Goal: Information Seeking & Learning: Learn about a topic

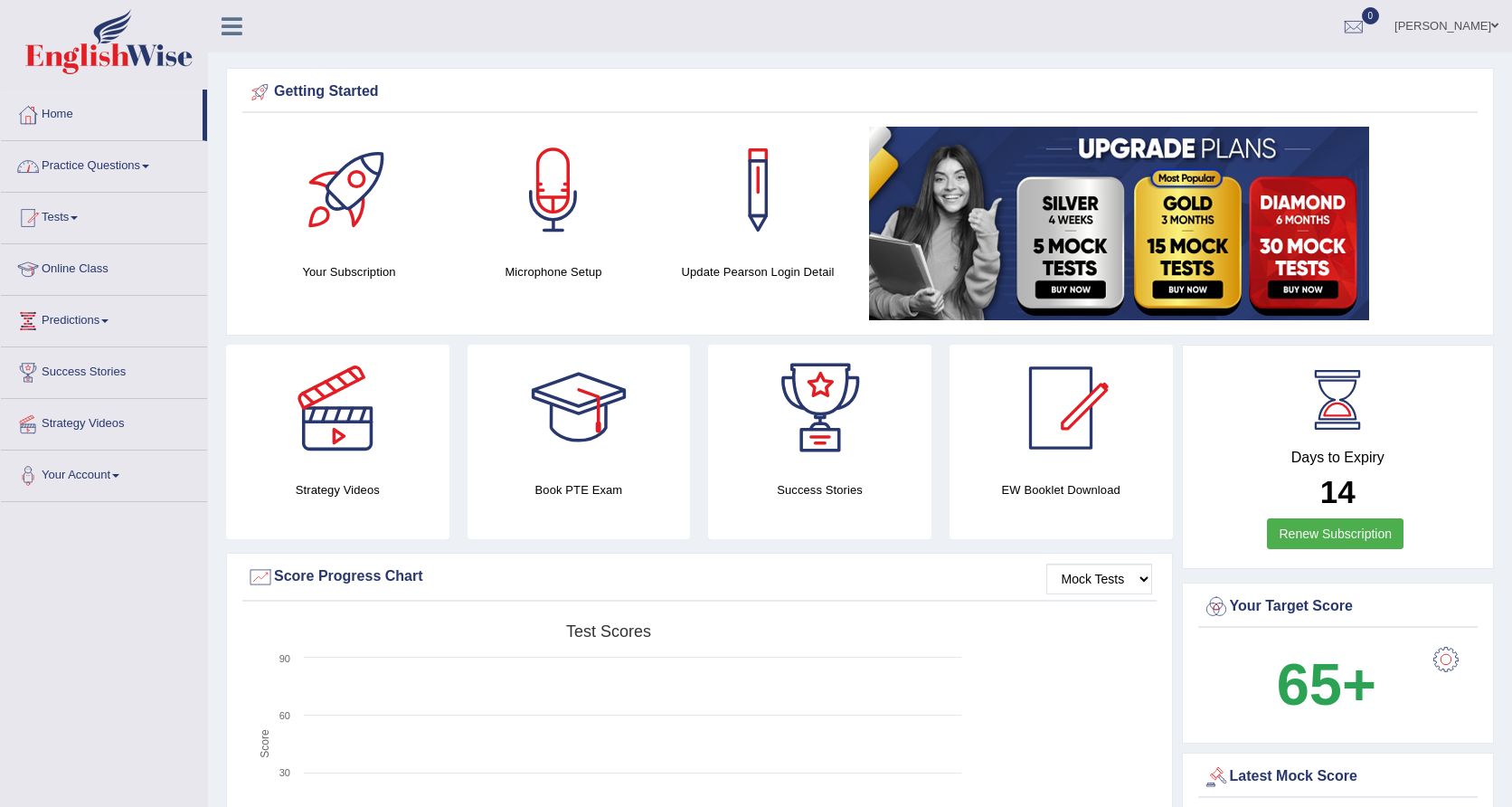
click at [128, 169] on link "Practice Questions" at bounding box center [104, 163] width 207 height 45
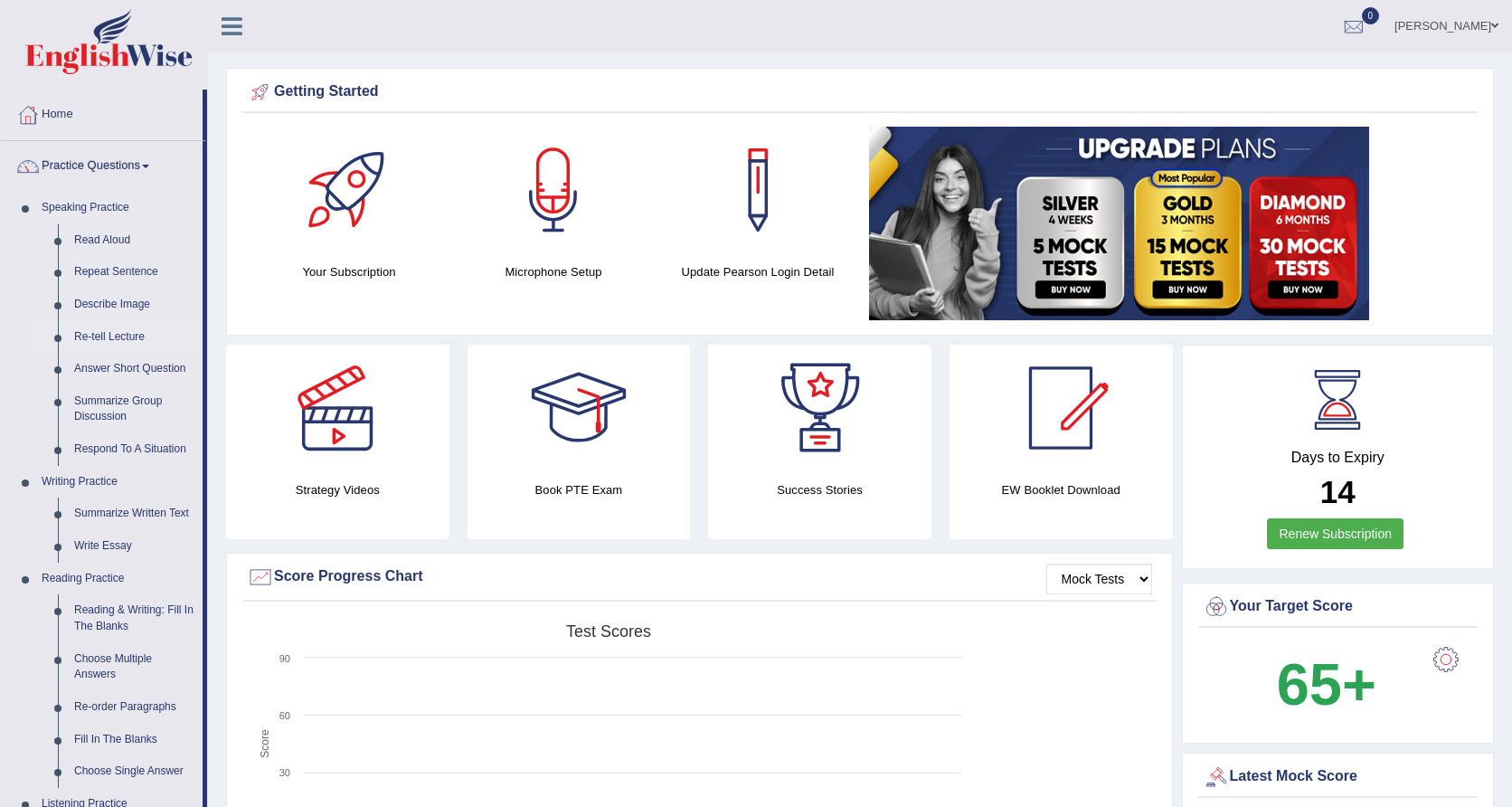
click at [117, 333] on link "Re-tell Lecture" at bounding box center [133, 338] width 136 height 33
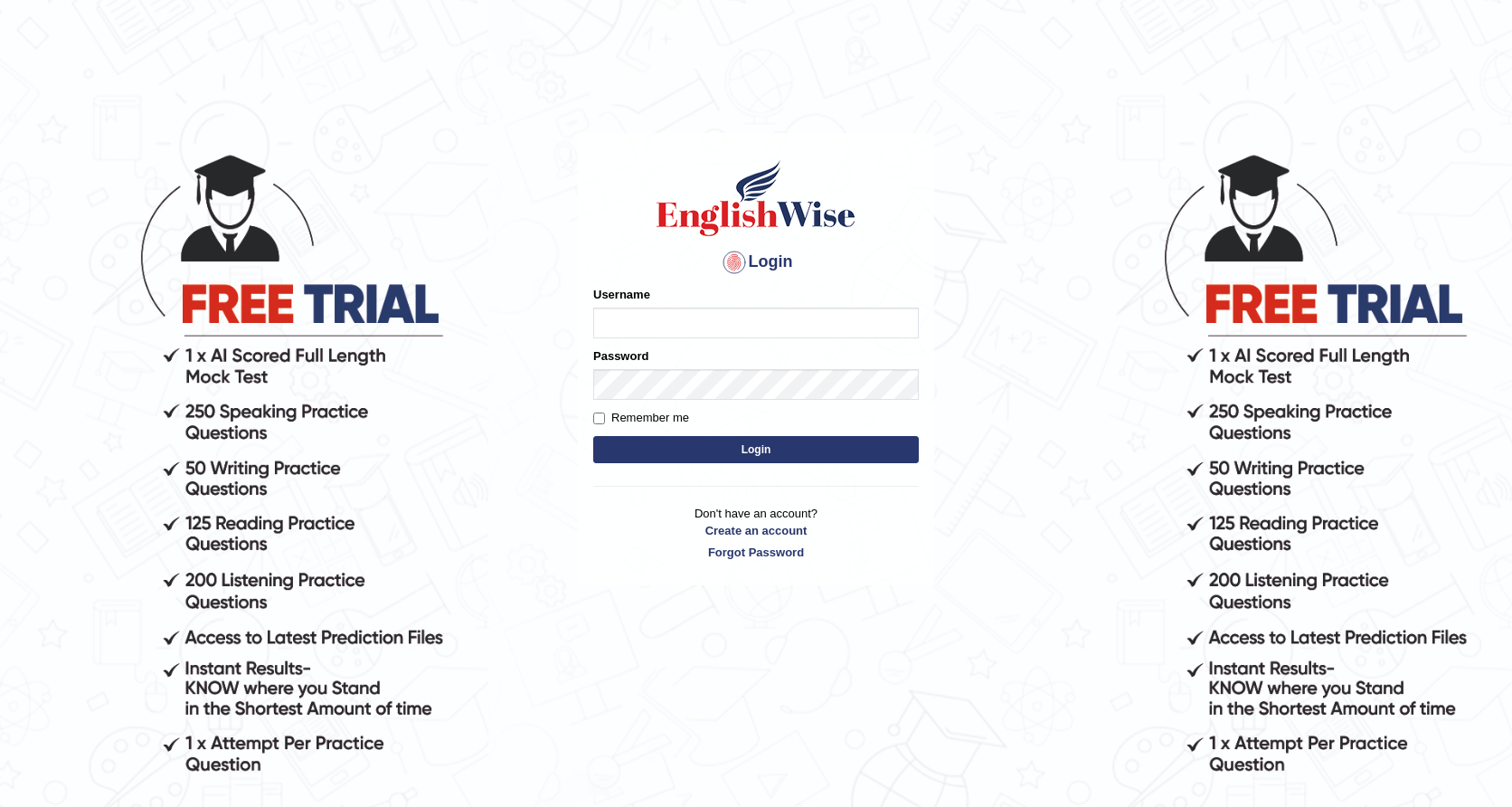
click at [719, 450] on button "Login" at bounding box center [756, 450] width 325 height 27
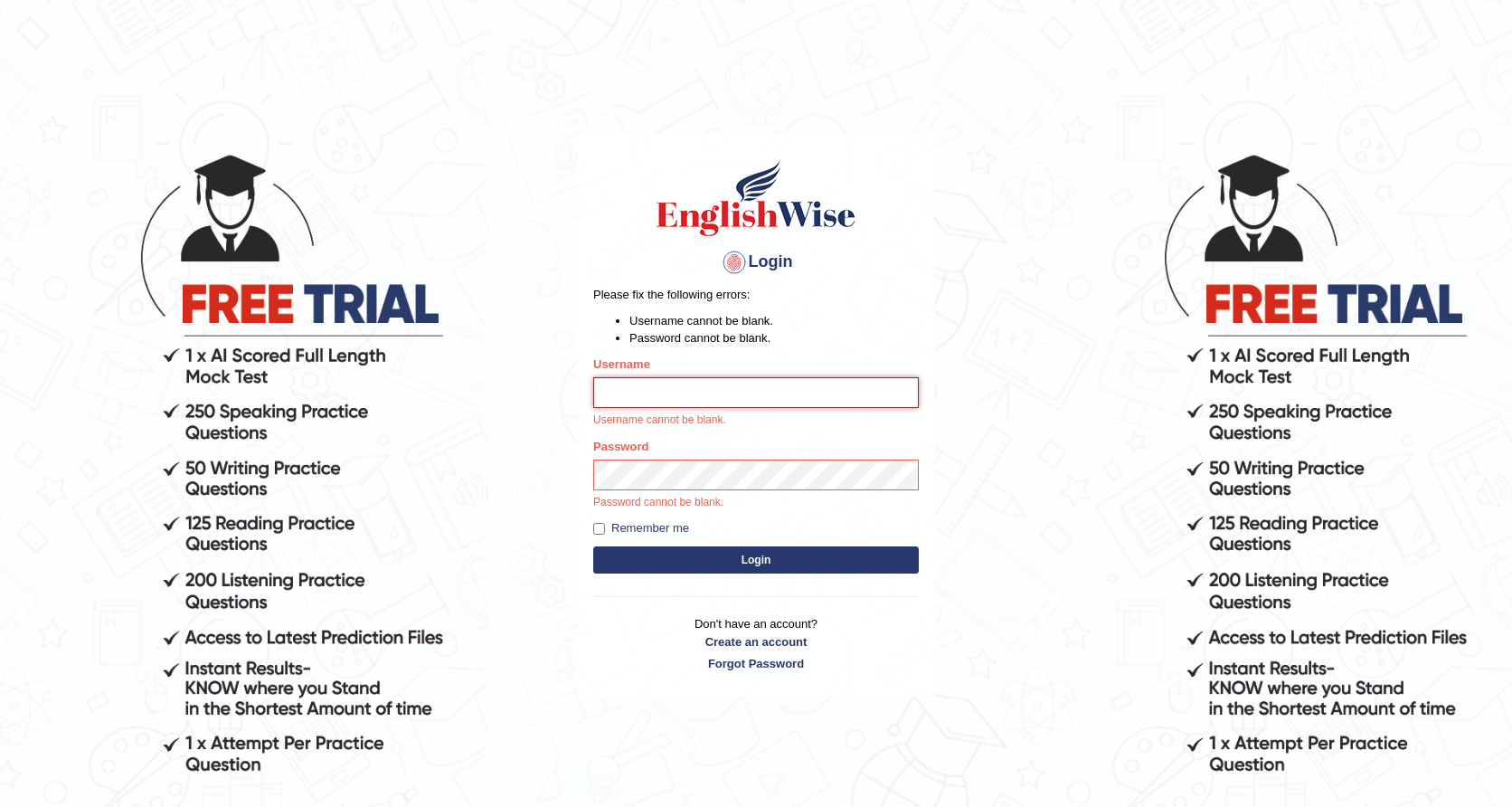
click at [697, 393] on input "Username" at bounding box center [756, 393] width 325 height 31
type input "rkirat084"
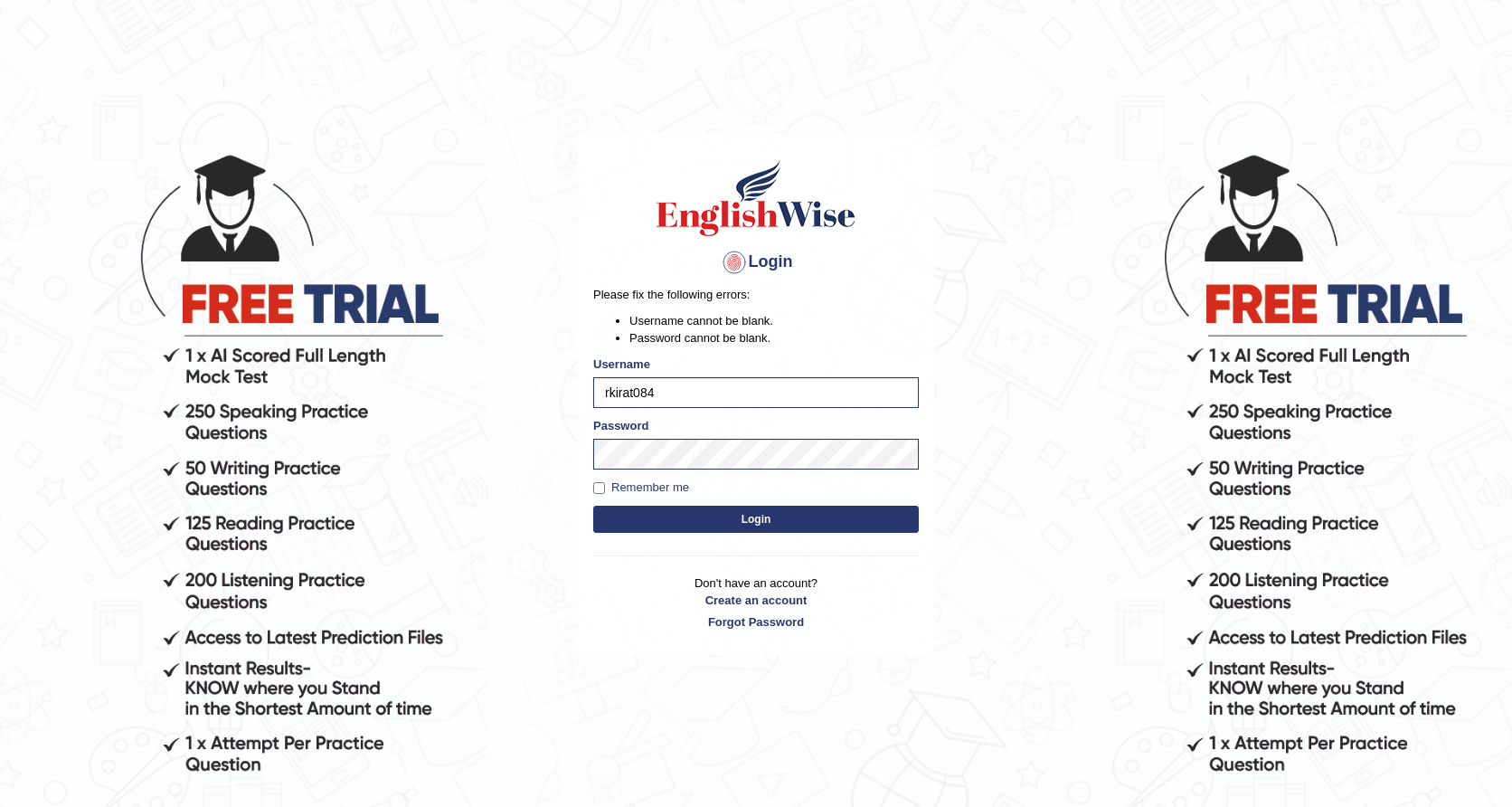
click at [760, 515] on button "Login" at bounding box center [756, 519] width 325 height 27
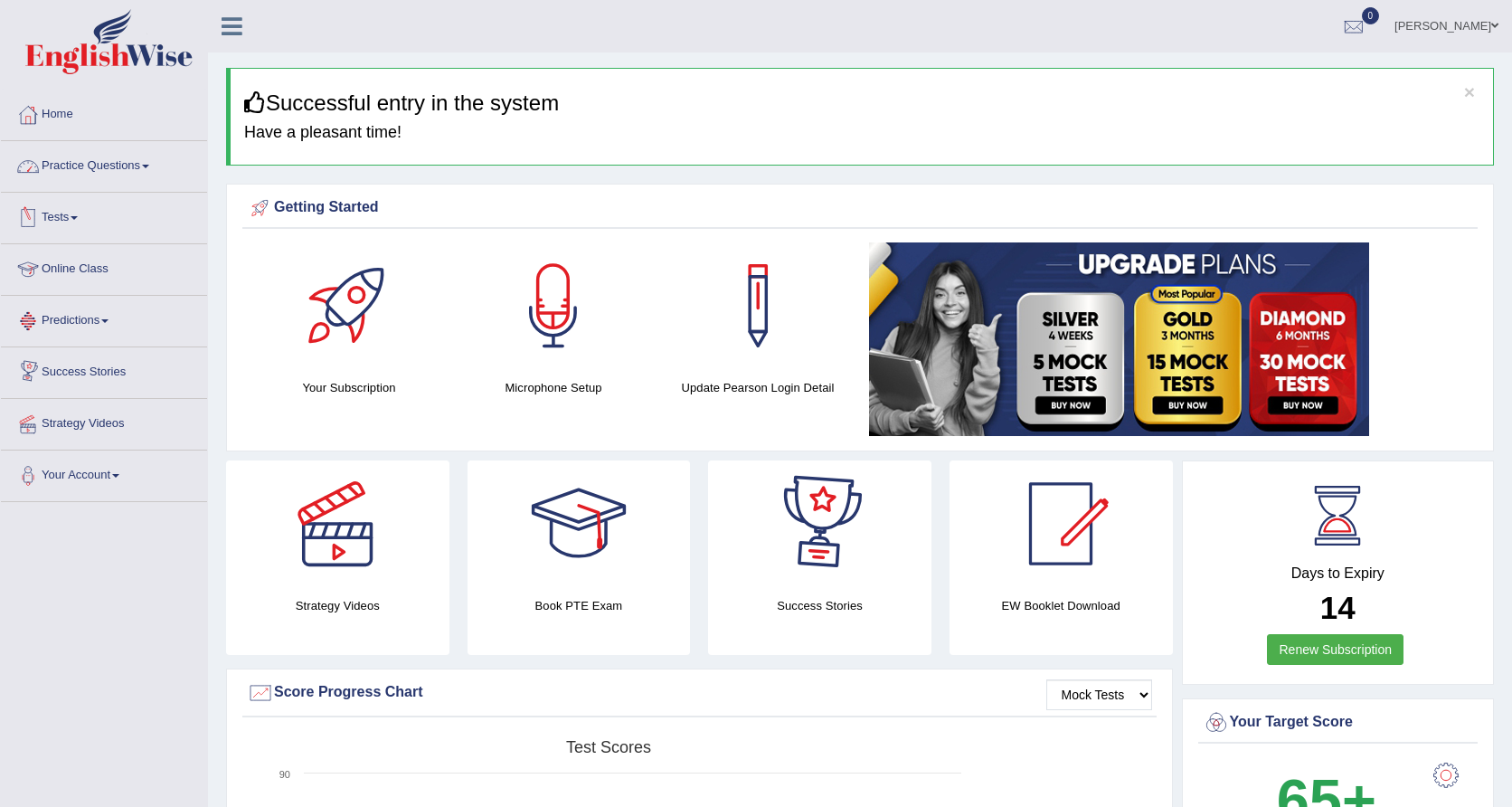
click at [138, 179] on link "Practice Questions" at bounding box center [104, 163] width 207 height 45
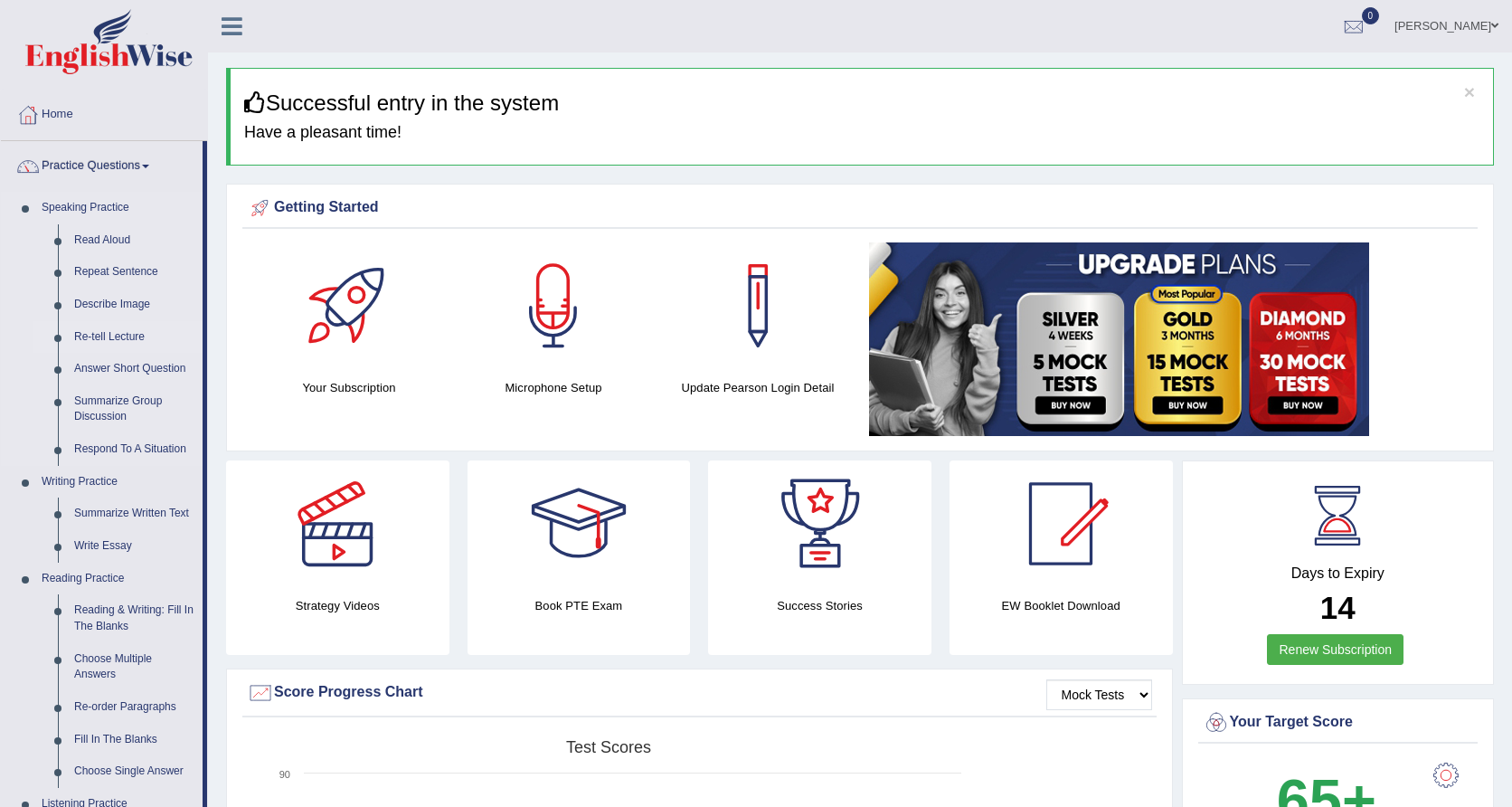
click at [103, 344] on link "Re-tell Lecture" at bounding box center [133, 338] width 136 height 33
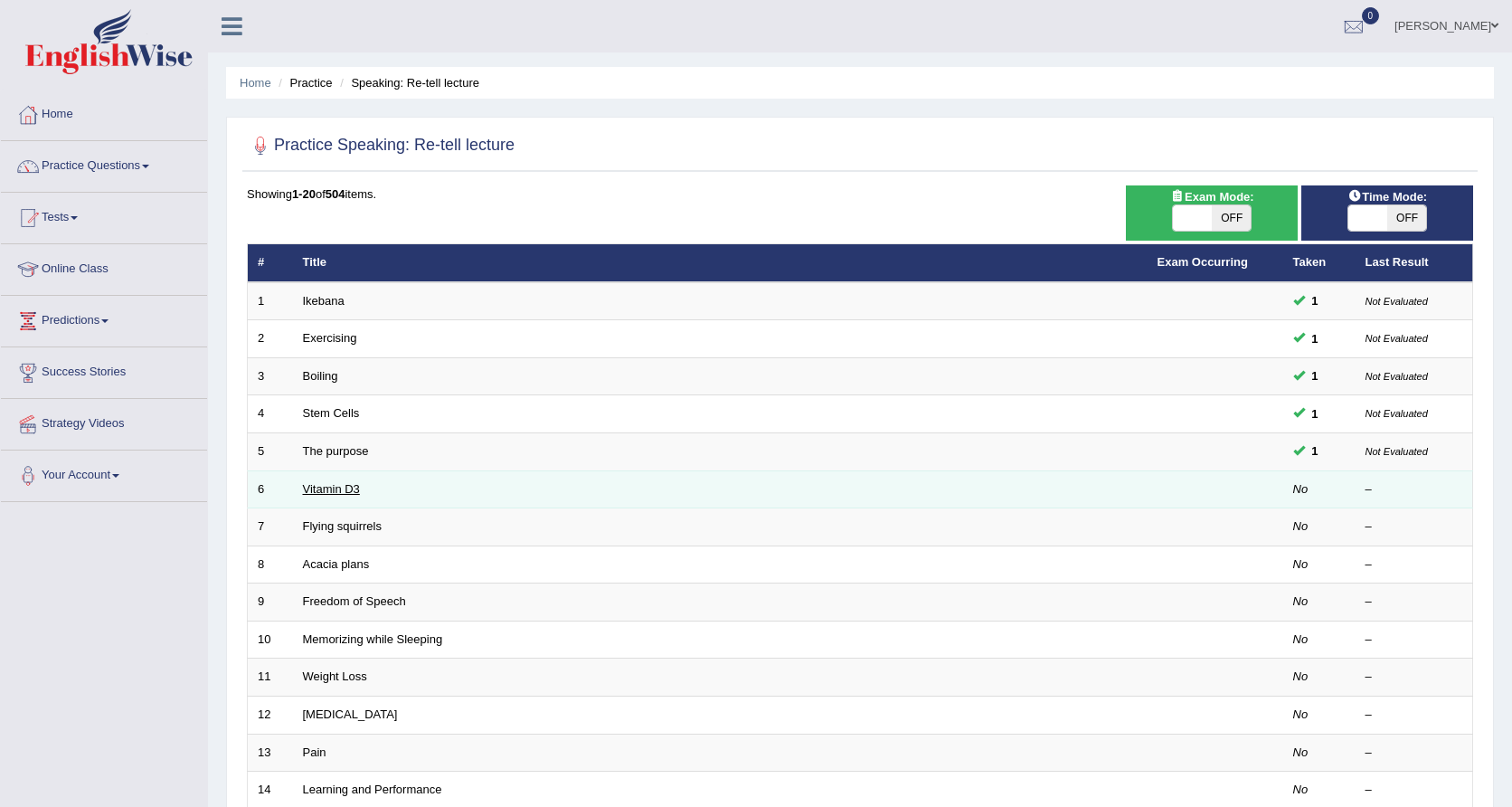
click at [350, 487] on link "Vitamin D3" at bounding box center [331, 488] width 57 height 14
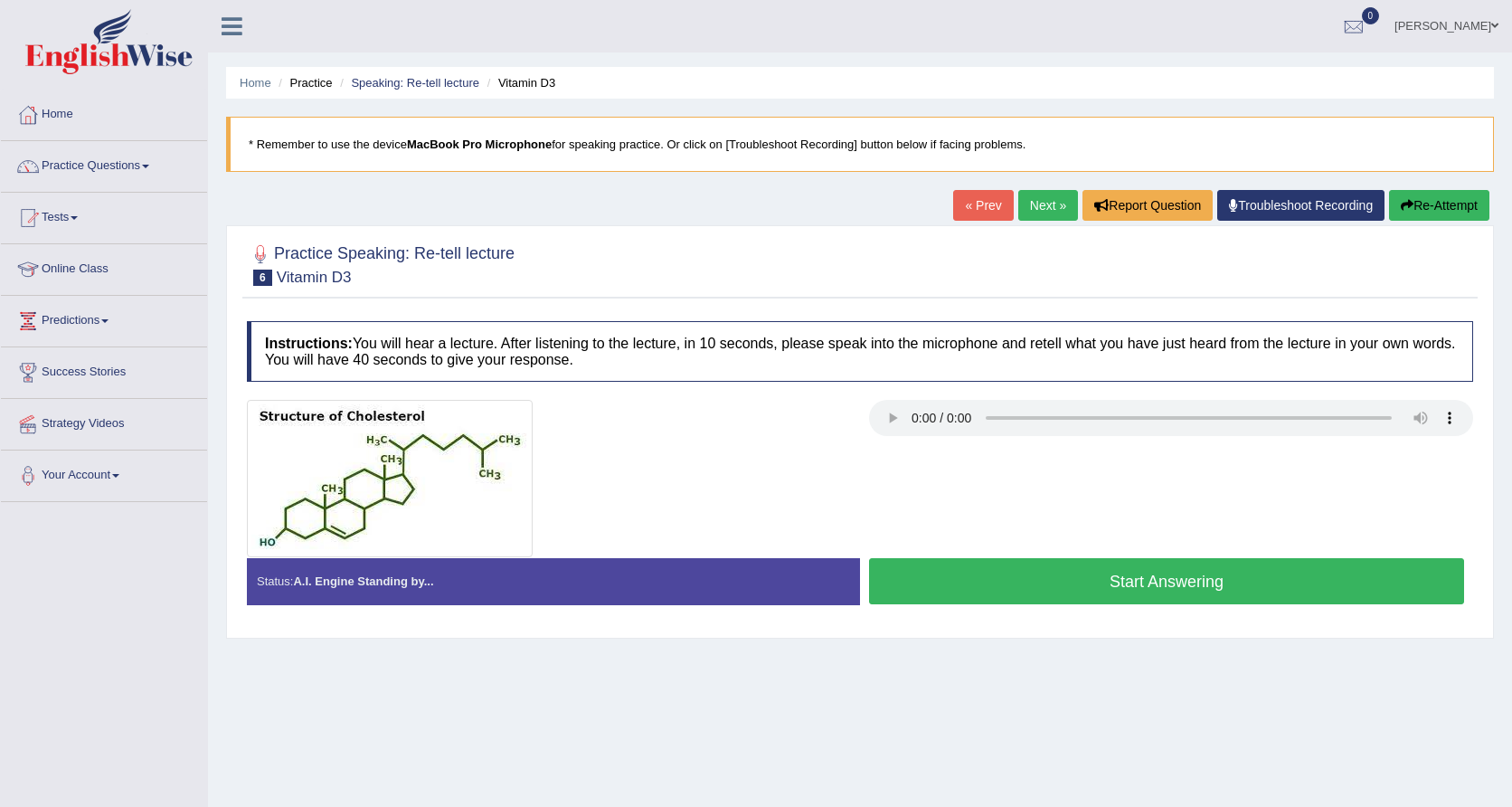
click at [1051, 207] on link "Next »" at bounding box center [1049, 206] width 60 height 31
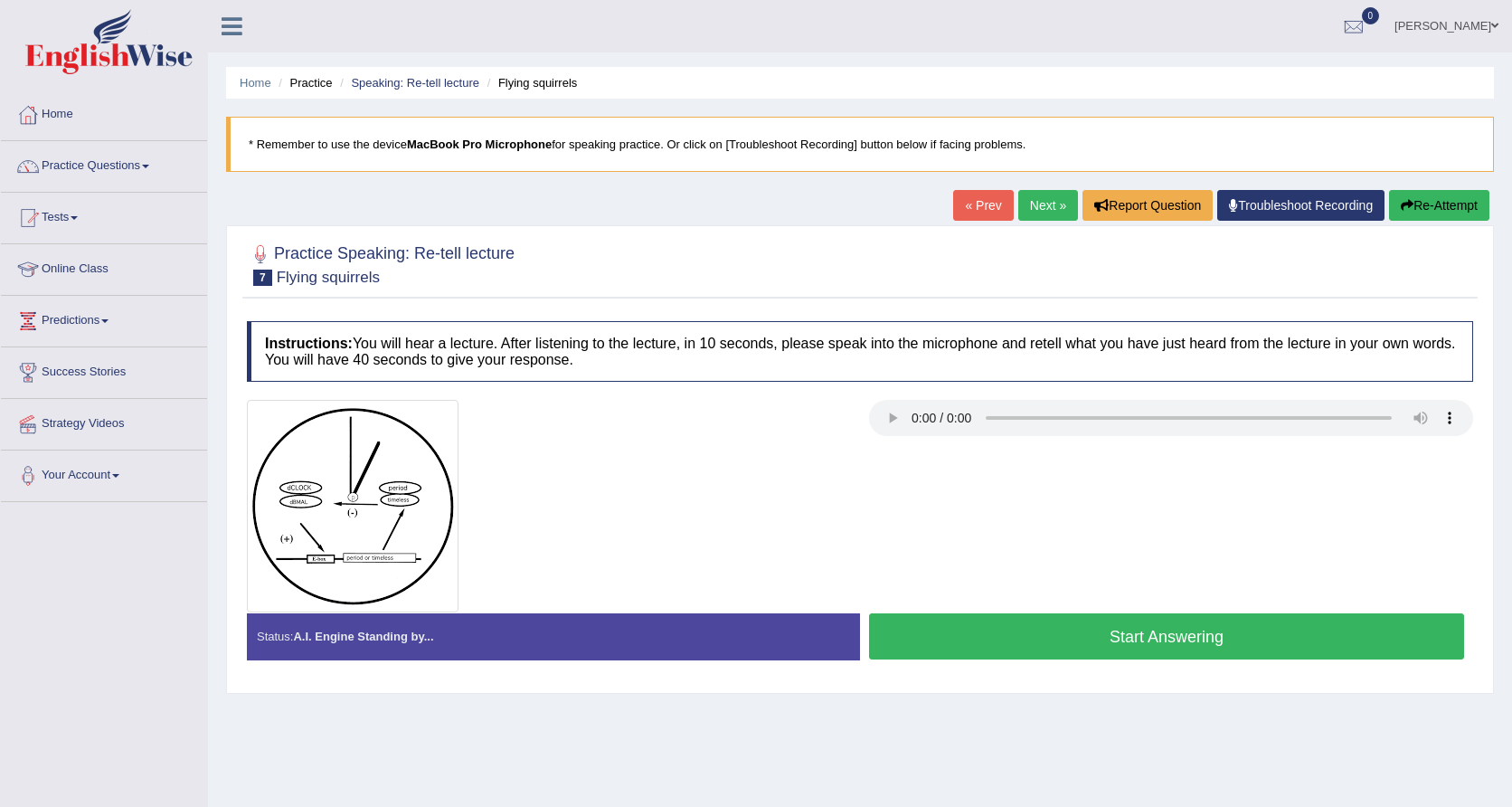
click at [917, 415] on audio at bounding box center [1171, 417] width 604 height 36
click at [907, 413] on audio at bounding box center [1171, 417] width 604 height 36
click at [914, 420] on audio at bounding box center [1171, 417] width 604 height 36
click at [915, 419] on audio at bounding box center [1171, 417] width 604 height 36
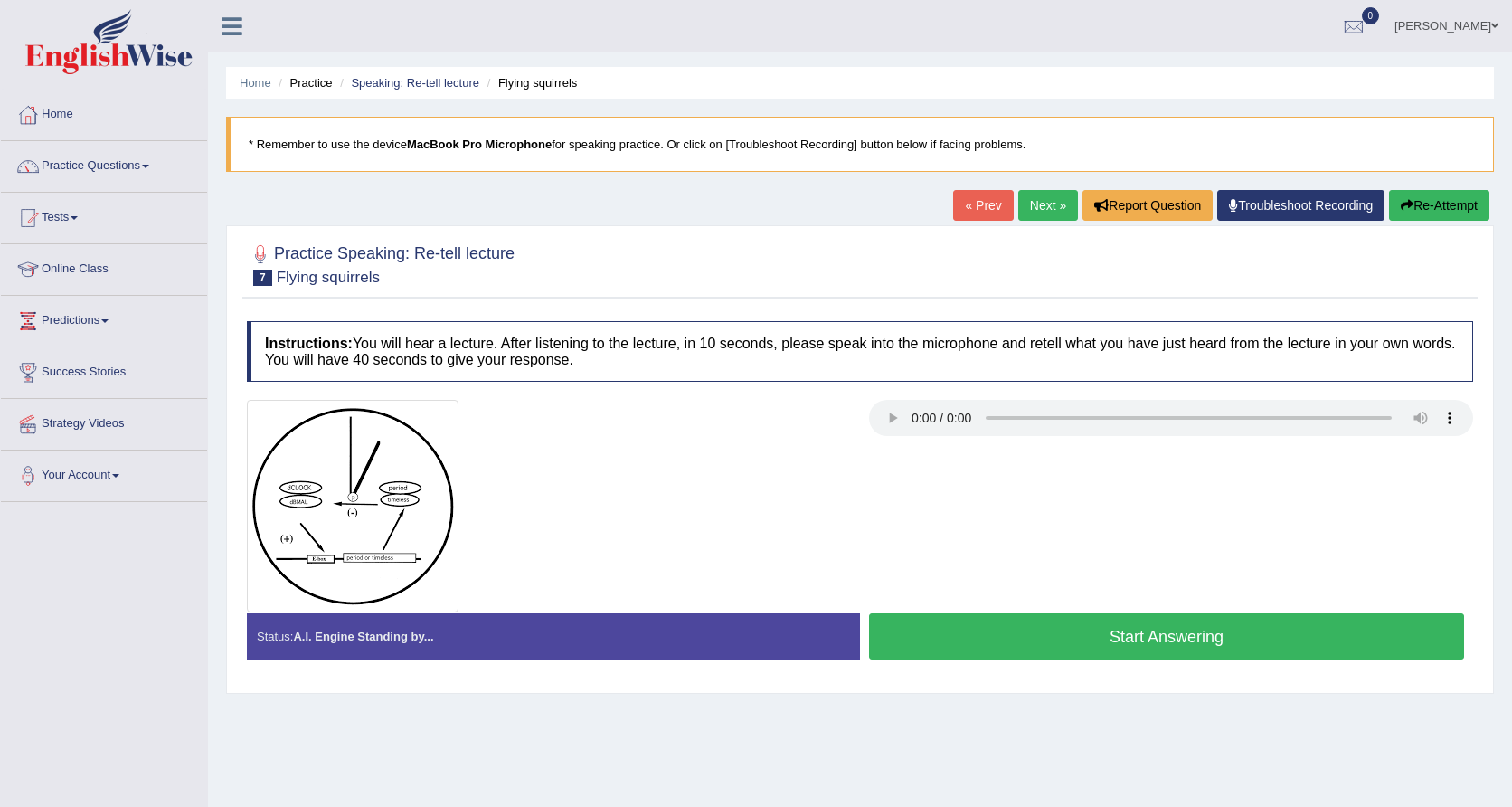
click at [915, 419] on audio at bounding box center [1171, 417] width 604 height 36
click at [1049, 636] on button "Start Answering" at bounding box center [1166, 636] width 595 height 46
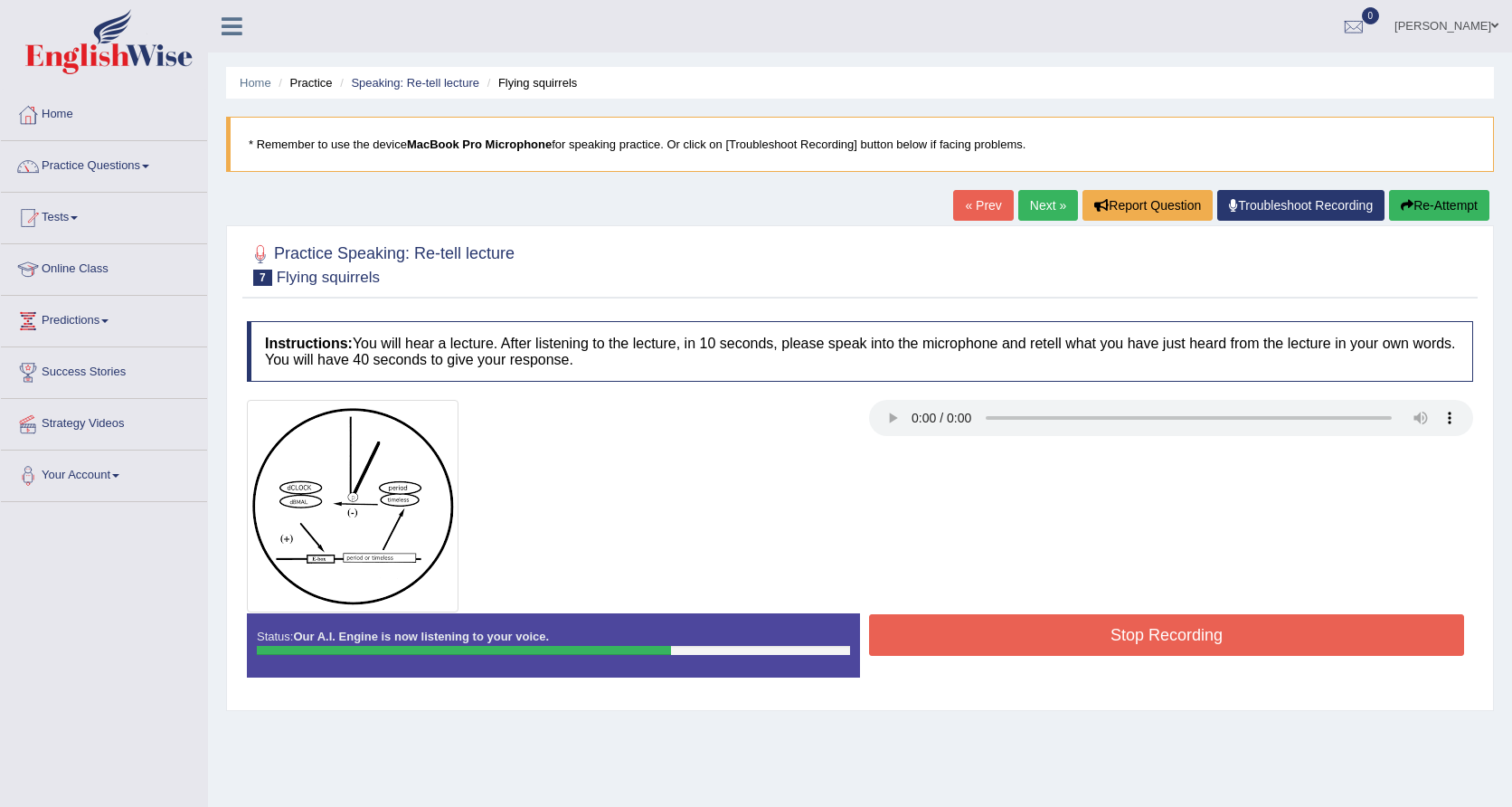
click at [1049, 636] on button "Stop Recording" at bounding box center [1166, 634] width 595 height 42
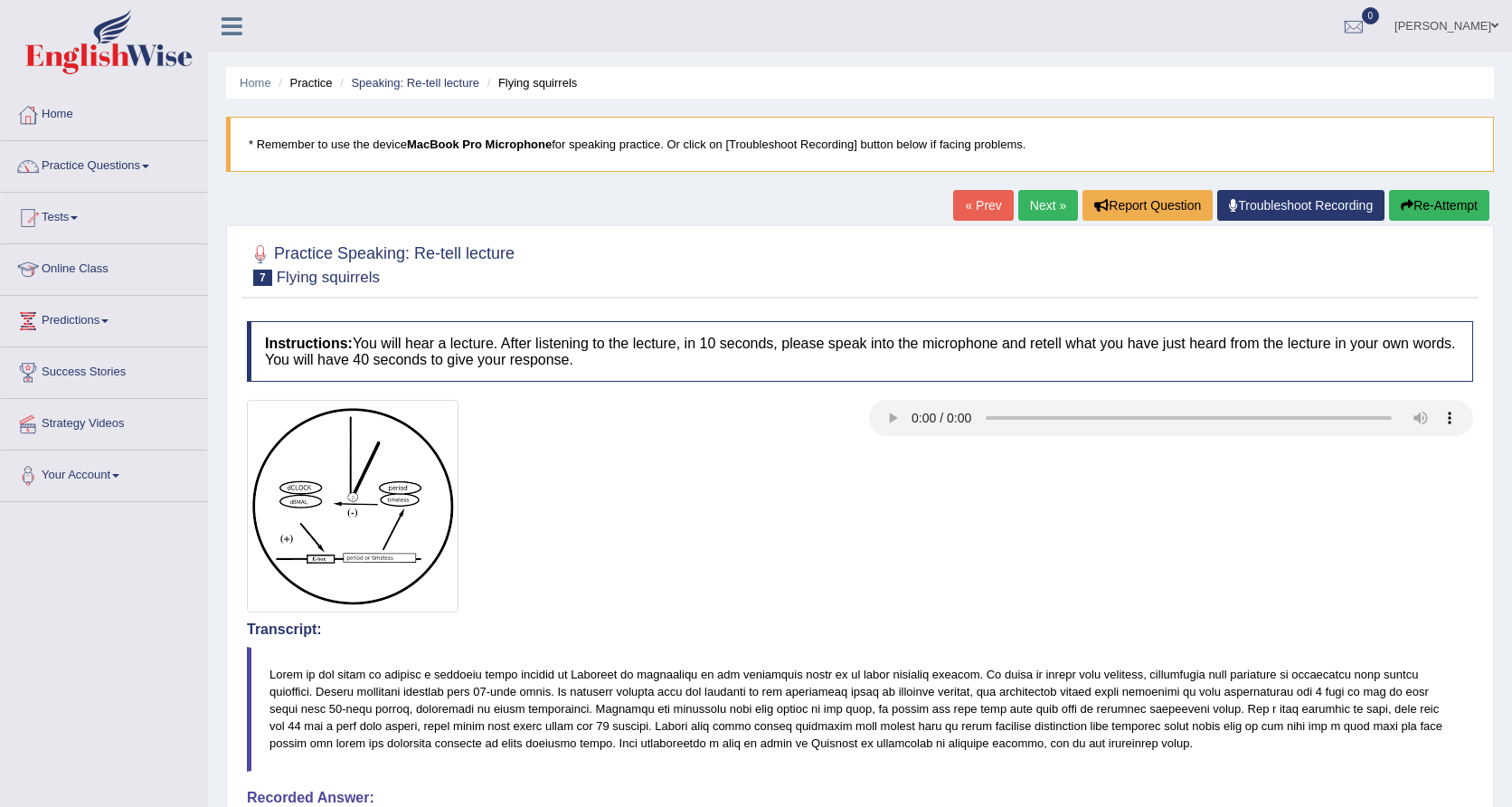
click at [1433, 203] on button "Re-Attempt" at bounding box center [1440, 206] width 100 height 31
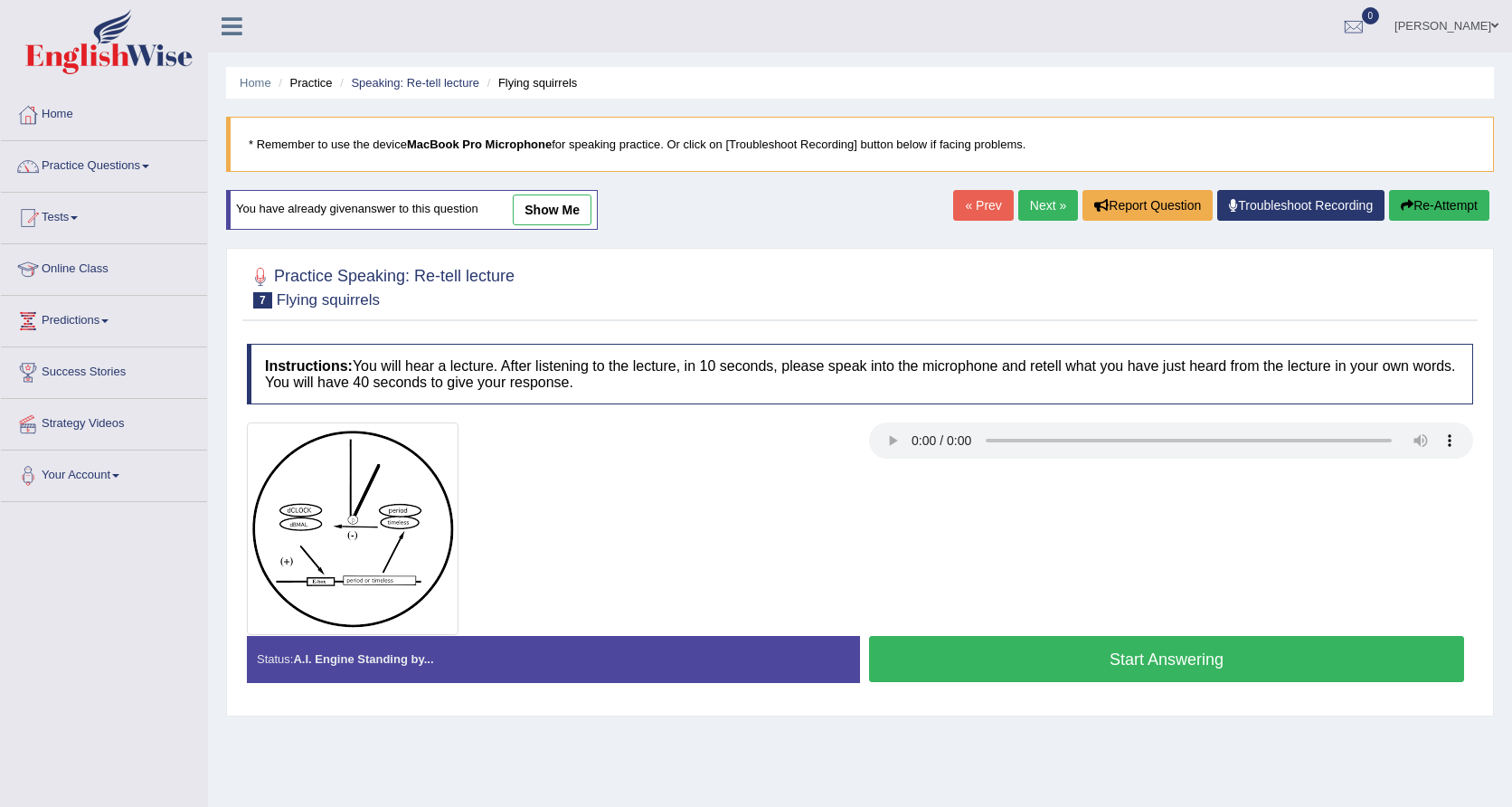
click at [1058, 655] on button "Start Answering" at bounding box center [1166, 659] width 595 height 46
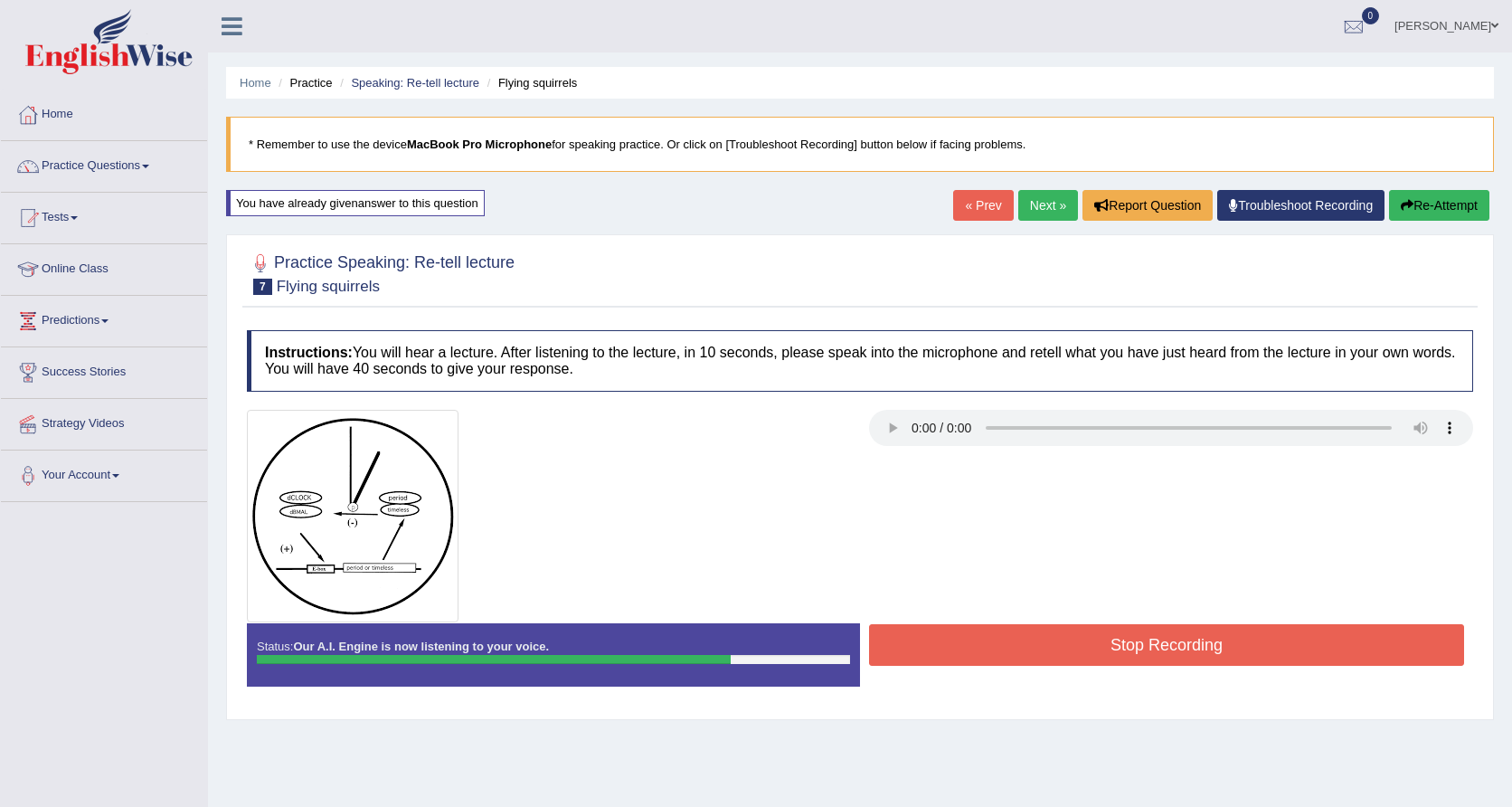
click at [1058, 655] on button "Stop Recording" at bounding box center [1166, 644] width 595 height 42
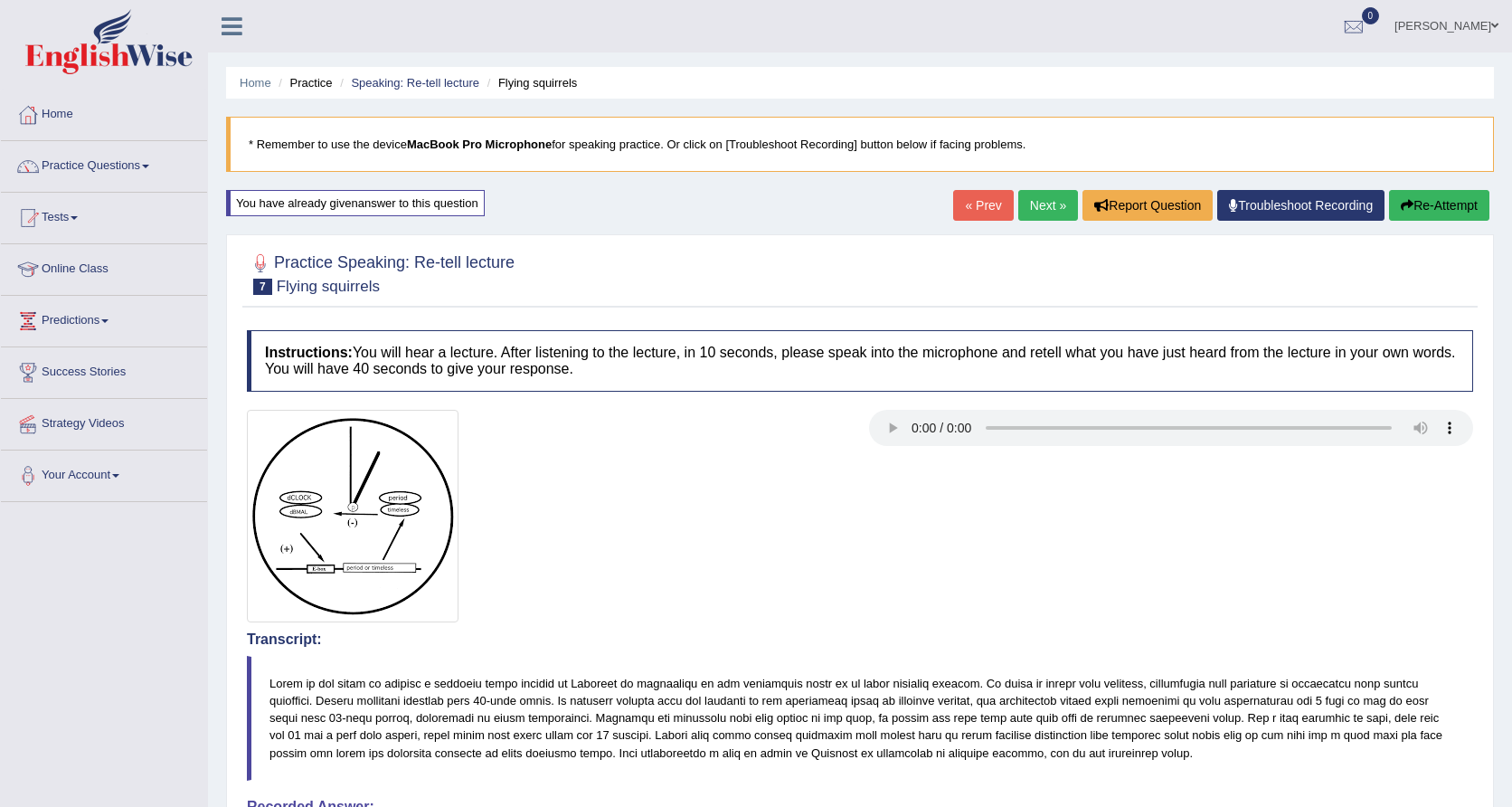
click at [1047, 203] on link "Next »" at bounding box center [1049, 206] width 60 height 31
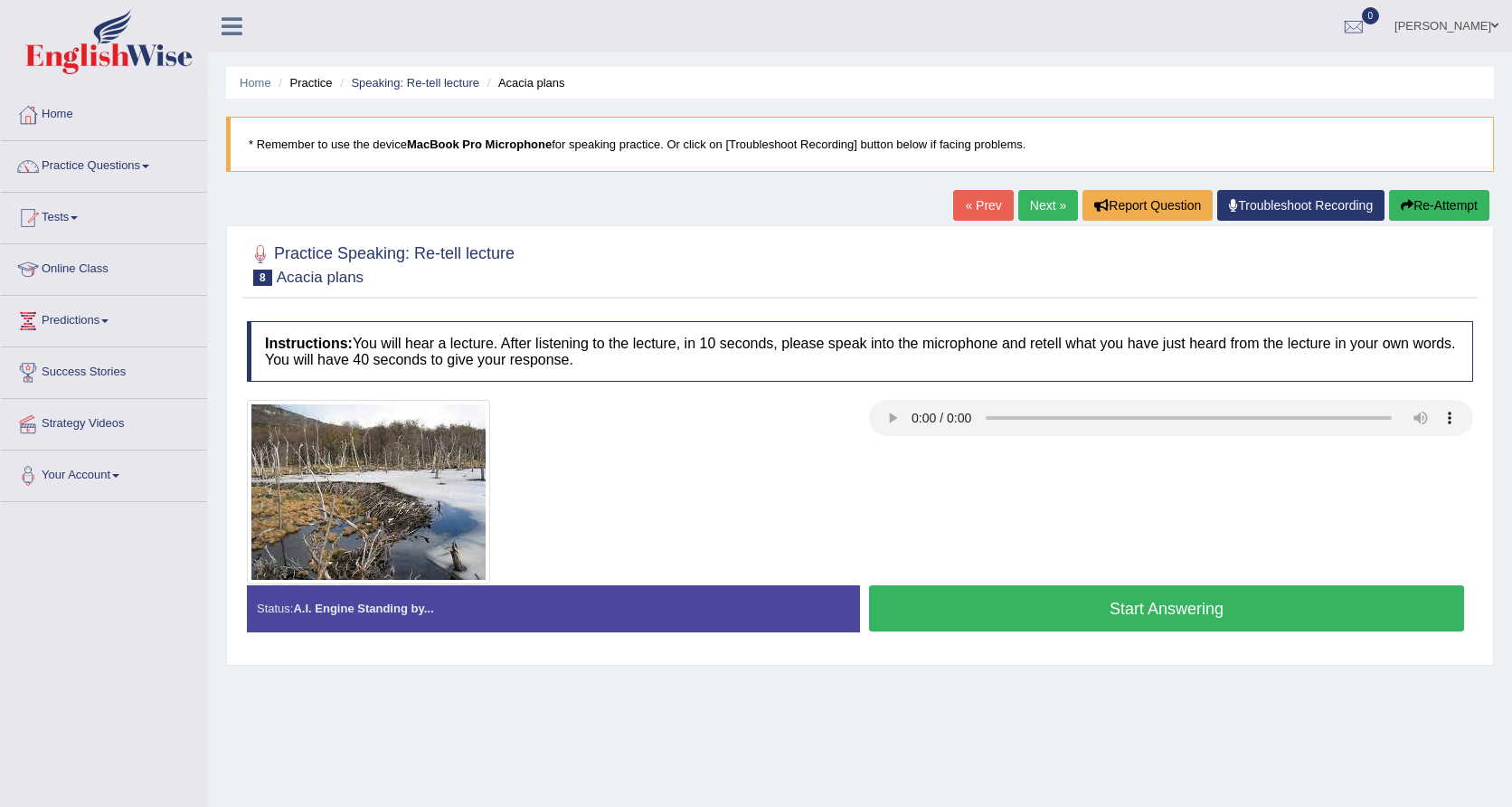
click at [886, 418] on audio at bounding box center [1171, 417] width 604 height 36
click at [913, 418] on audio at bounding box center [1171, 417] width 604 height 36
click at [915, 418] on audio at bounding box center [1171, 417] width 604 height 36
click at [995, 418] on audio at bounding box center [1171, 417] width 604 height 36
click at [70, 201] on link "Tests" at bounding box center [104, 215] width 207 height 45
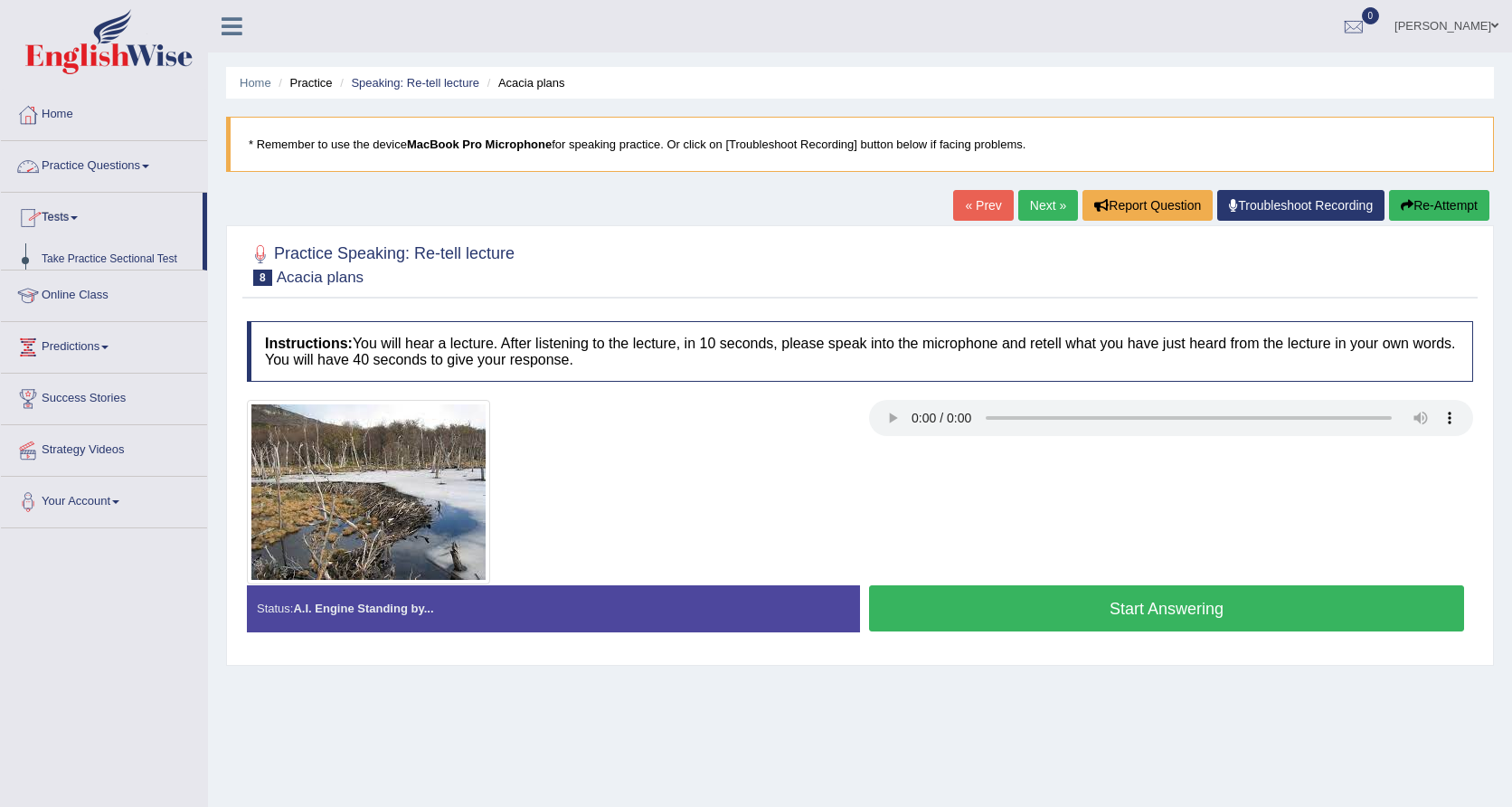
click at [70, 201] on link "Tests" at bounding box center [101, 215] width 202 height 45
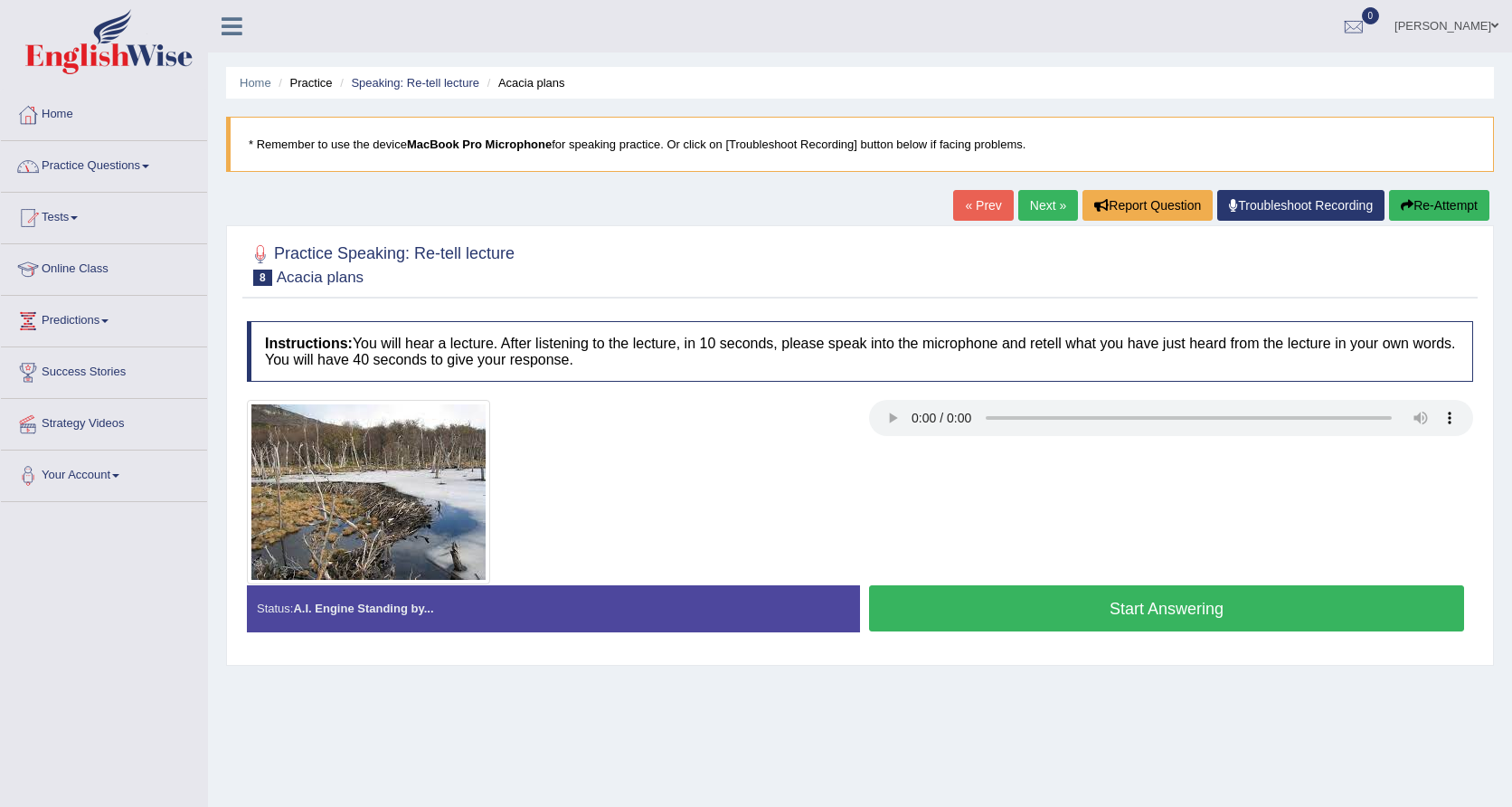
click at [69, 219] on link "Tests" at bounding box center [104, 215] width 207 height 45
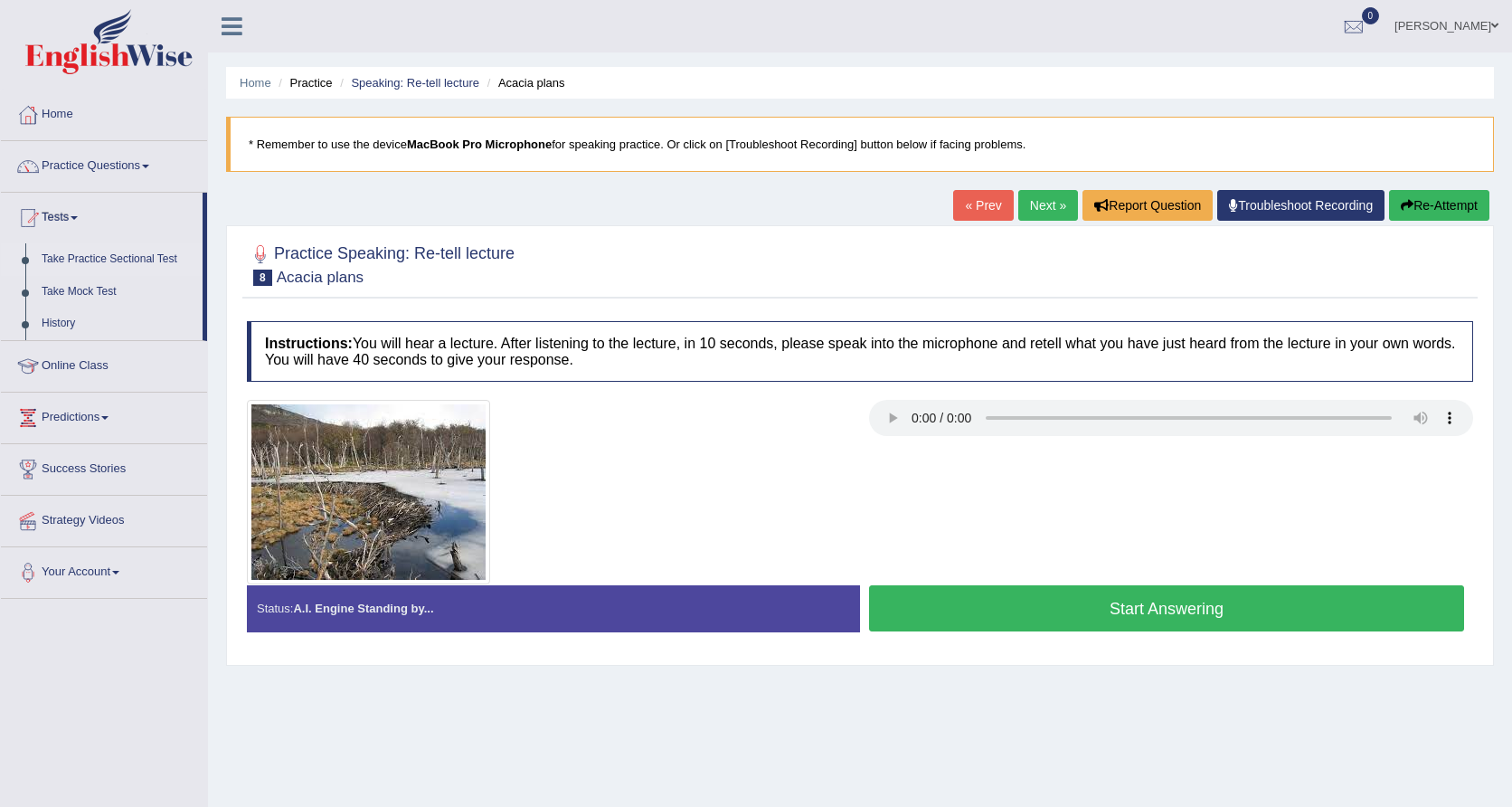
click at [103, 250] on link "Take Practice Sectional Test" at bounding box center [118, 260] width 169 height 33
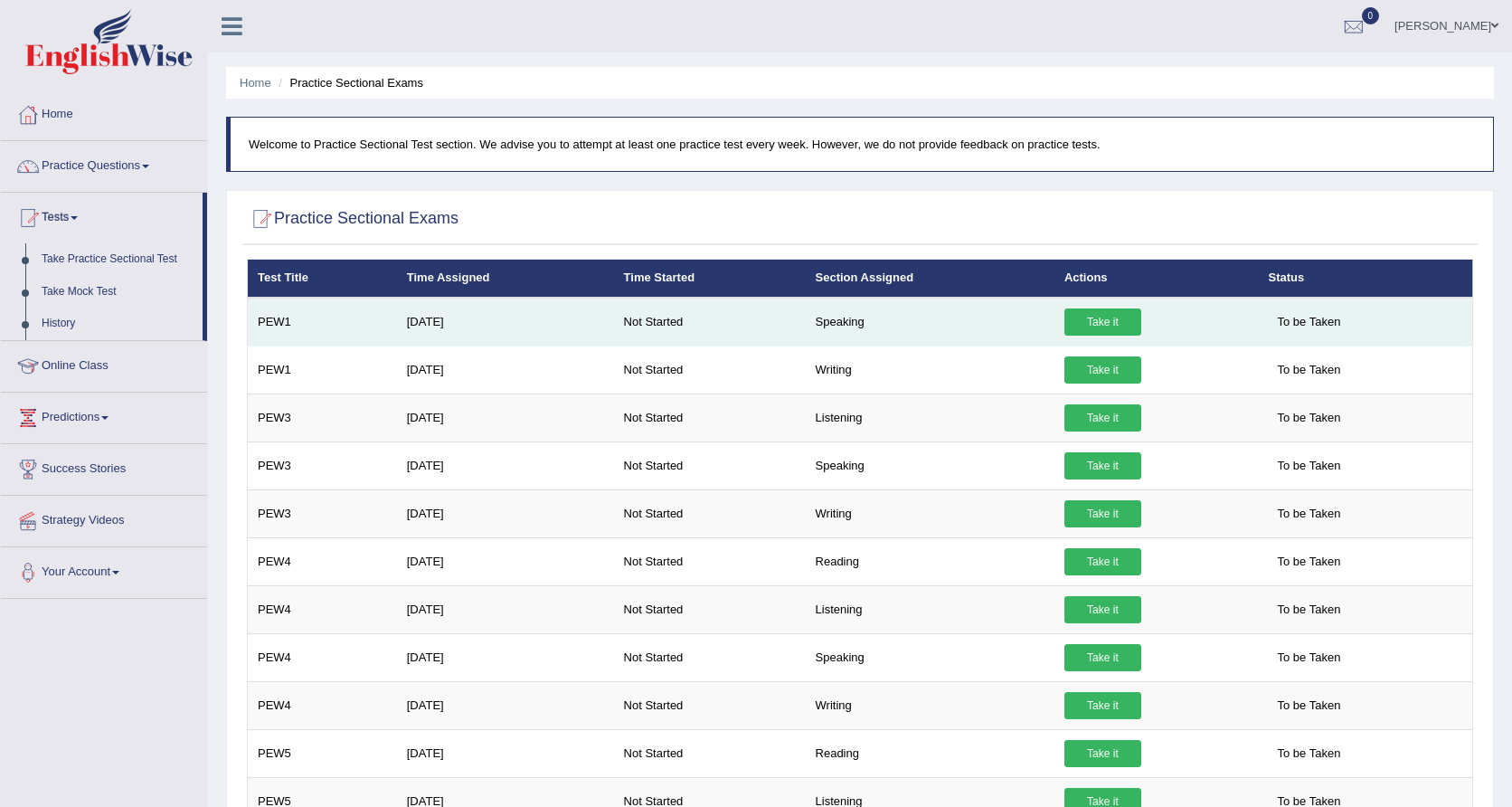
click at [1104, 325] on link "Take it" at bounding box center [1104, 321] width 77 height 27
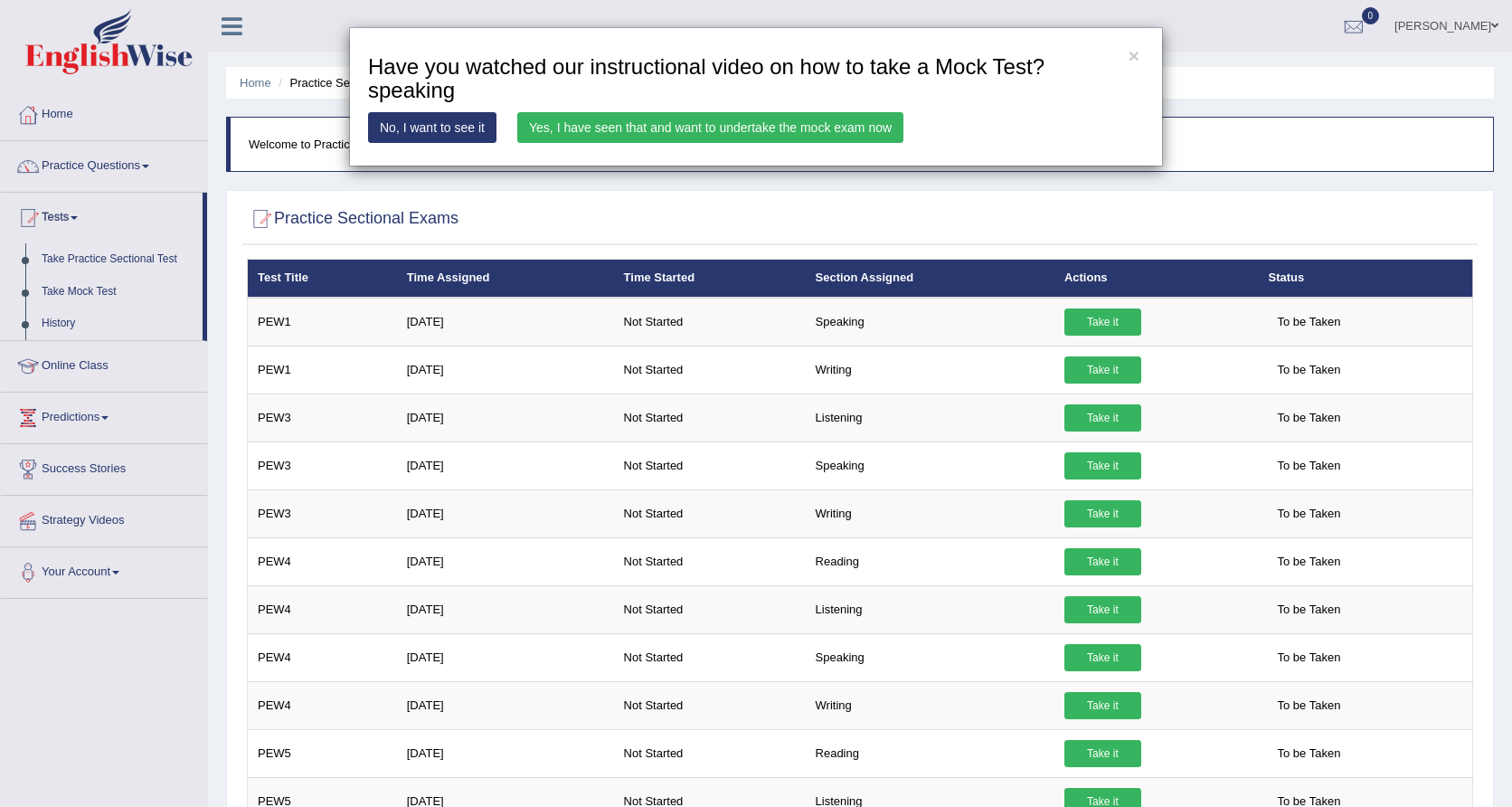
click at [798, 133] on link "Yes, I have seen that and want to undertake the mock exam now" at bounding box center [711, 127] width 386 height 31
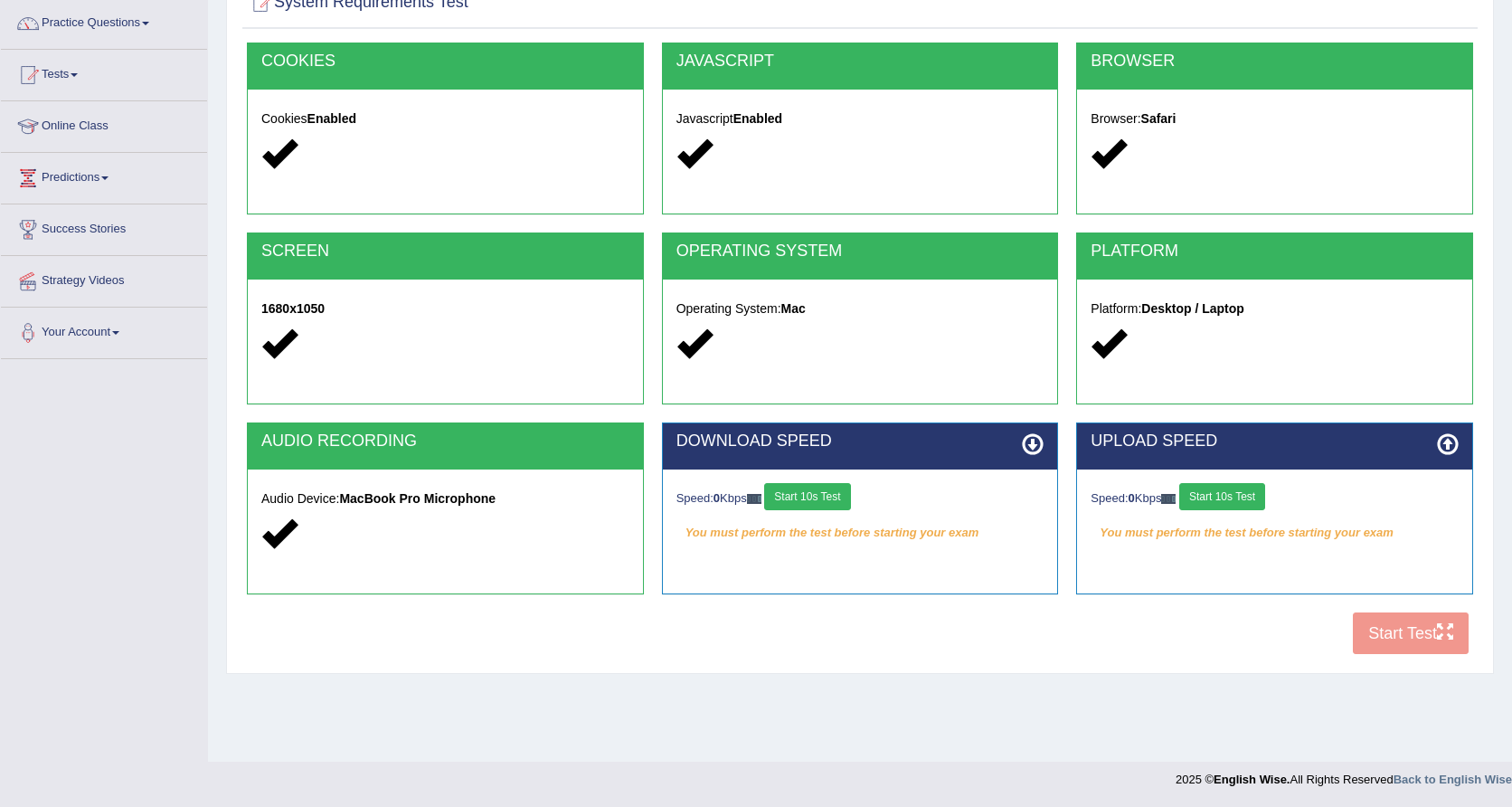
scroll to position [143, 0]
click at [1381, 633] on div "COOKIES Cookies Enabled JAVASCRIPT Javascript Enabled BROWSER Browser: Safari S…" at bounding box center [860, 353] width 1236 height 622
click at [1396, 645] on div "COOKIES Cookies Enabled JAVASCRIPT Javascript Enabled BROWSER Browser: Safari S…" at bounding box center [860, 353] width 1236 height 622
click at [1039, 449] on icon at bounding box center [1033, 444] width 21 height 21
click at [832, 488] on button "Start 10s Test" at bounding box center [807, 496] width 86 height 27
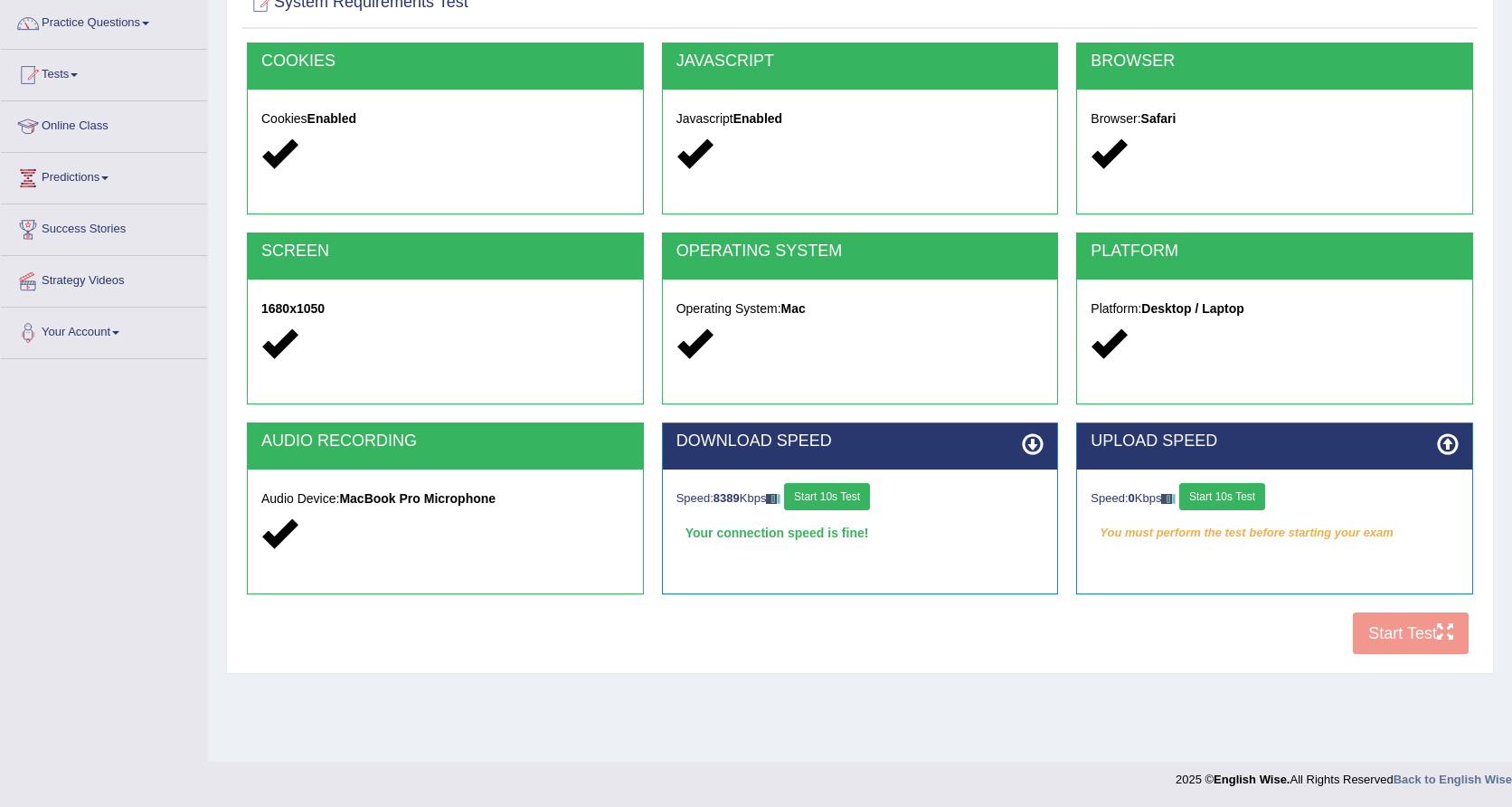
click at [1237, 494] on button "Start 10s Test" at bounding box center [1222, 496] width 86 height 27
click at [1431, 627] on div "COOKIES Cookies Enabled JAVASCRIPT Javascript Enabled BROWSER Browser: Safari S…" at bounding box center [860, 353] width 1236 height 622
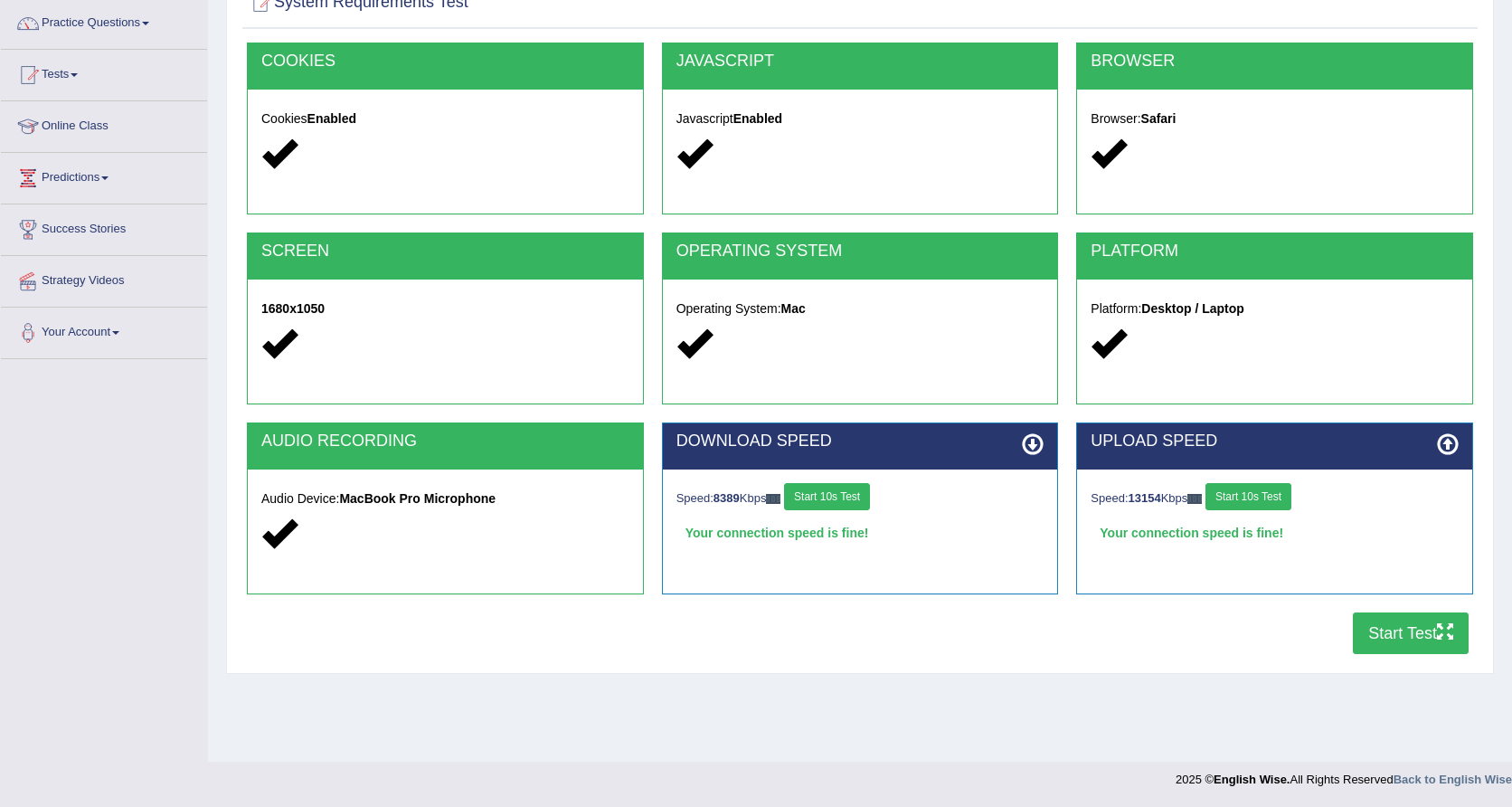
click at [1404, 634] on button "Start Test" at bounding box center [1411, 632] width 116 height 42
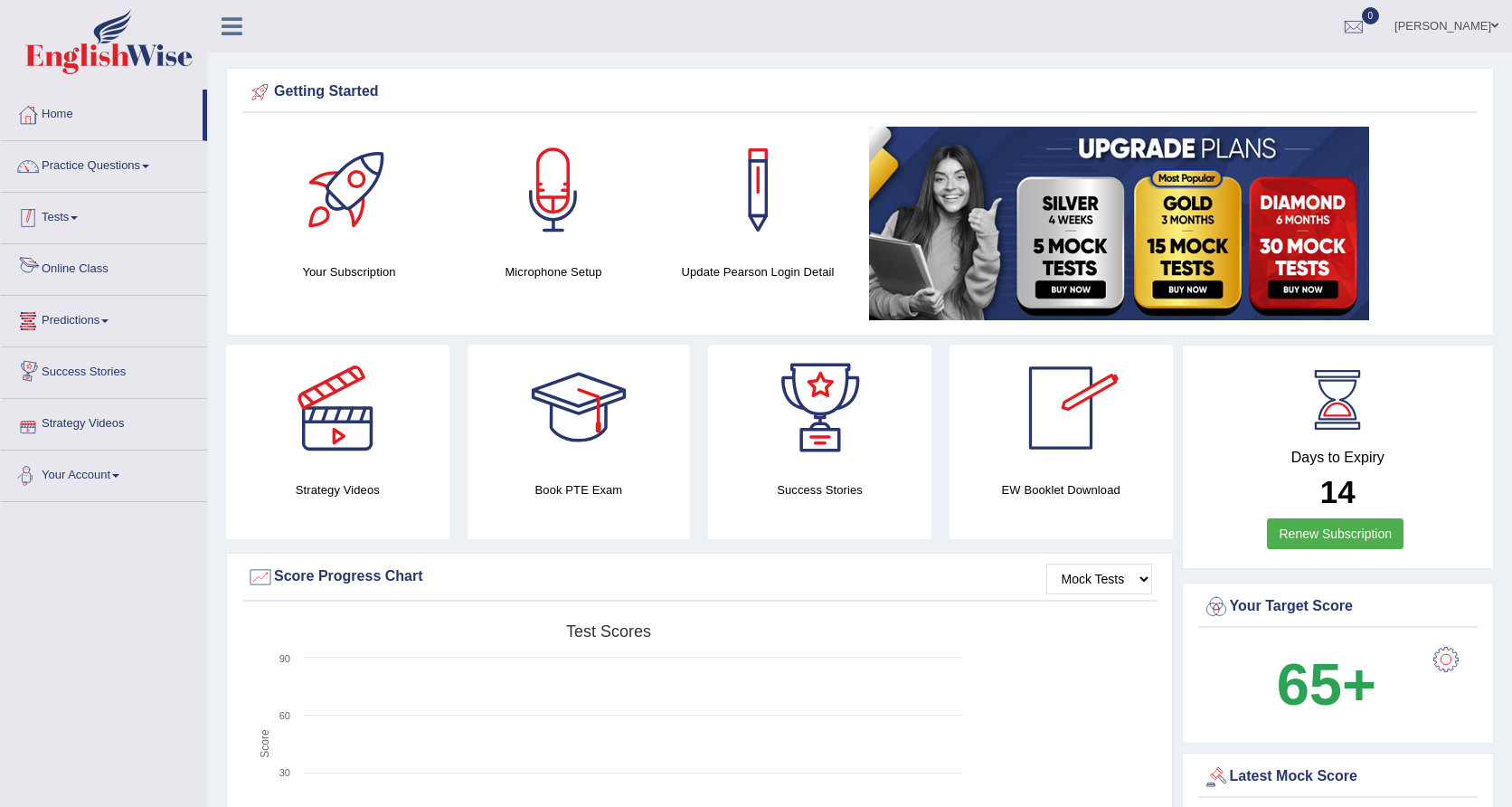
click at [85, 229] on link "Tests" at bounding box center [104, 215] width 207 height 45
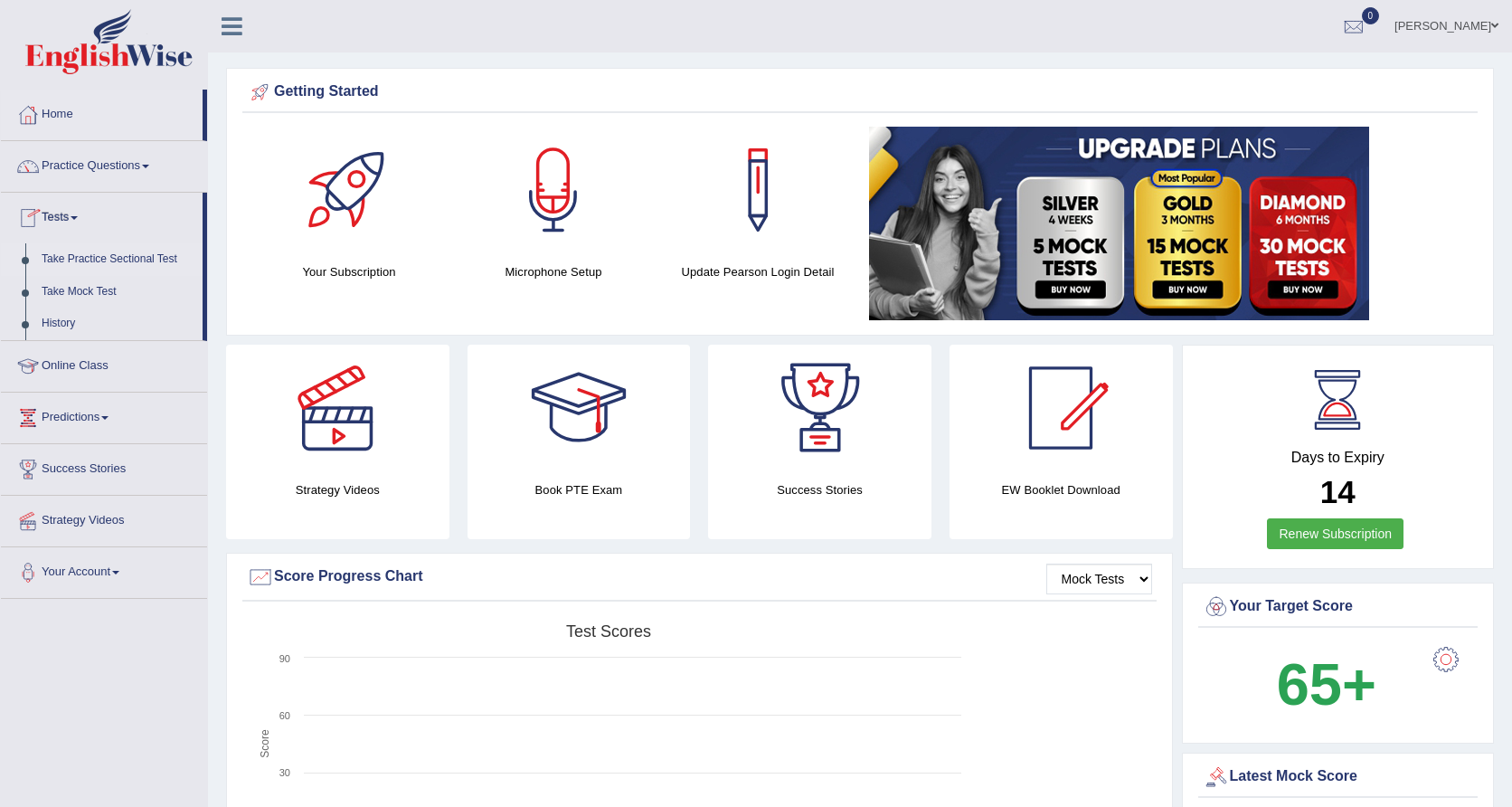
click at [97, 264] on link "Take Practice Sectional Test" at bounding box center [118, 260] width 169 height 33
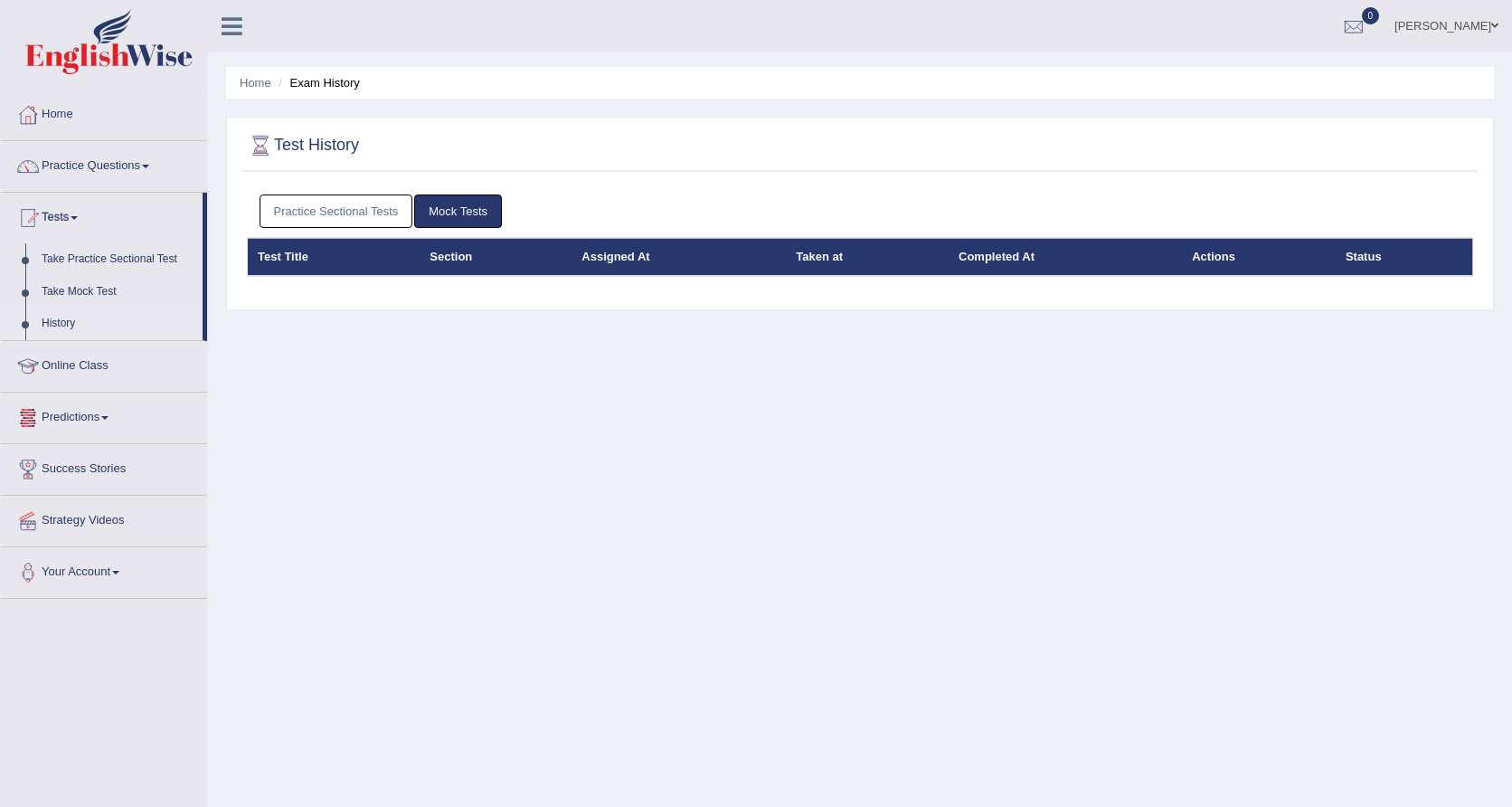
click at [353, 213] on link "Practice Sectional Tests" at bounding box center [336, 210] width 154 height 34
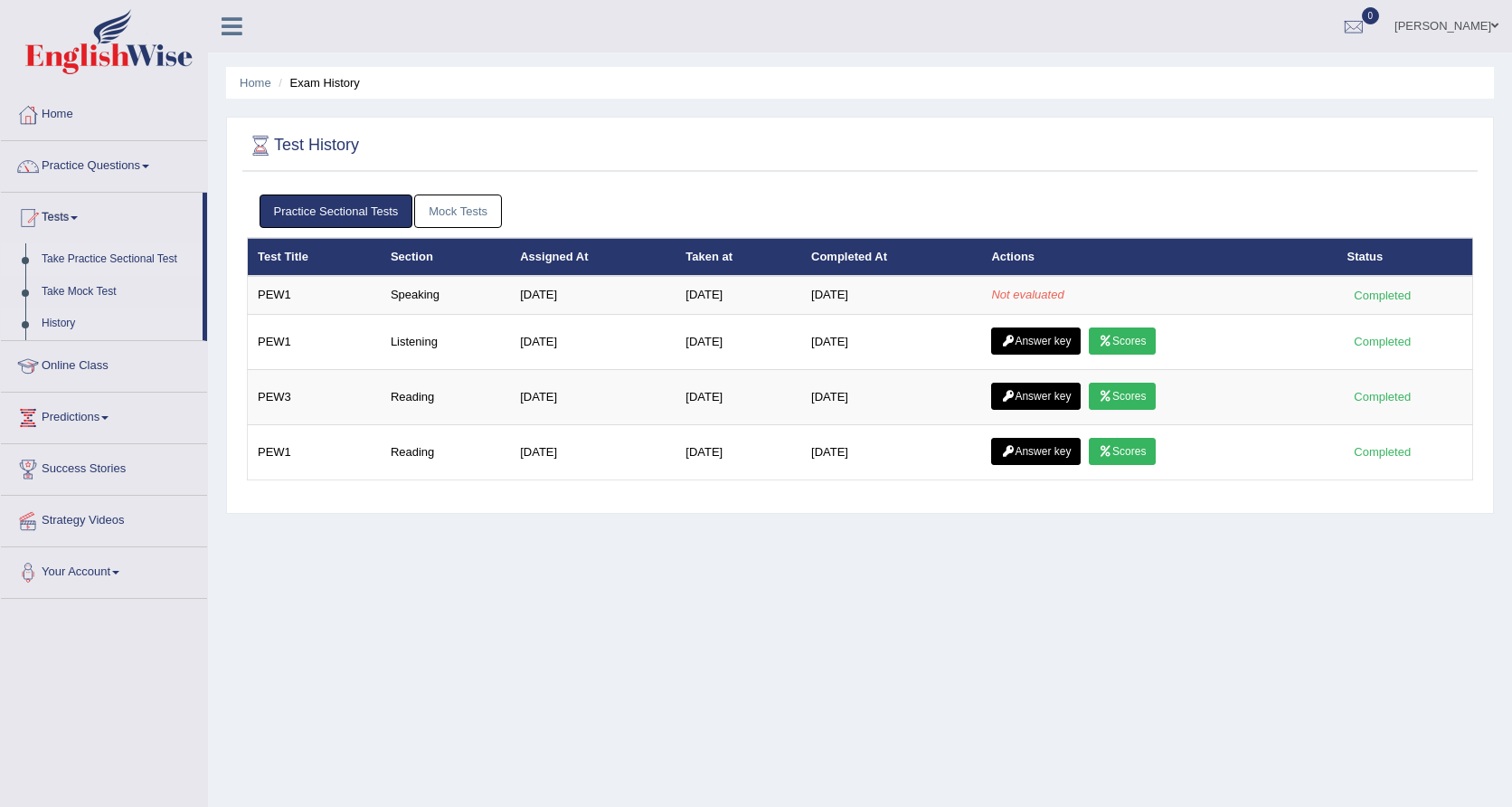
click at [88, 260] on link "Take Practice Sectional Test" at bounding box center [118, 260] width 169 height 33
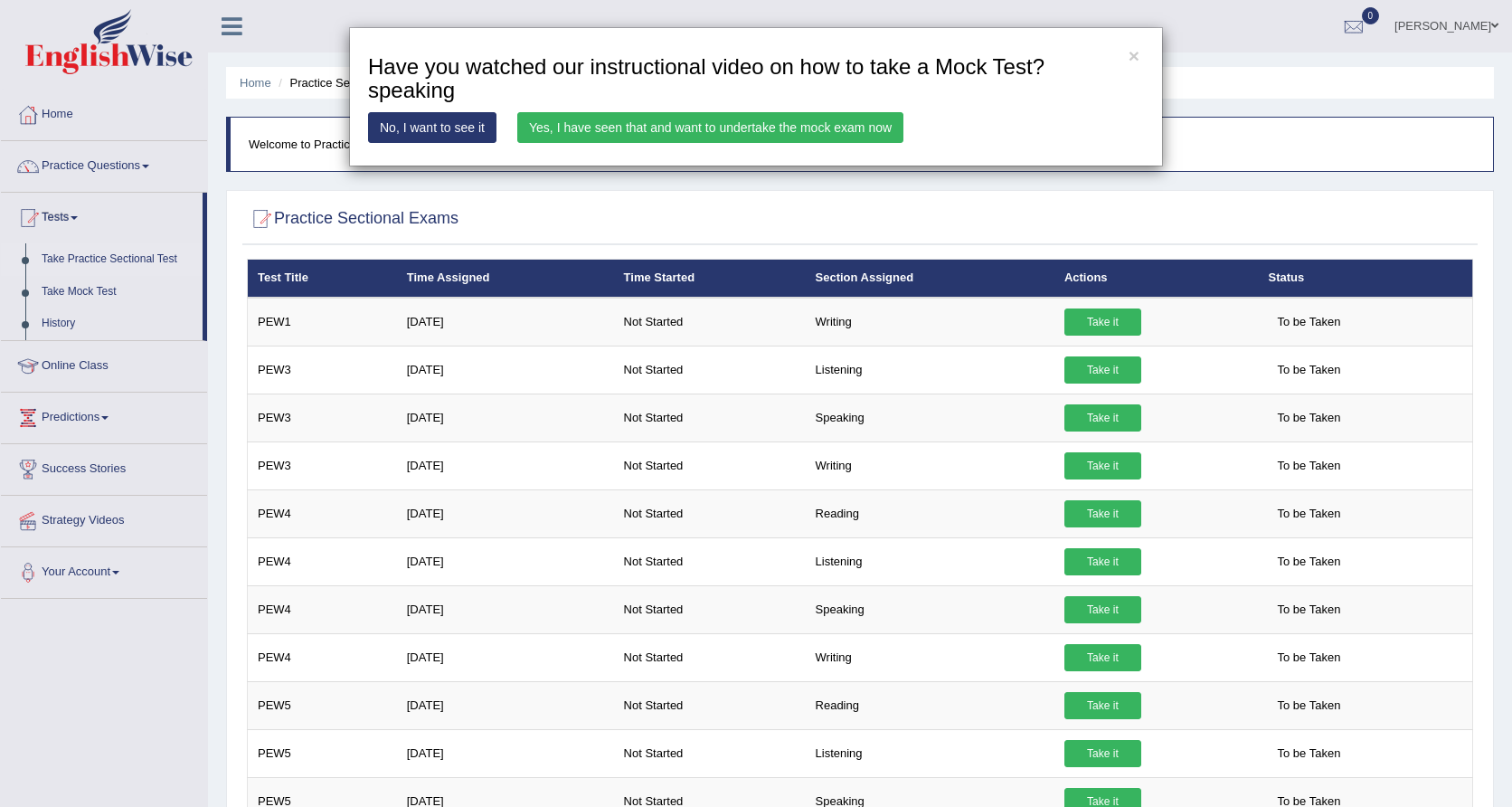
click at [710, 122] on link "Yes, I have seen that and want to undertake the mock exam now" at bounding box center [711, 127] width 386 height 31
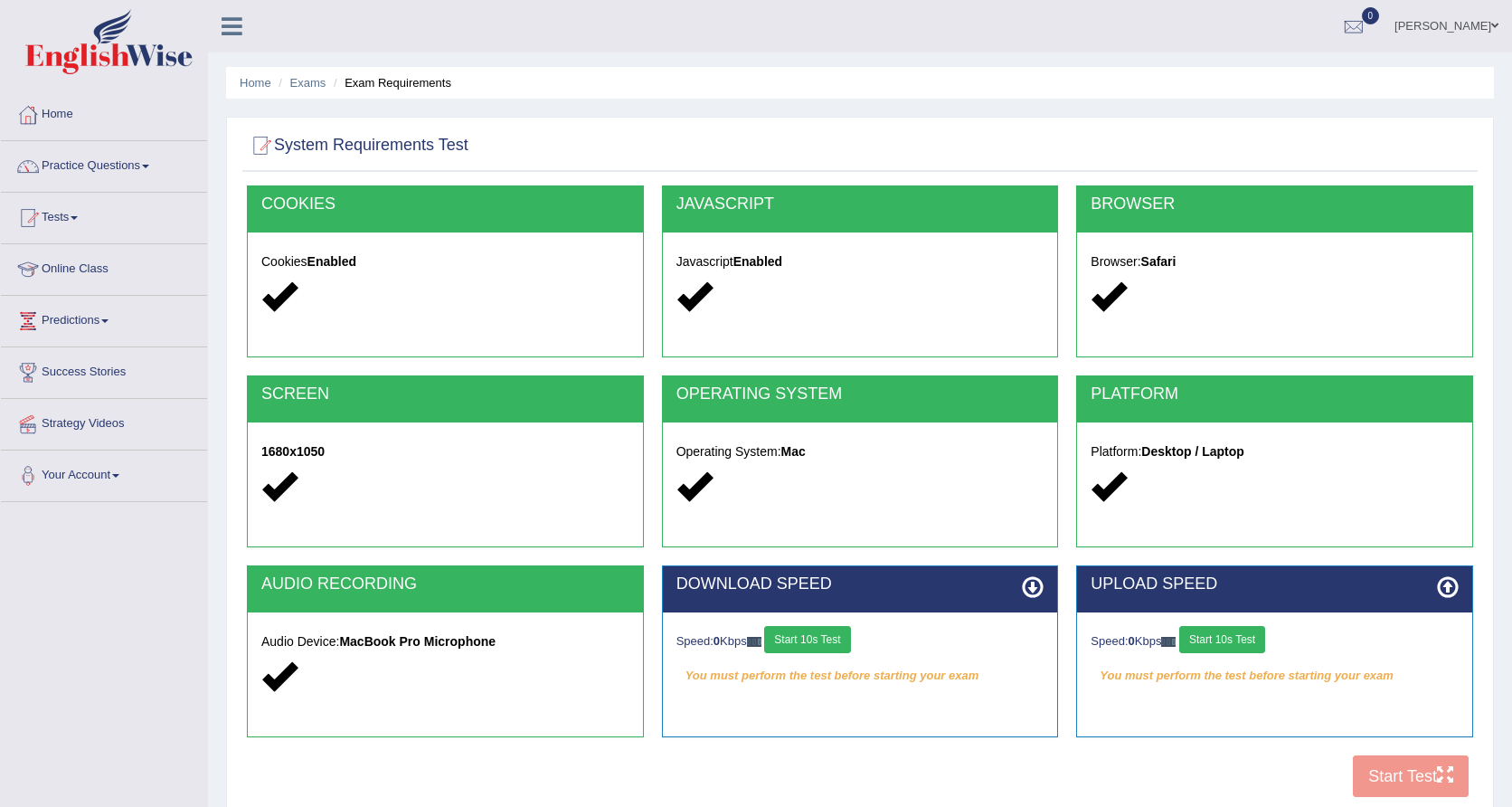
click at [816, 636] on button "Start 10s Test" at bounding box center [807, 639] width 86 height 27
click at [1223, 639] on button "Start 10s Test" at bounding box center [1222, 639] width 86 height 27
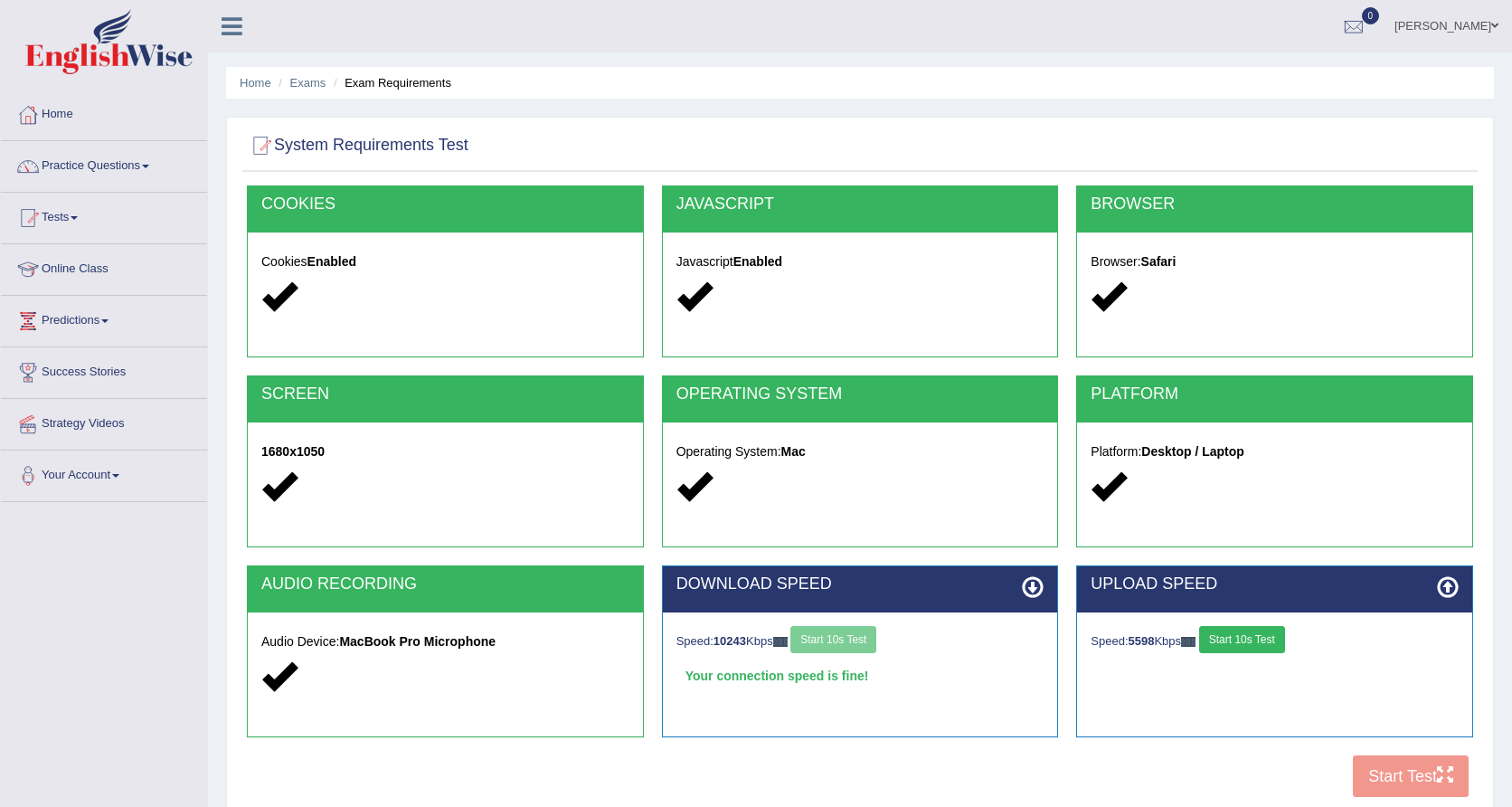
click at [1236, 641] on button "Start 10s Test" at bounding box center [1242, 639] width 86 height 27
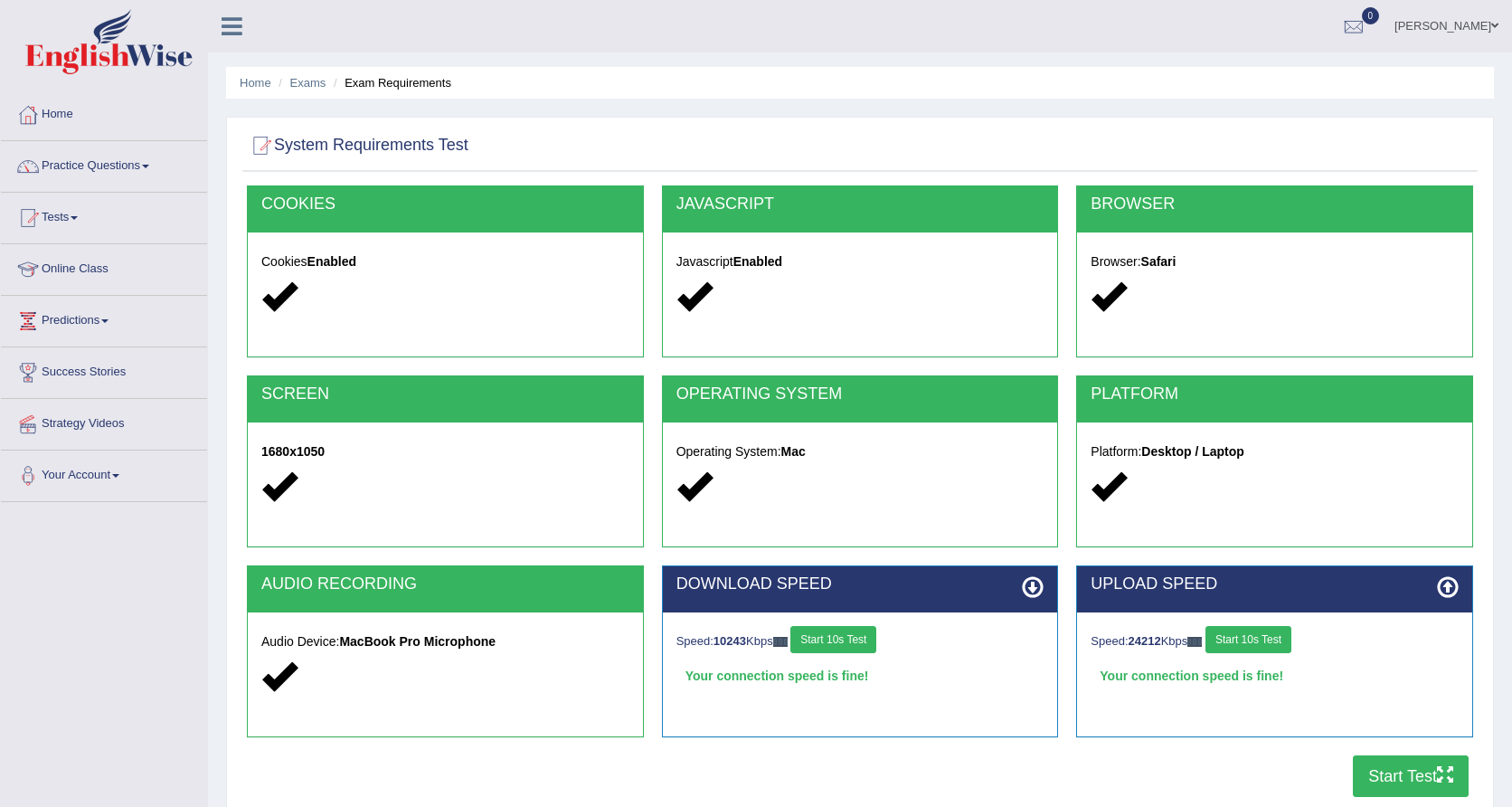
click at [1399, 768] on button "Start Test" at bounding box center [1411, 775] width 116 height 42
click at [133, 179] on link "Practice Questions" at bounding box center [104, 163] width 207 height 45
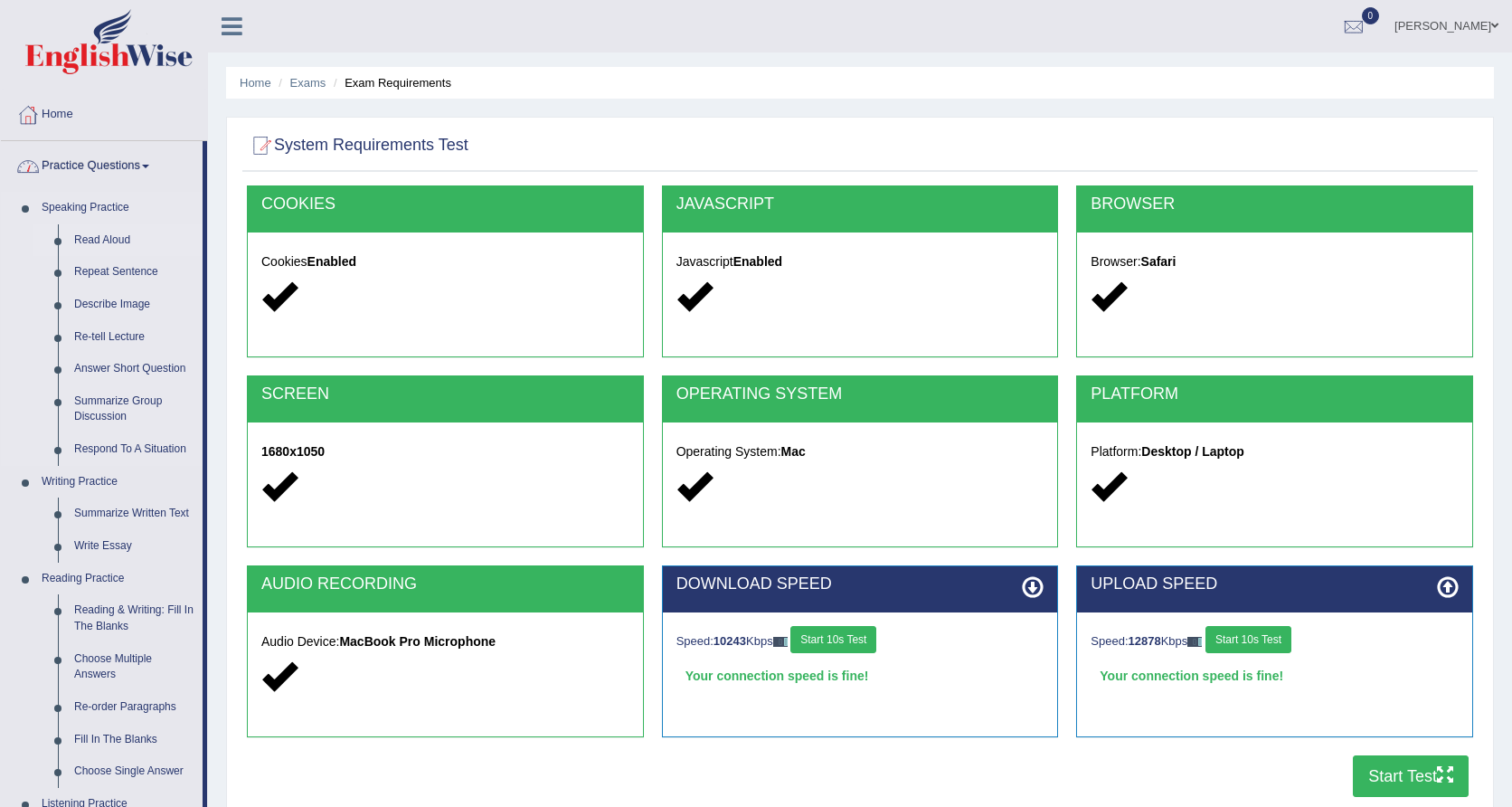
click at [116, 242] on link "Read Aloud" at bounding box center [133, 240] width 136 height 33
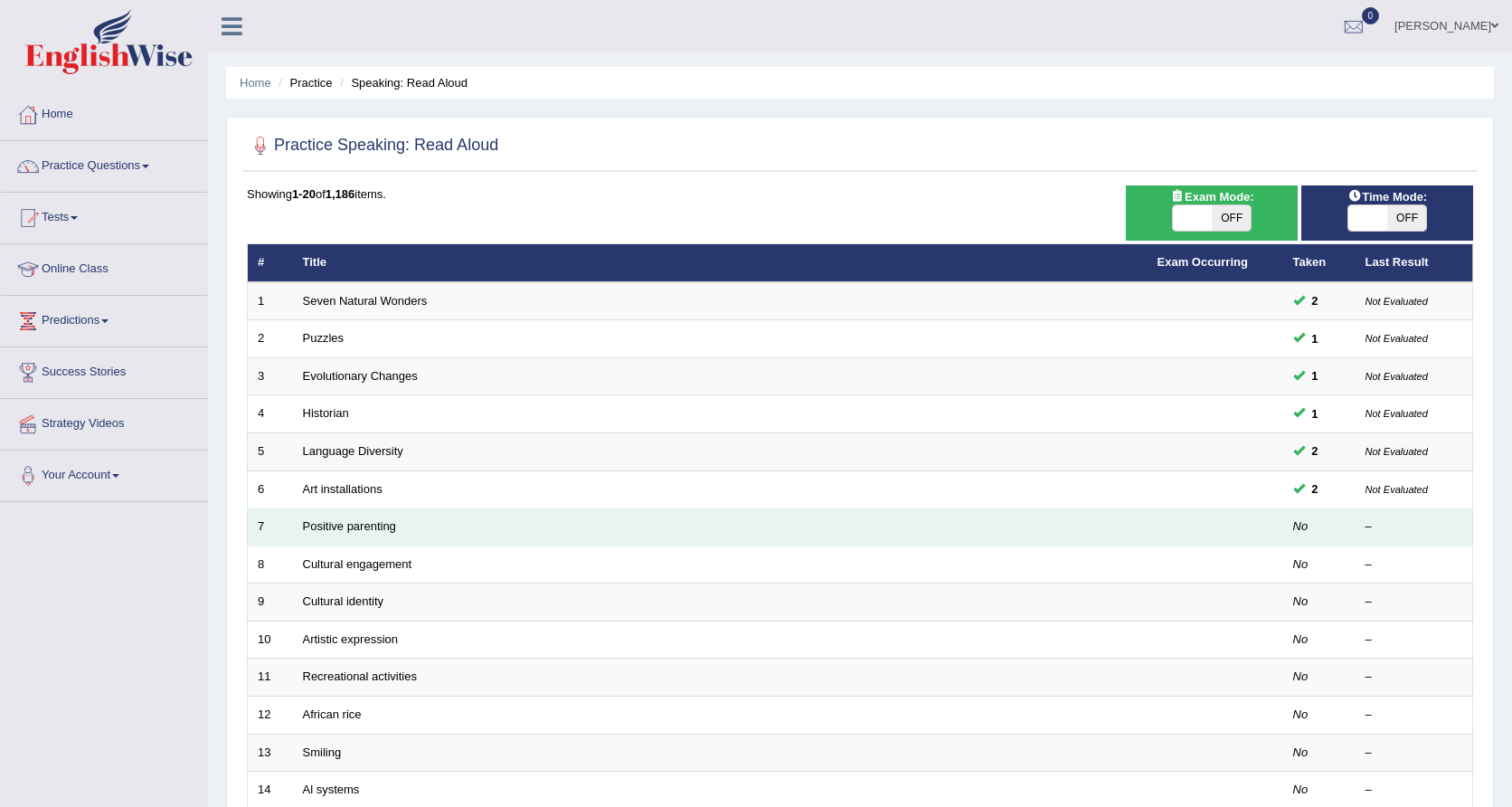
click at [407, 517] on td "Positive parenting" at bounding box center [720, 526] width 854 height 38
click at [371, 522] on link "Positive parenting" at bounding box center [350, 526] width 93 height 14
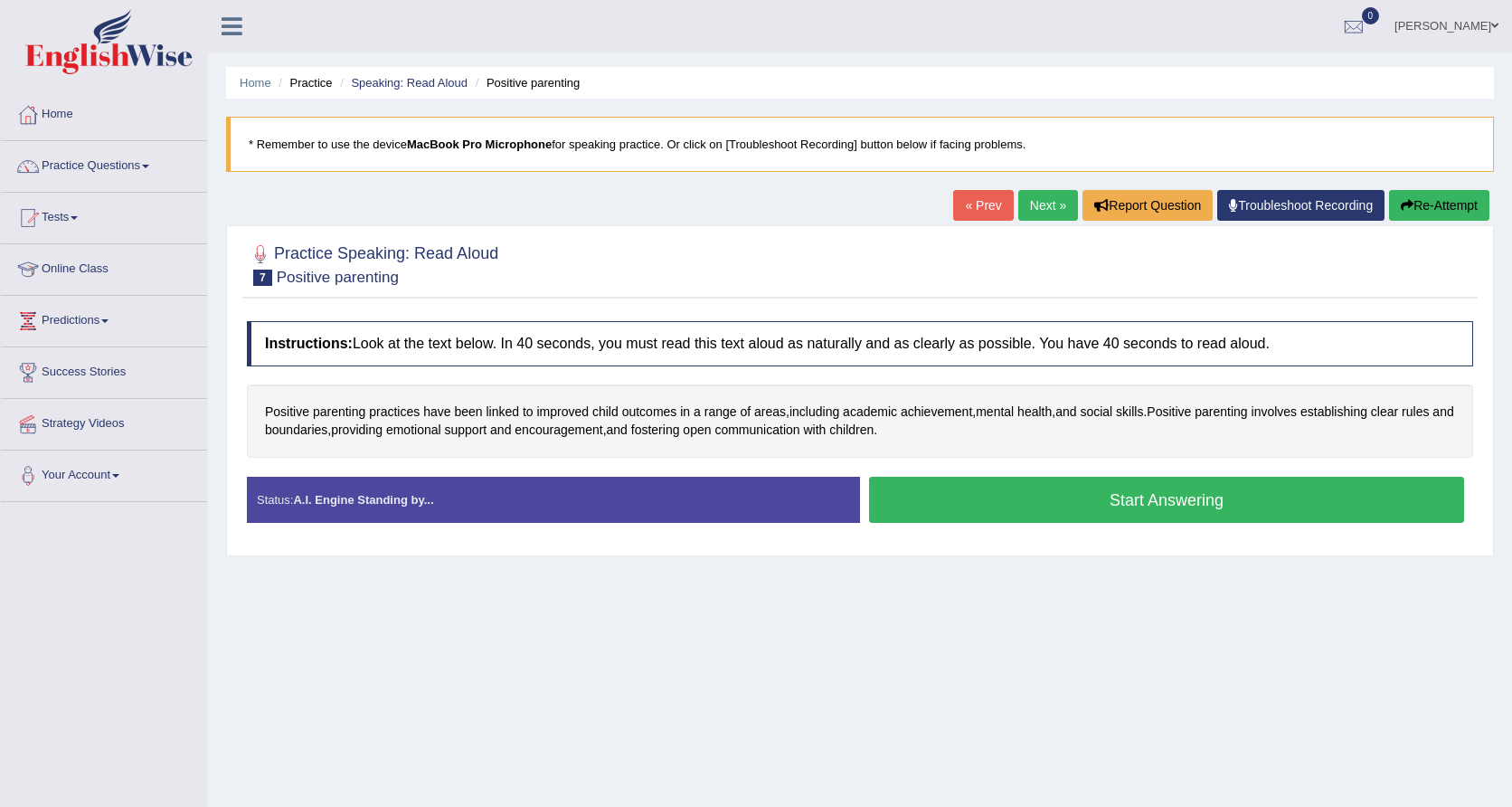
click at [1031, 503] on button "Start Answering" at bounding box center [1166, 500] width 595 height 46
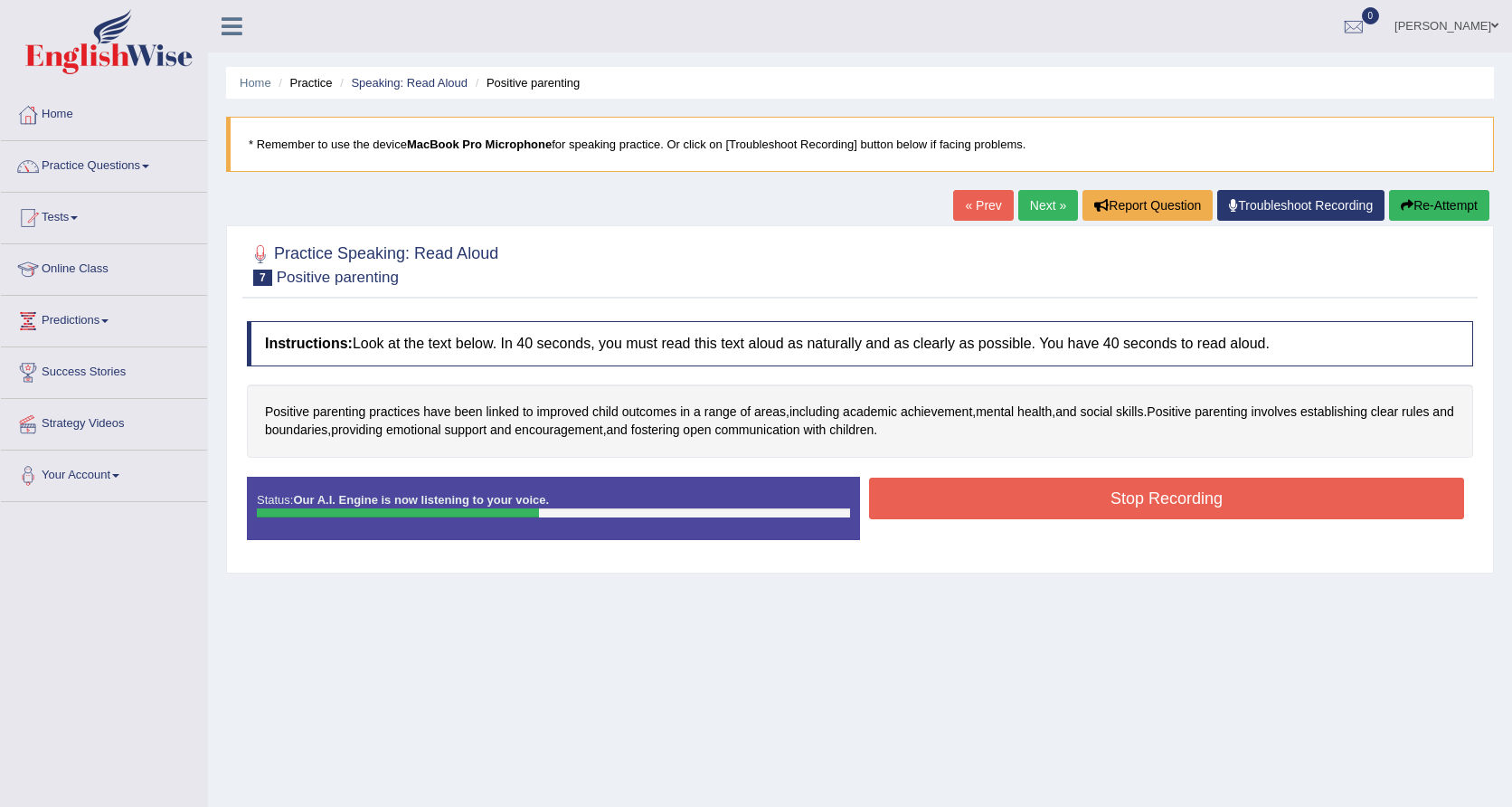
click at [936, 498] on button "Stop Recording" at bounding box center [1166, 498] width 595 height 42
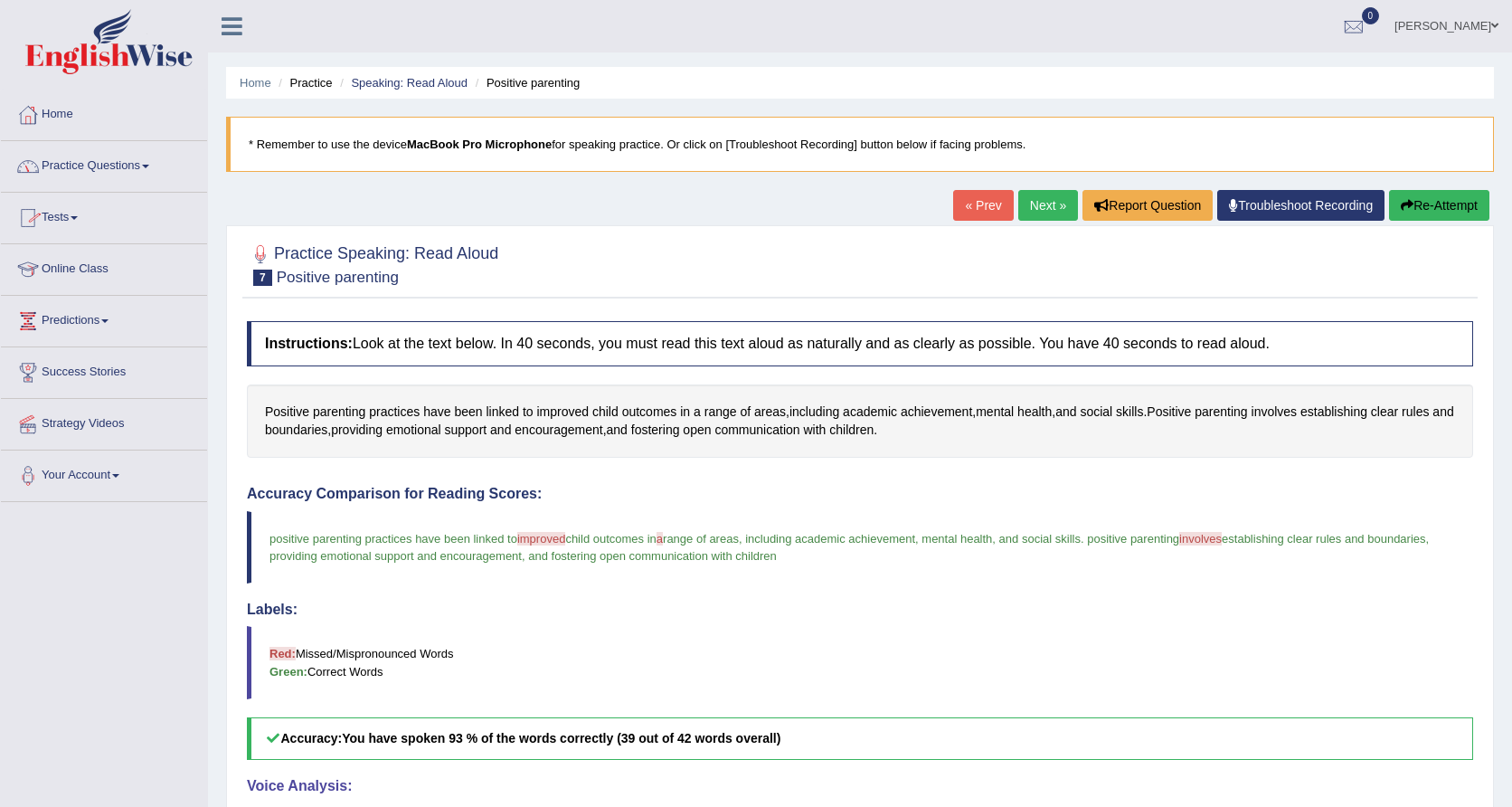
click at [396, 234] on div "Practice Speaking: Read Aloud 7 Positive parenting Instructions: Look at the te…" at bounding box center [859, 674] width 1268 height 899
click at [1037, 204] on link "Next »" at bounding box center [1049, 206] width 60 height 31
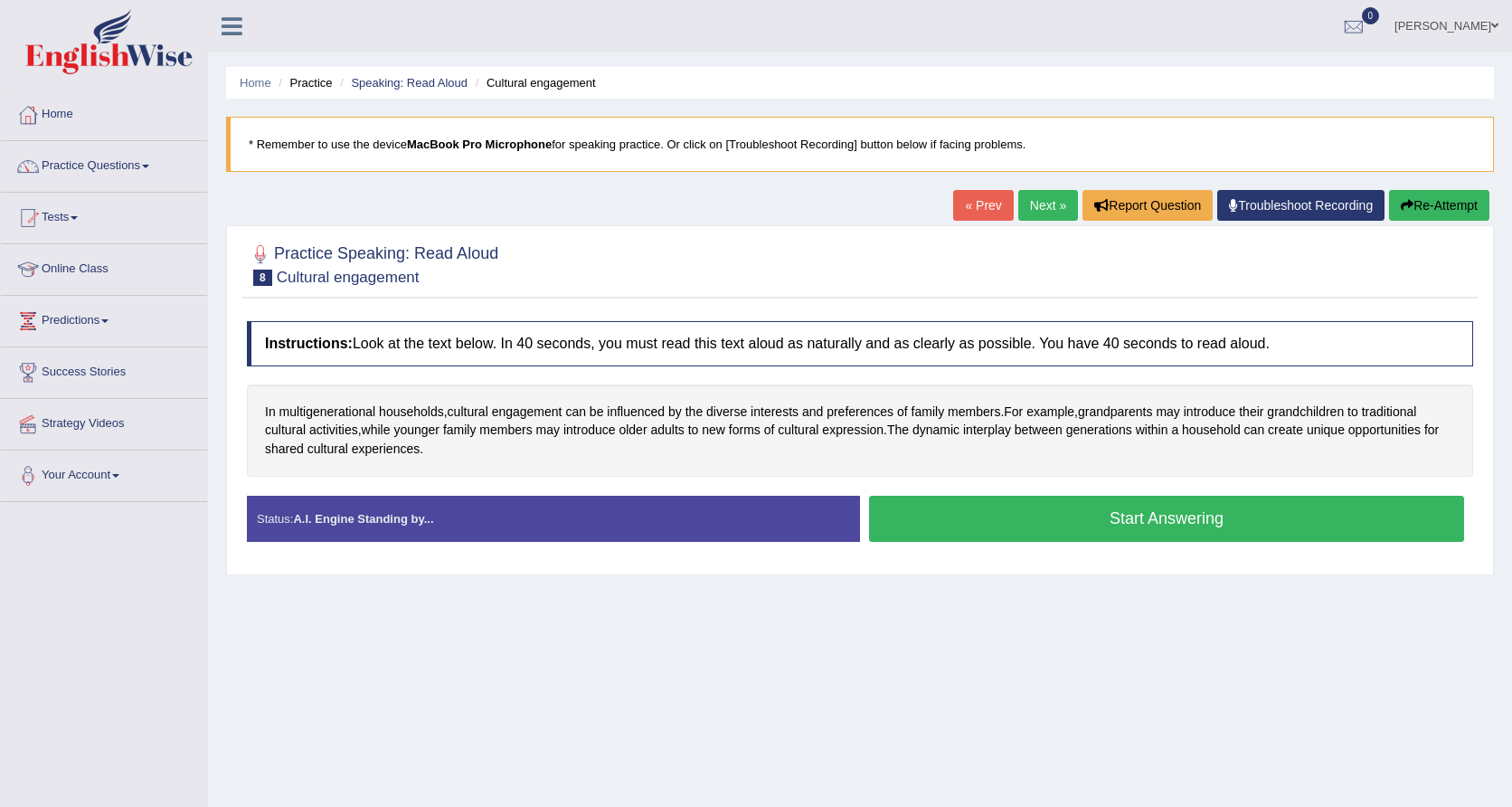
click at [961, 514] on button "Start Answering" at bounding box center [1166, 518] width 595 height 46
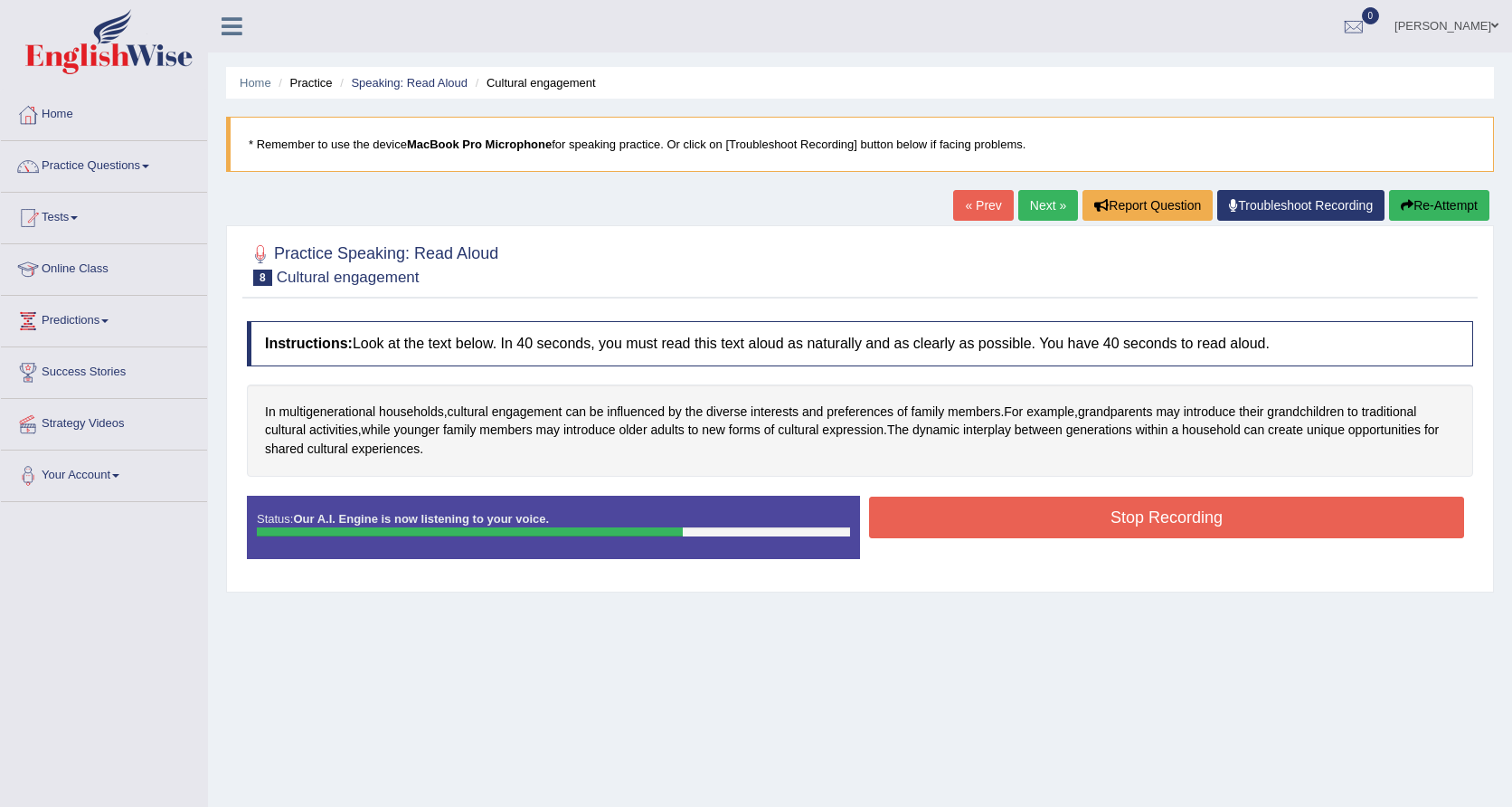
click at [988, 522] on button "Stop Recording" at bounding box center [1166, 516] width 595 height 42
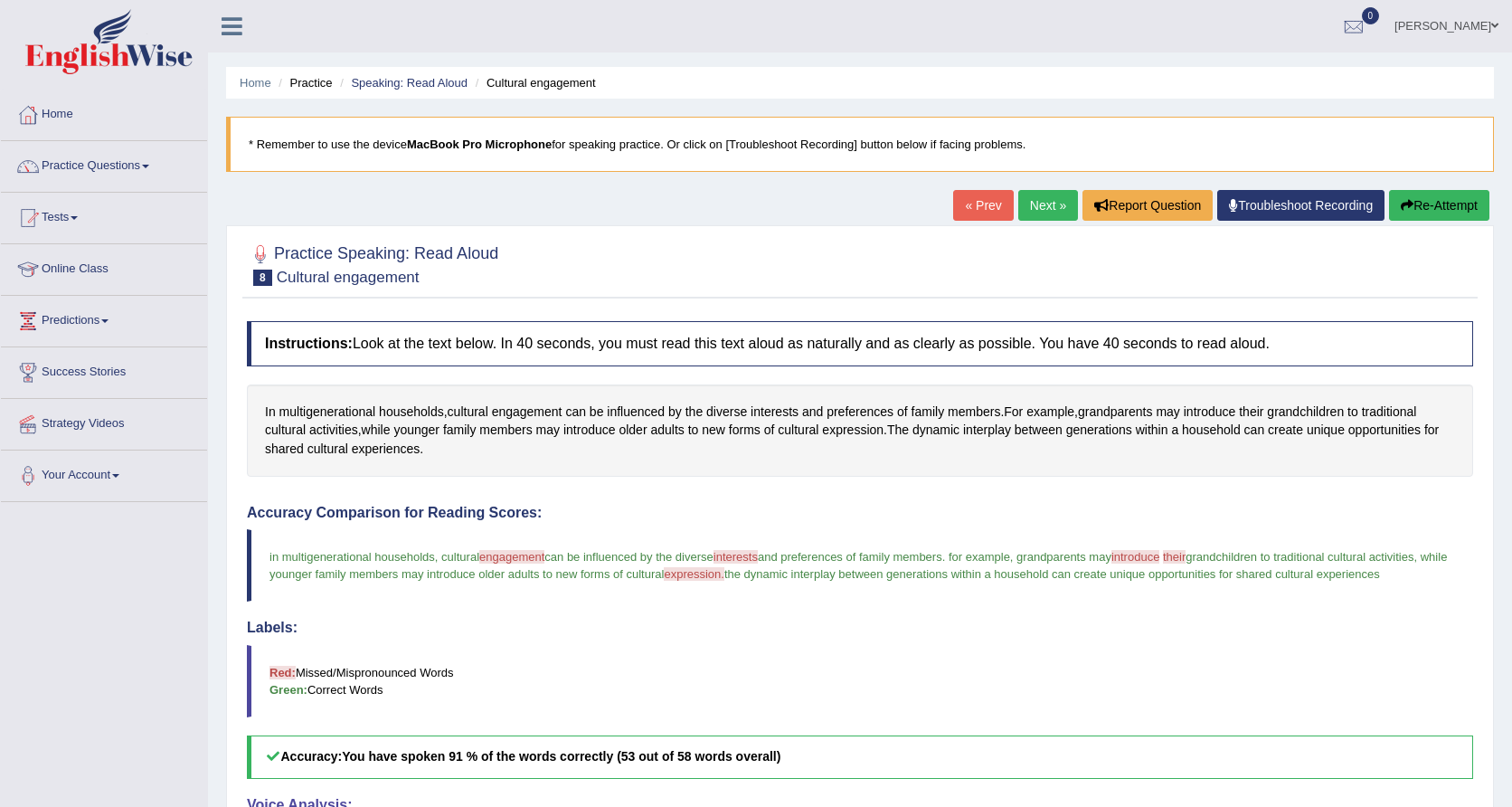
click at [1044, 218] on link "Next »" at bounding box center [1049, 206] width 60 height 31
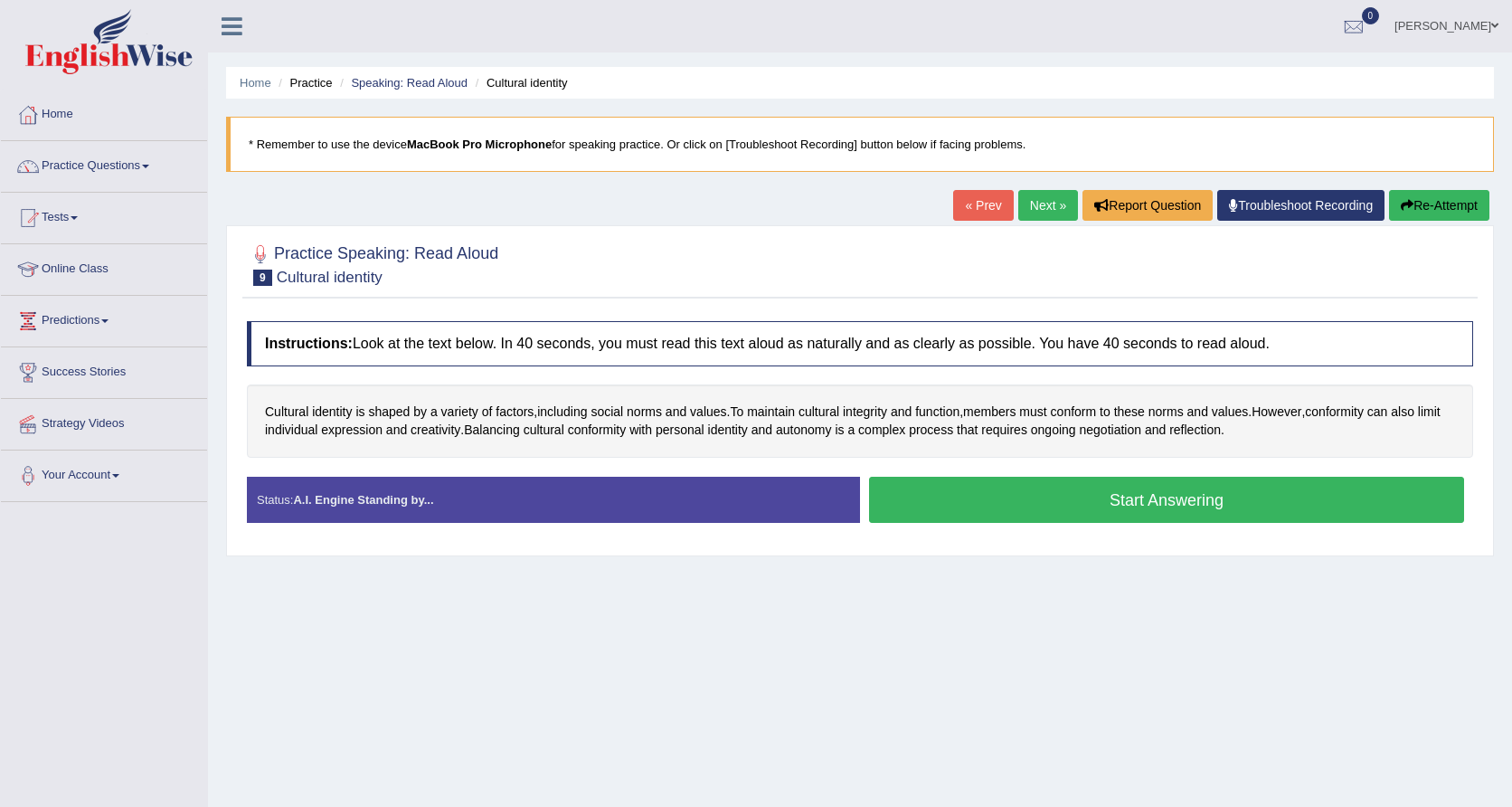
click at [994, 501] on button "Start Answering" at bounding box center [1166, 500] width 595 height 46
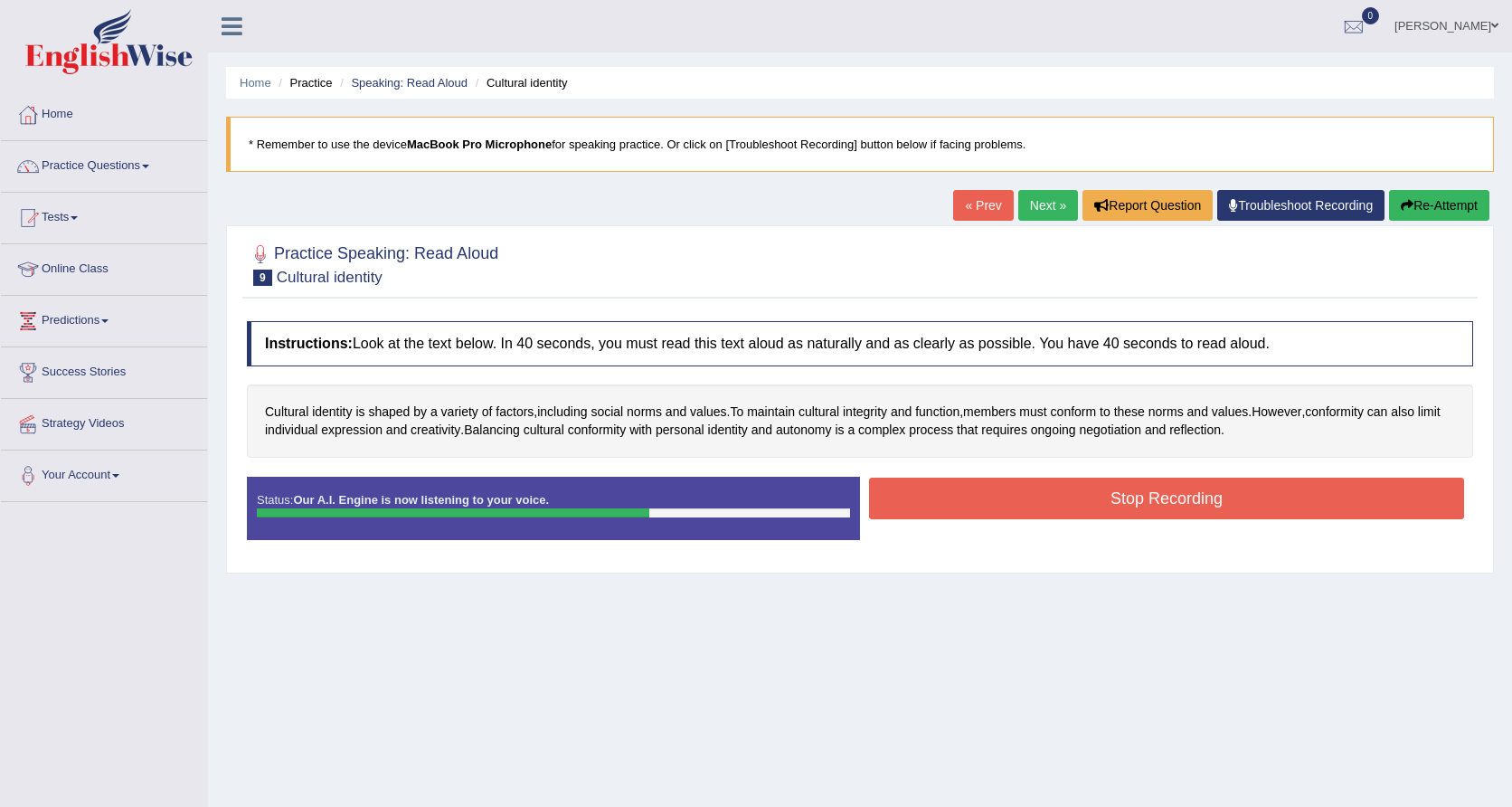
click at [1031, 498] on button "Stop Recording" at bounding box center [1166, 498] width 595 height 42
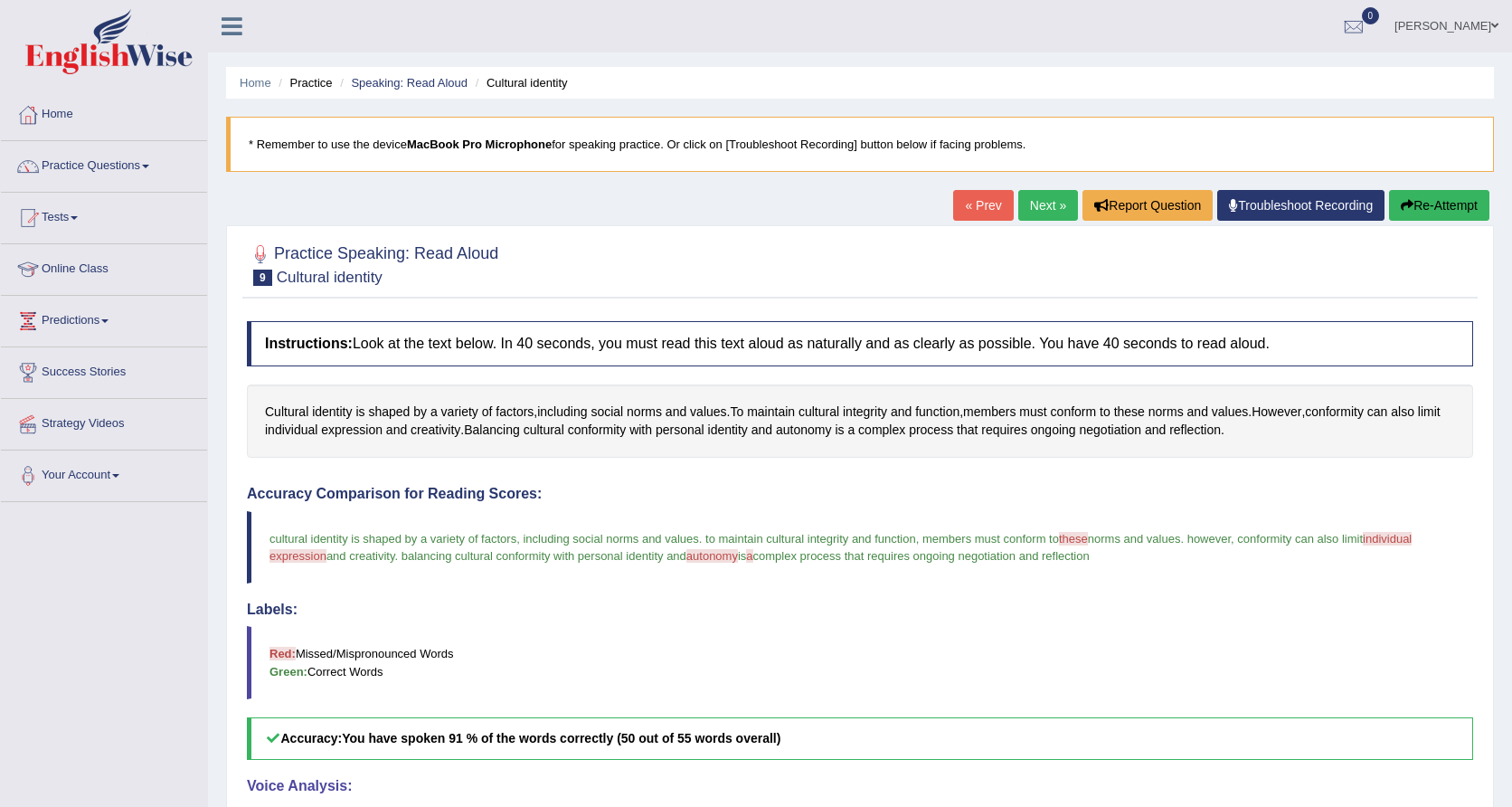
click at [1029, 201] on link "Next »" at bounding box center [1049, 206] width 60 height 31
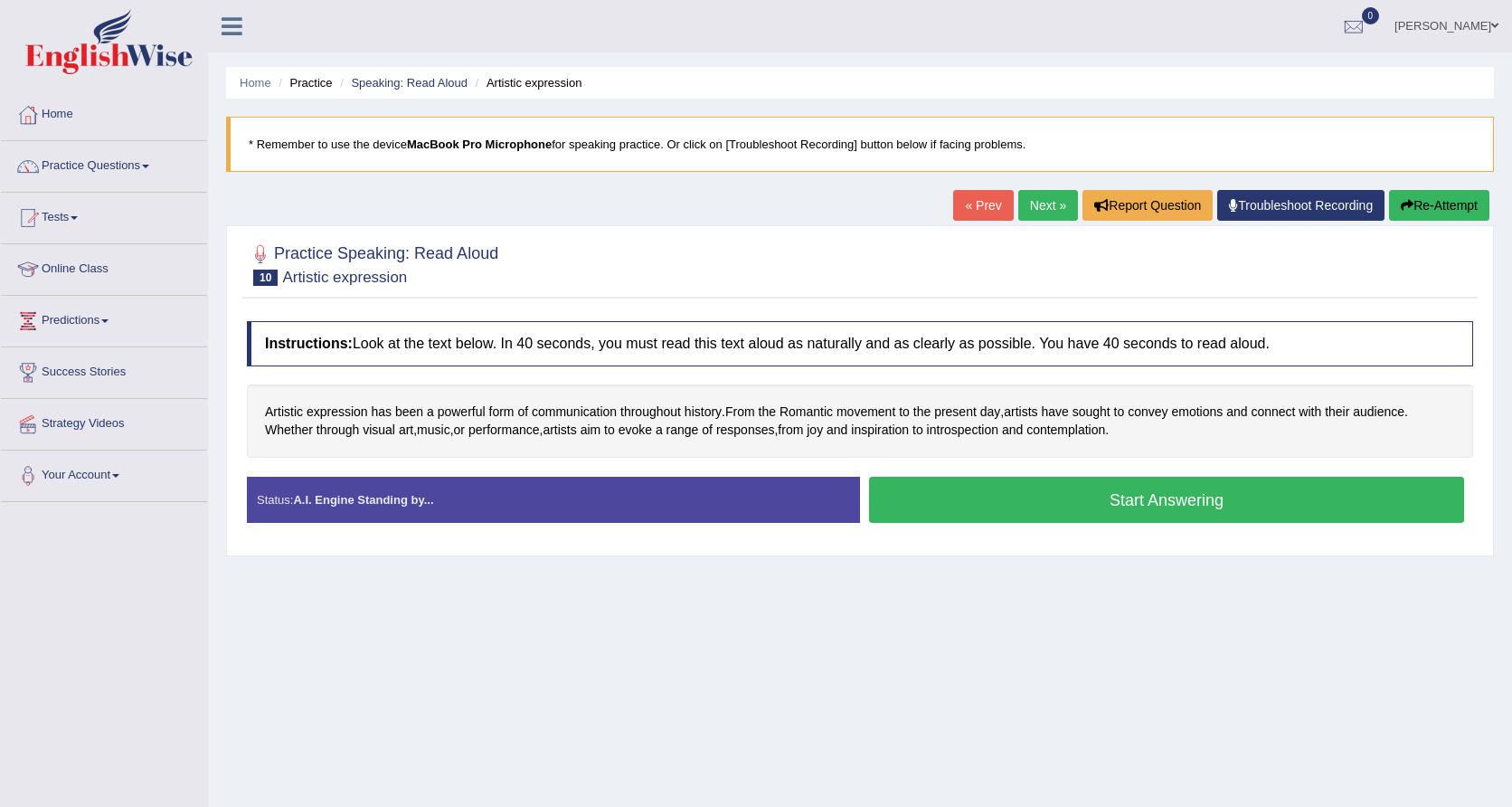
click at [962, 496] on button "Start Answering" at bounding box center [1166, 500] width 595 height 46
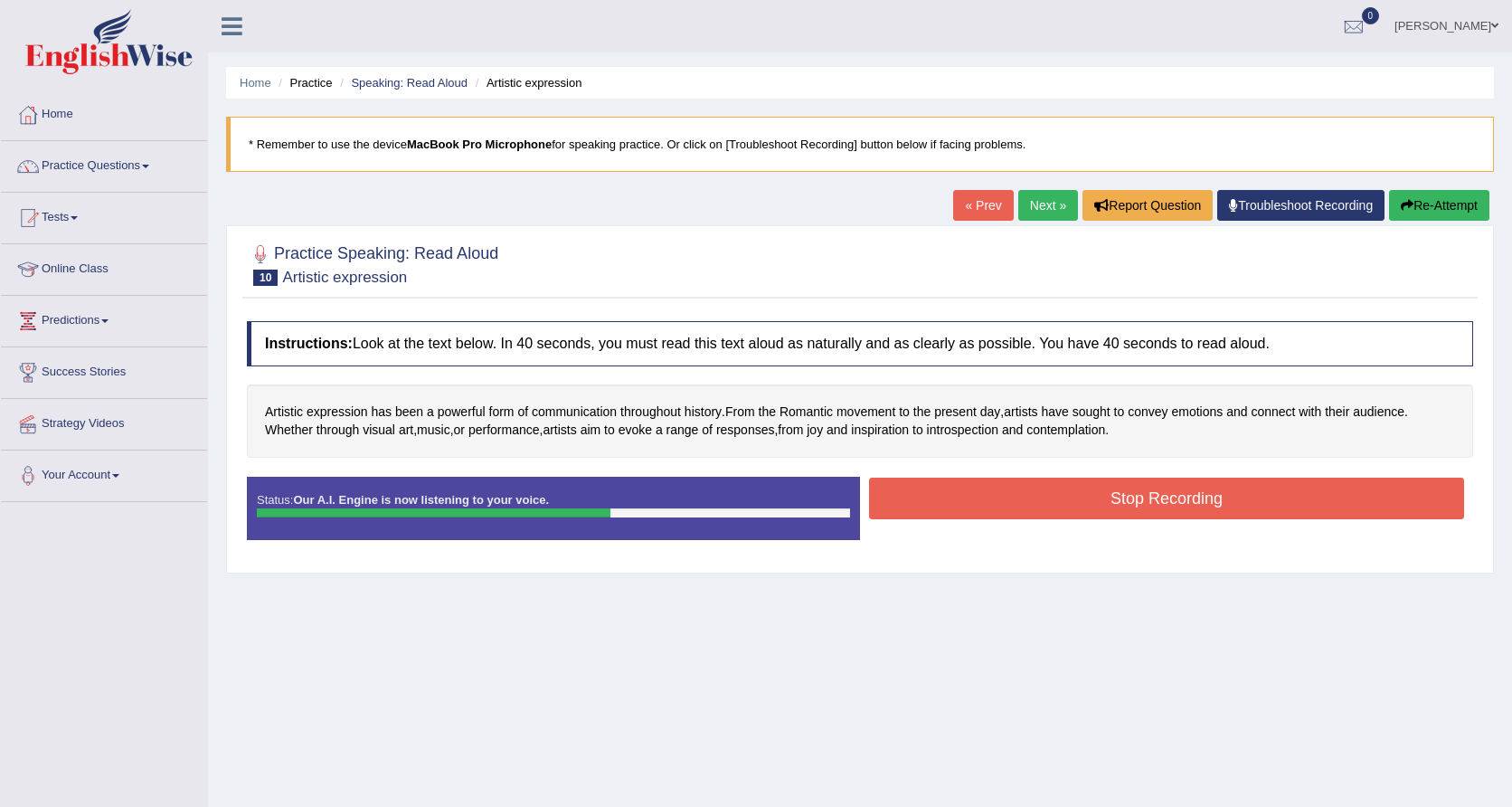
click at [1012, 508] on button "Stop Recording" at bounding box center [1166, 498] width 595 height 42
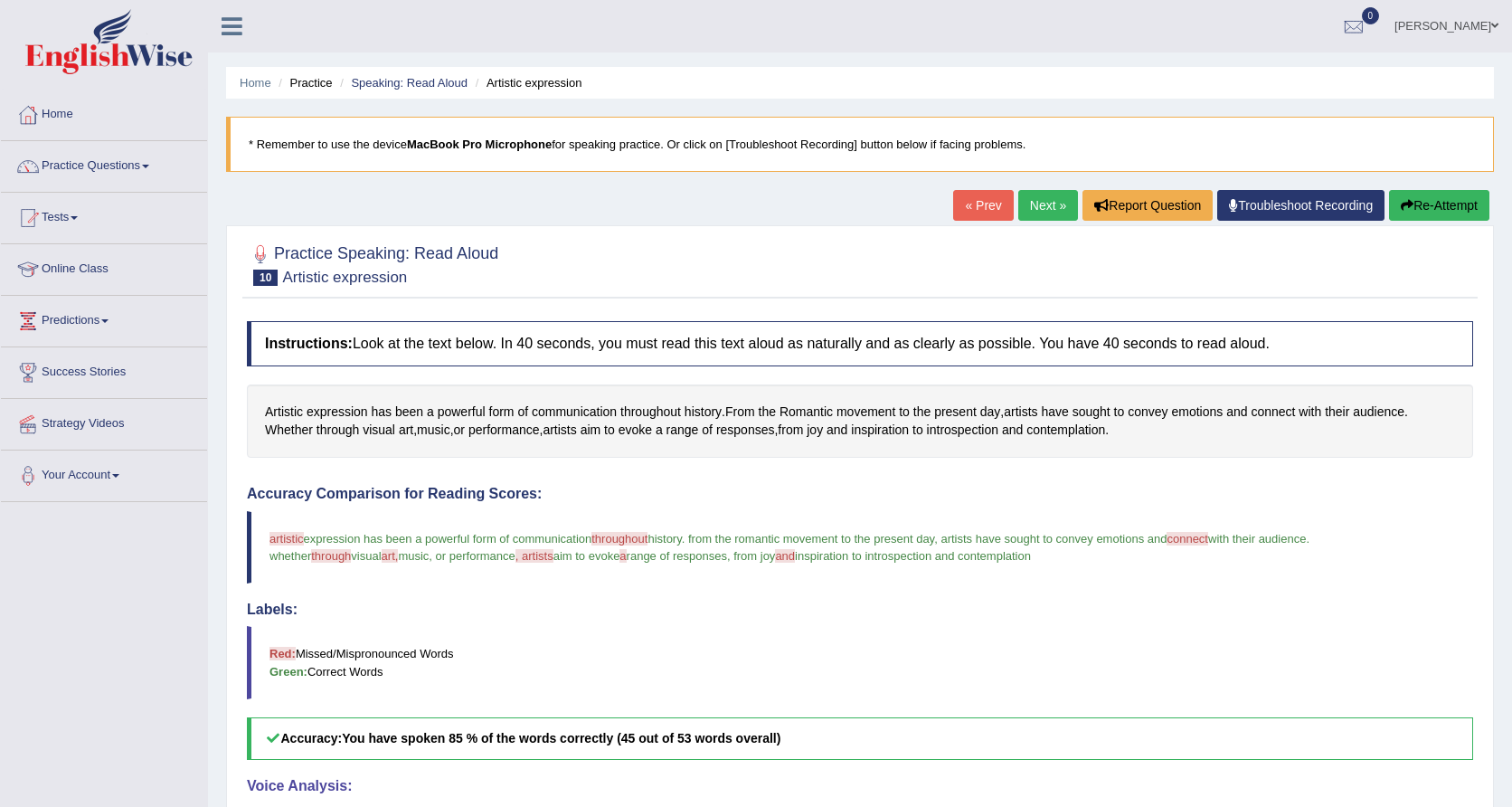
click at [1039, 208] on link "Next »" at bounding box center [1049, 206] width 60 height 31
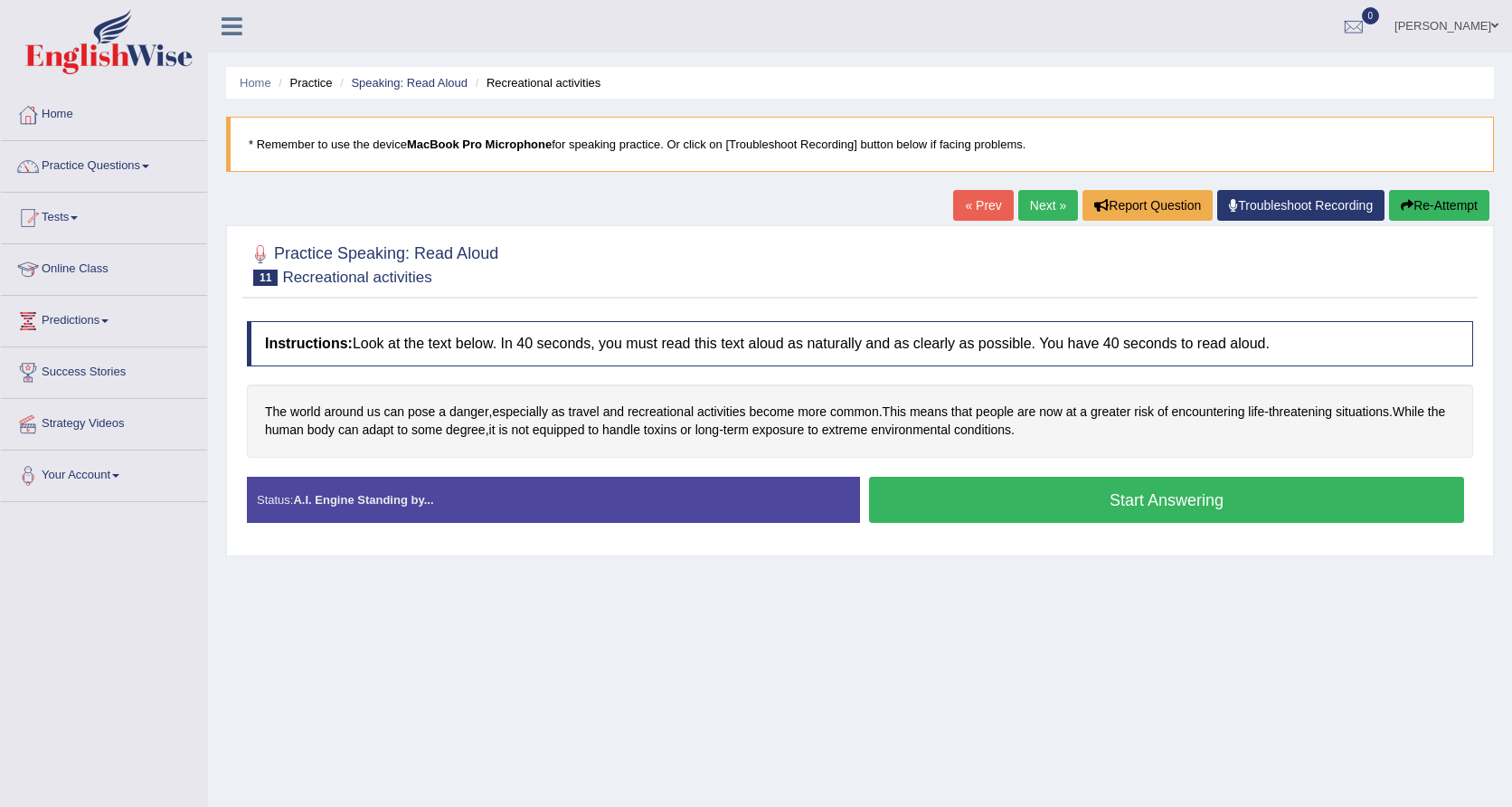
click at [1022, 506] on button "Start Answering" at bounding box center [1166, 500] width 595 height 46
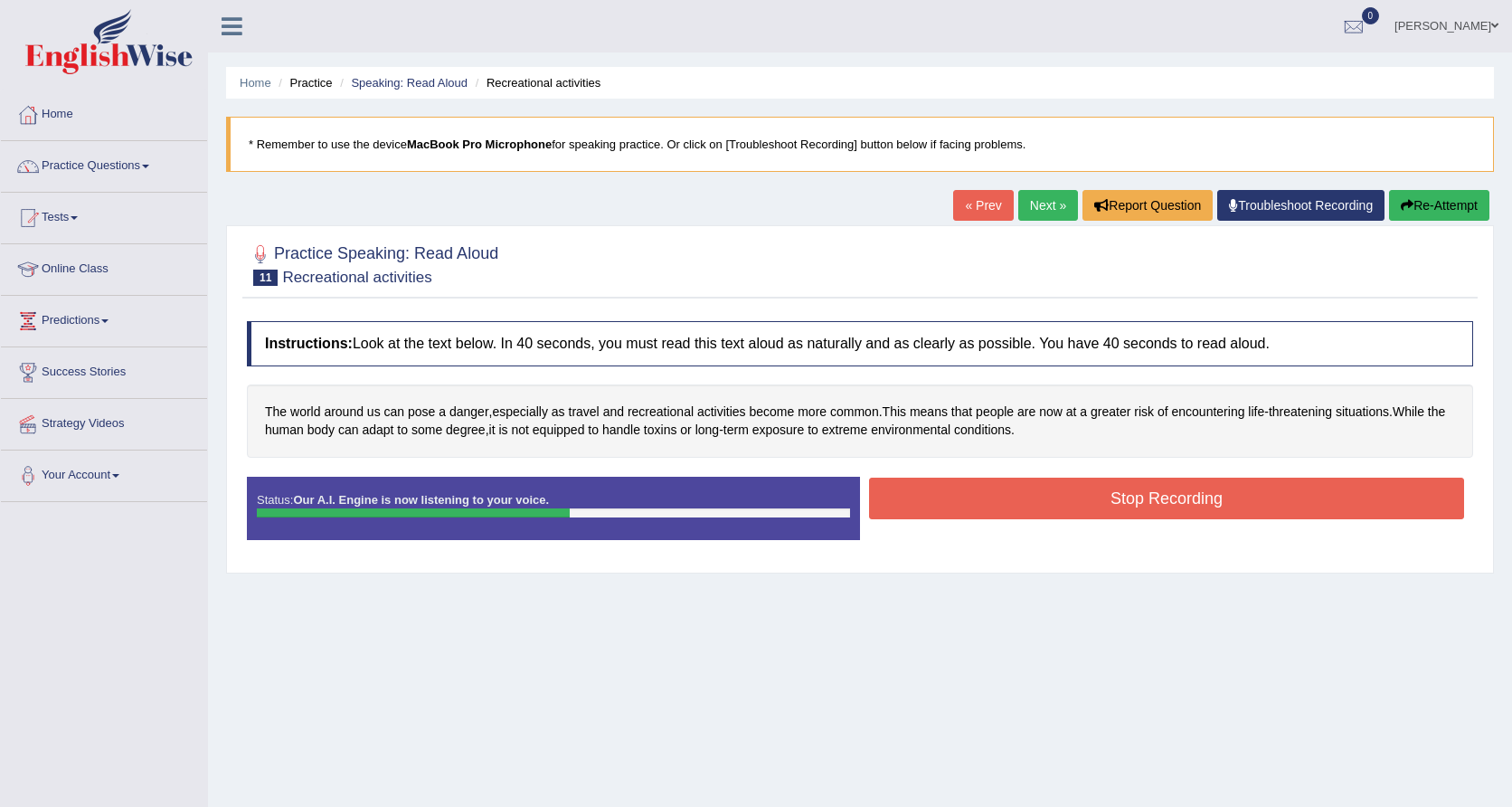
click at [1022, 506] on button "Stop Recording" at bounding box center [1166, 498] width 595 height 42
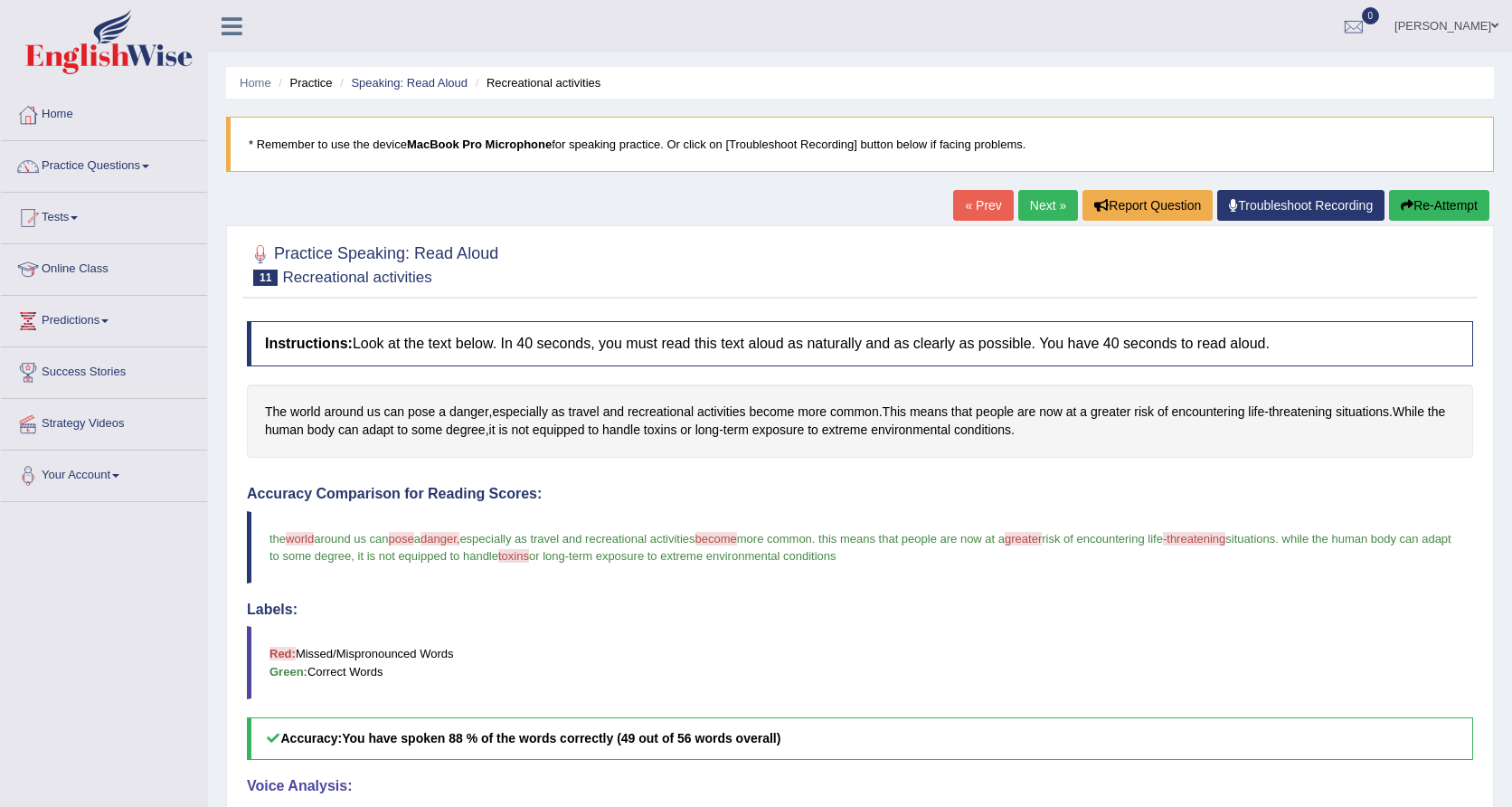
click at [1047, 209] on link "Next »" at bounding box center [1049, 206] width 60 height 31
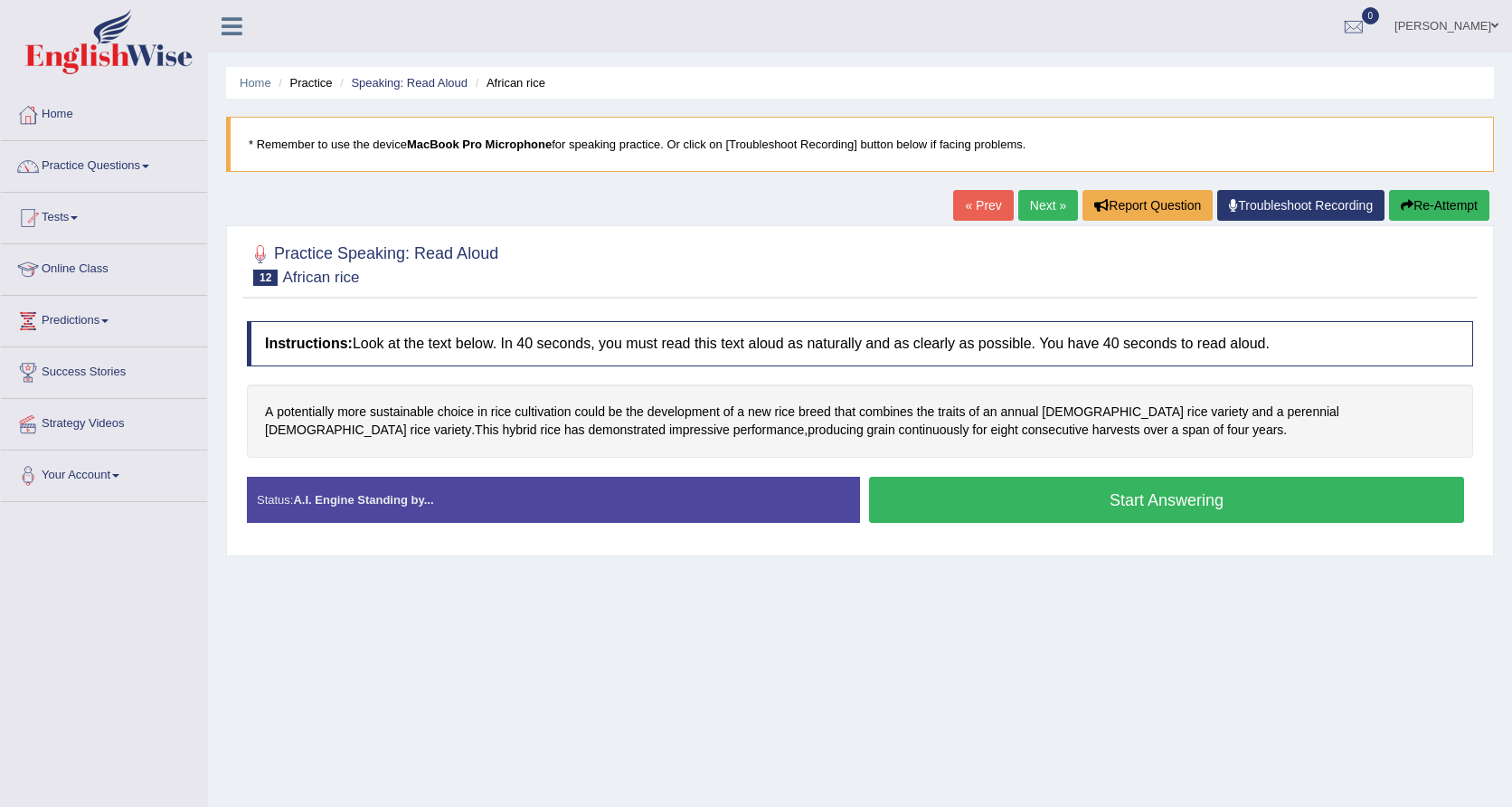
click at [948, 490] on button "Start Answering" at bounding box center [1166, 500] width 595 height 46
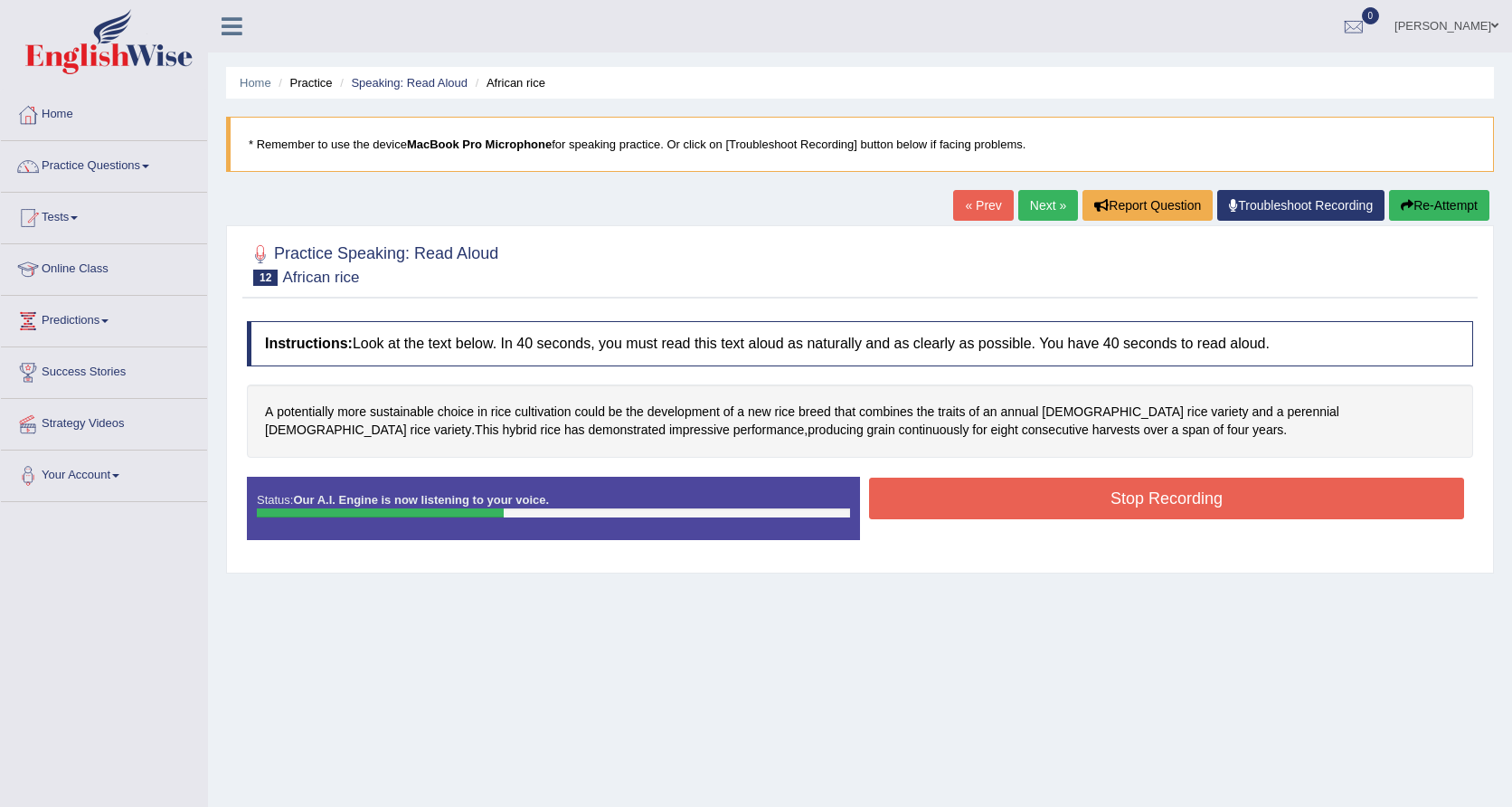
click at [954, 501] on button "Stop Recording" at bounding box center [1166, 498] width 595 height 42
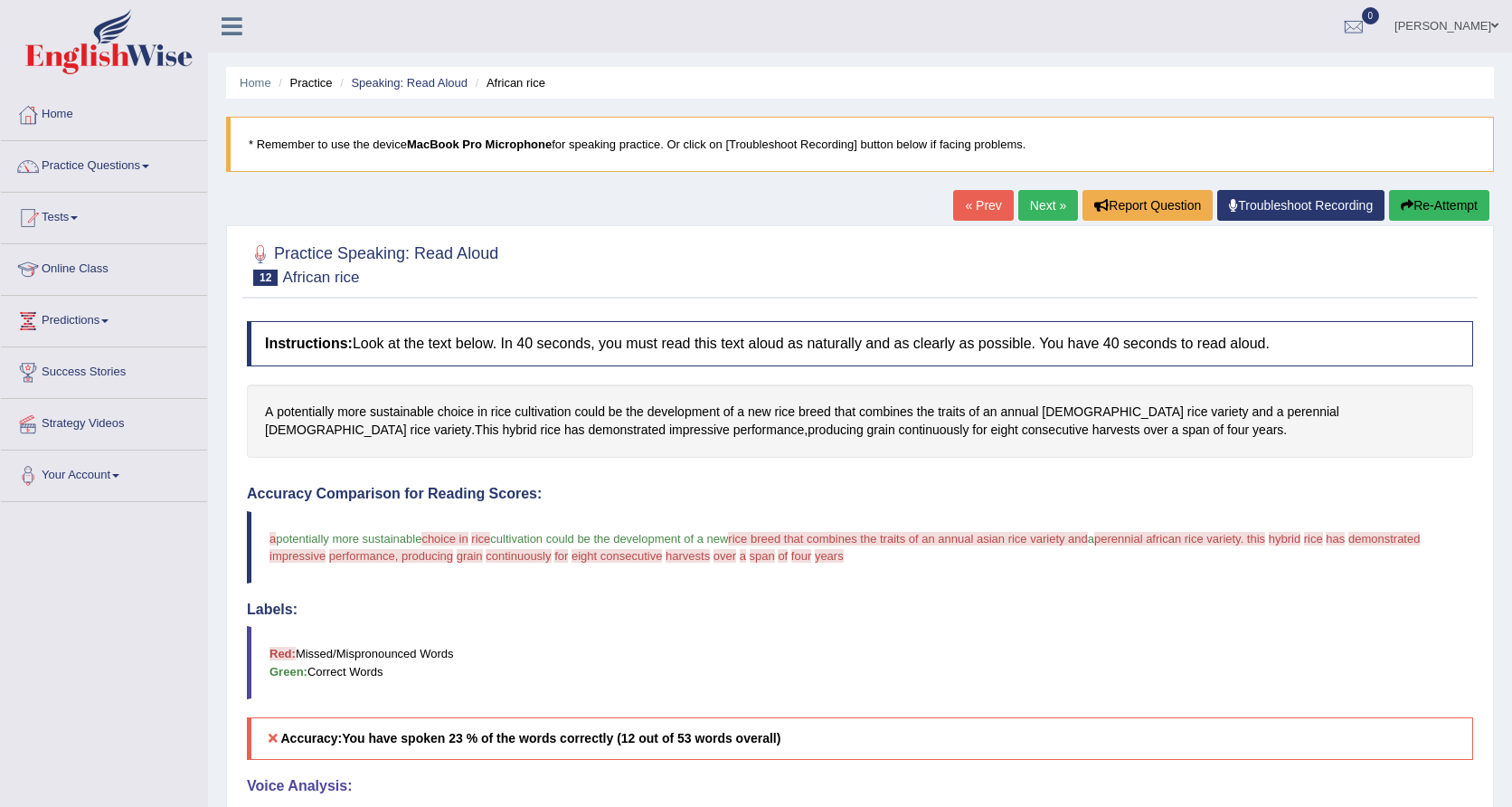
click at [1030, 205] on link "Next »" at bounding box center [1049, 206] width 60 height 31
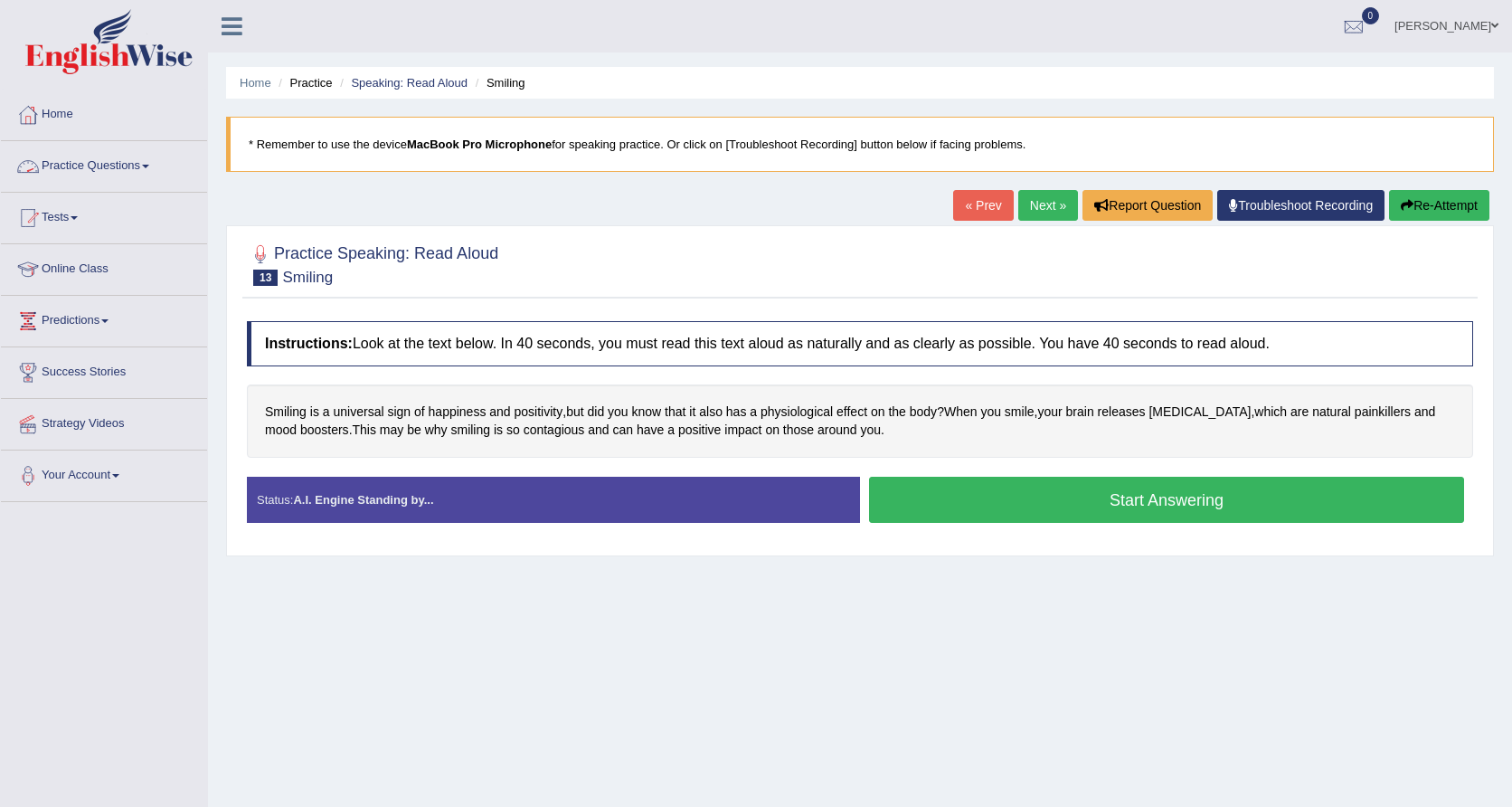
click at [142, 170] on link "Practice Questions" at bounding box center [104, 163] width 207 height 45
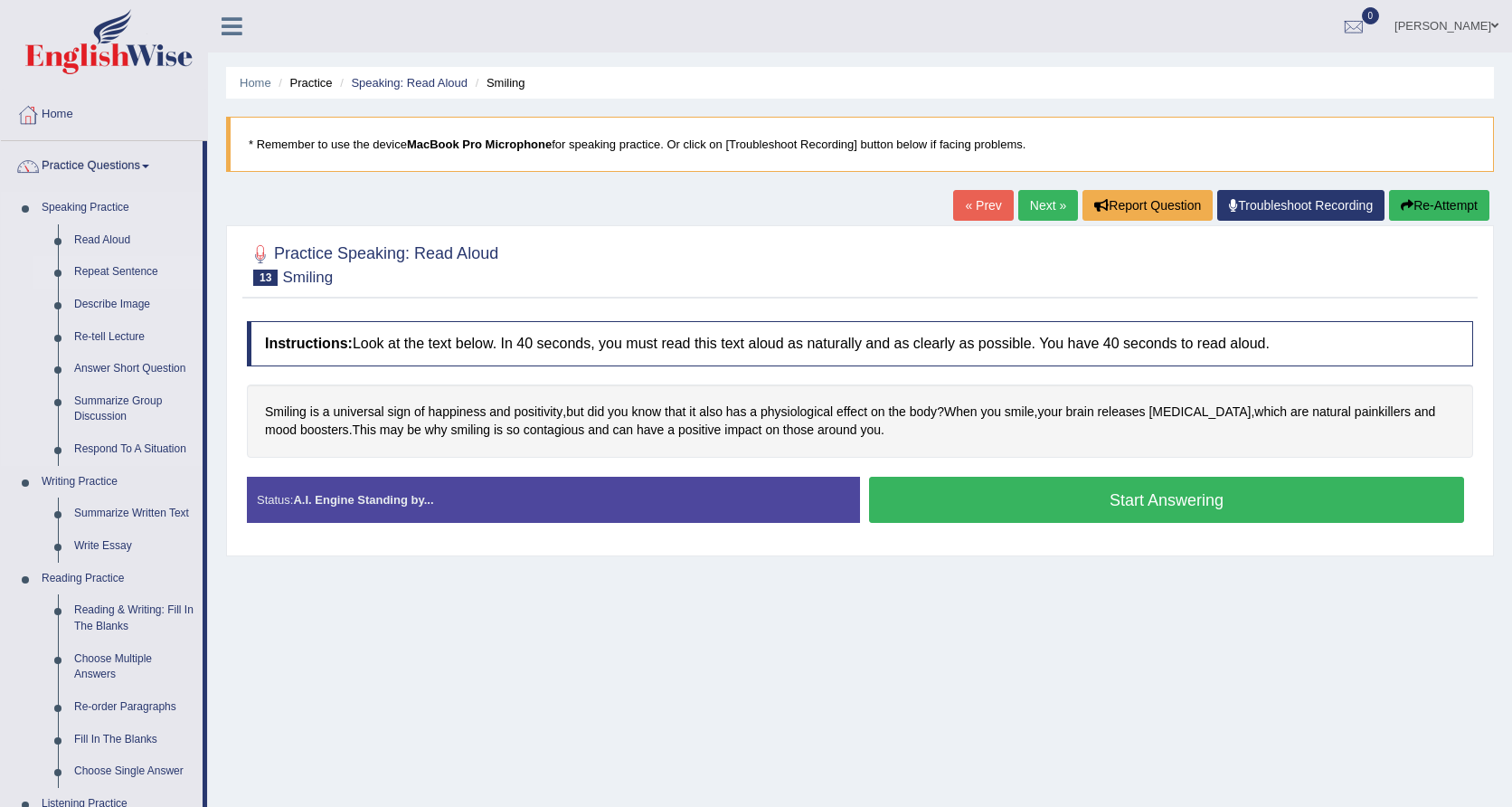
click at [101, 277] on link "Repeat Sentence" at bounding box center [133, 272] width 136 height 33
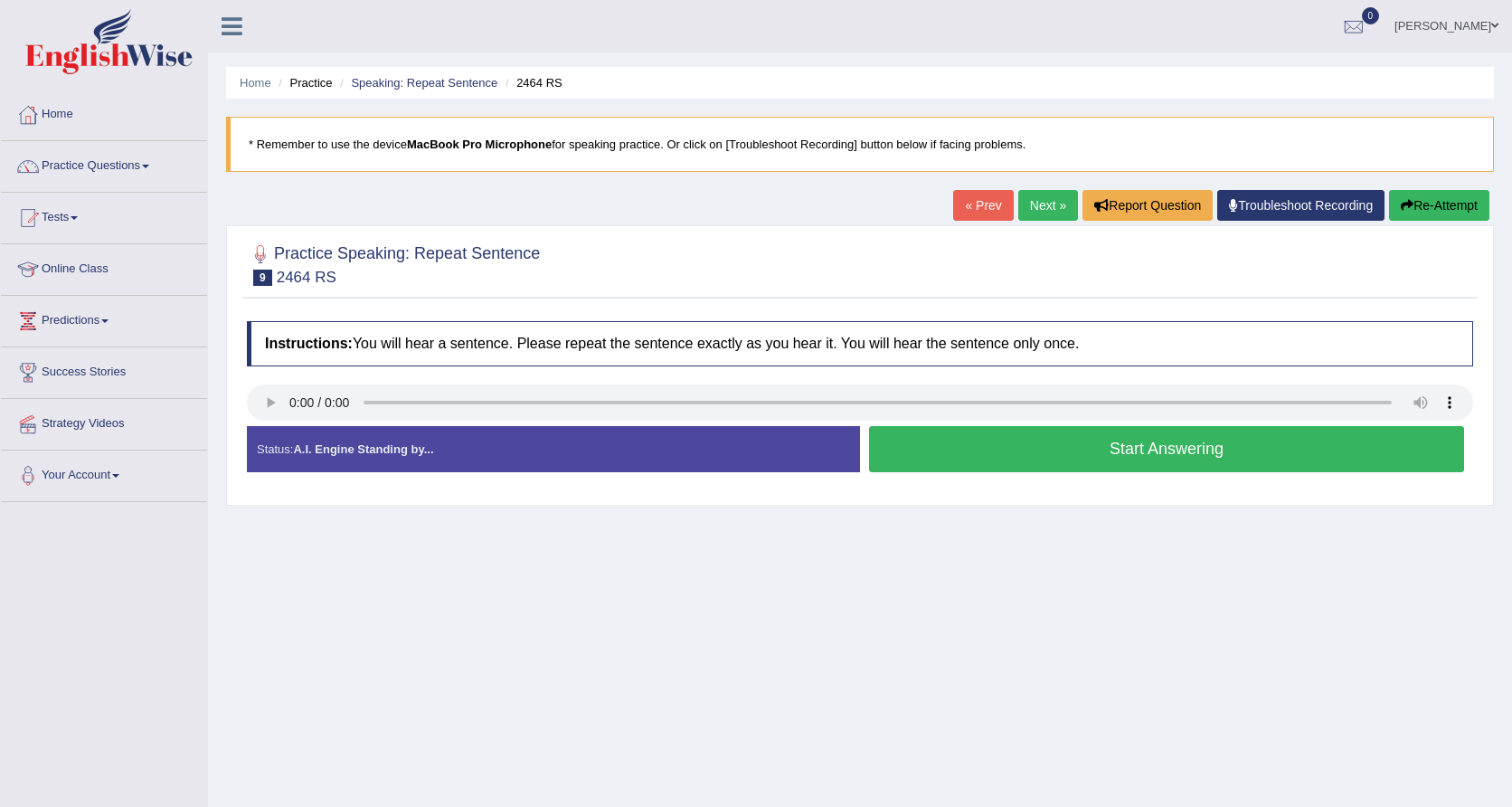
click at [1043, 214] on link "Next »" at bounding box center [1049, 206] width 60 height 31
click at [303, 399] on audio at bounding box center [860, 402] width 1226 height 36
click at [292, 399] on audio at bounding box center [860, 402] width 1226 height 36
click at [287, 406] on audio at bounding box center [860, 402] width 1226 height 36
click at [291, 401] on audio at bounding box center [860, 402] width 1226 height 36
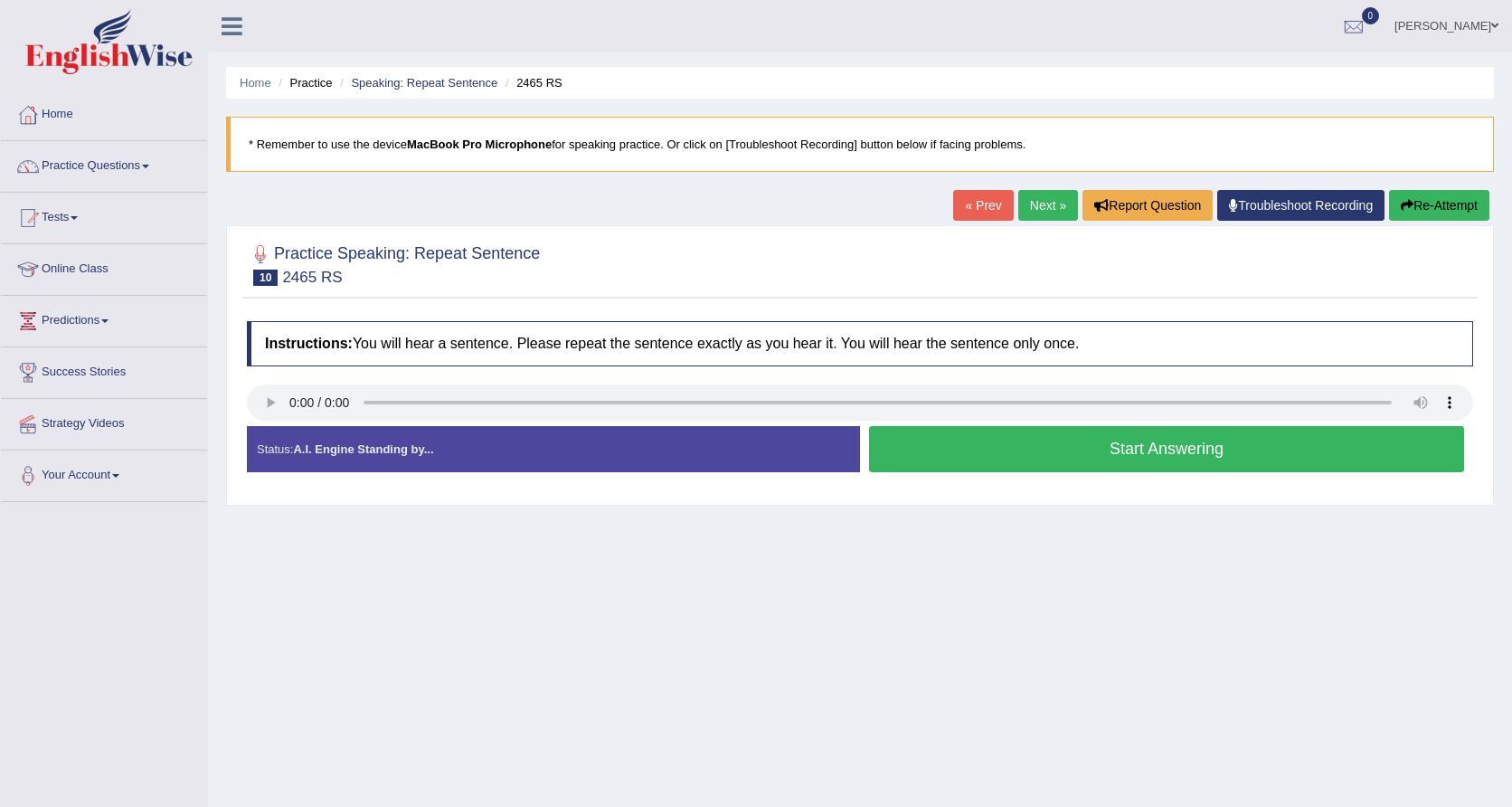
click at [1190, 456] on button "Start Answering" at bounding box center [1166, 449] width 595 height 46
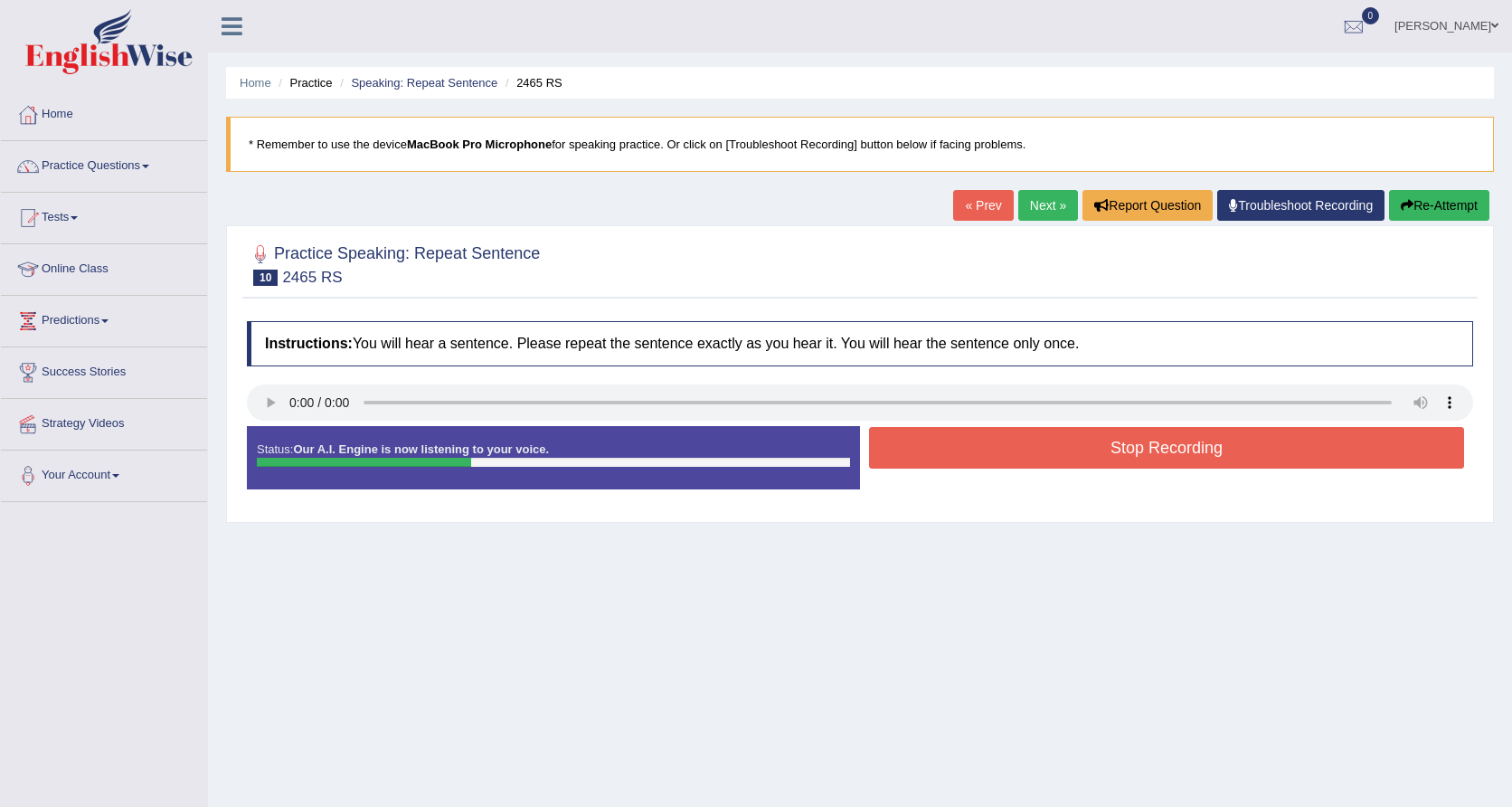
click at [1222, 442] on button "Stop Recording" at bounding box center [1166, 447] width 595 height 42
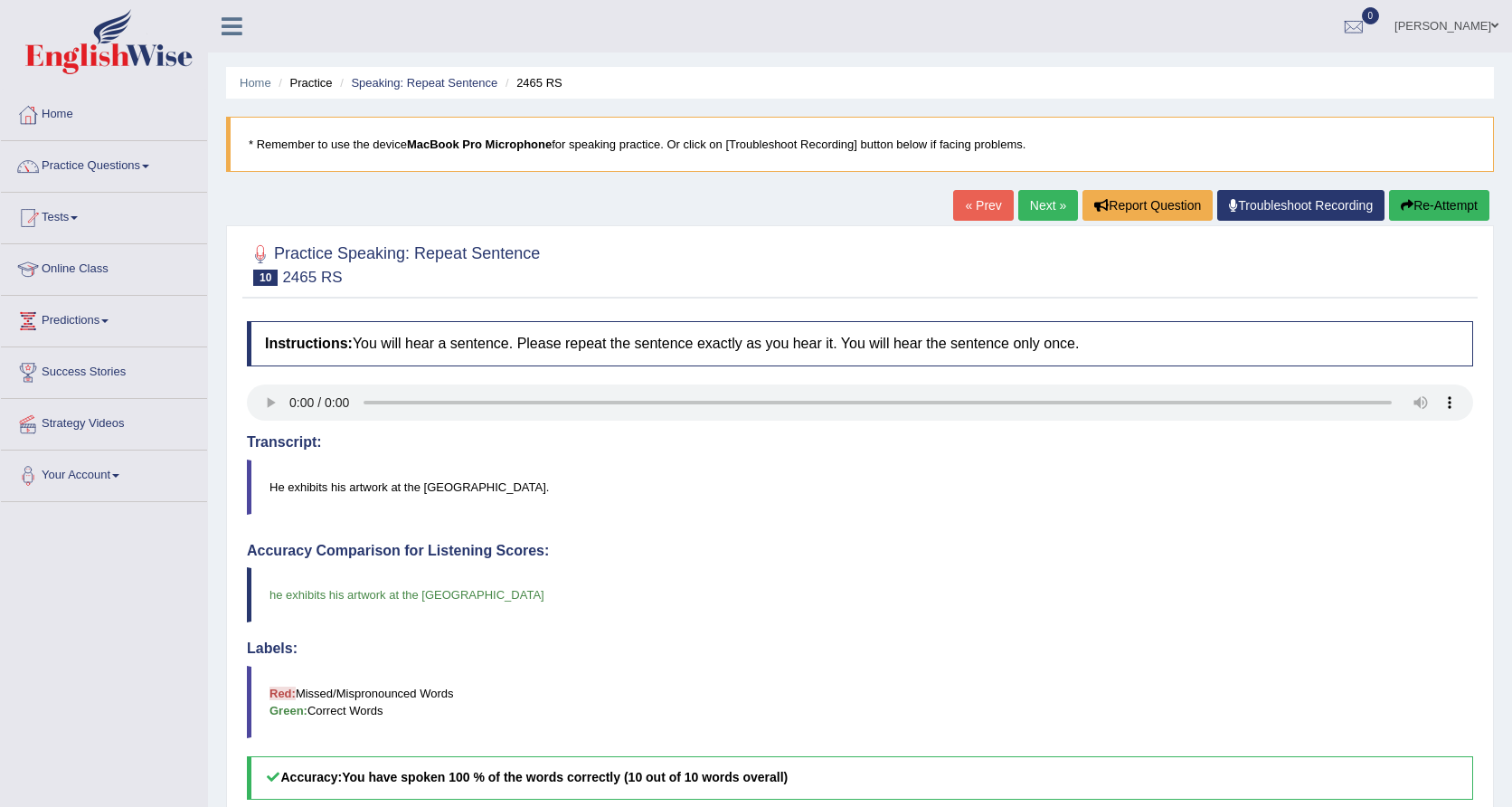
click at [1047, 203] on link "Next »" at bounding box center [1049, 206] width 60 height 31
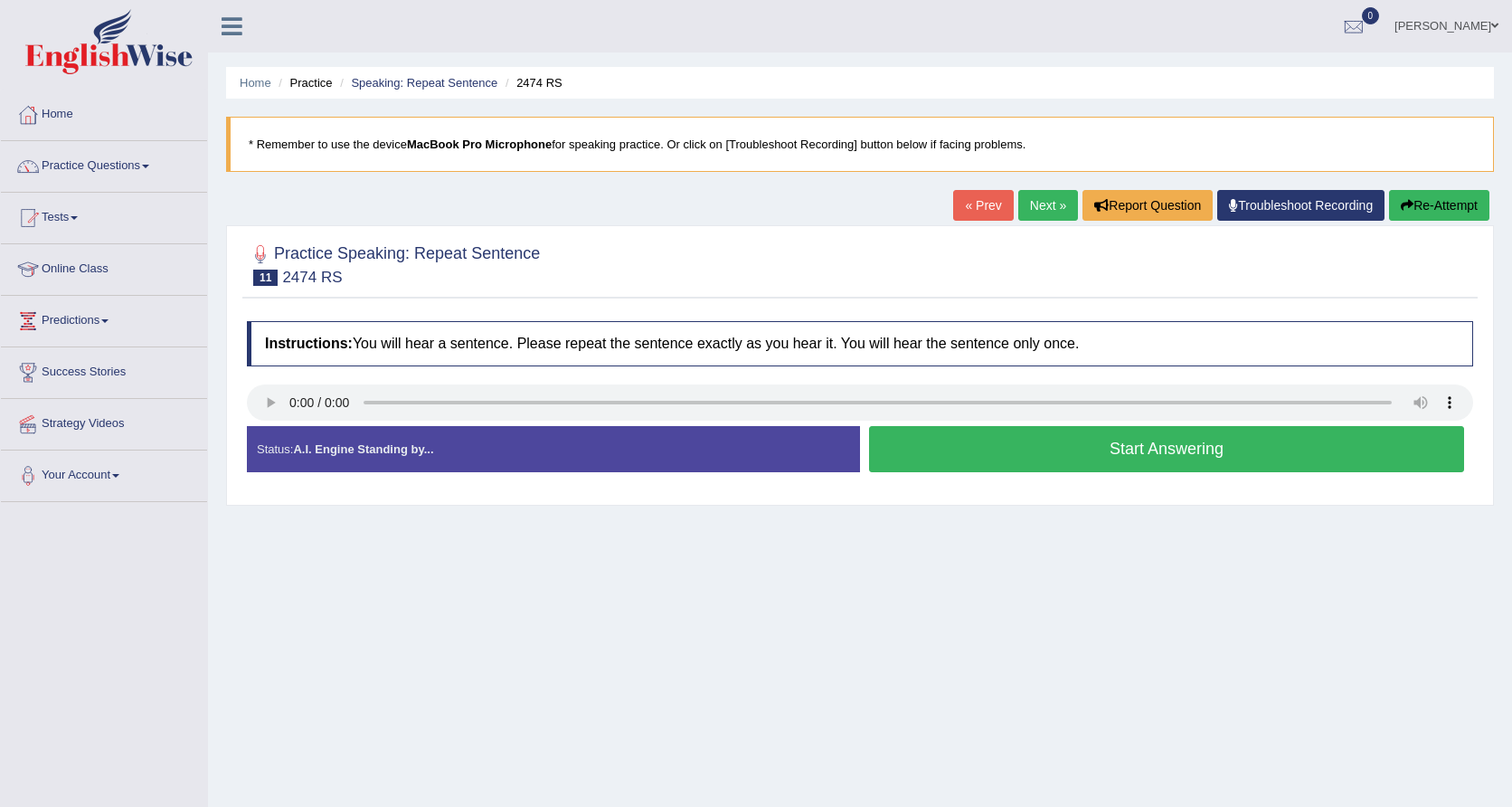
click at [294, 399] on audio at bounding box center [860, 402] width 1226 height 36
click at [1072, 444] on button "Start Answering" at bounding box center [1166, 449] width 595 height 46
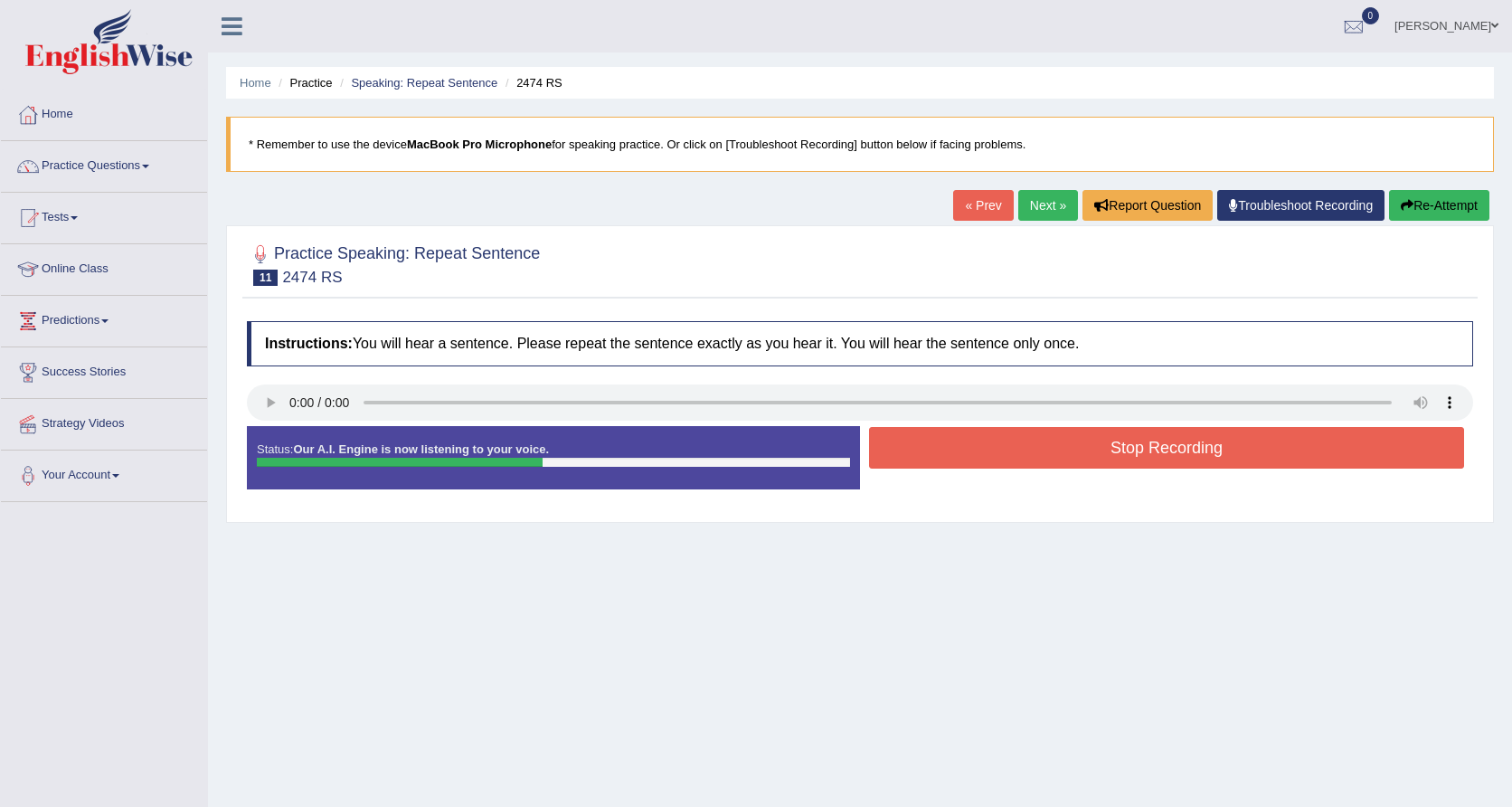
click at [1072, 444] on button "Stop Recording" at bounding box center [1166, 447] width 595 height 42
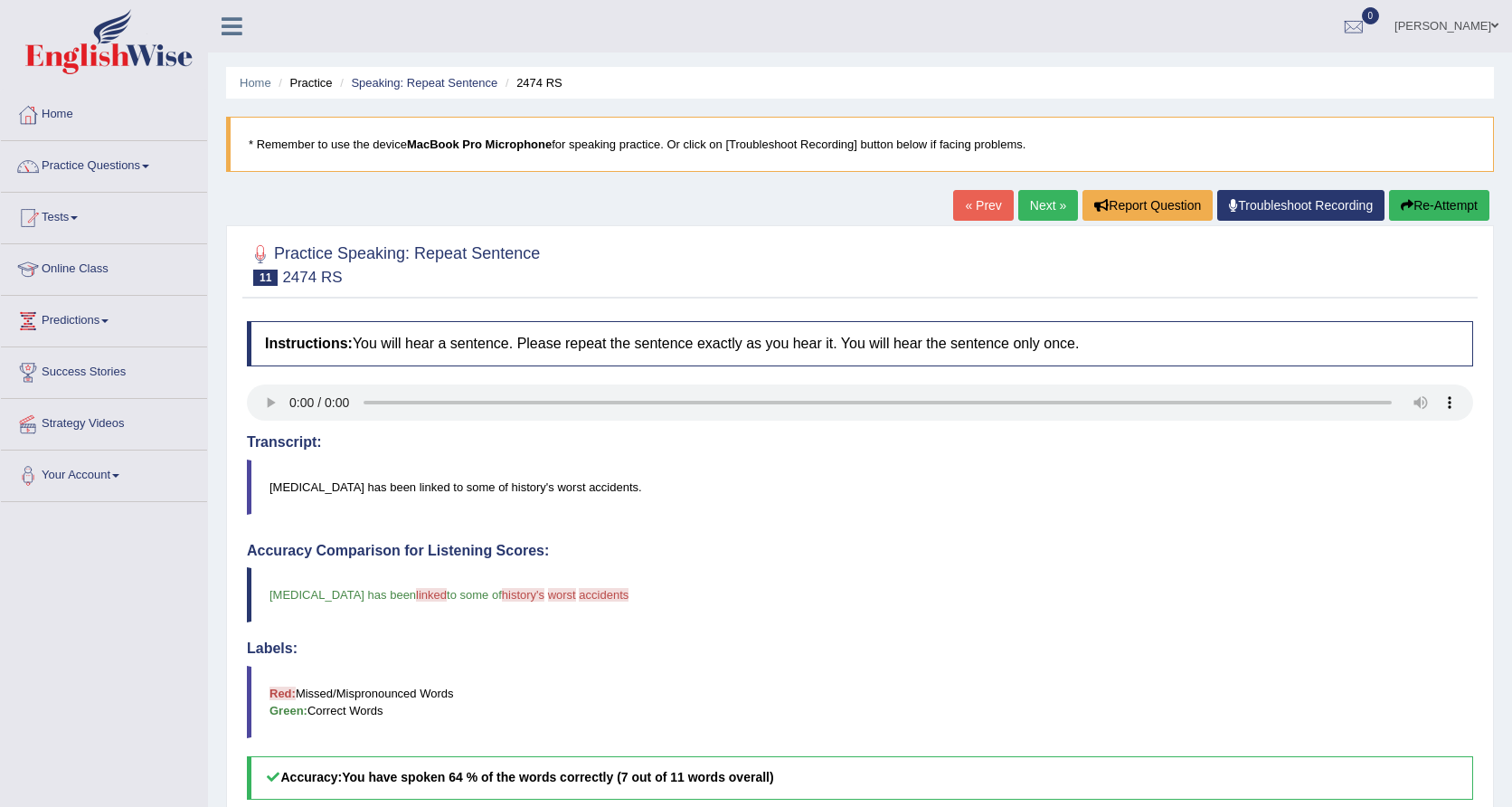
click at [1045, 198] on link "Next »" at bounding box center [1049, 206] width 60 height 31
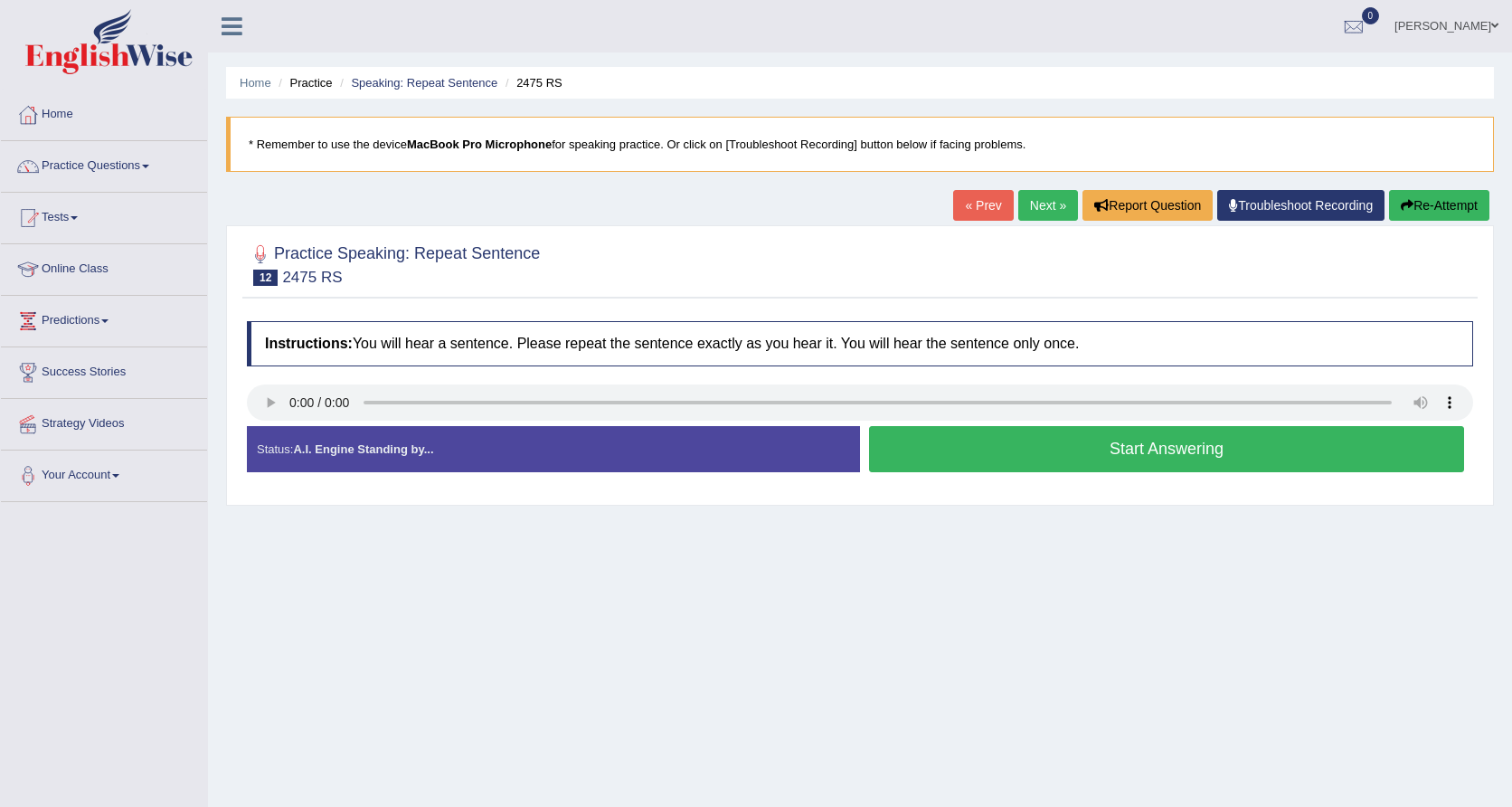
click at [286, 402] on audio at bounding box center [860, 402] width 1226 height 36
click at [296, 401] on audio at bounding box center [860, 402] width 1226 height 36
click at [1046, 466] on button "Start Answering" at bounding box center [1166, 449] width 595 height 46
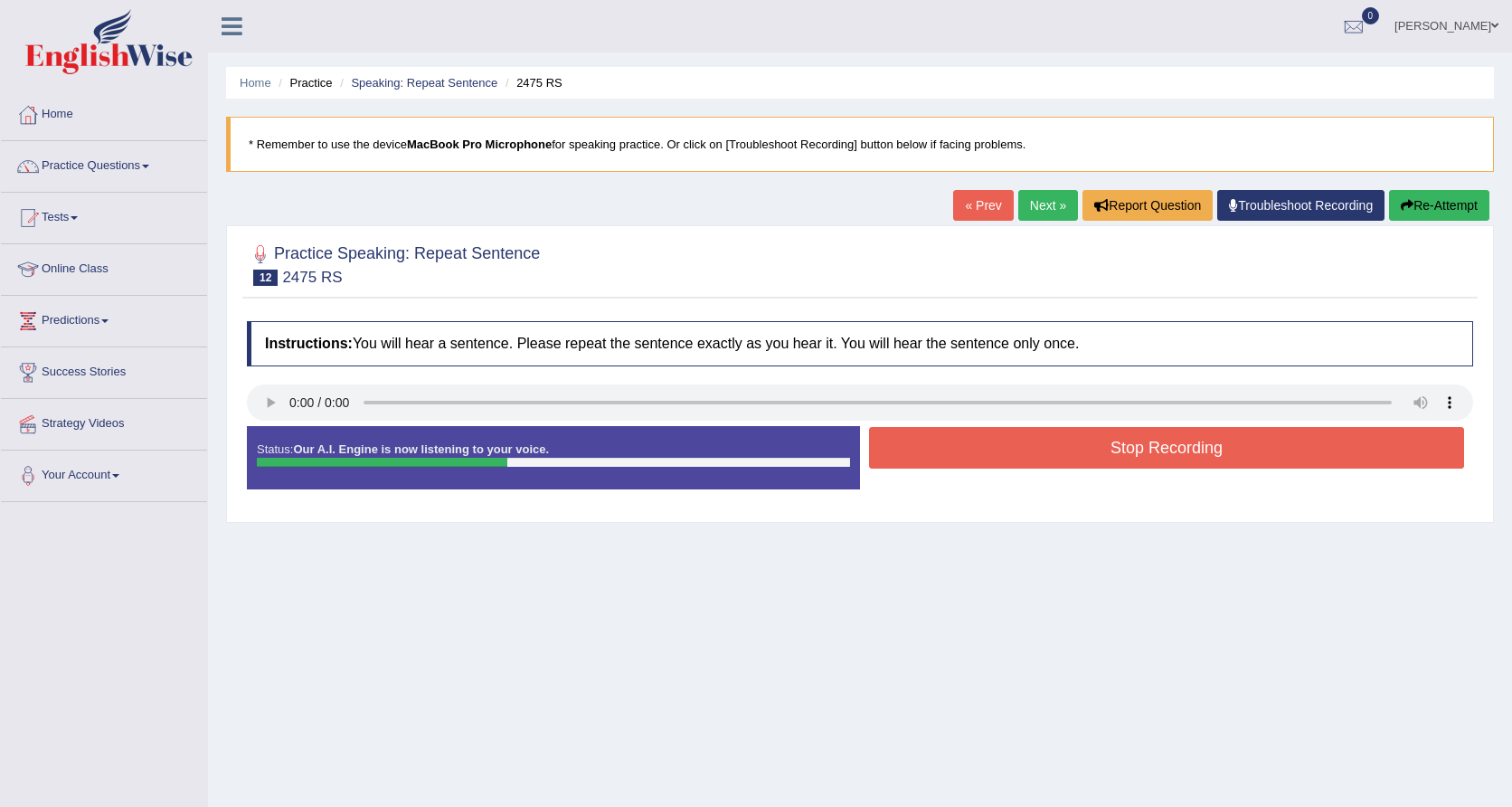
click at [1046, 466] on button "Stop Recording" at bounding box center [1166, 447] width 595 height 42
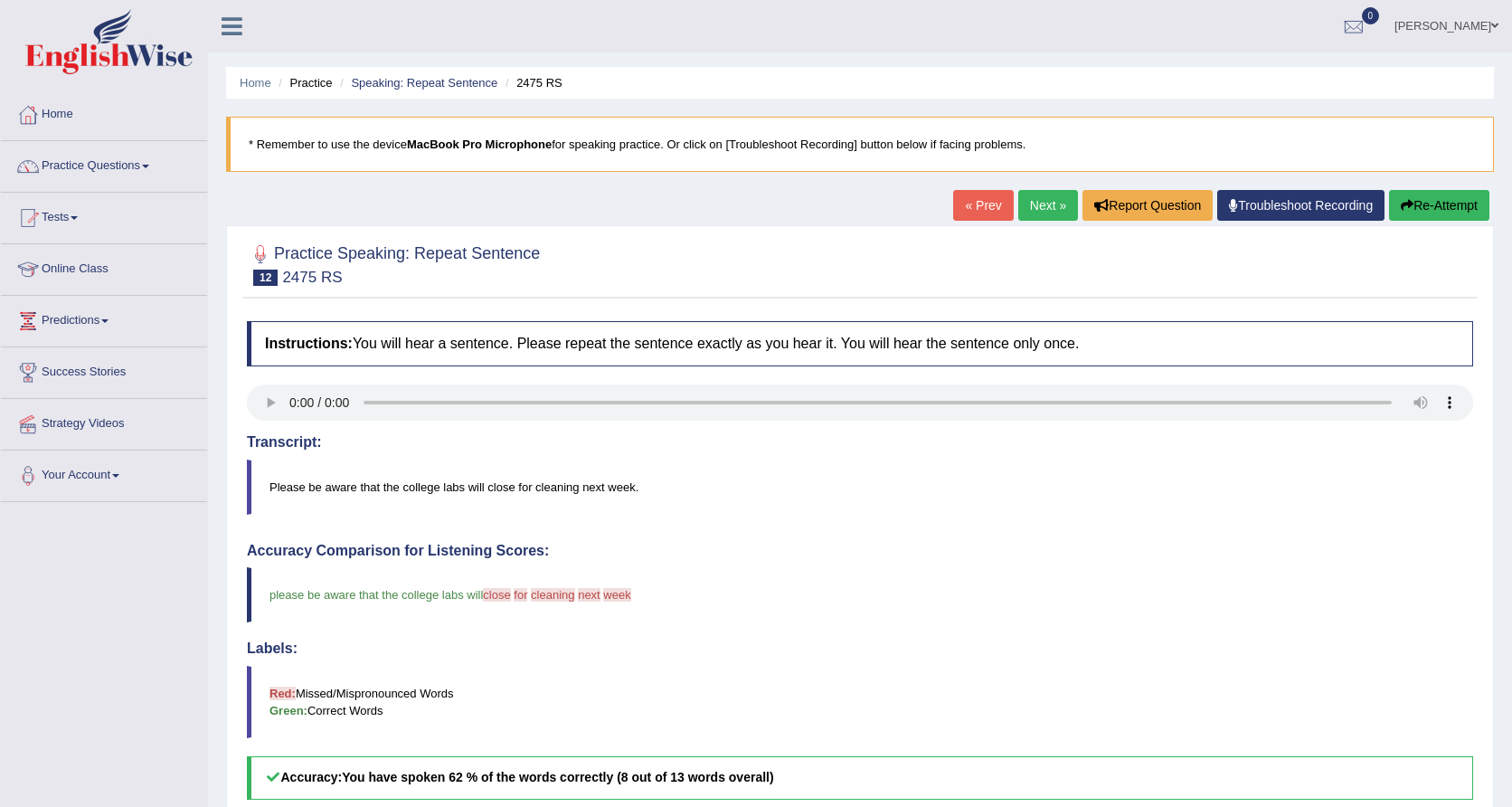
click at [1038, 217] on link "Next »" at bounding box center [1049, 206] width 60 height 31
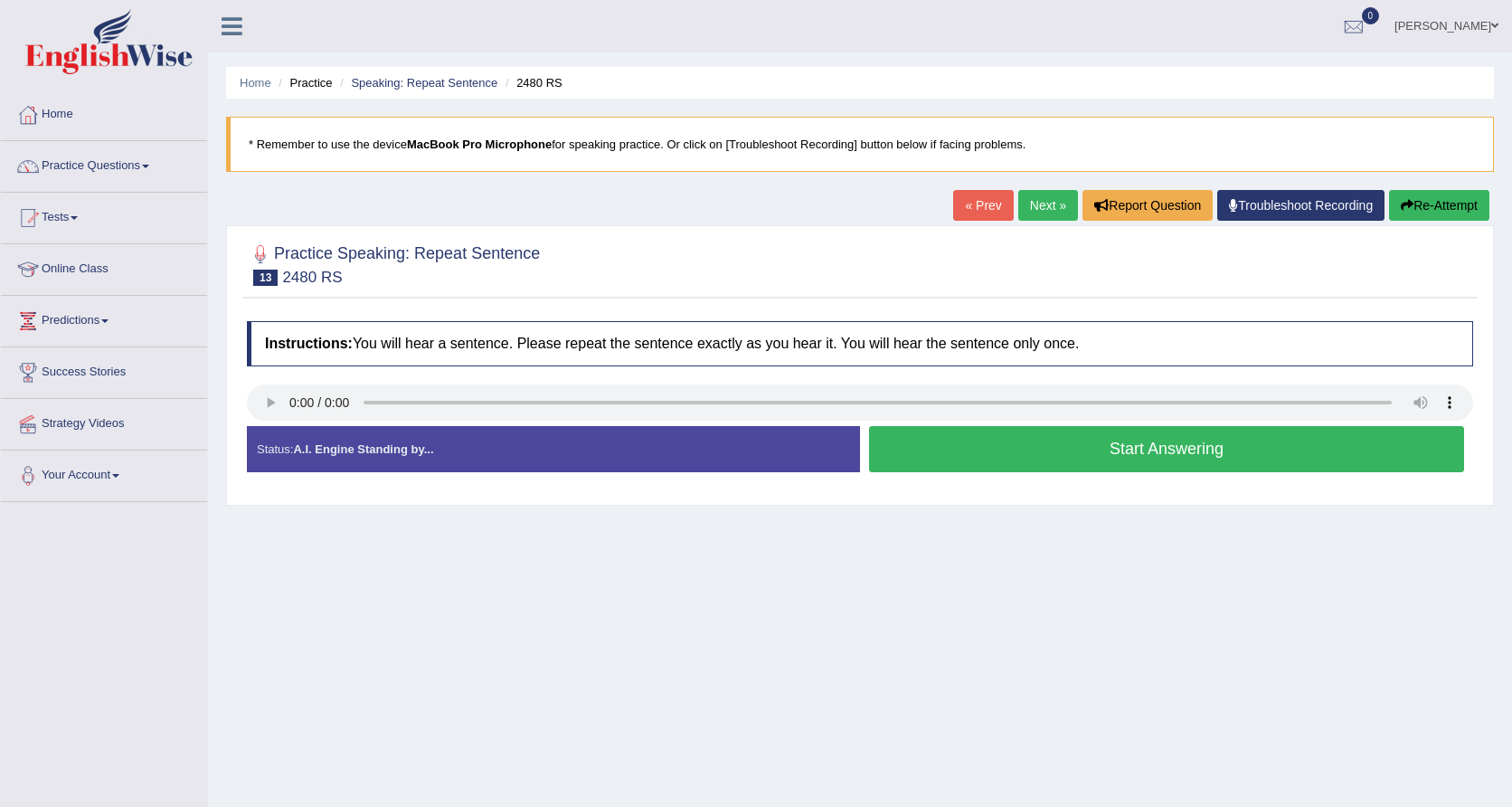
click at [290, 408] on audio at bounding box center [860, 402] width 1226 height 36
click at [1094, 454] on button "Start Answering" at bounding box center [1166, 449] width 595 height 46
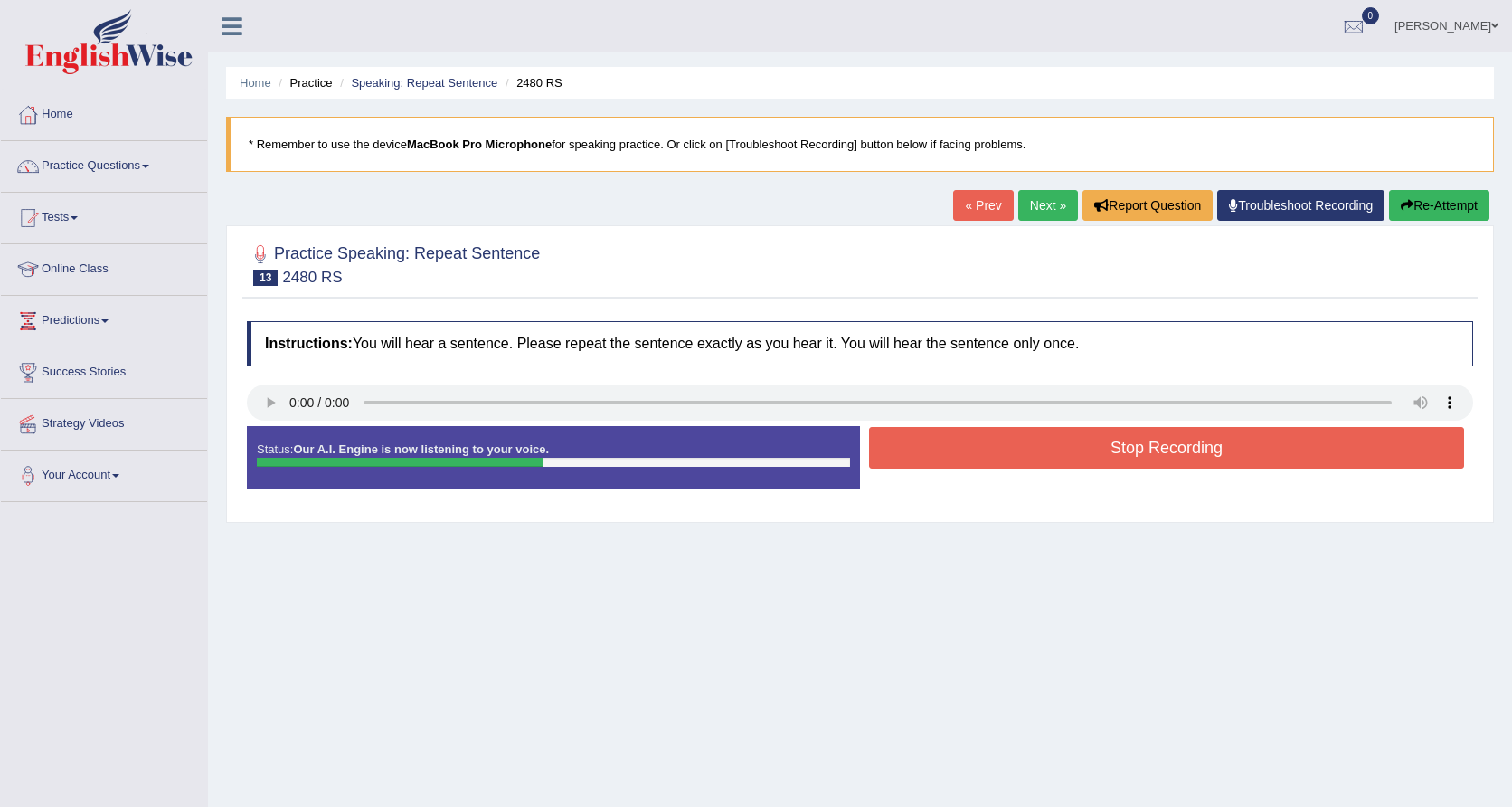
click at [1108, 459] on button "Stop Recording" at bounding box center [1166, 447] width 595 height 42
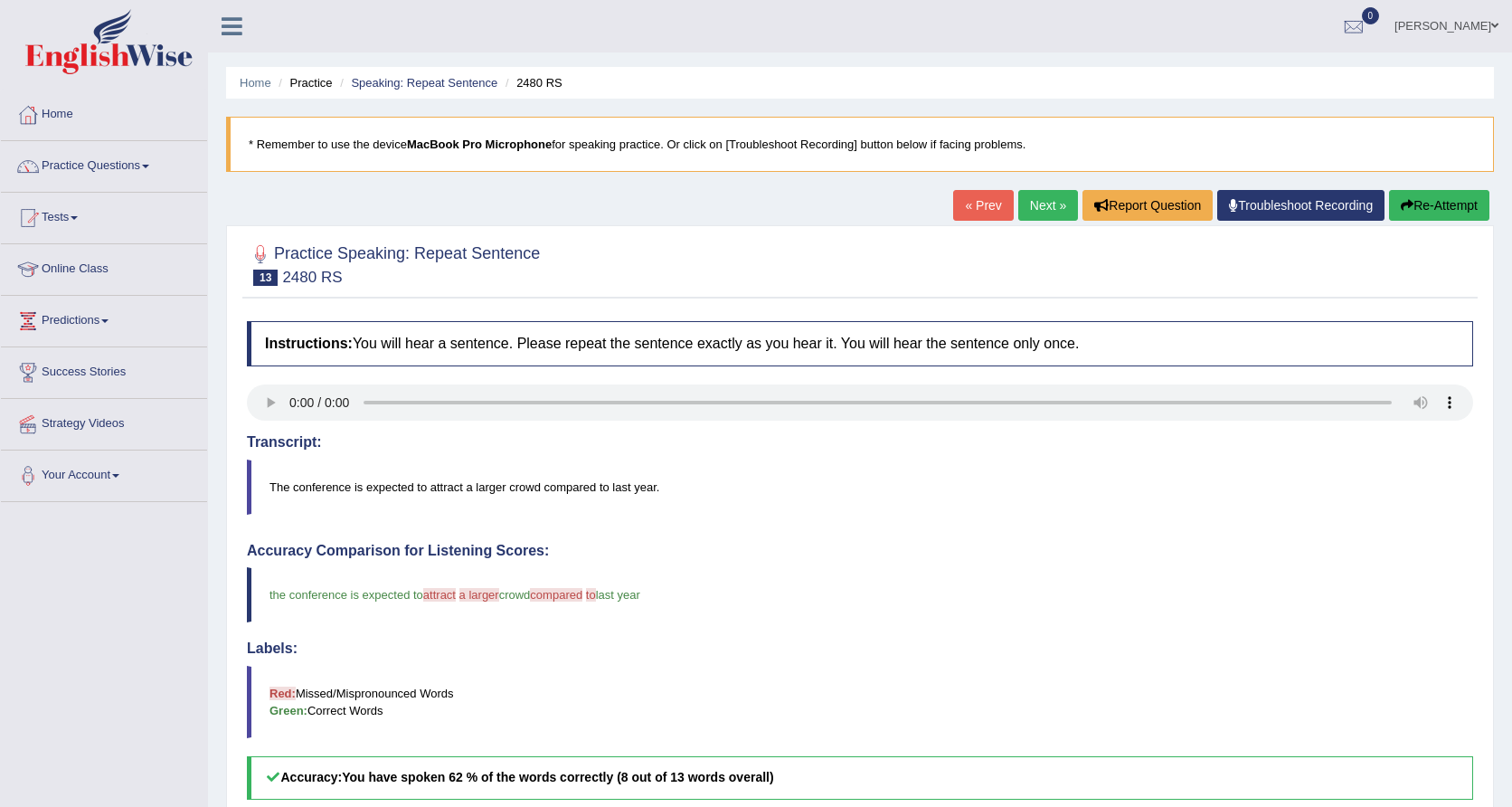
click at [1028, 197] on link "Next »" at bounding box center [1049, 206] width 60 height 31
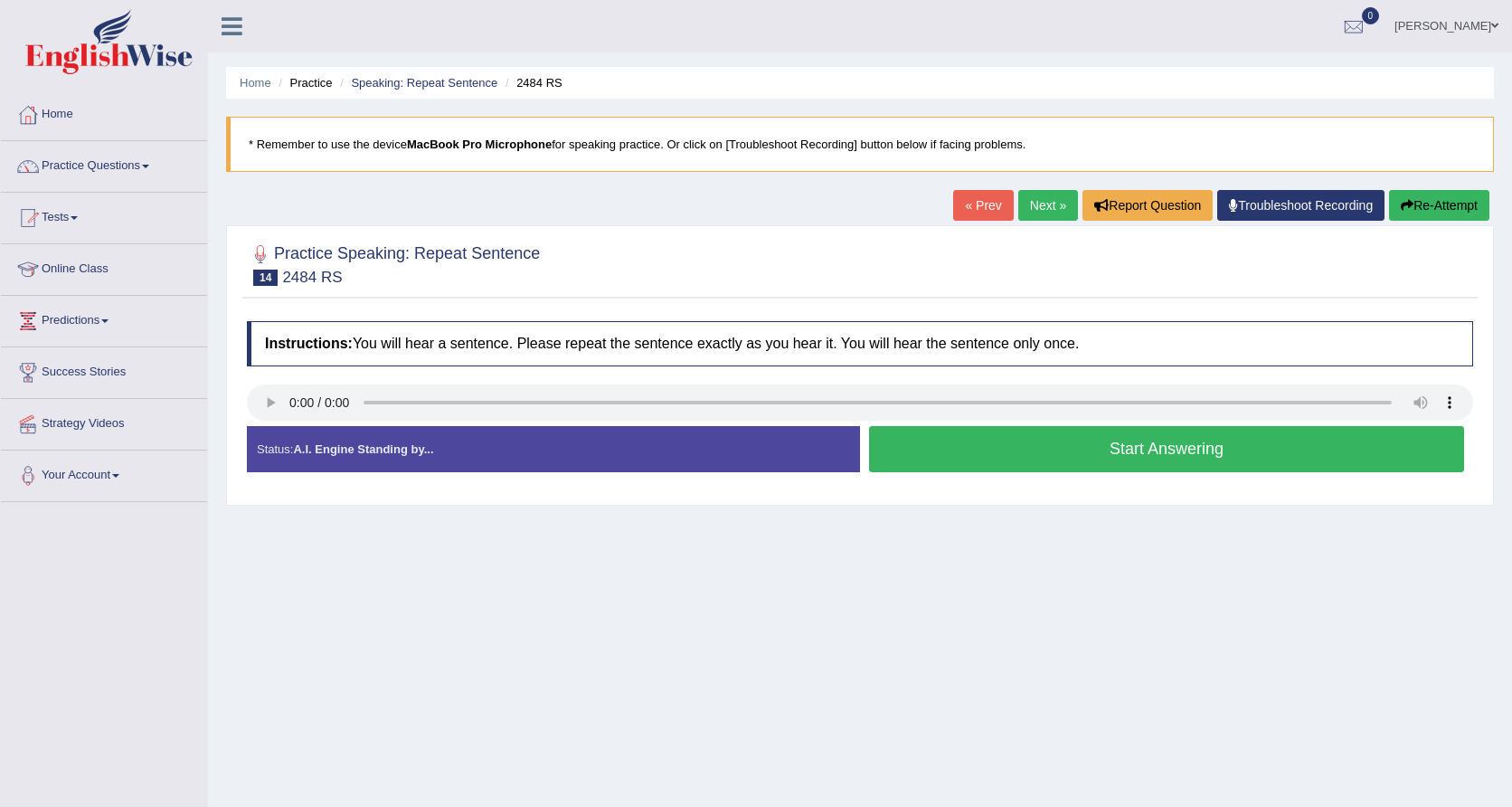
click at [287, 402] on audio at bounding box center [860, 402] width 1226 height 36
click at [294, 402] on audio at bounding box center [860, 402] width 1226 height 36
click at [1021, 450] on button "Start Answering" at bounding box center [1166, 449] width 595 height 46
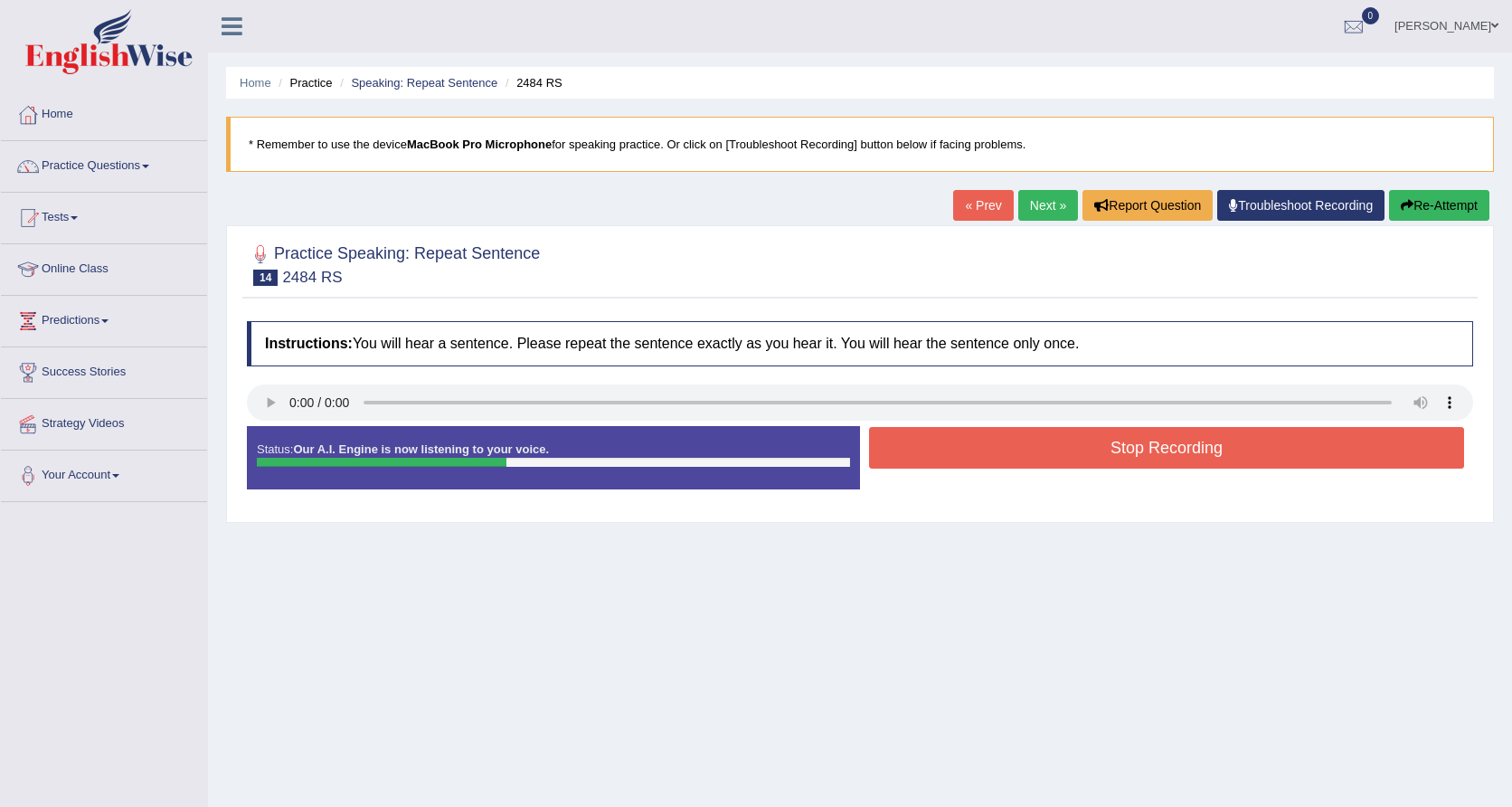
click at [1021, 450] on button "Stop Recording" at bounding box center [1166, 447] width 595 height 42
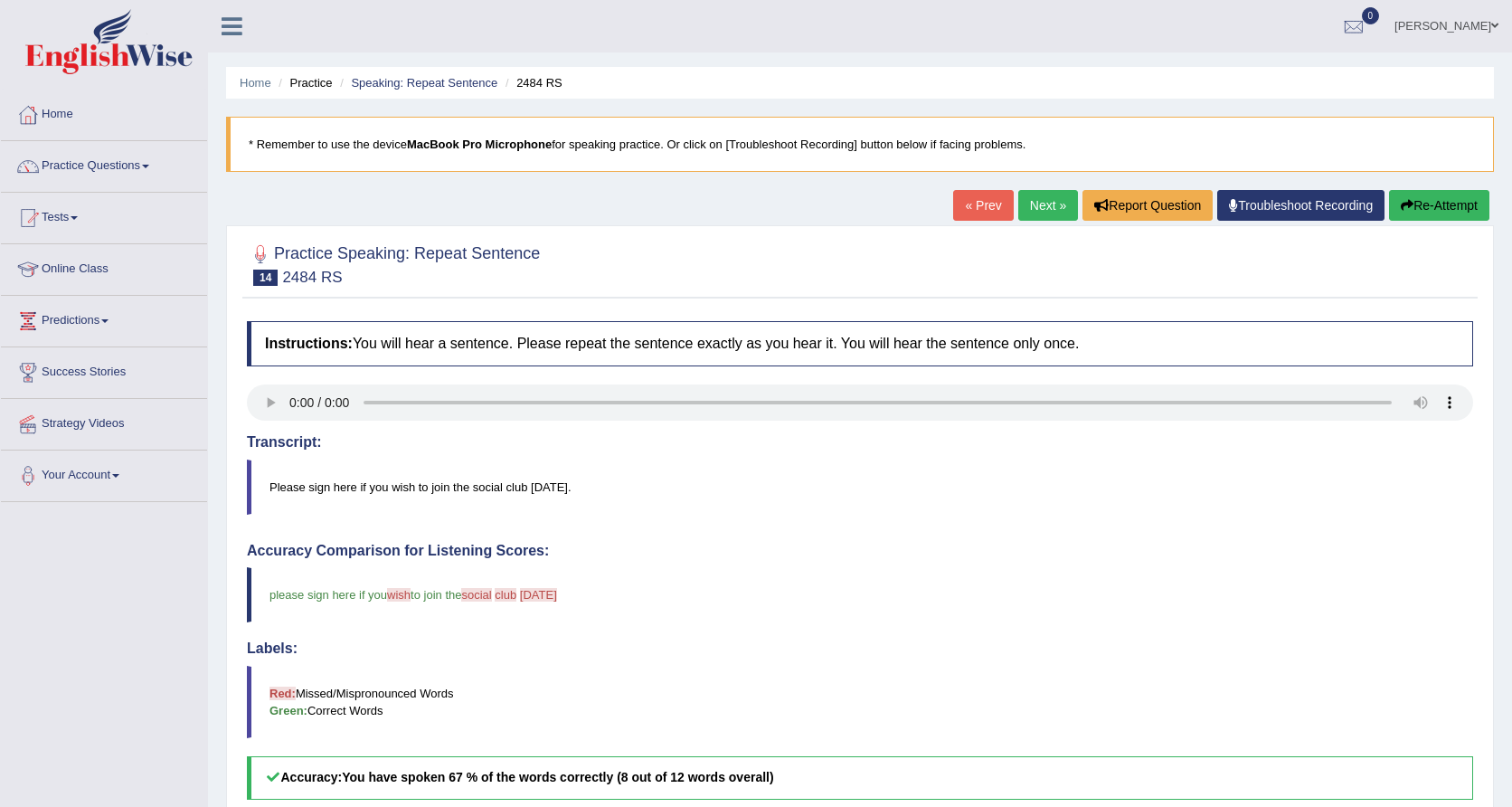
click at [1048, 198] on link "Next »" at bounding box center [1049, 206] width 60 height 31
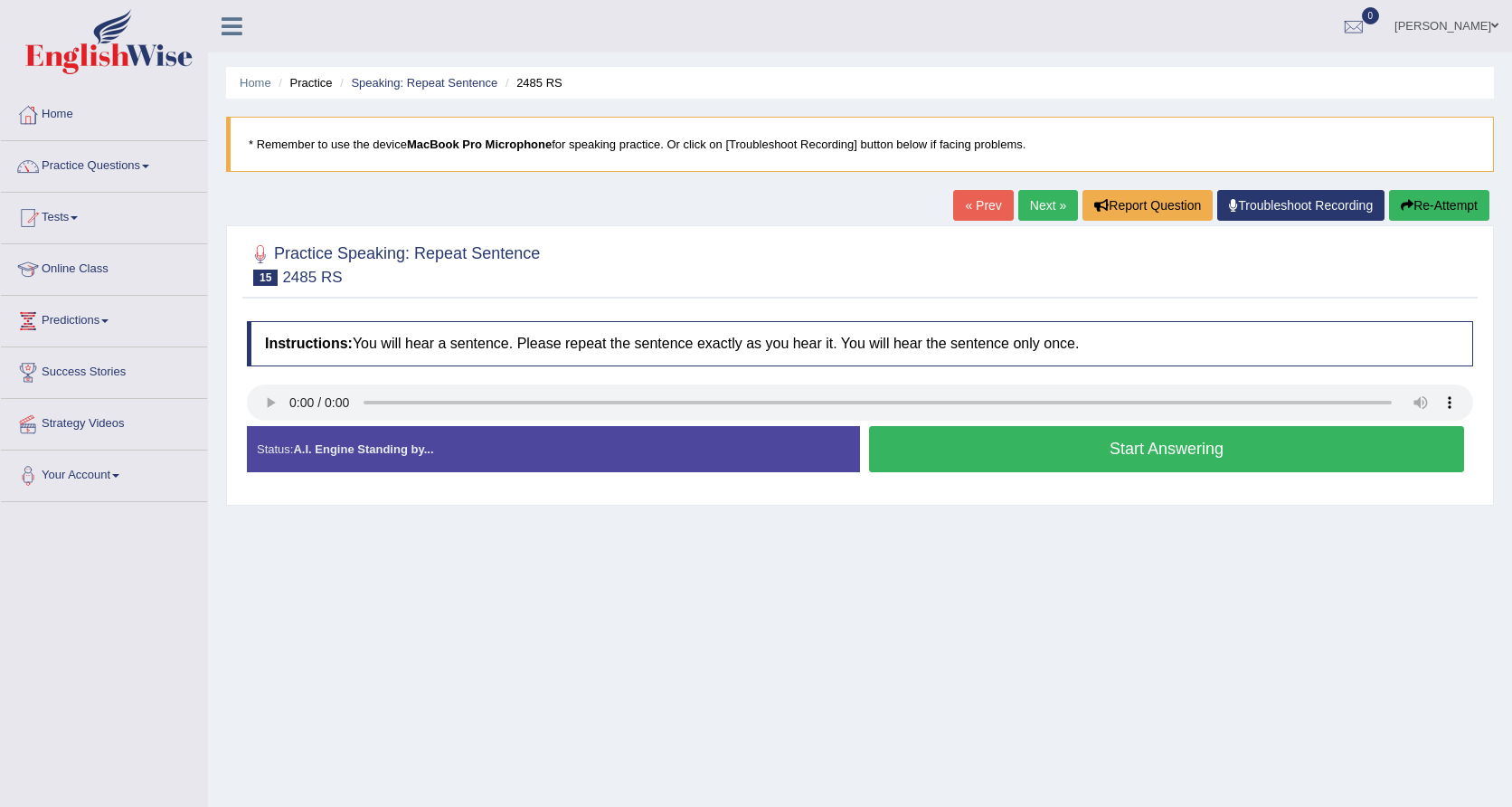
click at [288, 405] on audio at bounding box center [860, 402] width 1226 height 36
click at [952, 458] on button "Start Answering" at bounding box center [1166, 449] width 595 height 46
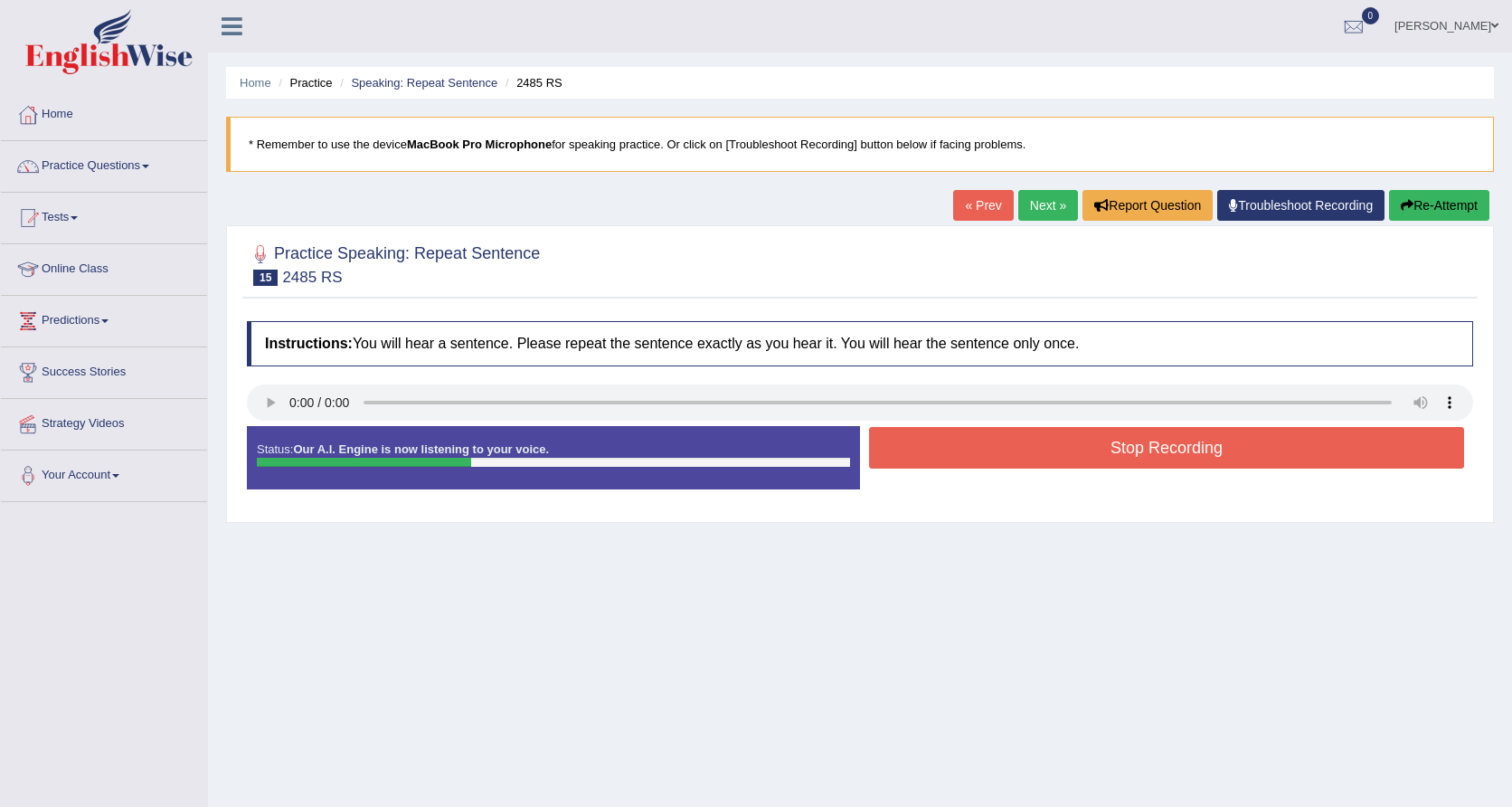
click at [983, 455] on button "Stop Recording" at bounding box center [1166, 447] width 595 height 42
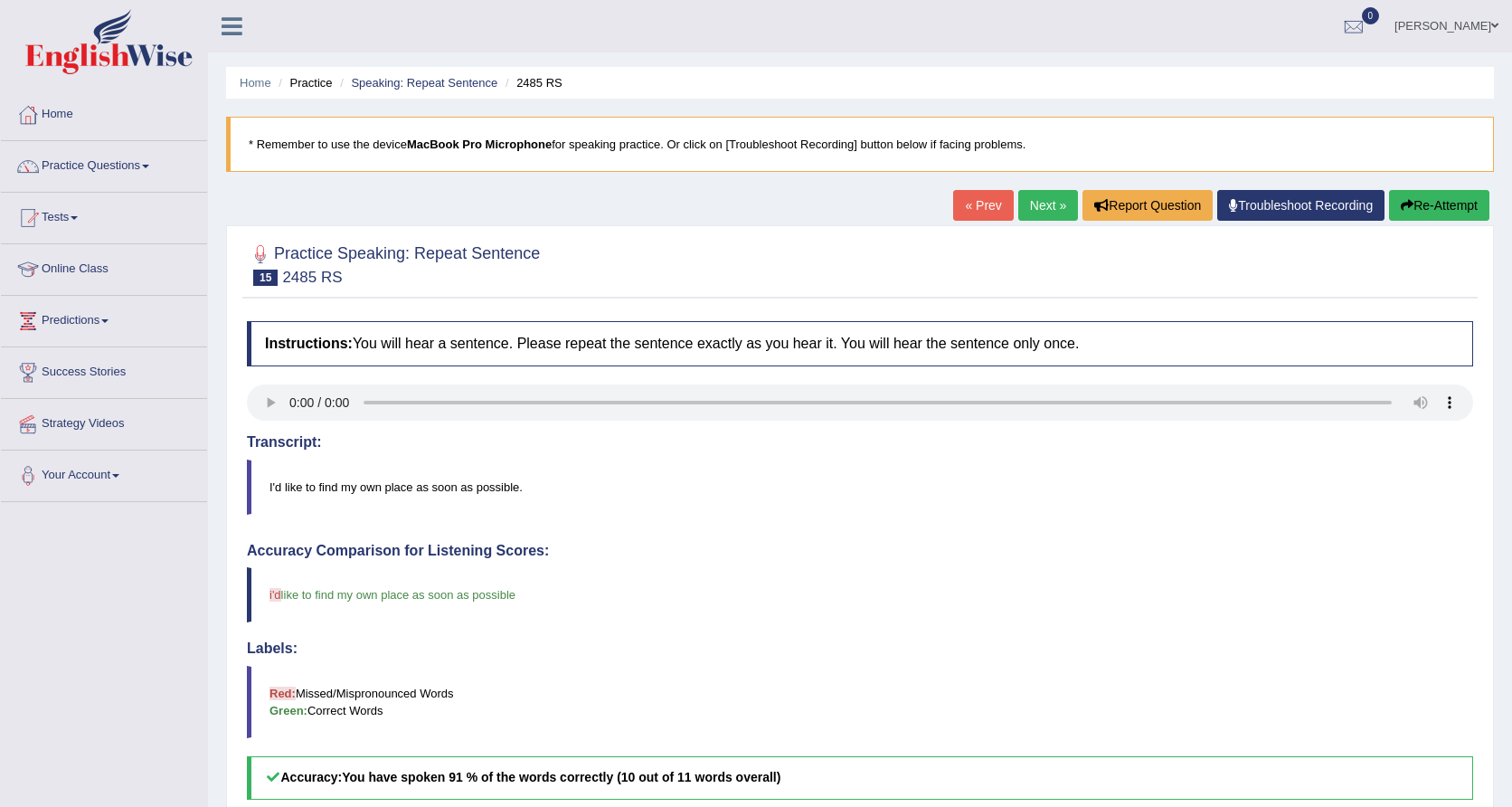
click at [1048, 215] on link "Next »" at bounding box center [1049, 206] width 60 height 31
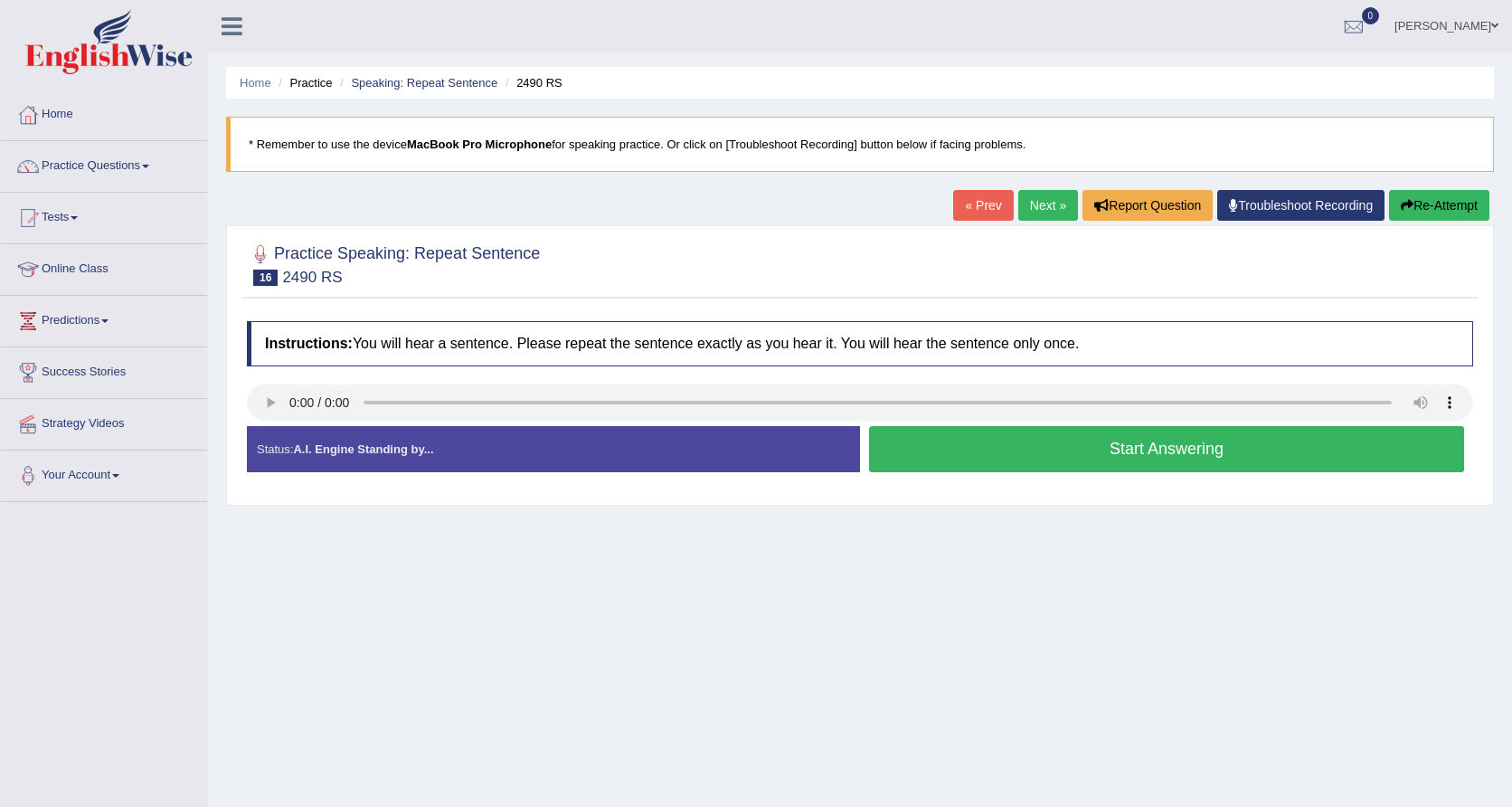
click at [298, 402] on audio at bounding box center [860, 402] width 1226 height 36
click at [294, 401] on audio at bounding box center [860, 402] width 1226 height 36
click at [288, 395] on audio at bounding box center [860, 402] width 1226 height 36
click at [966, 464] on button "Start Answering" at bounding box center [1166, 449] width 595 height 46
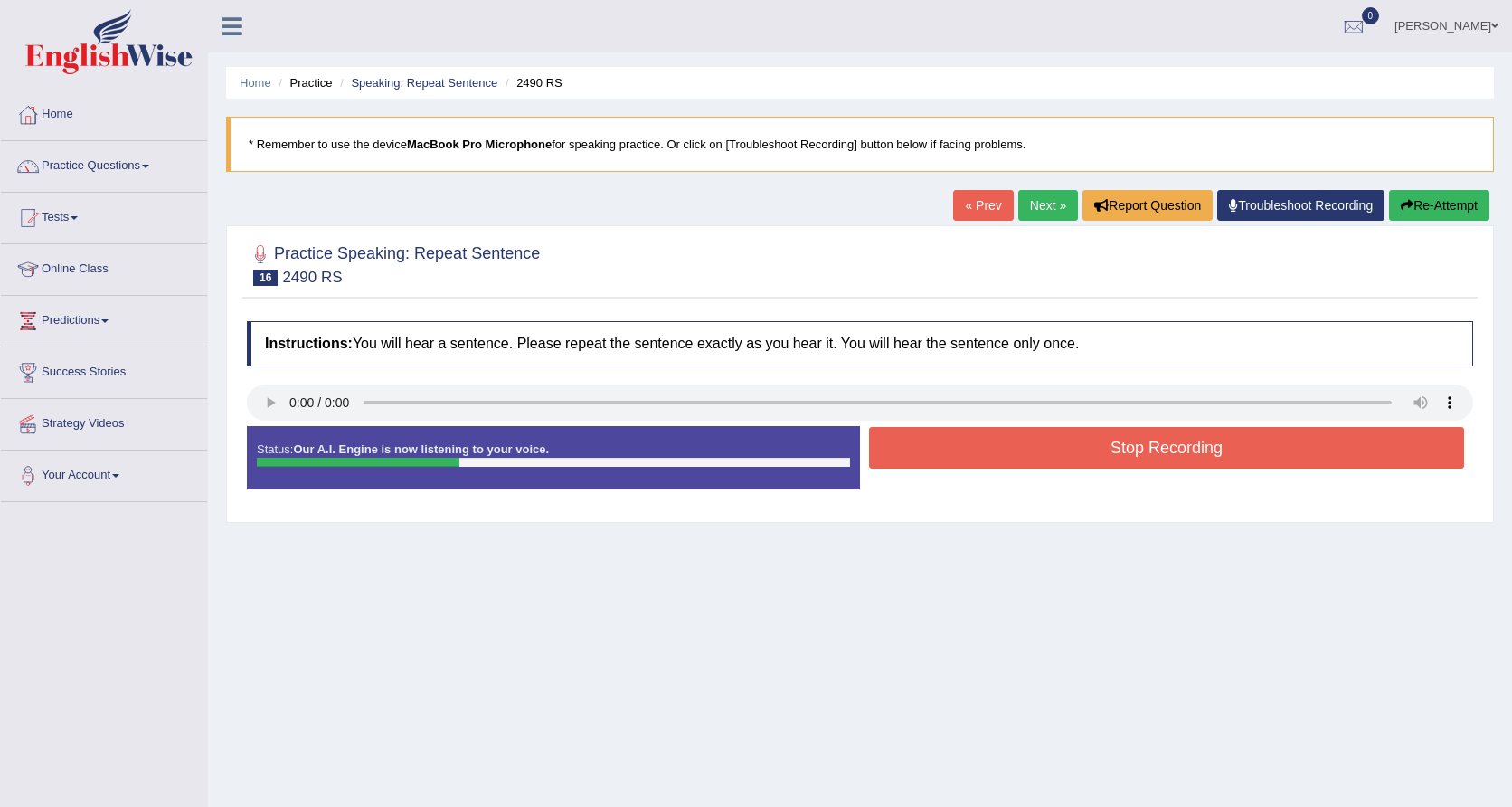
click at [966, 464] on button "Stop Recording" at bounding box center [1166, 447] width 595 height 42
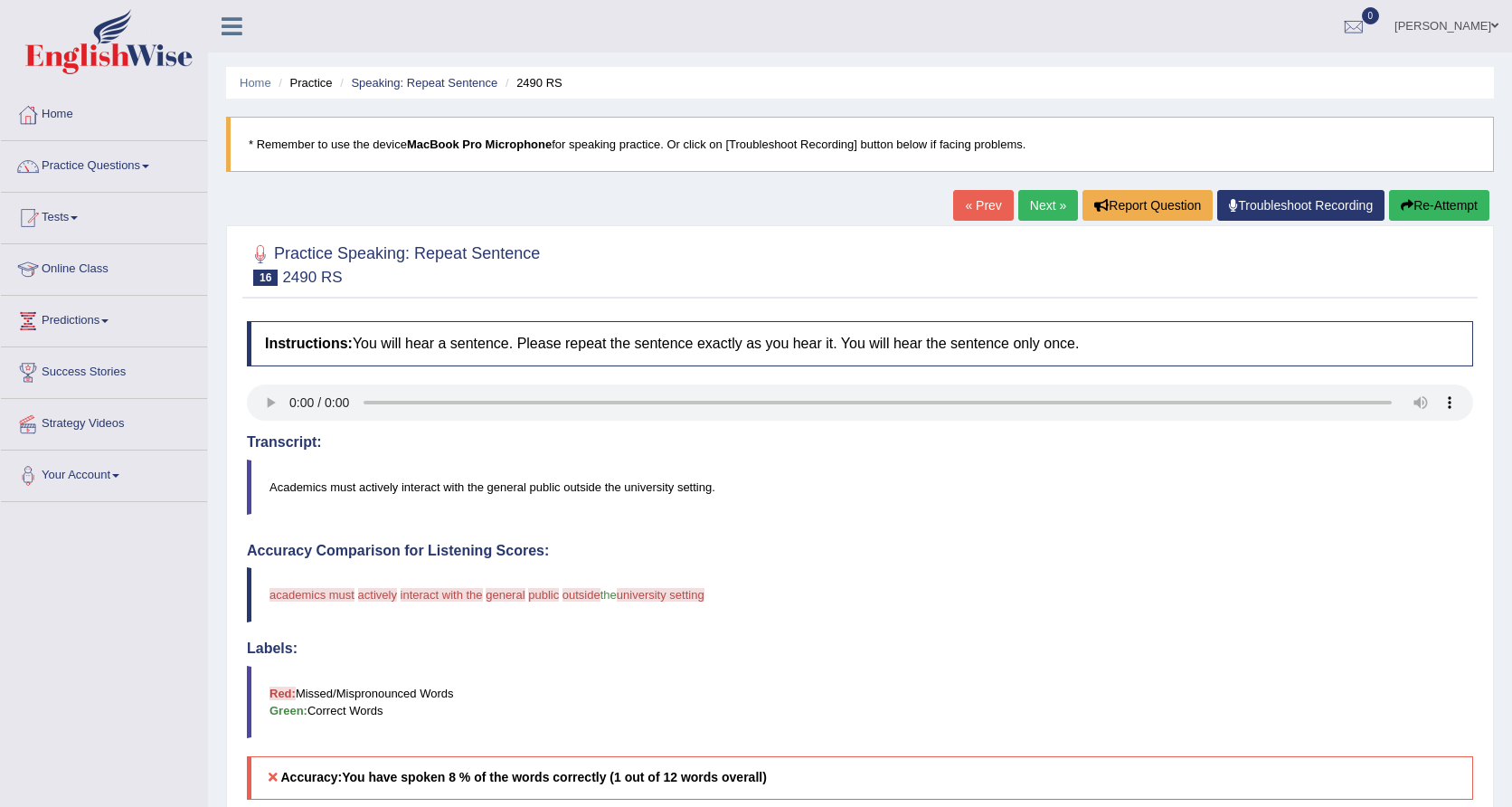
click at [1035, 211] on link "Next »" at bounding box center [1049, 206] width 60 height 31
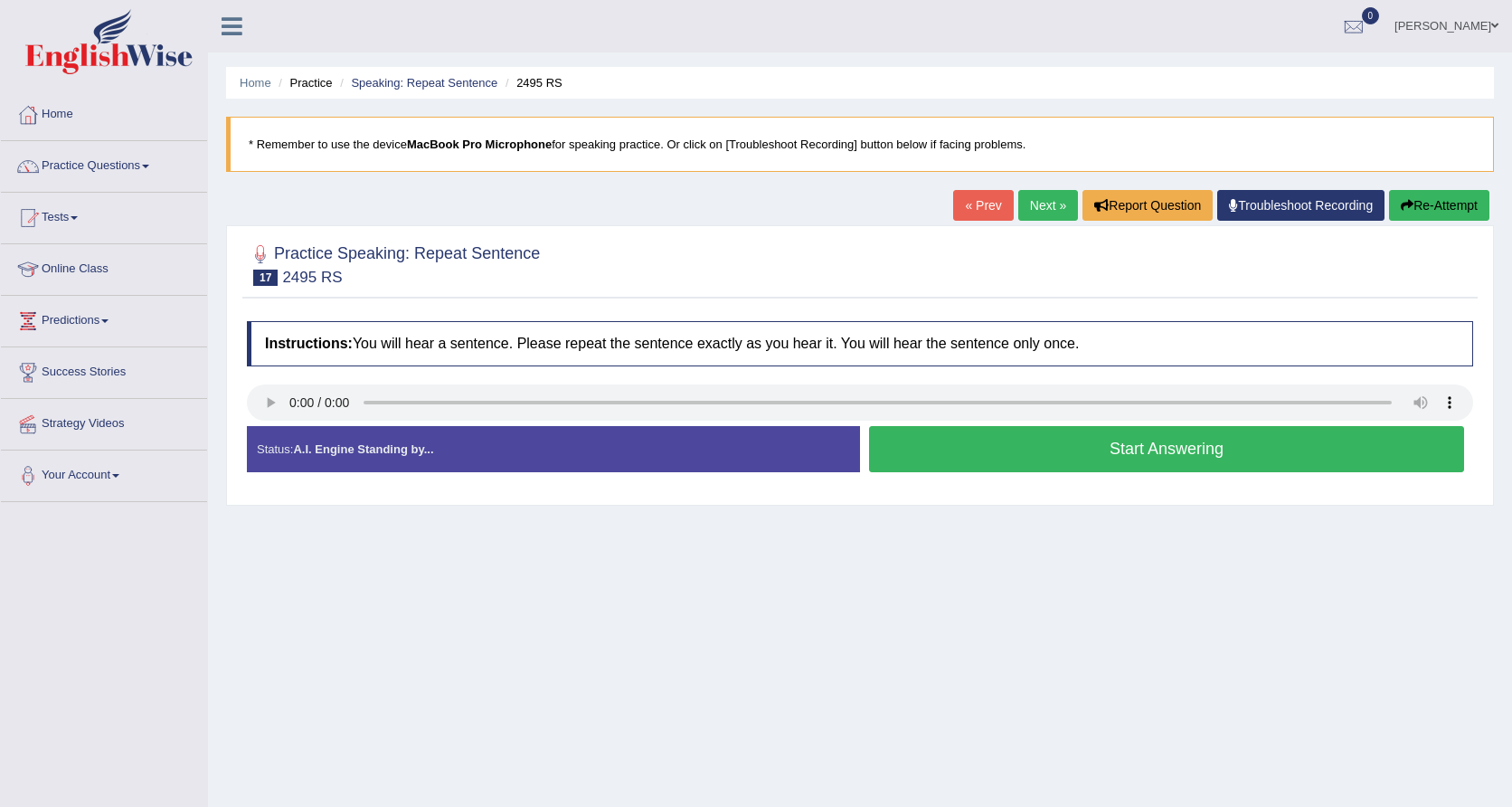
click at [287, 400] on audio at bounding box center [860, 402] width 1226 height 36
click at [295, 406] on audio at bounding box center [860, 402] width 1226 height 36
click at [1088, 436] on button "Start Answering" at bounding box center [1166, 449] width 595 height 46
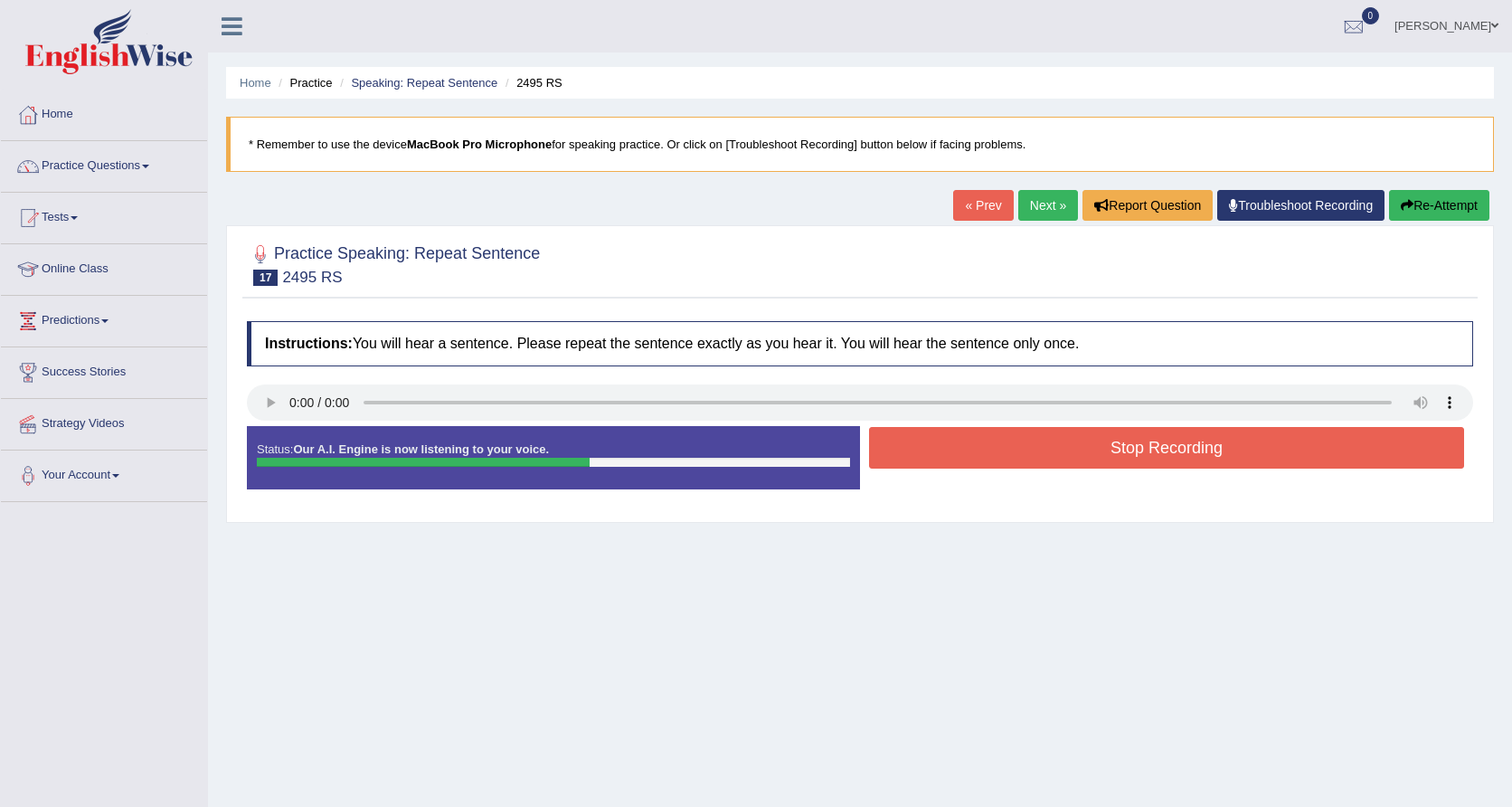
click at [1173, 454] on button "Stop Recording" at bounding box center [1166, 447] width 595 height 42
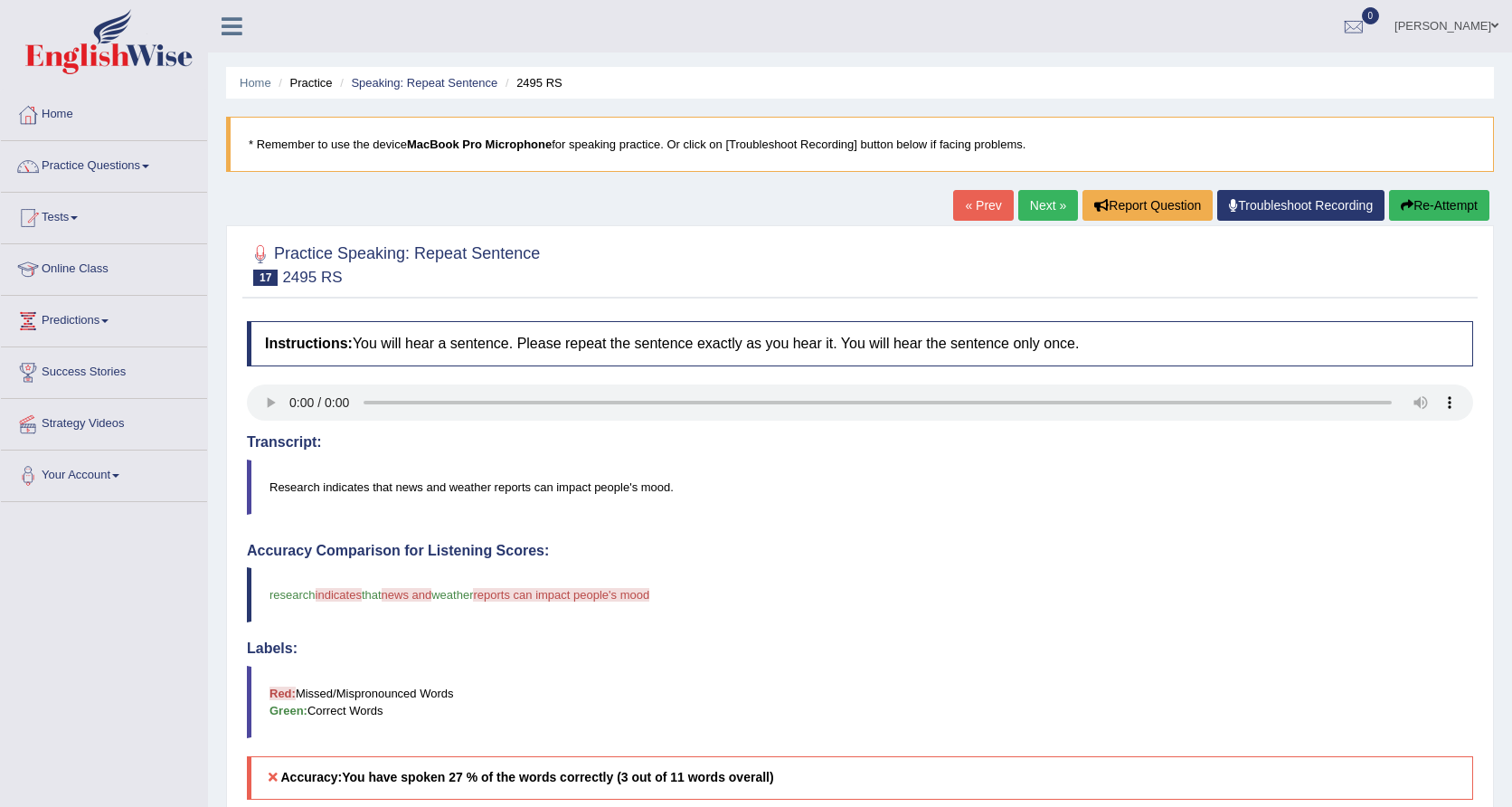
click at [1027, 202] on link "Next »" at bounding box center [1049, 206] width 60 height 31
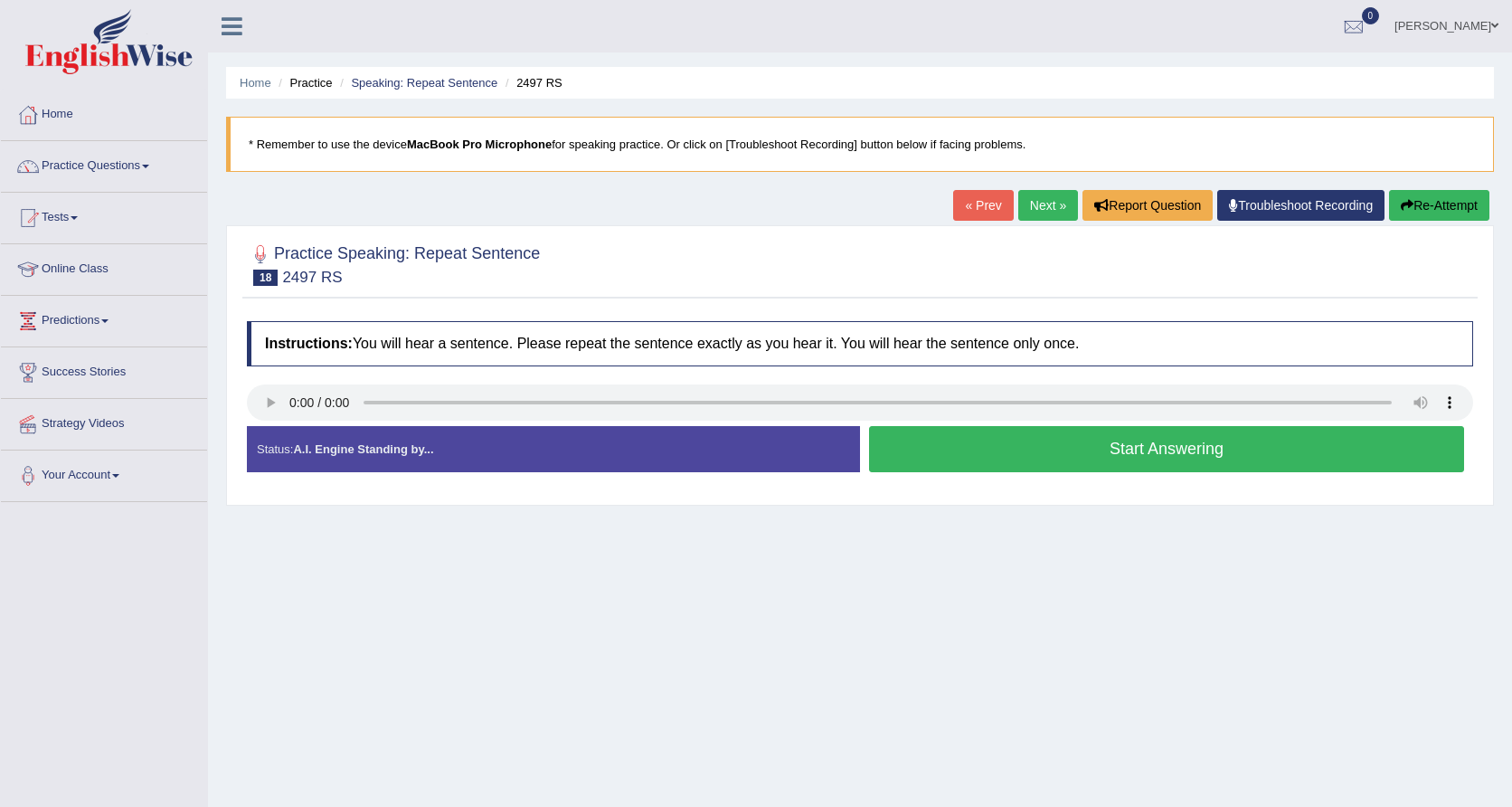
click at [294, 404] on audio at bounding box center [860, 402] width 1226 height 36
click at [1063, 450] on button "Start Answering" at bounding box center [1166, 449] width 595 height 46
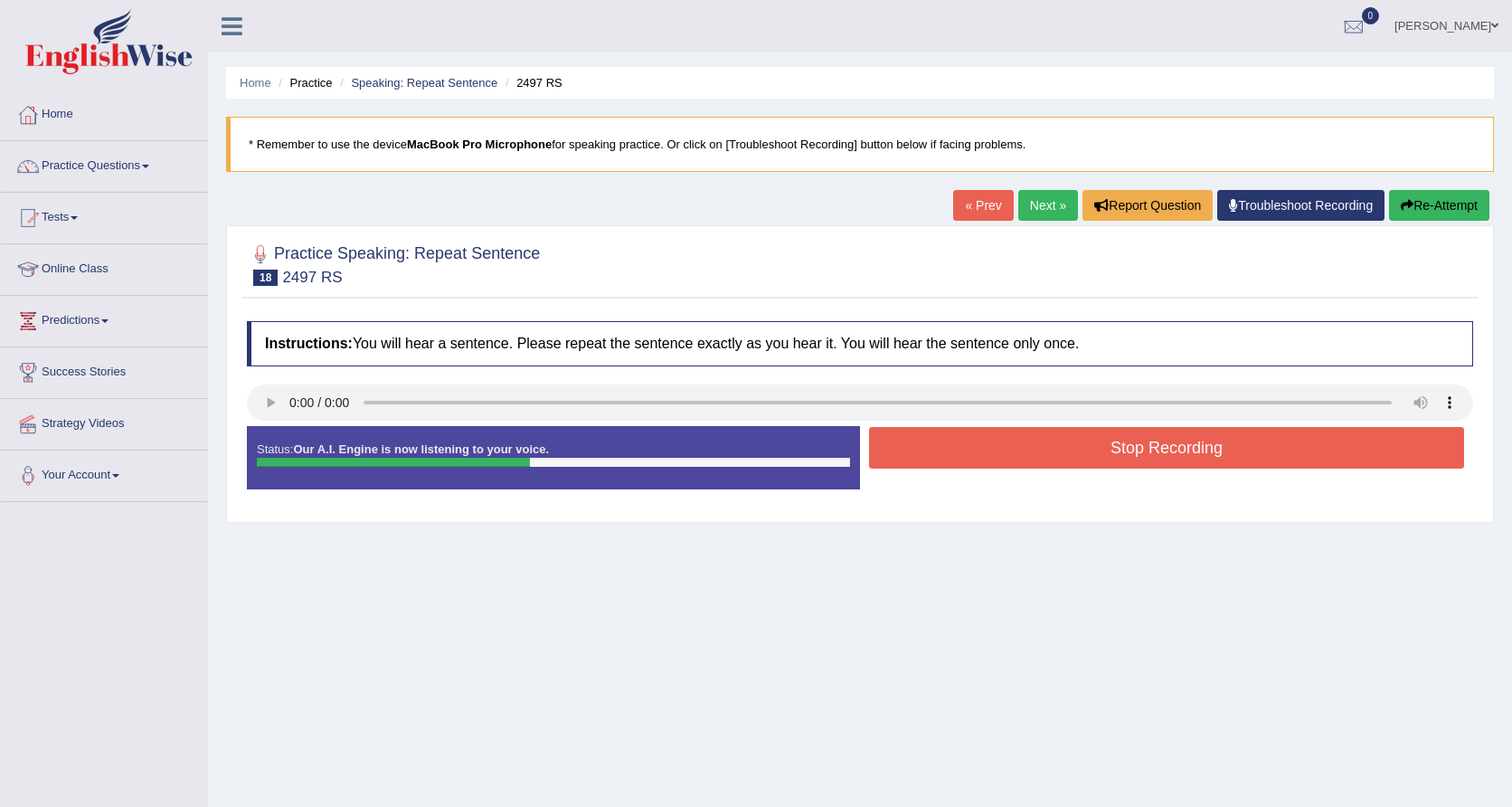
click at [1077, 444] on button "Stop Recording" at bounding box center [1166, 447] width 595 height 42
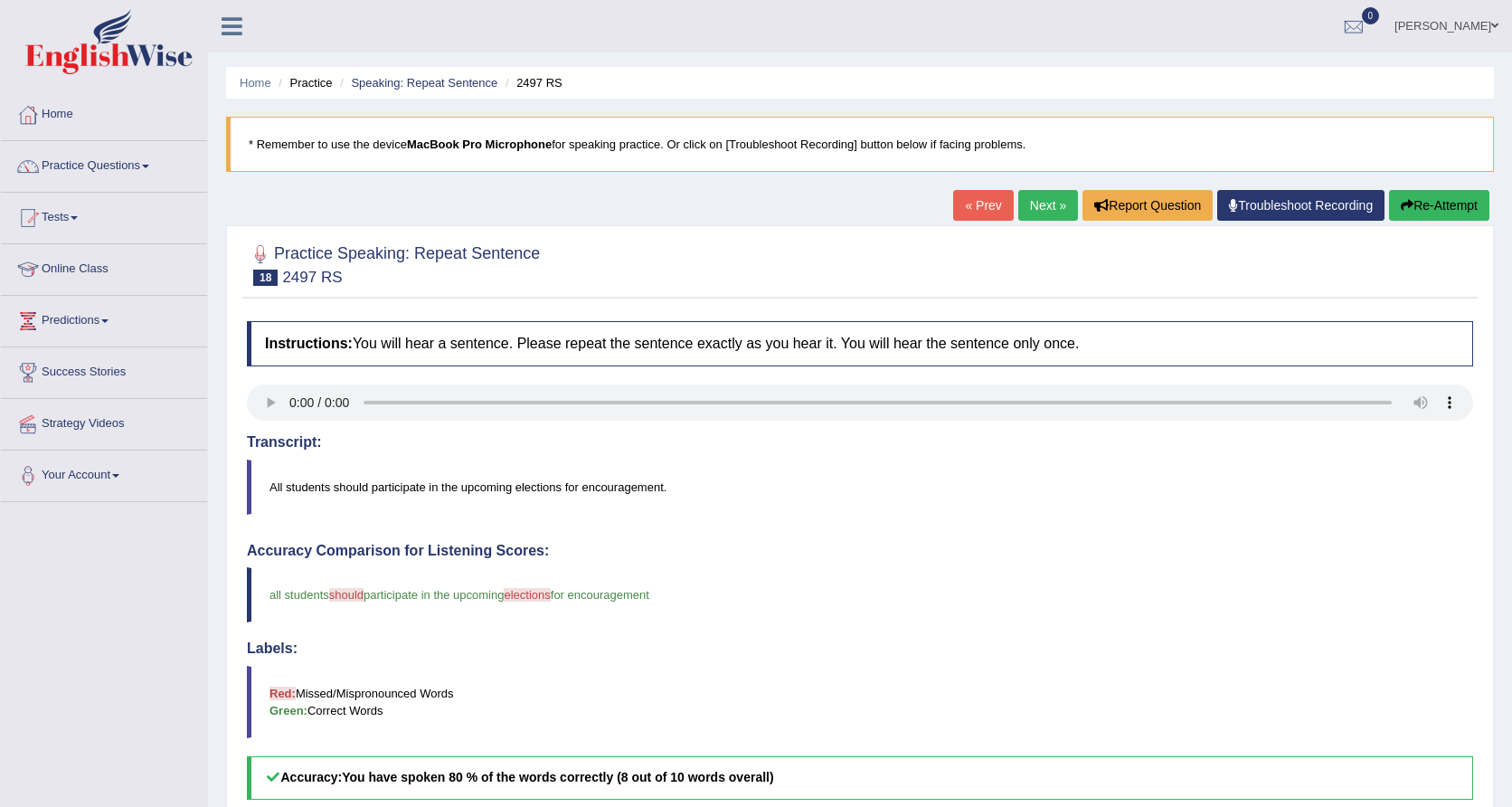
click at [1036, 204] on link "Next »" at bounding box center [1049, 206] width 60 height 31
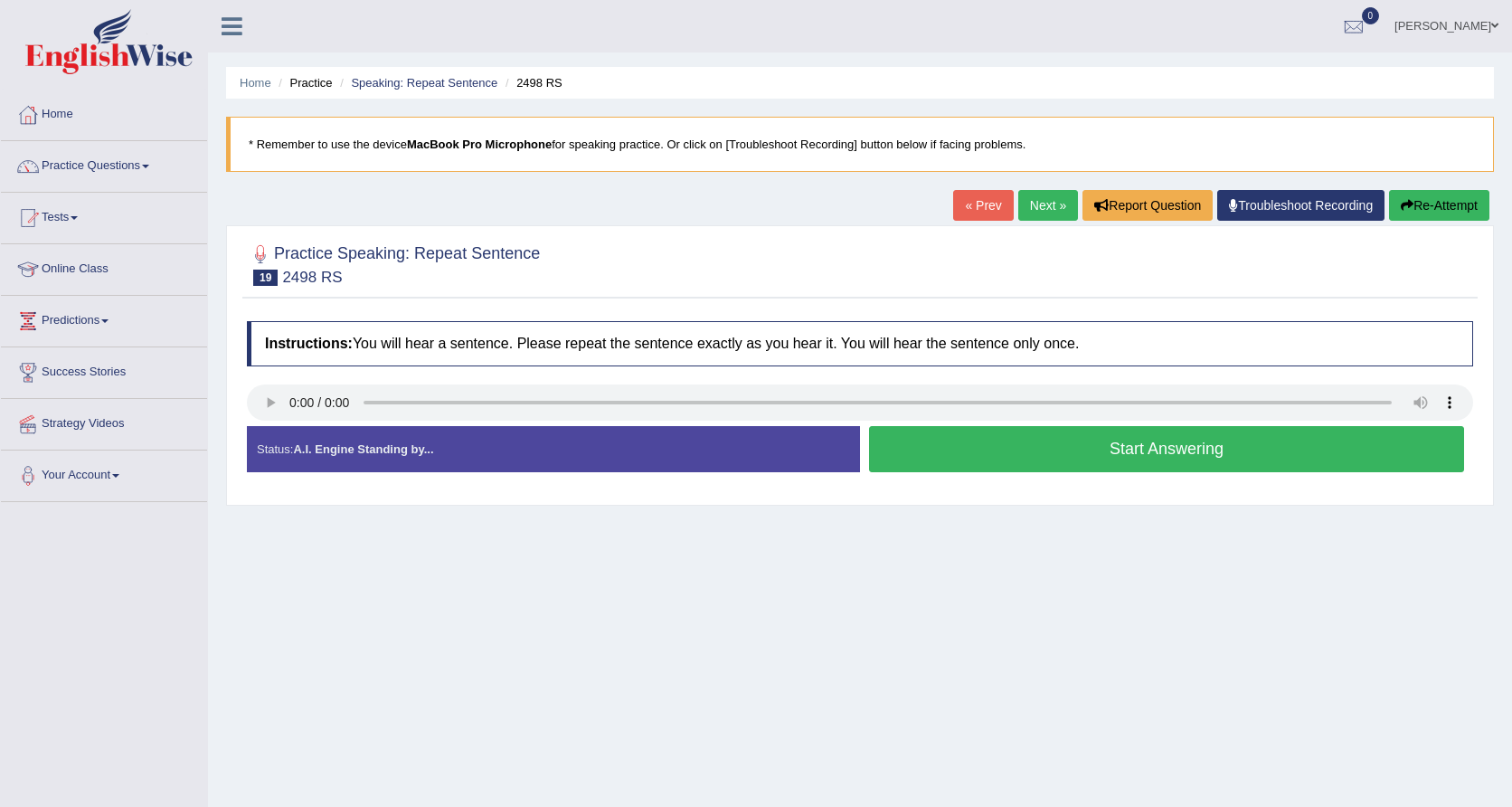
click at [294, 407] on audio at bounding box center [860, 402] width 1226 height 36
click at [991, 451] on button "Start Answering" at bounding box center [1166, 449] width 595 height 46
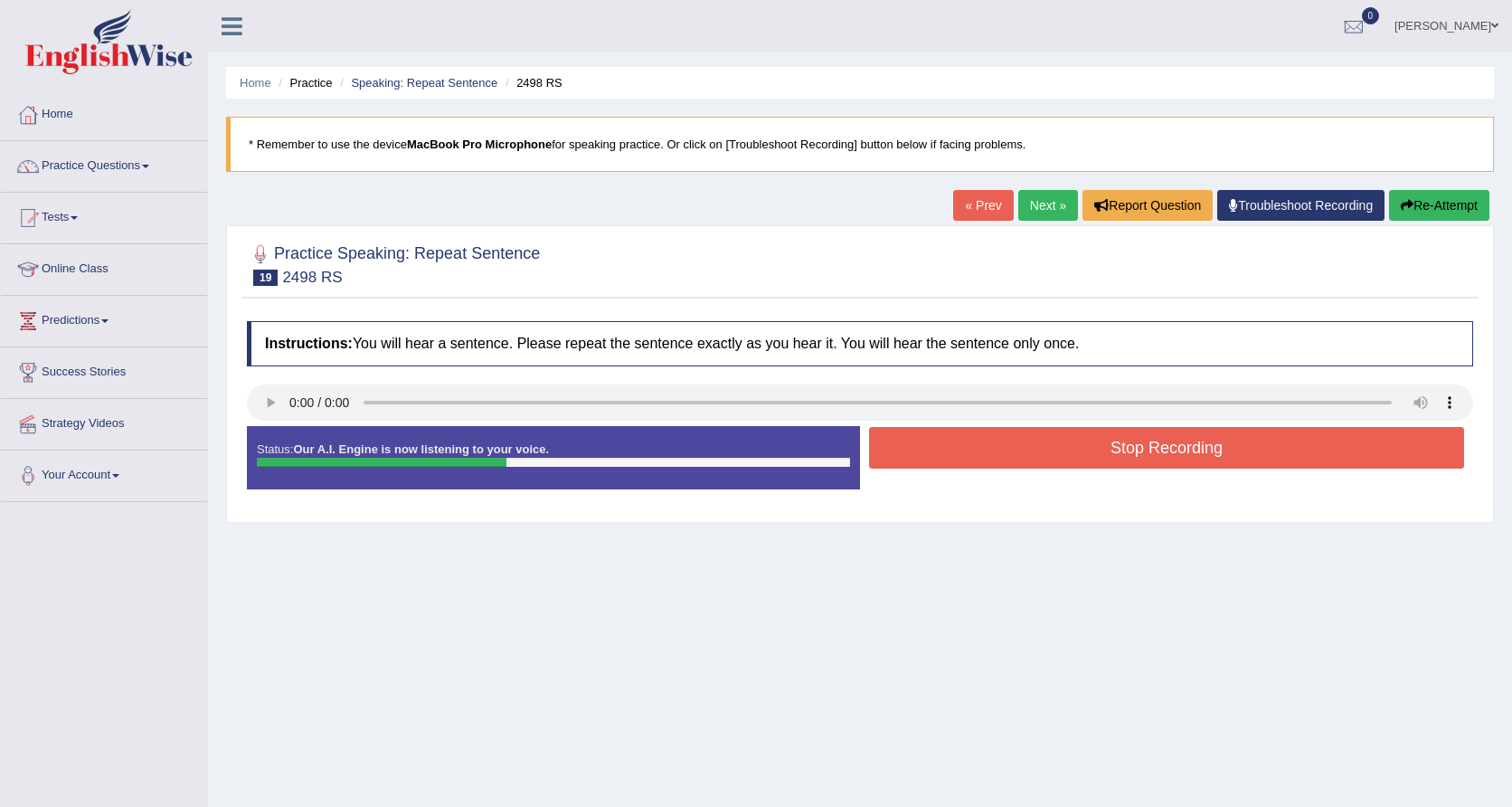
click at [991, 451] on button "Stop Recording" at bounding box center [1166, 447] width 595 height 42
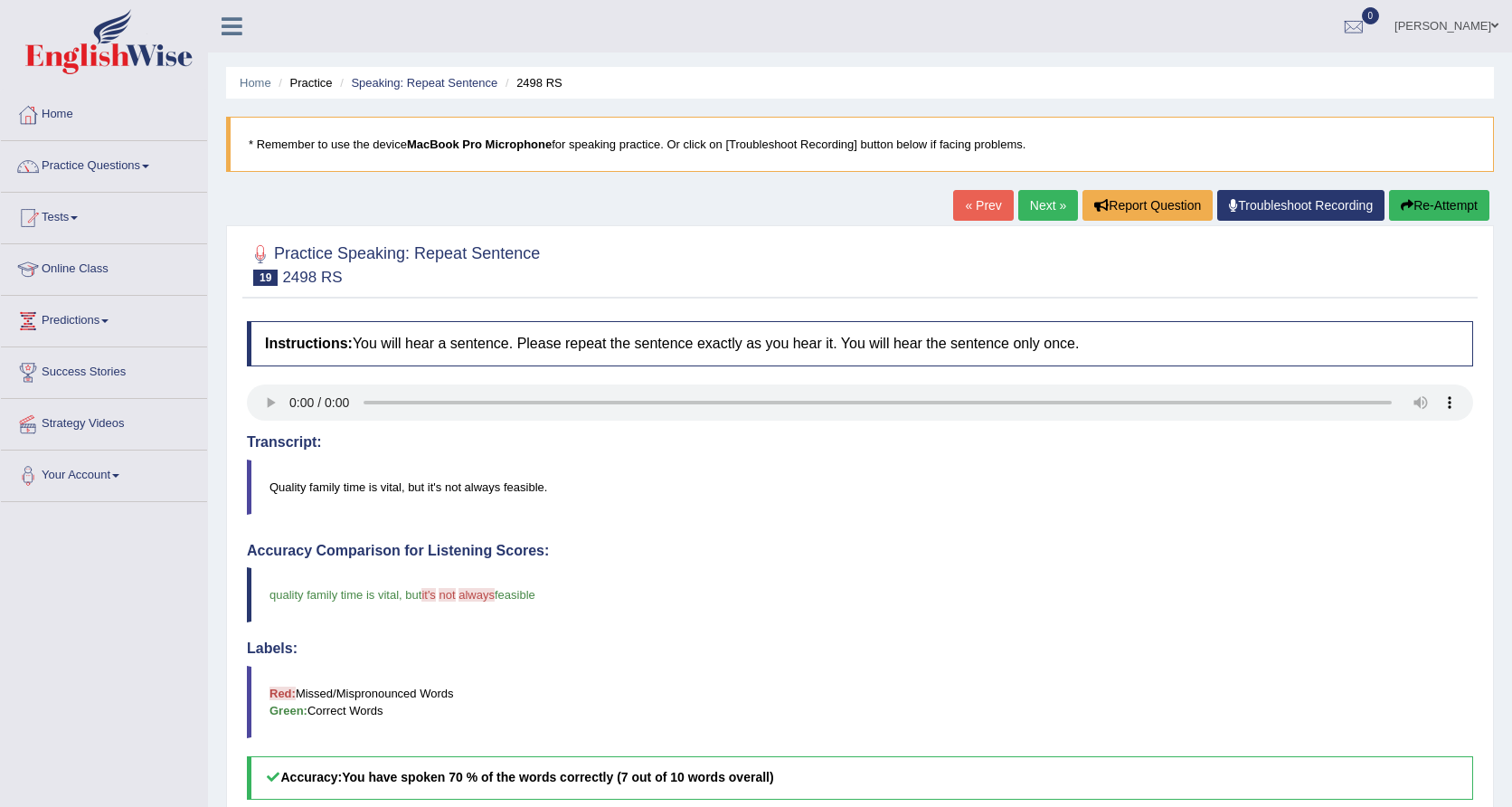
click at [1032, 209] on link "Next »" at bounding box center [1049, 206] width 60 height 31
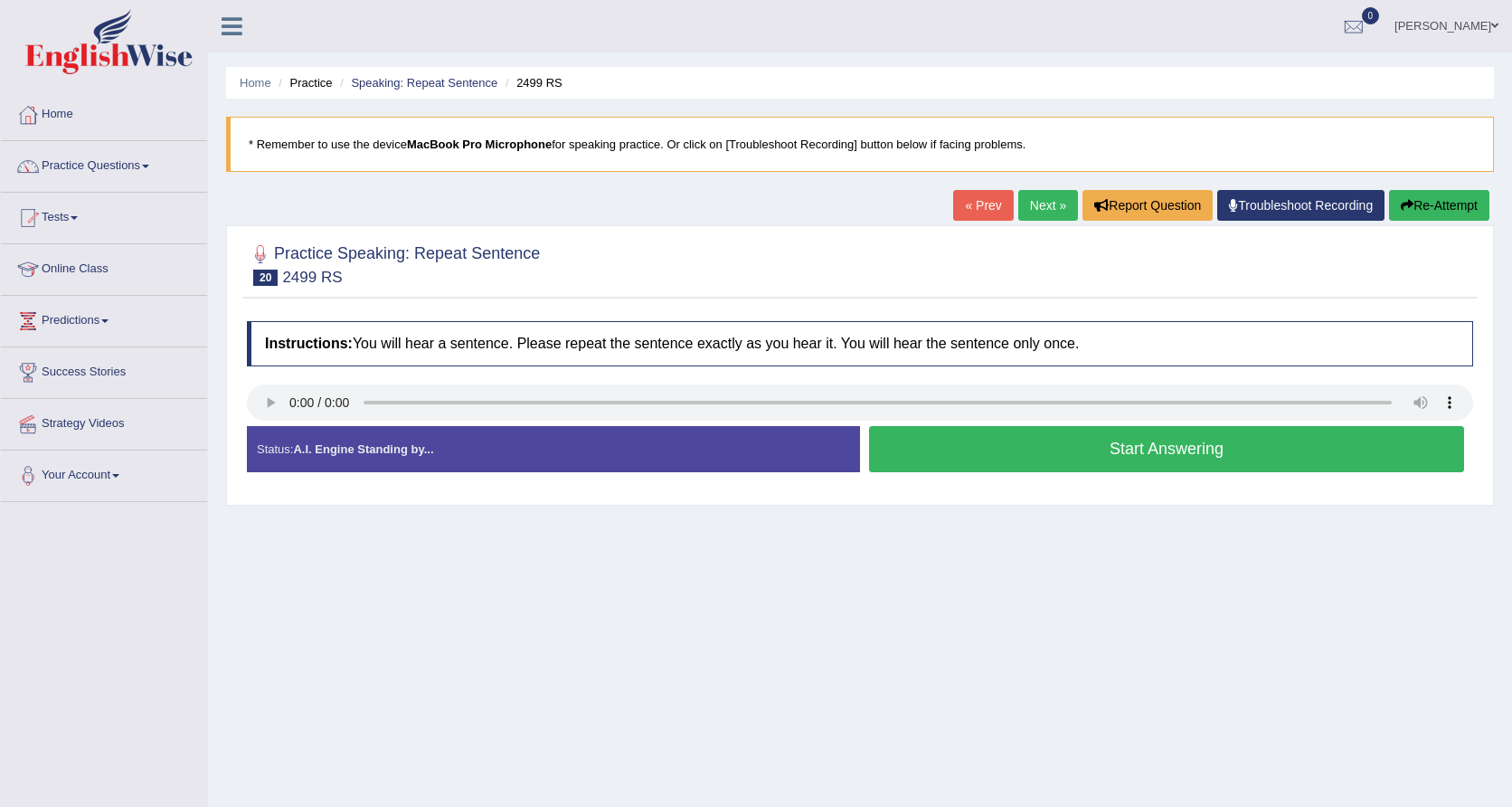
click at [290, 402] on audio at bounding box center [860, 402] width 1226 height 36
click at [1029, 454] on button "Start Answering" at bounding box center [1166, 449] width 595 height 46
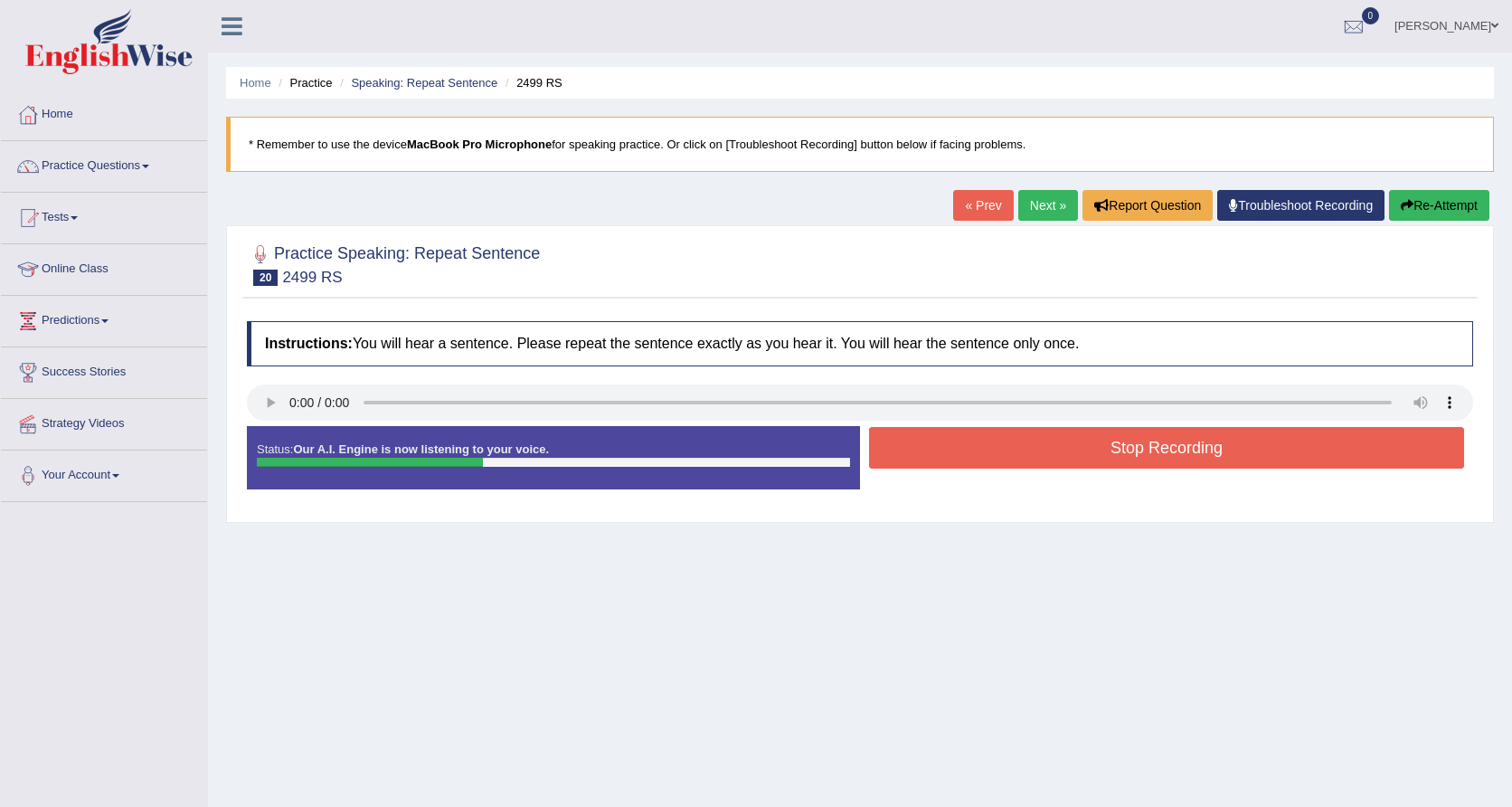
click at [1058, 449] on button "Stop Recording" at bounding box center [1166, 447] width 595 height 42
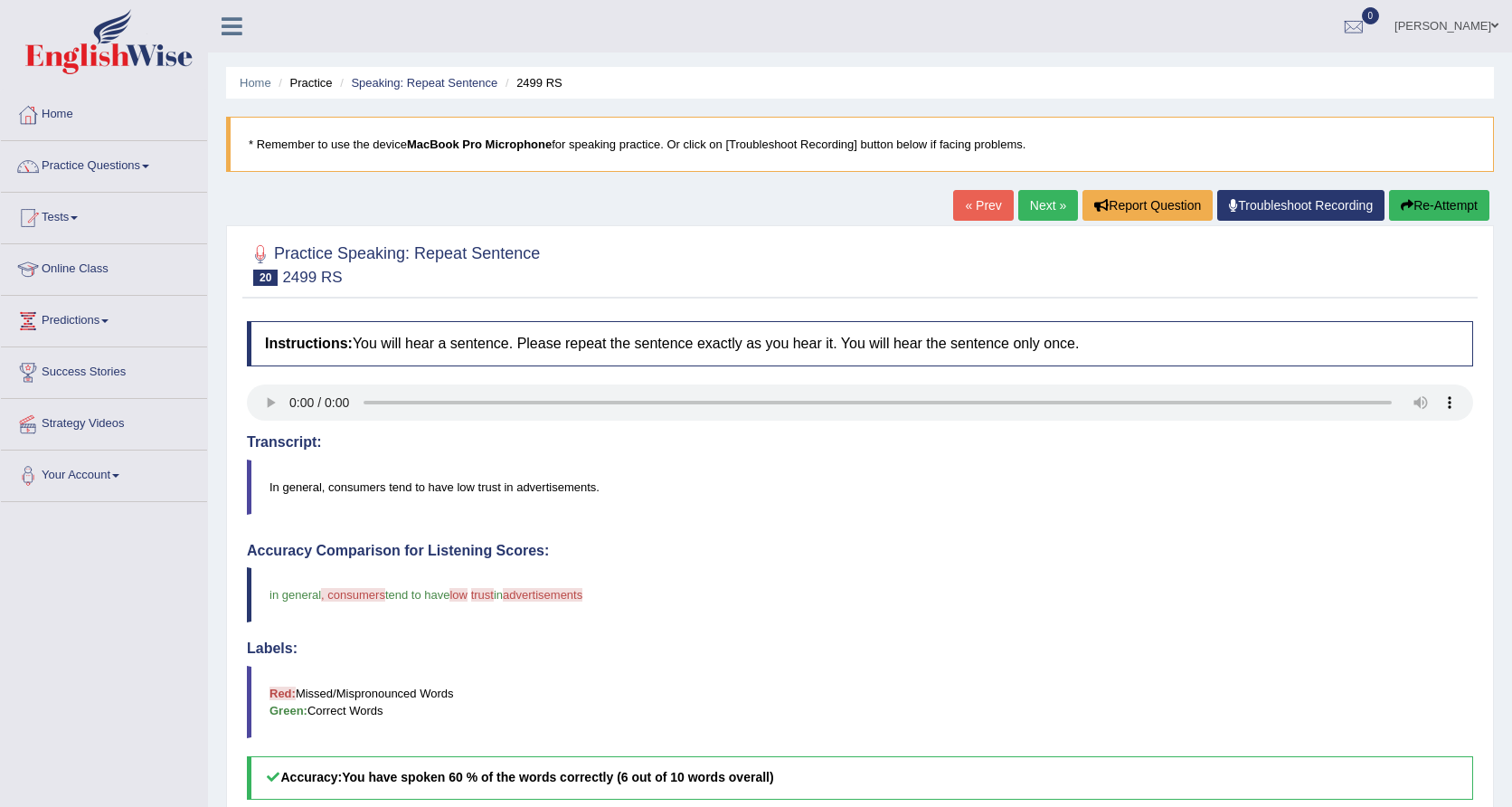
click at [1042, 206] on link "Next »" at bounding box center [1049, 206] width 60 height 31
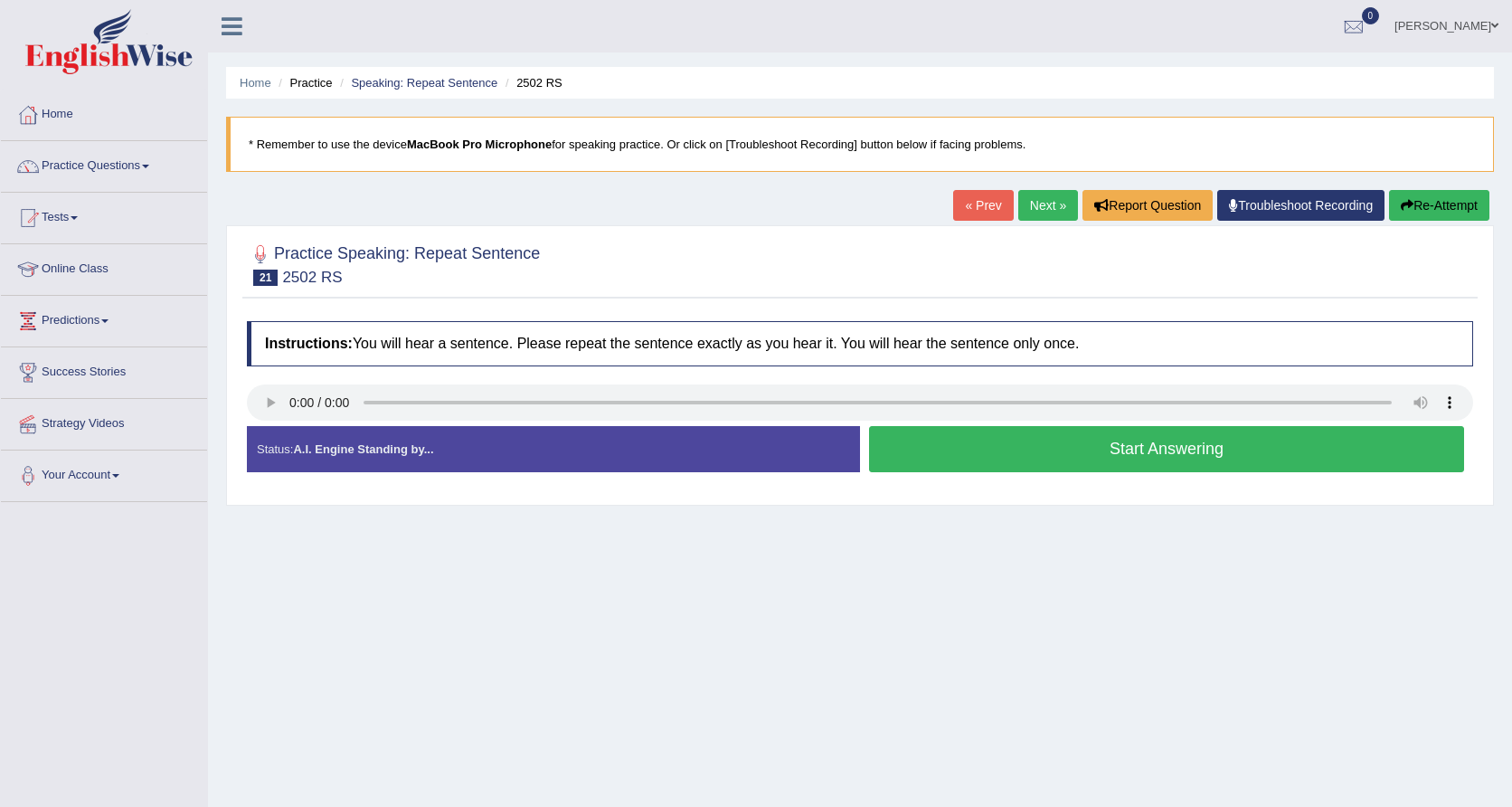
click at [1042, 195] on link "Next »" at bounding box center [1049, 206] width 60 height 31
click at [284, 402] on audio at bounding box center [860, 402] width 1226 height 36
click at [292, 402] on audio at bounding box center [860, 402] width 1226 height 36
click at [298, 393] on audio at bounding box center [860, 402] width 1226 height 36
click at [288, 404] on audio at bounding box center [860, 402] width 1226 height 36
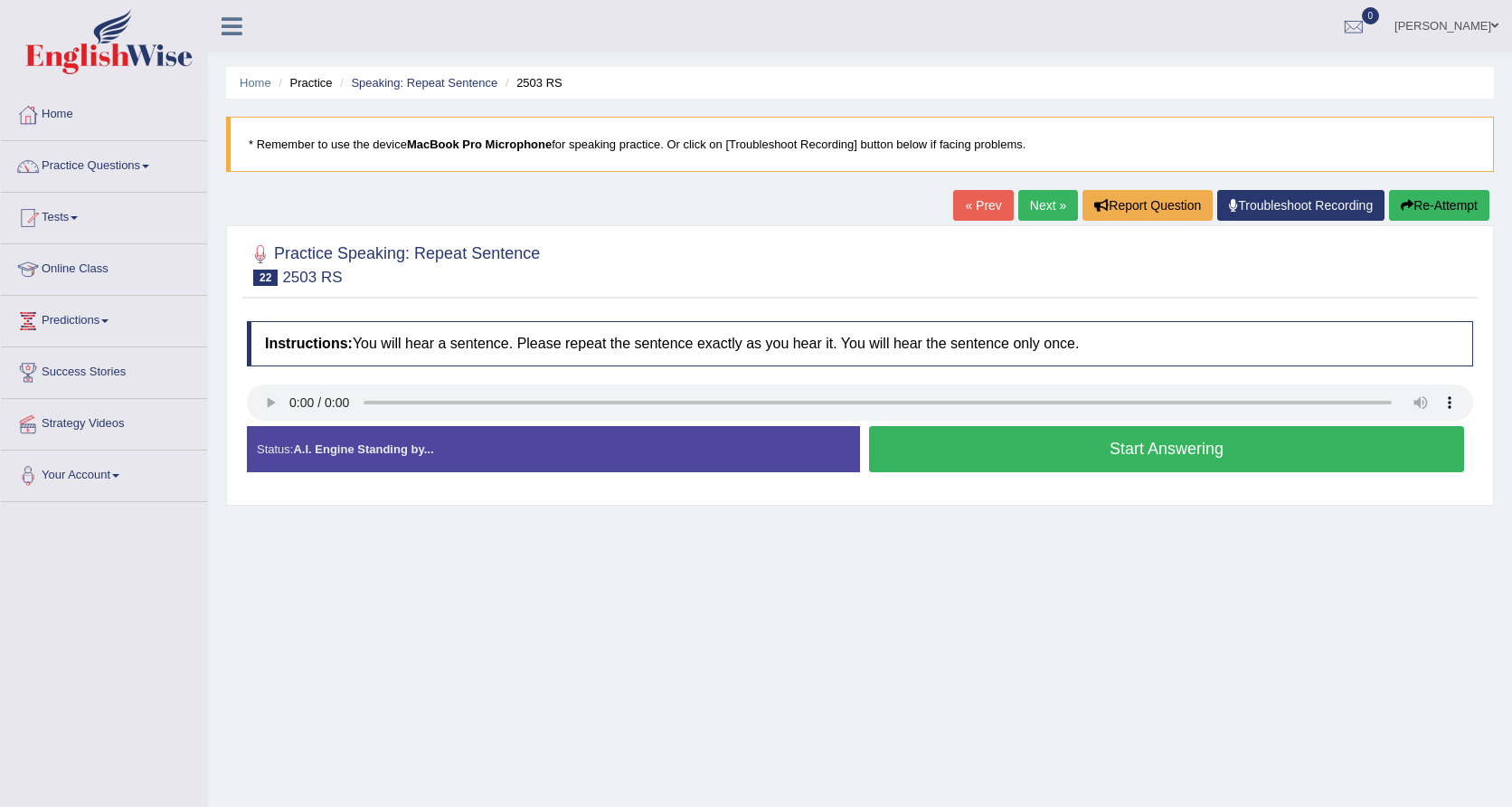
click at [1034, 464] on button "Start Answering" at bounding box center [1166, 449] width 595 height 46
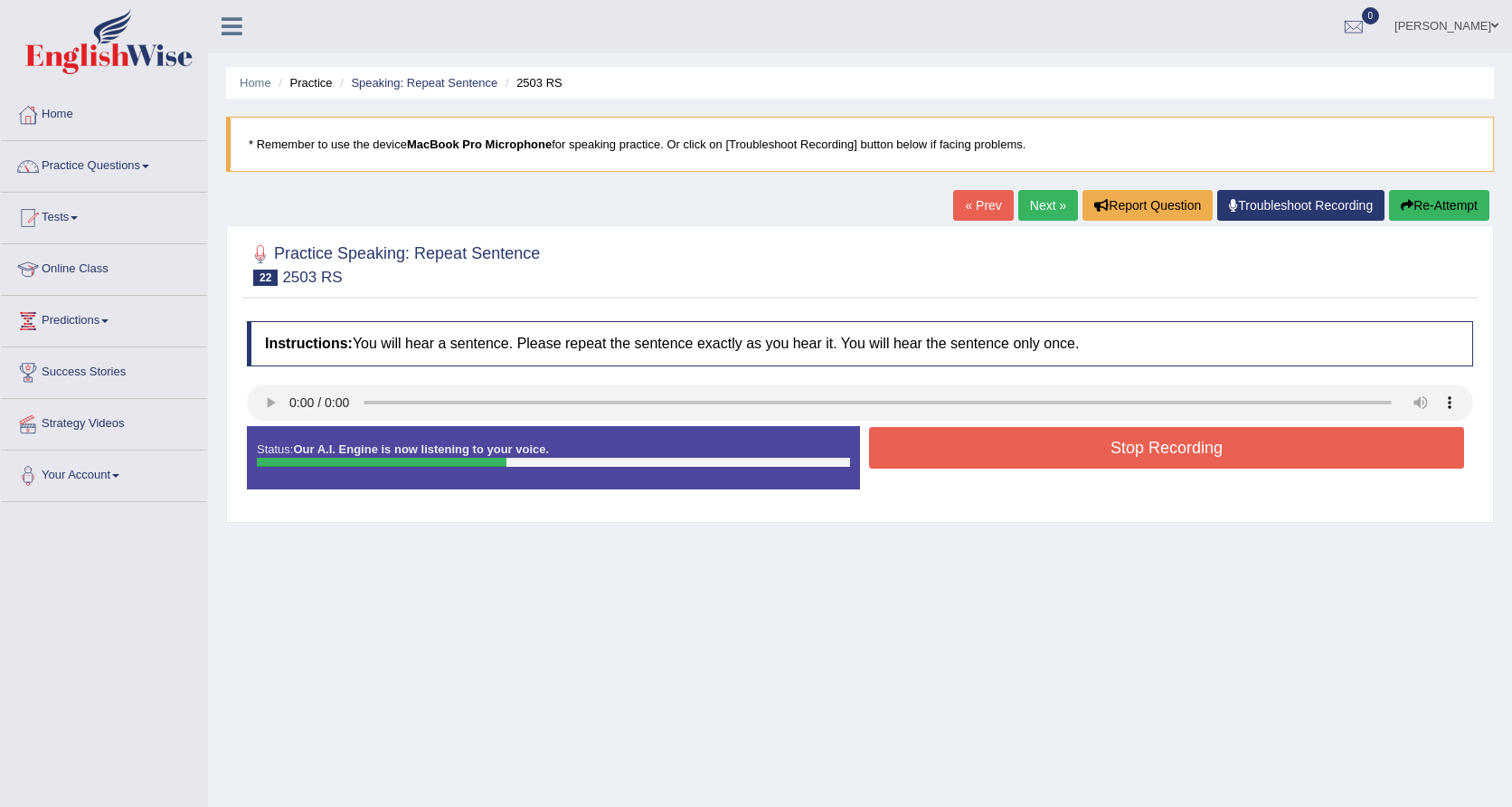
click at [1079, 459] on button "Stop Recording" at bounding box center [1166, 447] width 595 height 42
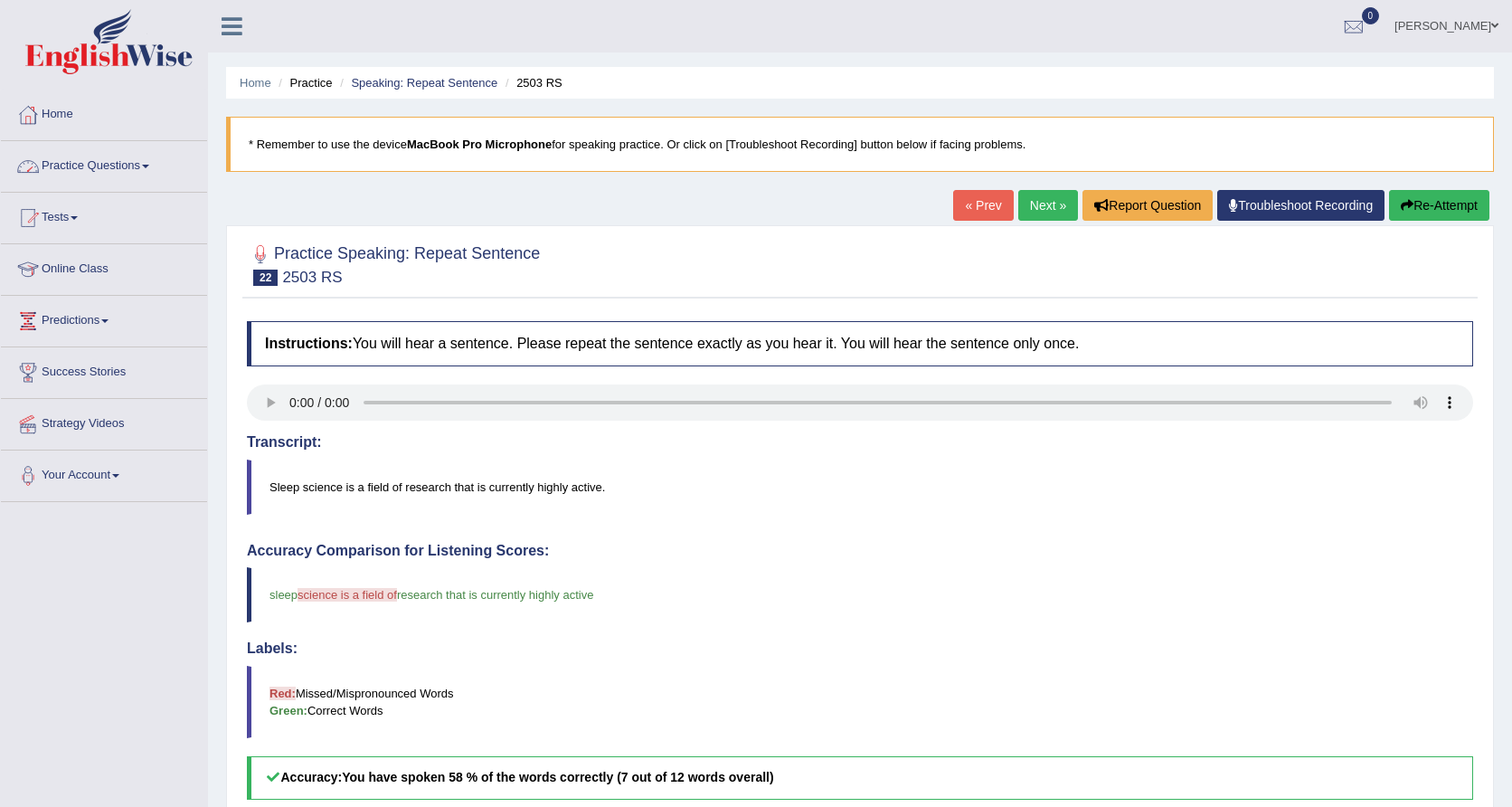
click at [100, 177] on link "Practice Questions" at bounding box center [104, 163] width 207 height 45
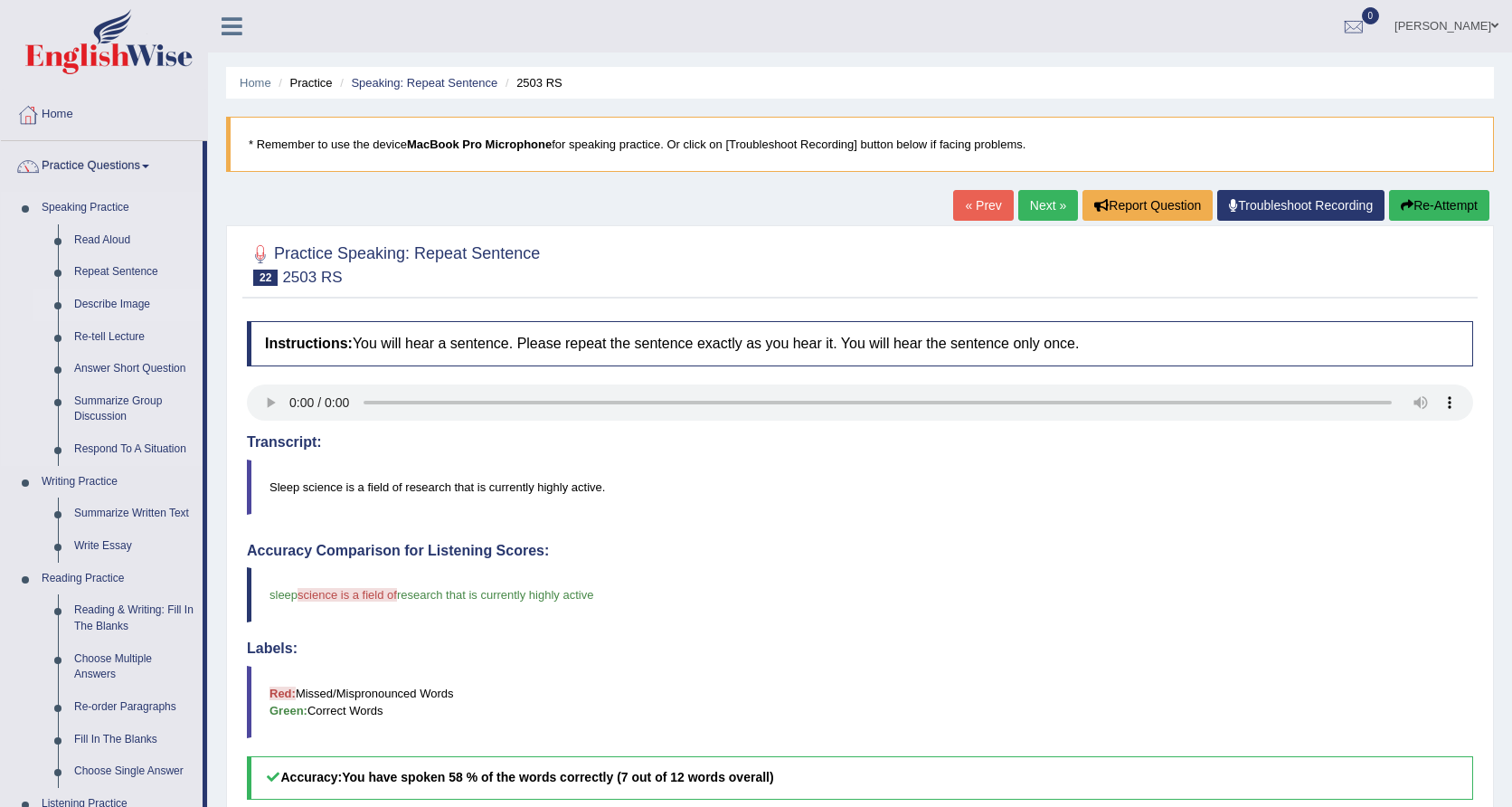
click at [124, 308] on link "Describe Image" at bounding box center [133, 305] width 136 height 33
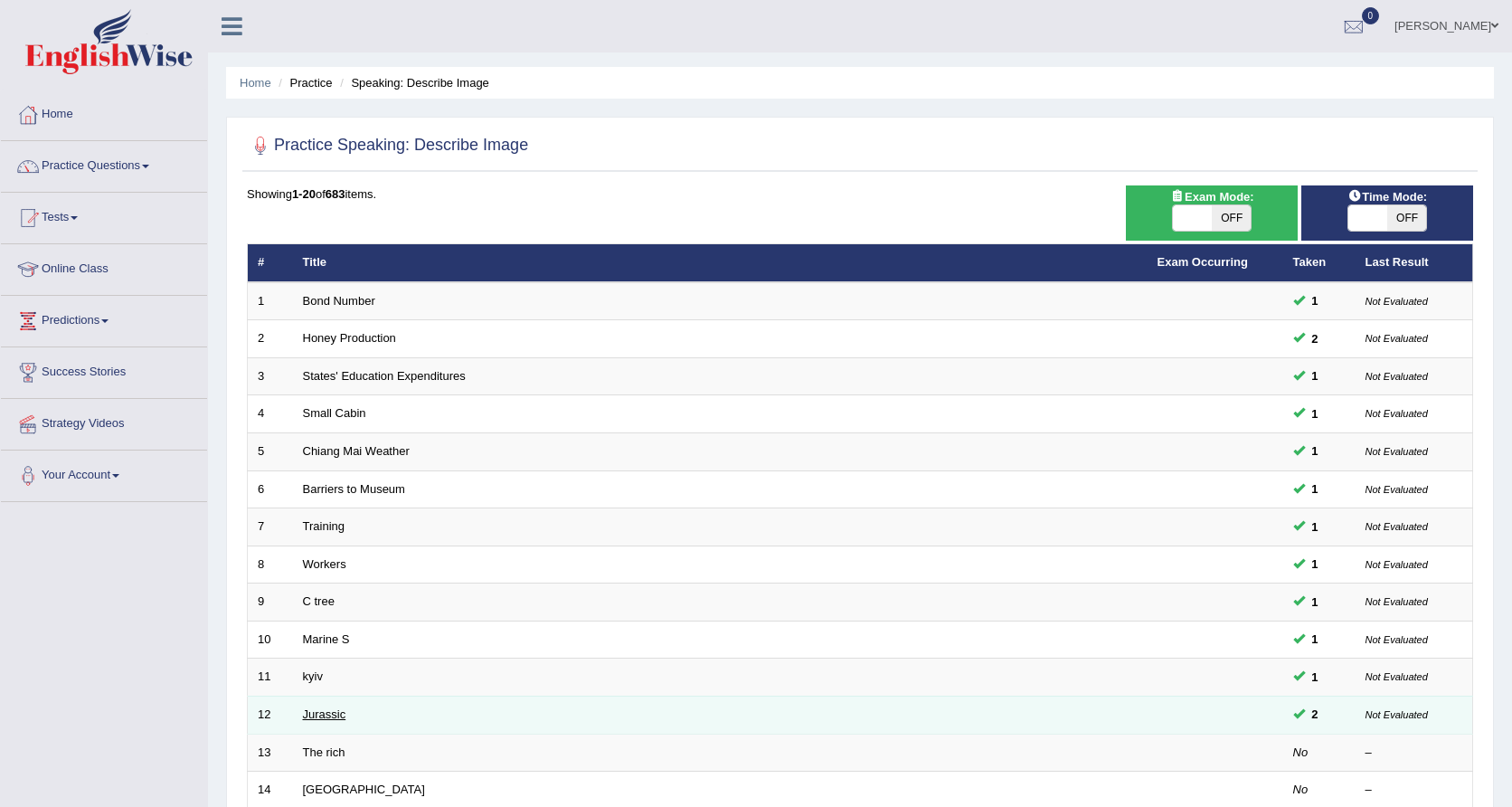
click at [328, 708] on link "Jurassic" at bounding box center [324, 714] width 43 height 14
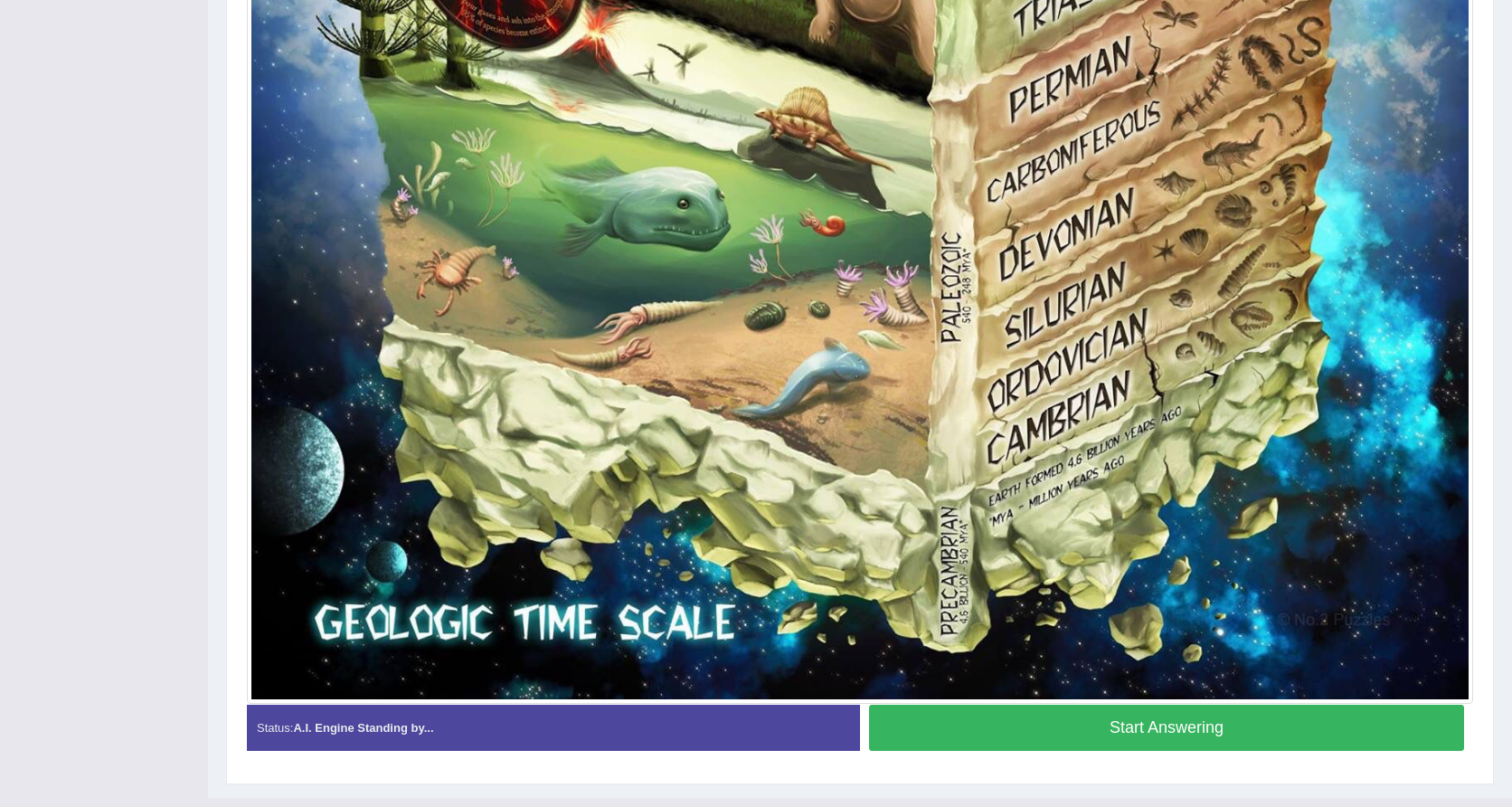
scroll to position [1427, 0]
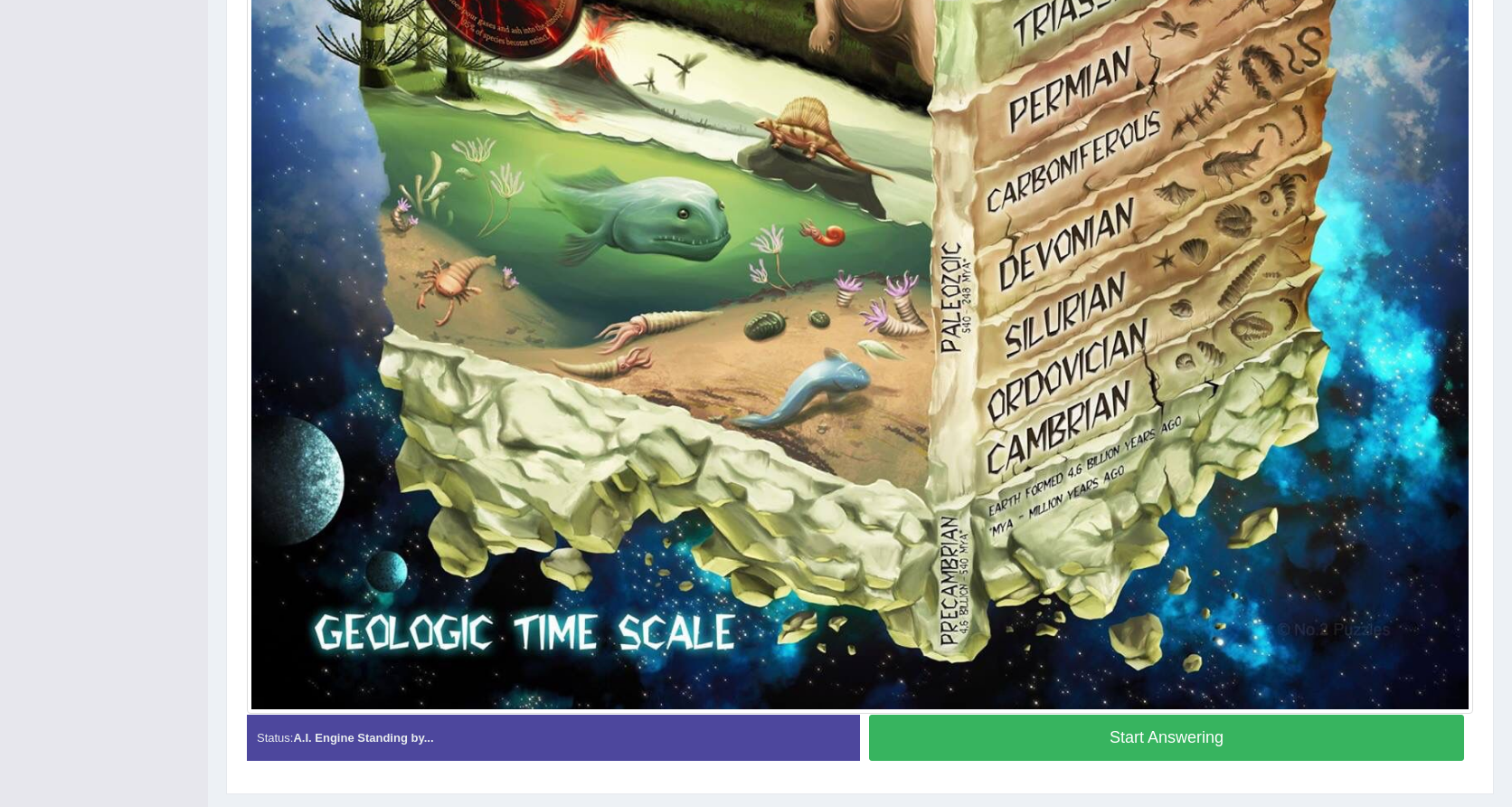
click at [1084, 748] on button "Start Answering" at bounding box center [1166, 737] width 595 height 46
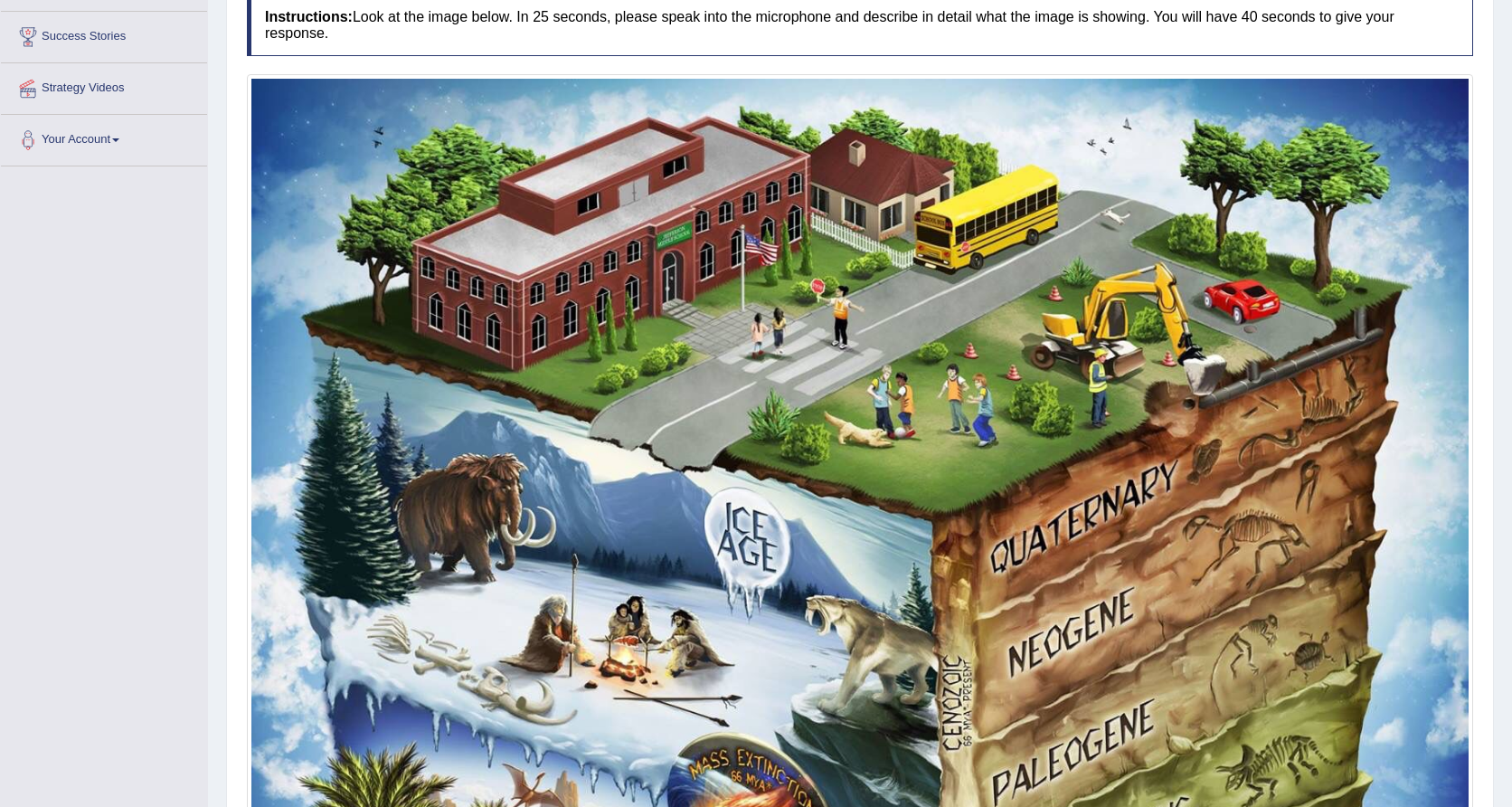
scroll to position [183, 0]
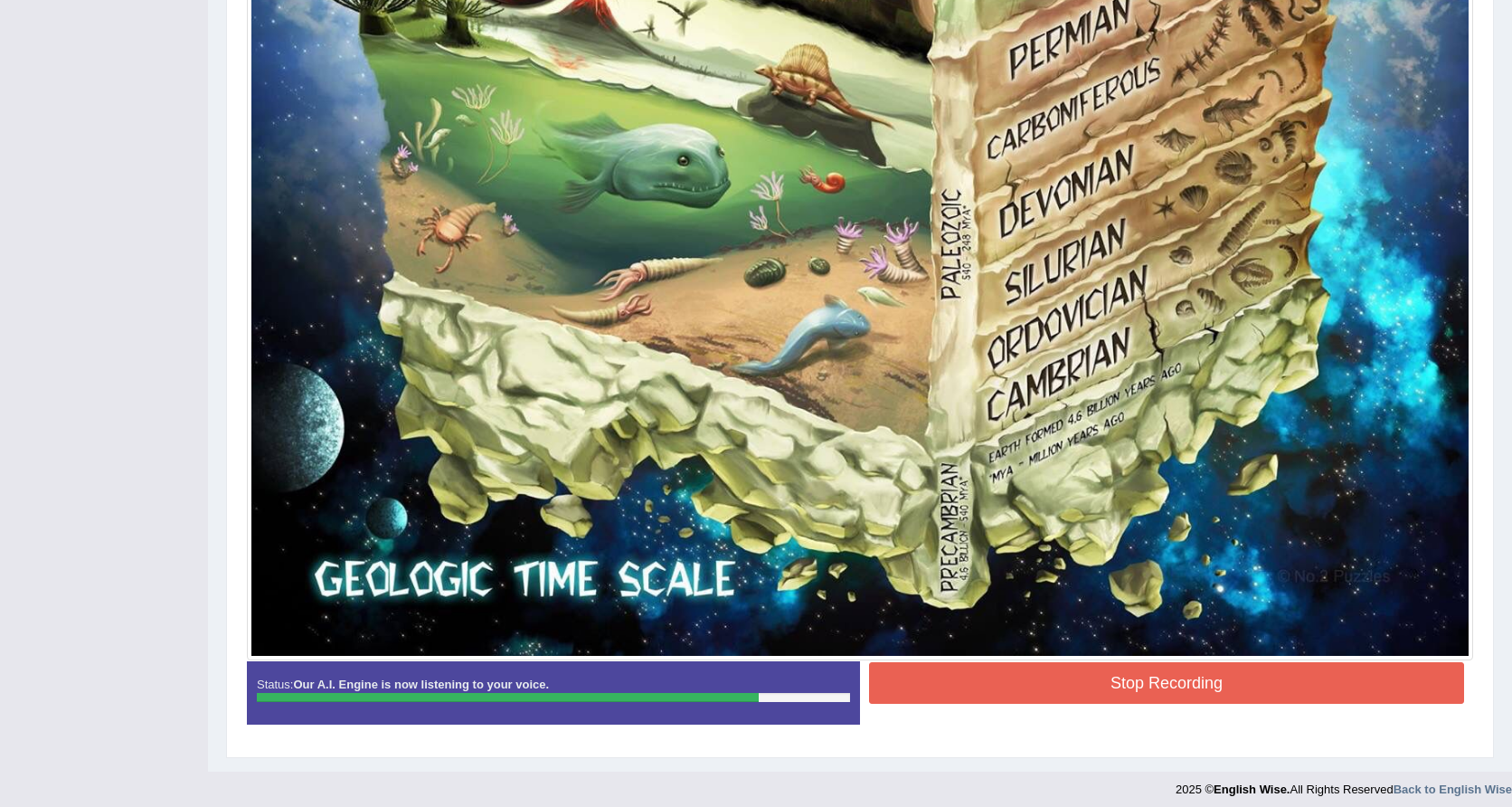
scroll to position [1467, 0]
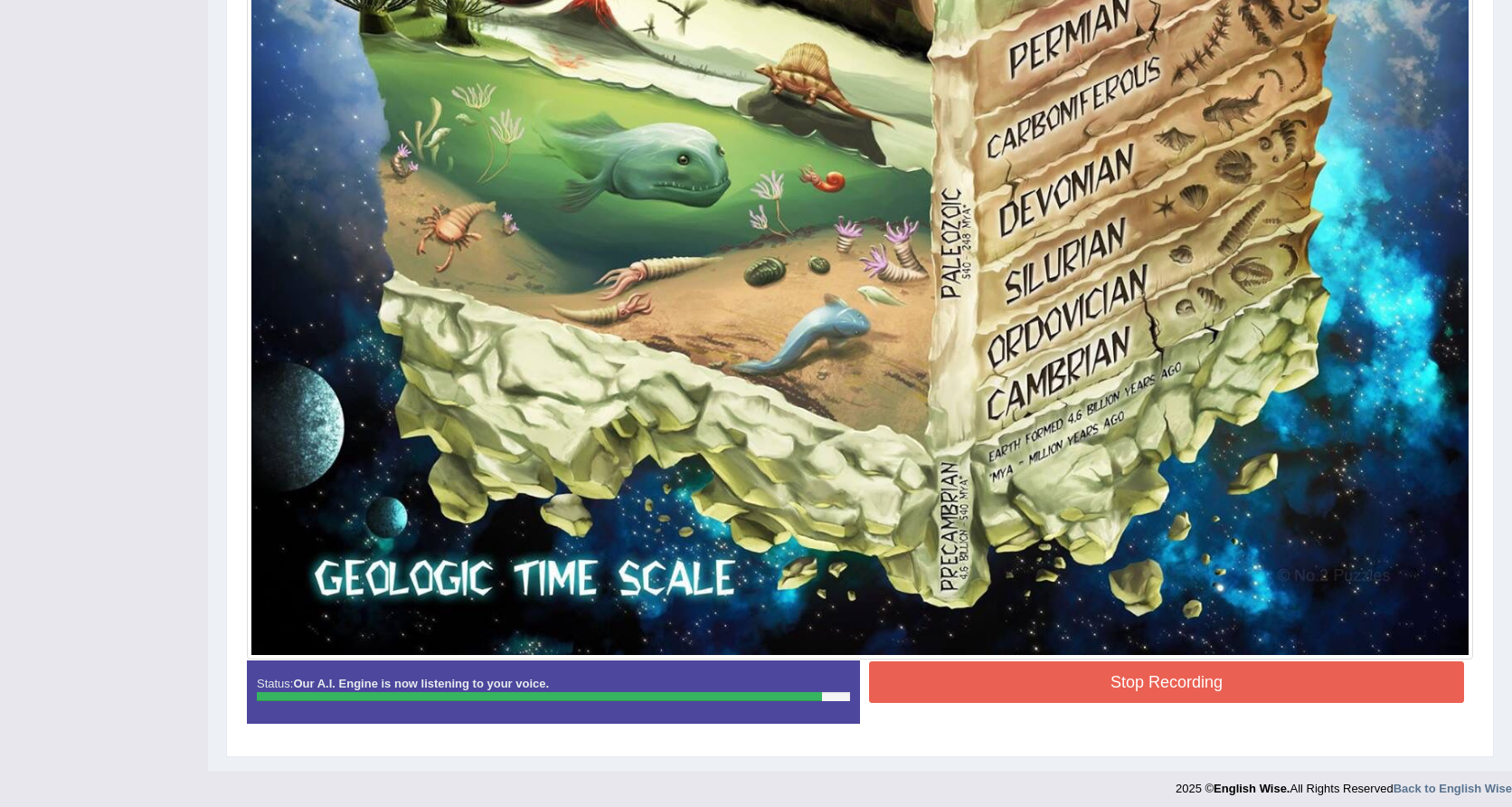
click at [1200, 708] on div "Status: Our A.I. Engine is now listening to your voice. Start Answering Stop Re…" at bounding box center [860, 701] width 1226 height 81
click at [1199, 682] on button "Stop Recording" at bounding box center [1166, 682] width 595 height 42
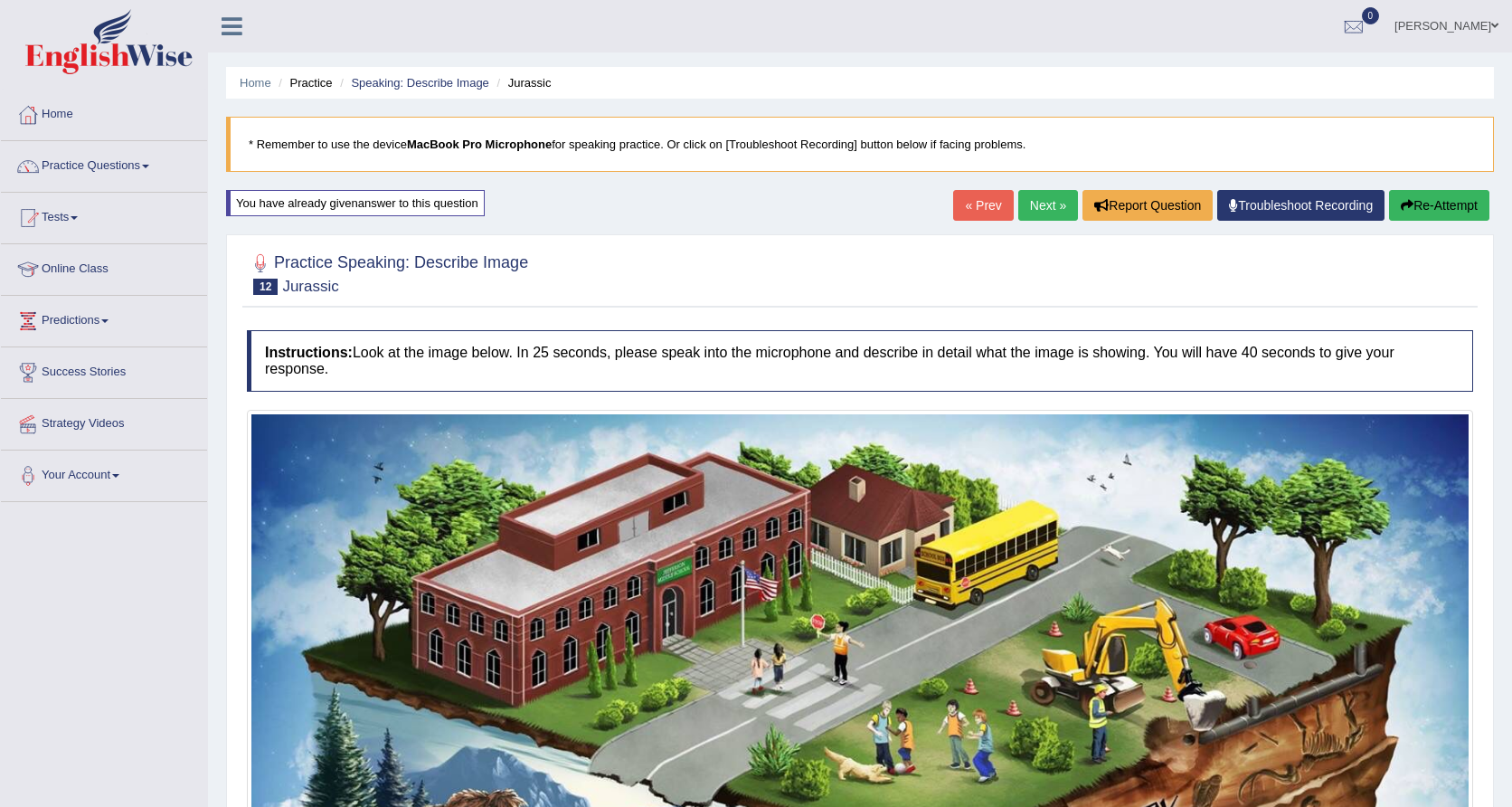
scroll to position [0, 0]
drag, startPoint x: 1091, startPoint y: 236, endPoint x: 1035, endPoint y: 194, distance: 70.0
click at [1035, 194] on link "Next »" at bounding box center [1049, 206] width 60 height 31
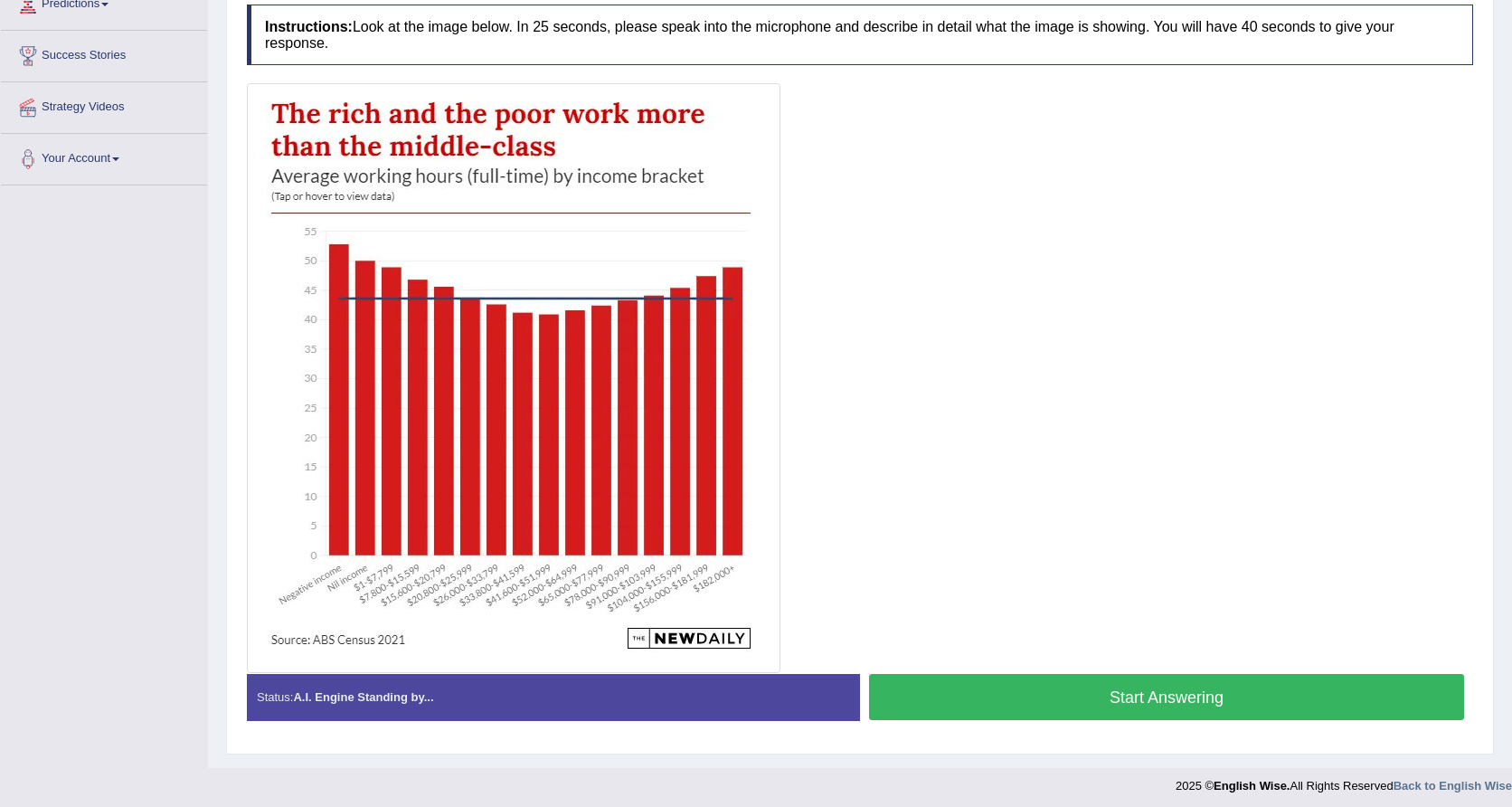
scroll to position [320, 0]
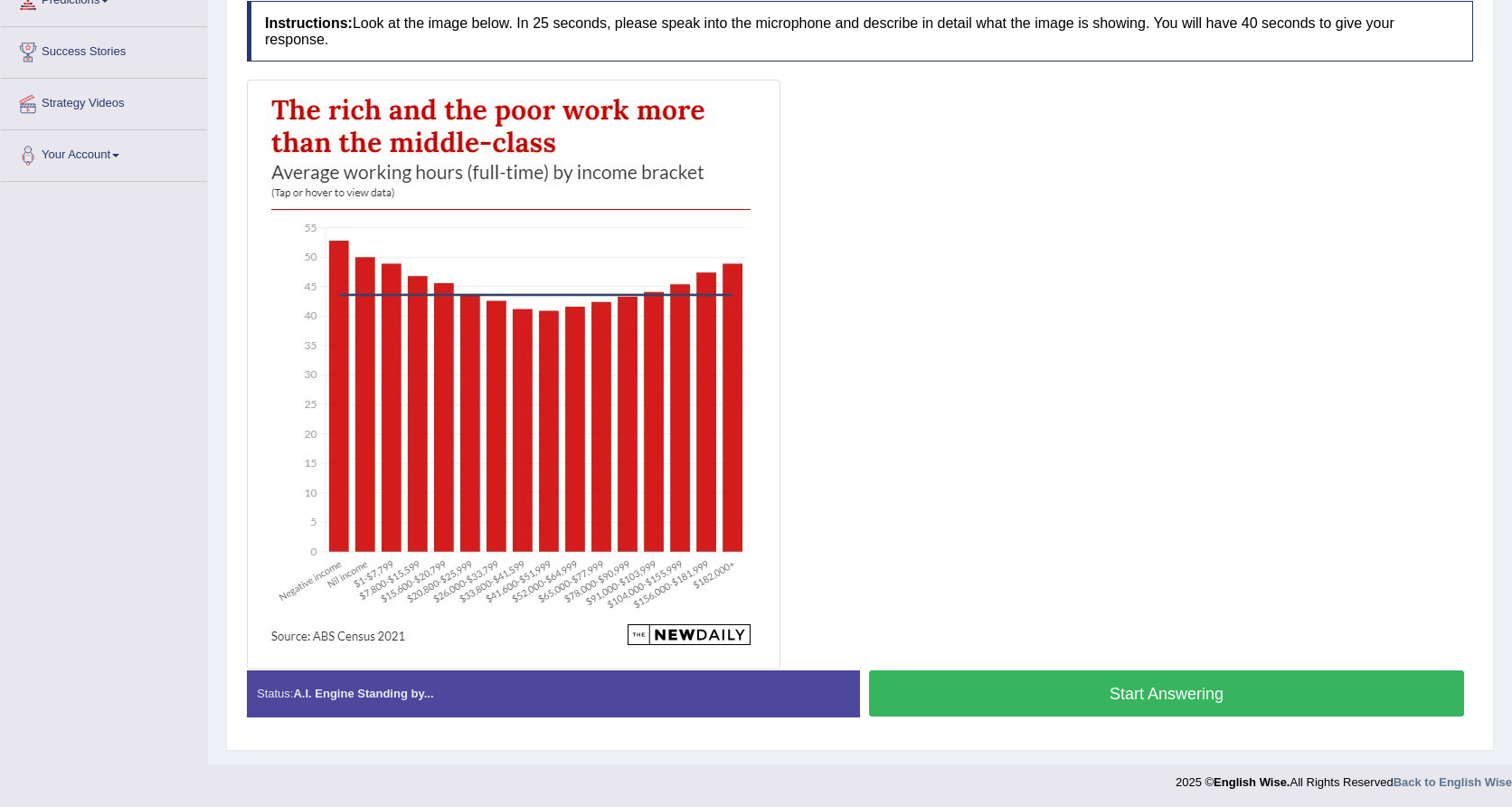
click at [987, 694] on button "Start Answering" at bounding box center [1166, 693] width 595 height 46
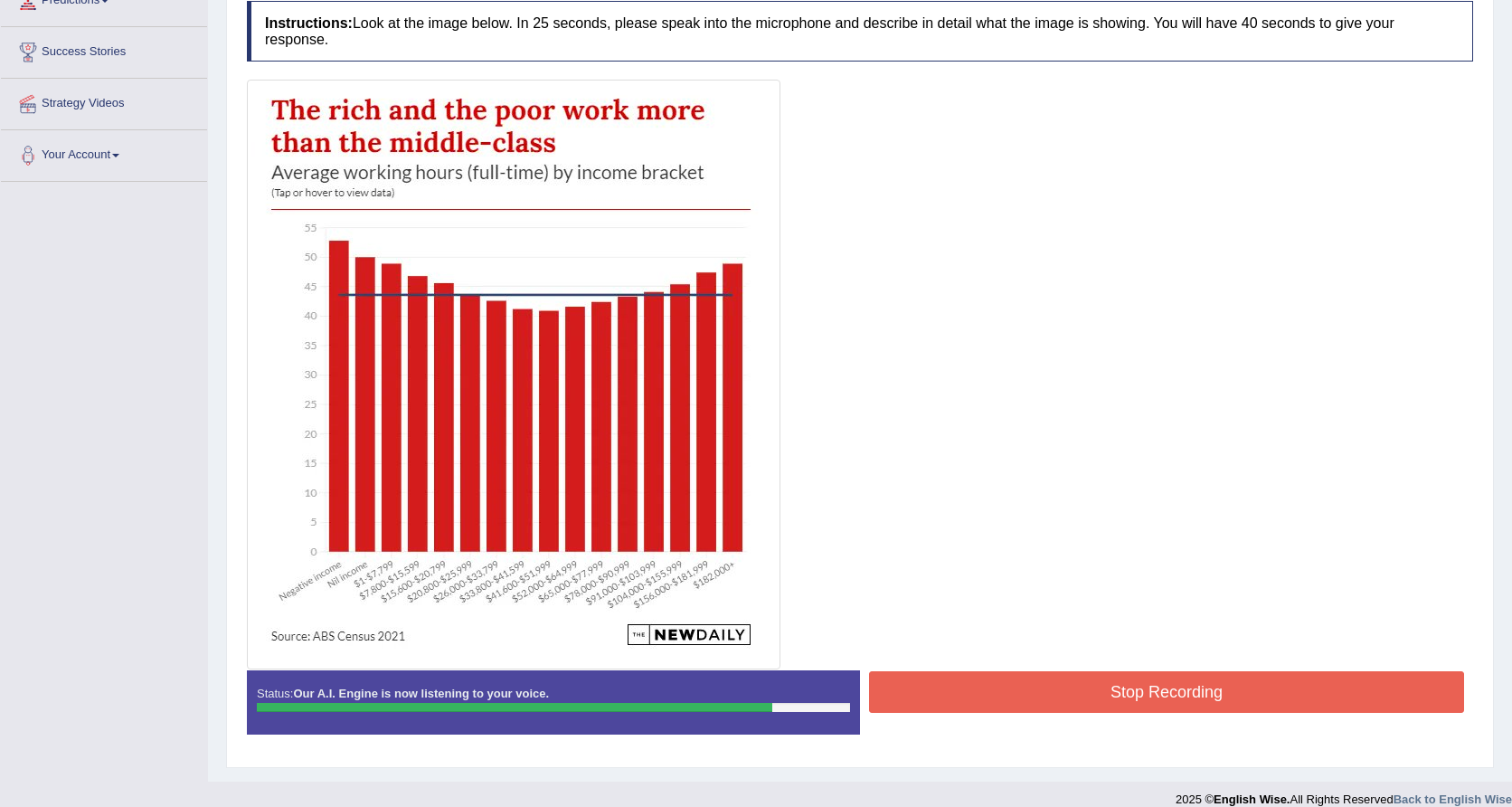
click at [472, 178] on img at bounding box center [513, 374] width 524 height 580
click at [1022, 691] on button "Stop Recording" at bounding box center [1166, 691] width 595 height 42
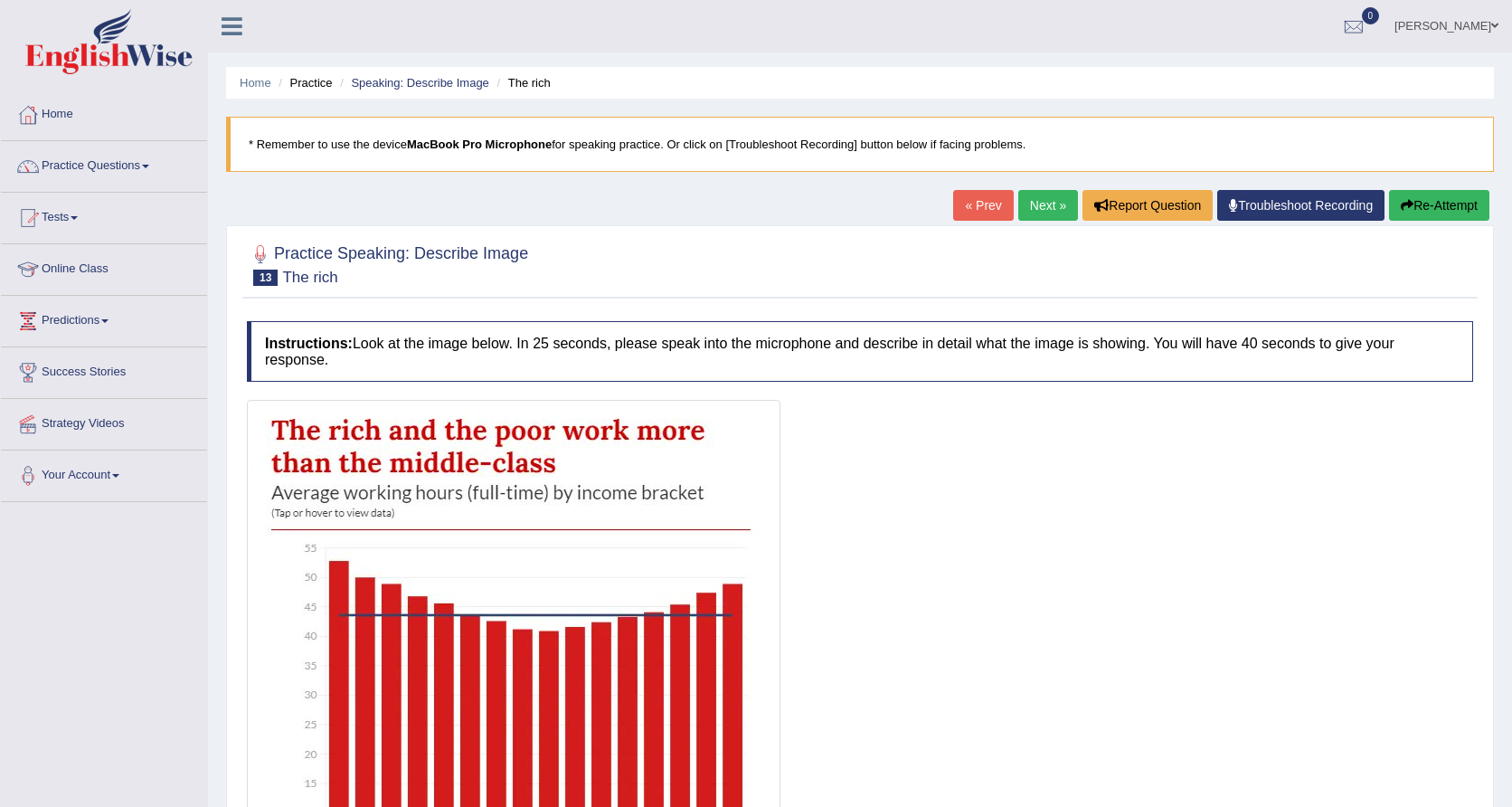
scroll to position [0, 0]
click at [1039, 205] on link "Next »" at bounding box center [1049, 206] width 60 height 31
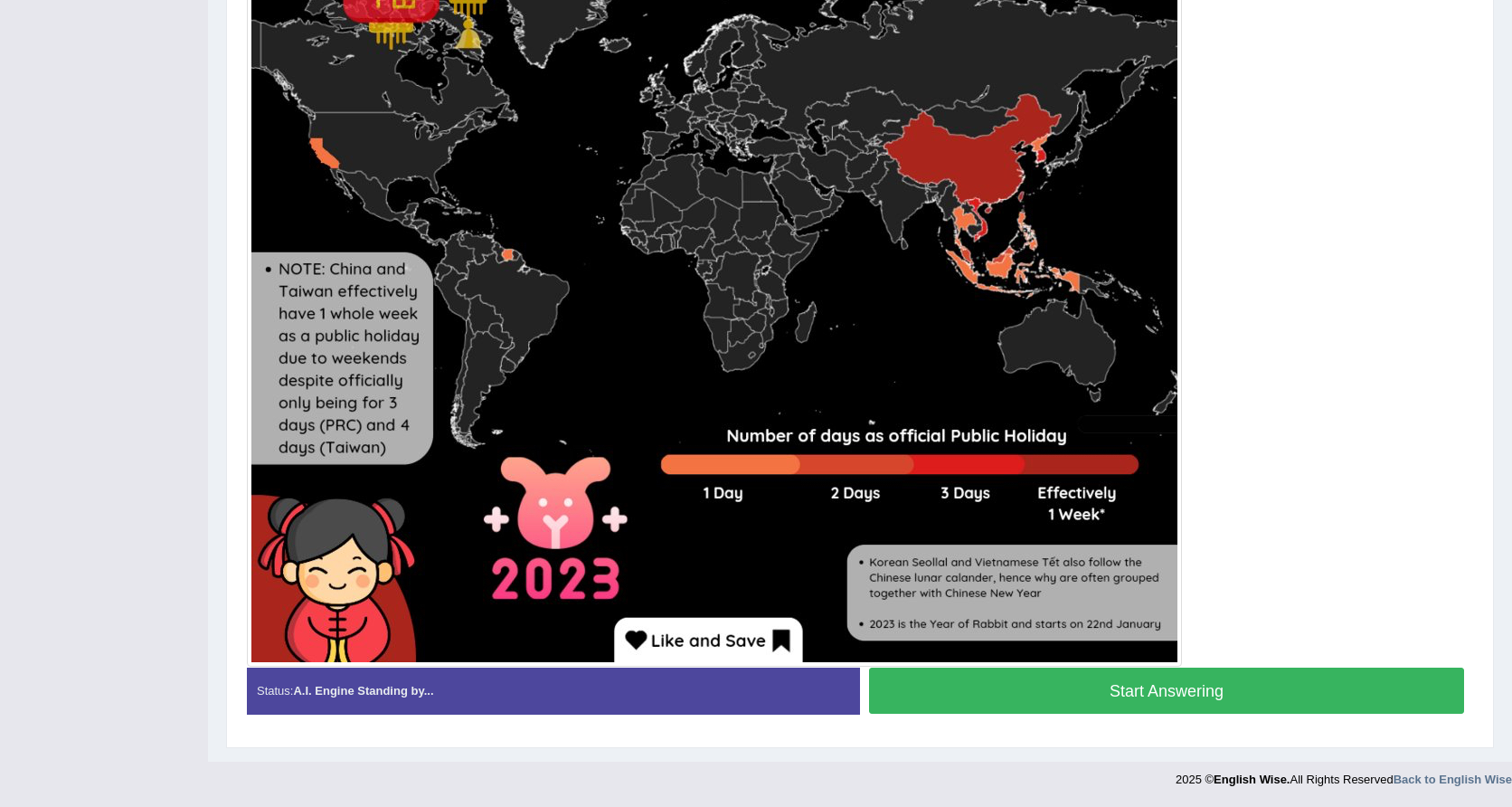
scroll to position [667, 0]
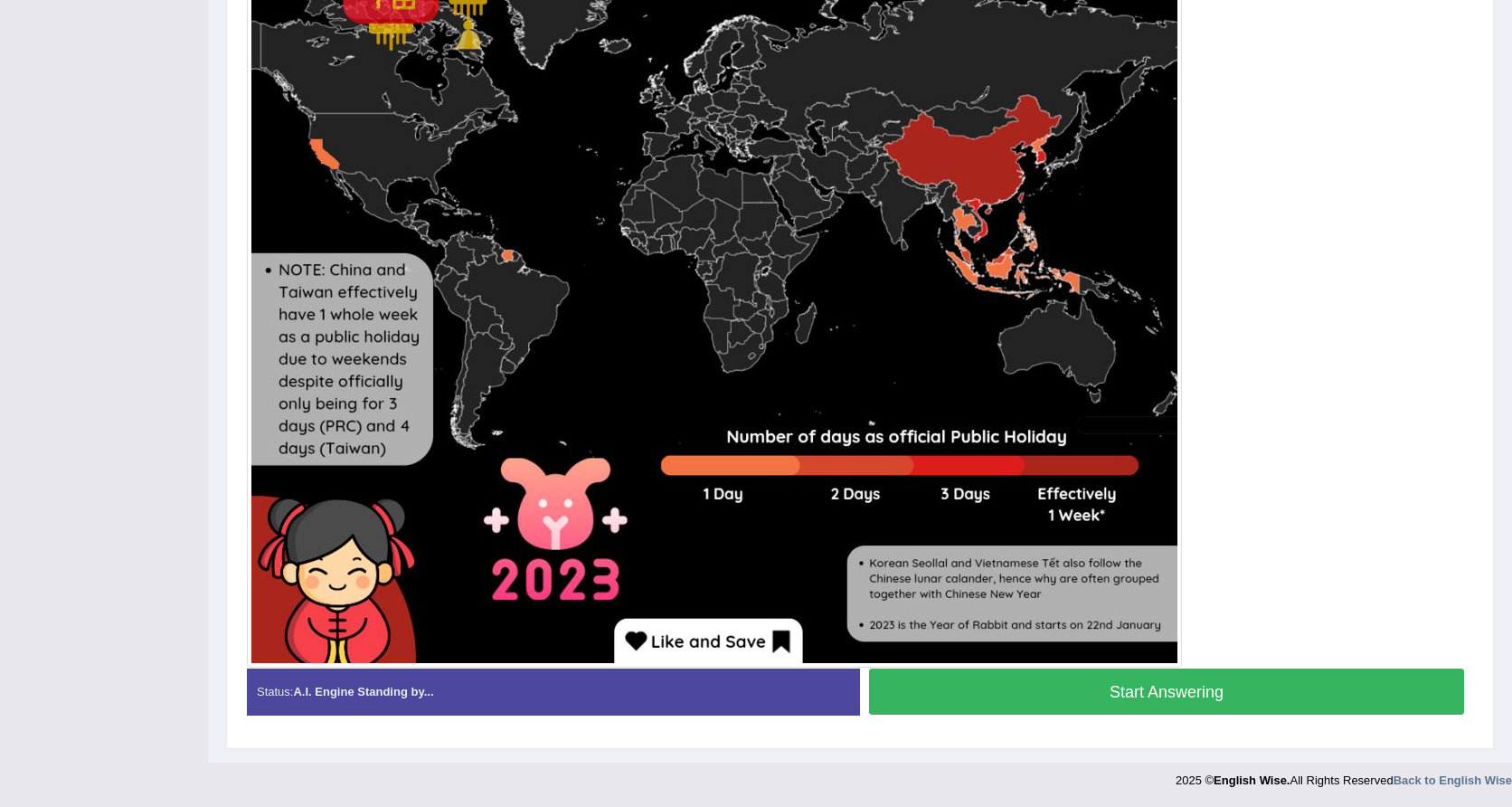
click at [1129, 782] on div at bounding box center [756, 775] width 1512 height 26
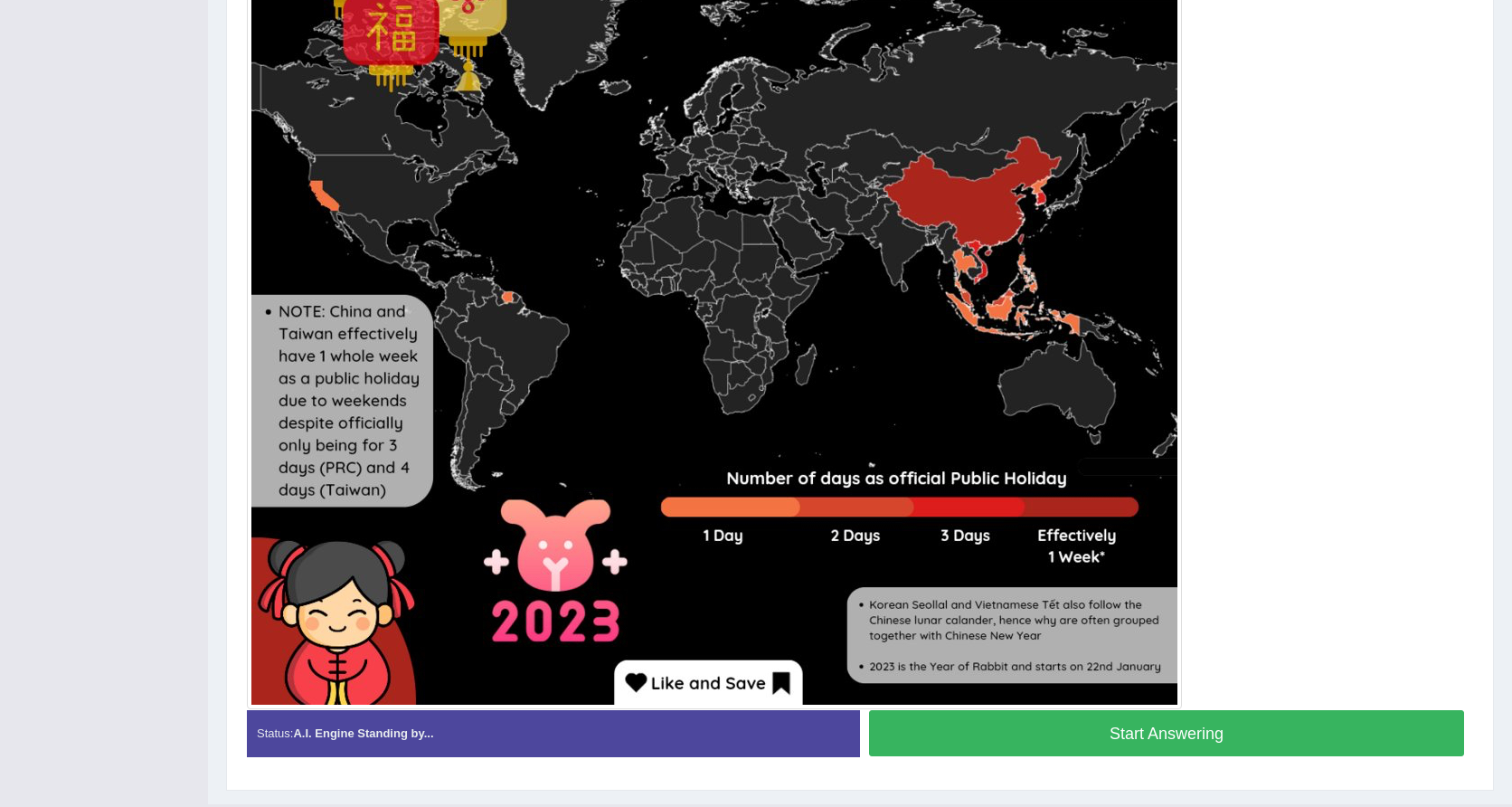
scroll to position [628, 0]
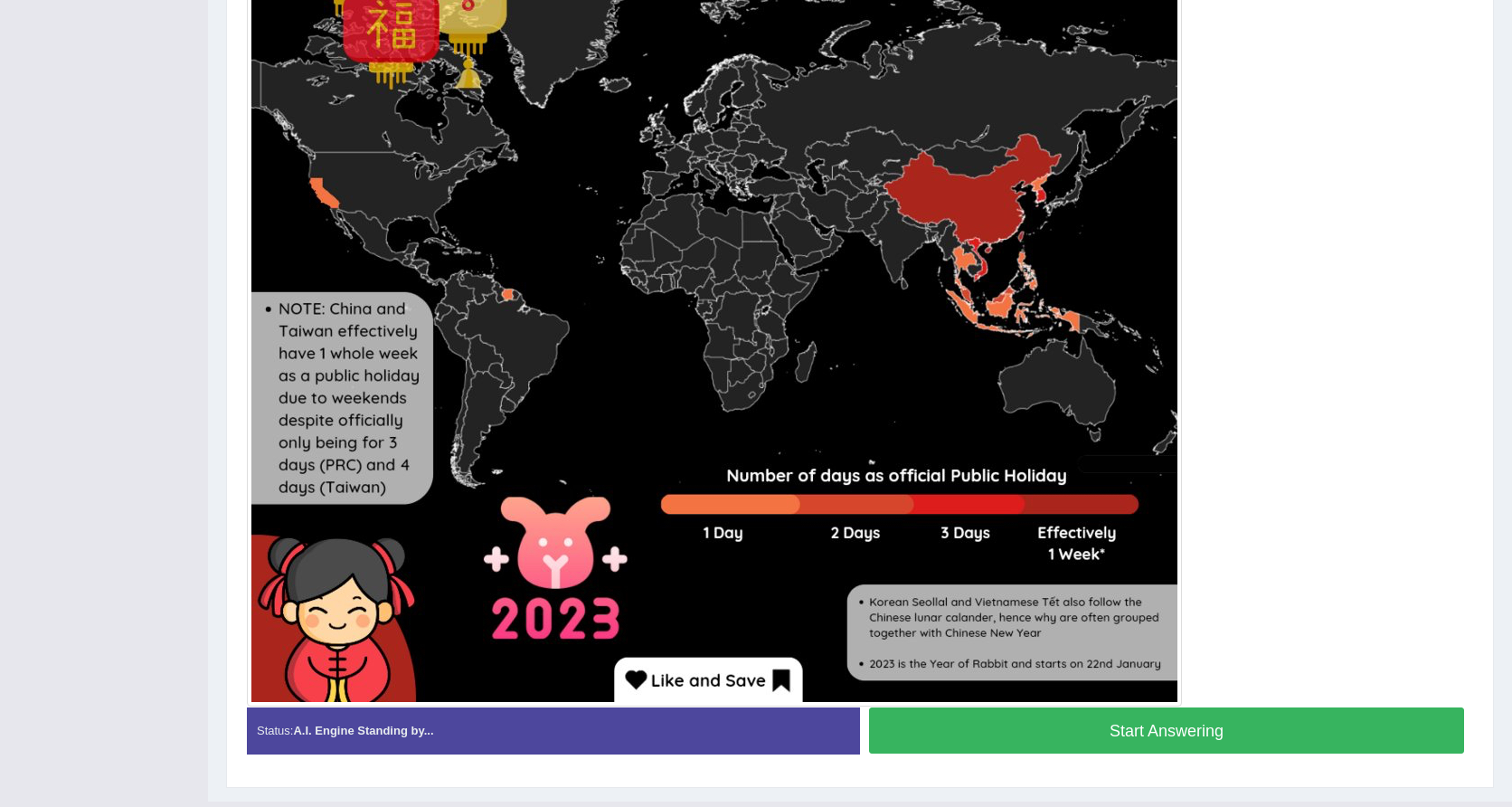
click at [1121, 741] on button "Start Answering" at bounding box center [1166, 731] width 595 height 46
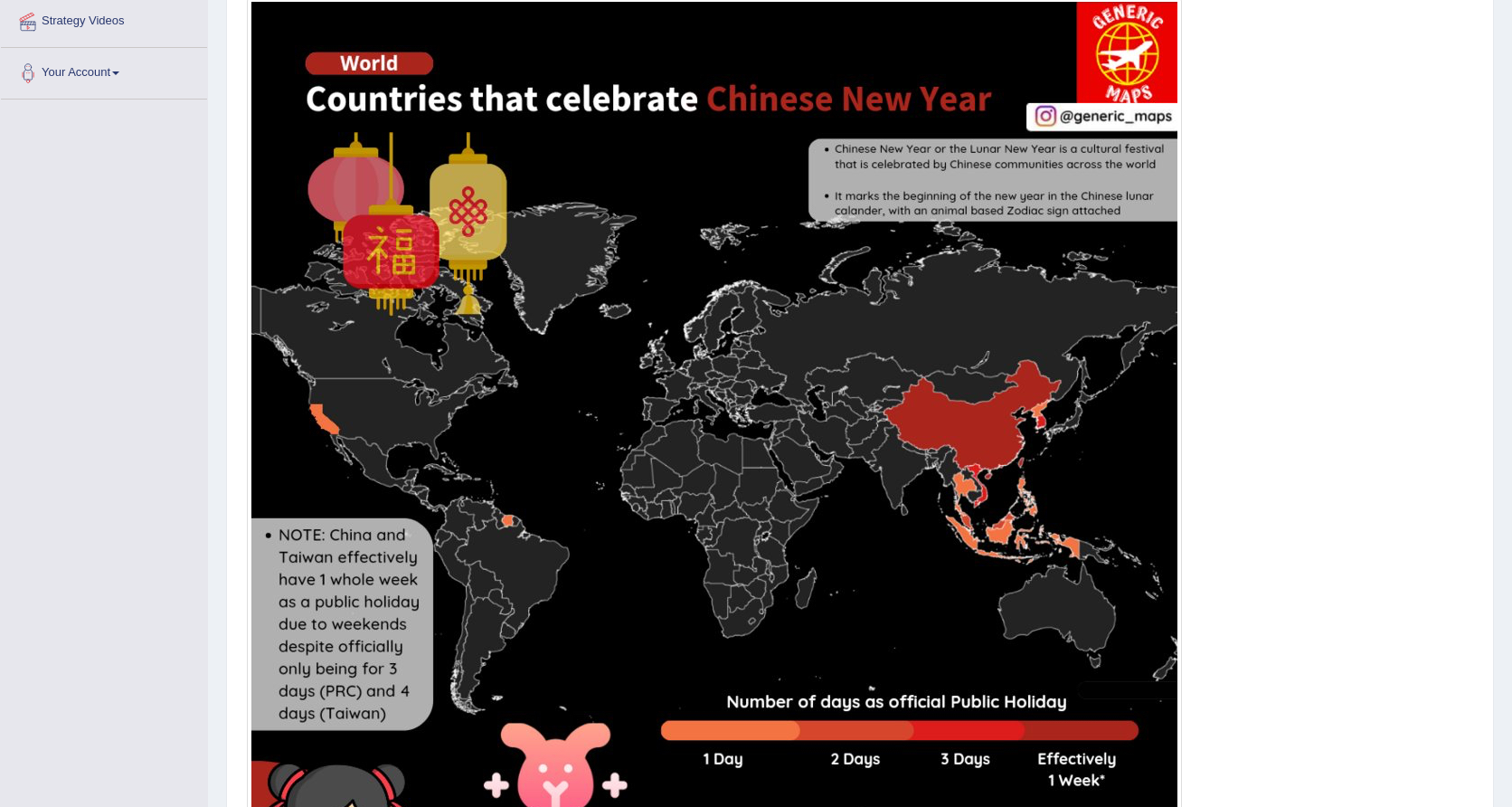
scroll to position [396, 0]
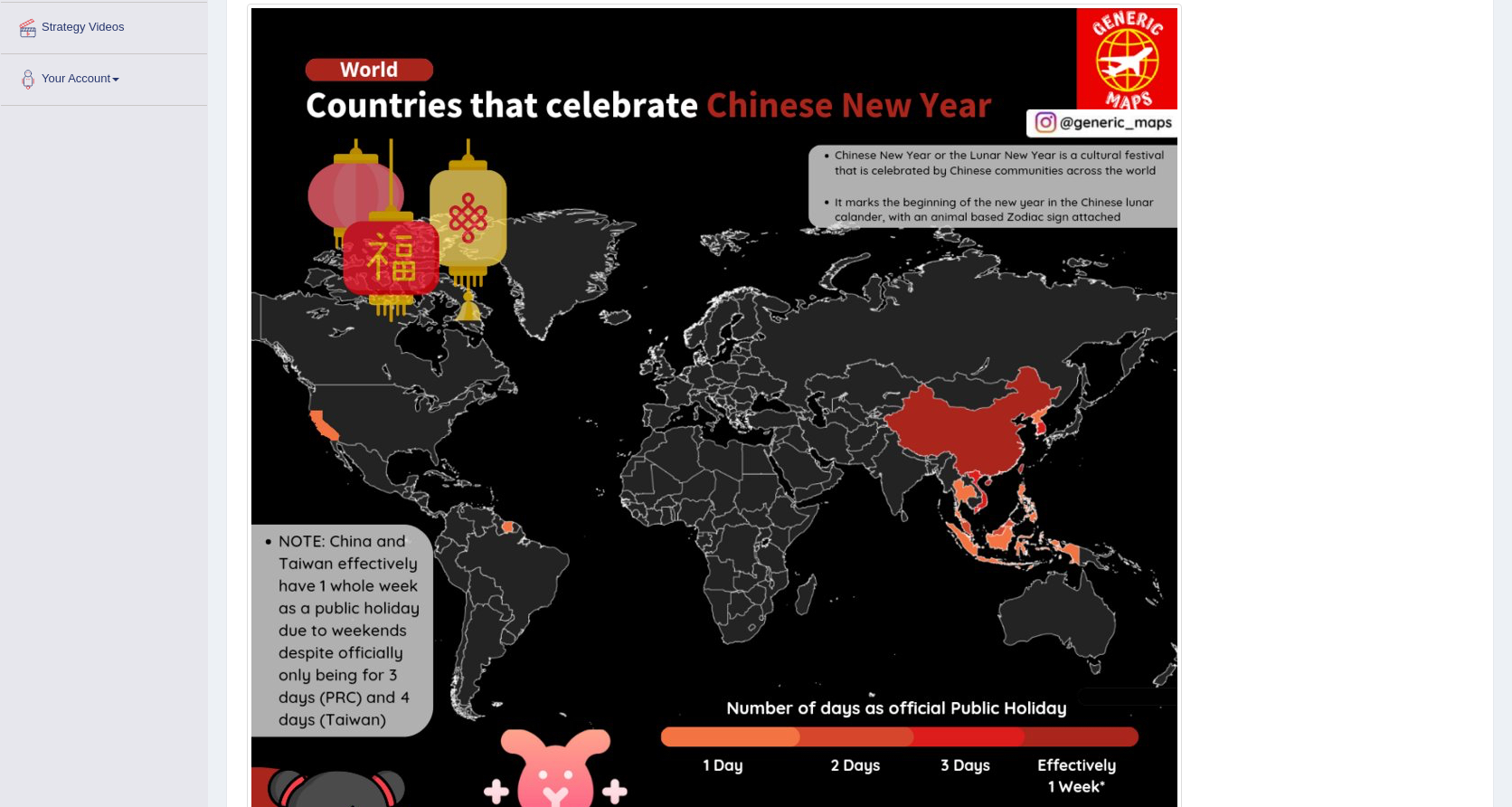
click at [1043, 147] on img at bounding box center [714, 470] width 926 height 926
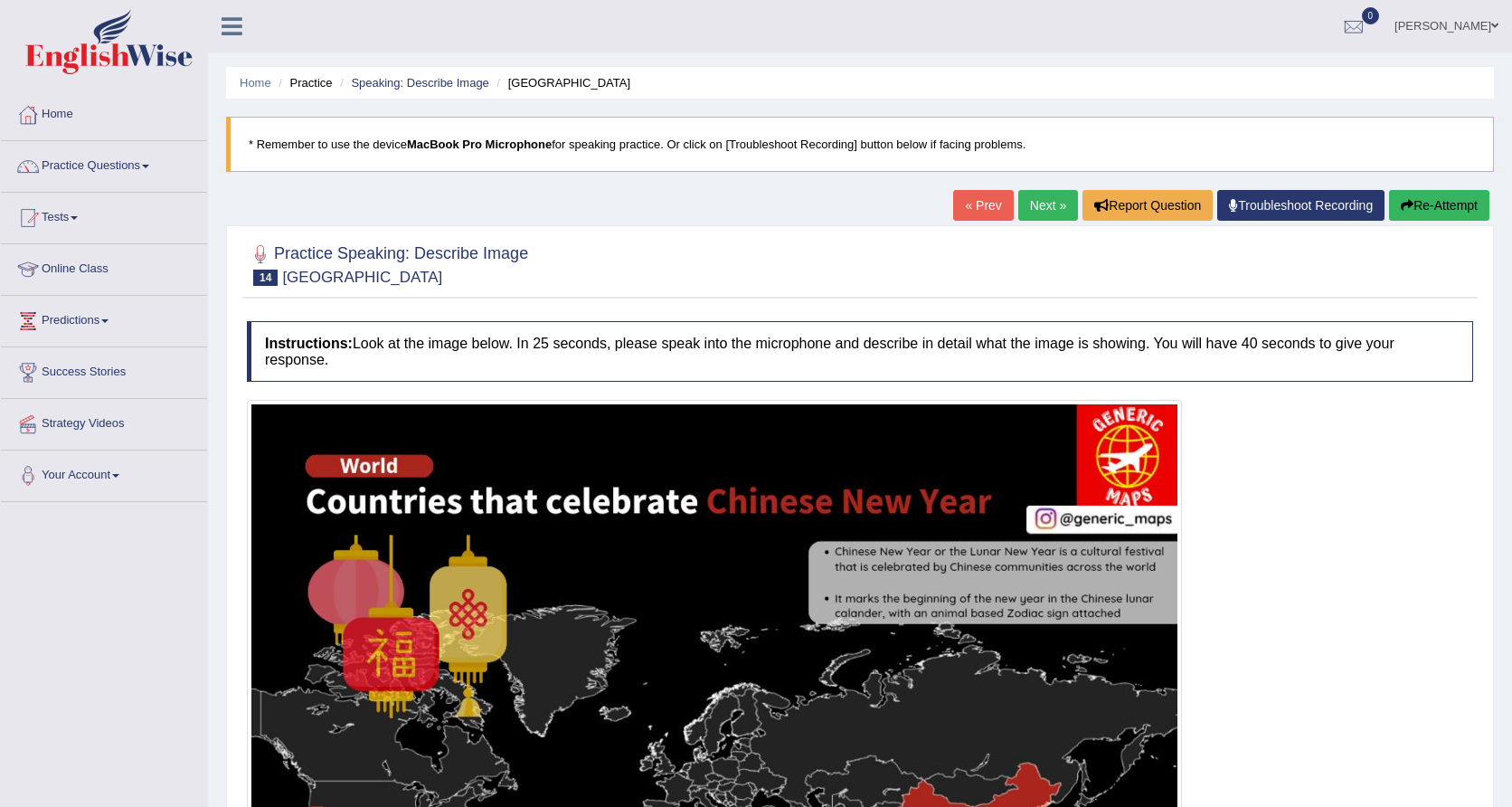
scroll to position [0, 0]
click at [1040, 217] on link "Next »" at bounding box center [1049, 206] width 60 height 31
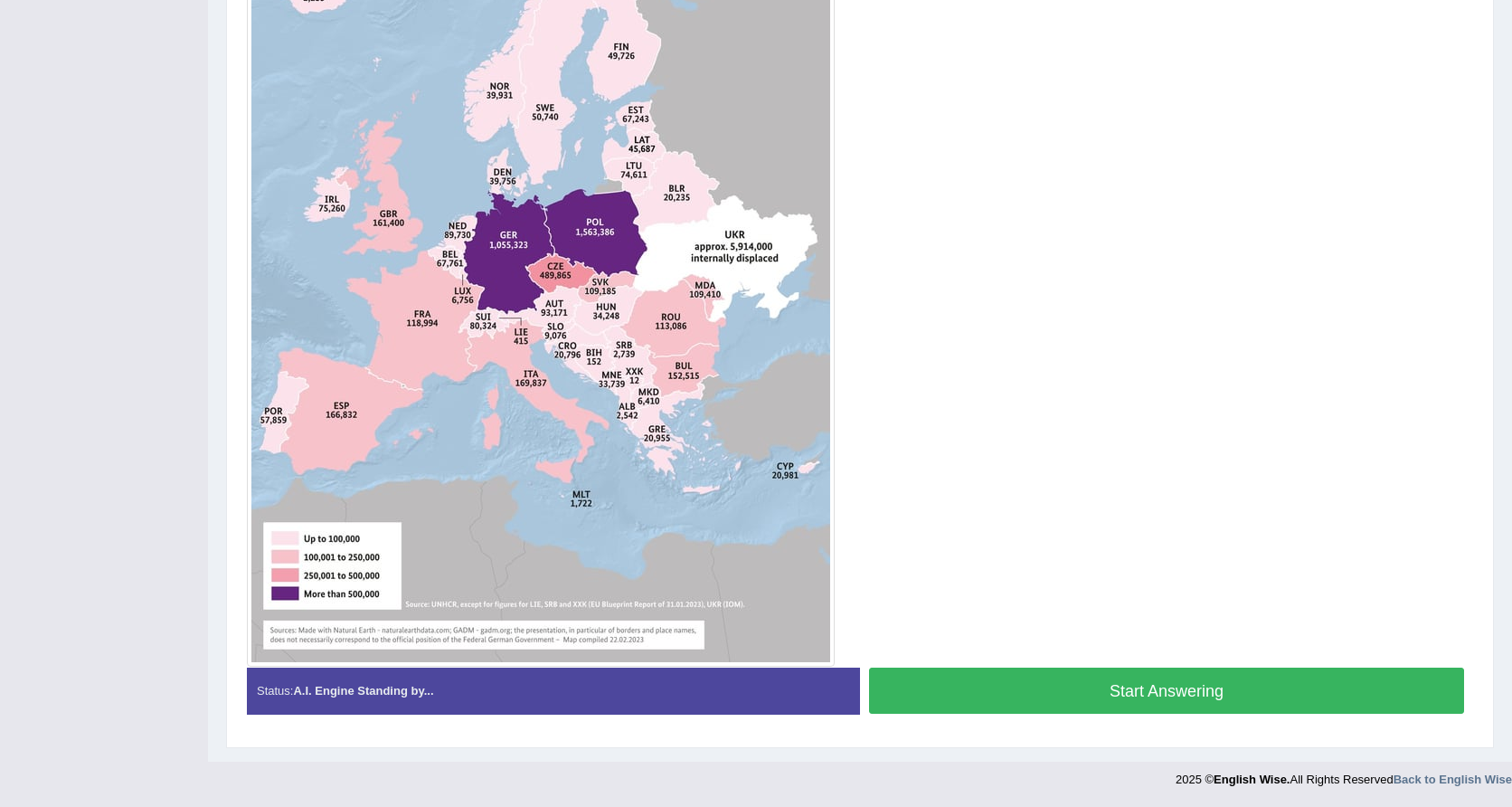
scroll to position [560, 0]
click at [958, 703] on button "Start Answering" at bounding box center [1166, 691] width 595 height 46
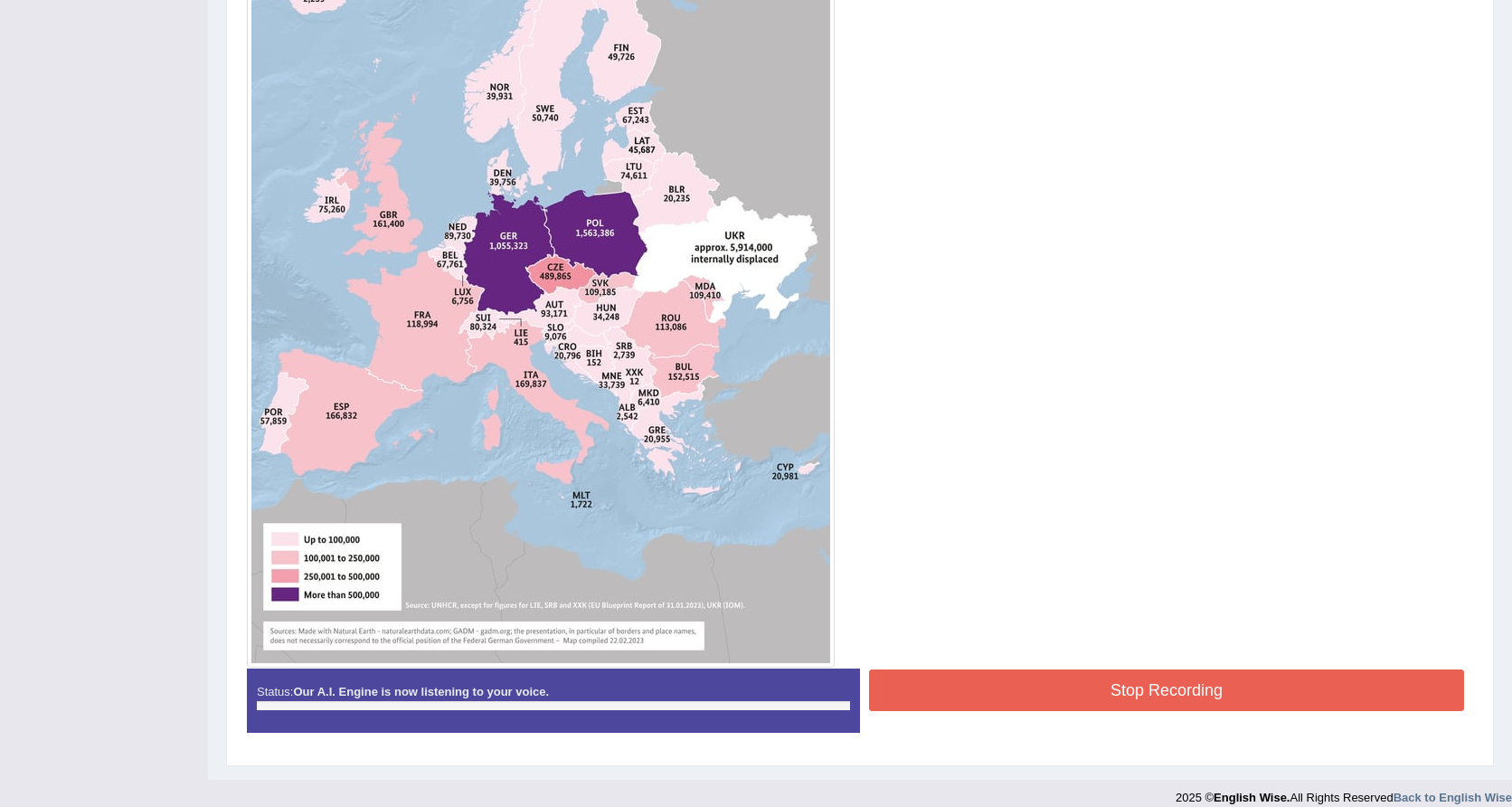
drag, startPoint x: 958, startPoint y: 703, endPoint x: 920, endPoint y: 542, distance: 165.4
click at [920, 542] on div "Instructions: Look at the image below. In 25 seconds, please speak into the mic…" at bounding box center [860, 253] width 1236 height 1003
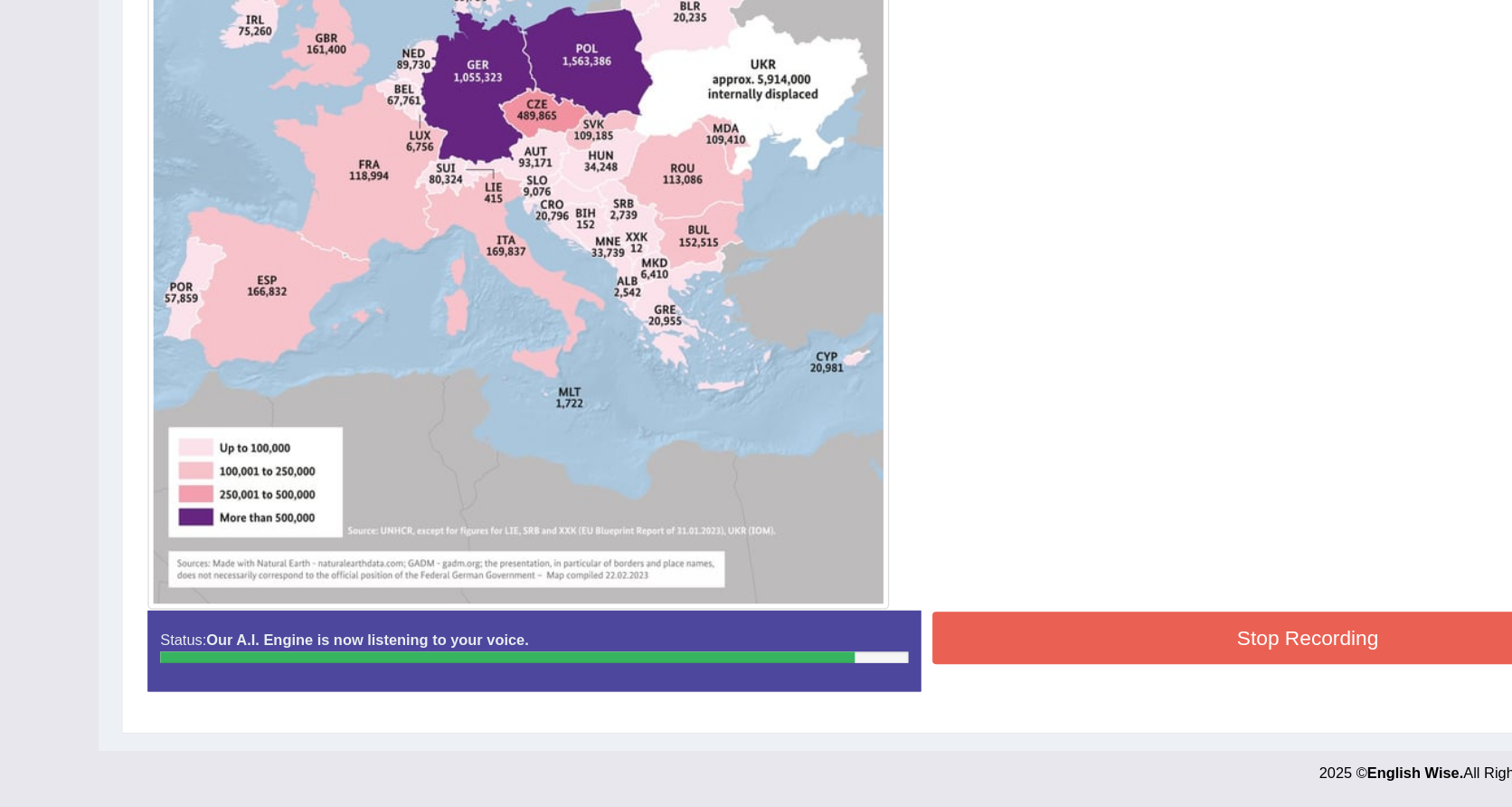
scroll to position [577, 0]
click at [869, 652] on button "Stop Recording" at bounding box center [1166, 672] width 595 height 42
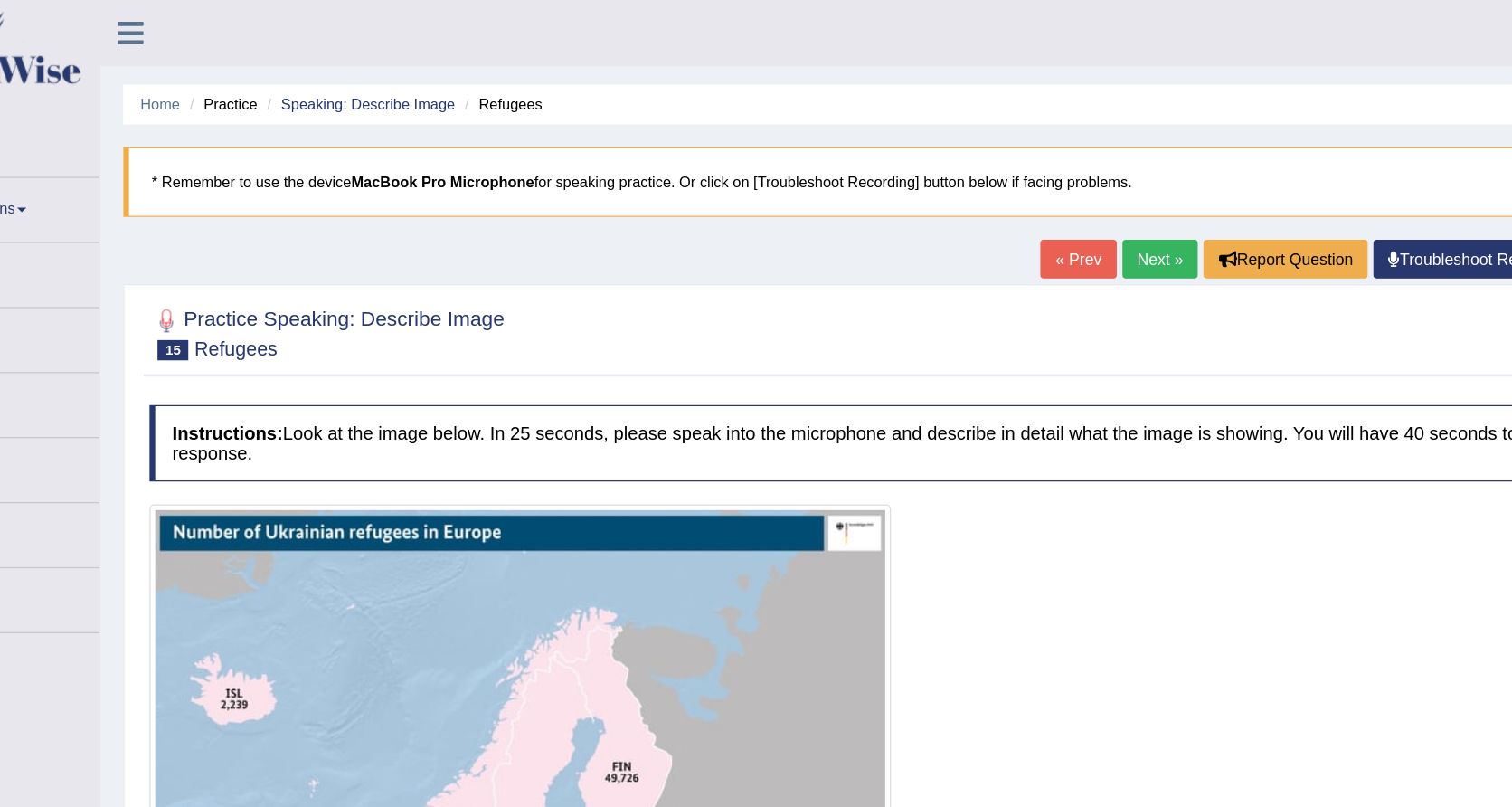
scroll to position [0, 0]
click at [1019, 207] on link "Next »" at bounding box center [1049, 206] width 60 height 31
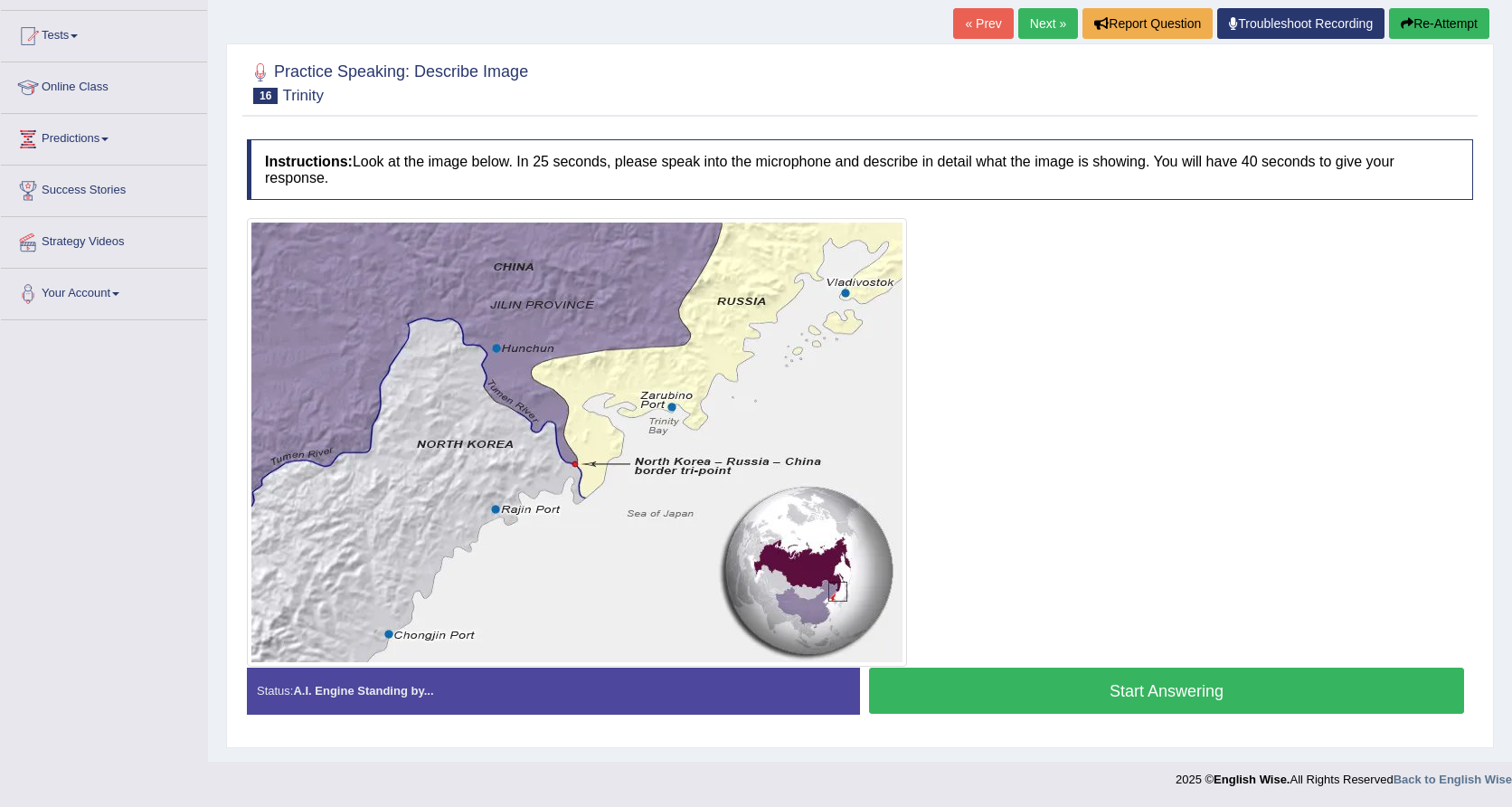
scroll to position [181, 0]
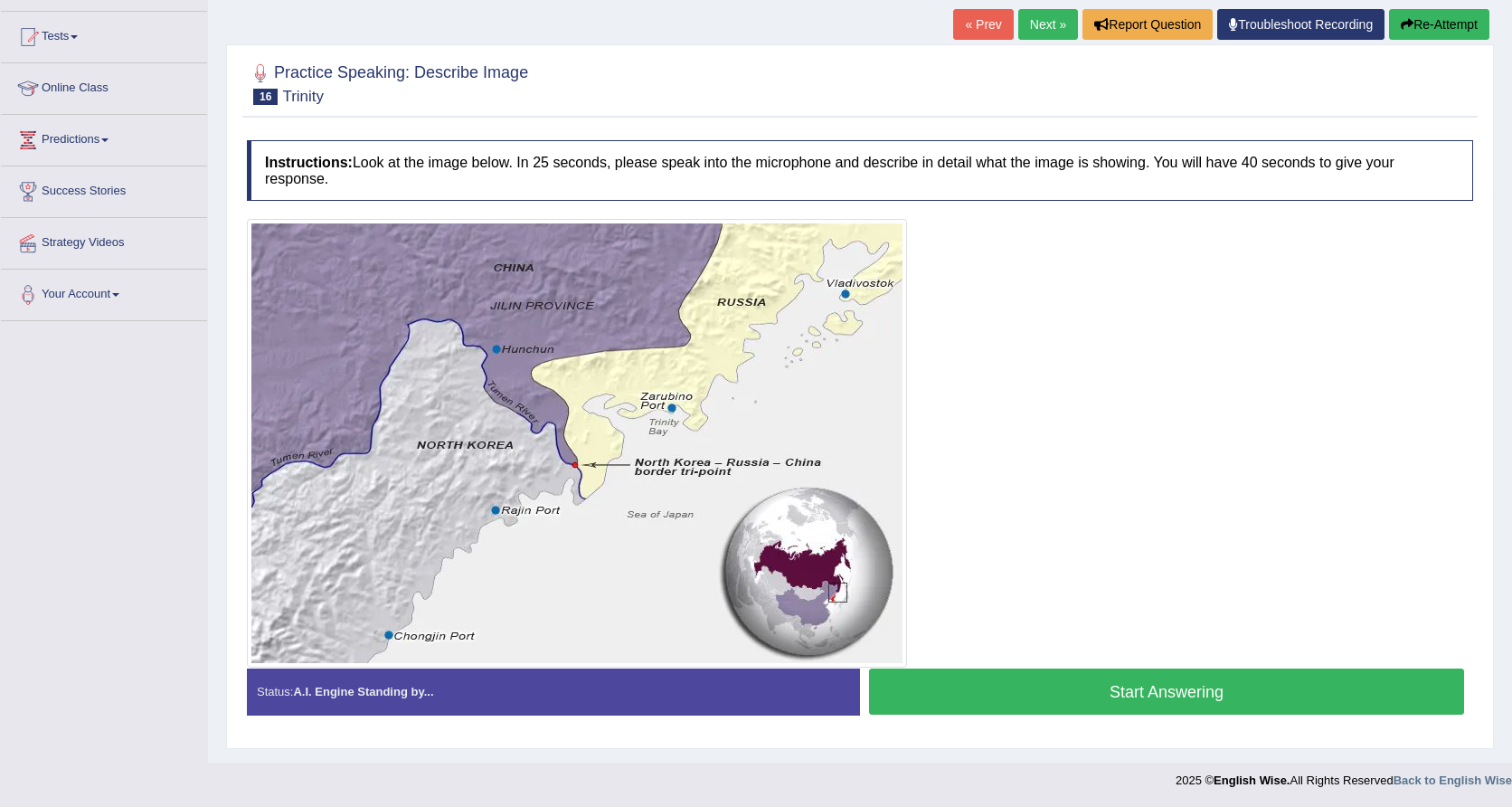
click at [890, 523] on img at bounding box center [576, 442] width 651 height 439
click at [845, 389] on img at bounding box center [576, 442] width 651 height 439
click at [951, 682] on button "Start Answering" at bounding box center [1166, 691] width 595 height 46
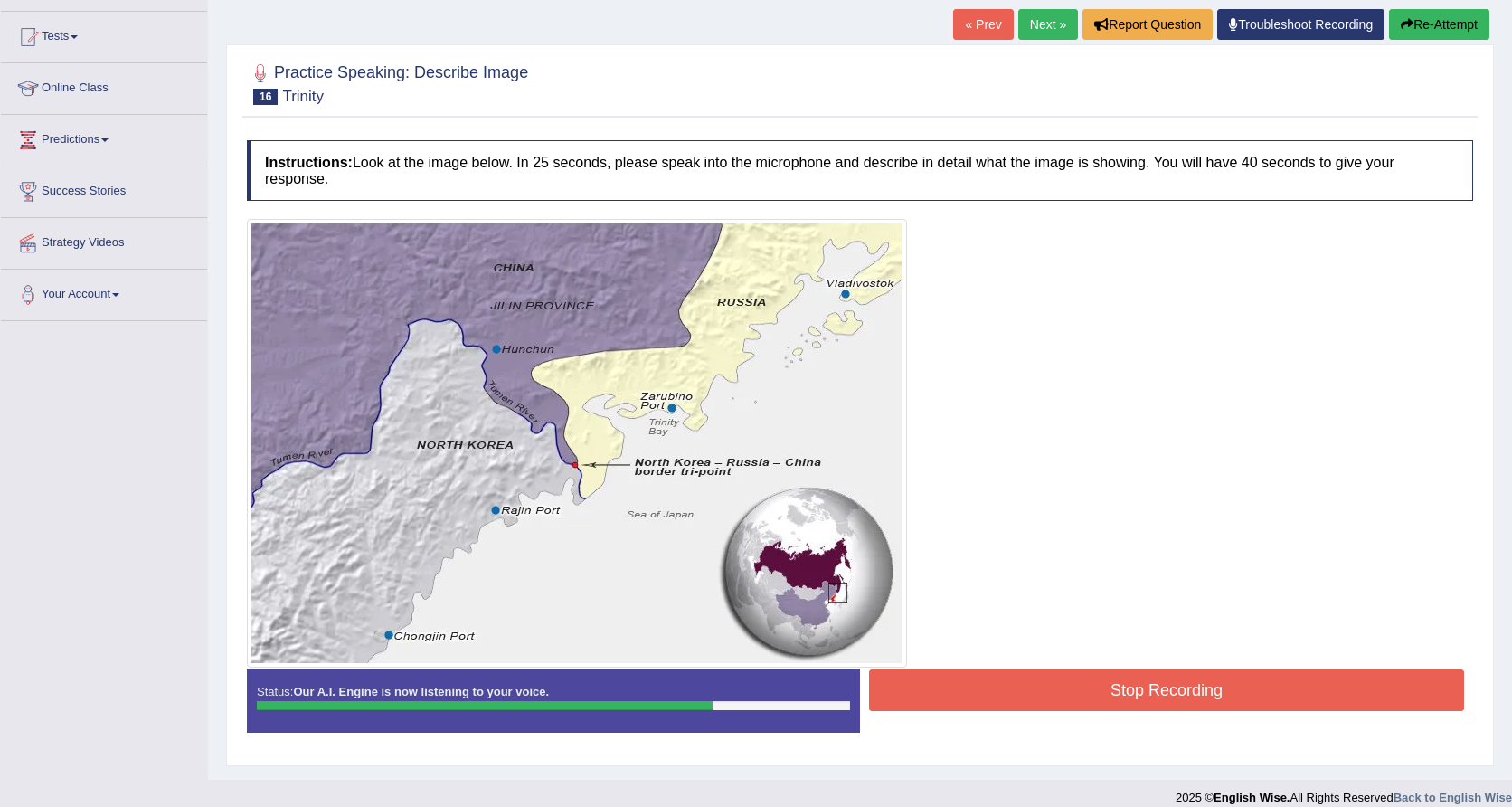
click at [1243, 695] on button "Stop Recording" at bounding box center [1166, 689] width 595 height 42
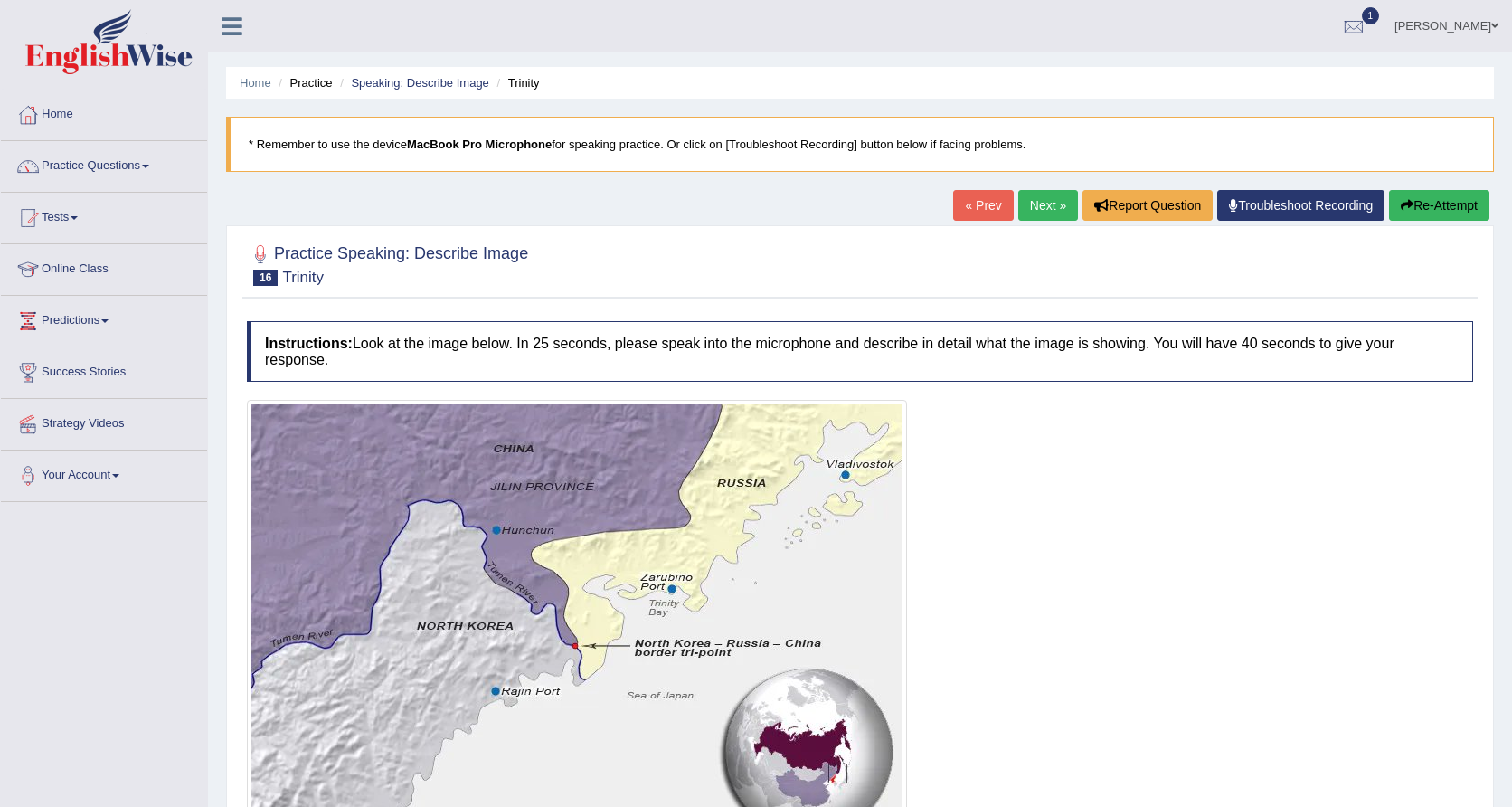
scroll to position [0, 0]
click at [1050, 201] on link "Next »" at bounding box center [1049, 206] width 60 height 31
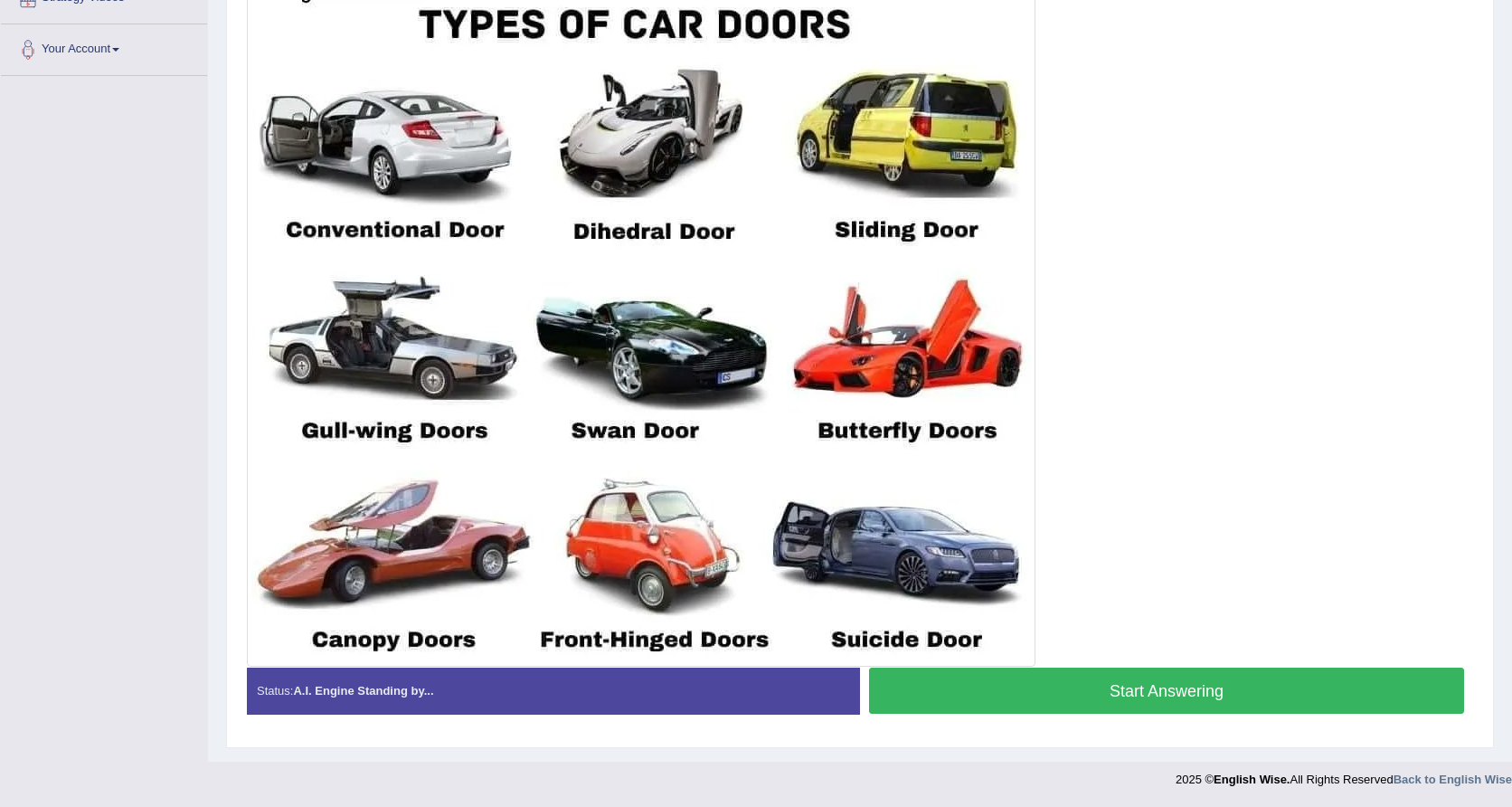
scroll to position [425, 0]
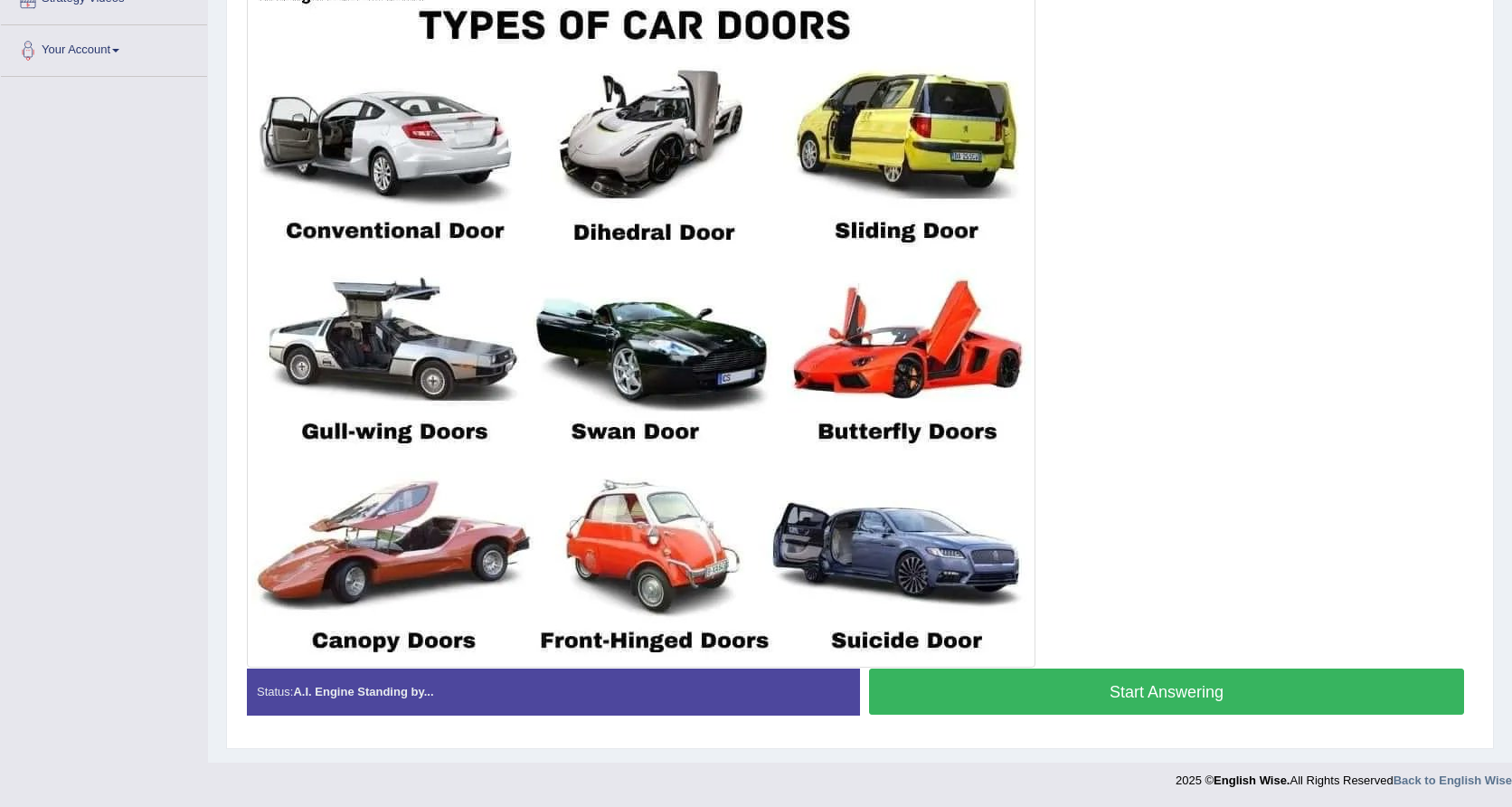
click at [1118, 690] on button "Start Answering" at bounding box center [1166, 691] width 595 height 46
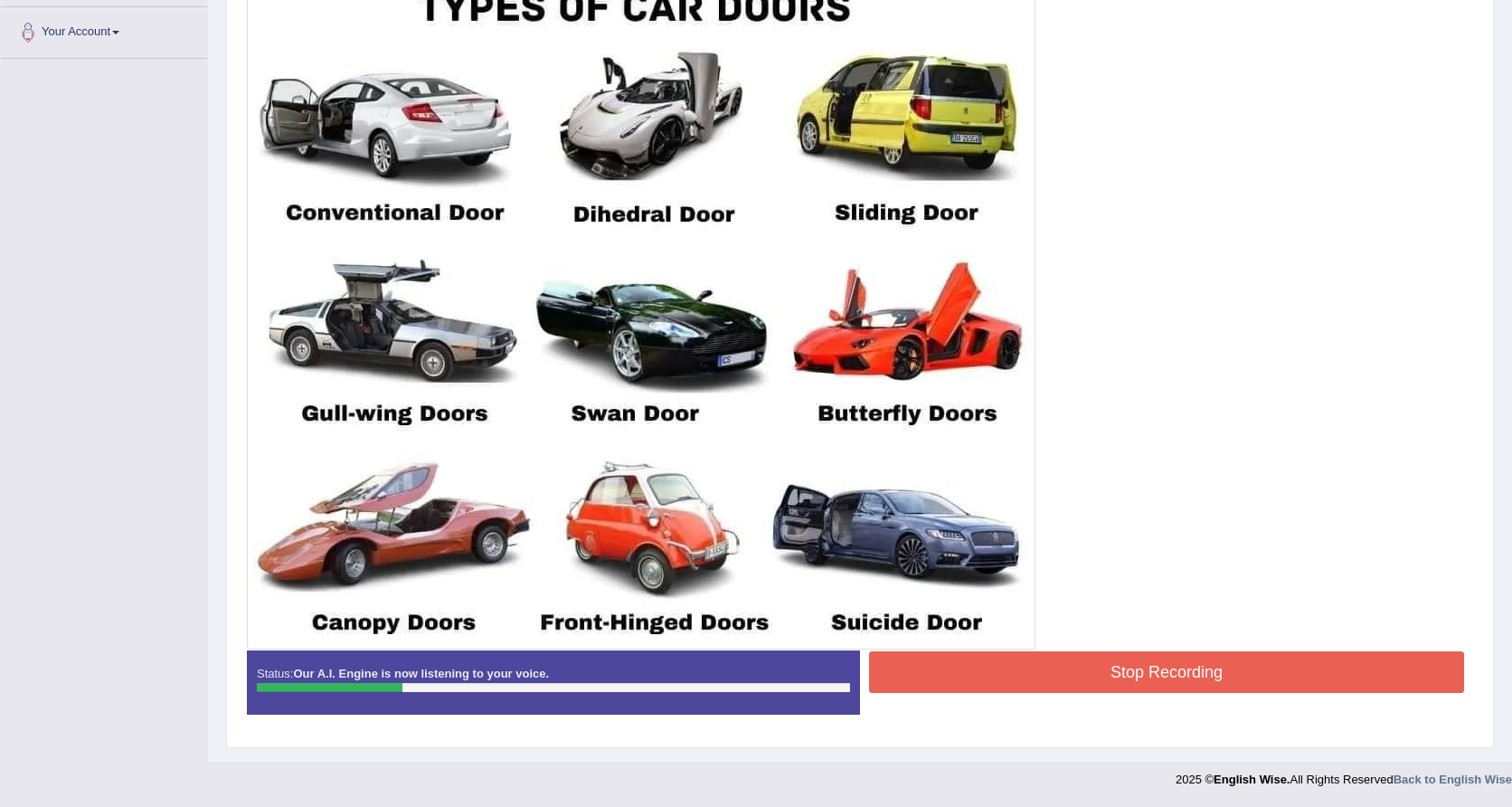
scroll to position [442, 0]
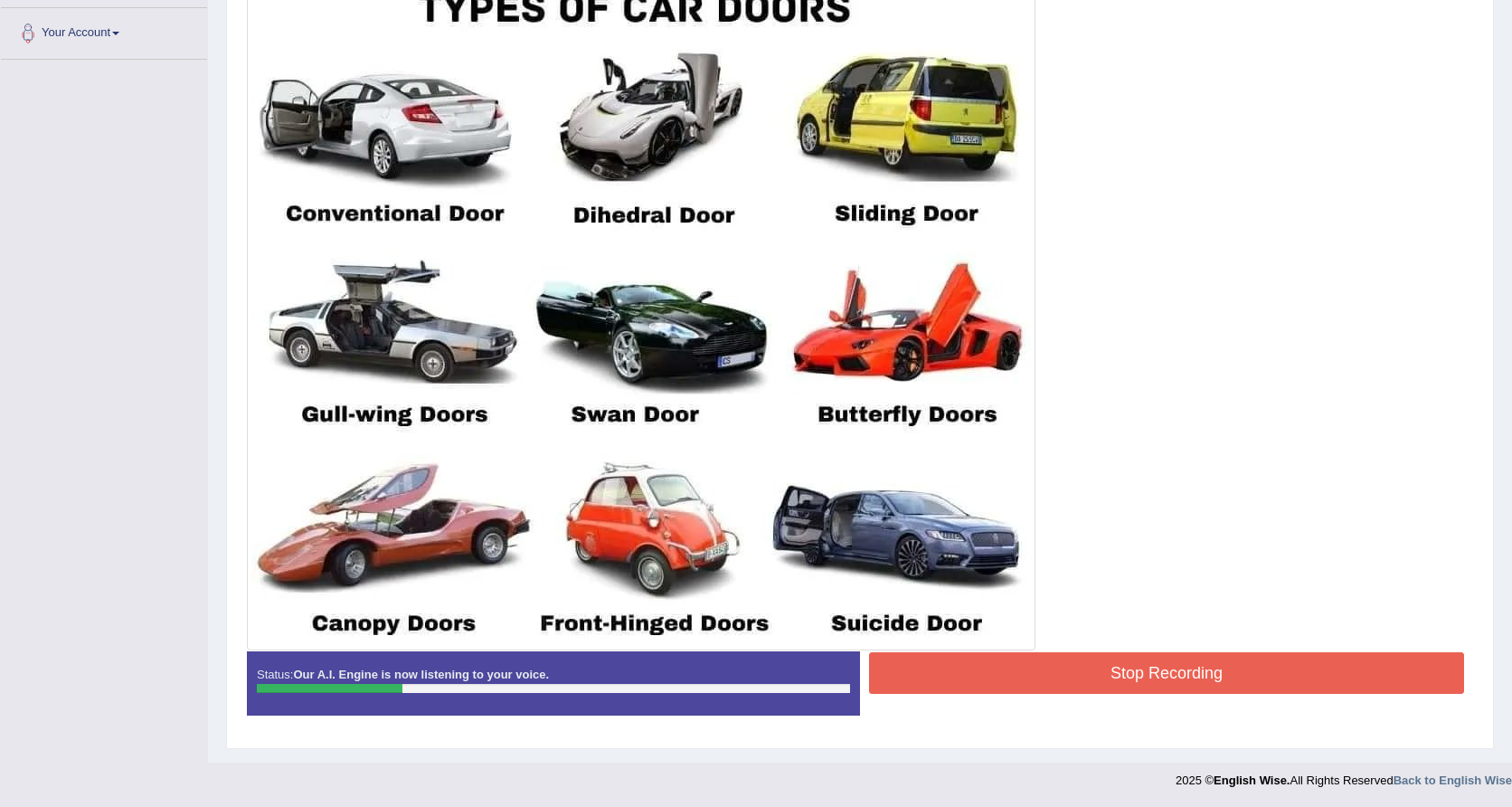
click at [577, 283] on img at bounding box center [640, 304] width 779 height 683
click at [747, 242] on img at bounding box center [640, 304] width 779 height 683
click at [971, 217] on img at bounding box center [640, 304] width 779 height 683
click at [609, 419] on img at bounding box center [640, 304] width 779 height 683
click at [932, 637] on img at bounding box center [640, 304] width 779 height 683
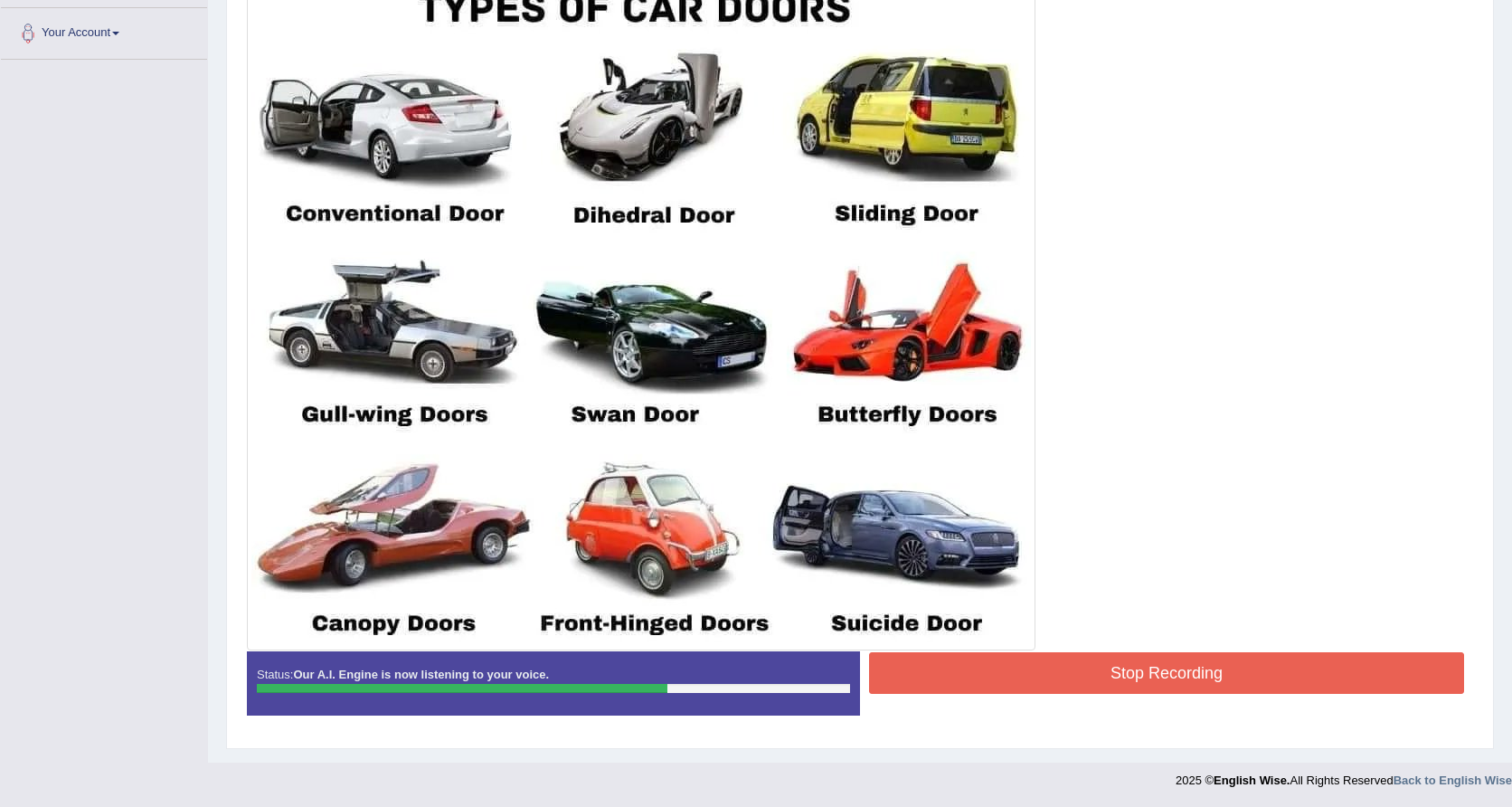
click at [943, 668] on button "Stop Recording" at bounding box center [1166, 672] width 595 height 42
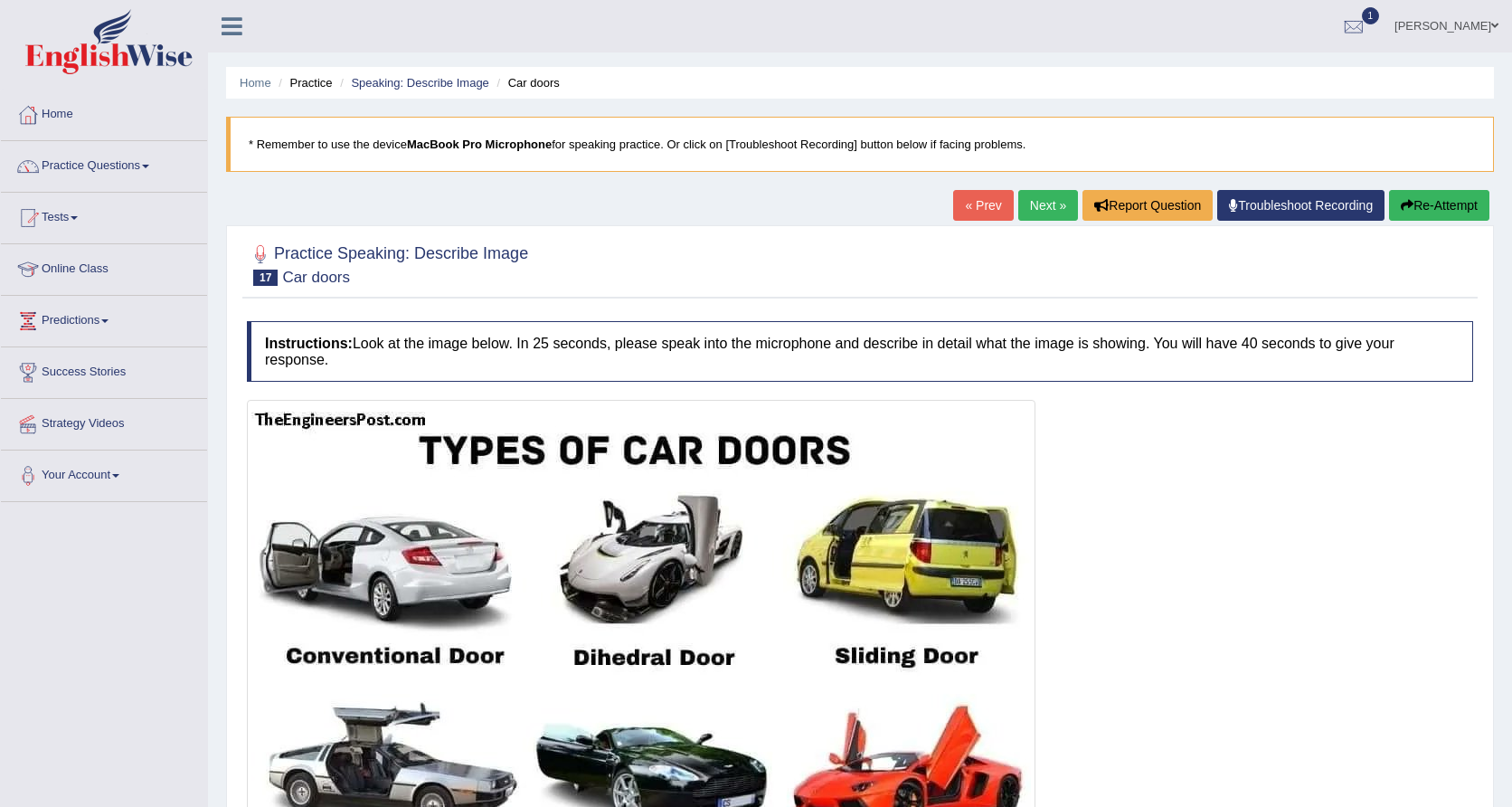
scroll to position [0, 0]
click at [1048, 212] on link "Next »" at bounding box center [1049, 206] width 60 height 31
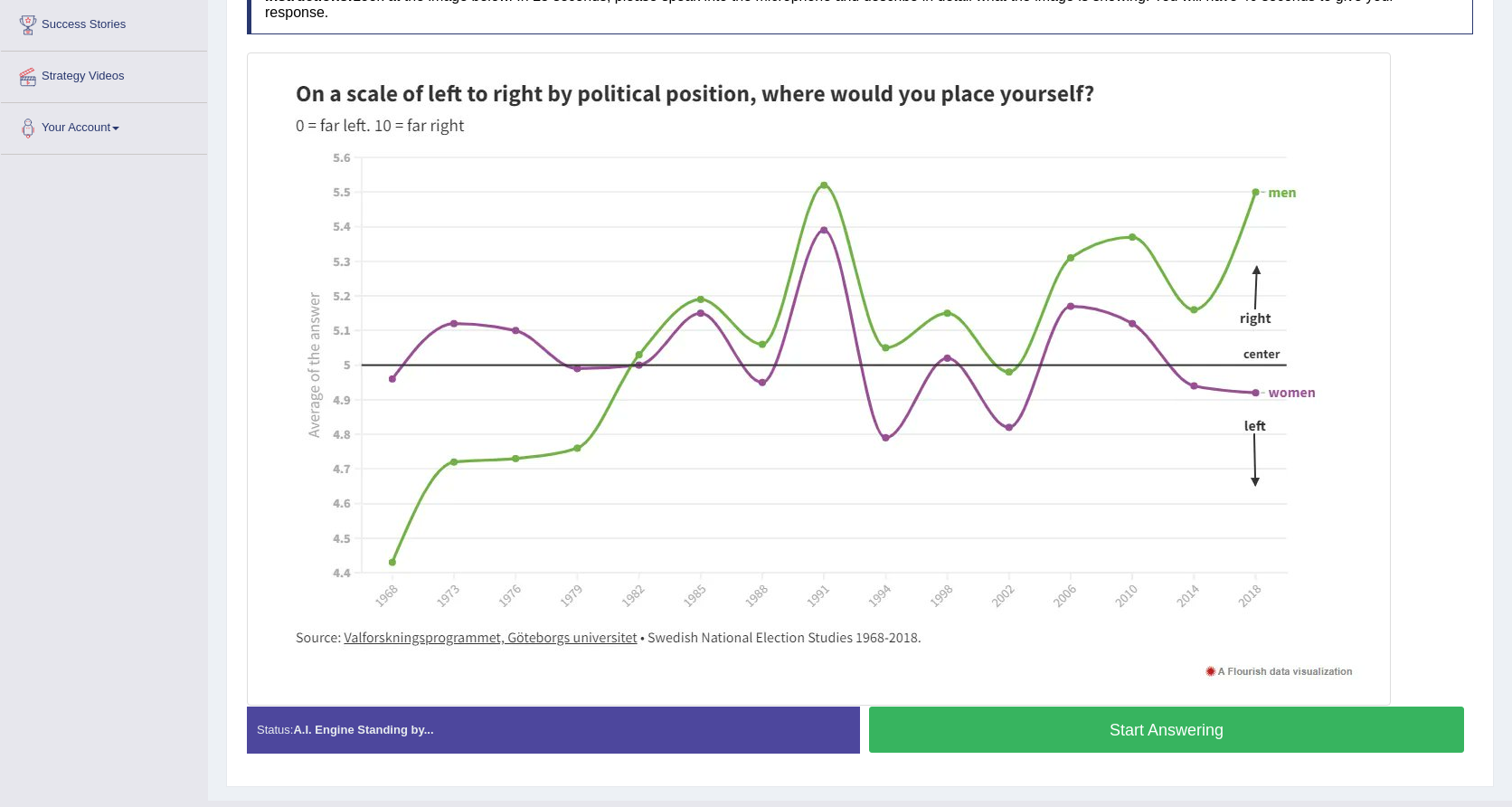
scroll to position [350, 0]
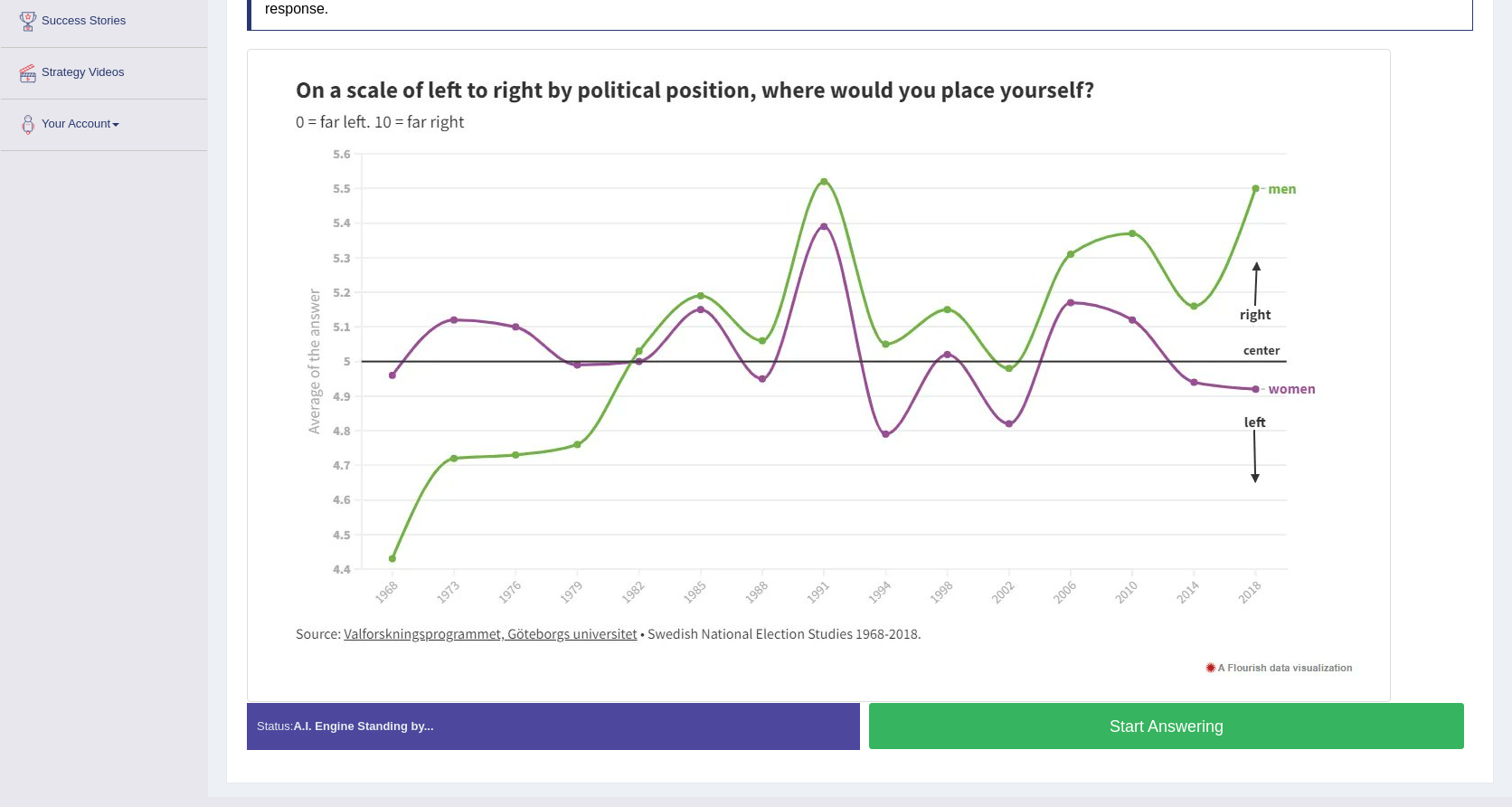
click at [984, 733] on button "Start Answering" at bounding box center [1166, 726] width 595 height 46
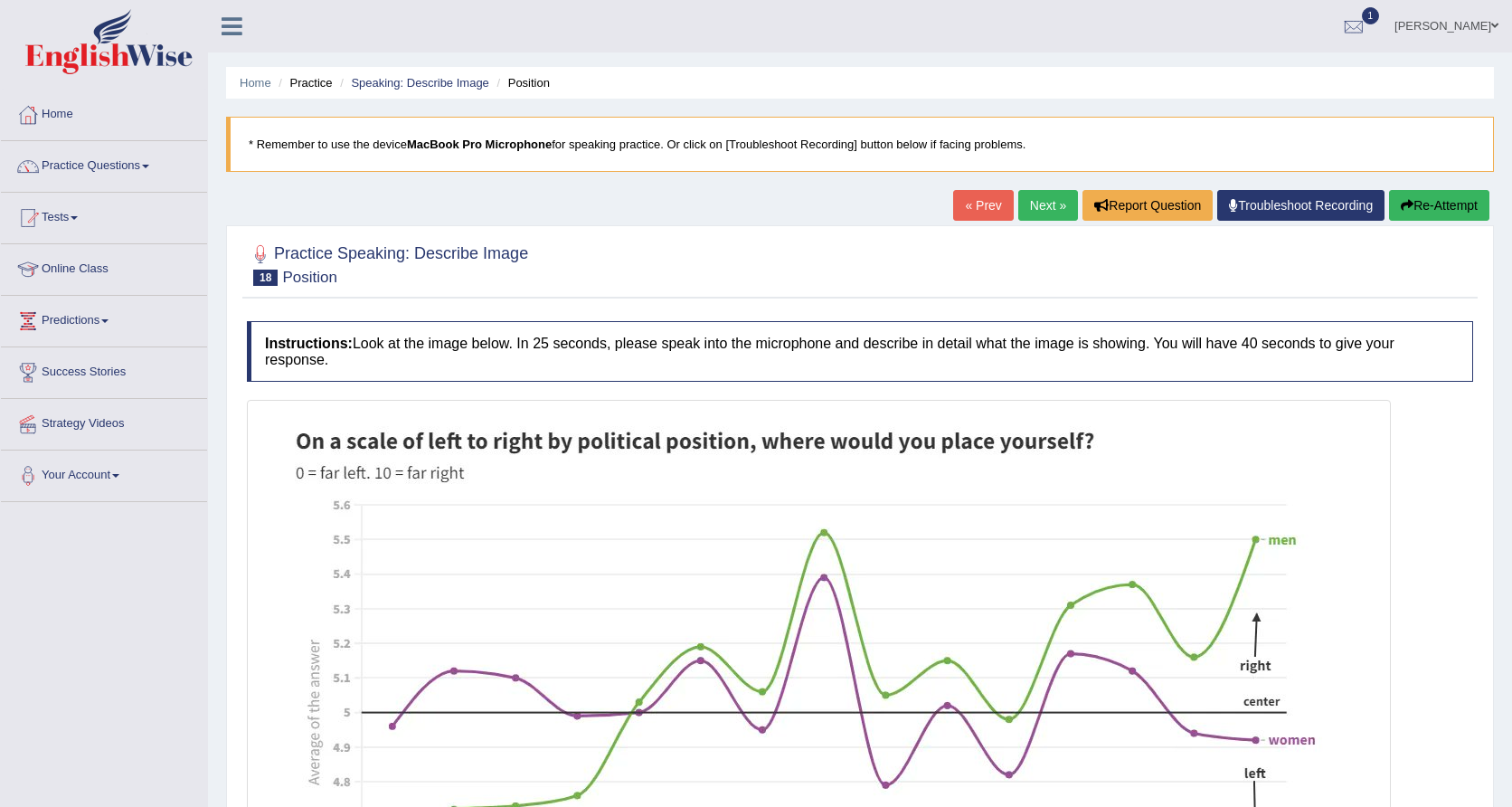
scroll to position [0, 0]
click at [1041, 222] on div "« Prev Next » Report Question Troubleshoot Recording Re-Attempt" at bounding box center [1223, 208] width 541 height 36
click at [1043, 208] on link "Next »" at bounding box center [1049, 206] width 60 height 31
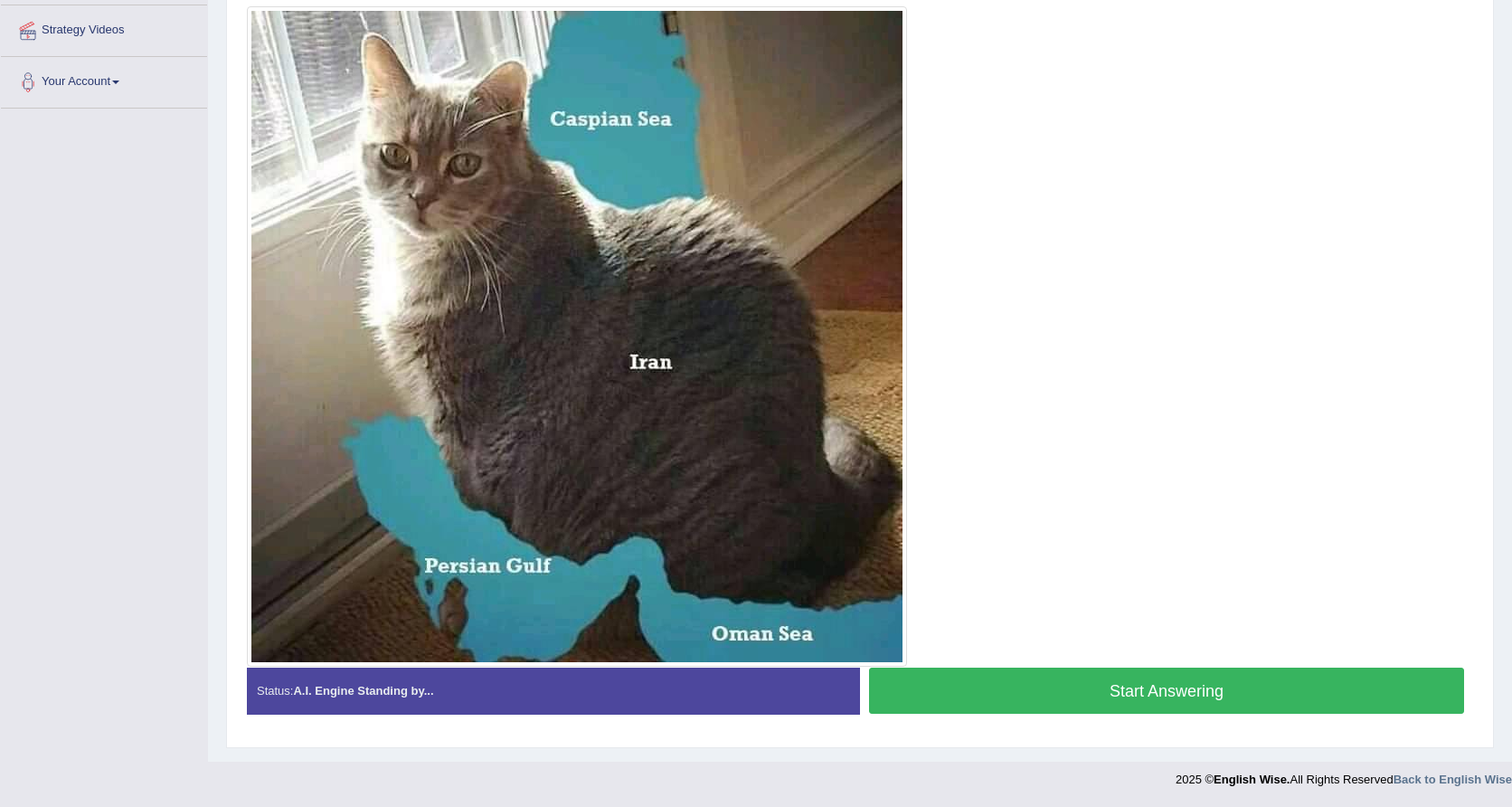
scroll to position [393, 0]
click at [1055, 693] on button "Start Answering" at bounding box center [1166, 691] width 595 height 46
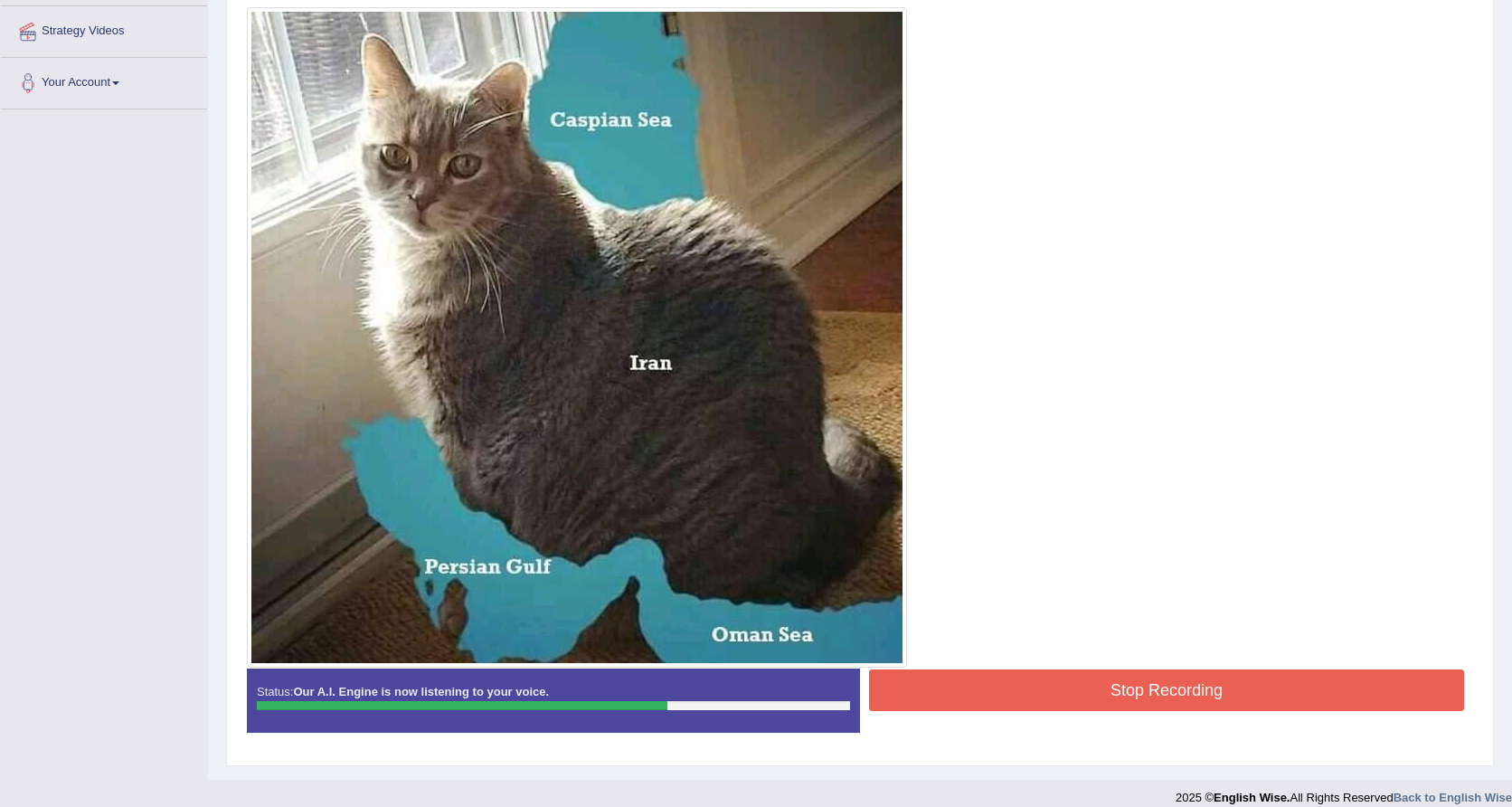
click at [1105, 689] on button "Stop Recording" at bounding box center [1166, 689] width 595 height 42
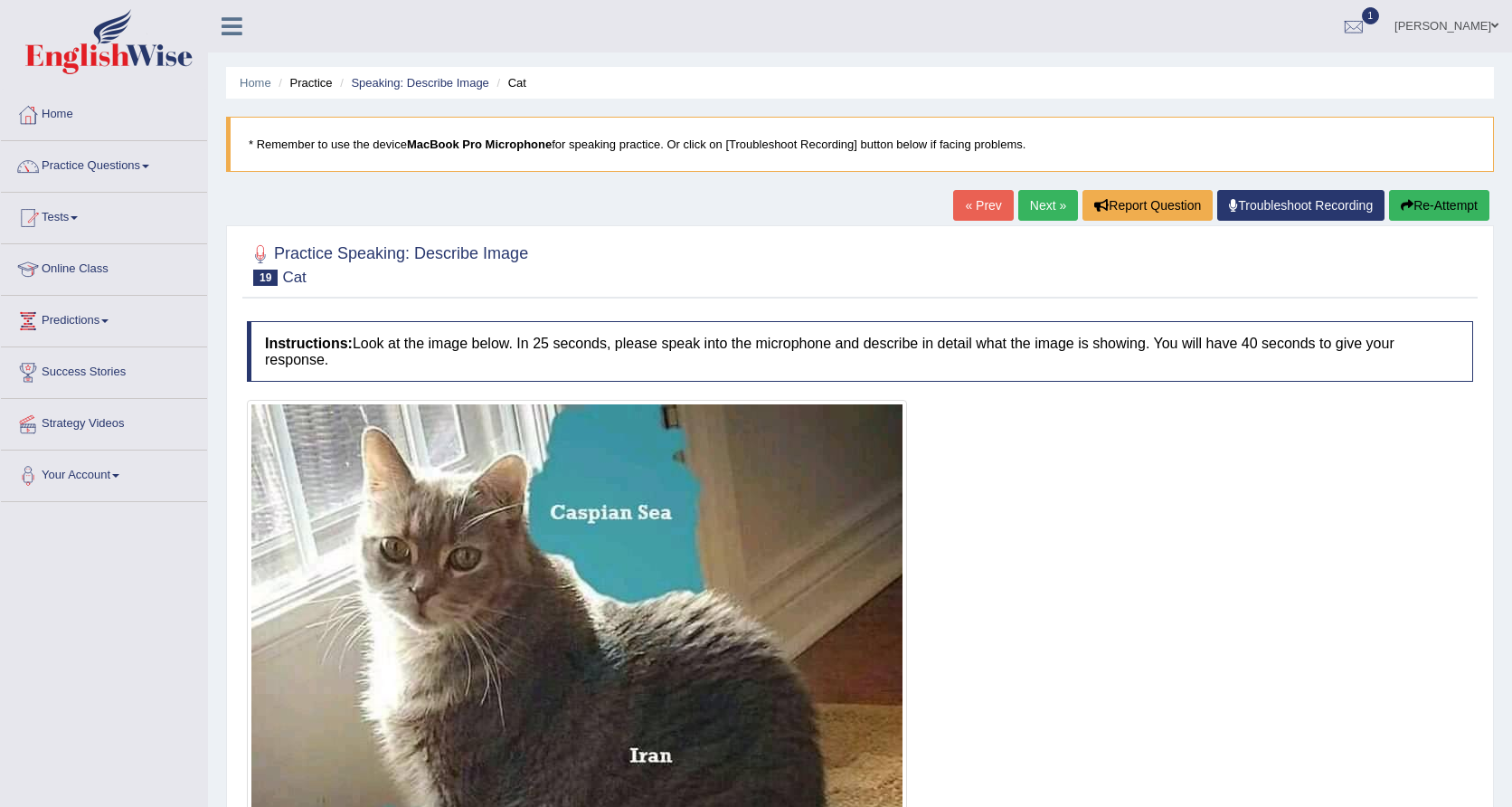
scroll to position [0, 0]
drag, startPoint x: 1082, startPoint y: 277, endPoint x: 1051, endPoint y: 197, distance: 85.8
click at [1058, 224] on div "Home Practice Speaking: Describe Image Cat * Remember to use the device MacBook…" at bounding box center [859, 768] width 1304 height 1538
click at [1051, 197] on link "Next »" at bounding box center [1049, 206] width 60 height 31
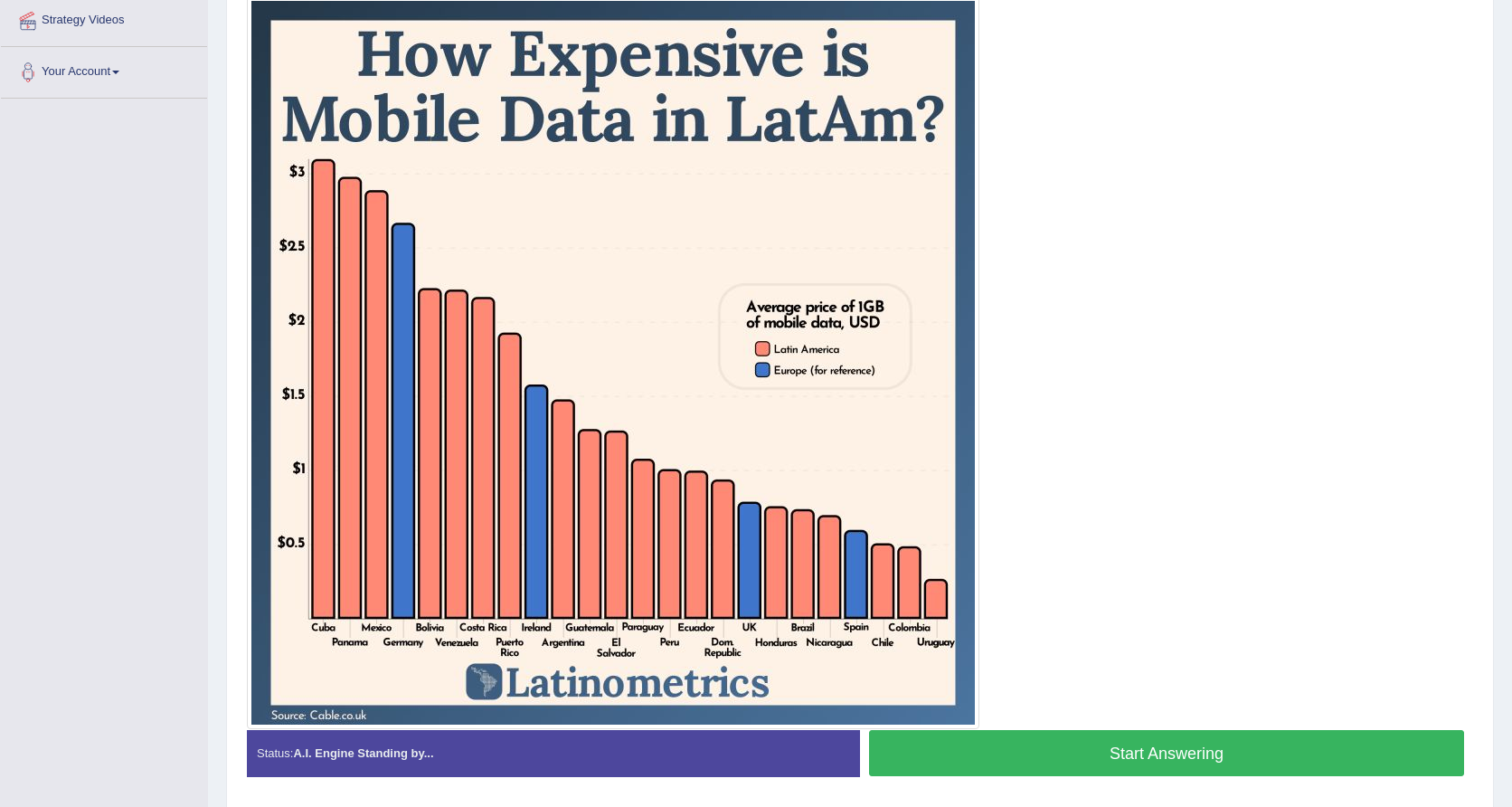
scroll to position [410, 0]
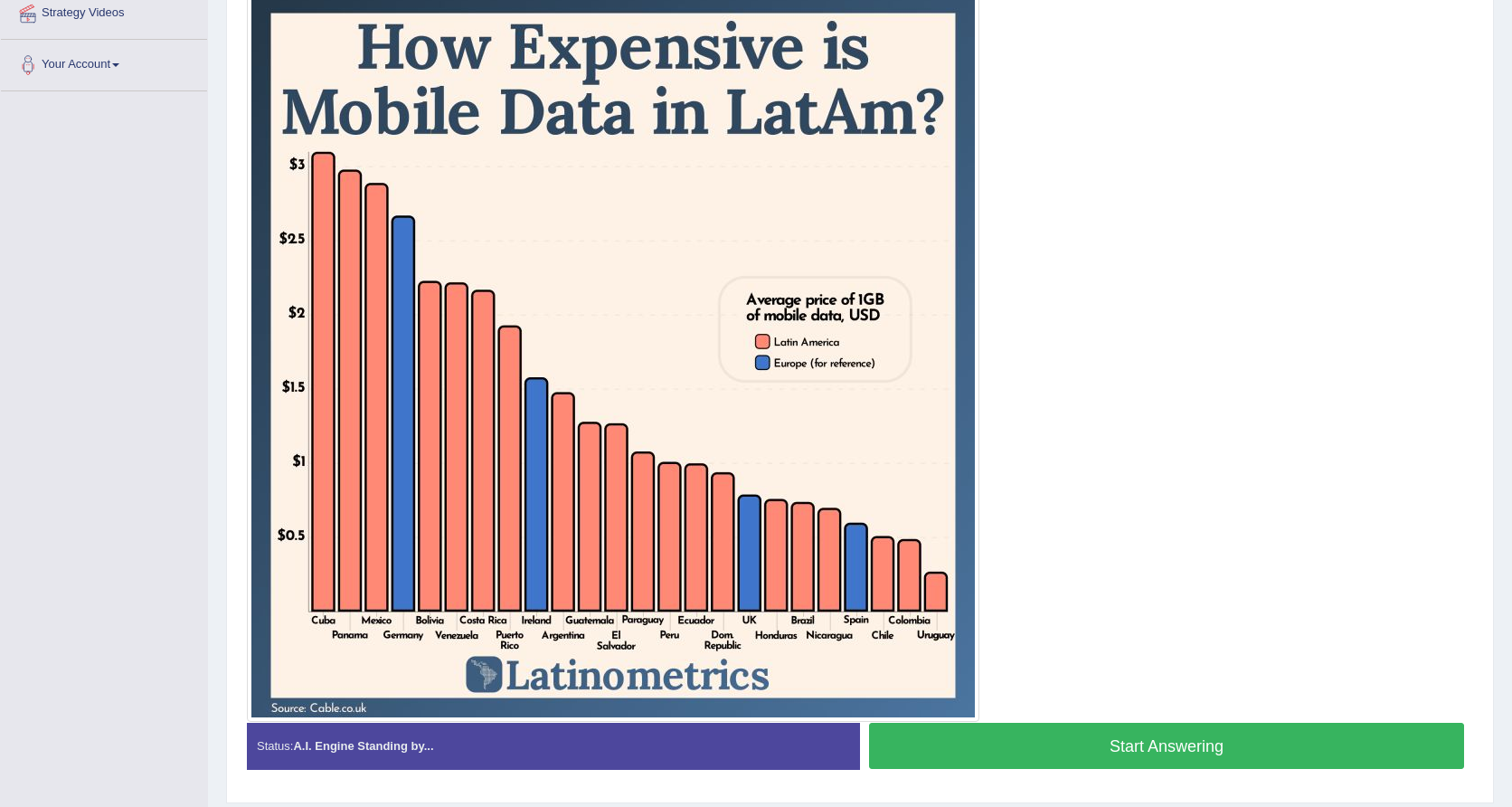
click at [1065, 745] on button "Start Answering" at bounding box center [1166, 745] width 595 height 46
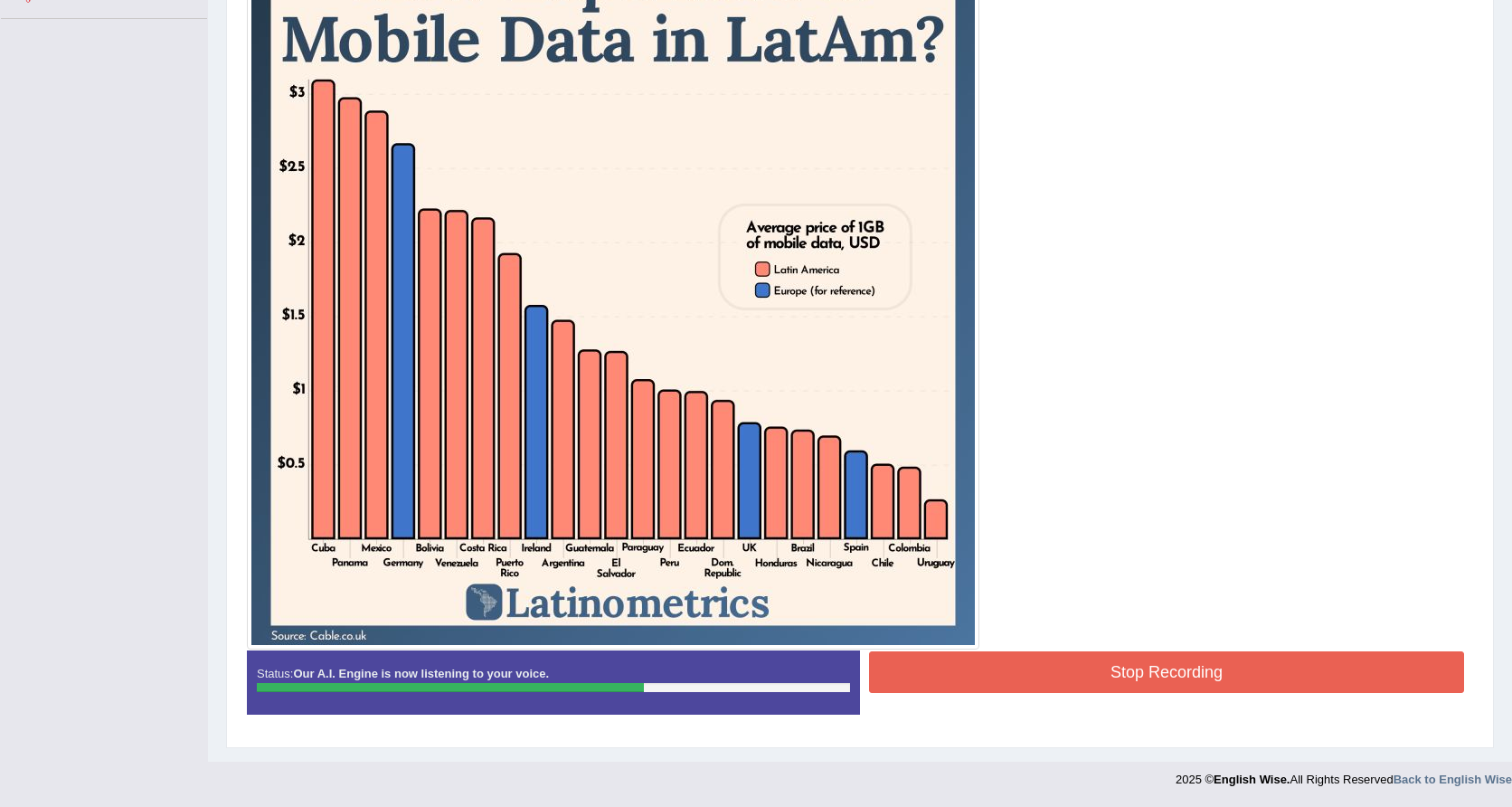
scroll to position [482, 0]
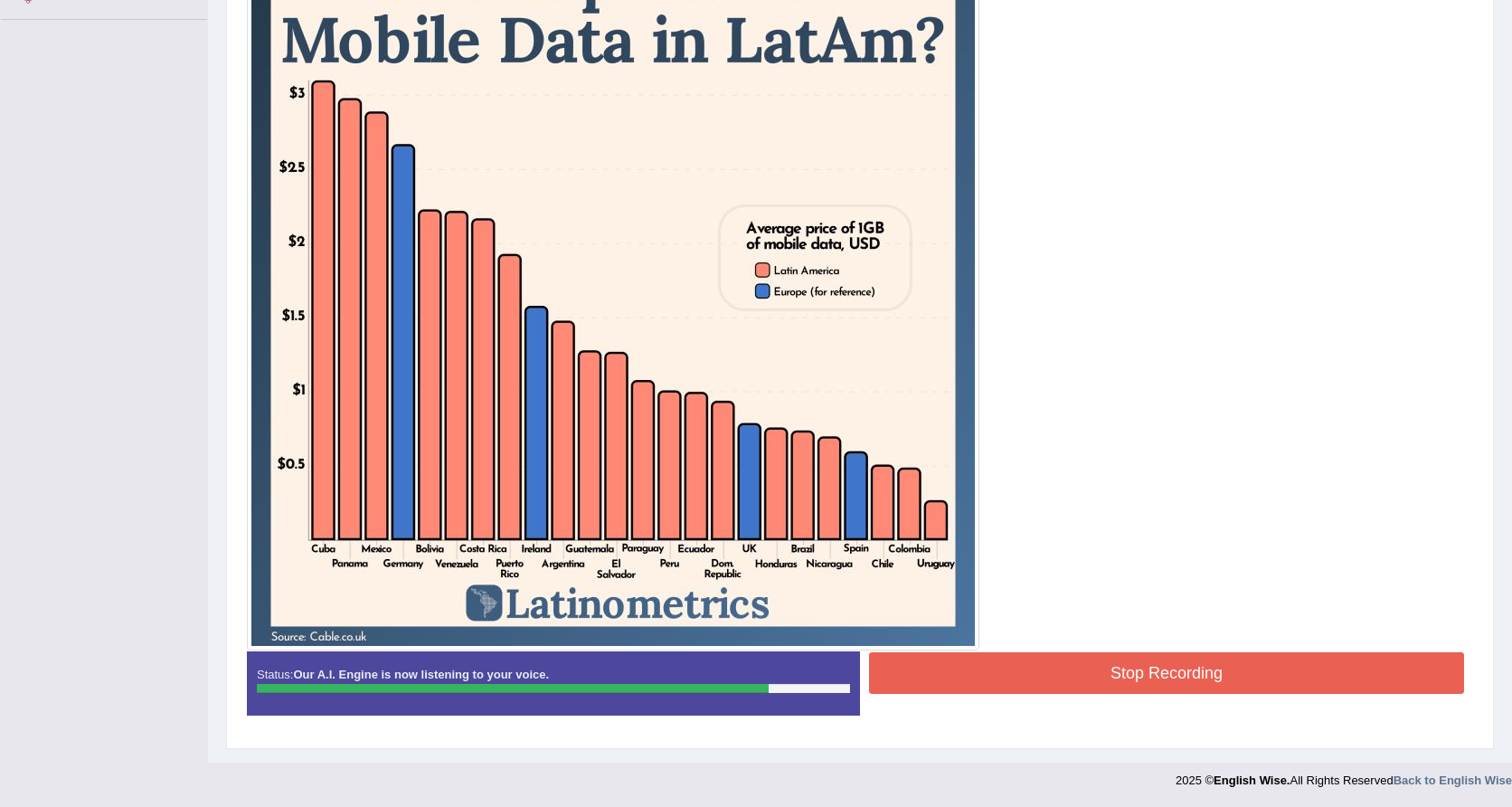
click at [1198, 671] on button "Stop Recording" at bounding box center [1166, 672] width 595 height 42
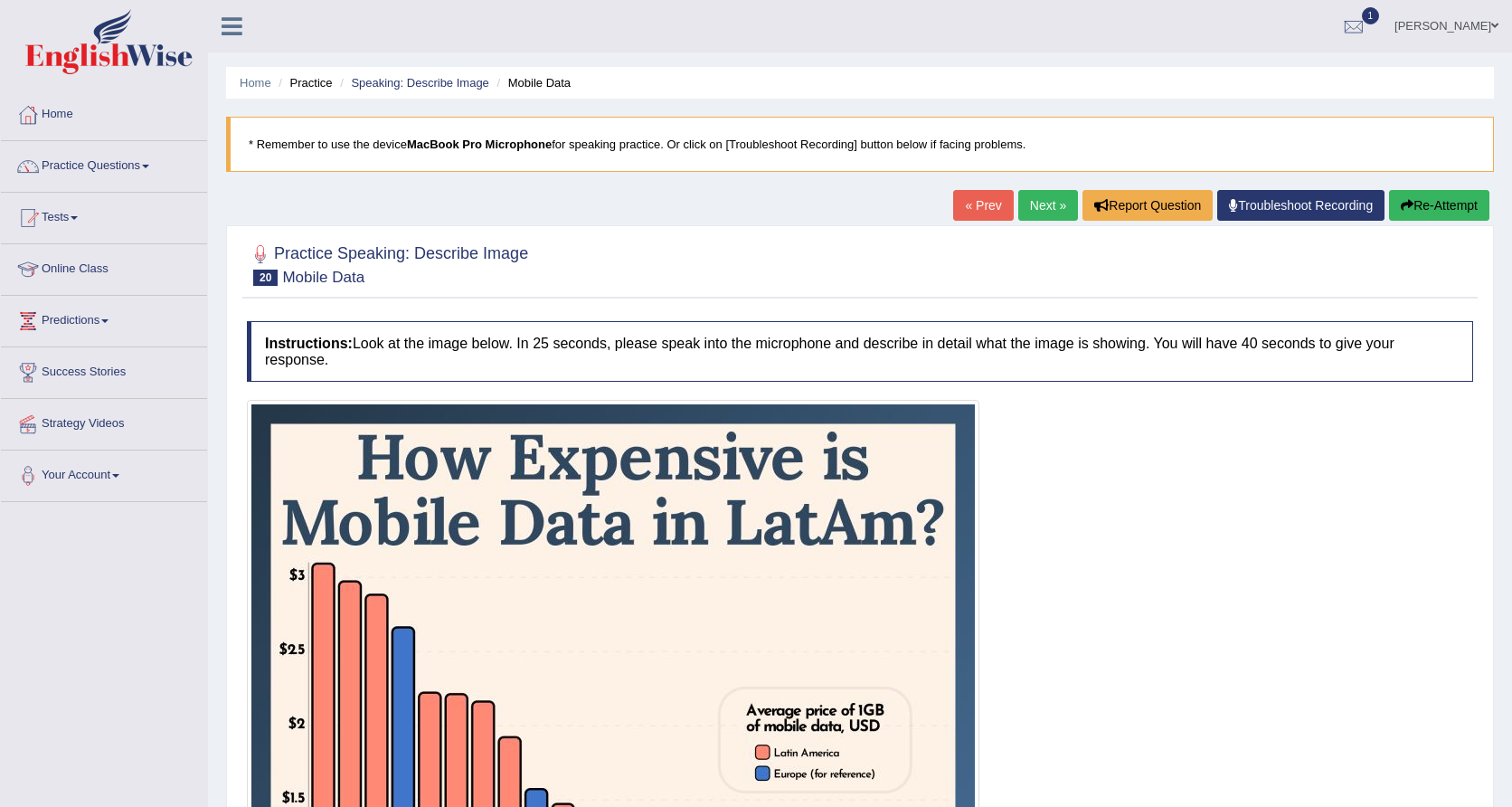
scroll to position [0, 0]
click at [1034, 215] on link "Next »" at bounding box center [1049, 206] width 60 height 31
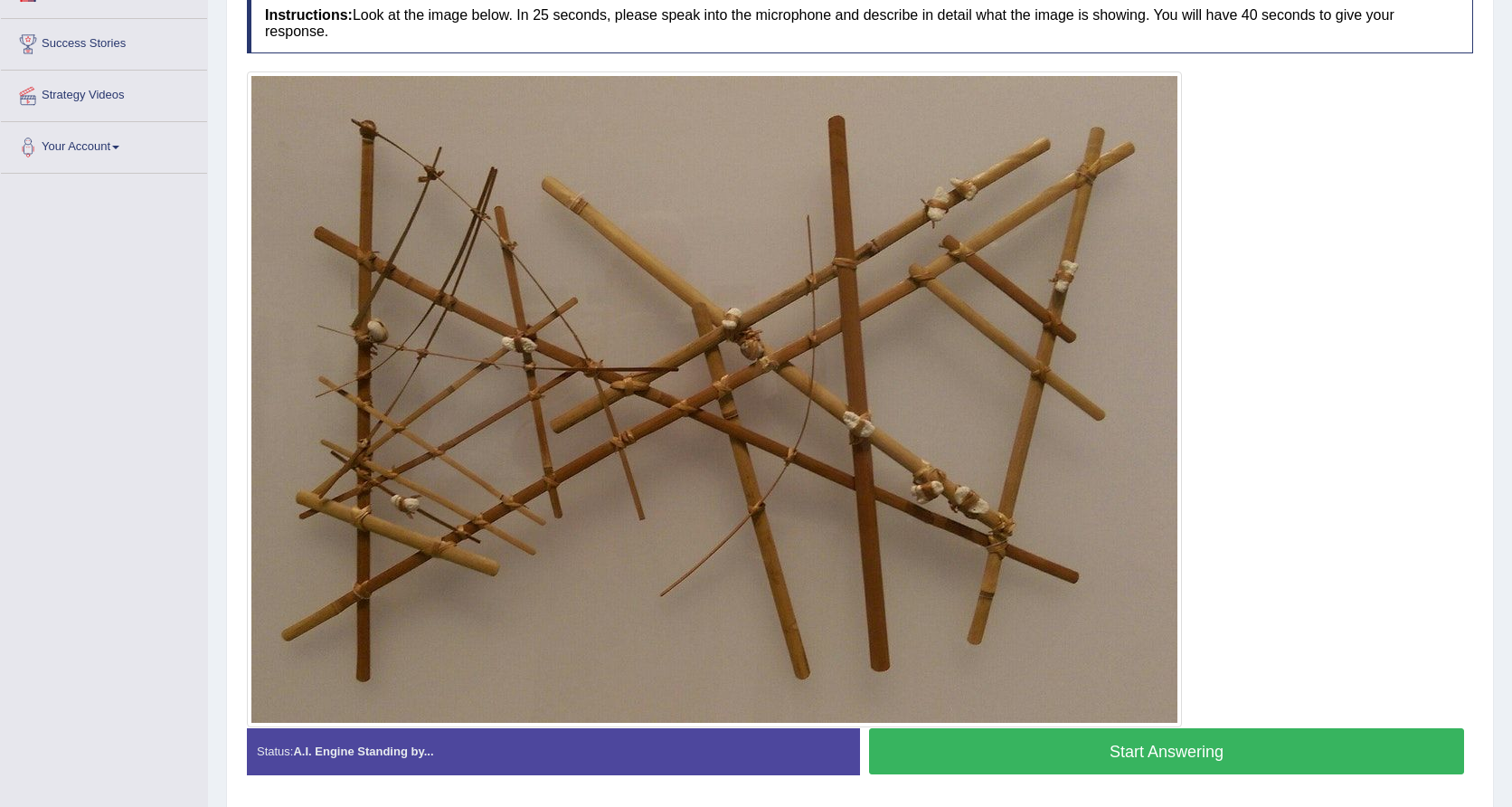
scroll to position [323, 0]
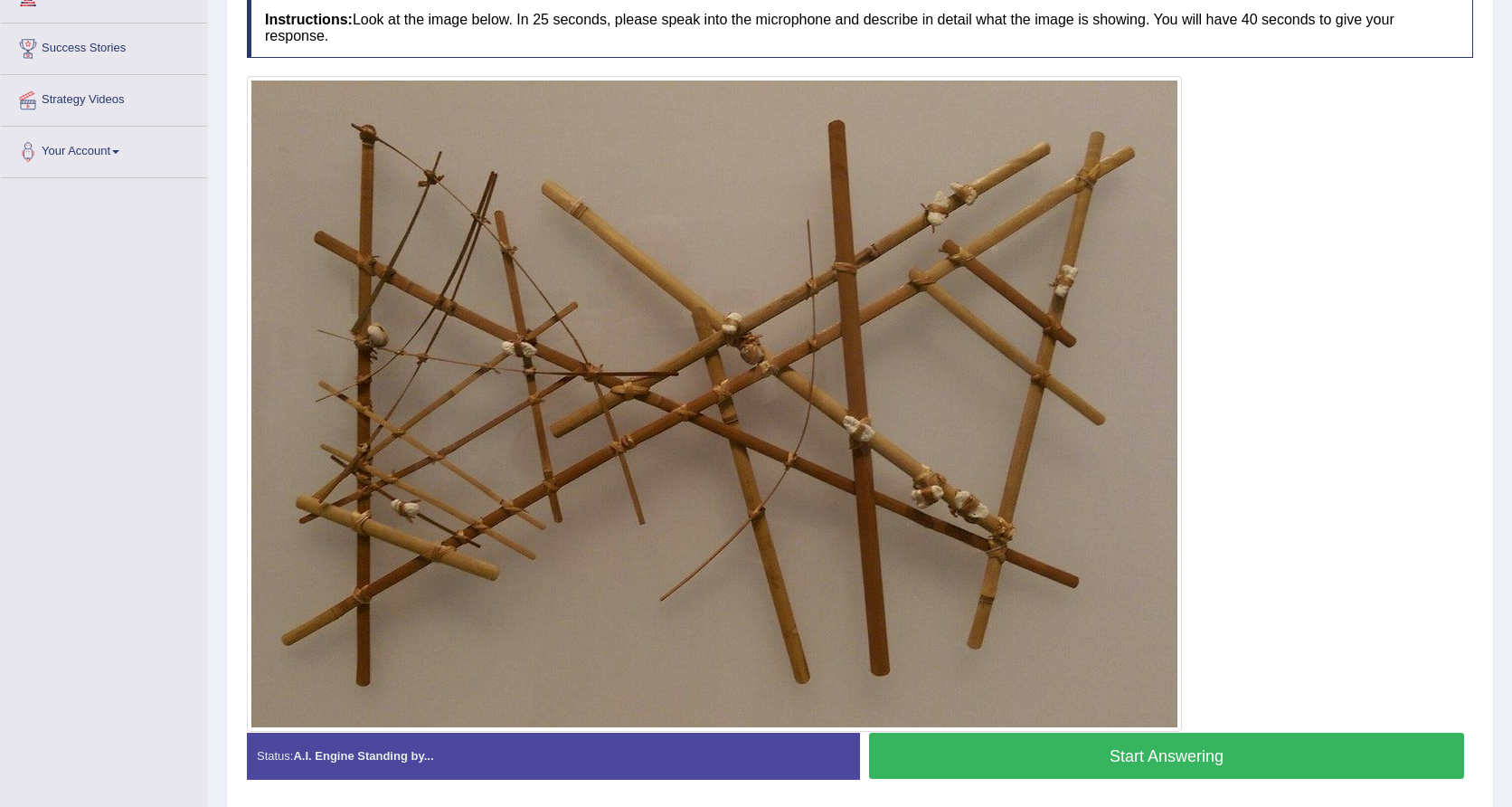
click at [1073, 765] on button "Start Answering" at bounding box center [1166, 756] width 595 height 46
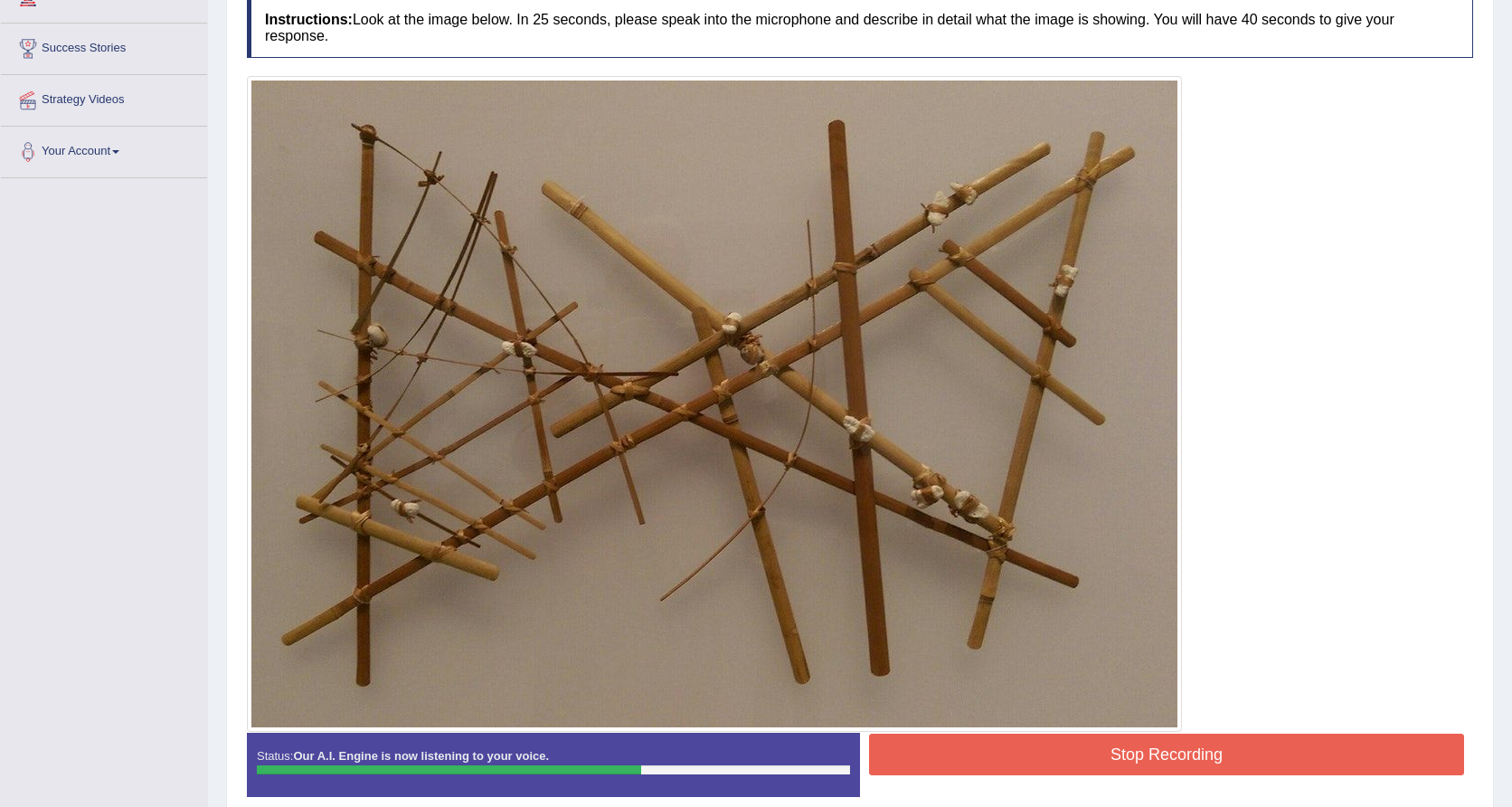
click at [1071, 763] on button "Stop Recording" at bounding box center [1166, 754] width 595 height 42
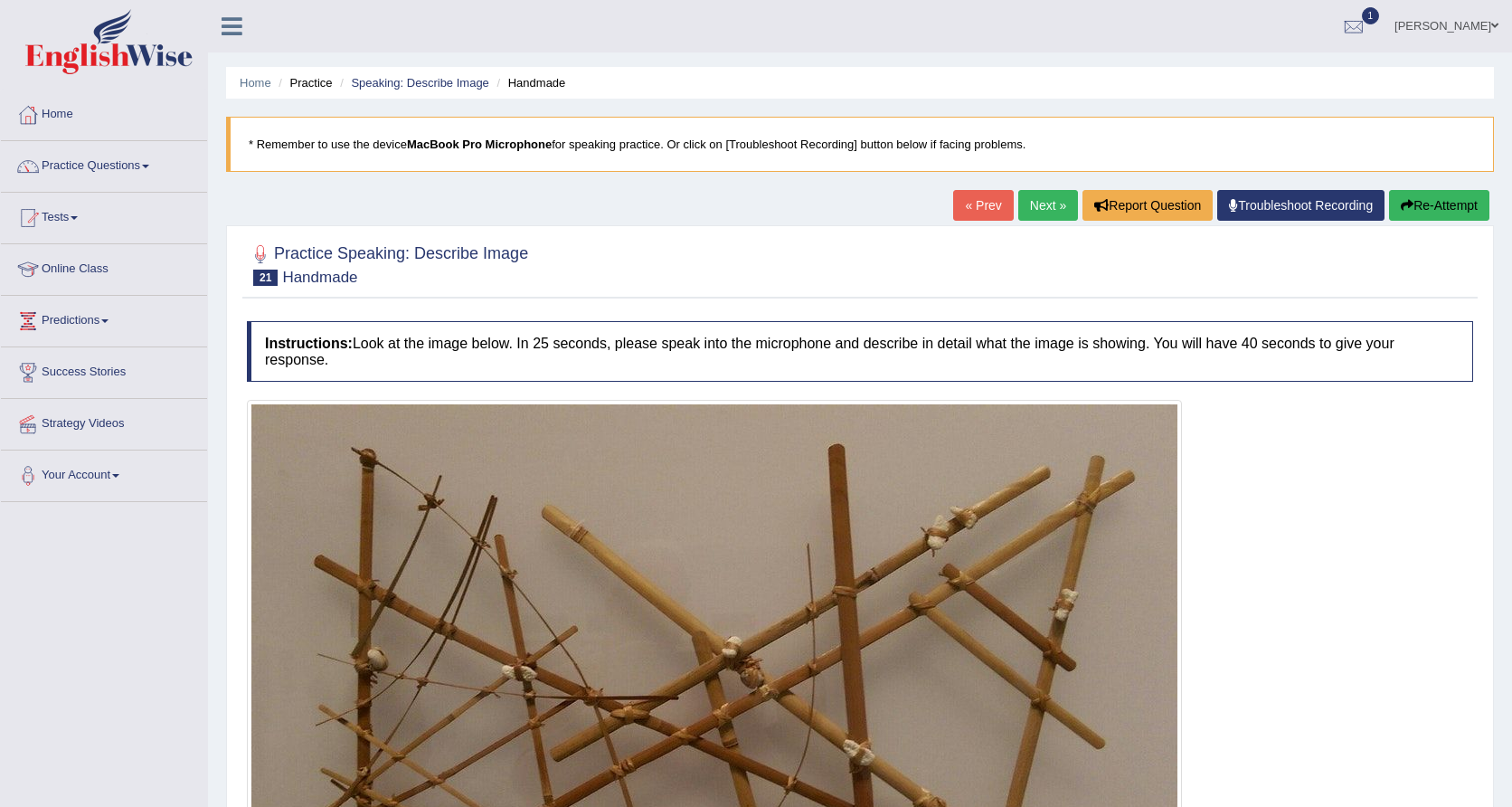
scroll to position [0, 0]
click at [1037, 209] on link "Next »" at bounding box center [1049, 206] width 60 height 31
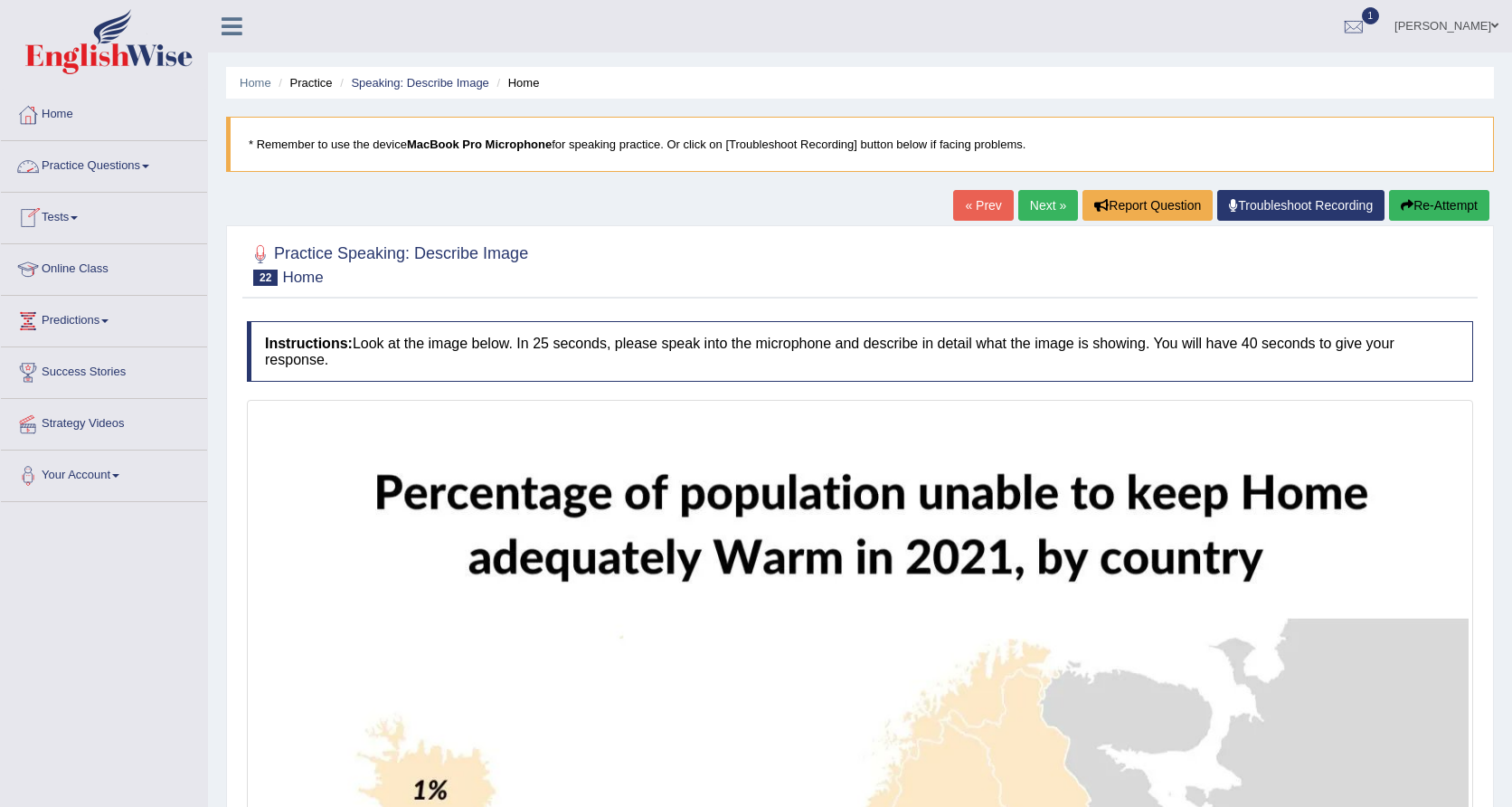
click at [134, 169] on link "Practice Questions" at bounding box center [104, 163] width 207 height 45
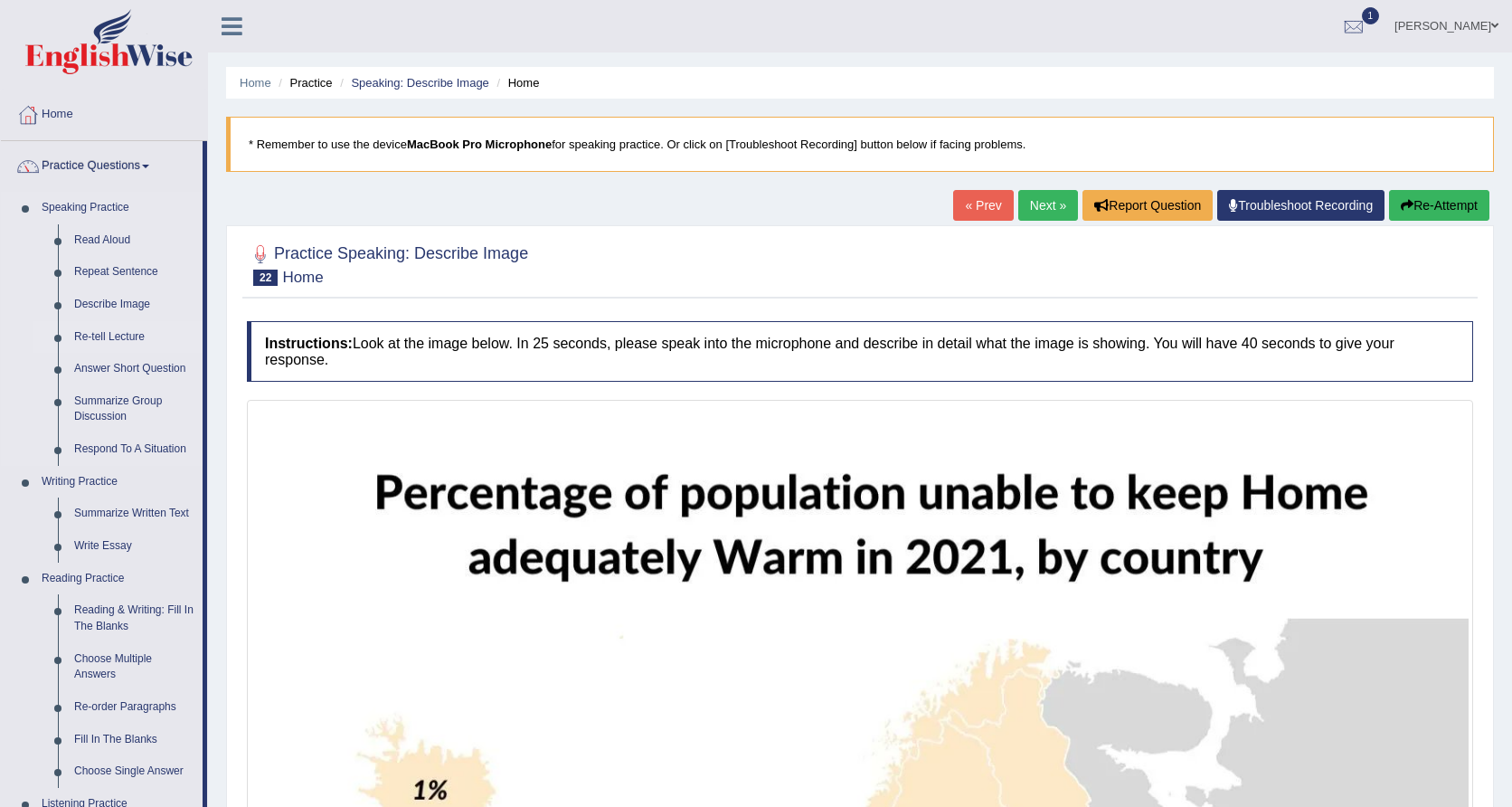
click at [122, 335] on link "Re-tell Lecture" at bounding box center [133, 338] width 136 height 33
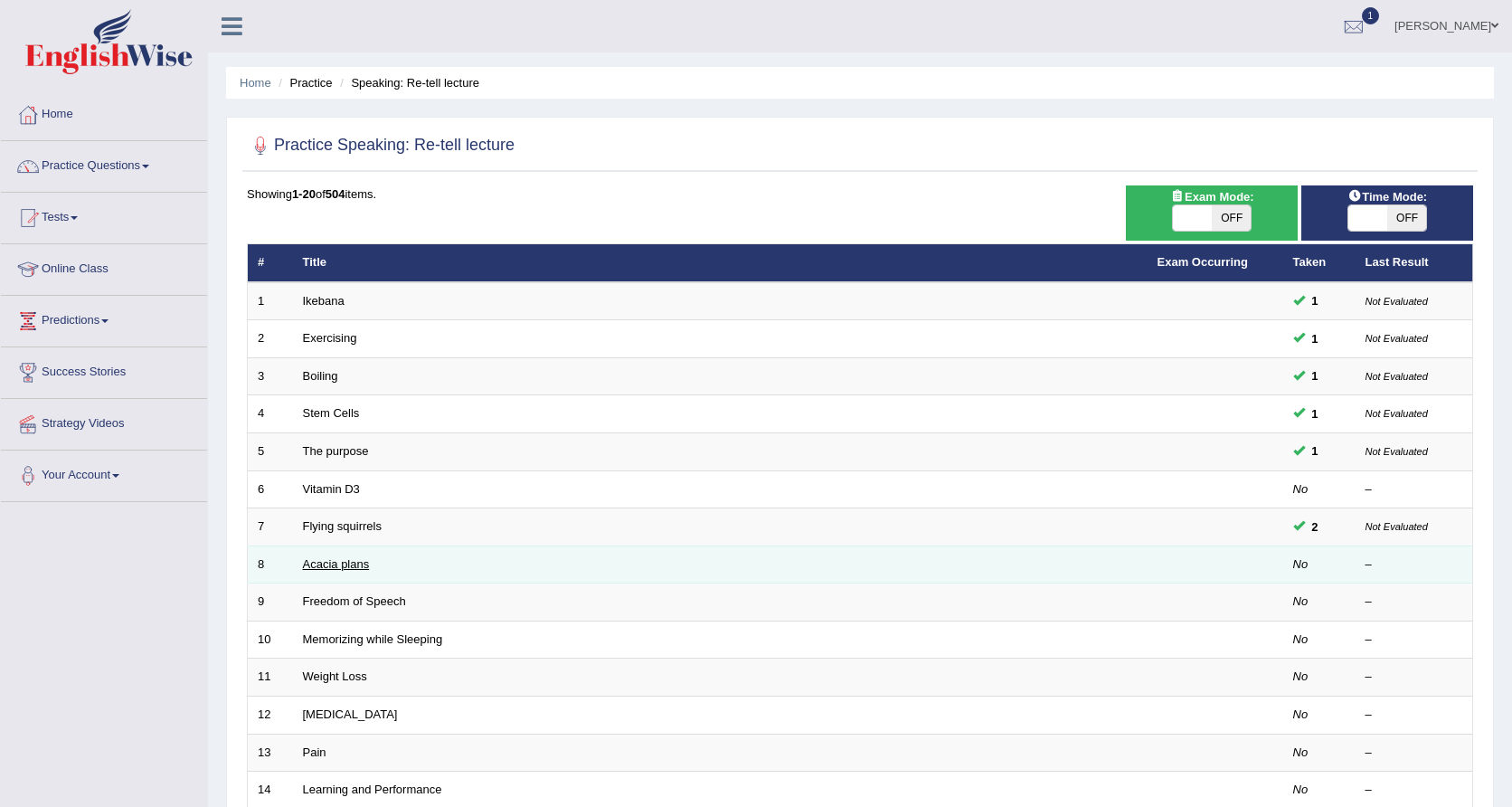
click at [350, 562] on link "Acacia plans" at bounding box center [336, 564] width 67 height 14
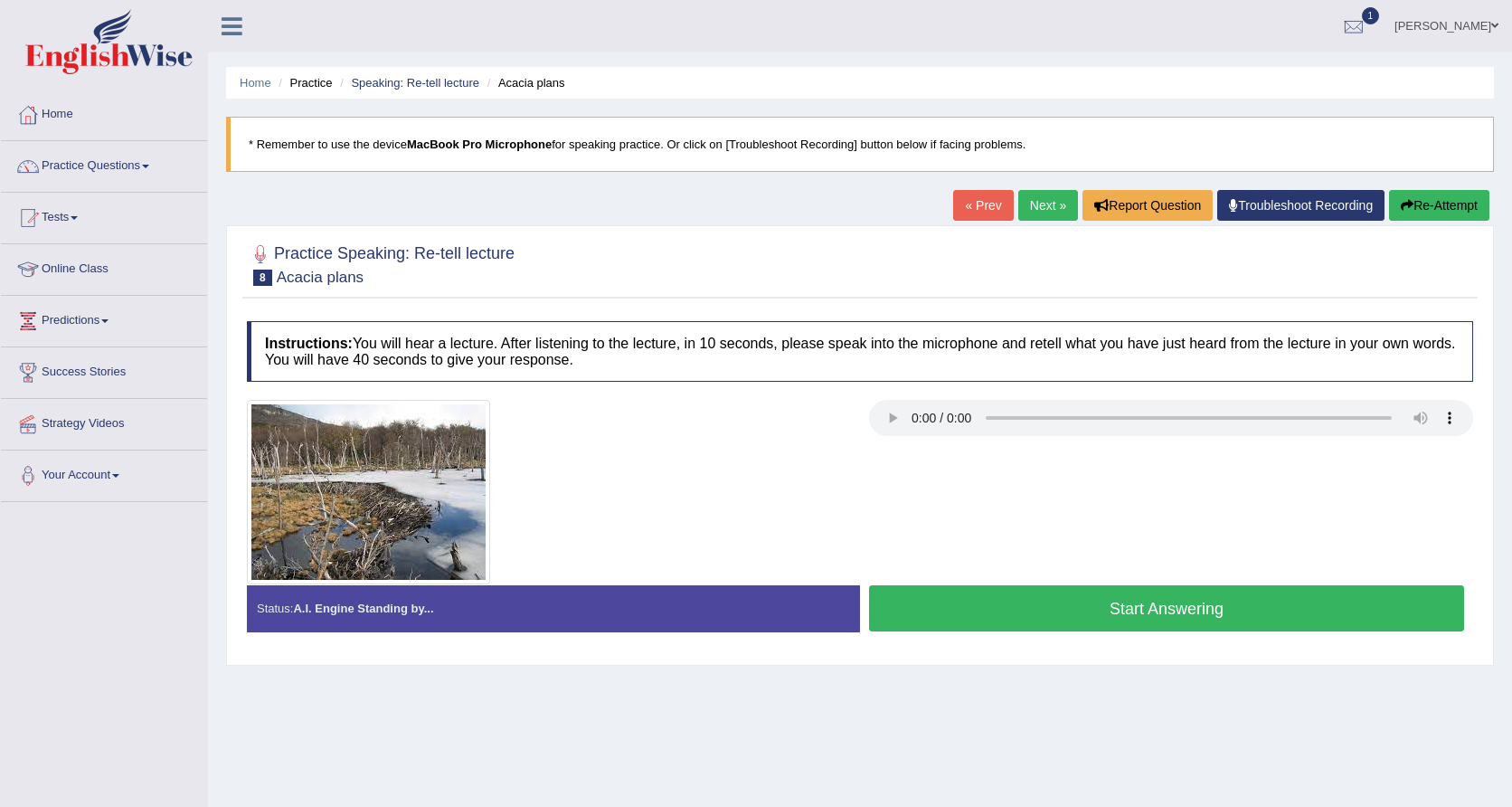
drag, startPoint x: 0, startPoint y: 0, endPoint x: 355, endPoint y: 559, distance: 662.2
click at [974, 384] on div "Instructions: You will hear a lecture. After listening to the lecture, in 10 se…" at bounding box center [860, 483] width 1236 height 343
click at [906, 423] on audio at bounding box center [1171, 417] width 604 height 36
click at [918, 416] on audio at bounding box center [1171, 417] width 604 height 36
click at [967, 615] on button "Start Answering" at bounding box center [1166, 608] width 595 height 46
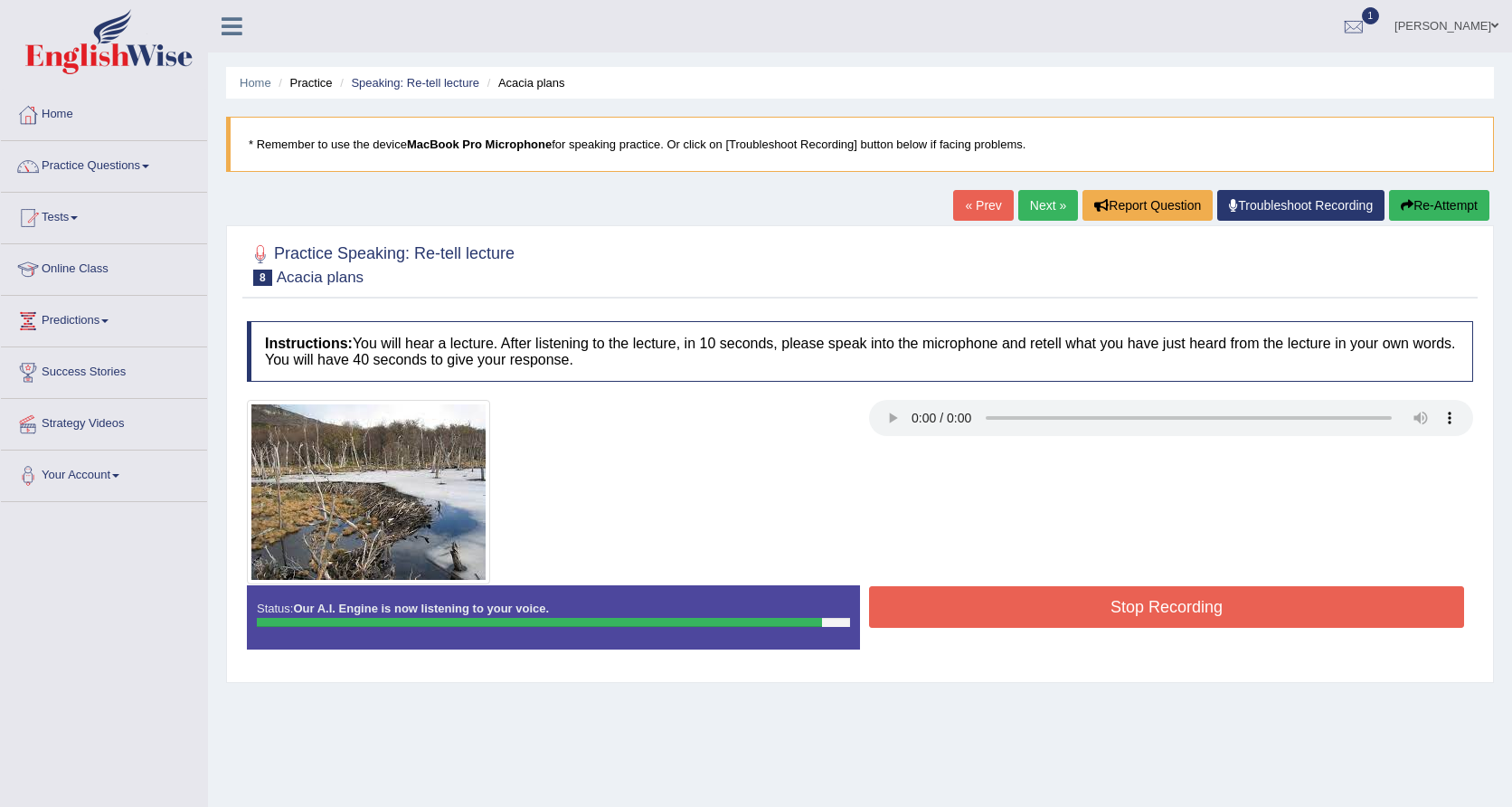
click at [967, 615] on button "Stop Recording" at bounding box center [1166, 606] width 595 height 42
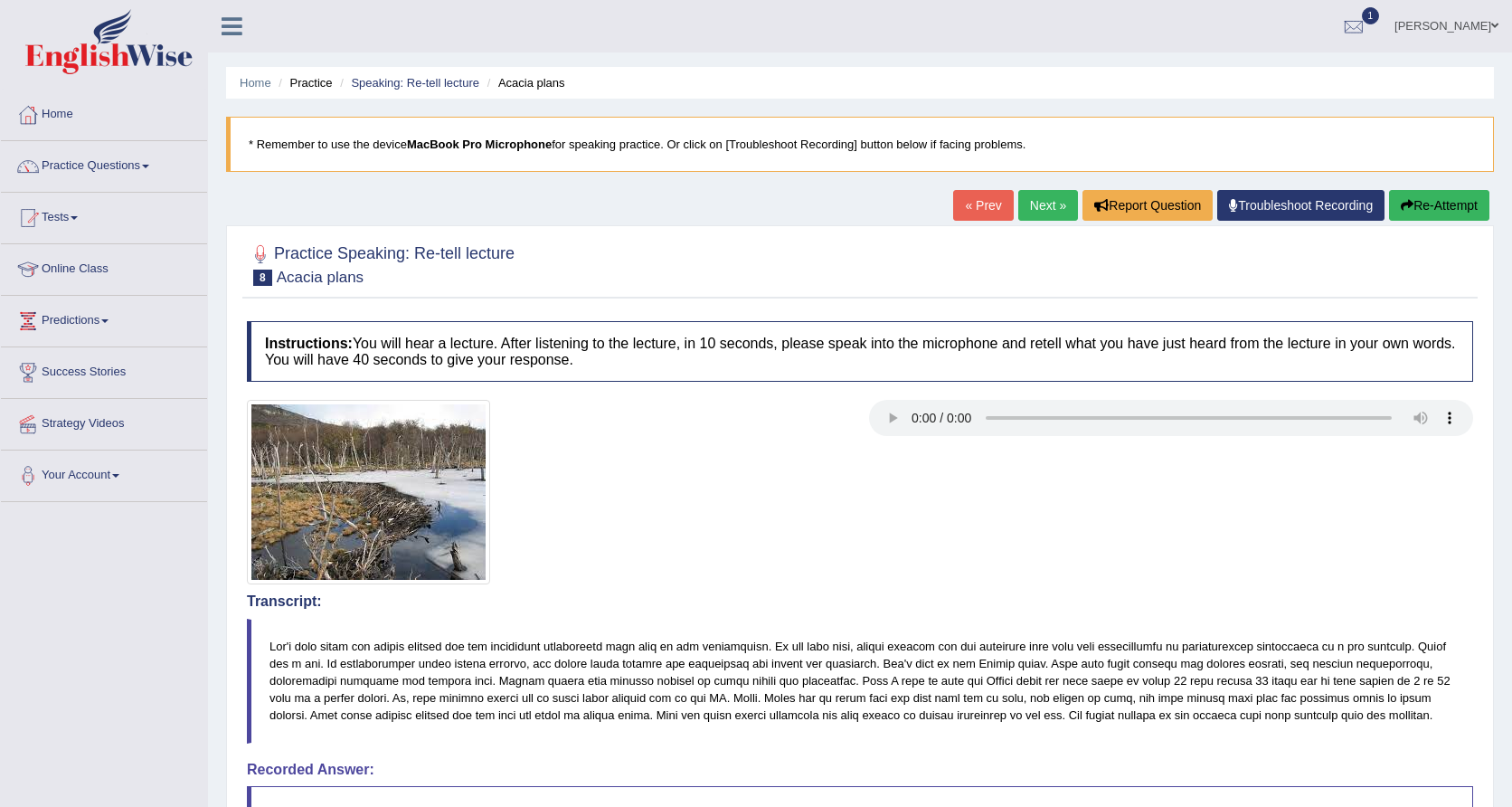
click at [1036, 202] on link "Next »" at bounding box center [1049, 206] width 60 height 31
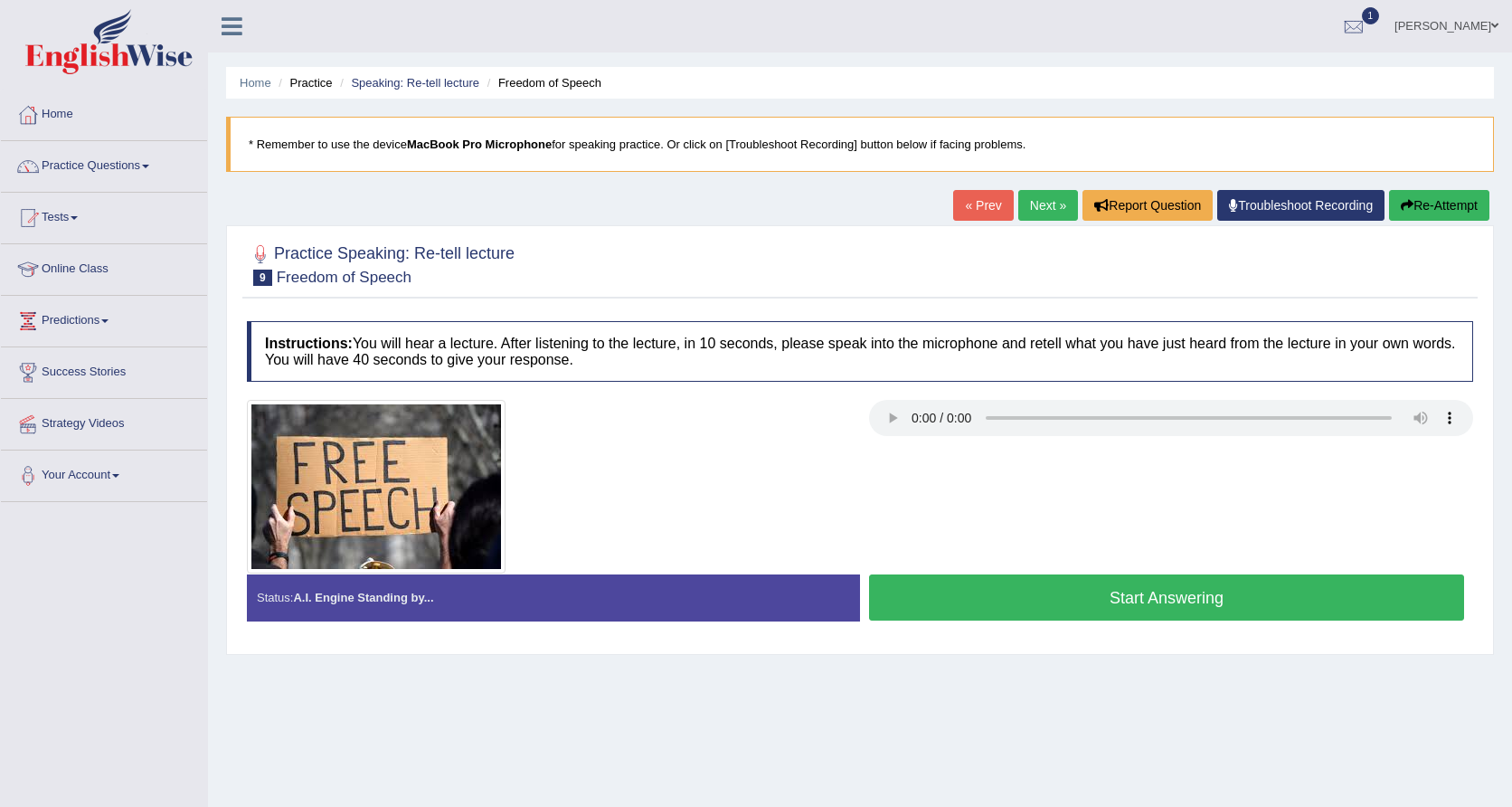
click at [1037, 198] on link "Next »" at bounding box center [1049, 206] width 60 height 31
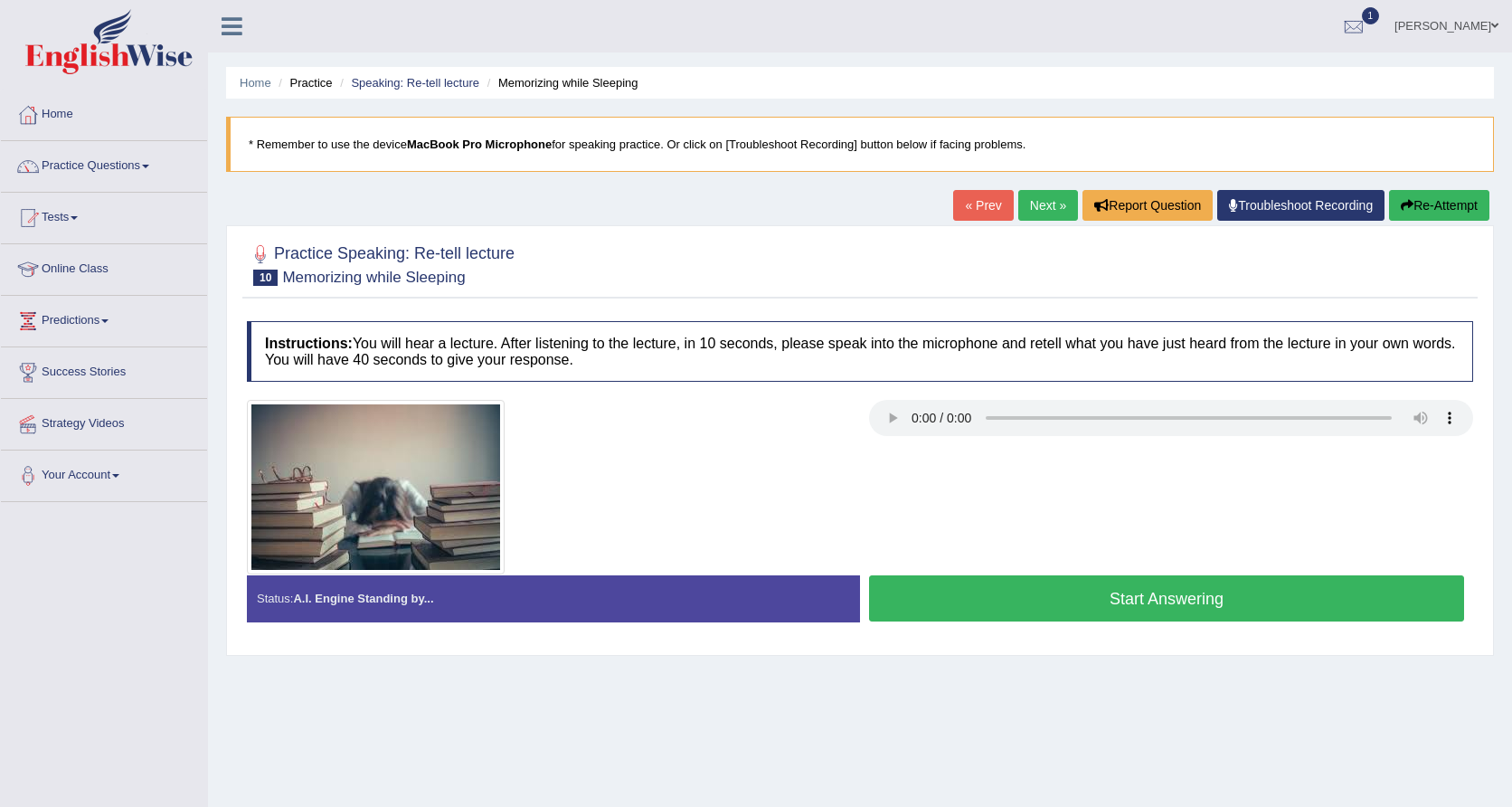
click at [1047, 206] on link "Next »" at bounding box center [1049, 206] width 60 height 31
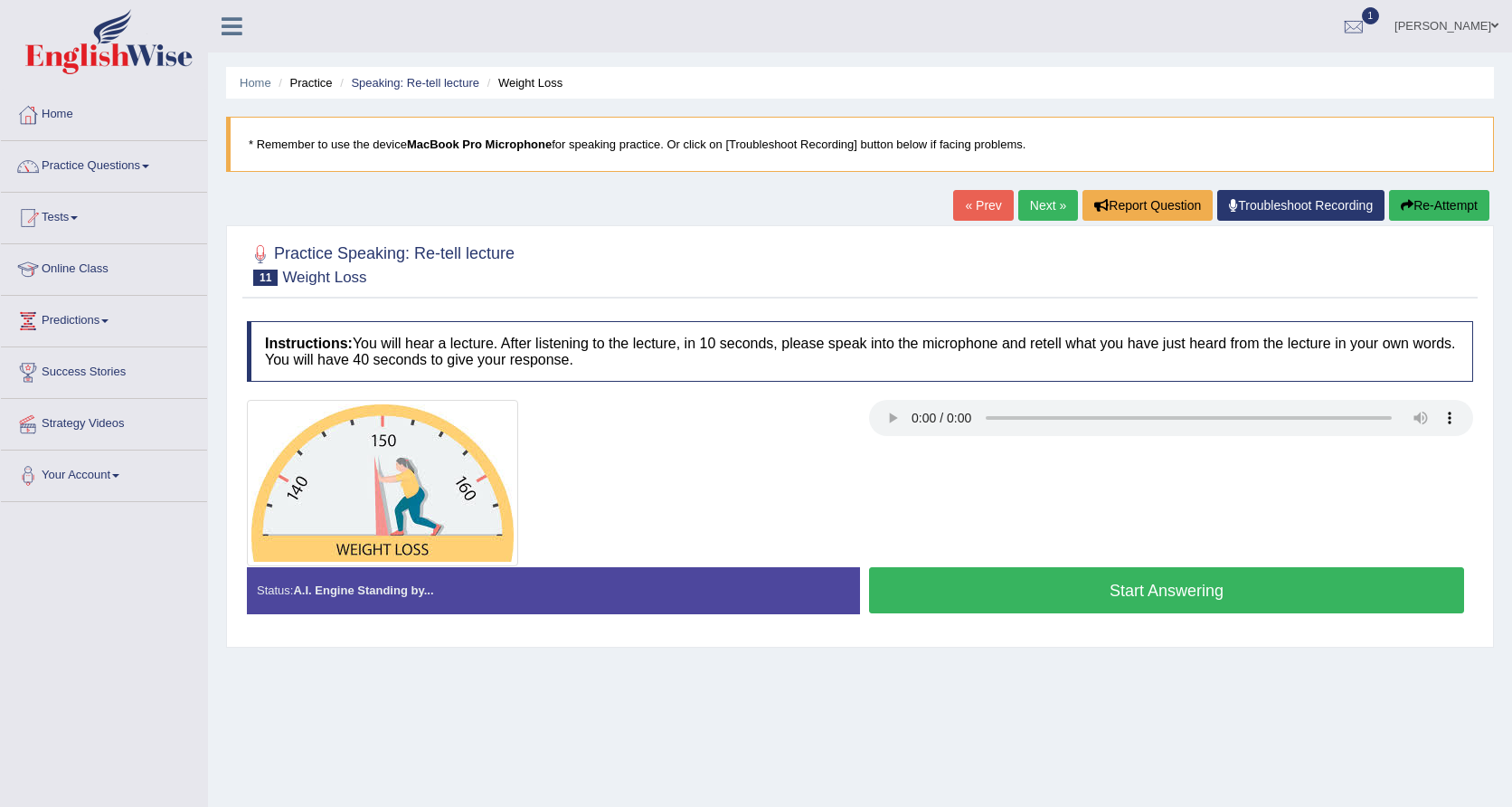
click at [971, 207] on link "« Prev" at bounding box center [983, 206] width 60 height 31
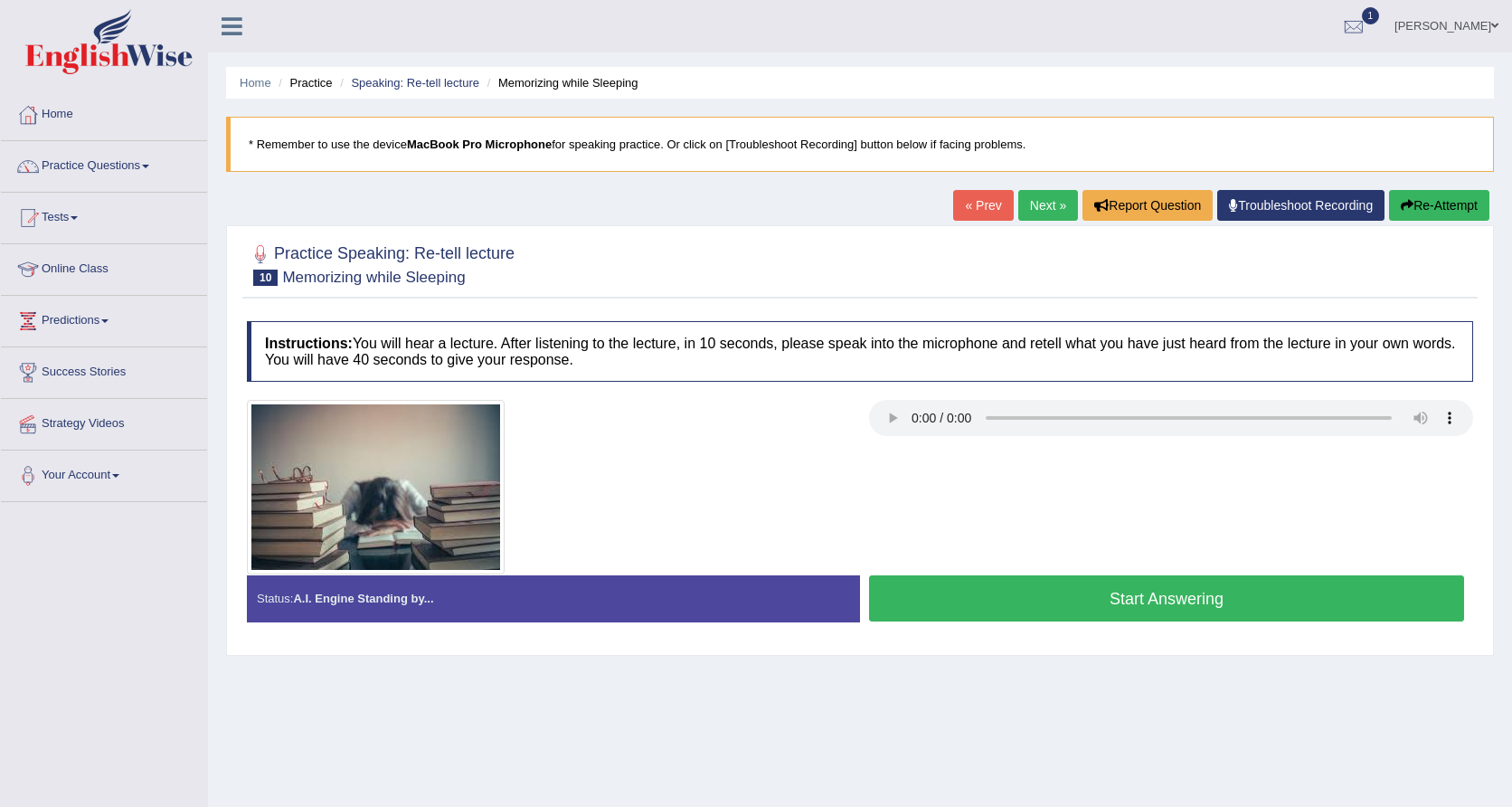
click at [885, 417] on audio at bounding box center [1171, 417] width 604 height 36
click at [1034, 202] on link "Next »" at bounding box center [1049, 206] width 60 height 31
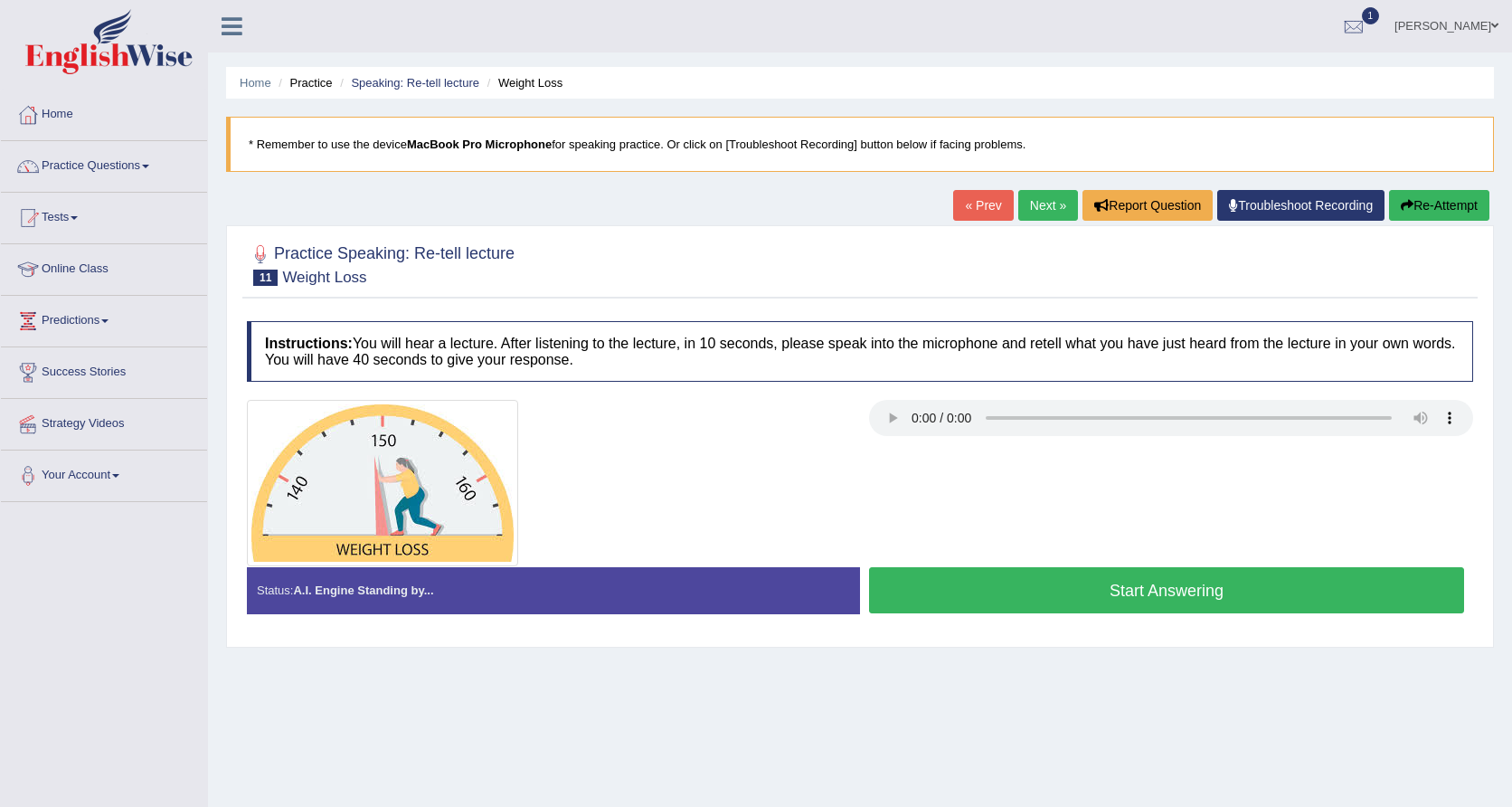
click at [1030, 202] on link "Next »" at bounding box center [1049, 206] width 60 height 31
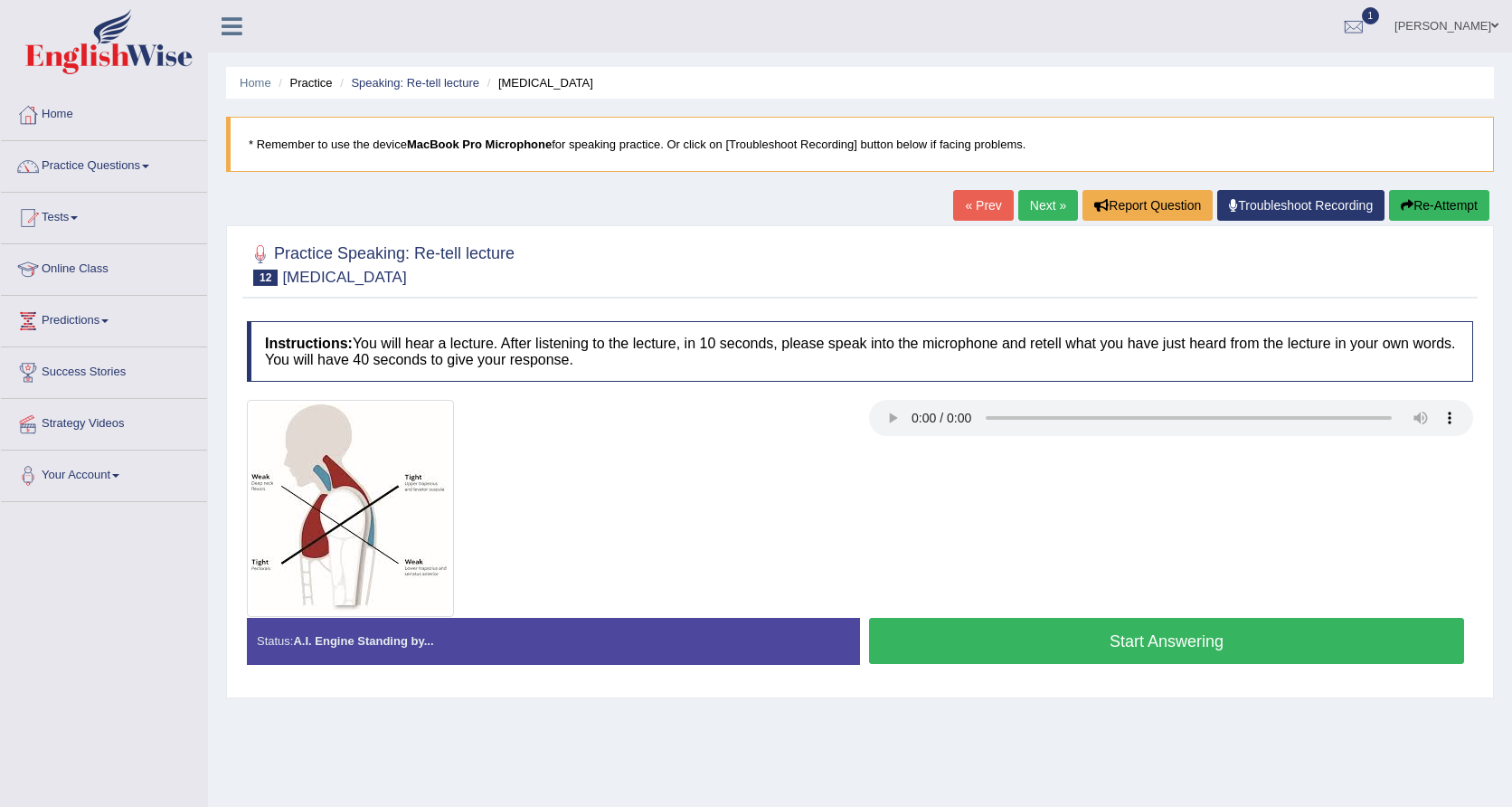
click at [1030, 202] on link "Next »" at bounding box center [1049, 206] width 60 height 31
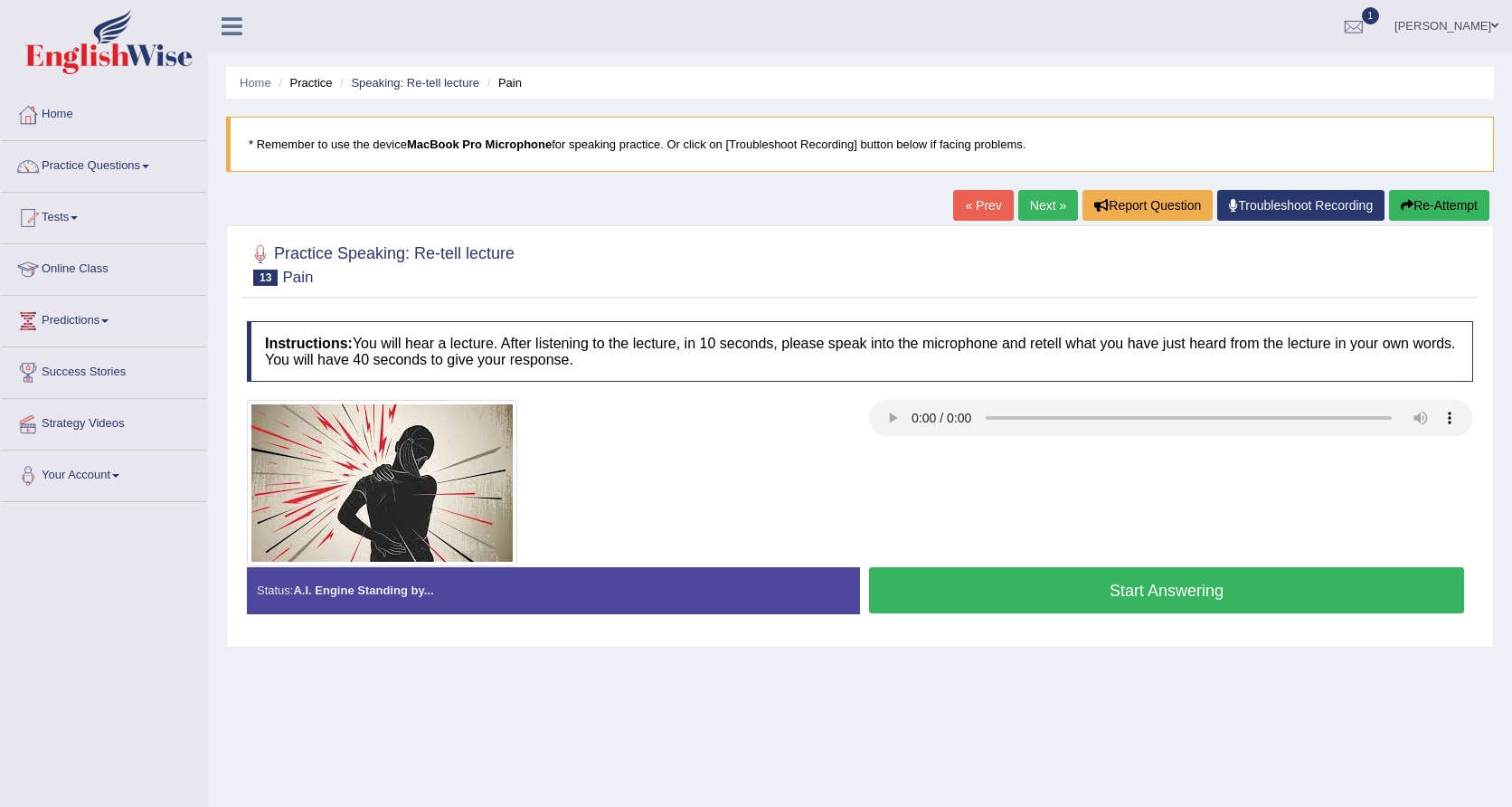
click at [1031, 204] on link "Next »" at bounding box center [1049, 206] width 60 height 31
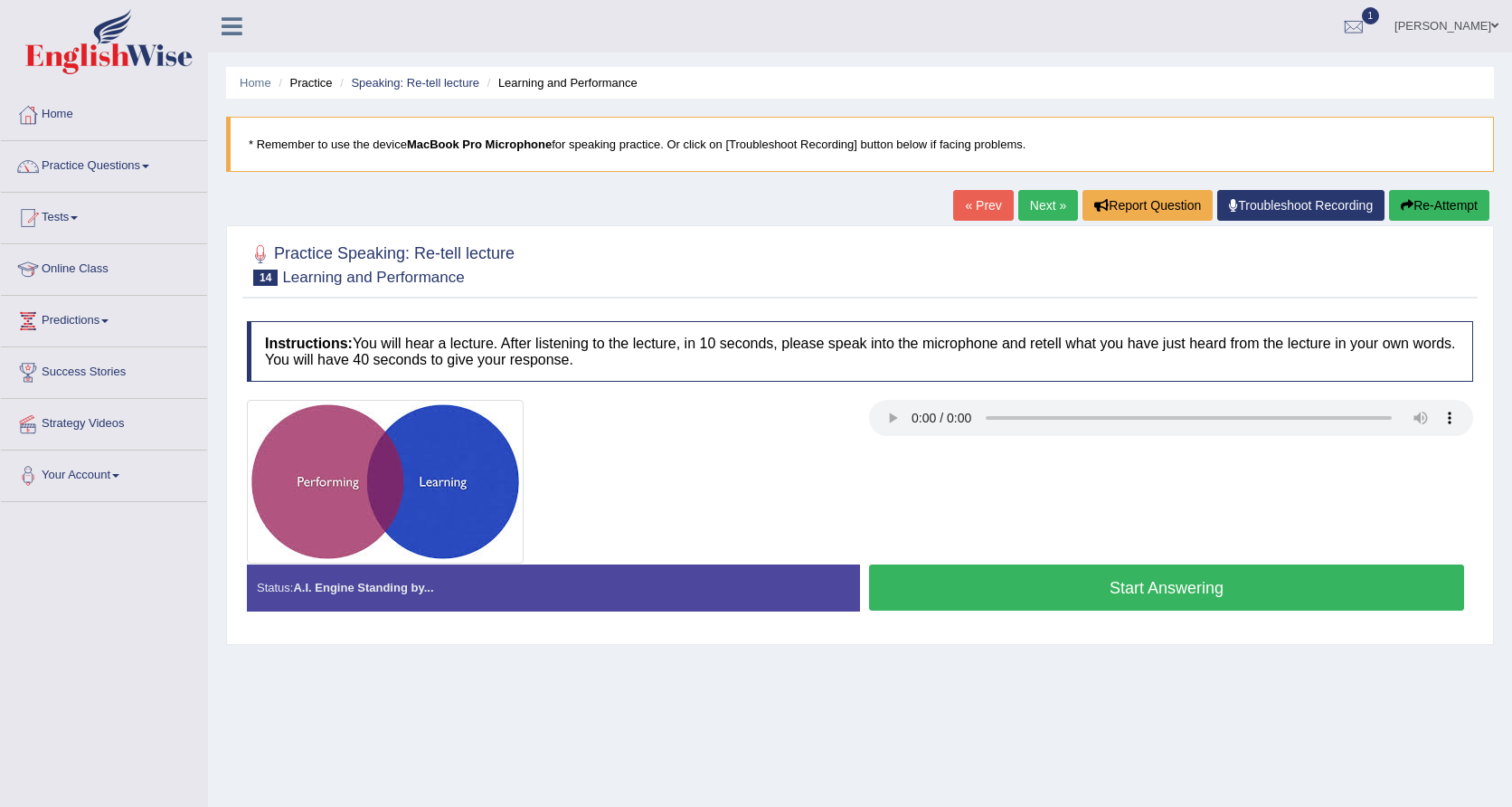
click at [966, 199] on link "« Prev" at bounding box center [983, 206] width 60 height 31
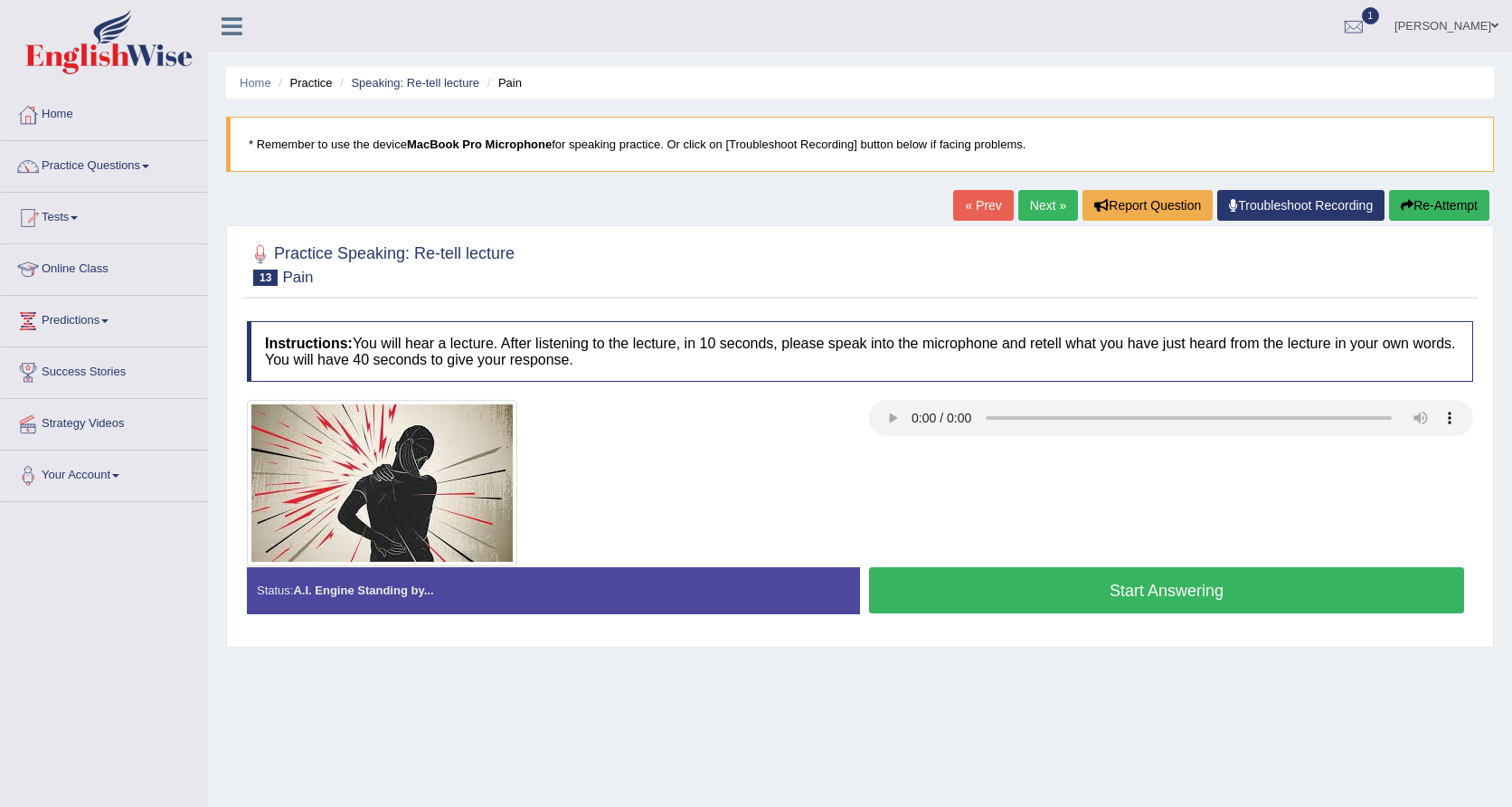
click at [966, 199] on link "« Prev" at bounding box center [983, 206] width 60 height 31
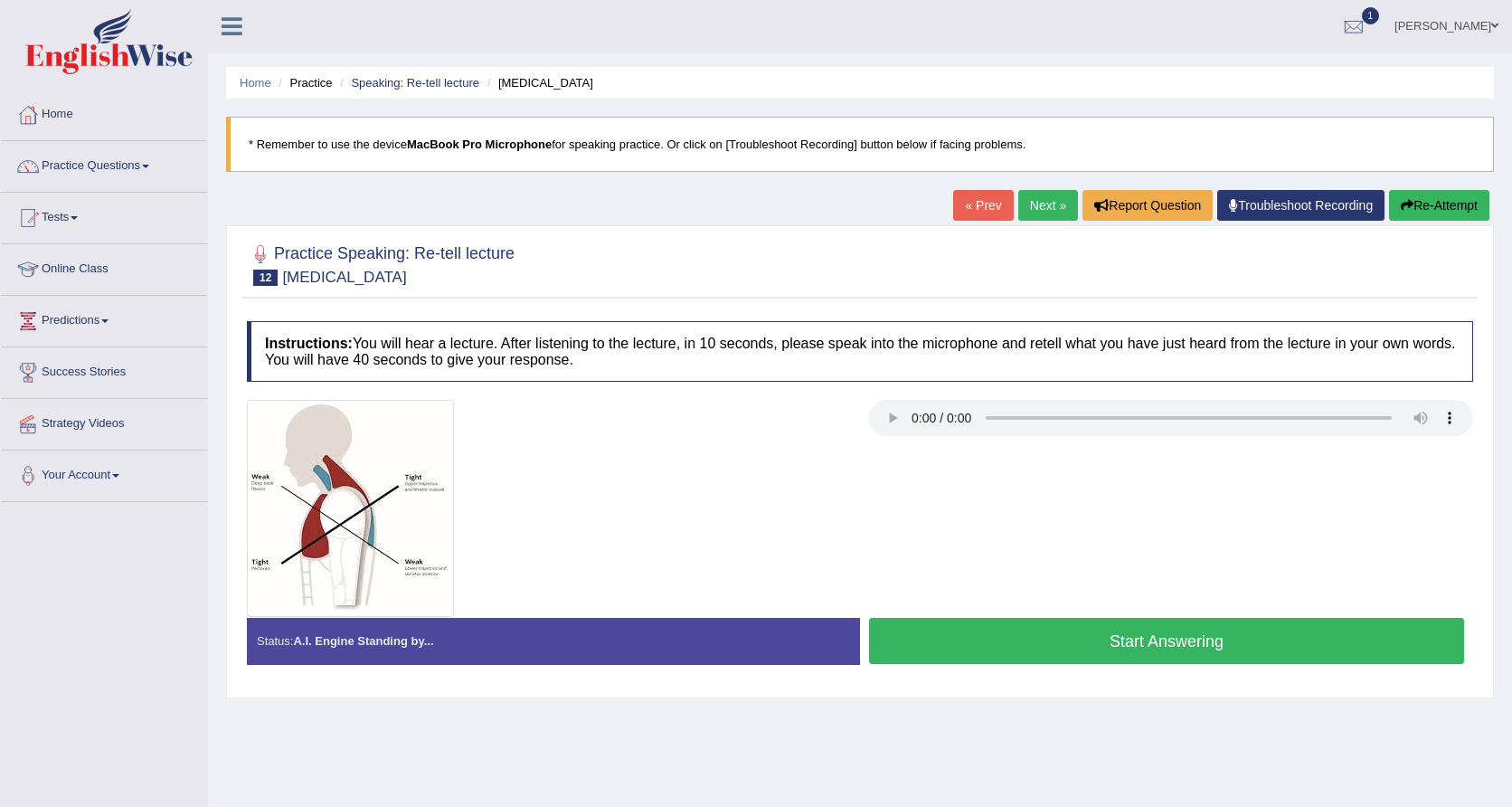
click at [1023, 204] on link "Next »" at bounding box center [1049, 206] width 60 height 31
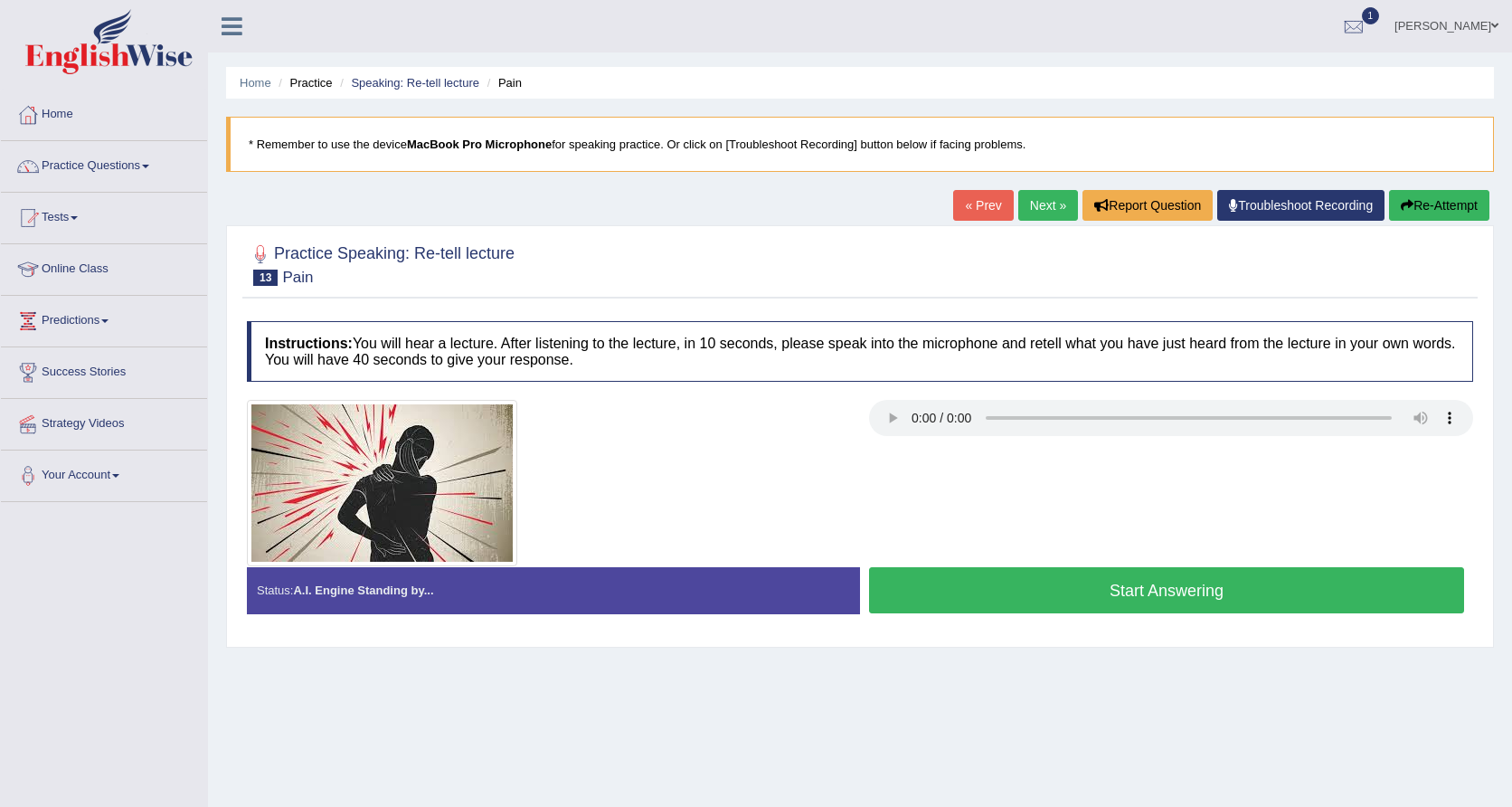
click at [958, 202] on link "« Prev" at bounding box center [983, 206] width 60 height 31
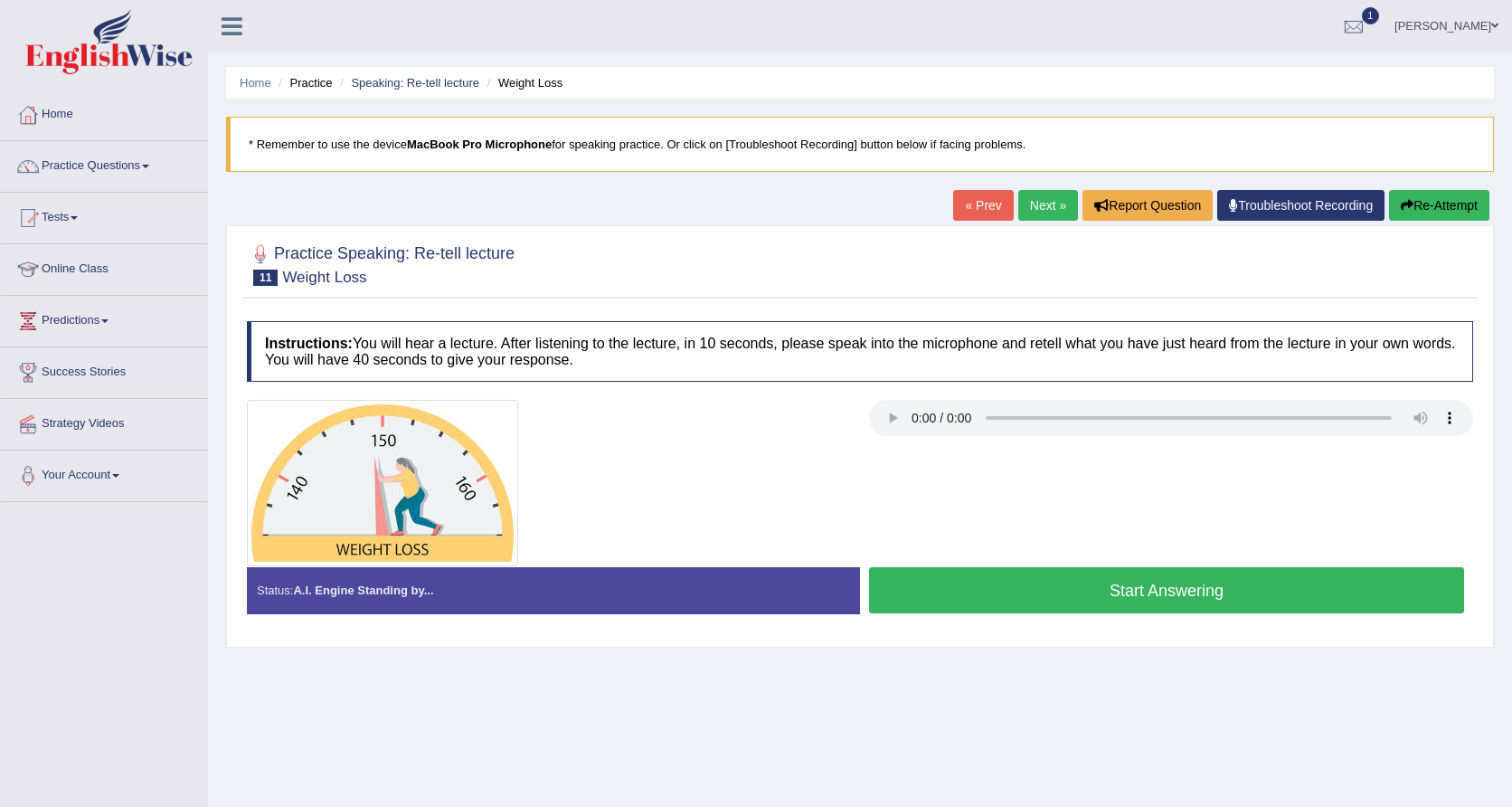
click at [1023, 212] on link "Next »" at bounding box center [1049, 206] width 60 height 31
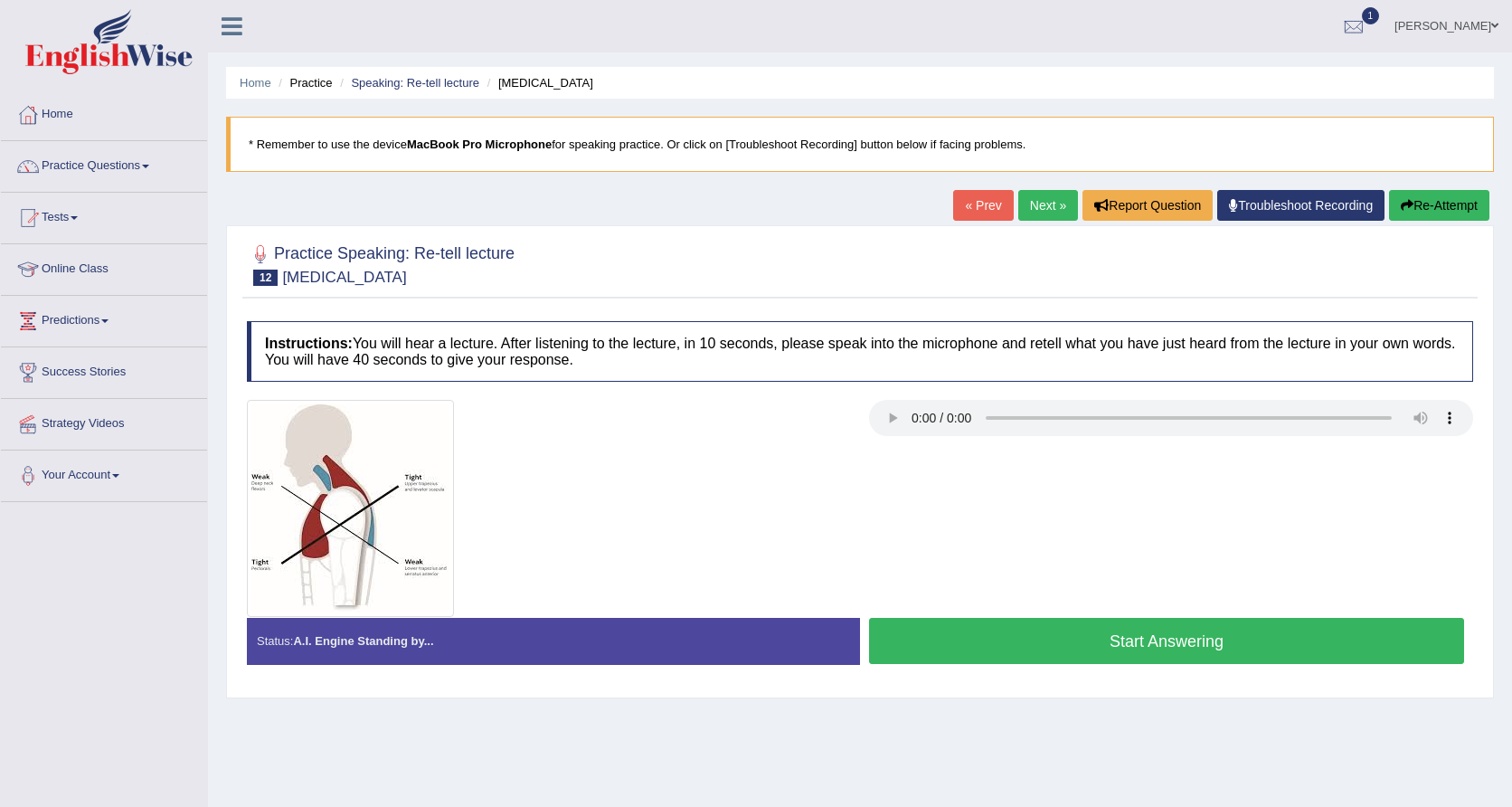
click at [973, 207] on link "« Prev" at bounding box center [983, 206] width 60 height 31
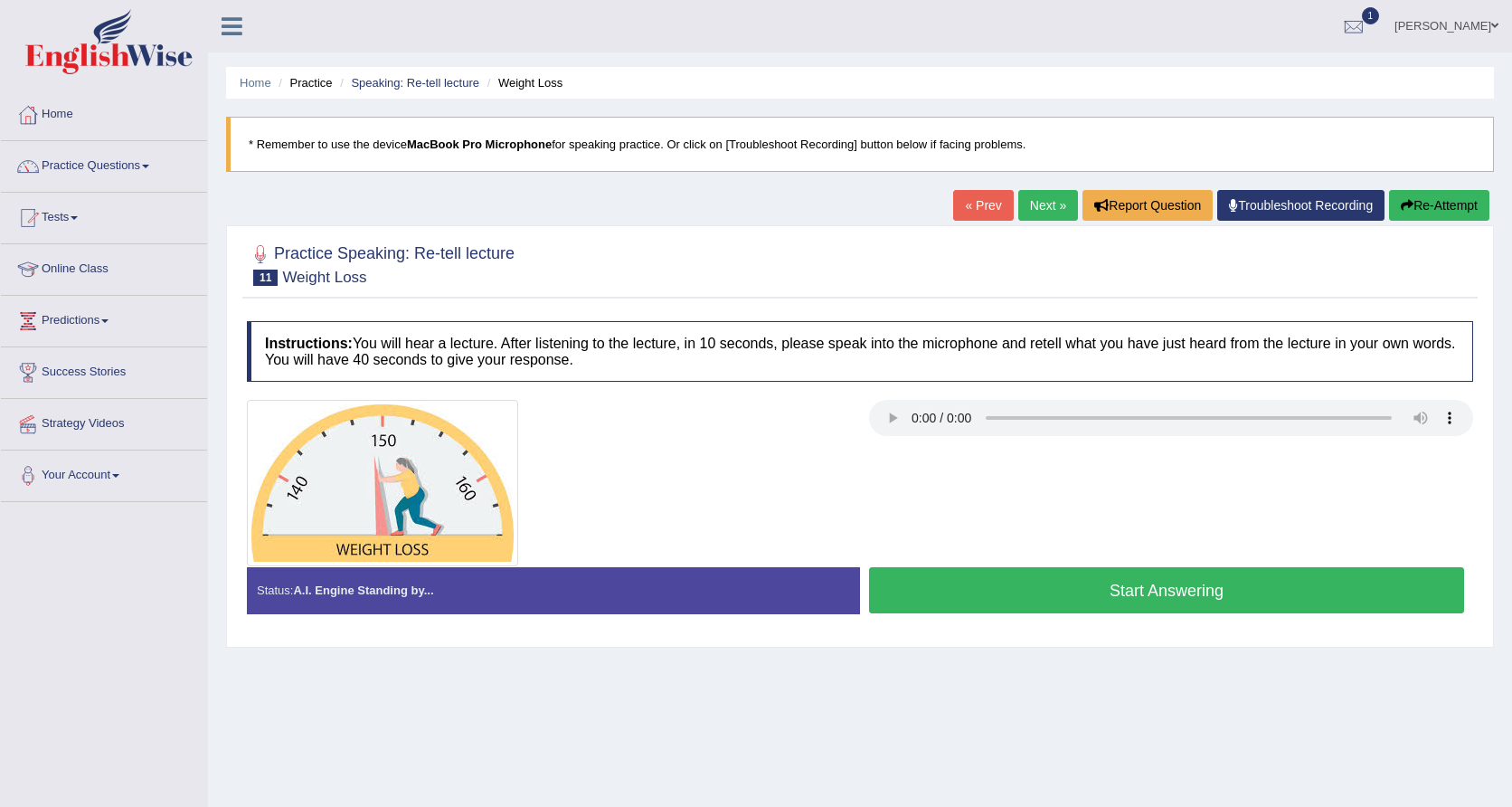
click at [973, 207] on link "« Prev" at bounding box center [983, 206] width 60 height 31
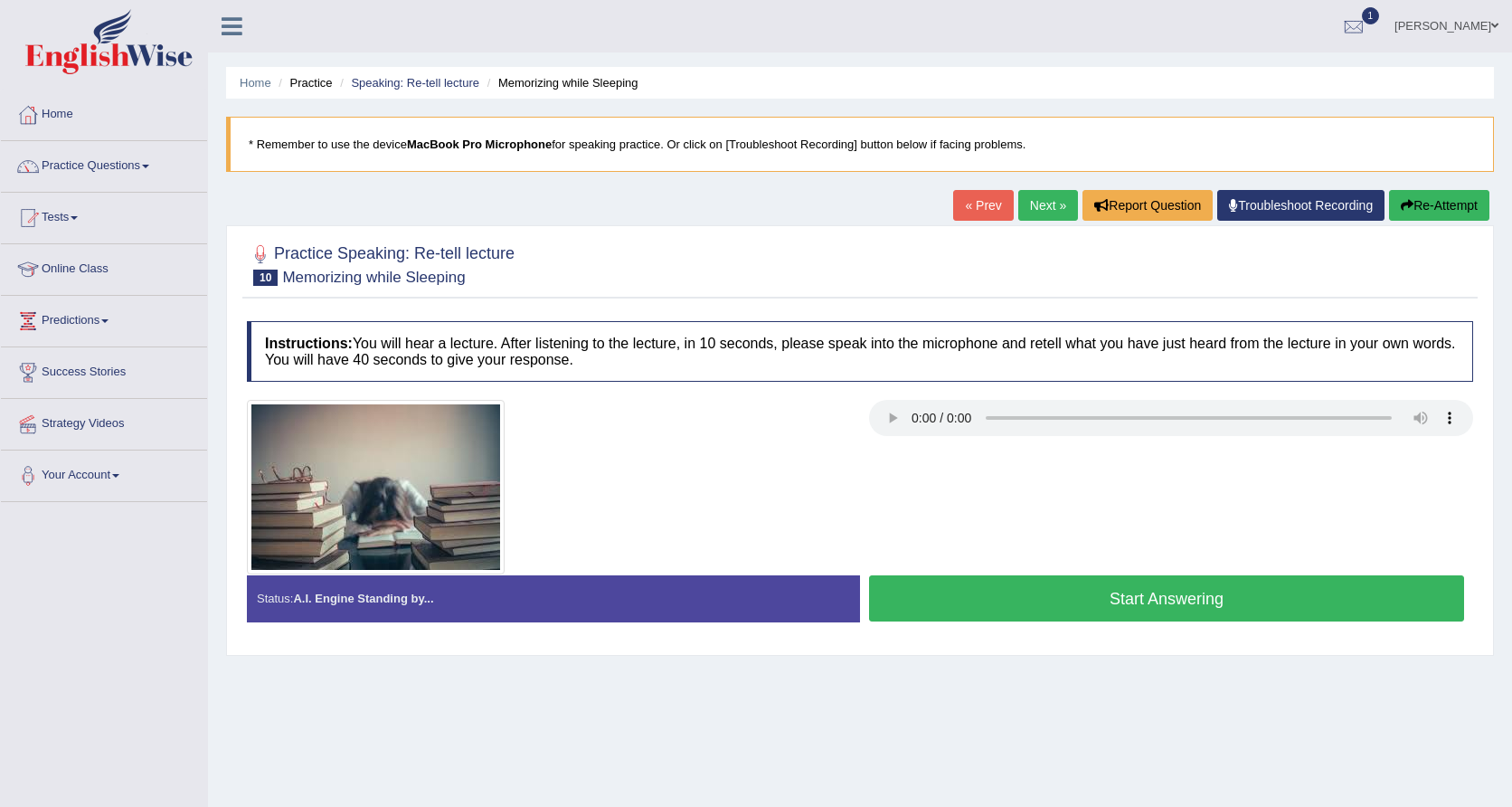
click at [973, 207] on link "« Prev" at bounding box center [983, 206] width 60 height 31
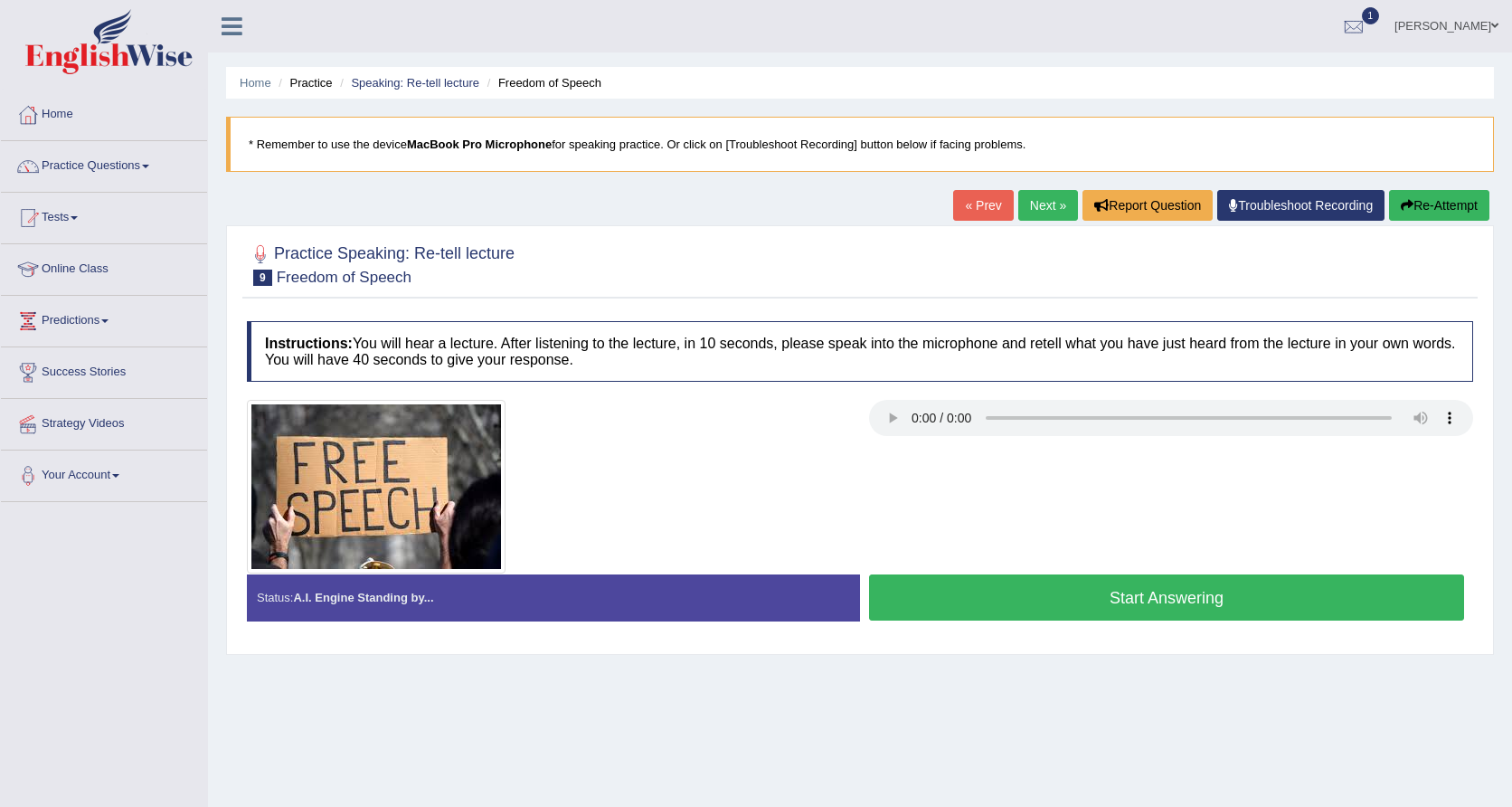
click at [973, 207] on link "« Prev" at bounding box center [983, 206] width 60 height 31
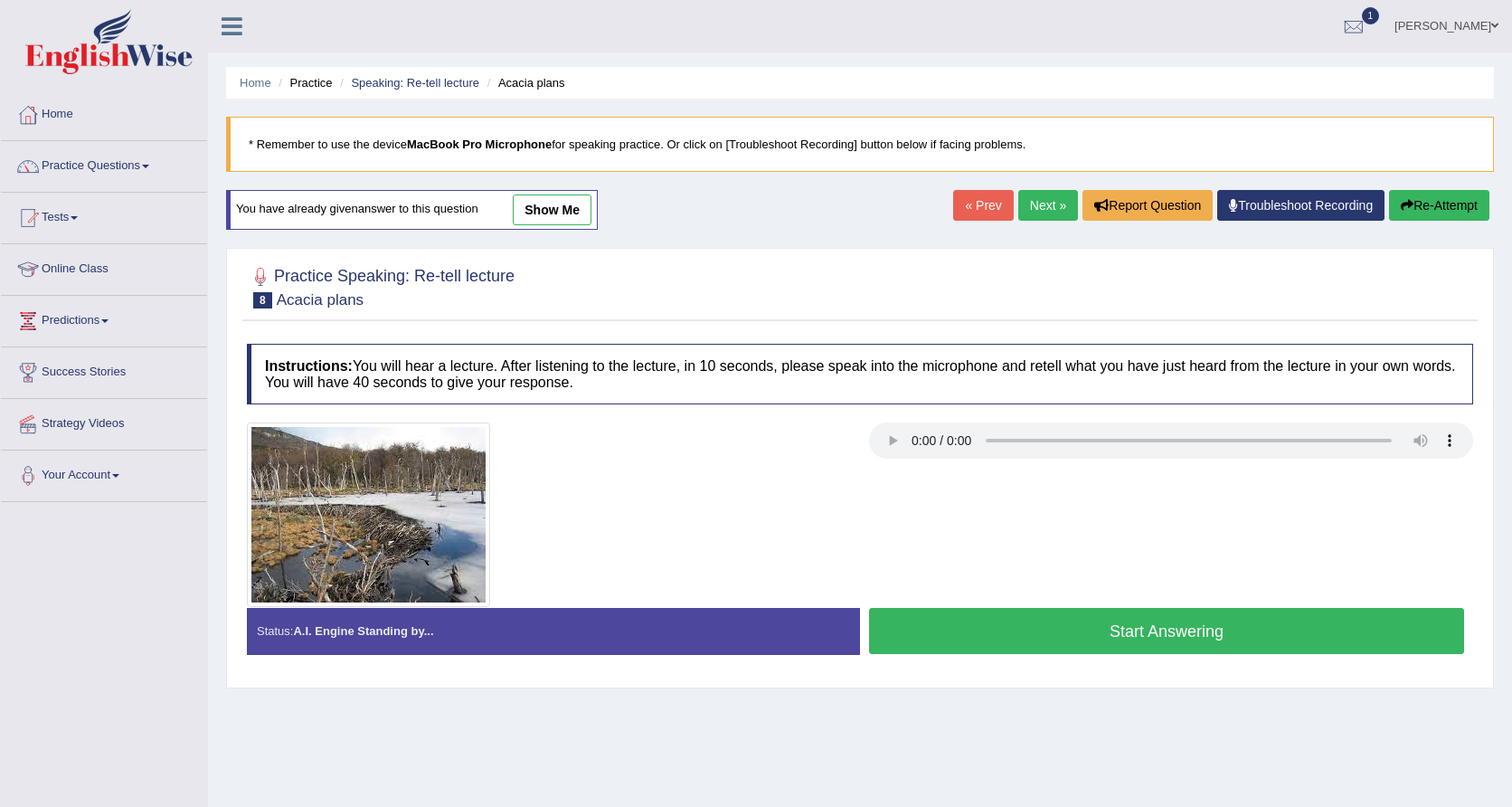
click at [1041, 197] on link "Next »" at bounding box center [1049, 206] width 60 height 31
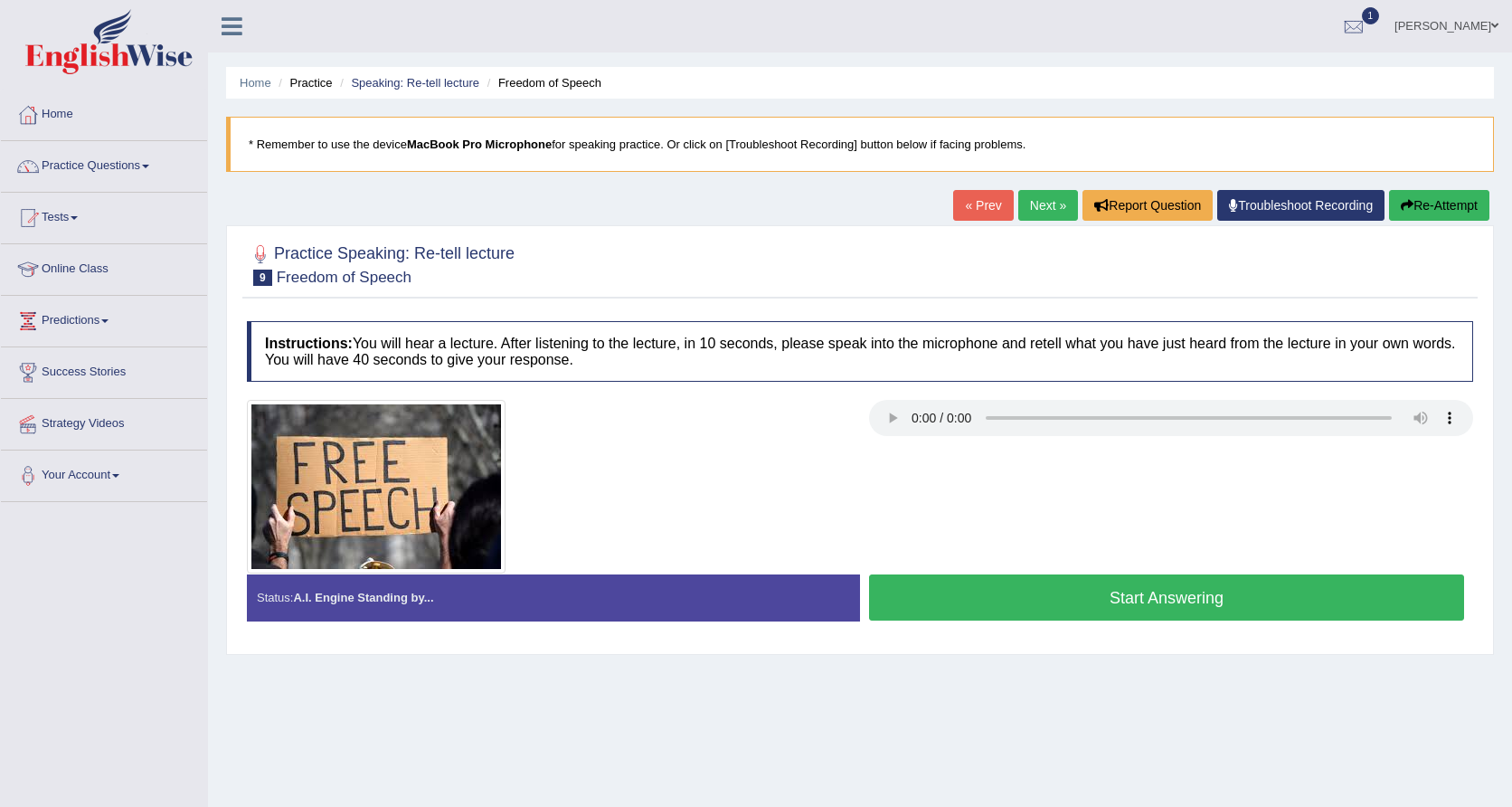
click at [1088, 602] on button "Start Answering" at bounding box center [1166, 598] width 595 height 46
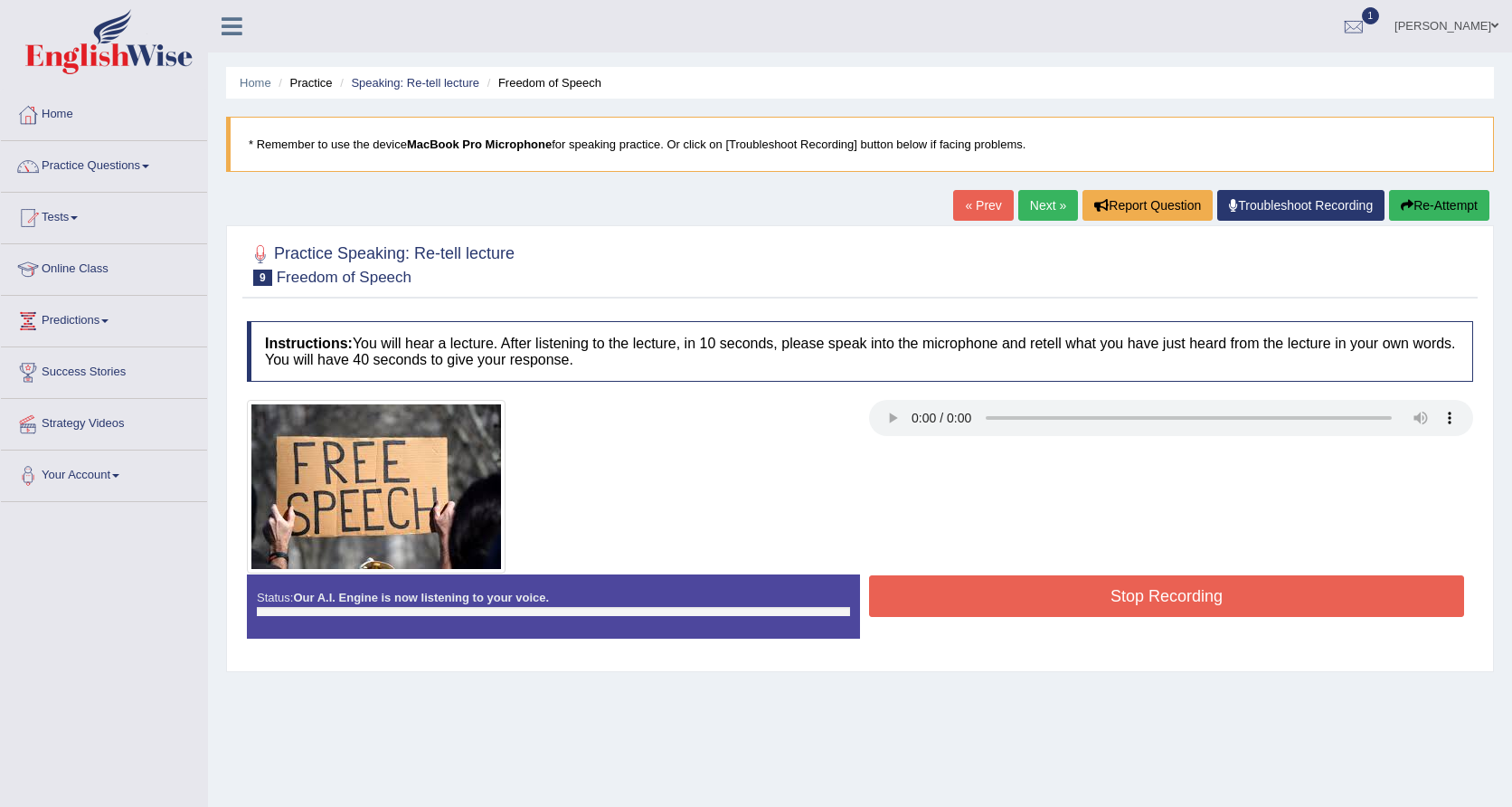
click at [1088, 602] on button "Stop Recording" at bounding box center [1166, 596] width 595 height 42
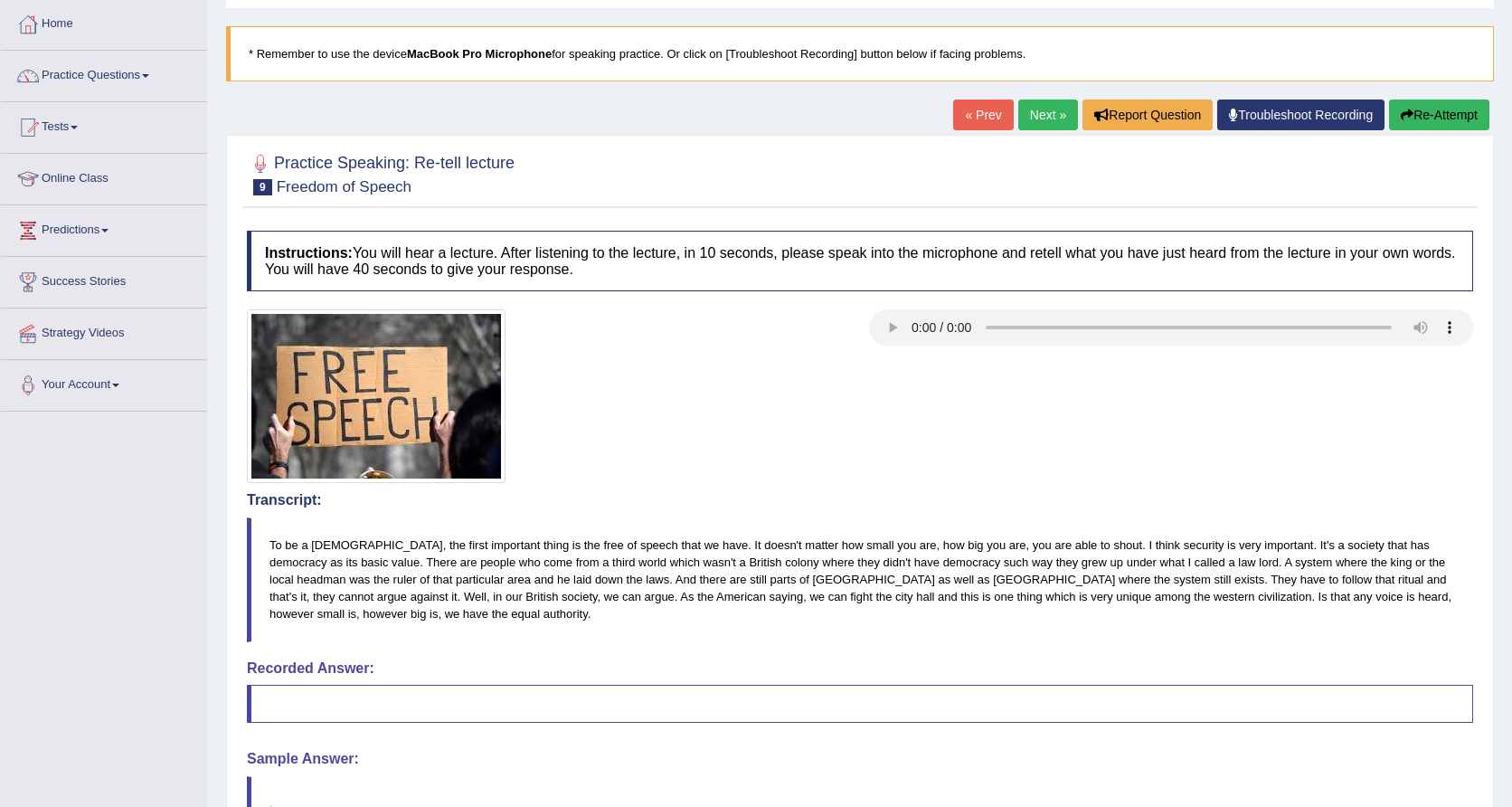
scroll to position [92, 0]
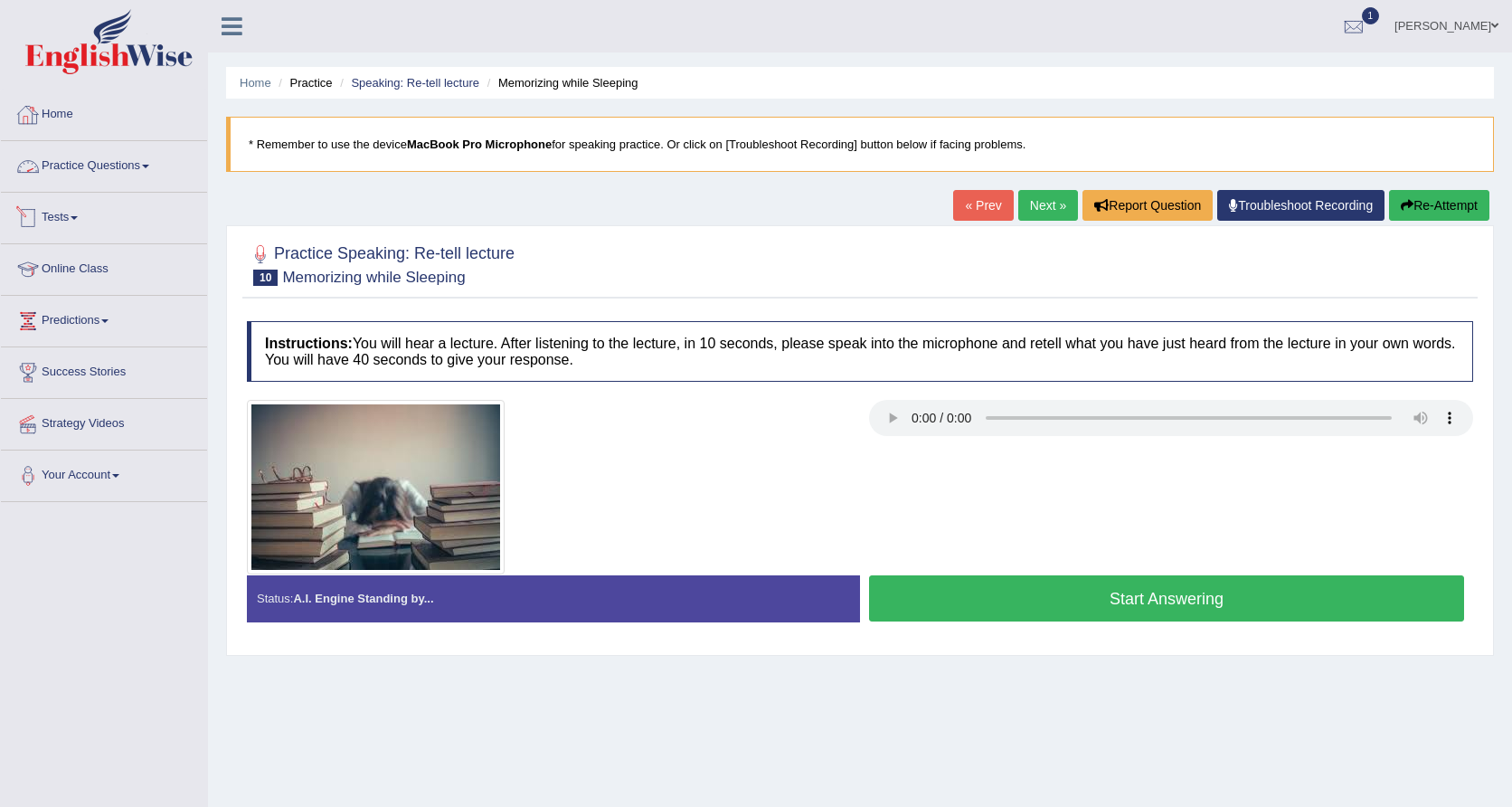
click at [109, 171] on link "Practice Questions" at bounding box center [104, 163] width 207 height 45
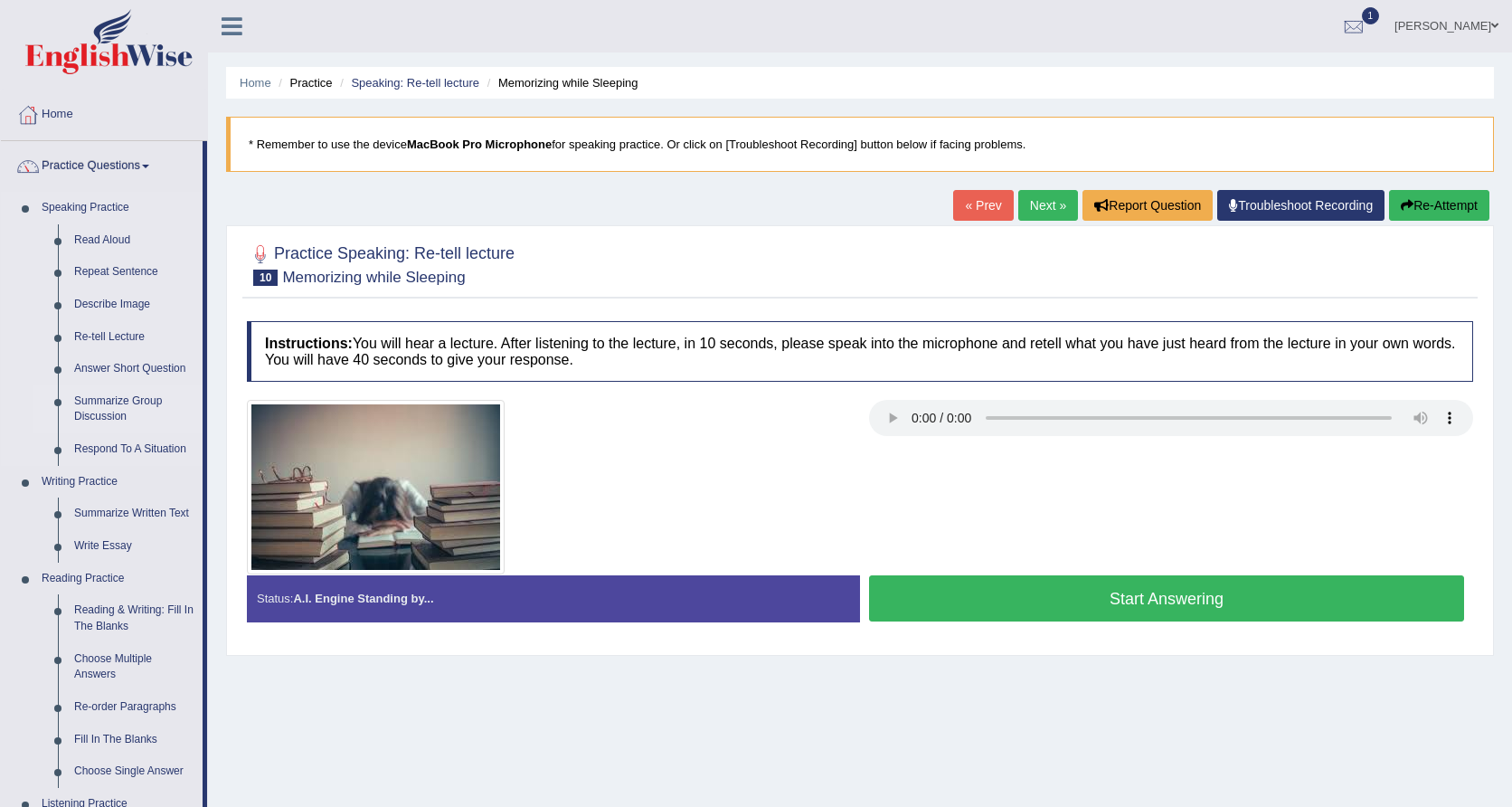
click at [115, 399] on link "Summarize Group Discussion" at bounding box center [133, 409] width 136 height 48
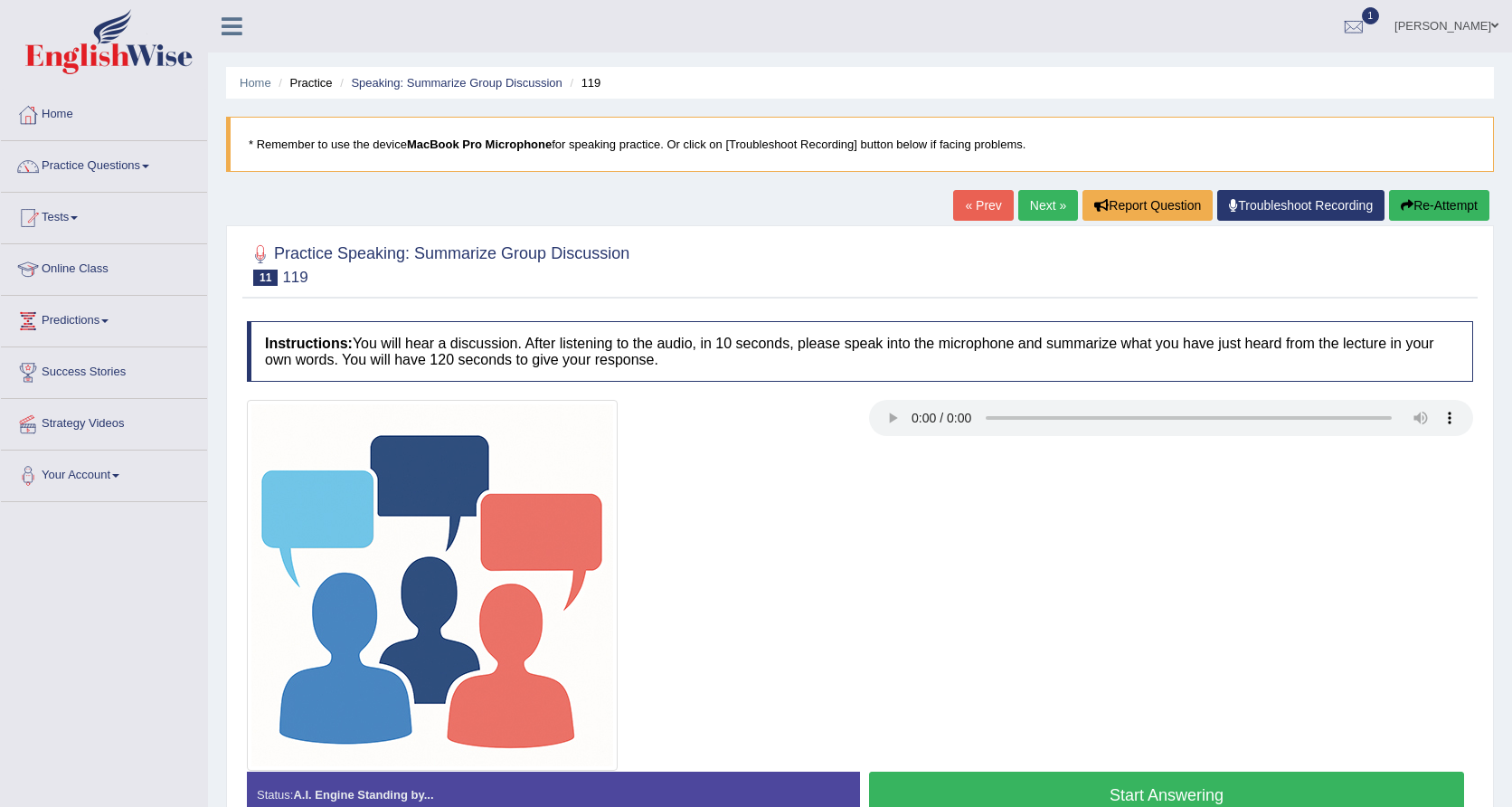
click at [1026, 200] on link "Next »" at bounding box center [1049, 206] width 60 height 31
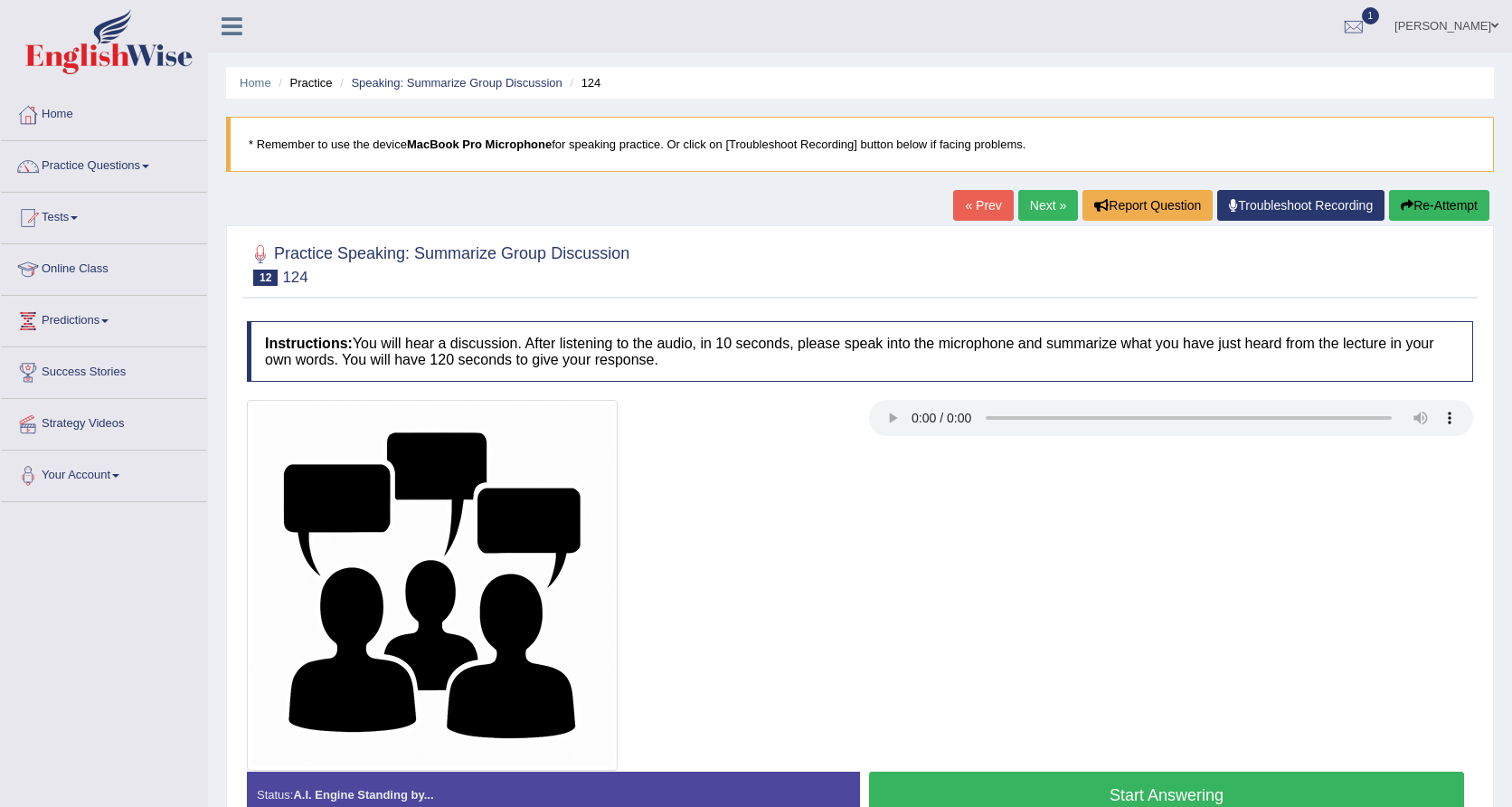
click at [975, 207] on link "« Prev" at bounding box center [983, 206] width 60 height 31
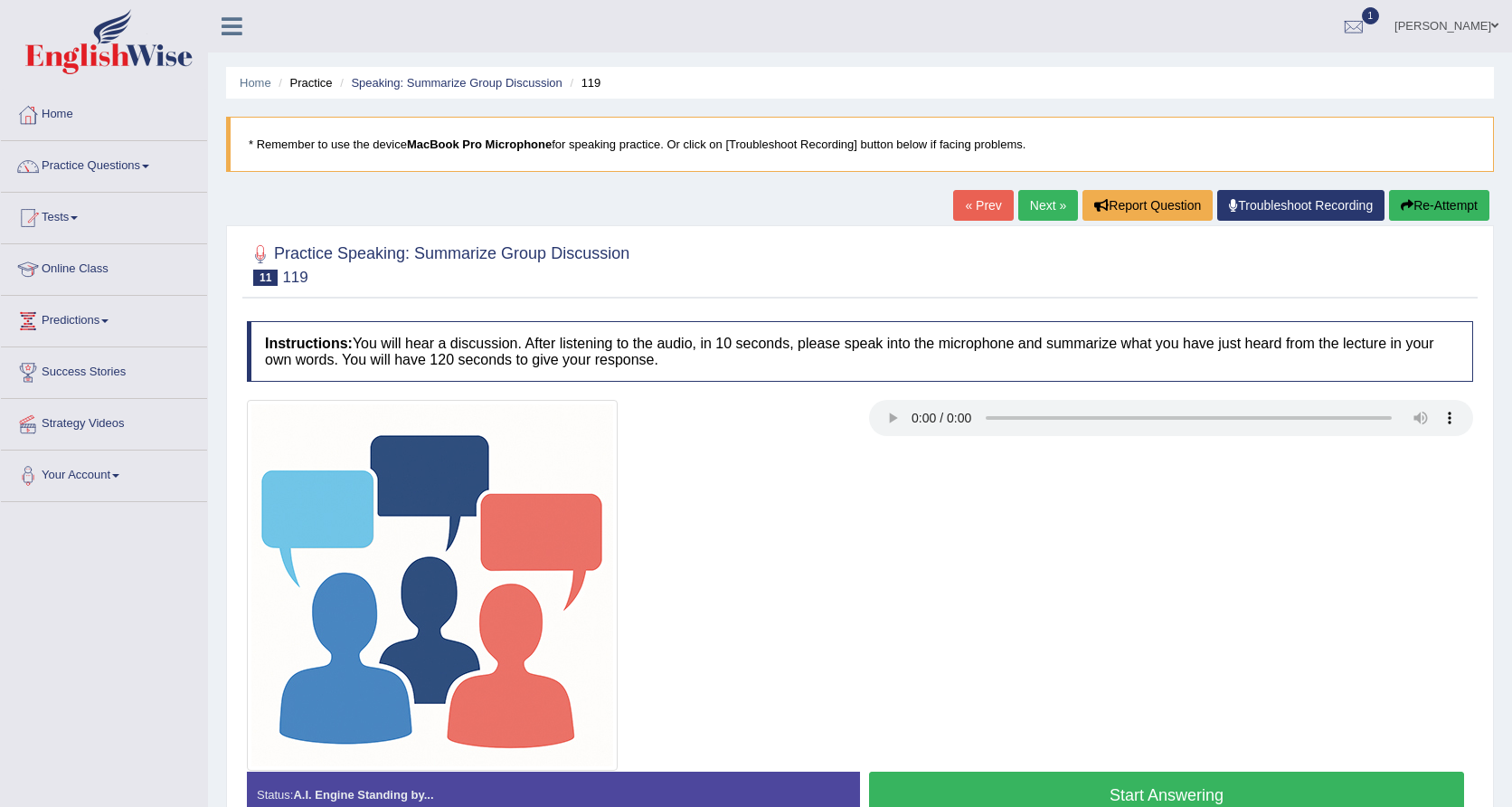
click at [103, 170] on link "Practice Questions" at bounding box center [104, 163] width 207 height 45
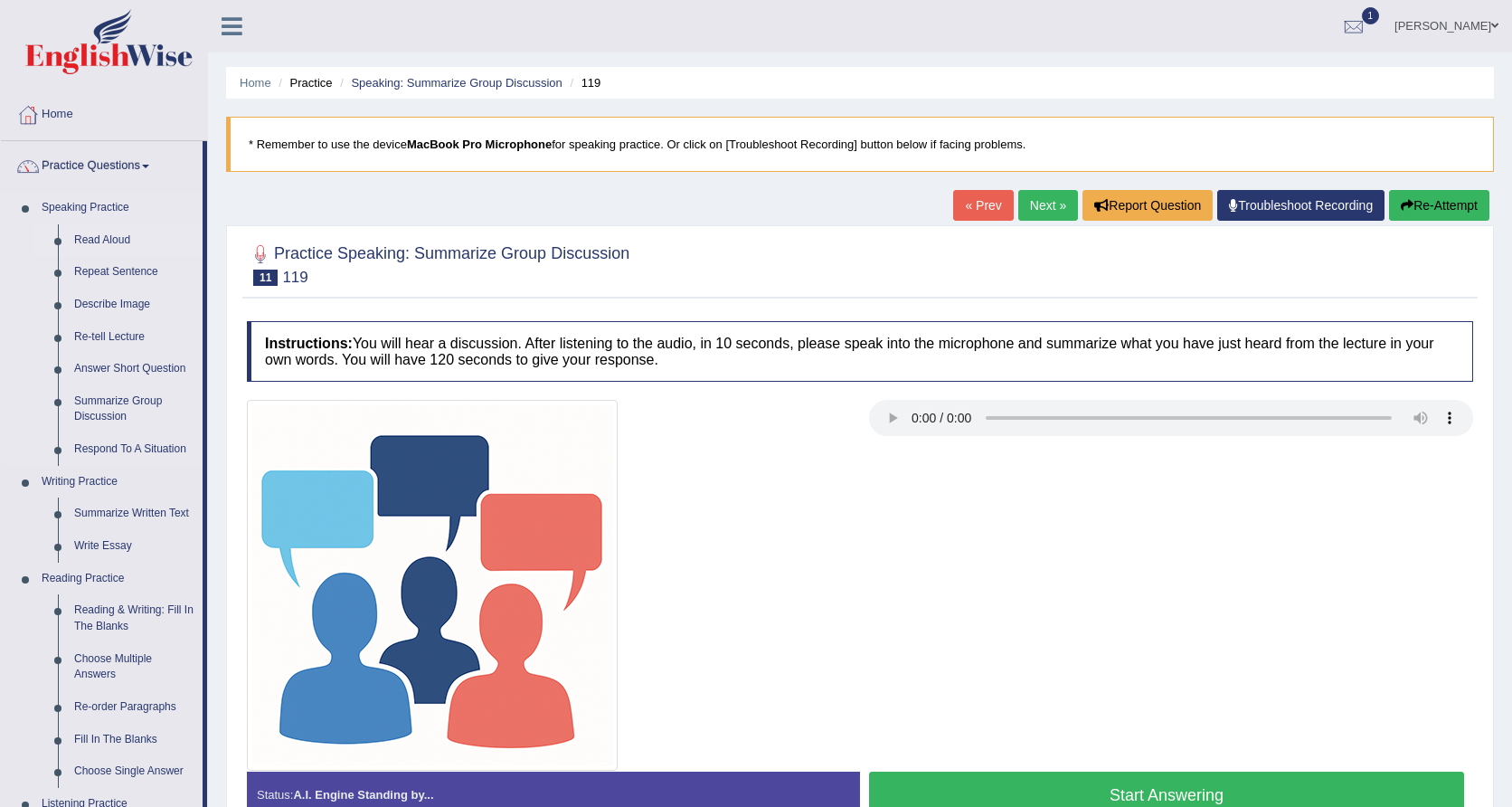
click at [85, 234] on link "Read Aloud" at bounding box center [133, 240] width 136 height 33
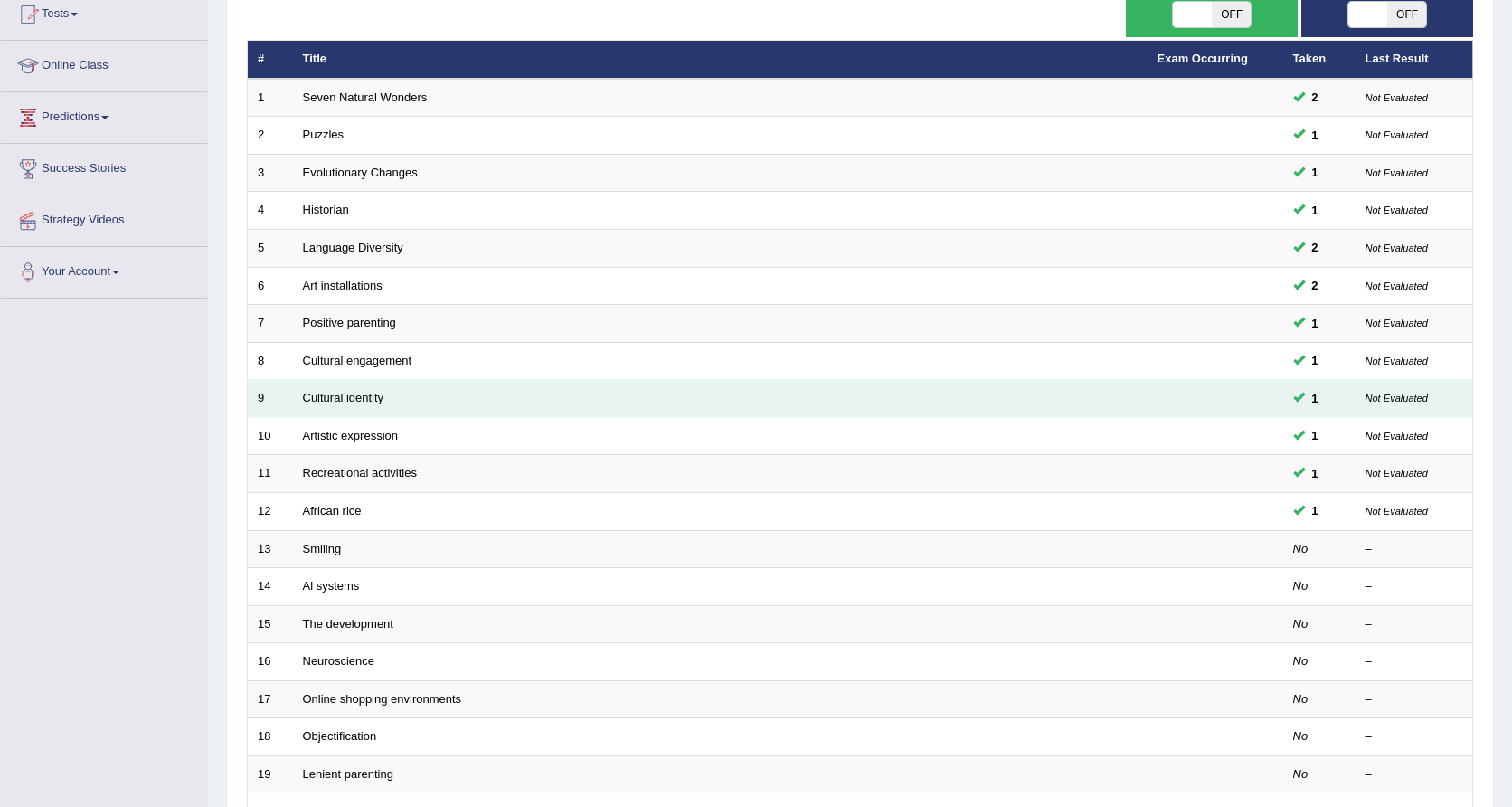
scroll to position [227, 0]
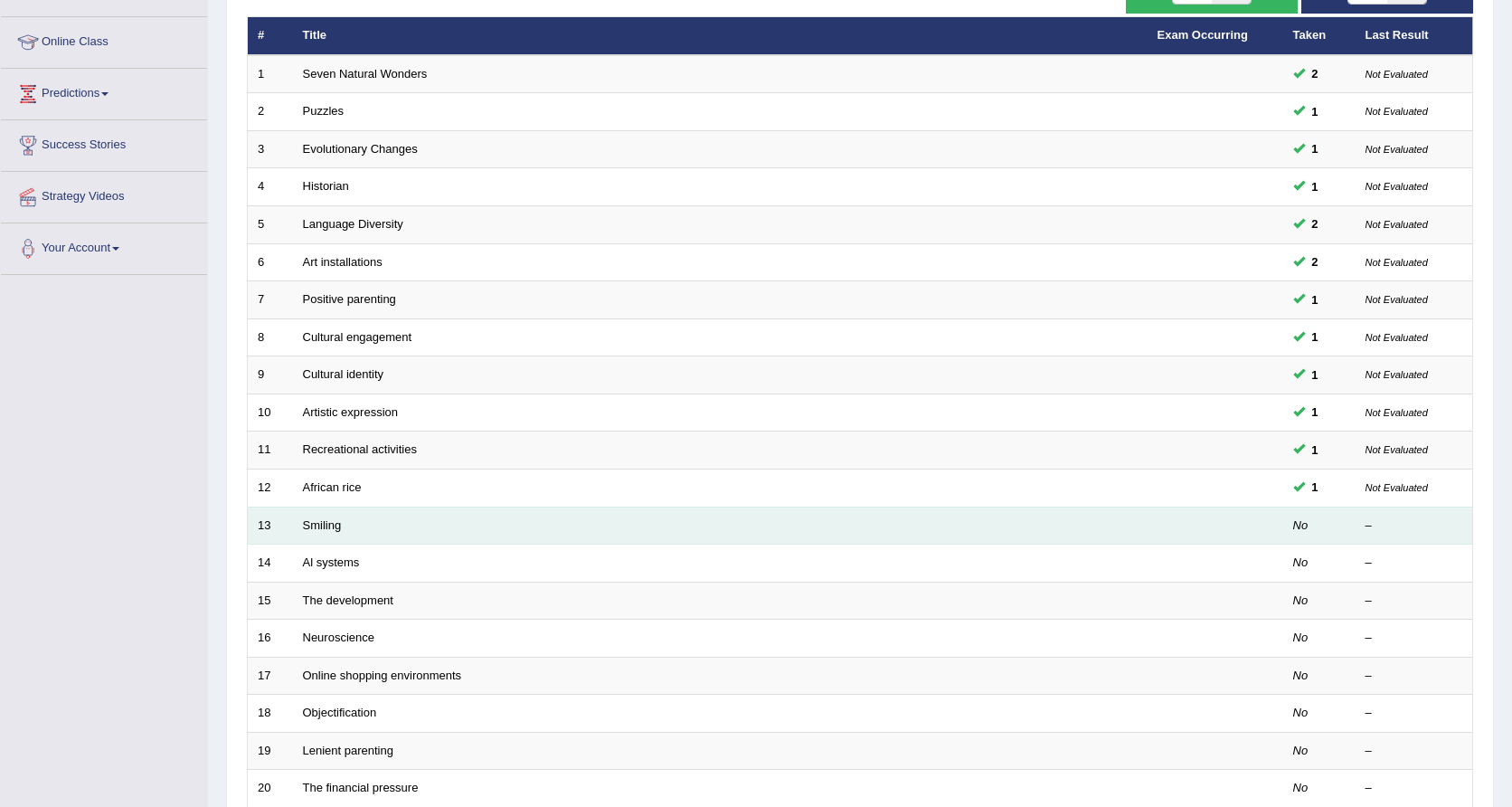
click at [323, 526] on td "Smiling" at bounding box center [720, 525] width 854 height 38
click at [327, 519] on link "Smiling" at bounding box center [322, 525] width 39 height 14
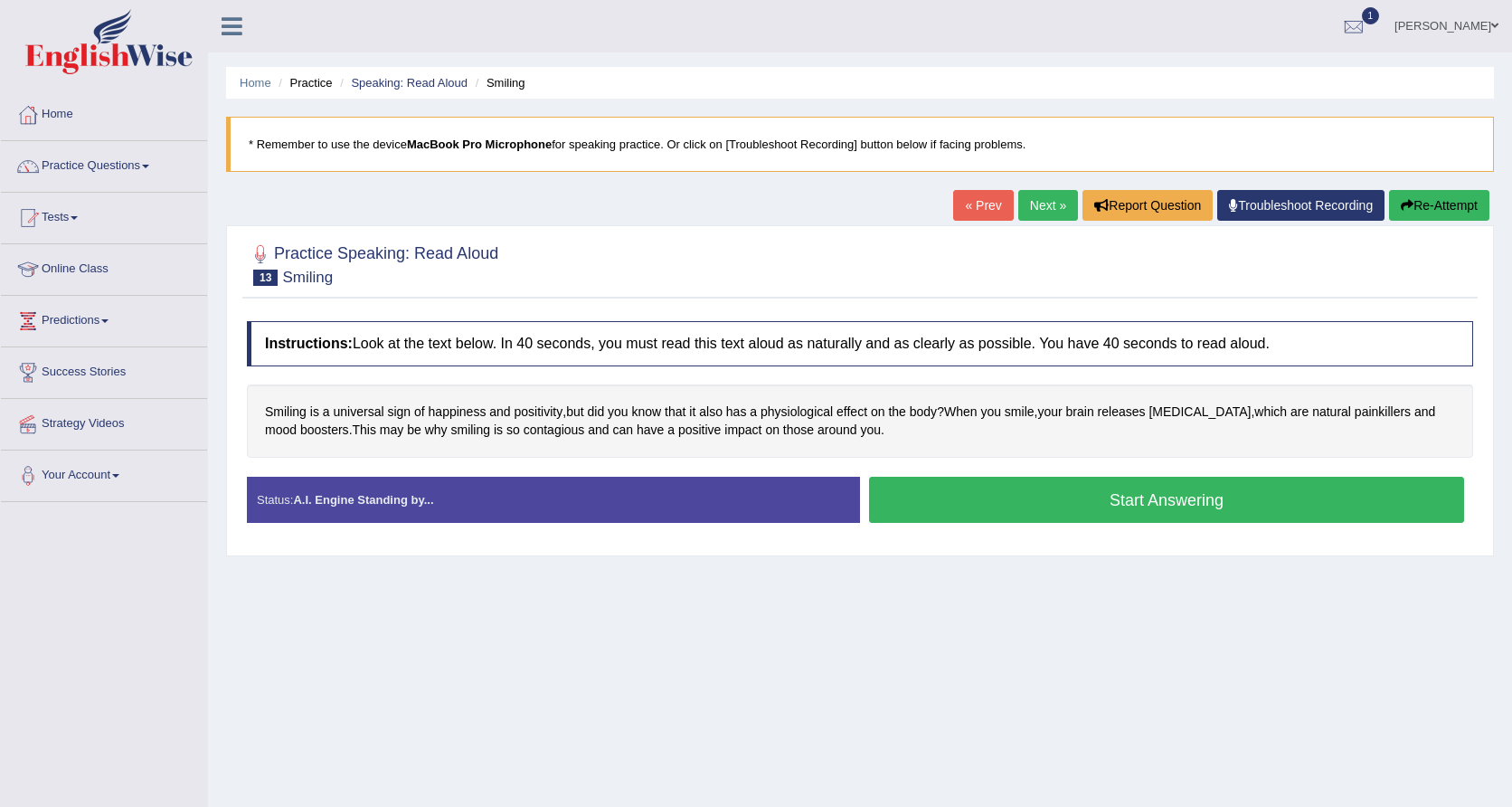
click at [1088, 498] on button "Start Answering" at bounding box center [1166, 500] width 595 height 46
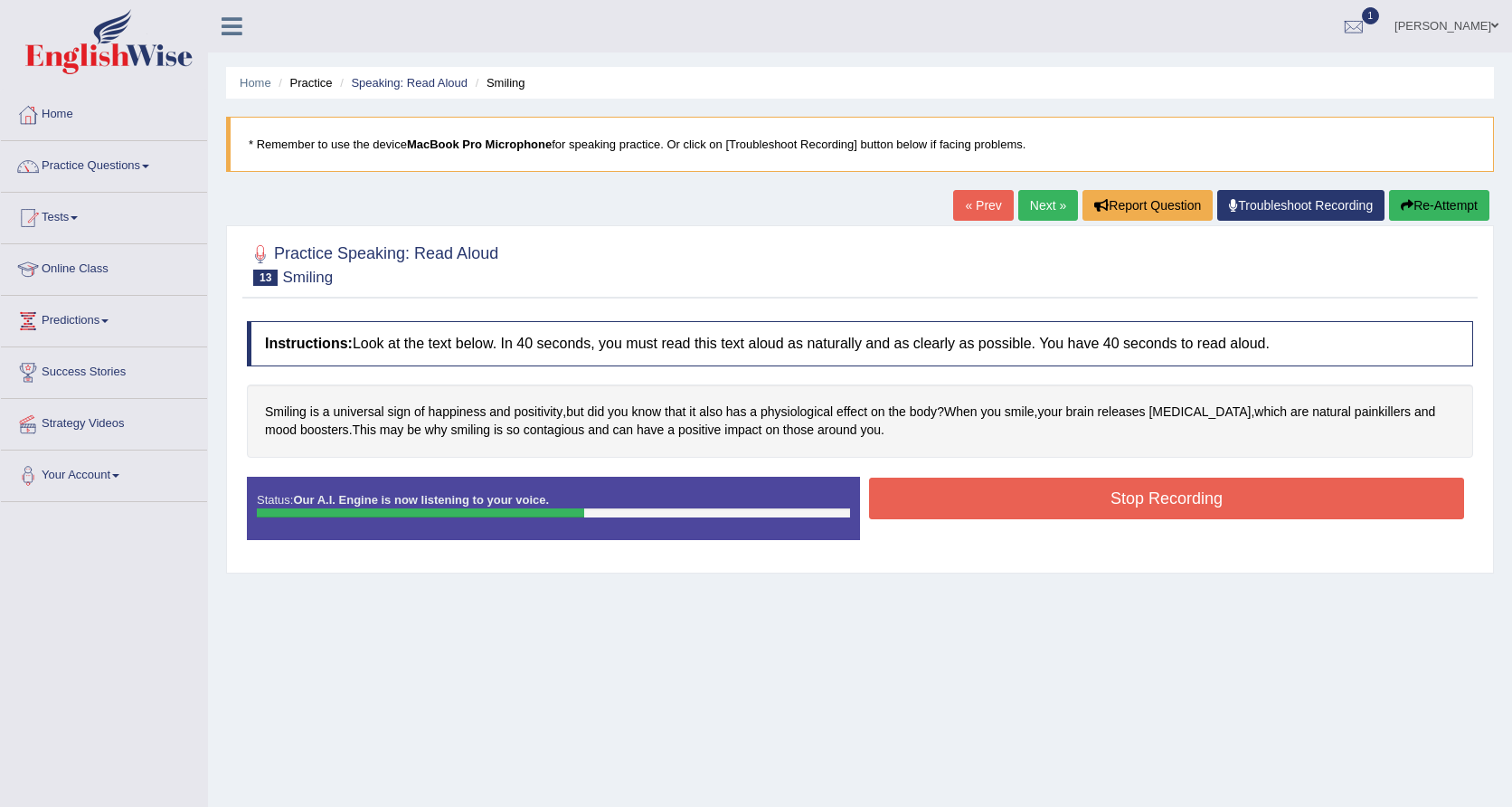
click at [996, 493] on button "Stop Recording" at bounding box center [1166, 498] width 595 height 42
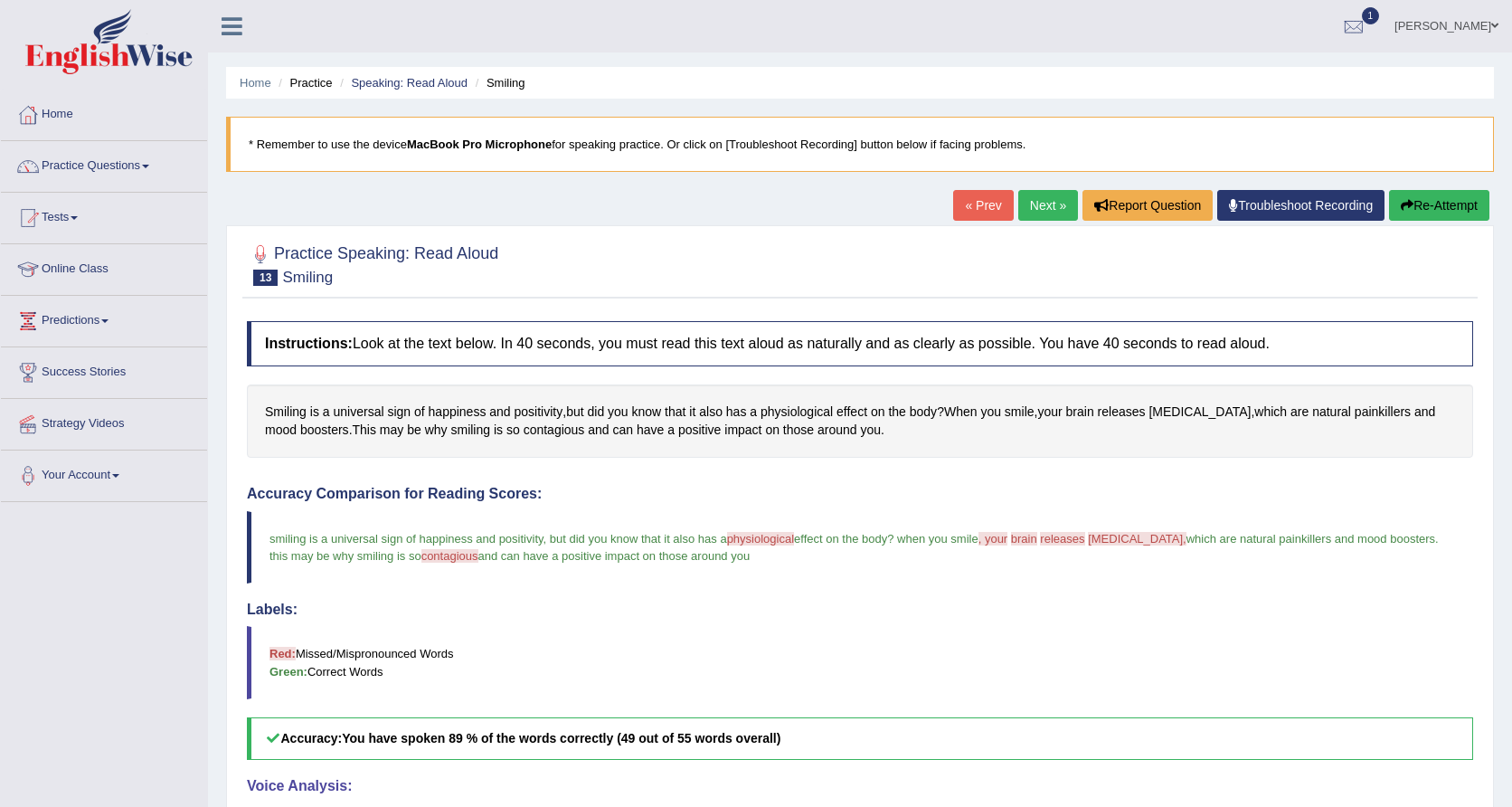
click at [1040, 214] on link "Next »" at bounding box center [1049, 206] width 60 height 31
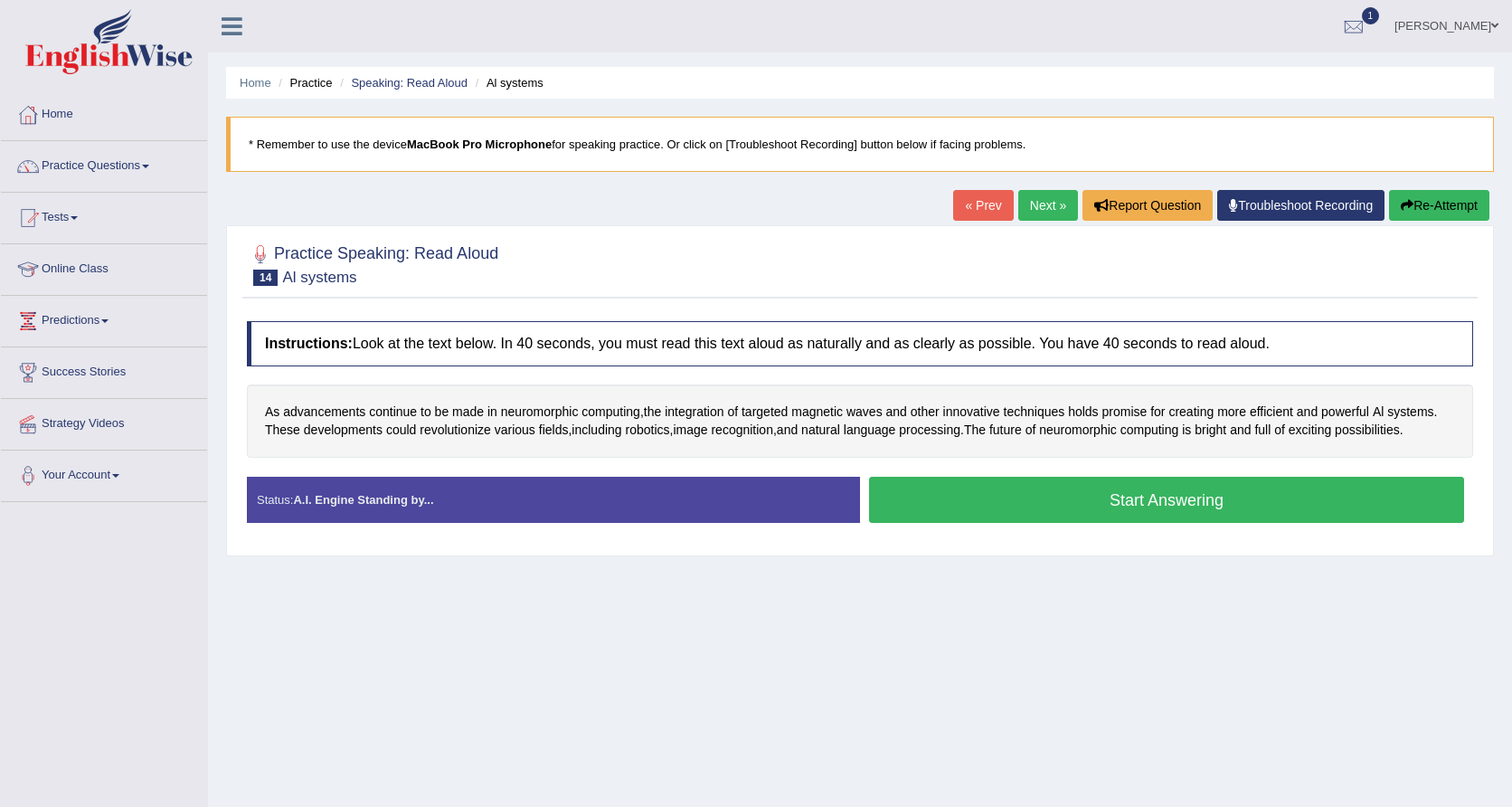
click at [995, 505] on button "Start Answering" at bounding box center [1166, 500] width 595 height 46
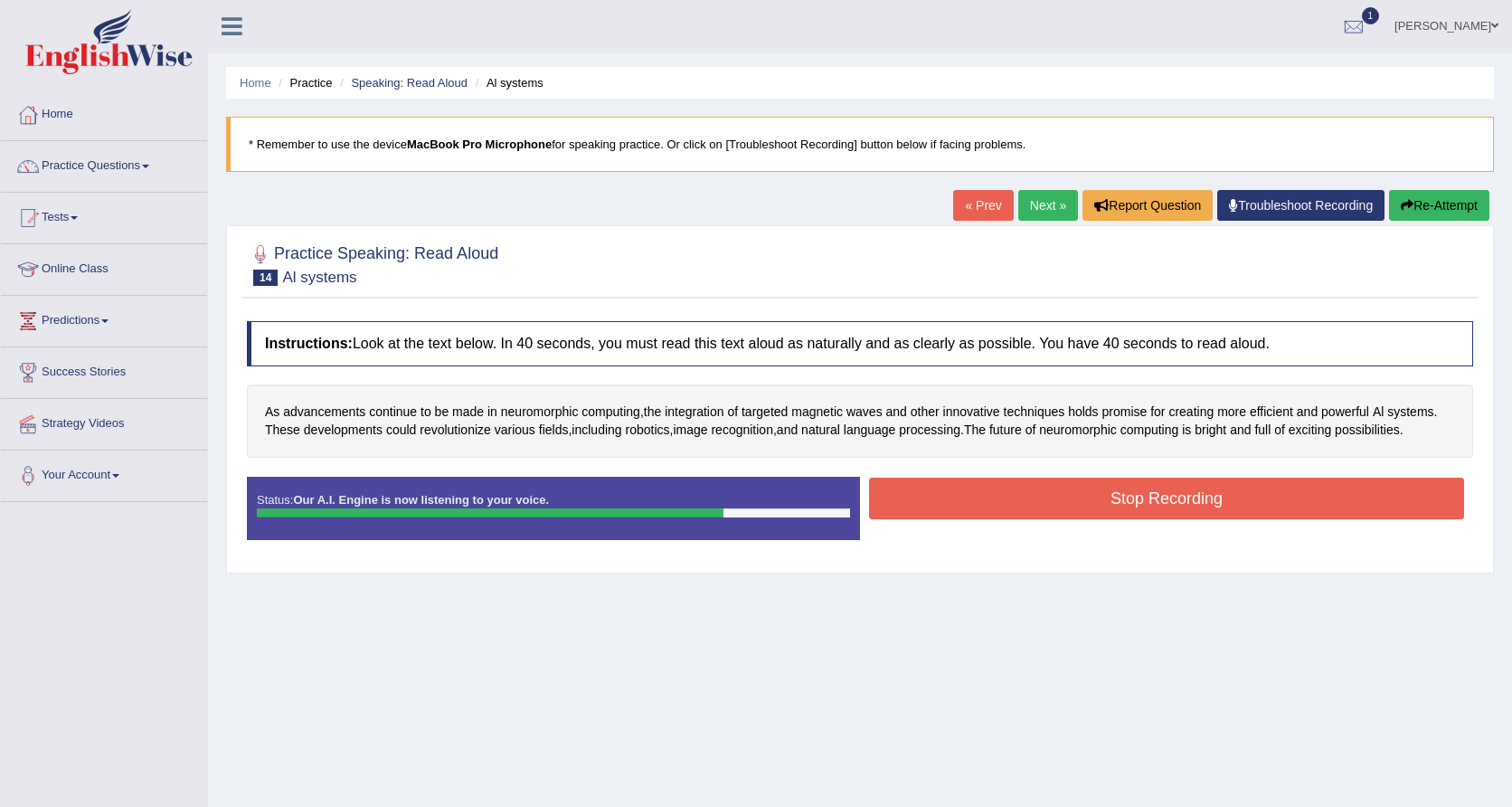
click at [1183, 491] on button "Stop Recording" at bounding box center [1166, 498] width 595 height 42
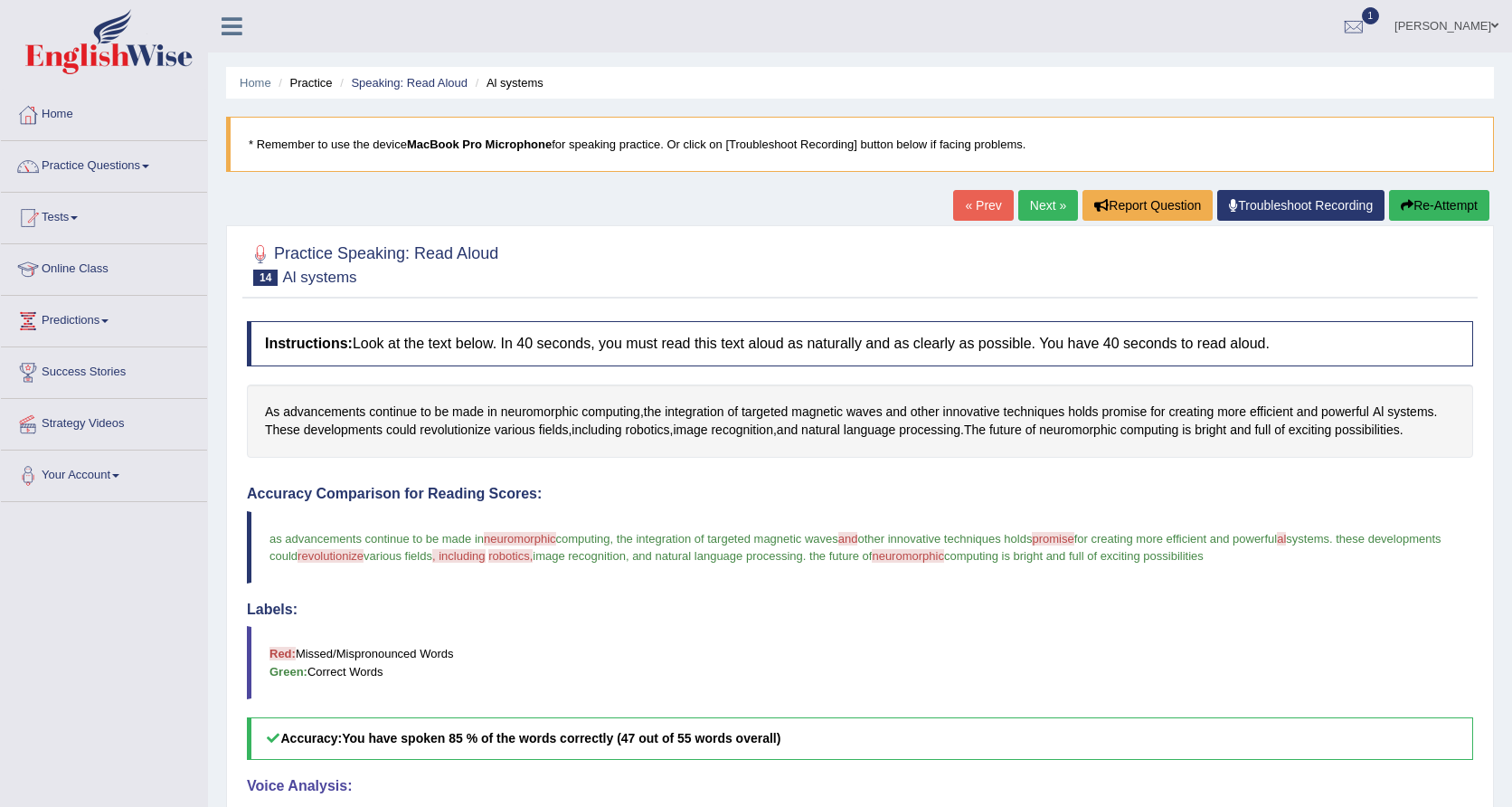
click at [1415, 210] on button "Re-Attempt" at bounding box center [1440, 206] width 100 height 31
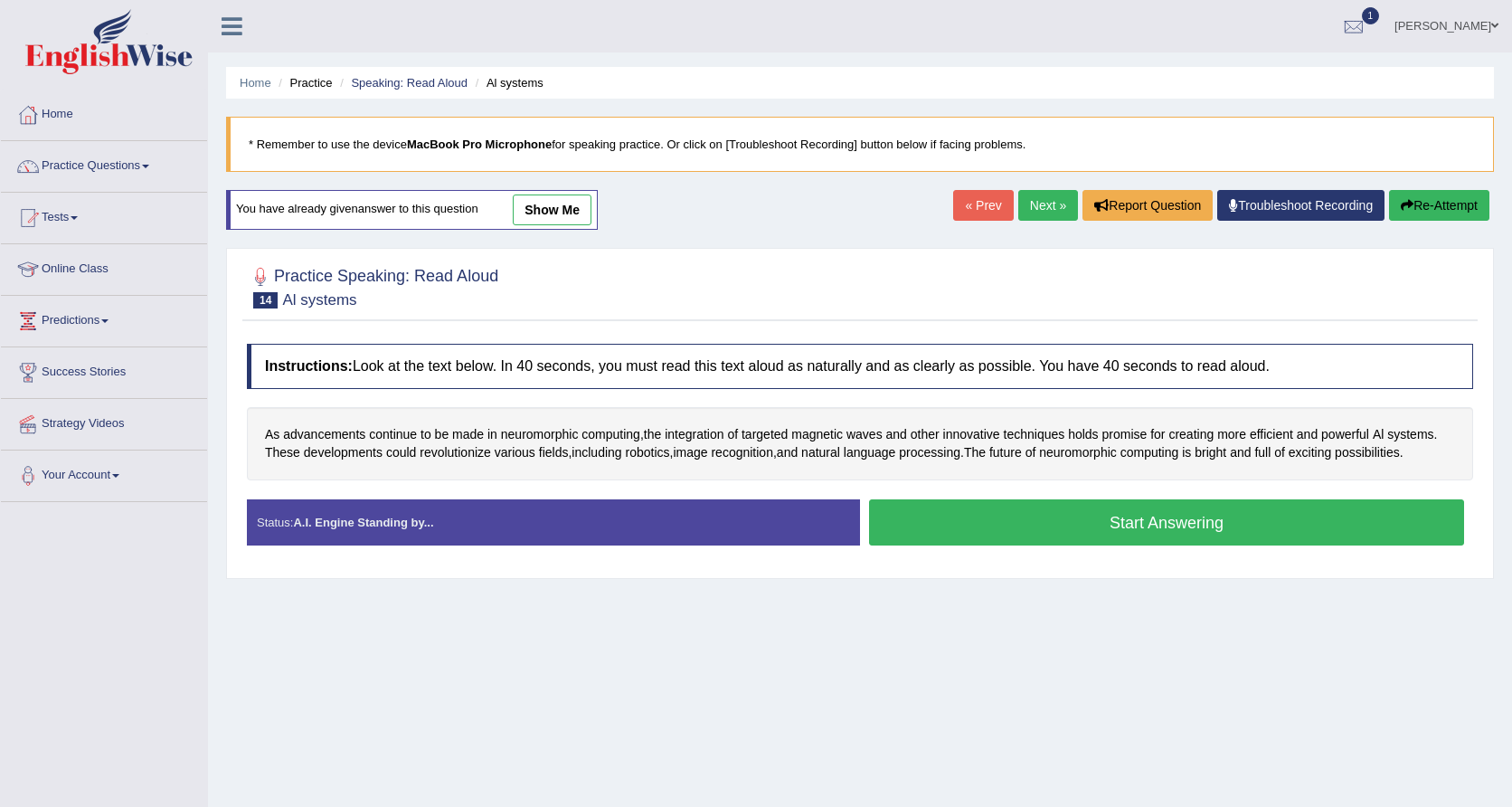
click at [1136, 512] on button "Start Answering" at bounding box center [1166, 522] width 595 height 46
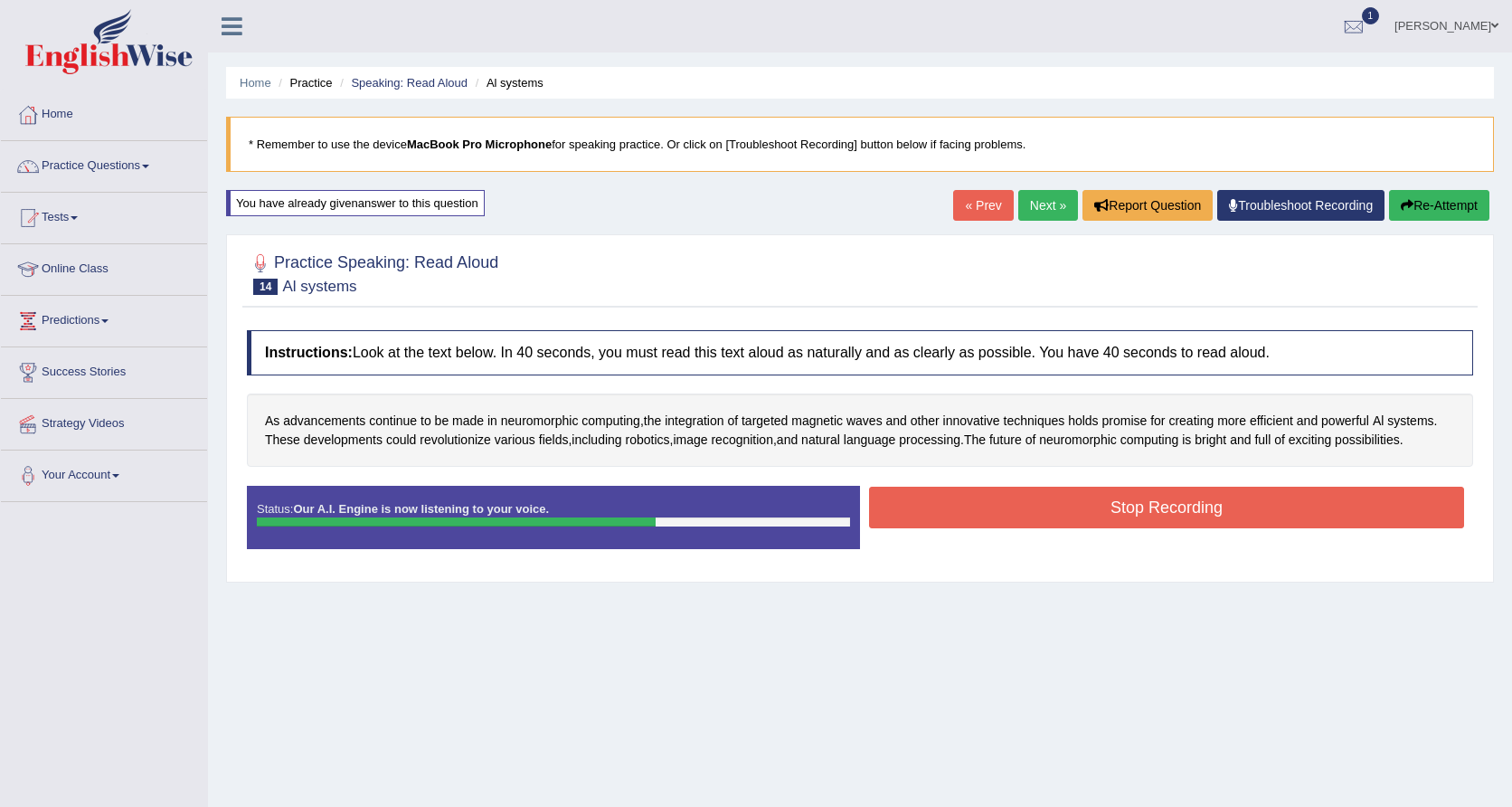
click at [1150, 508] on button "Stop Recording" at bounding box center [1166, 507] width 595 height 42
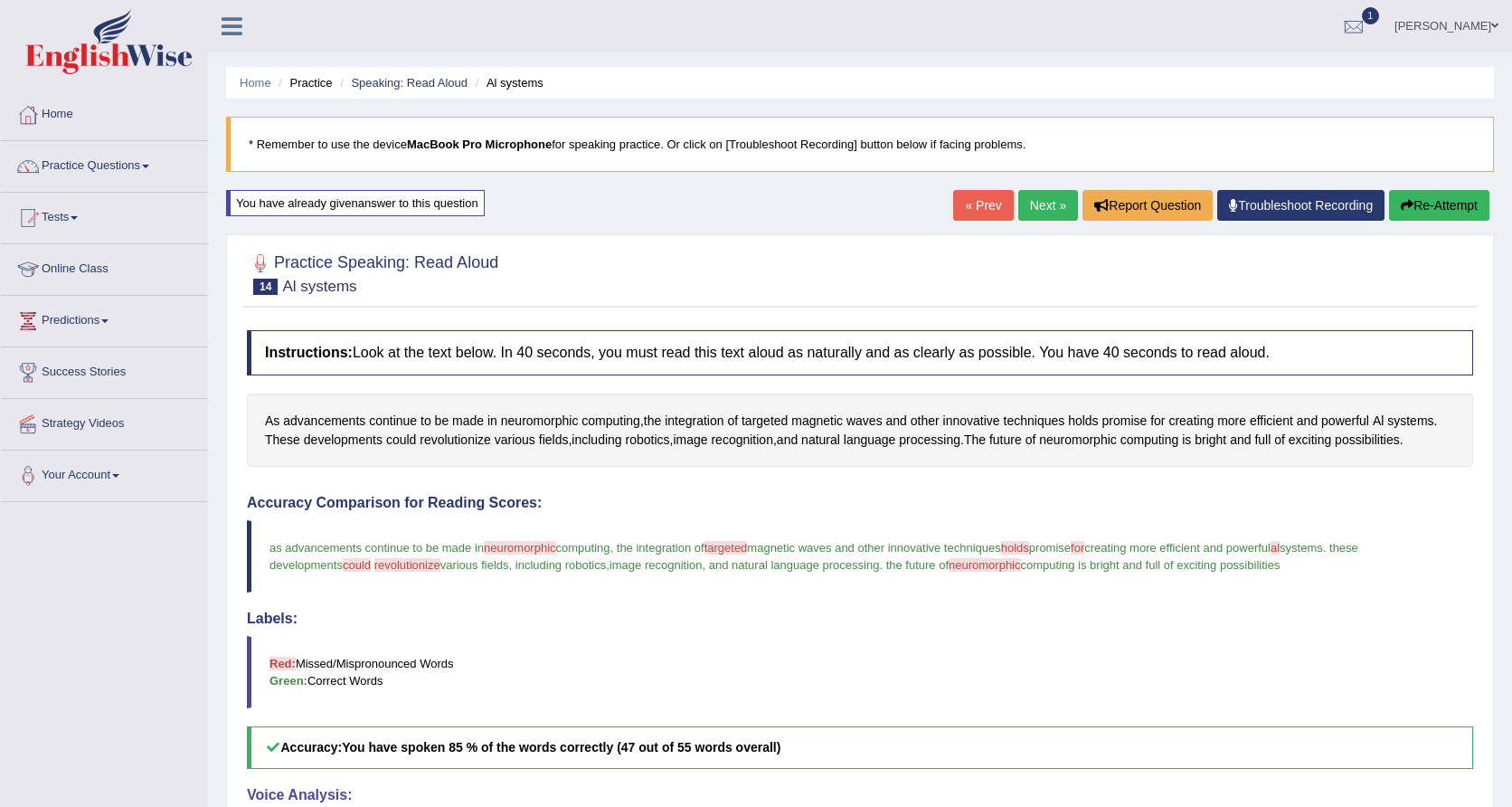
click at [1034, 197] on link "Next »" at bounding box center [1049, 206] width 60 height 31
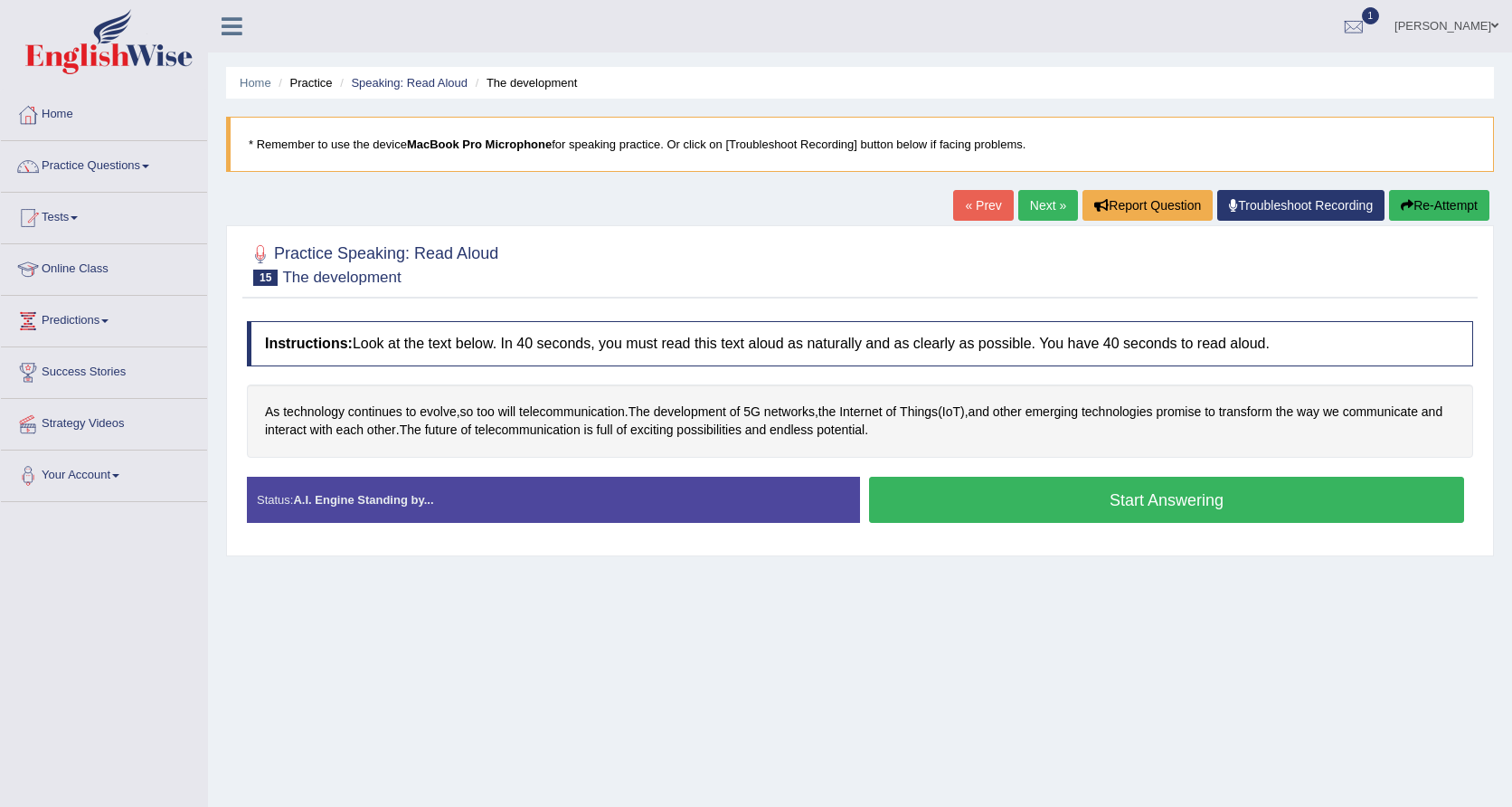
click at [1061, 499] on button "Start Answering" at bounding box center [1166, 500] width 595 height 46
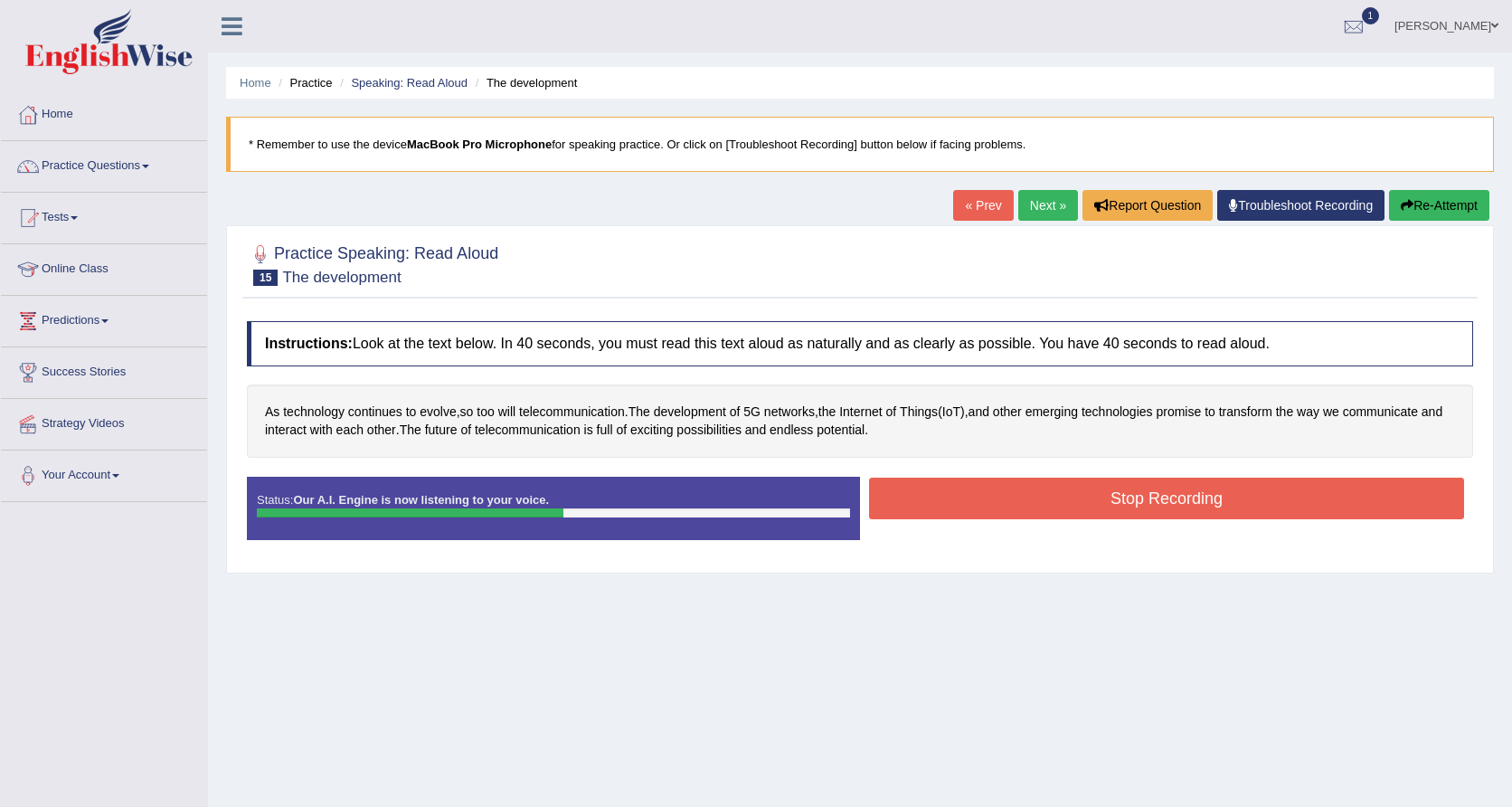
click at [1061, 499] on button "Stop Recording" at bounding box center [1166, 498] width 595 height 42
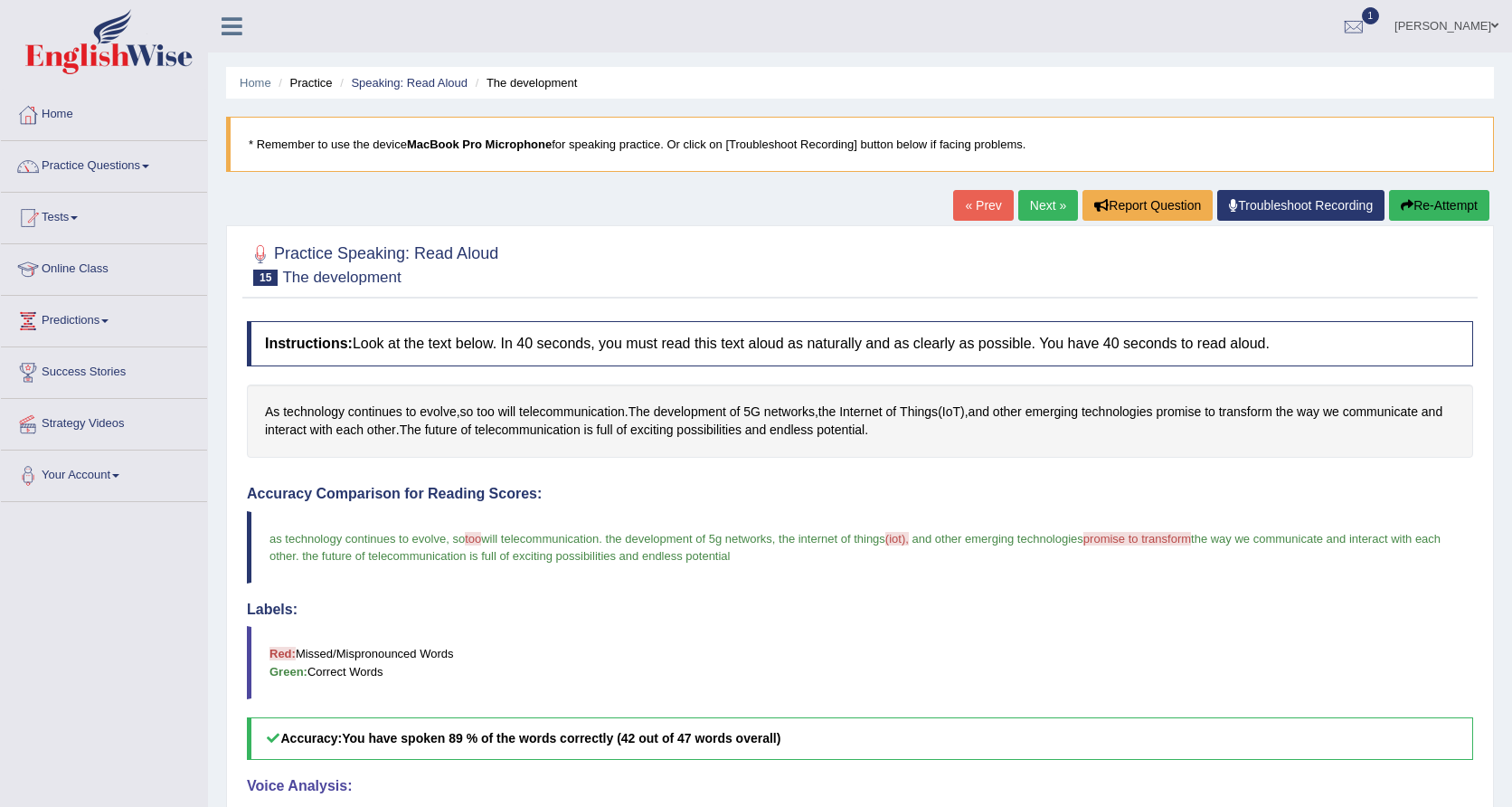
click at [1049, 196] on link "Next »" at bounding box center [1049, 206] width 60 height 31
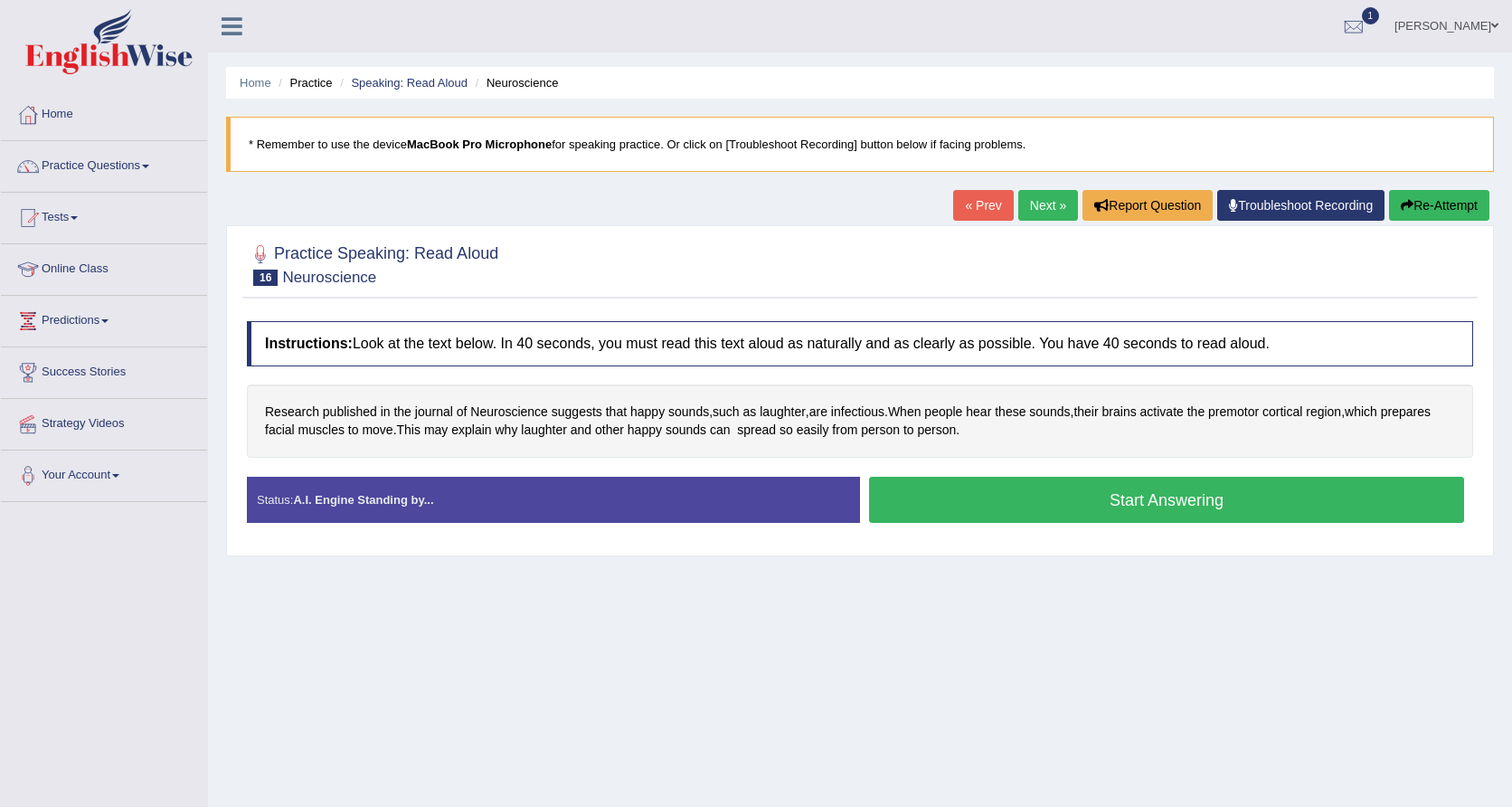
click at [1010, 499] on button "Start Answering" at bounding box center [1166, 500] width 595 height 46
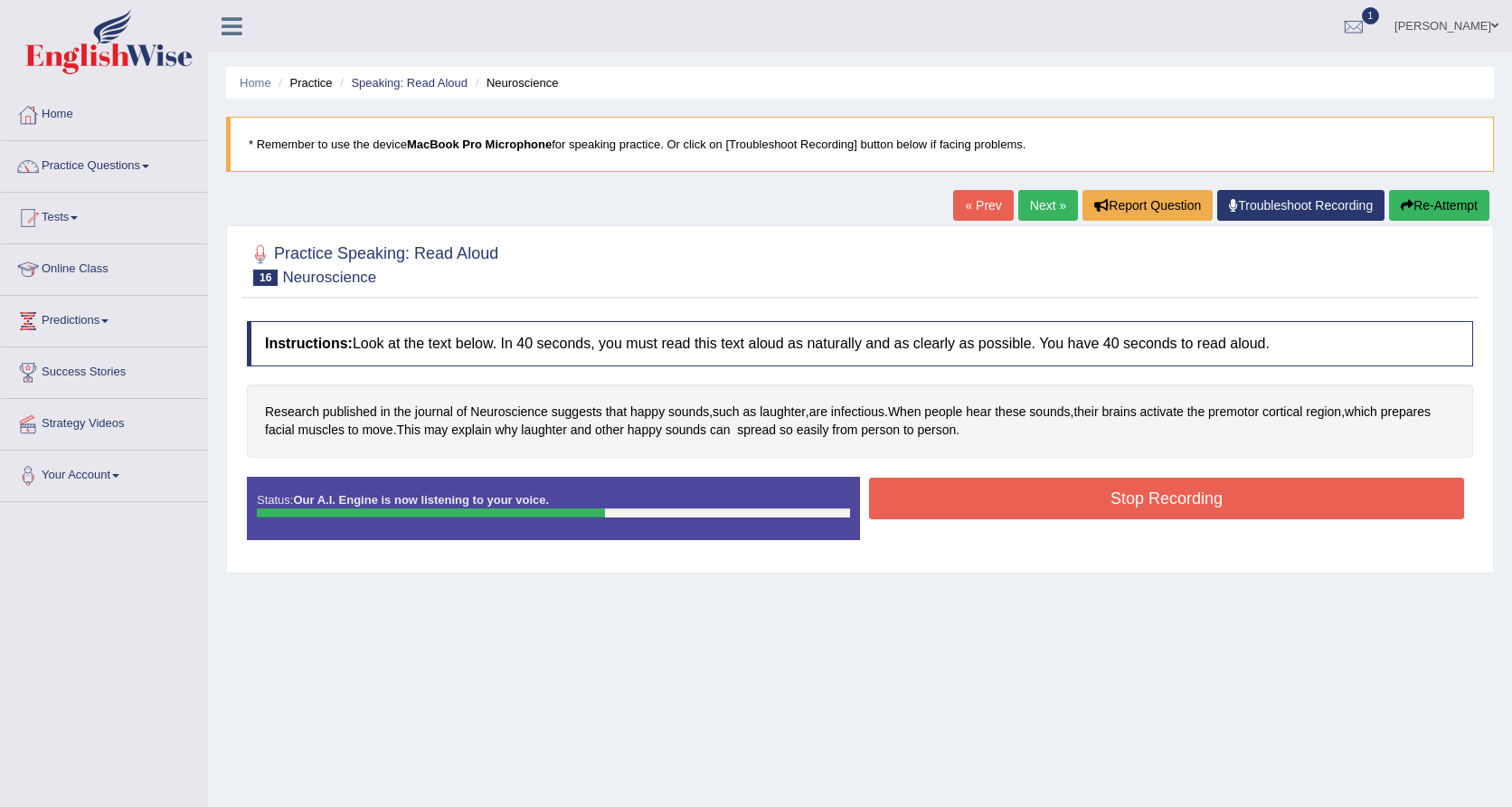
click at [1018, 501] on button "Stop Recording" at bounding box center [1166, 498] width 595 height 42
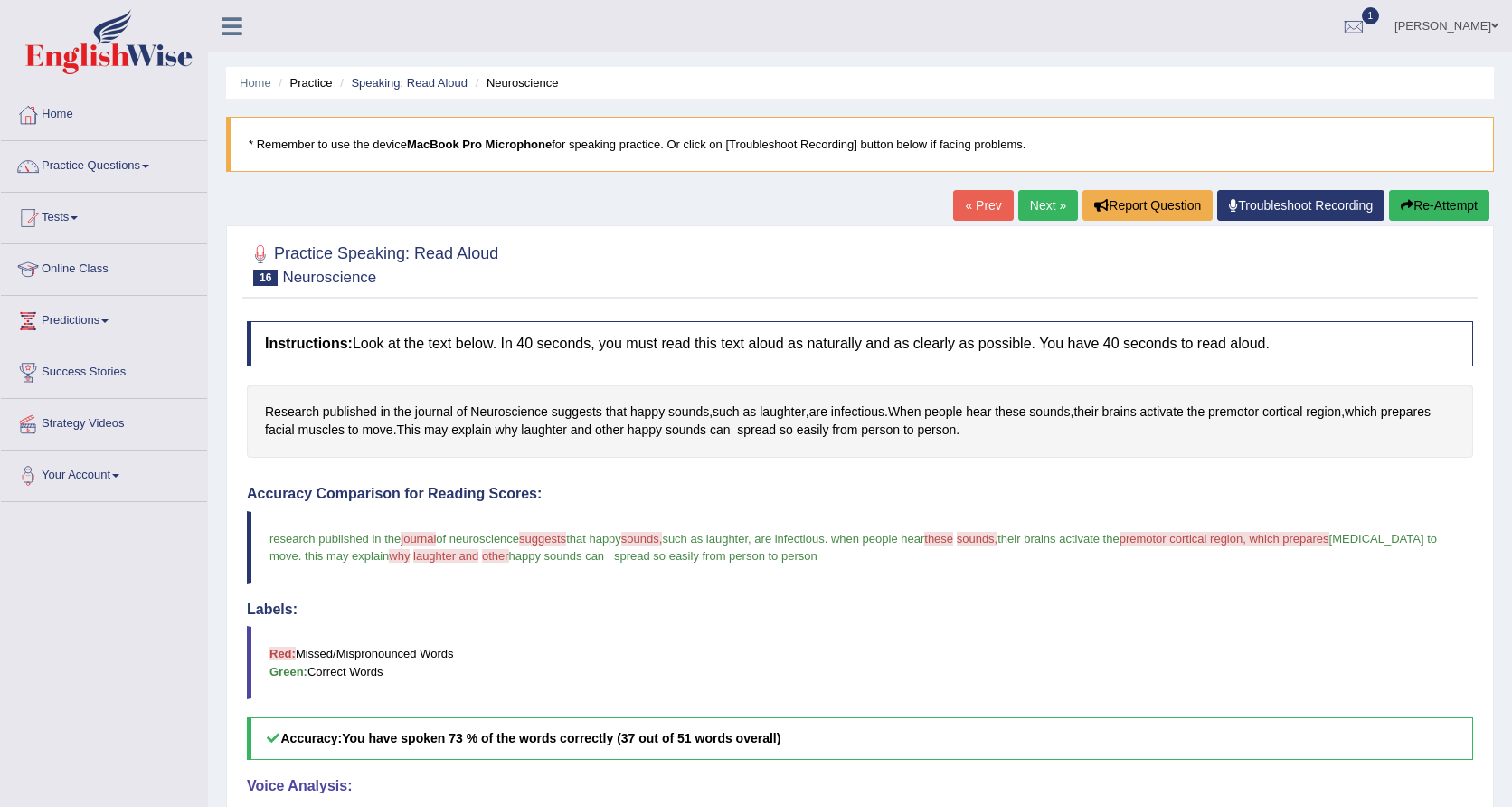
click at [1043, 210] on link "Next »" at bounding box center [1049, 206] width 60 height 31
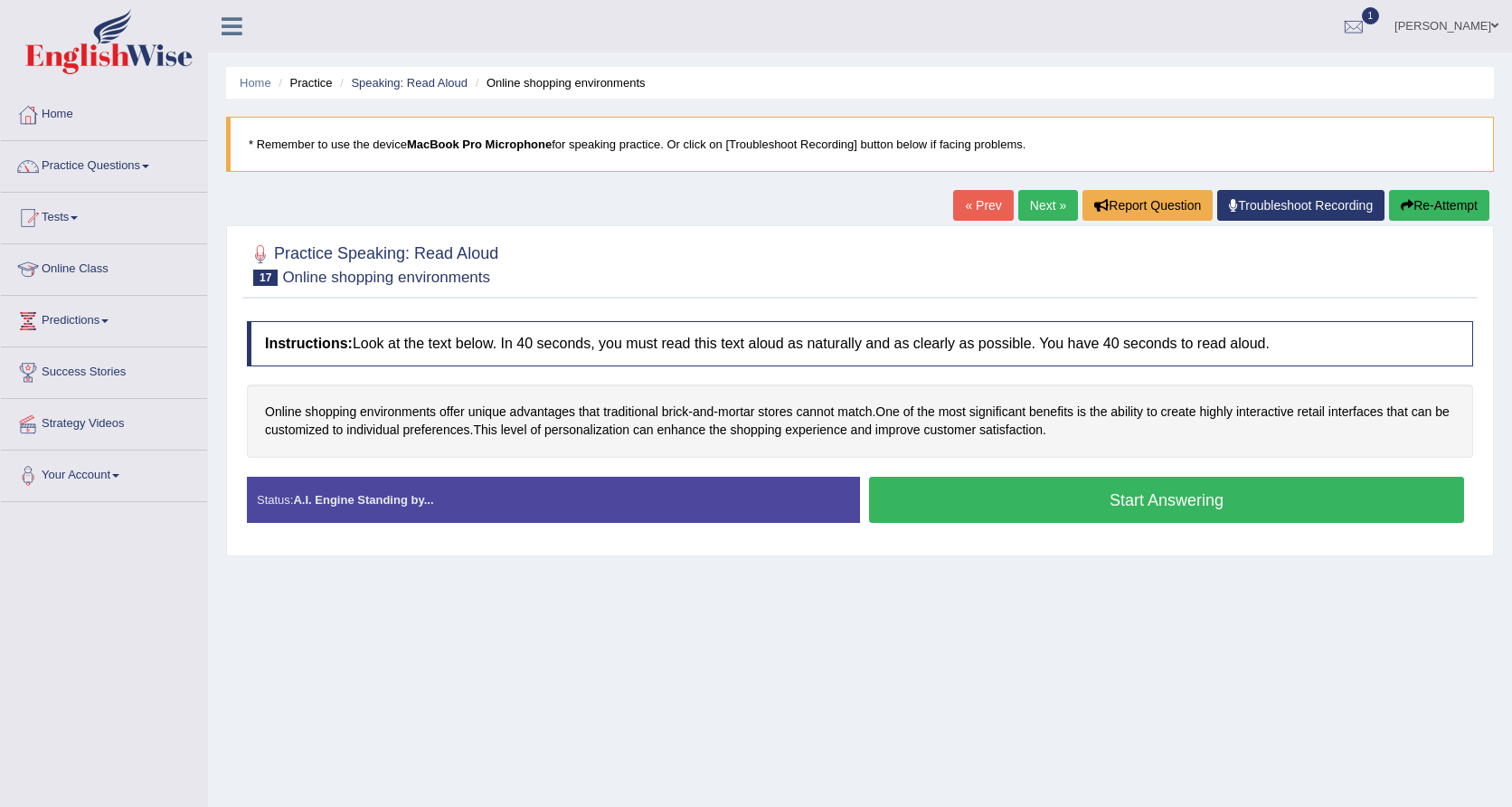
click at [1090, 495] on button "Start Answering" at bounding box center [1166, 500] width 595 height 46
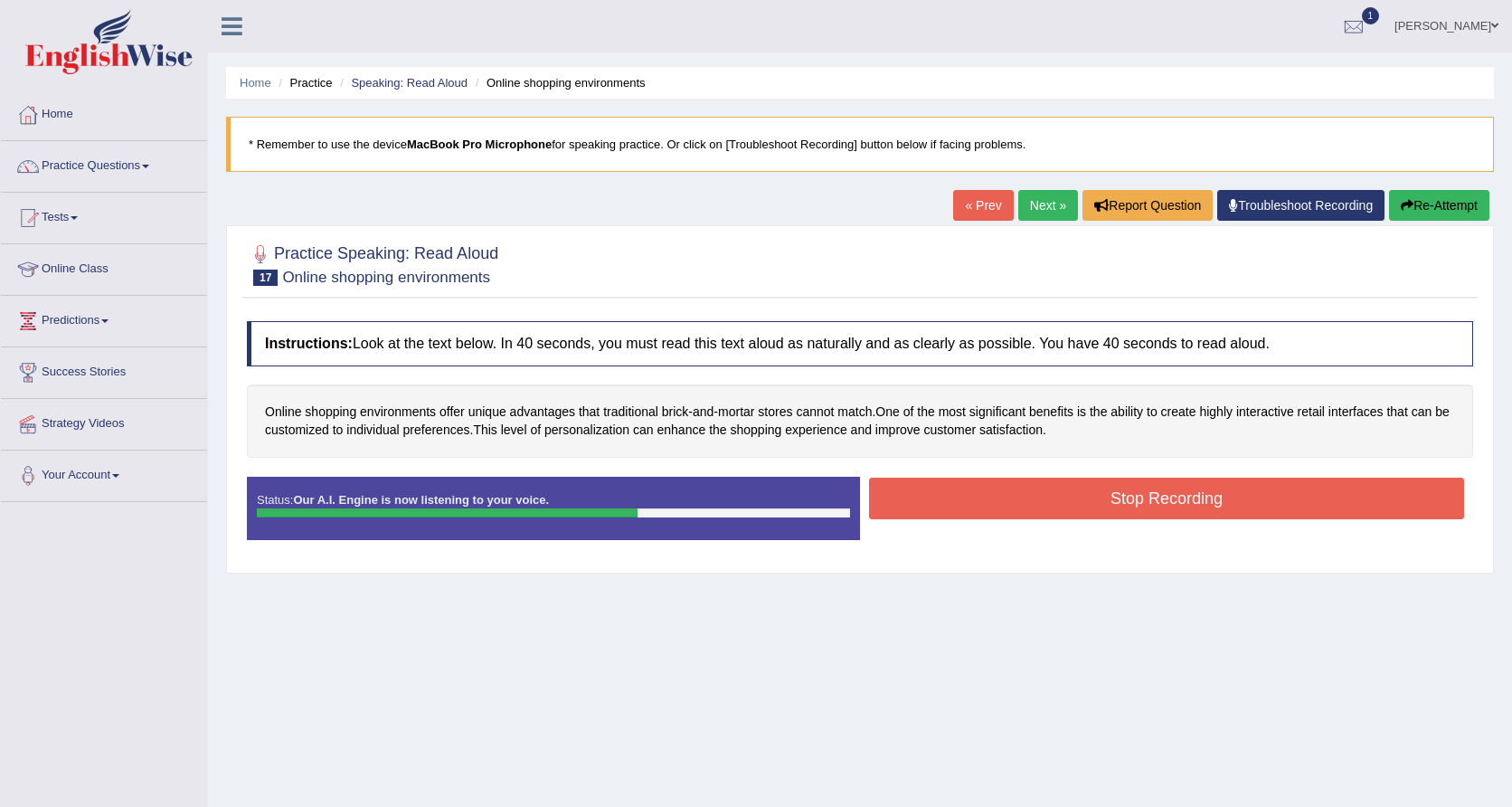
click at [1108, 500] on button "Stop Recording" at bounding box center [1166, 498] width 595 height 42
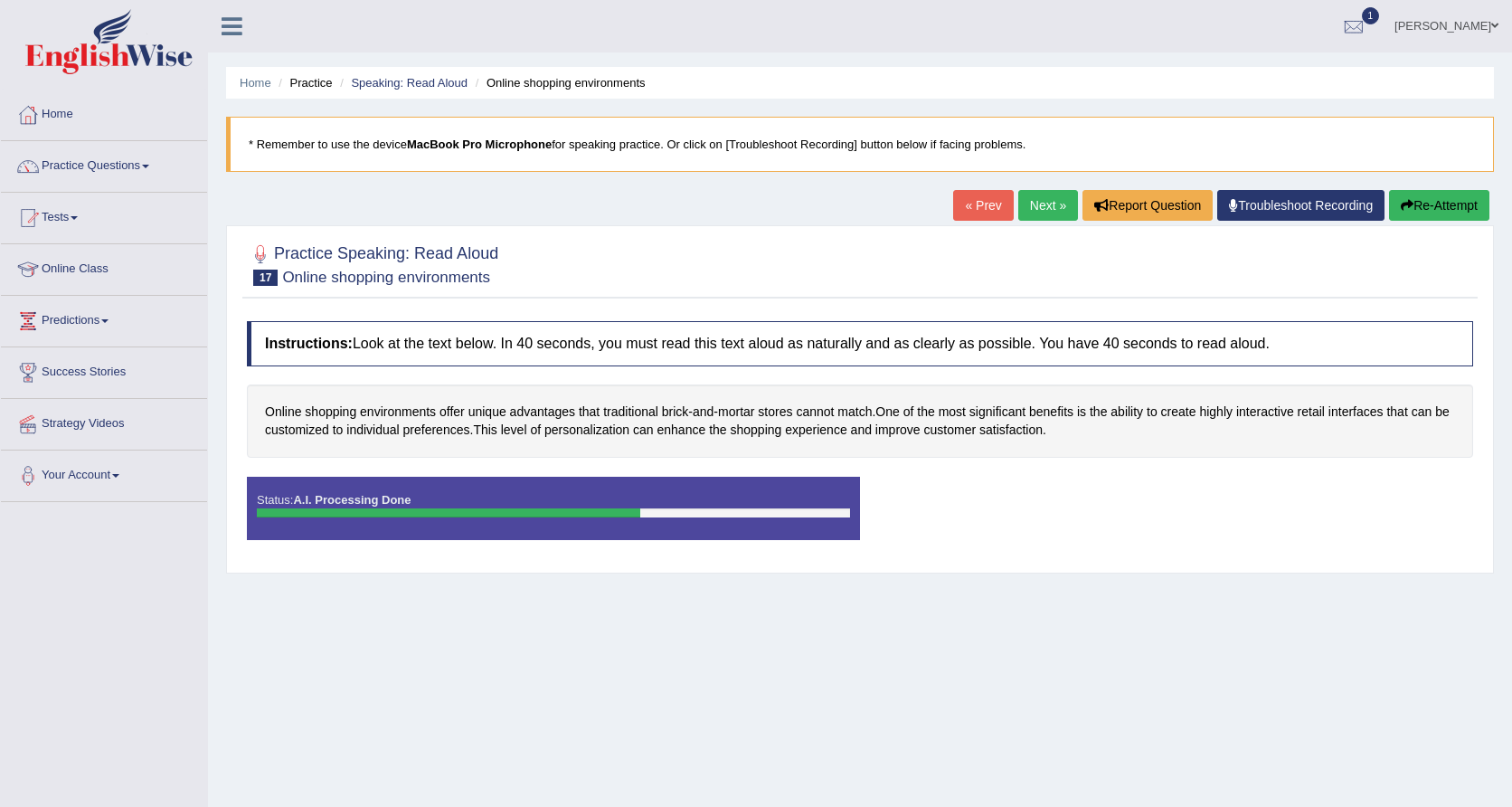
click at [1290, 212] on link "Troubleshoot Recording" at bounding box center [1301, 206] width 167 height 31
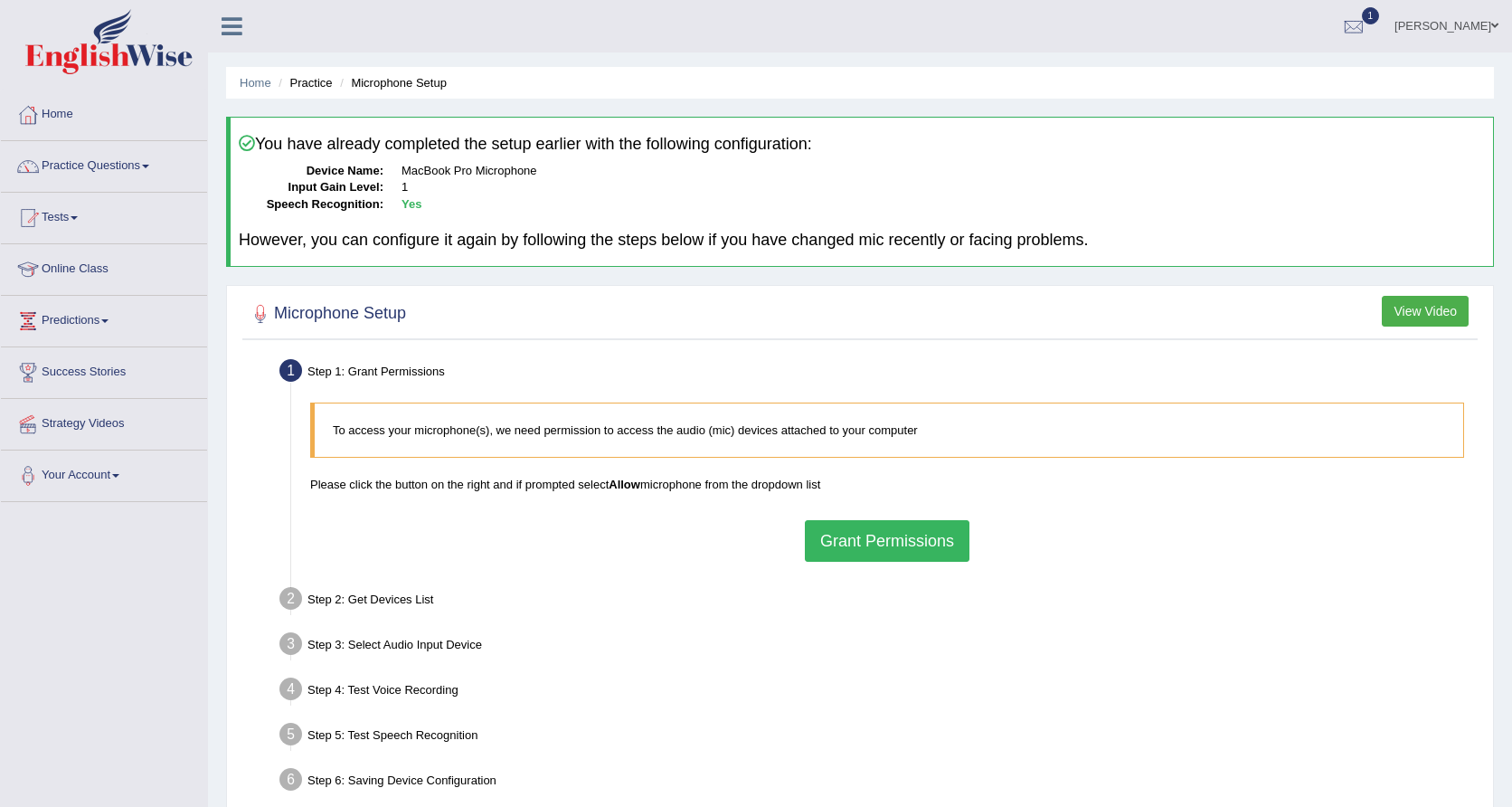
click at [1381, 26] on link "1" at bounding box center [1354, 23] width 54 height 47
click at [1338, 73] on span "Sep 1, 2025" at bounding box center [1332, 71] width 33 height 14
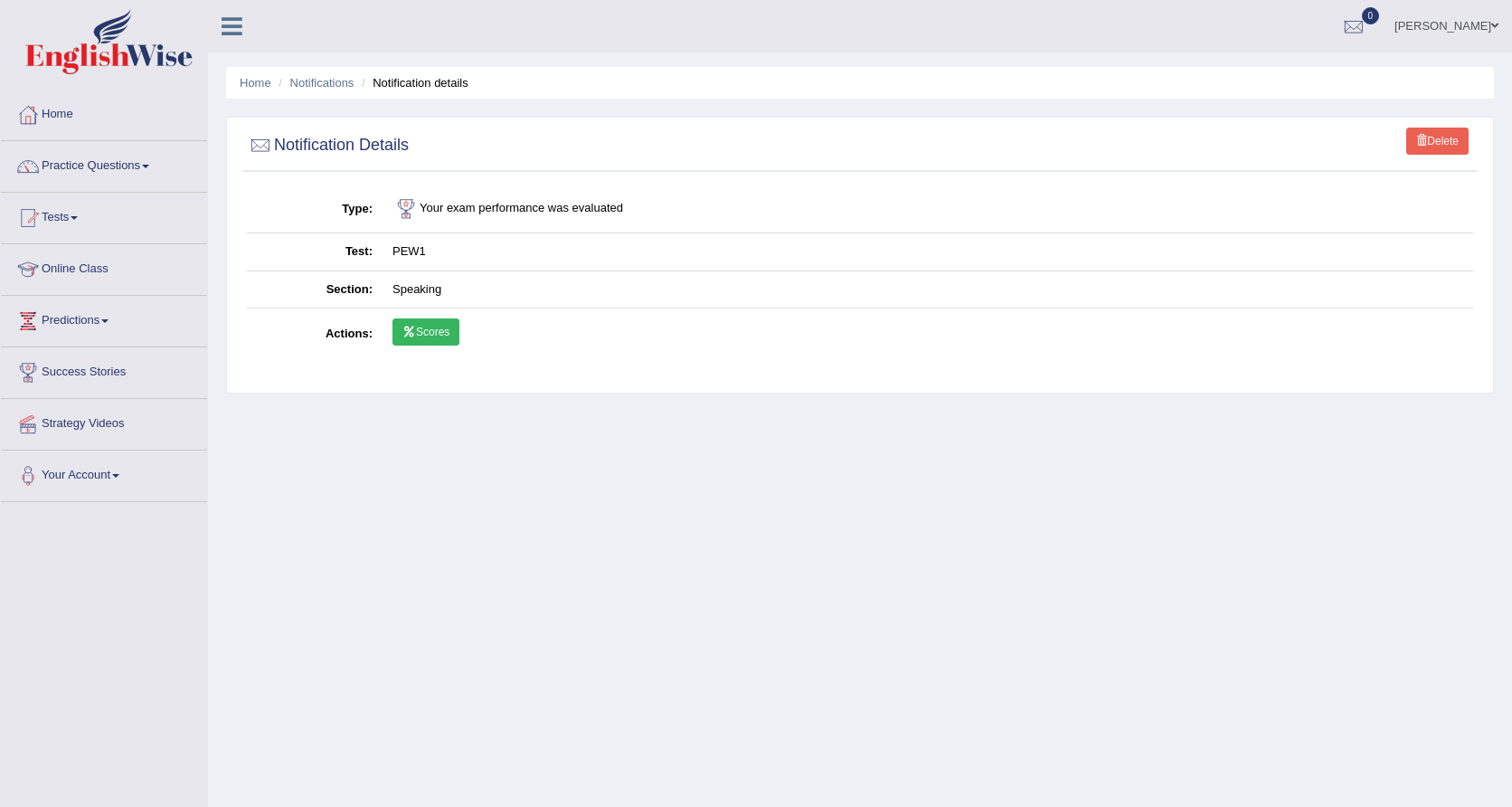
click at [410, 327] on icon at bounding box center [409, 331] width 14 height 11
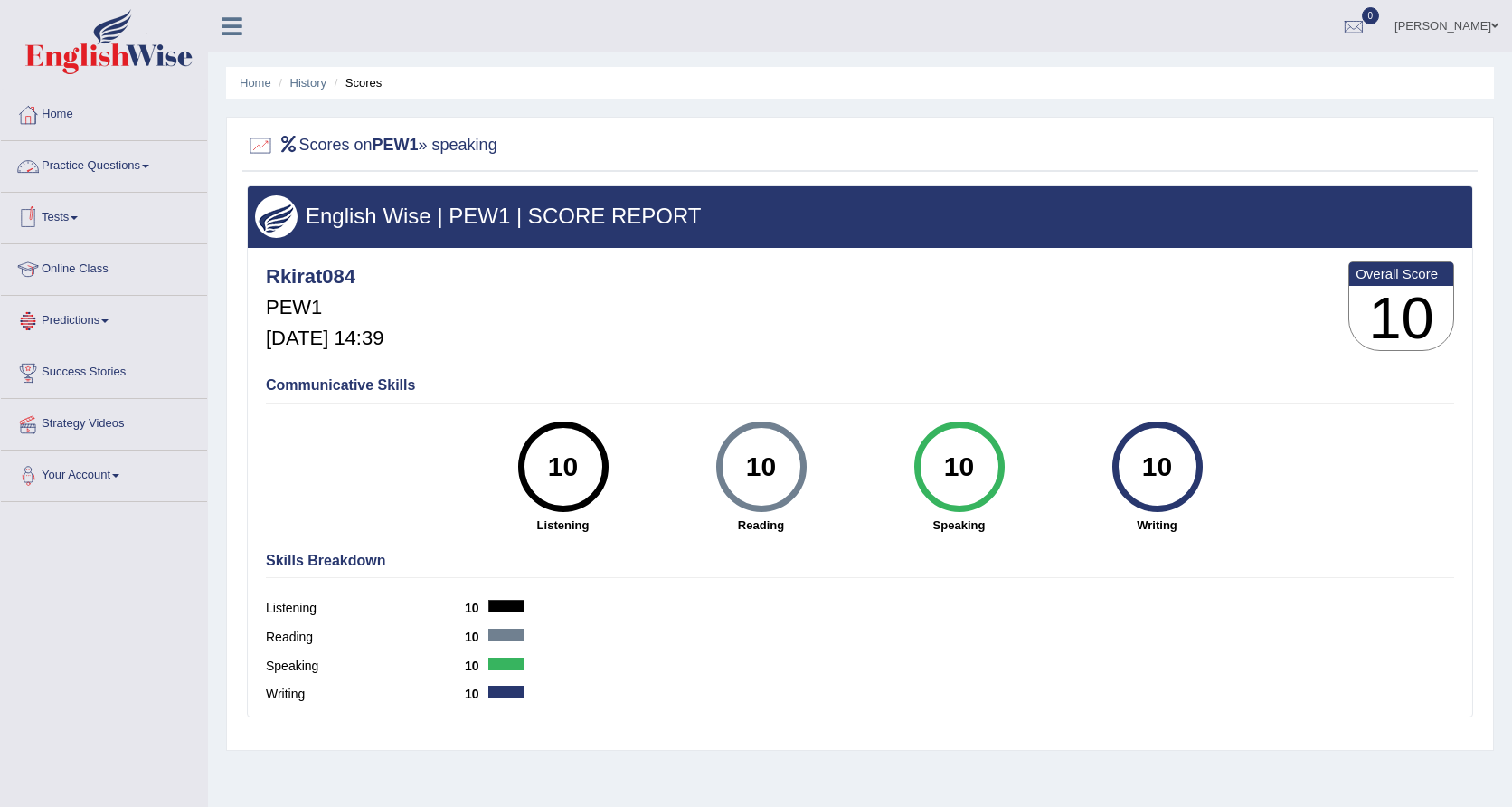
click at [98, 170] on link "Practice Questions" at bounding box center [104, 163] width 207 height 45
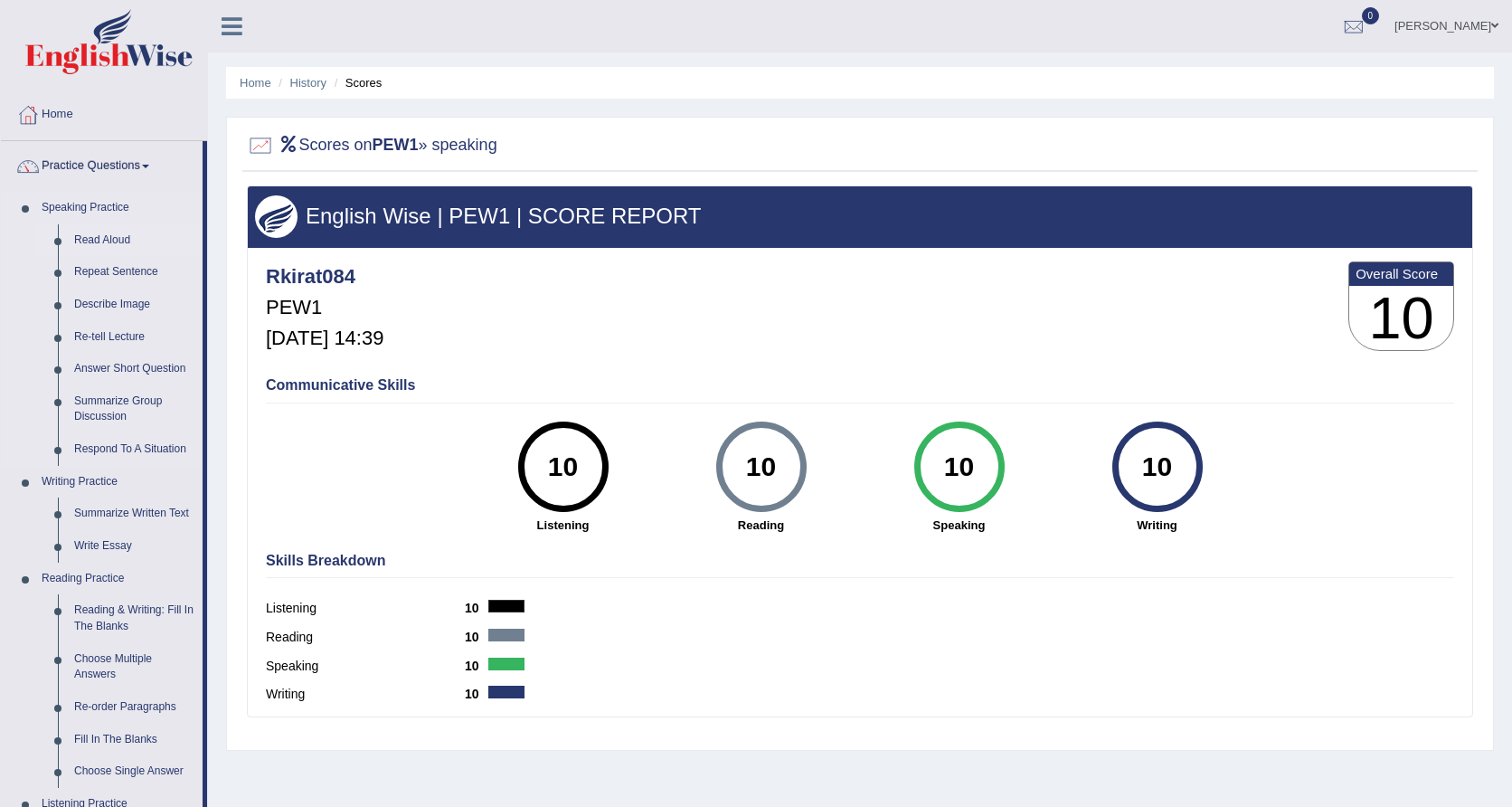
click at [126, 234] on link "Read Aloud" at bounding box center [133, 240] width 136 height 33
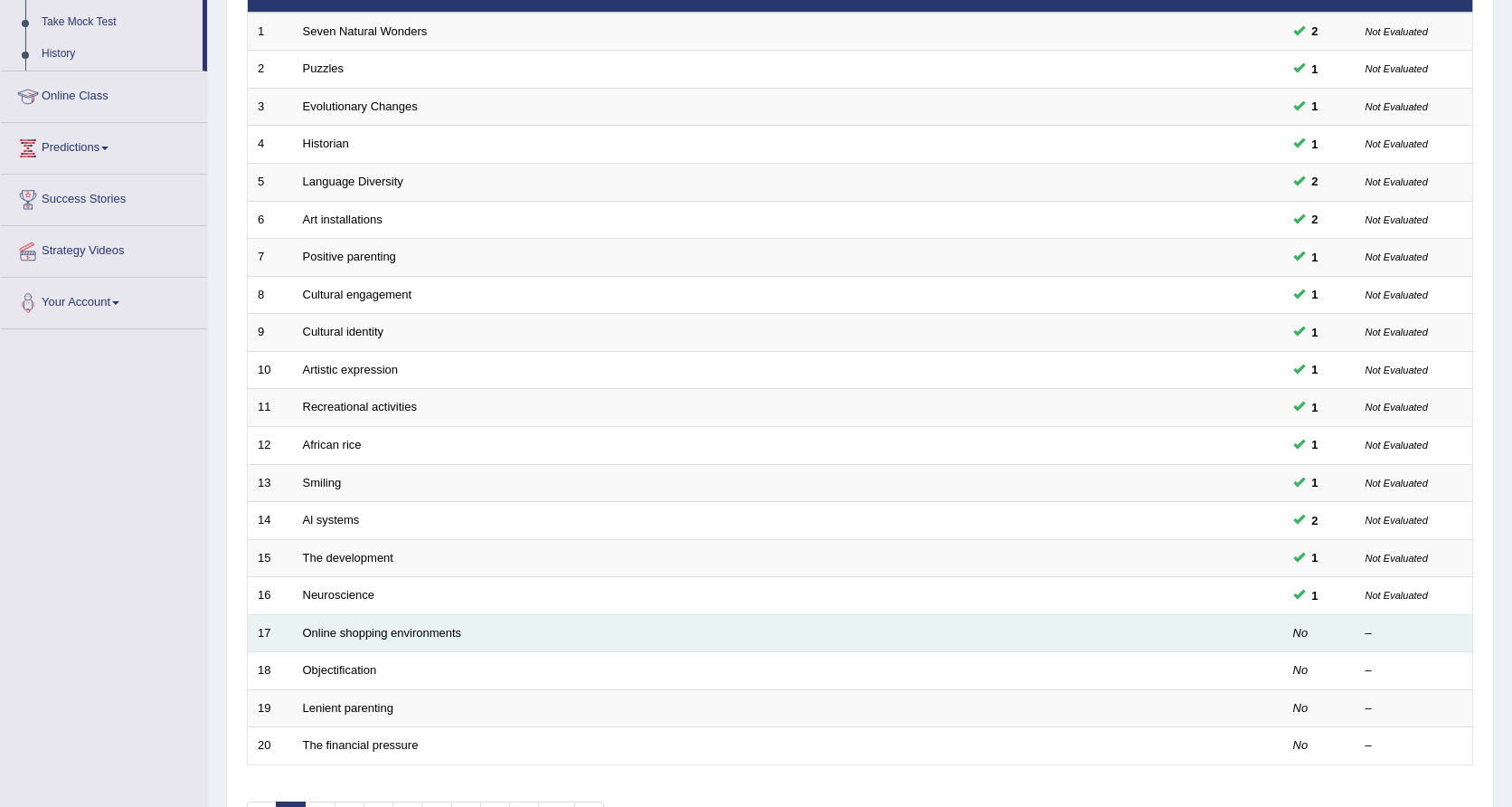
scroll to position [281, 0]
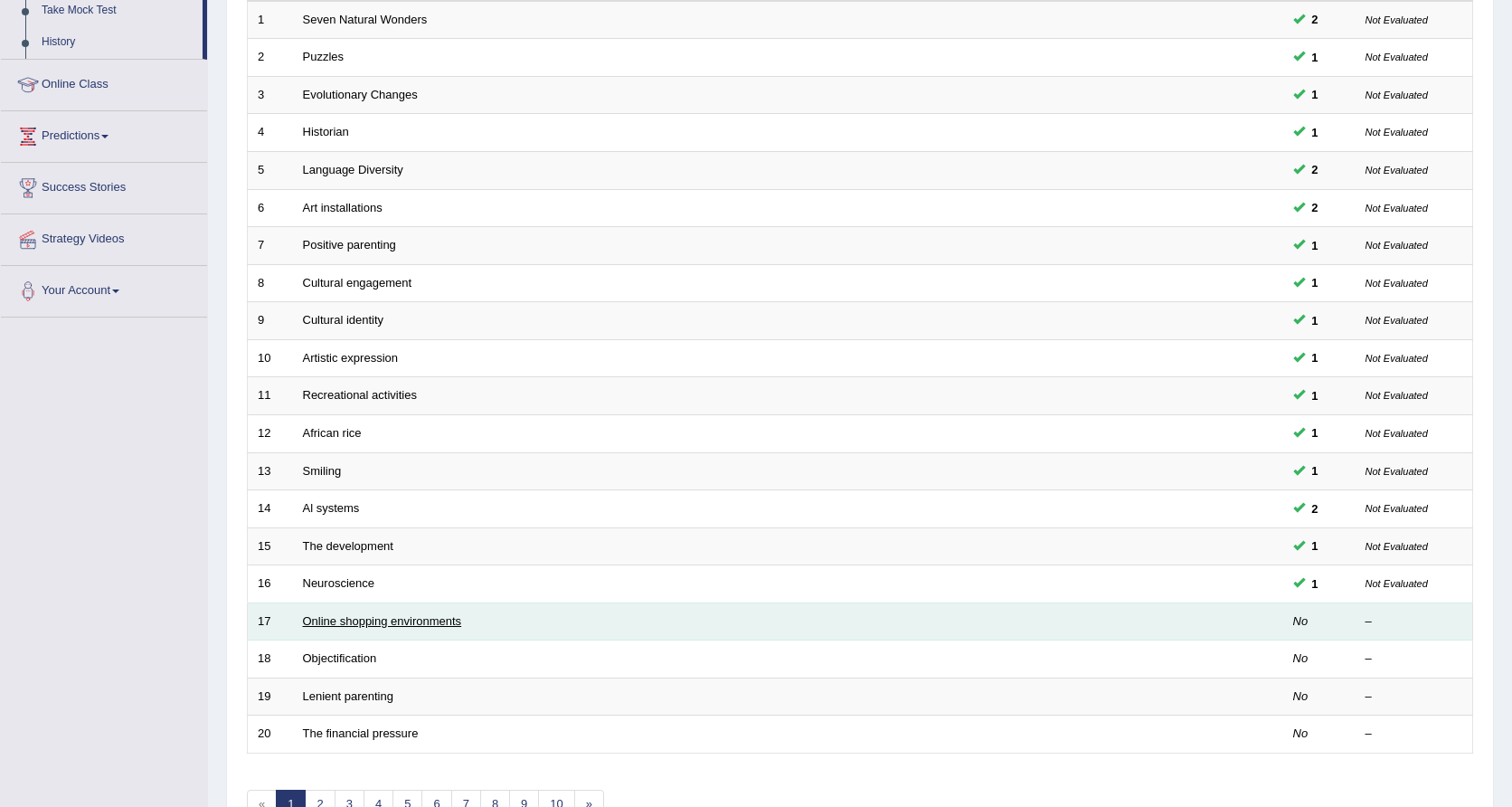
click at [358, 614] on link "Online shopping environments" at bounding box center [382, 621] width 159 height 14
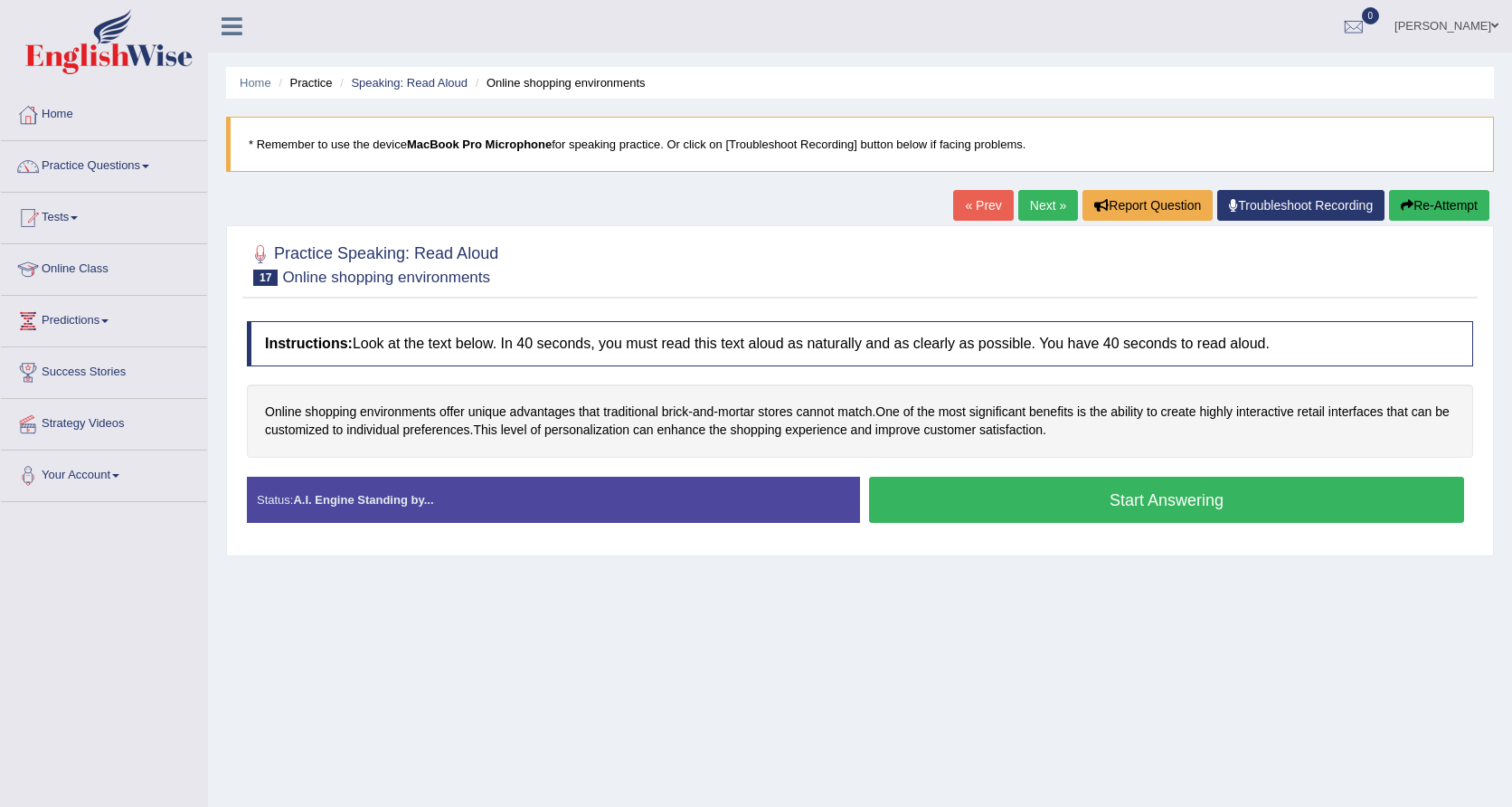
click at [1108, 512] on button "Start Answering" at bounding box center [1166, 500] width 595 height 46
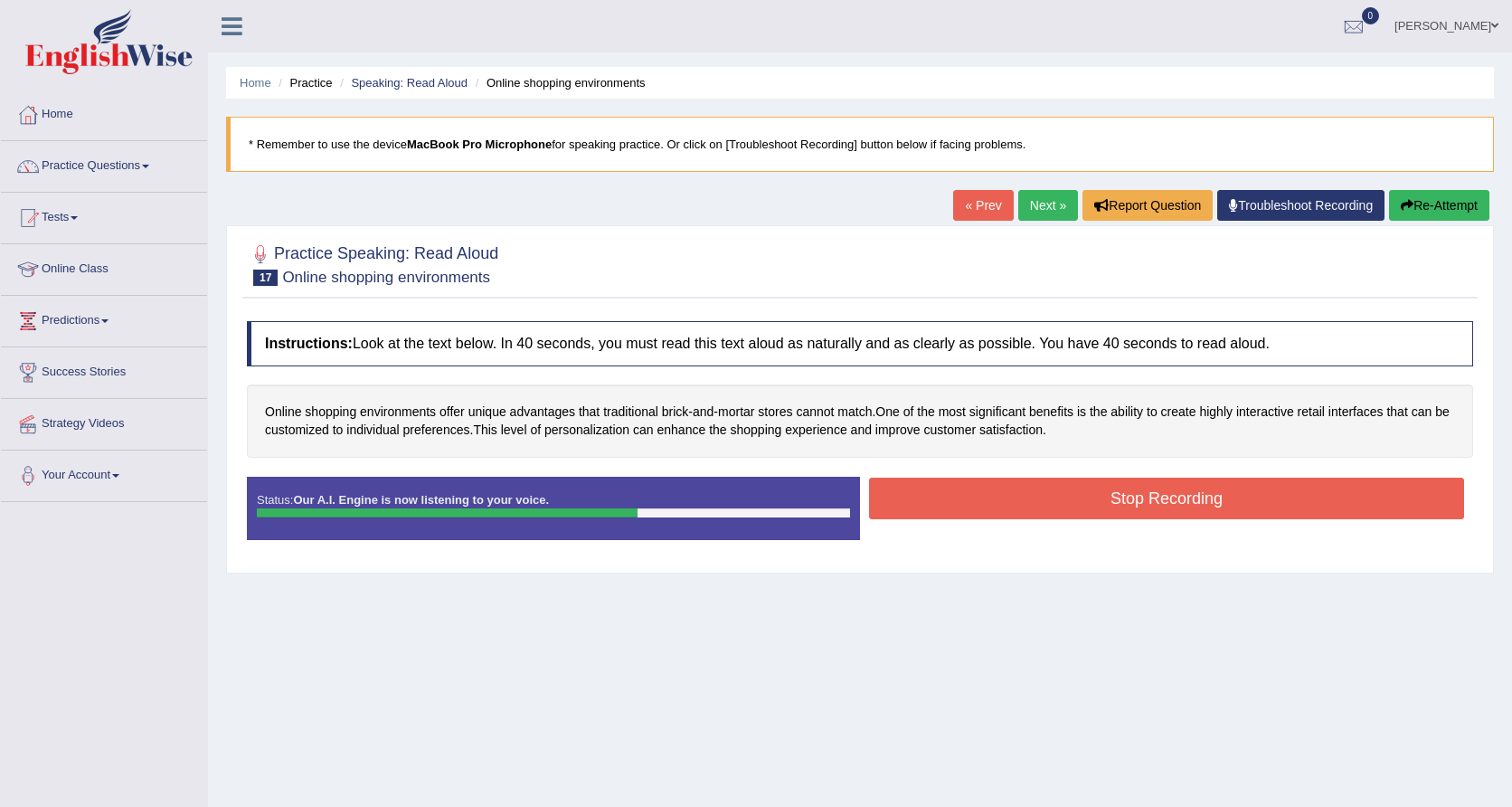
click at [1107, 487] on button "Stop Recording" at bounding box center [1166, 498] width 595 height 42
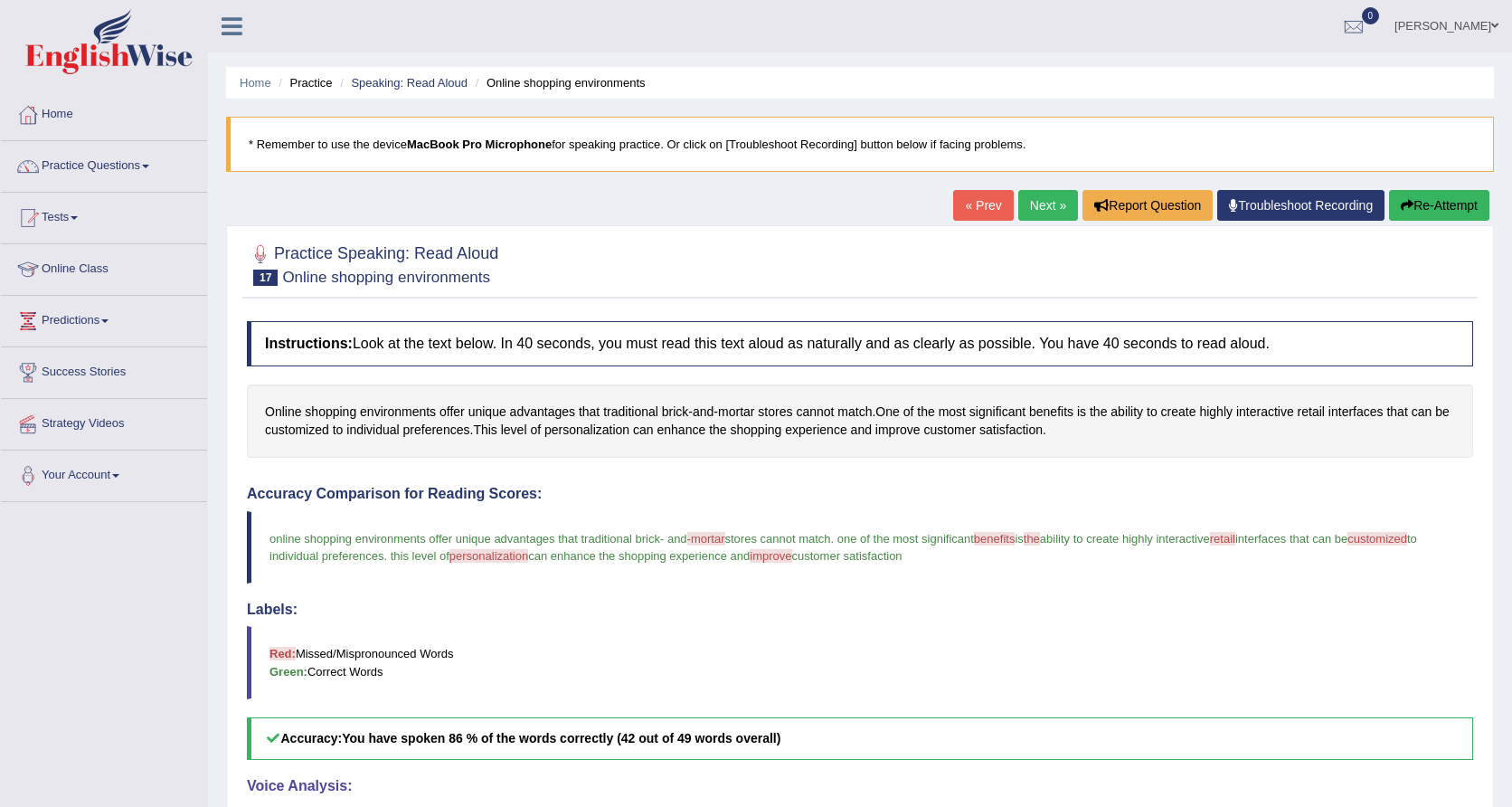
click at [1045, 197] on link "Next »" at bounding box center [1049, 206] width 60 height 31
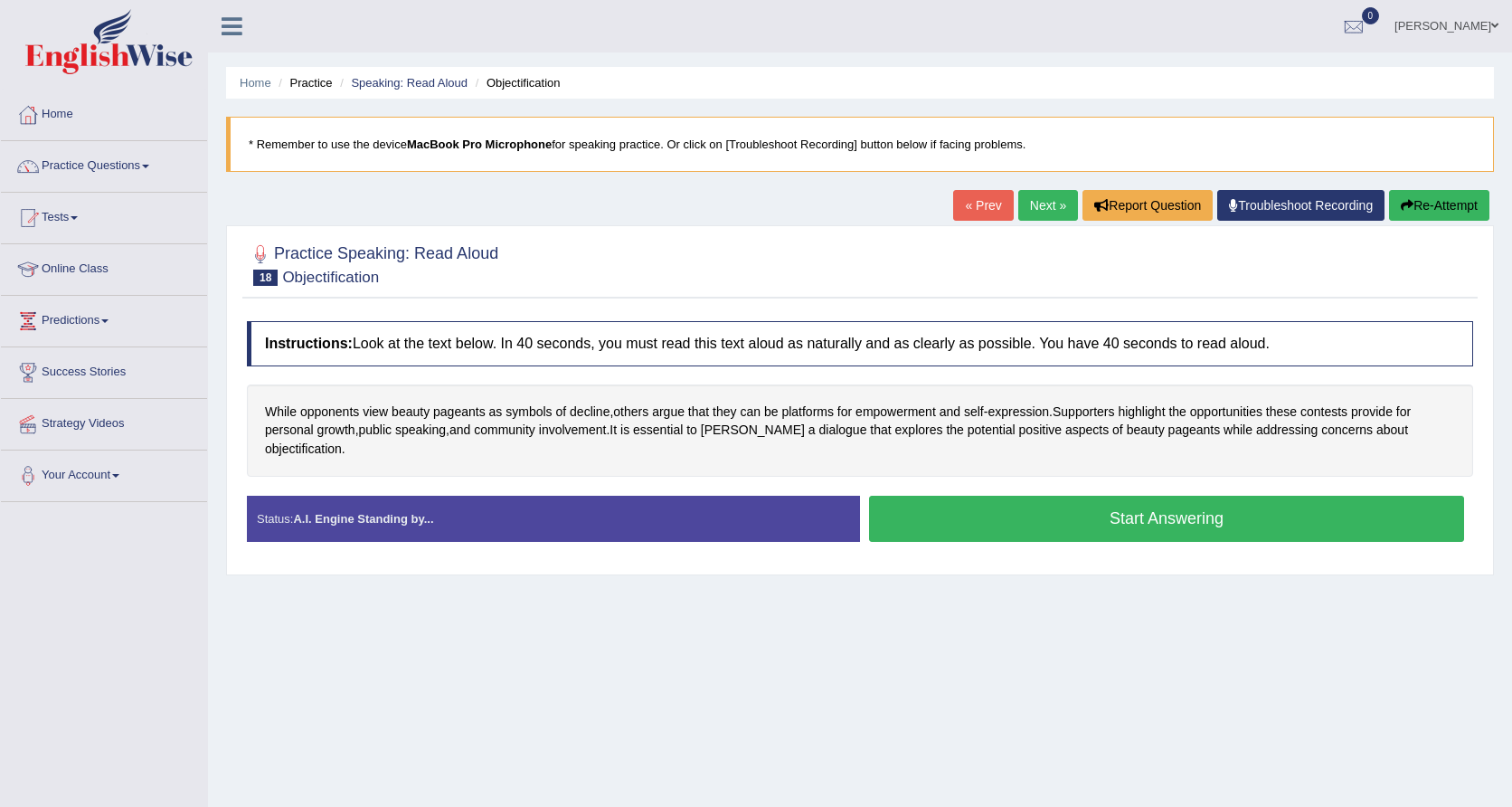
click at [1059, 507] on button "Start Answering" at bounding box center [1166, 518] width 595 height 46
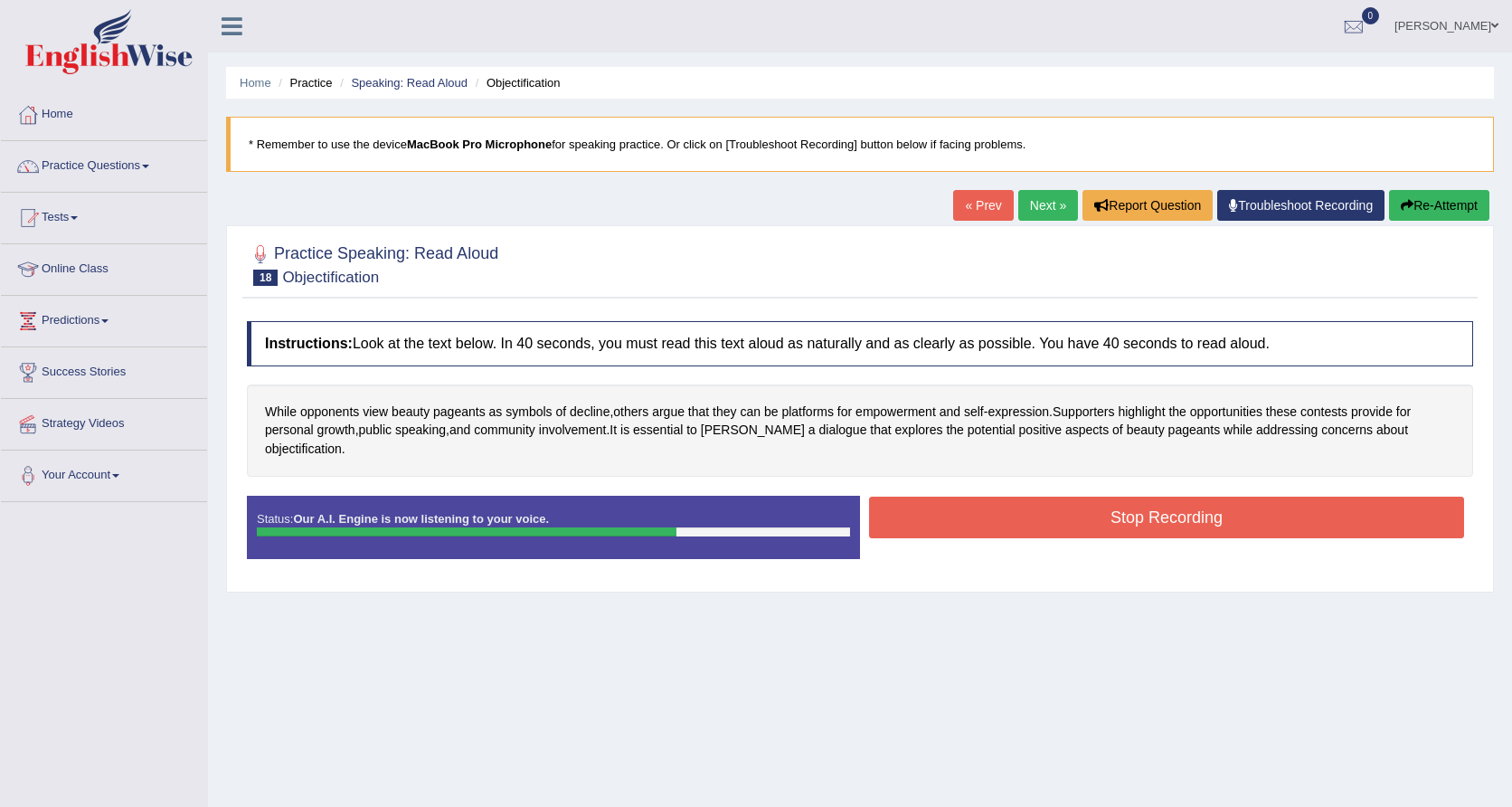
click at [1222, 496] on button "Stop Recording" at bounding box center [1166, 516] width 595 height 42
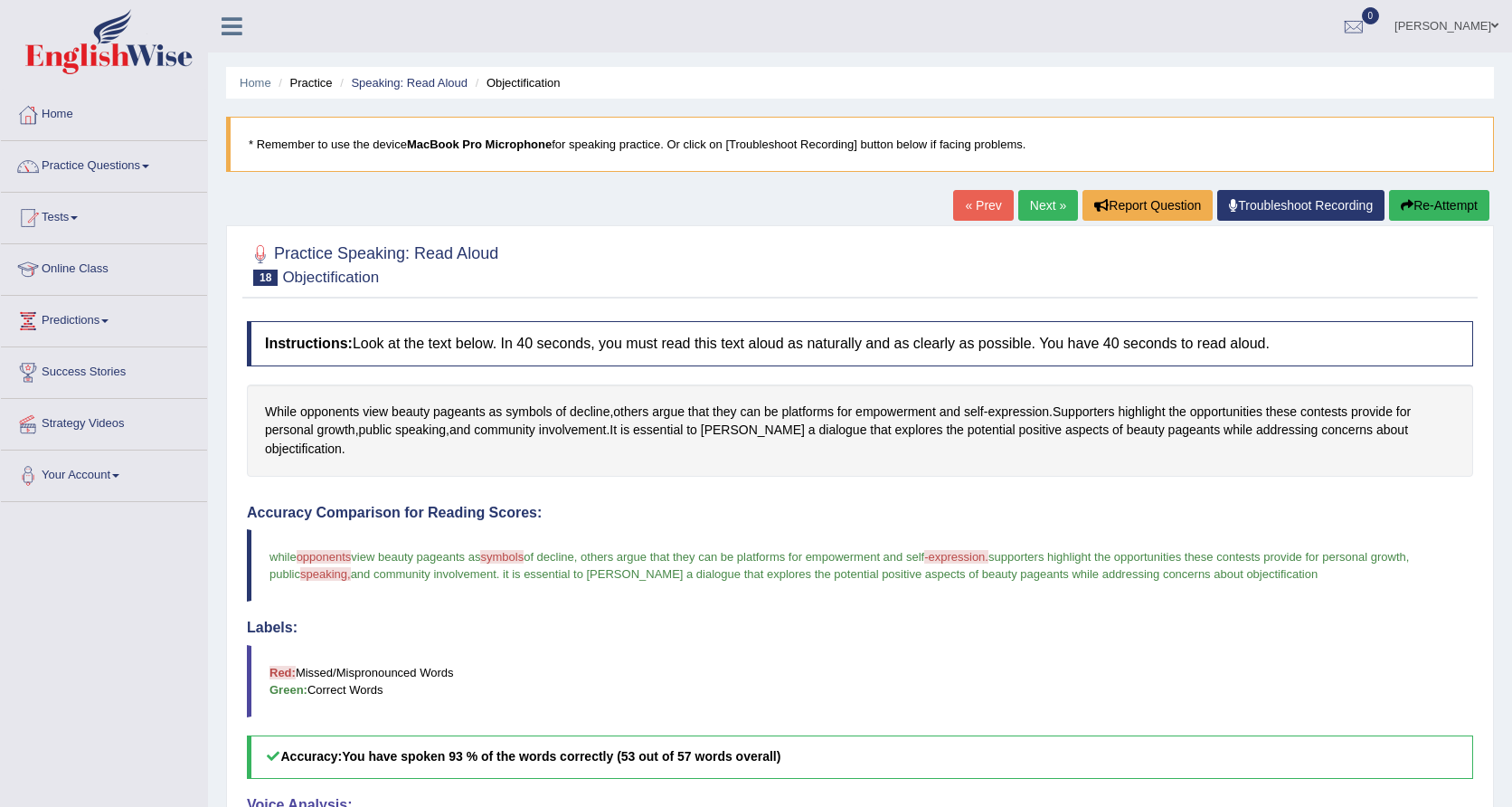
click at [1046, 204] on link "Next »" at bounding box center [1049, 206] width 60 height 31
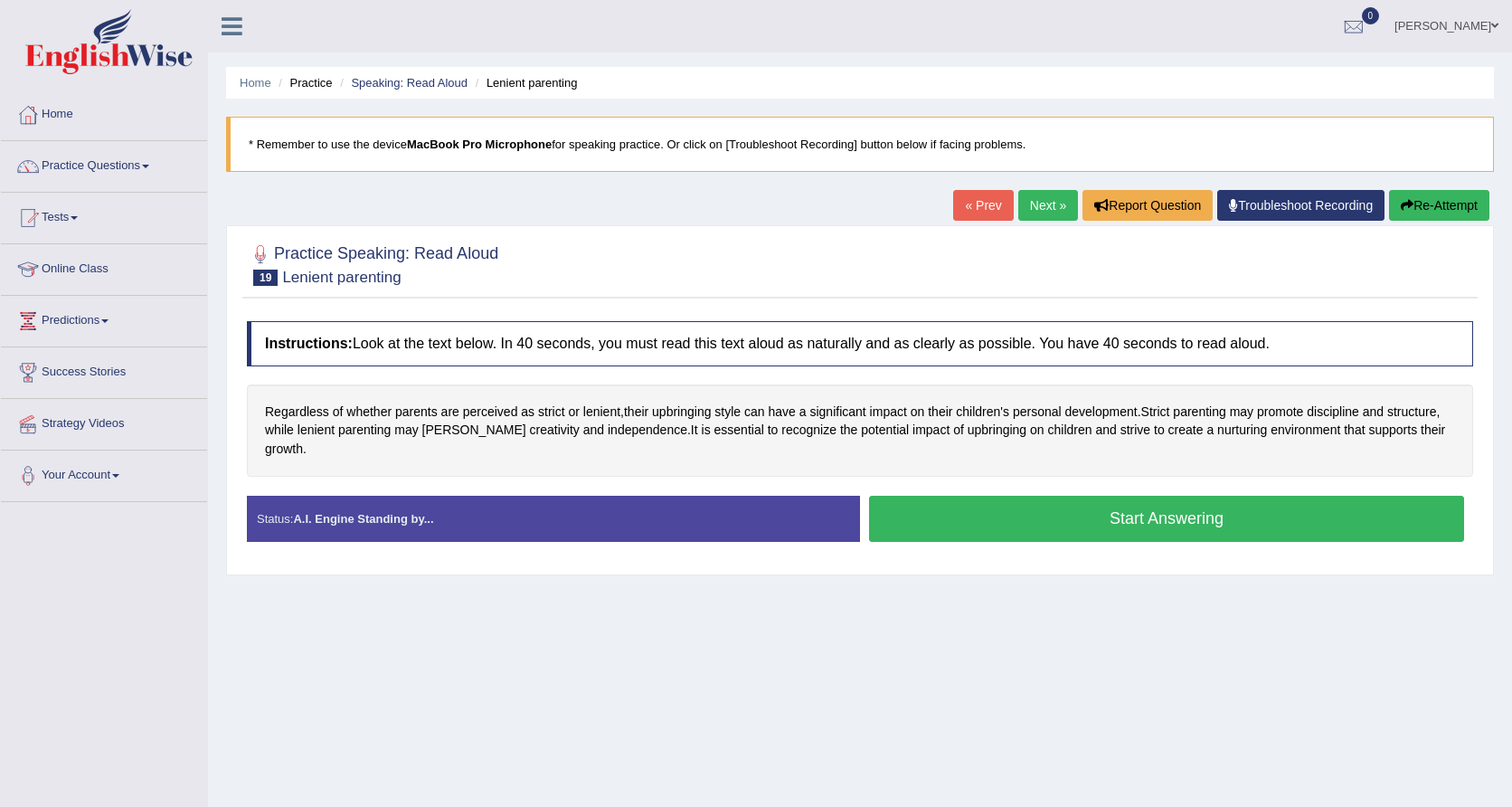
click at [966, 520] on button "Start Answering" at bounding box center [1166, 518] width 595 height 46
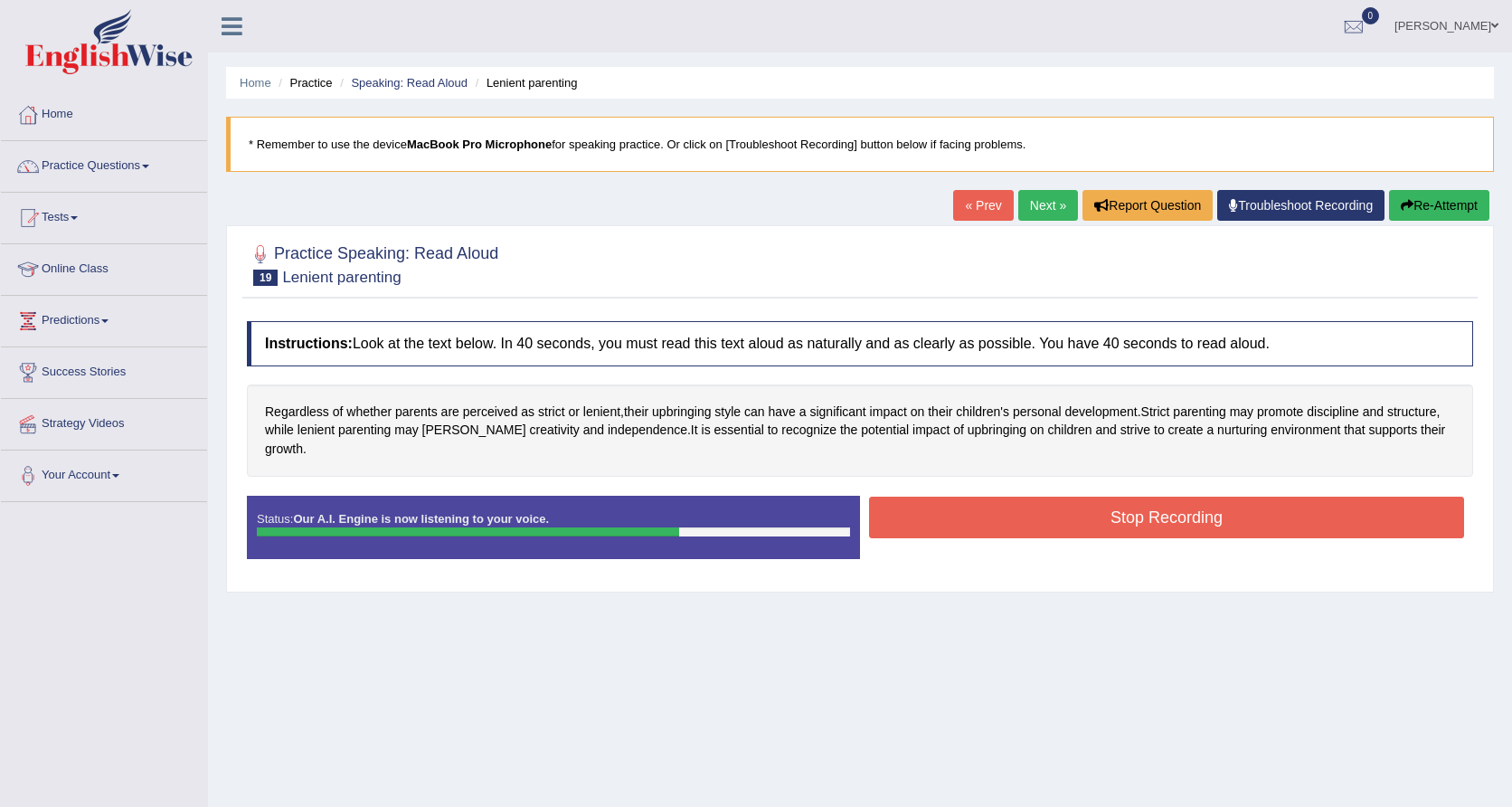
click at [1168, 517] on button "Stop Recording" at bounding box center [1166, 516] width 595 height 42
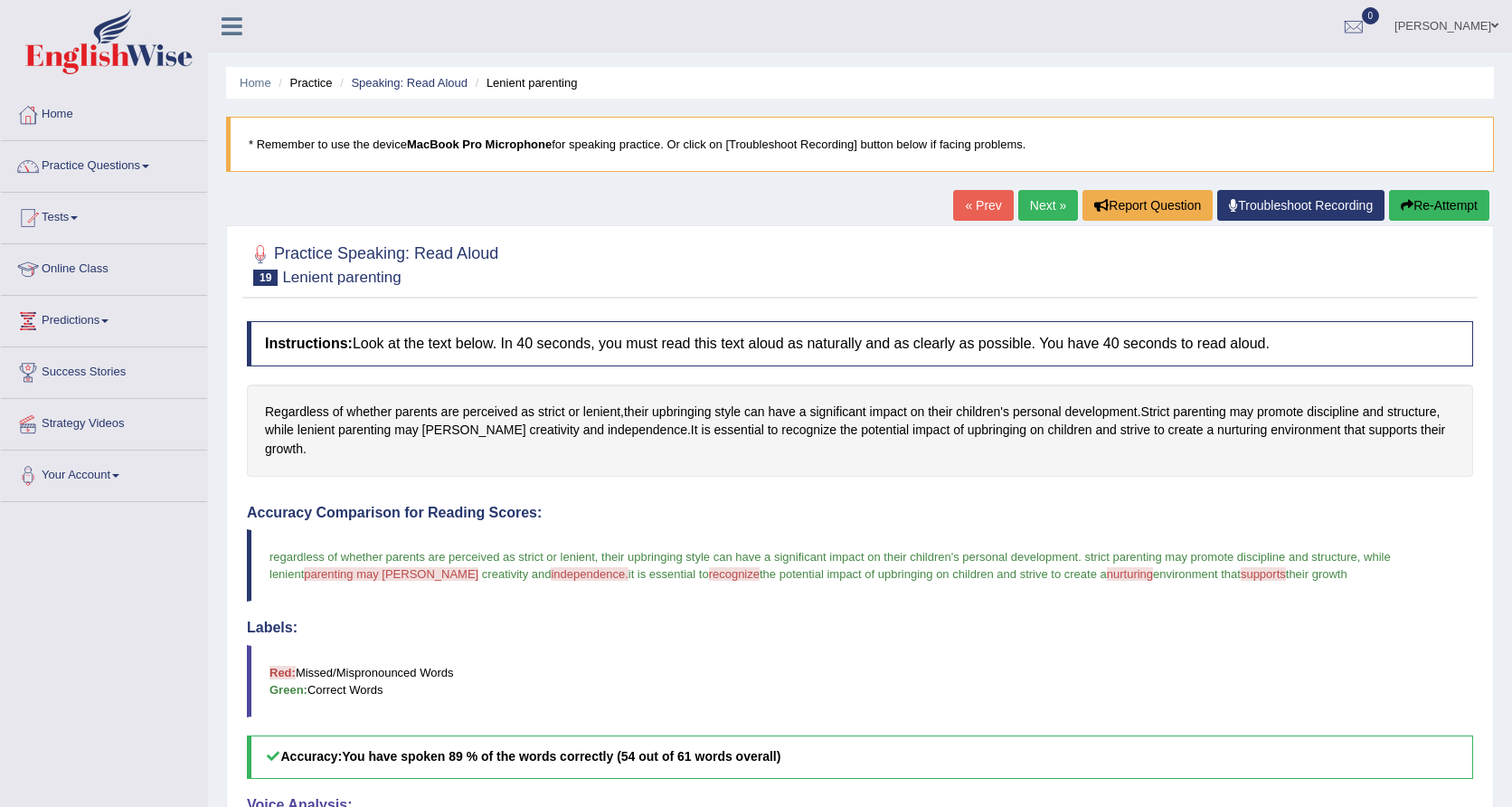
click at [1047, 212] on link "Next »" at bounding box center [1049, 206] width 60 height 31
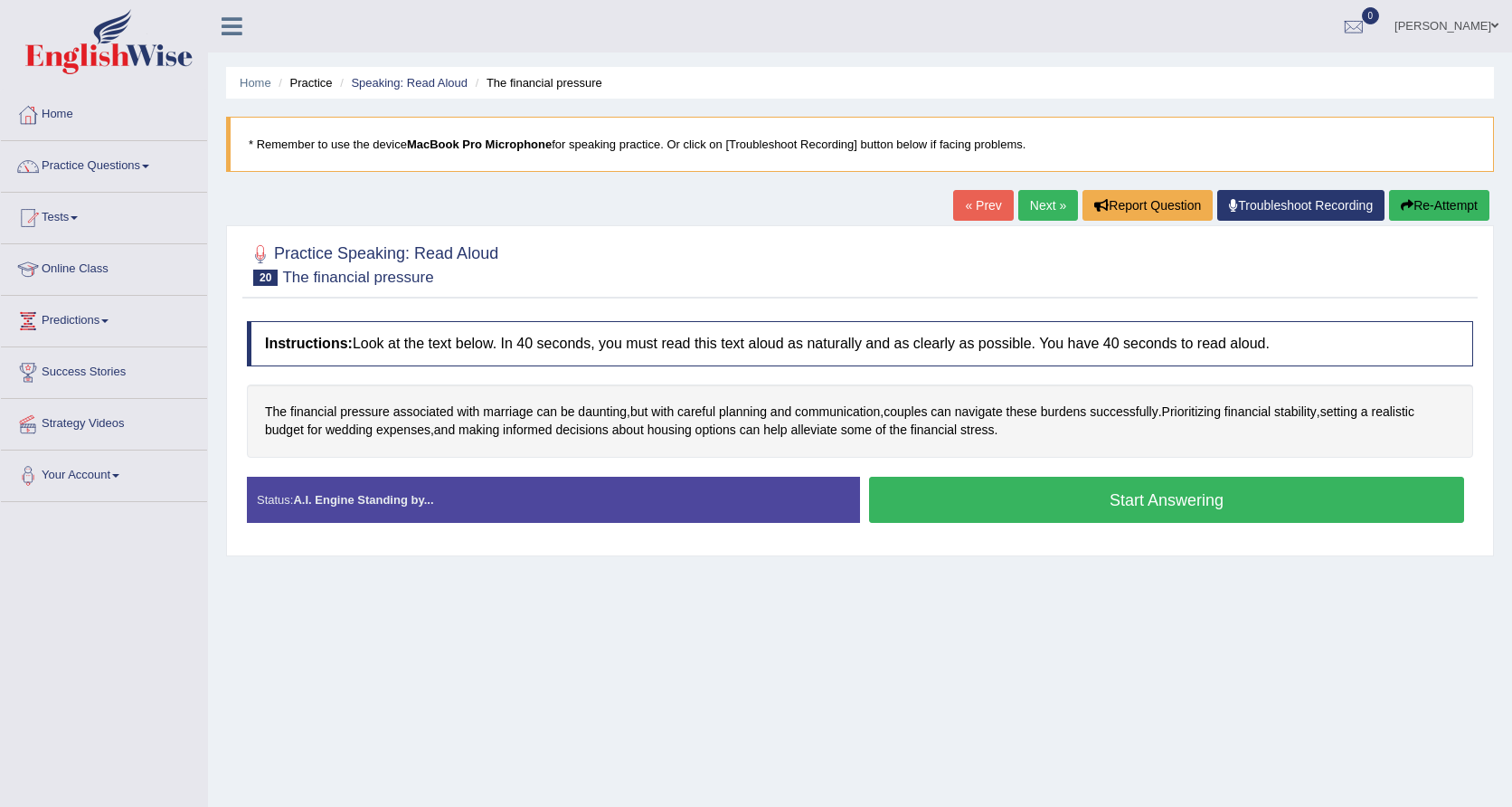
click at [1073, 504] on button "Start Answering" at bounding box center [1166, 500] width 595 height 46
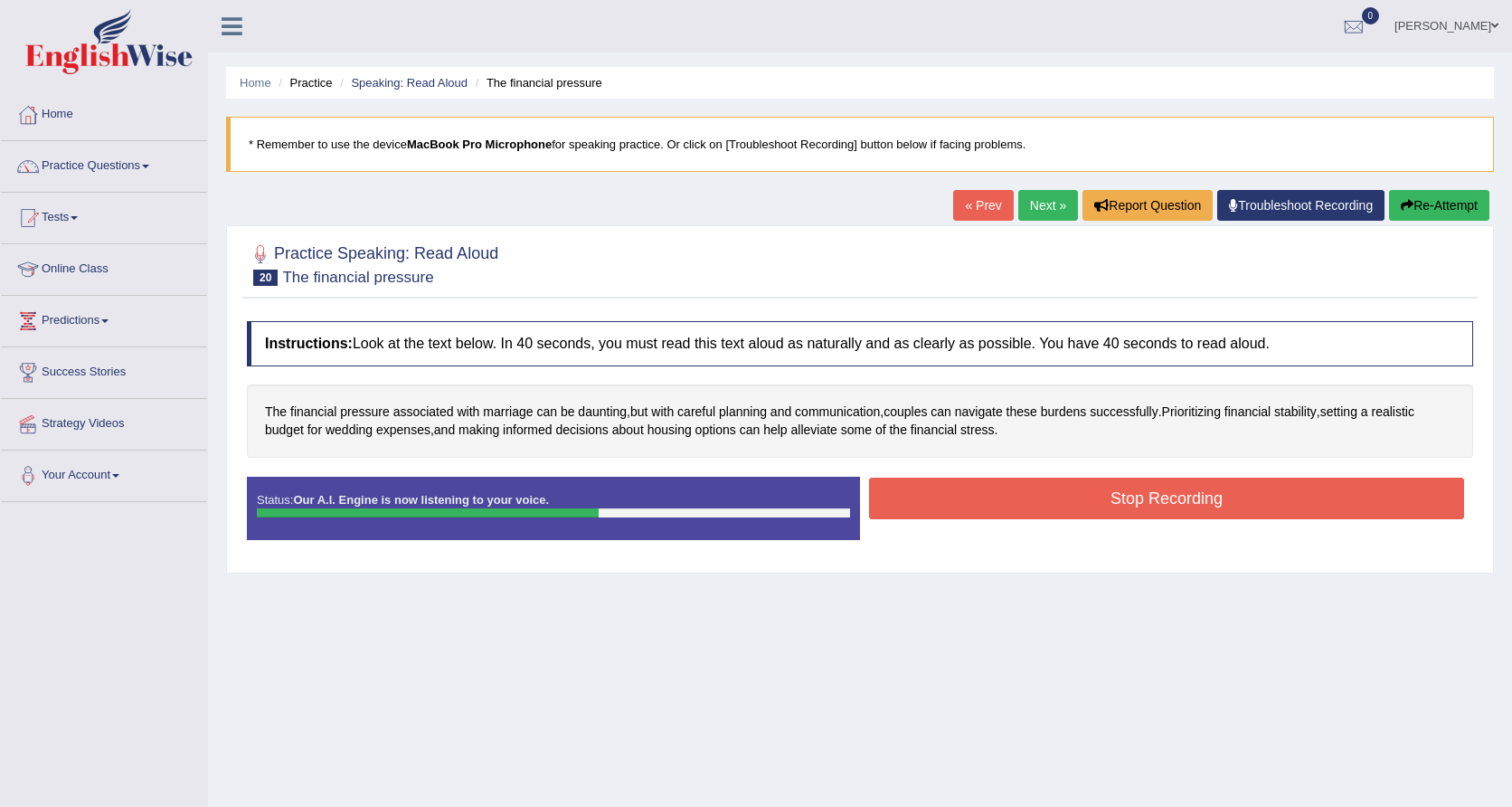
click at [1027, 492] on button "Stop Recording" at bounding box center [1166, 498] width 595 height 42
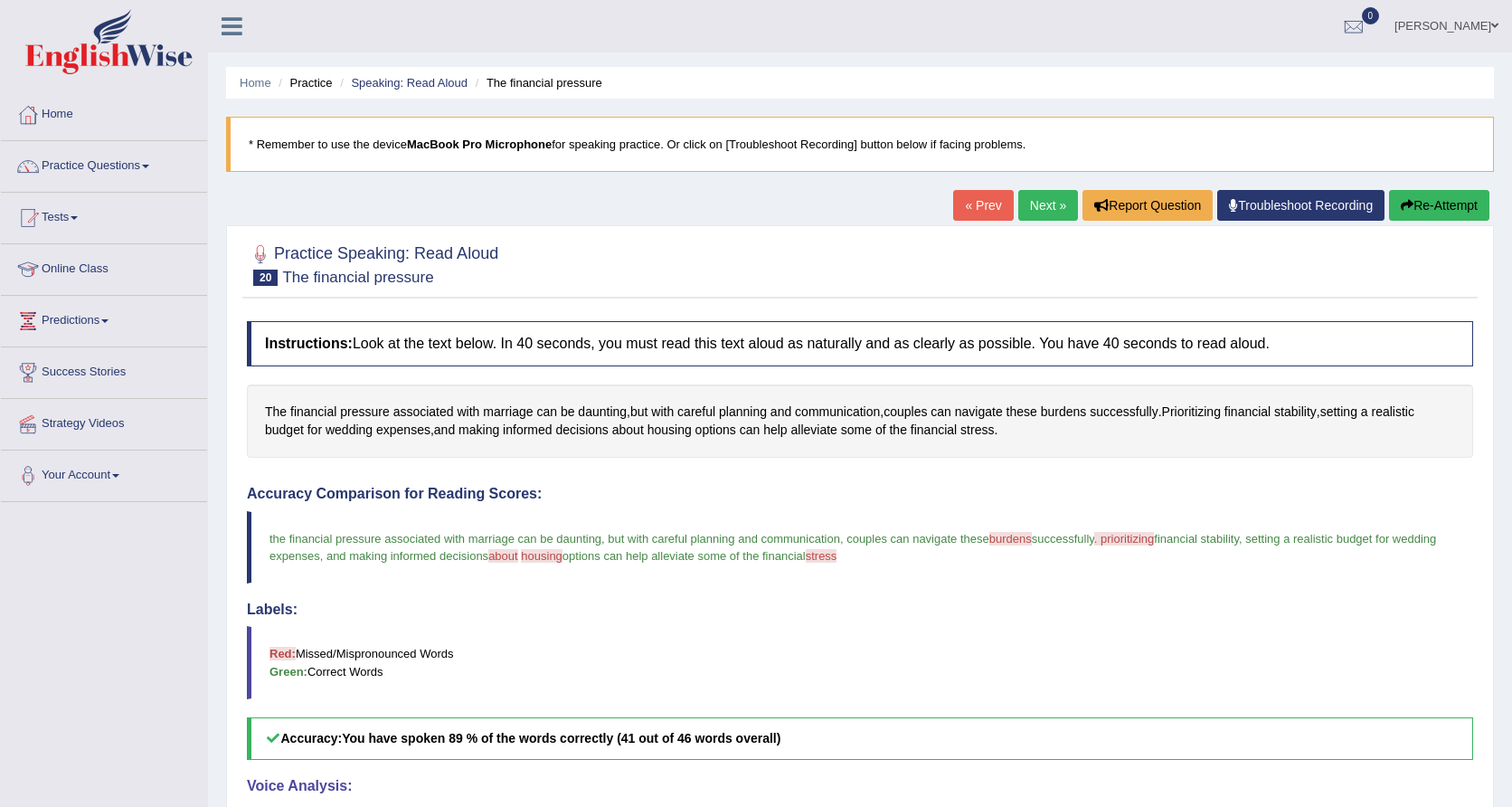
click at [1449, 205] on button "Re-Attempt" at bounding box center [1440, 206] width 100 height 31
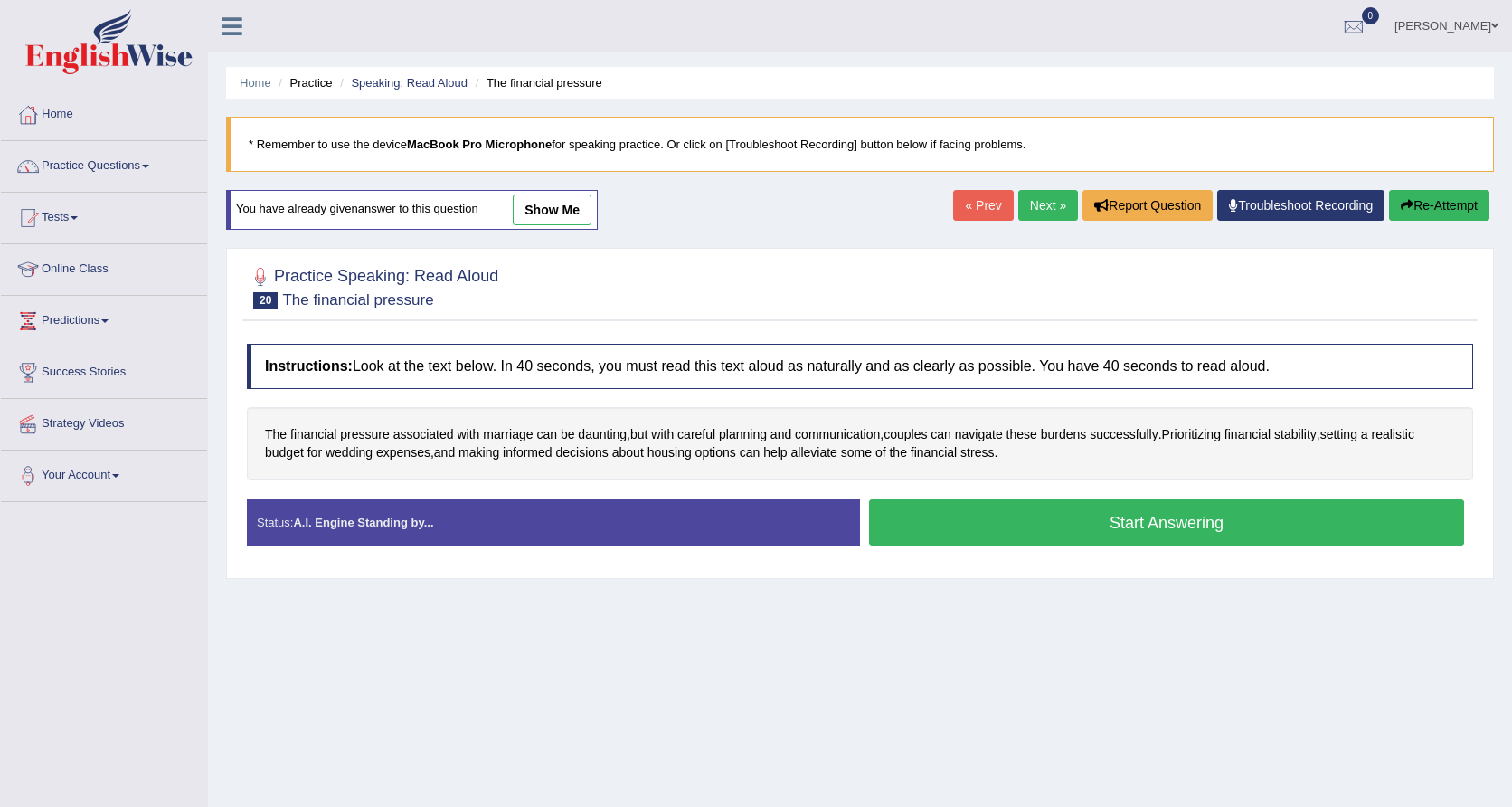
click at [1095, 519] on button "Start Answering" at bounding box center [1166, 522] width 595 height 46
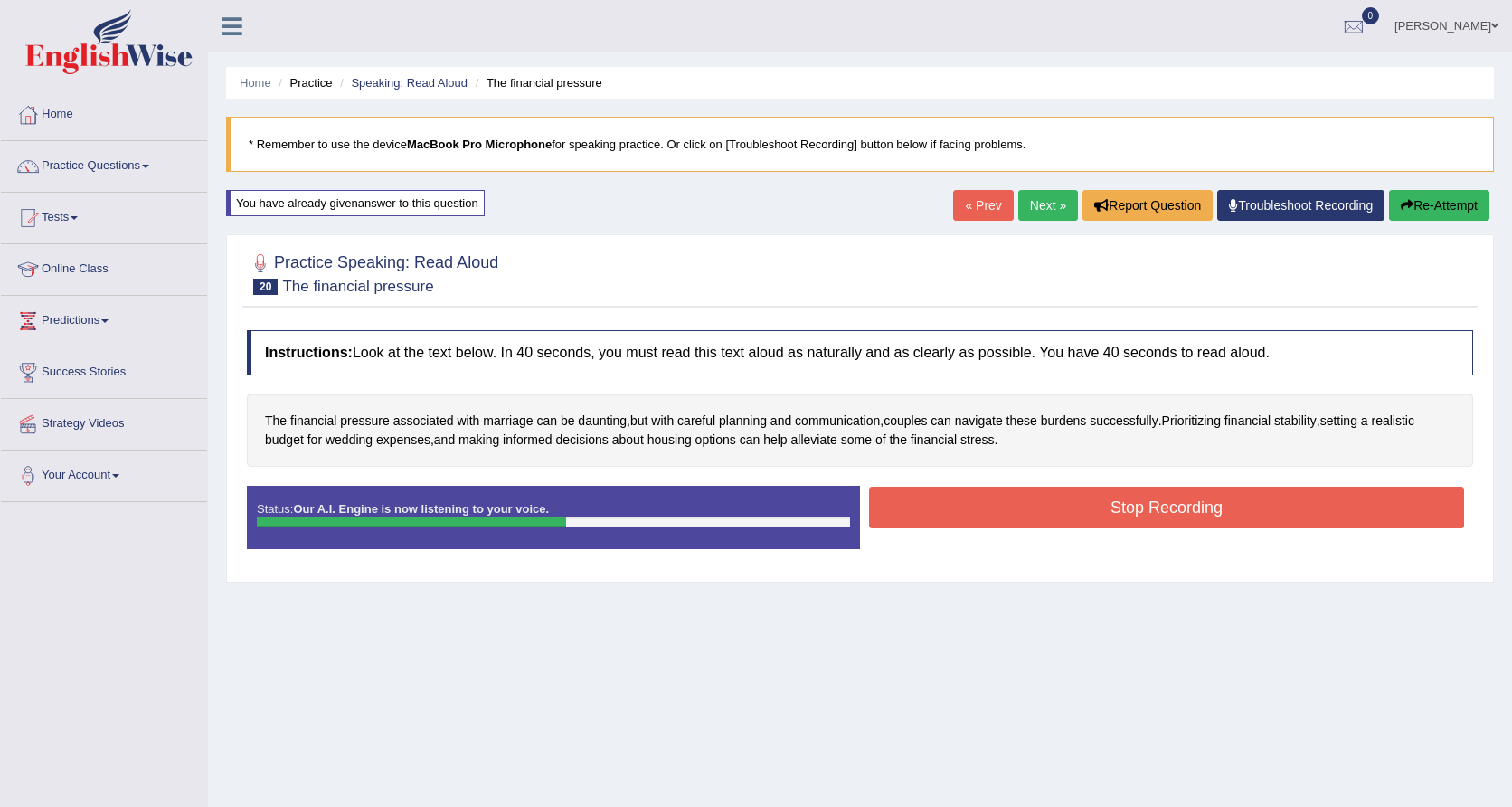
click at [983, 515] on button "Stop Recording" at bounding box center [1166, 507] width 595 height 42
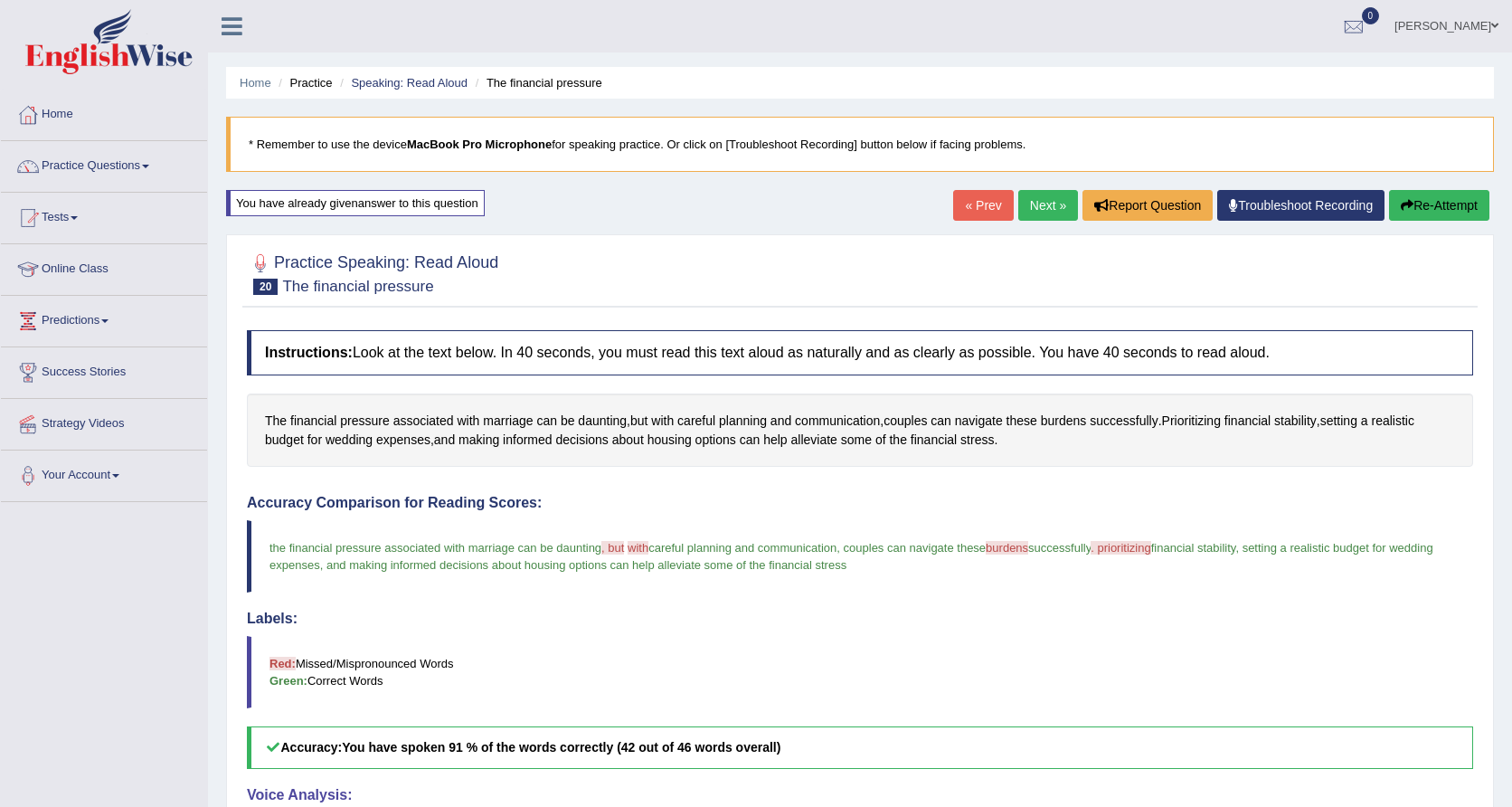
click at [1040, 203] on link "Next »" at bounding box center [1049, 206] width 60 height 31
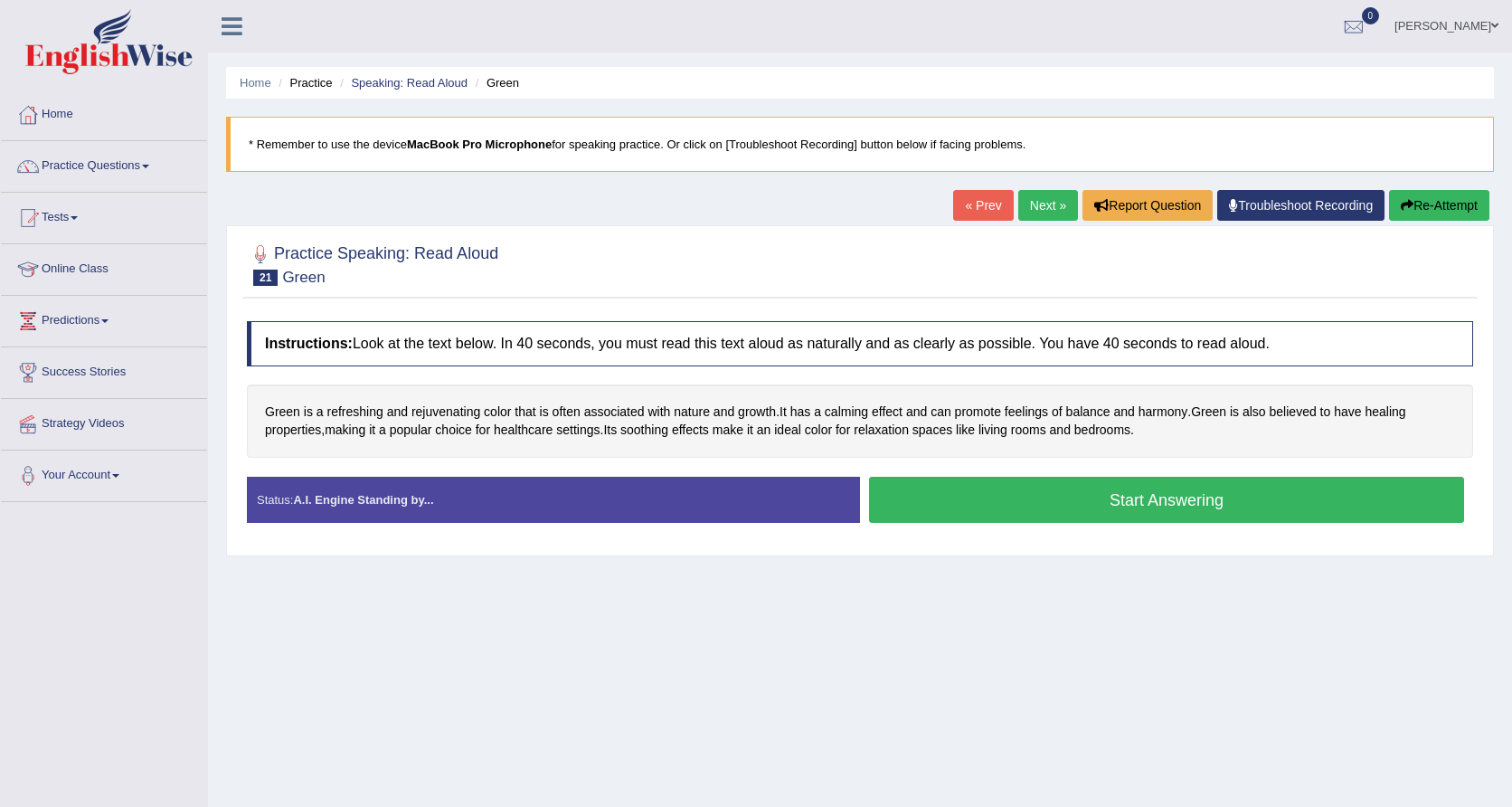
click at [998, 503] on button "Start Answering" at bounding box center [1166, 500] width 595 height 46
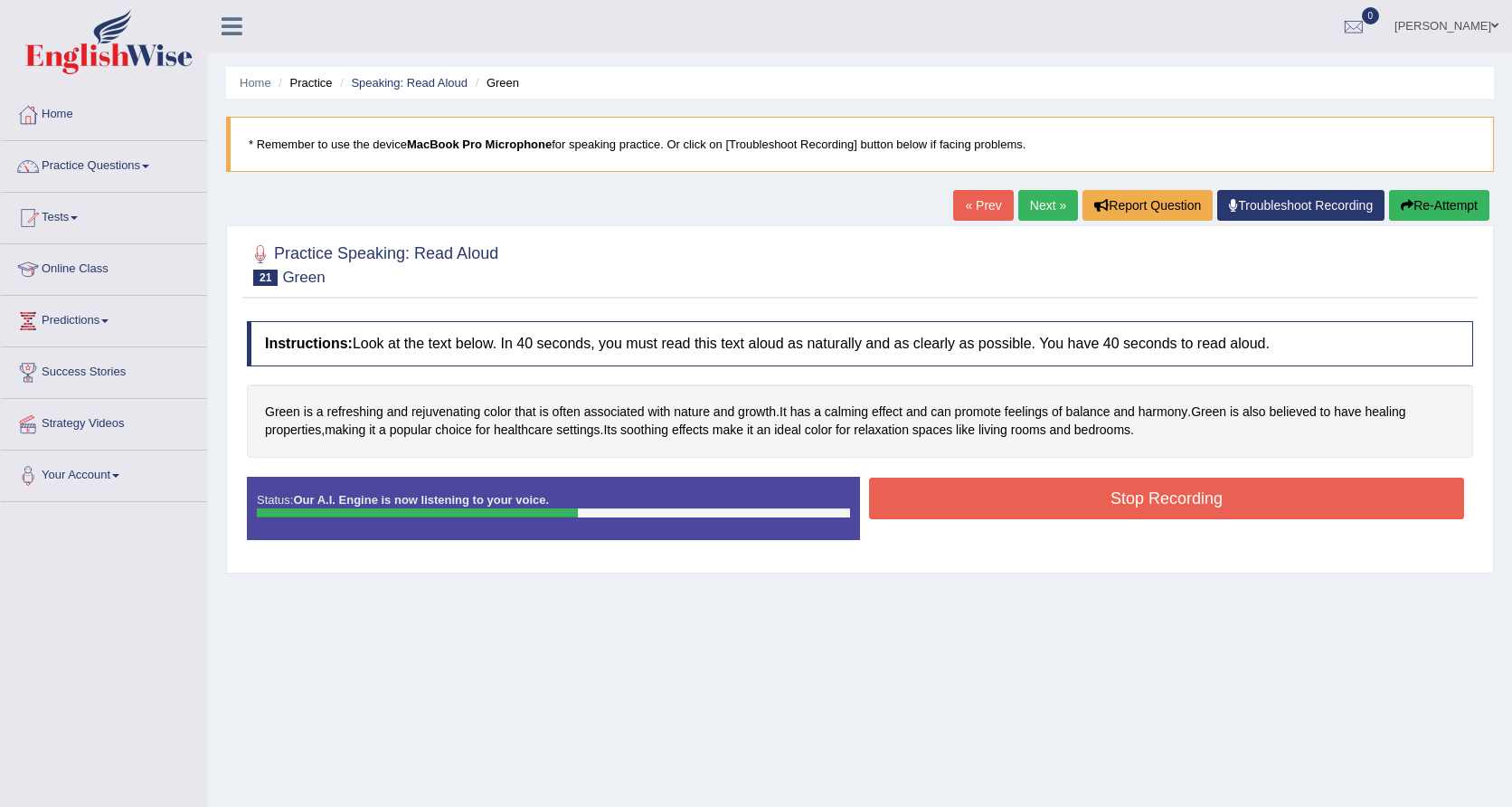
click at [1014, 496] on button "Stop Recording" at bounding box center [1166, 498] width 595 height 42
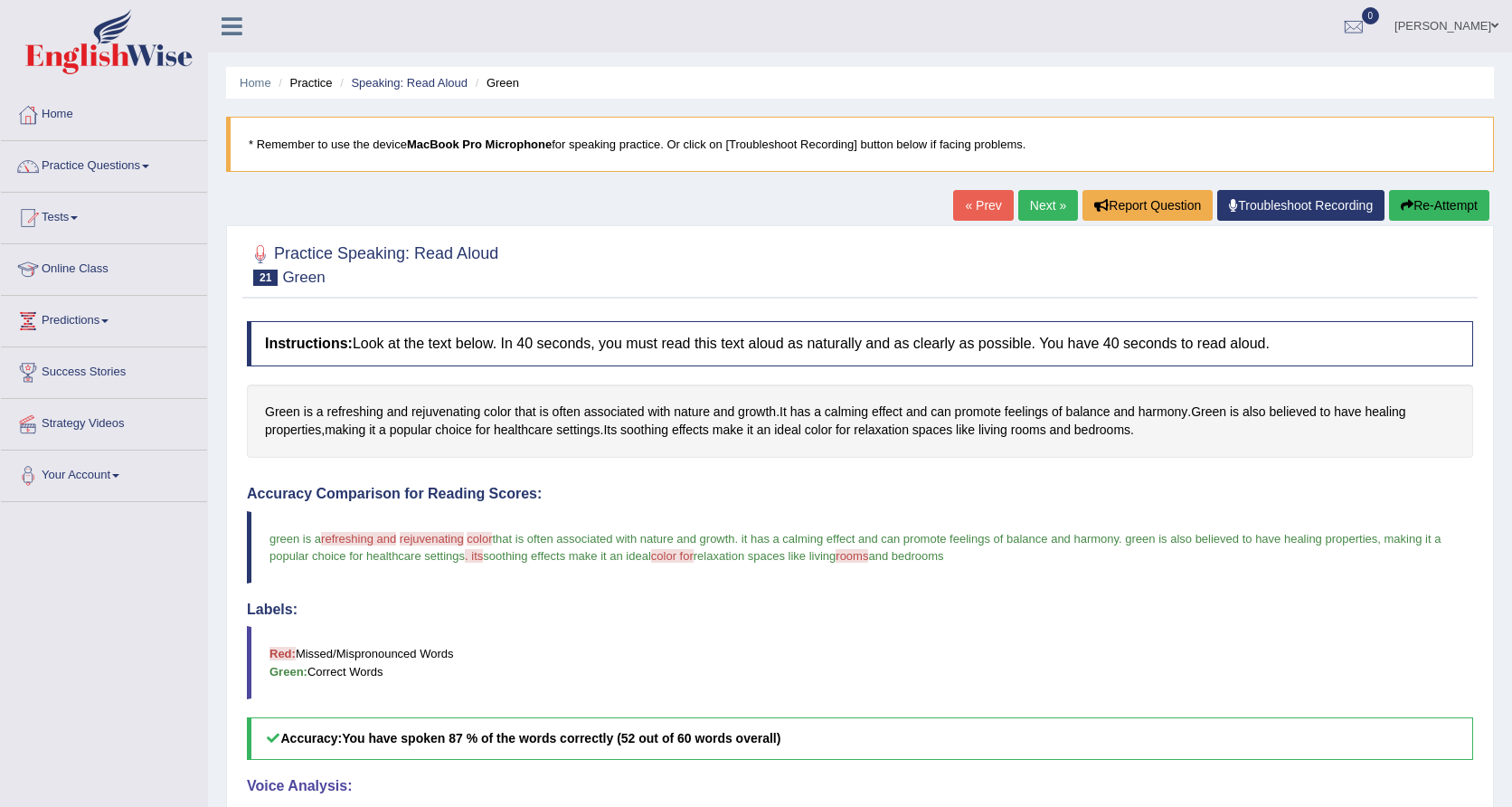
click at [1034, 203] on link "Next »" at bounding box center [1049, 206] width 60 height 31
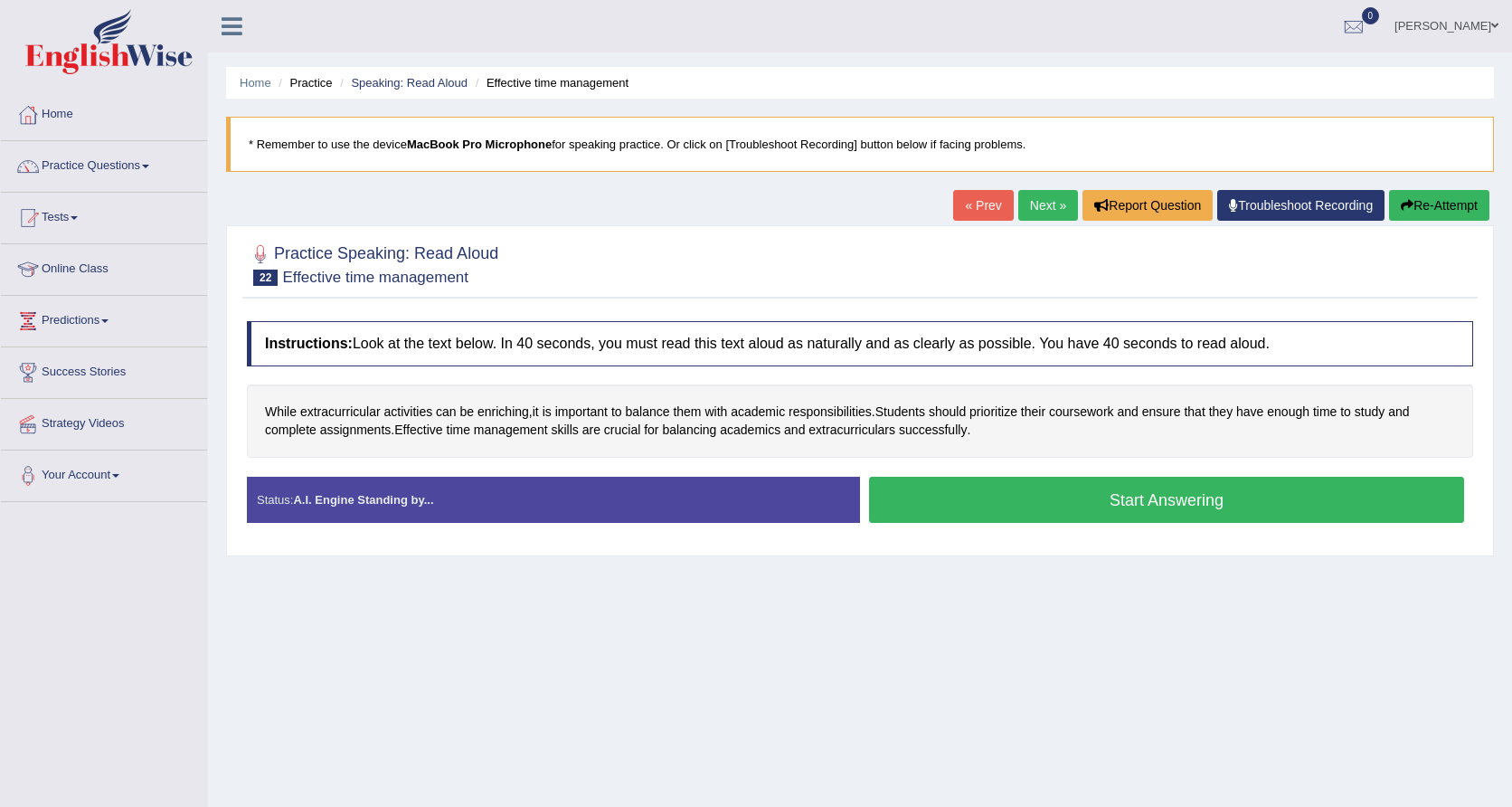
click at [1087, 505] on button "Start Answering" at bounding box center [1166, 500] width 595 height 46
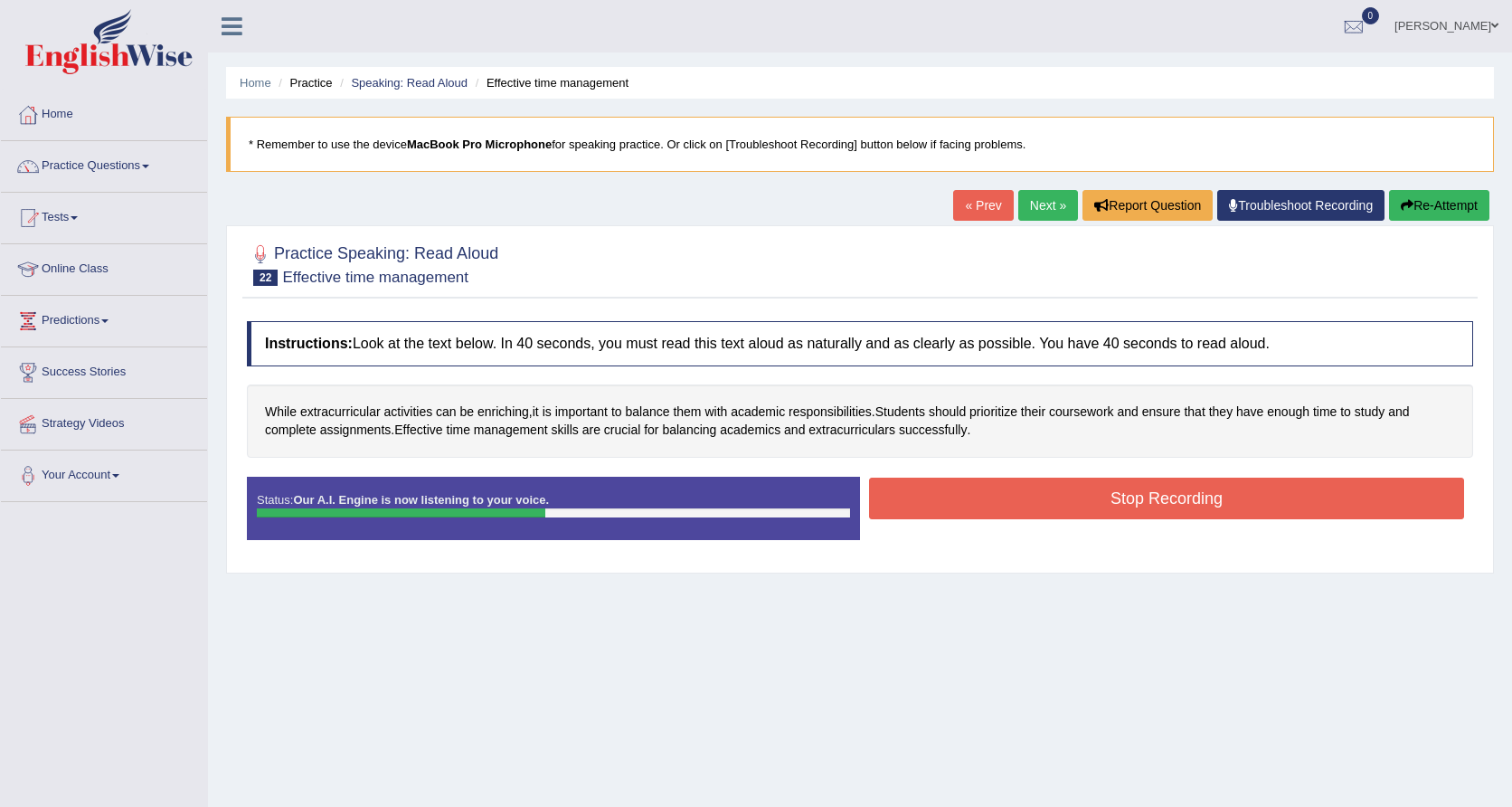
click at [1121, 504] on button "Stop Recording" at bounding box center [1166, 498] width 595 height 42
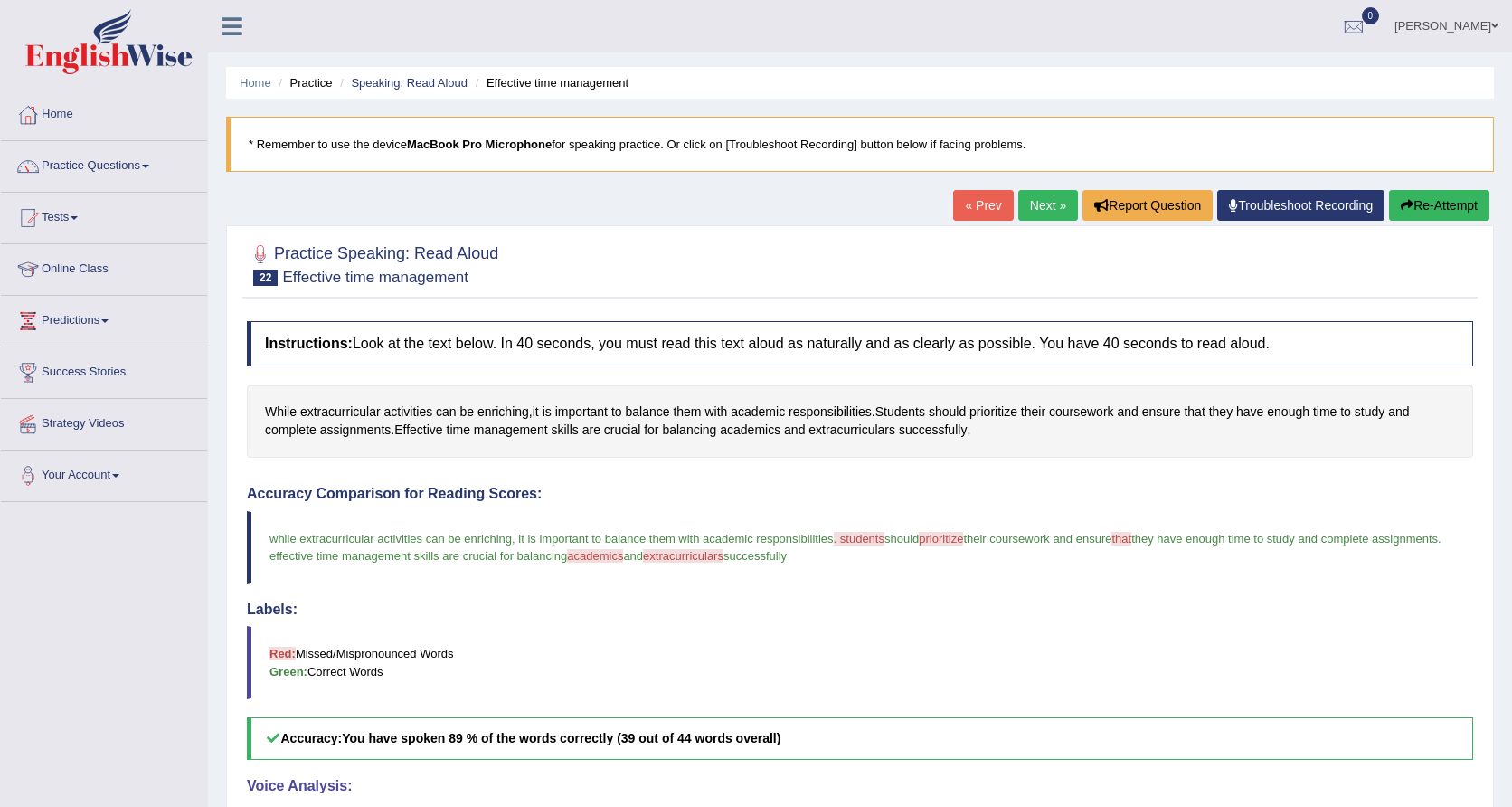
click at [1042, 196] on link "Next »" at bounding box center [1049, 206] width 60 height 31
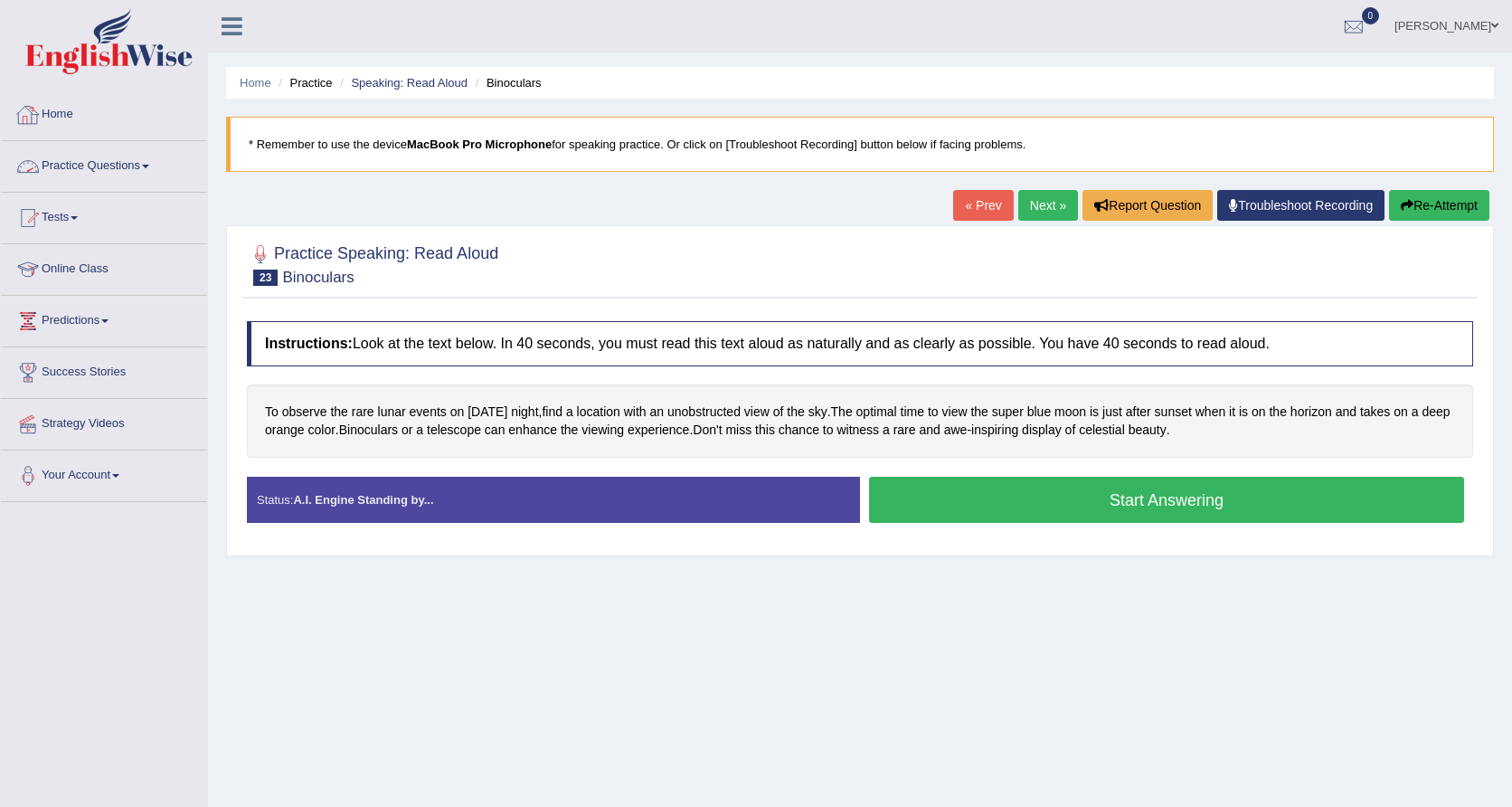
click at [88, 165] on link "Practice Questions" at bounding box center [104, 163] width 207 height 45
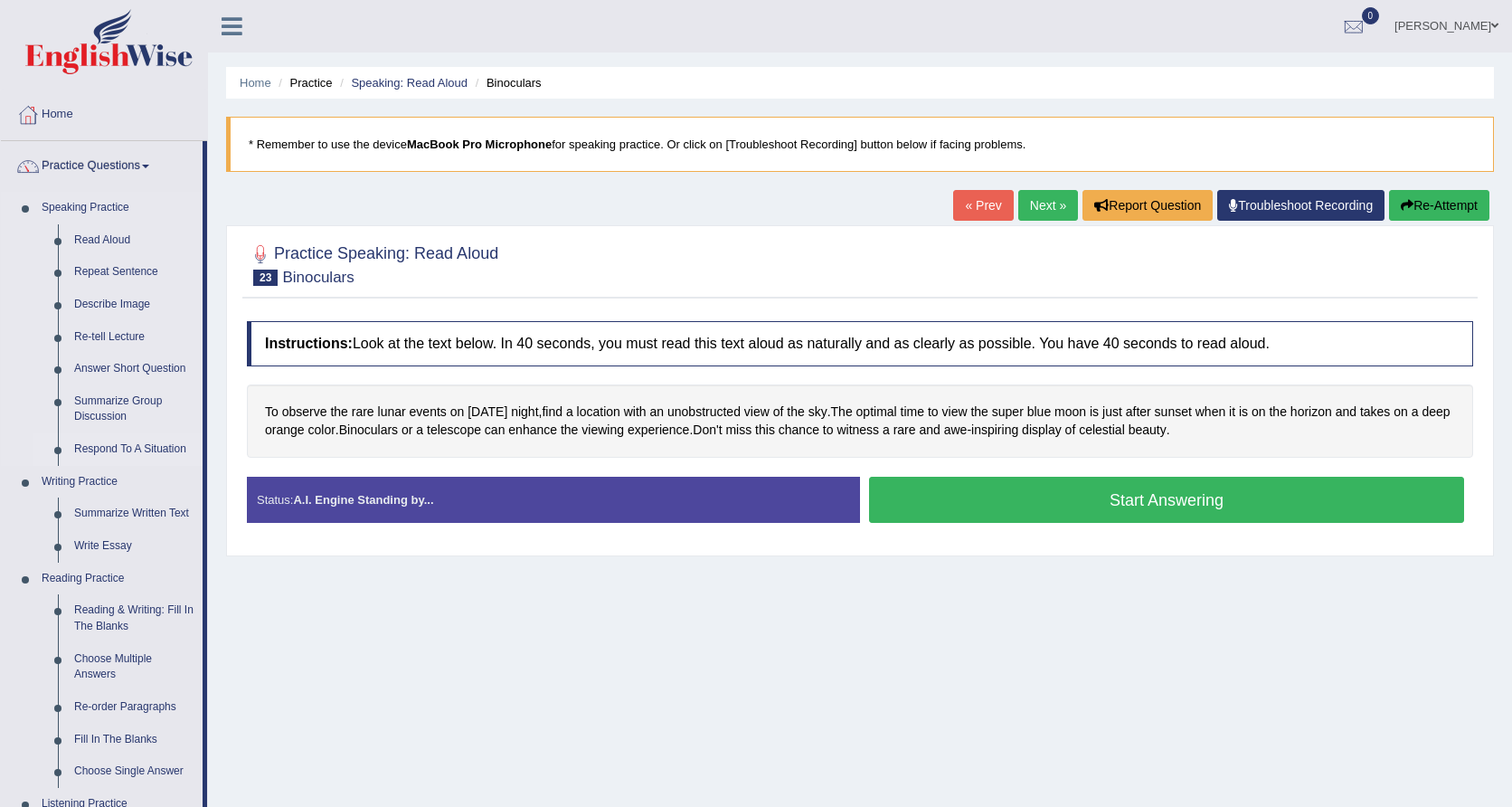
click at [136, 440] on link "Respond To A Situation" at bounding box center [133, 450] width 136 height 33
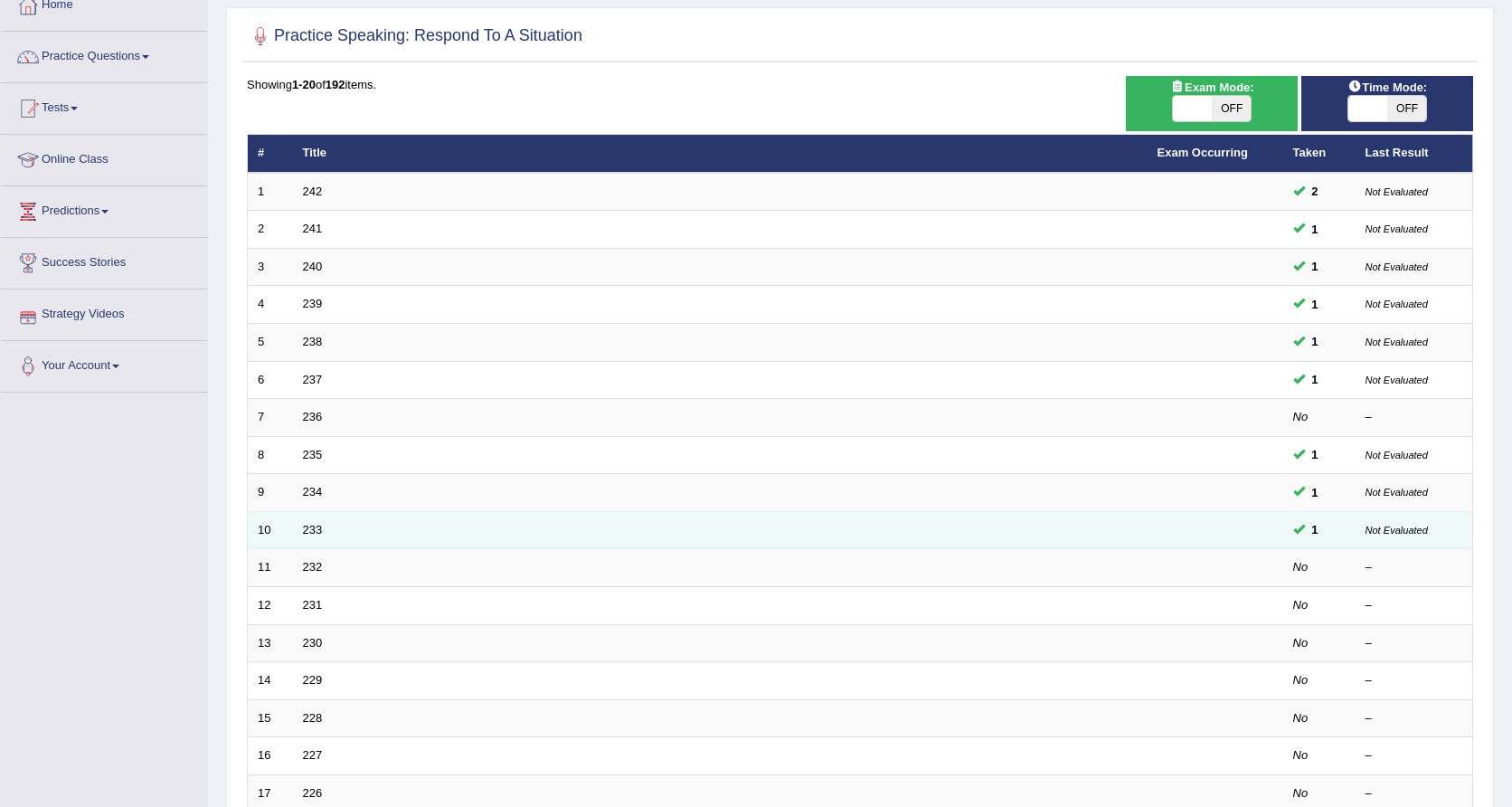
scroll to position [107, 0]
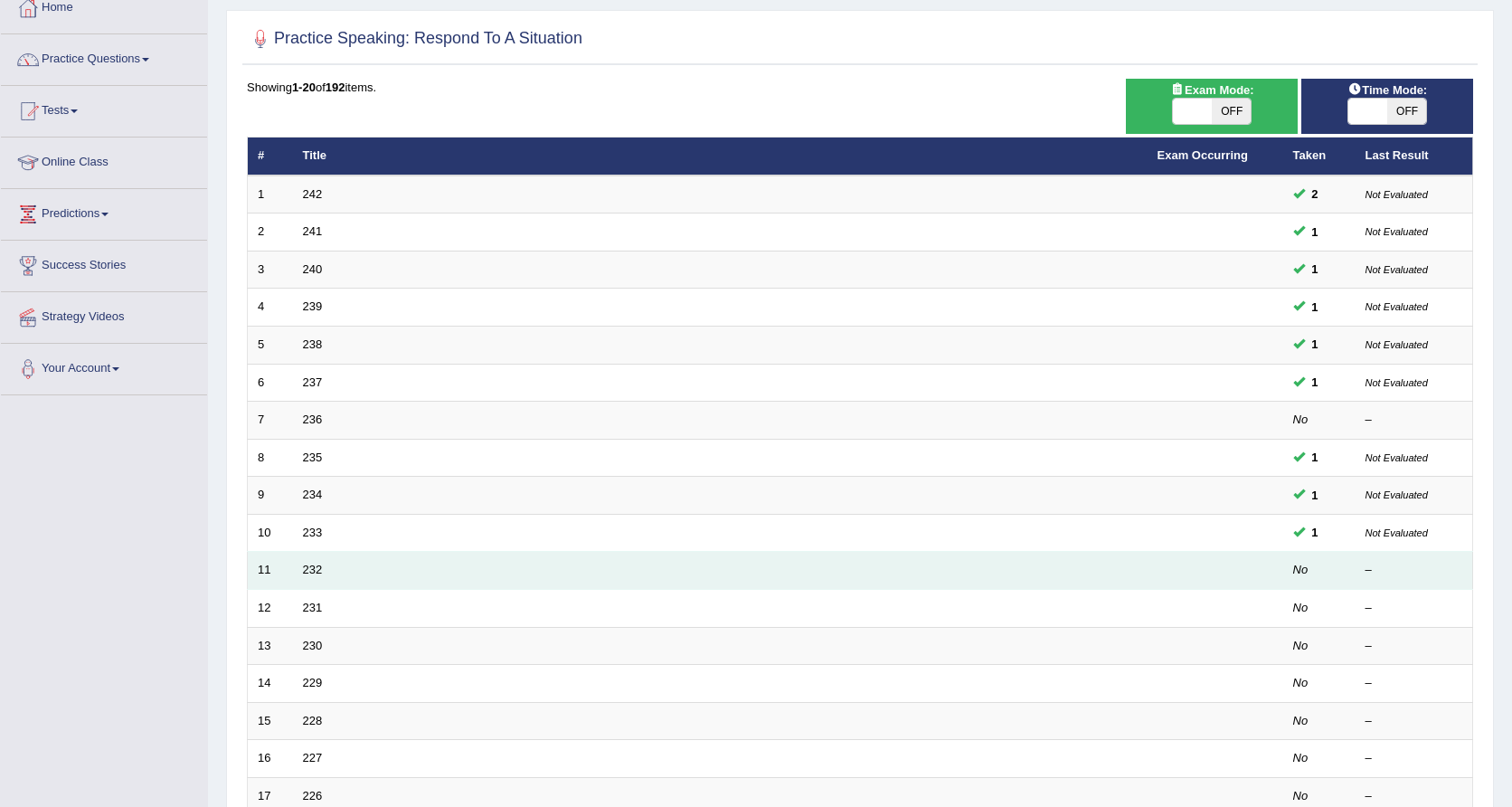
click at [311, 555] on td "232" at bounding box center [720, 570] width 854 height 38
click at [315, 565] on link "232" at bounding box center [313, 570] width 20 height 14
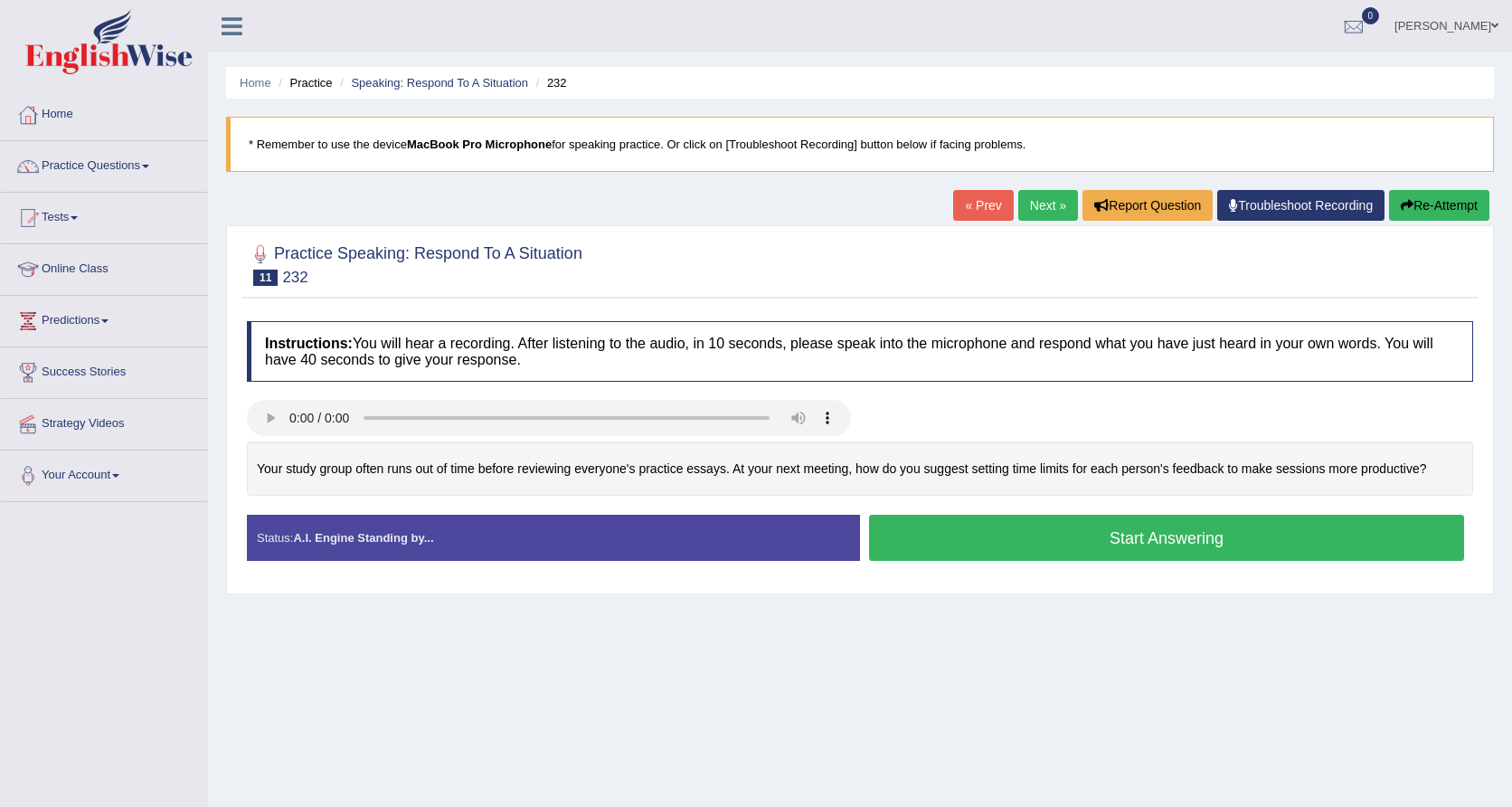
click at [1013, 526] on button "Start Answering" at bounding box center [1166, 538] width 595 height 46
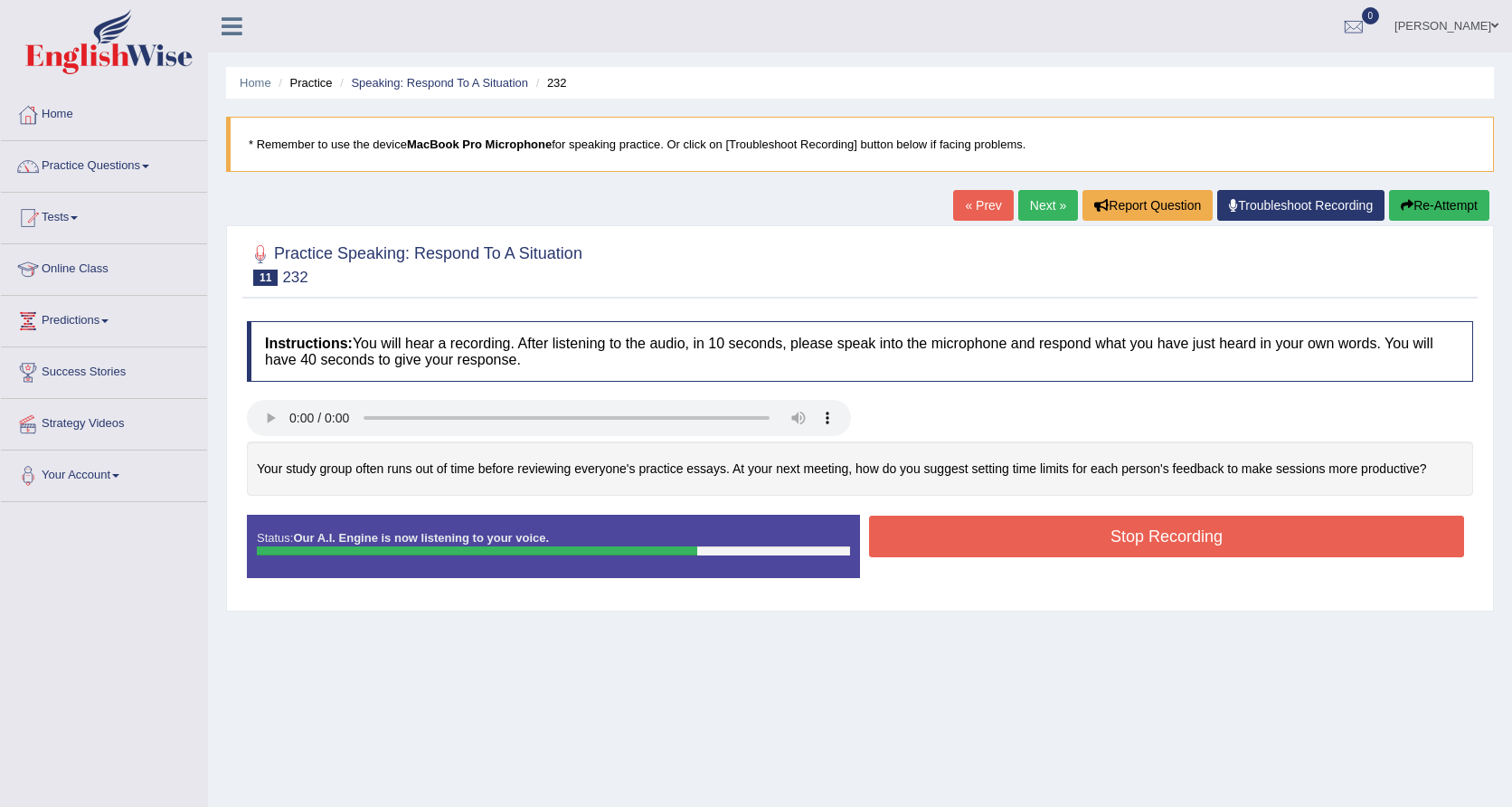
click at [1057, 529] on button "Stop Recording" at bounding box center [1166, 536] width 595 height 42
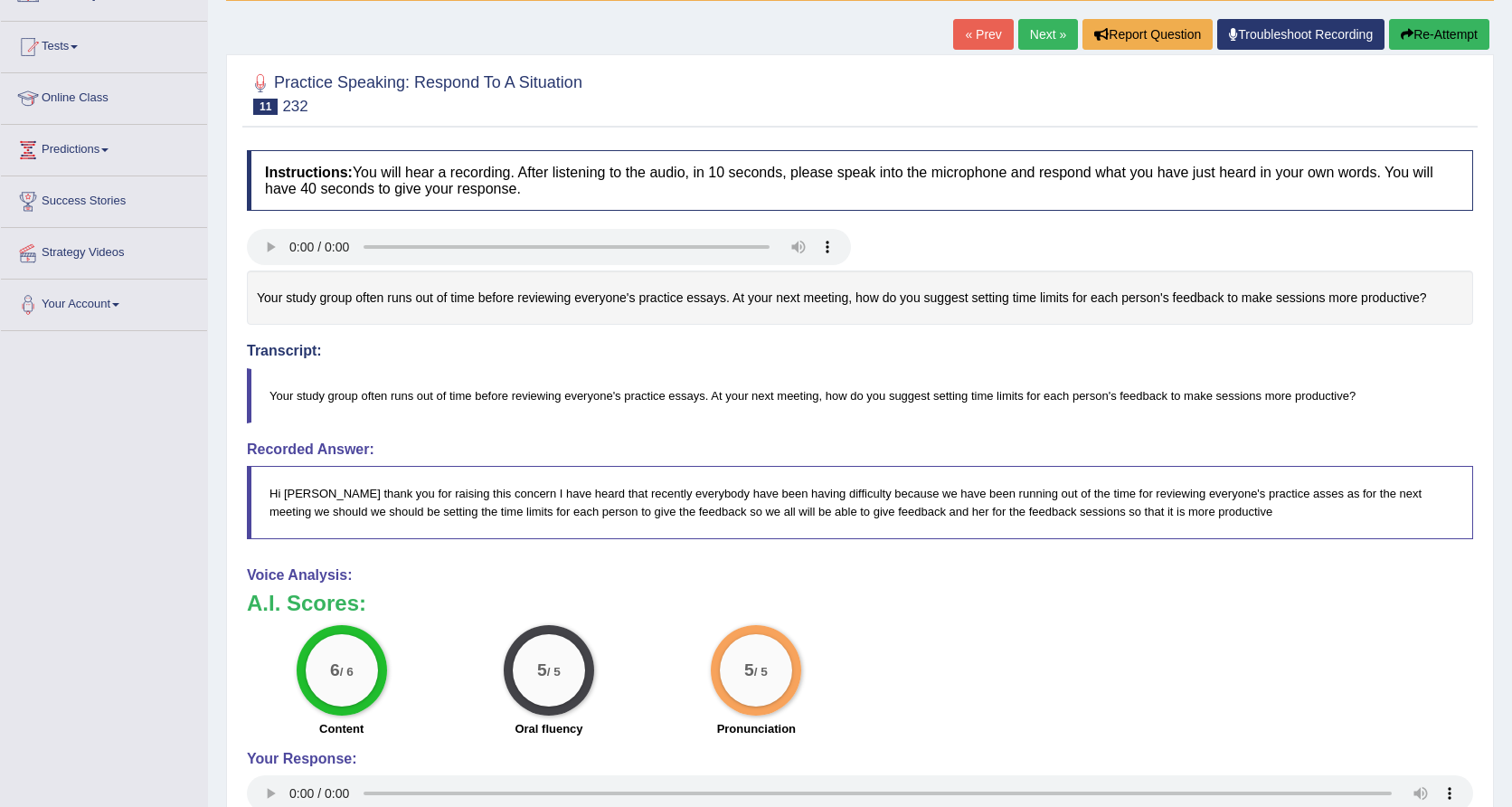
scroll to position [159, 0]
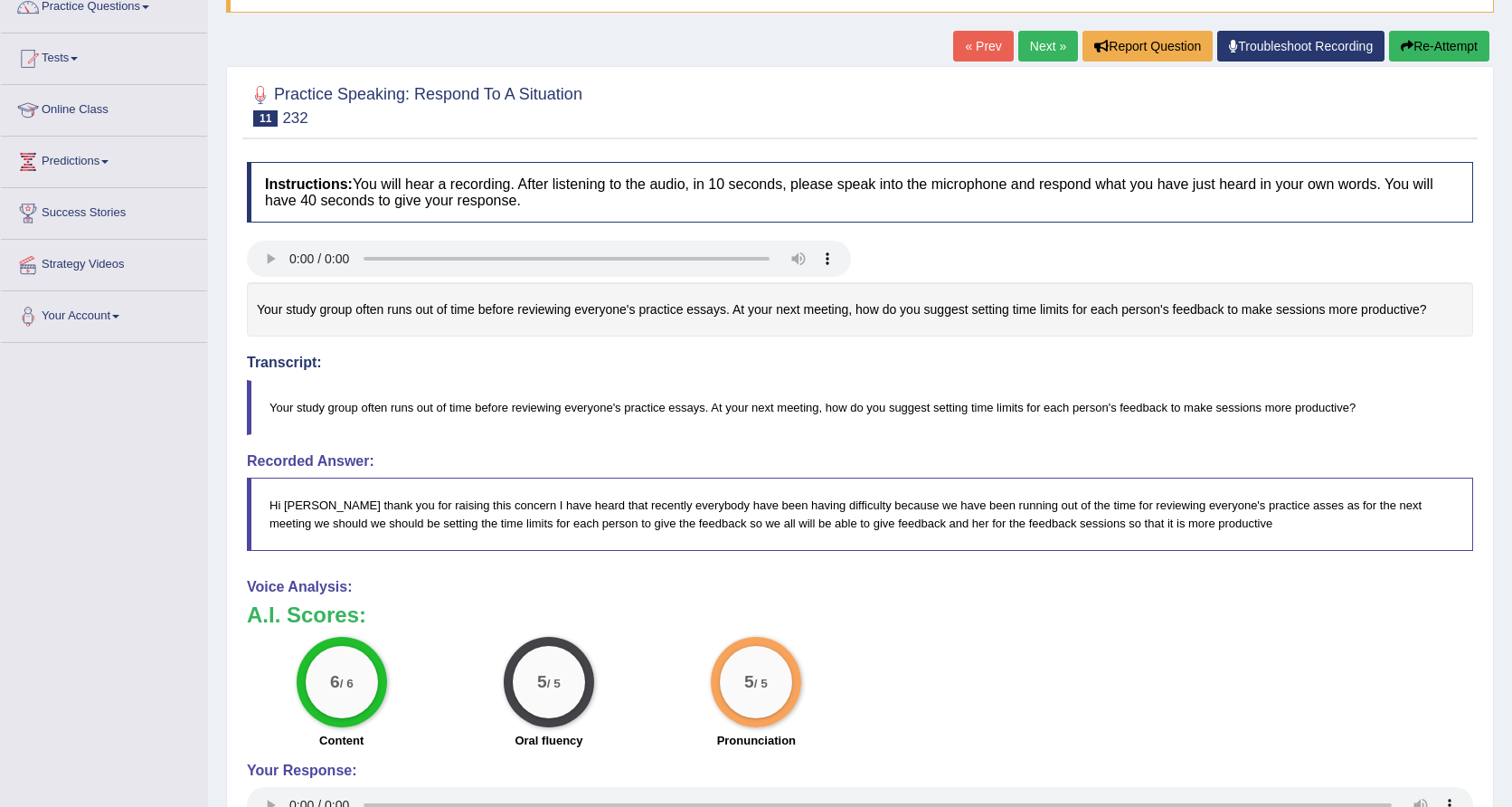
click at [1022, 46] on link "Next »" at bounding box center [1049, 46] width 60 height 31
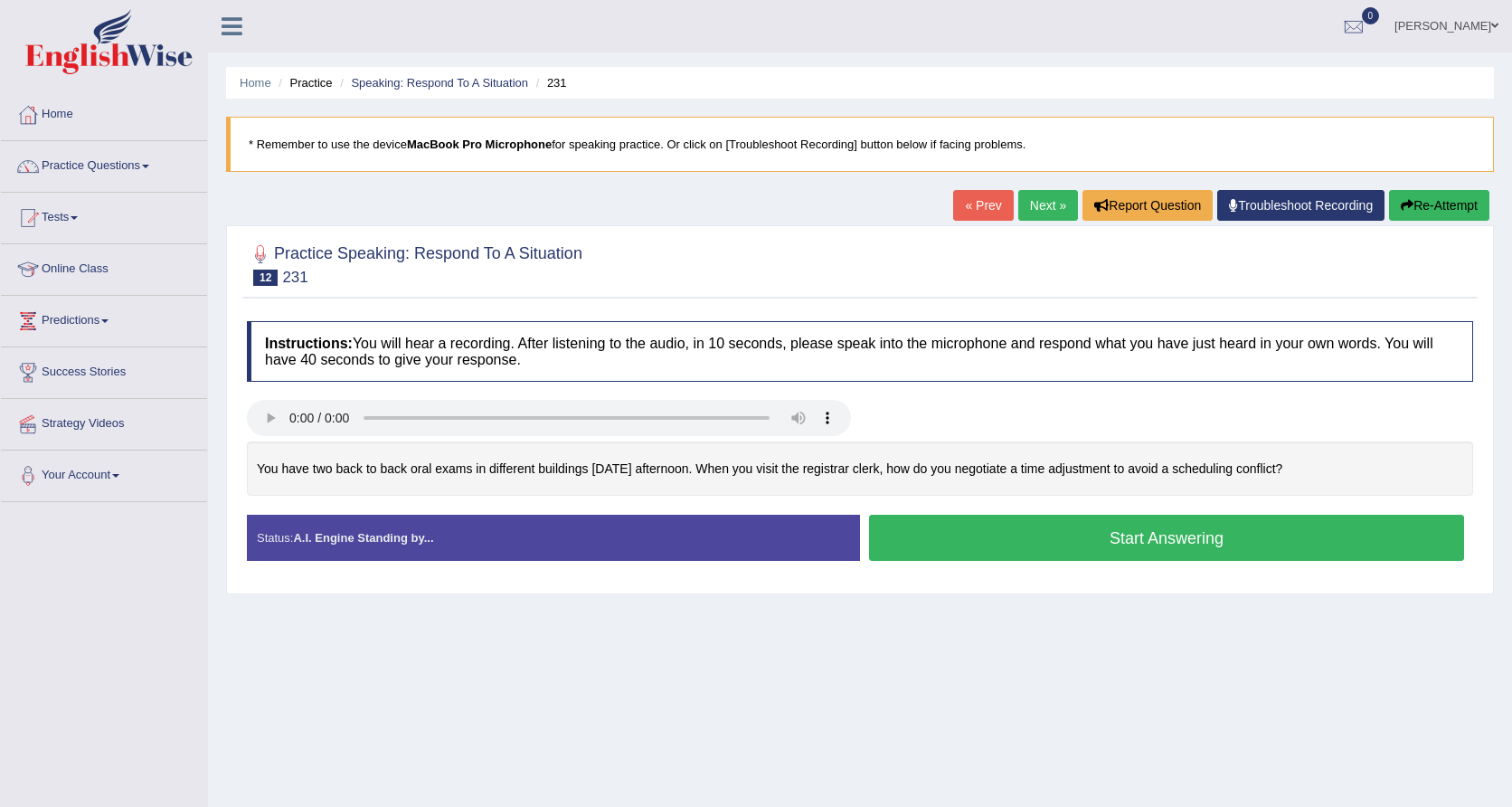
click at [1008, 550] on button "Start Answering" at bounding box center [1166, 538] width 595 height 46
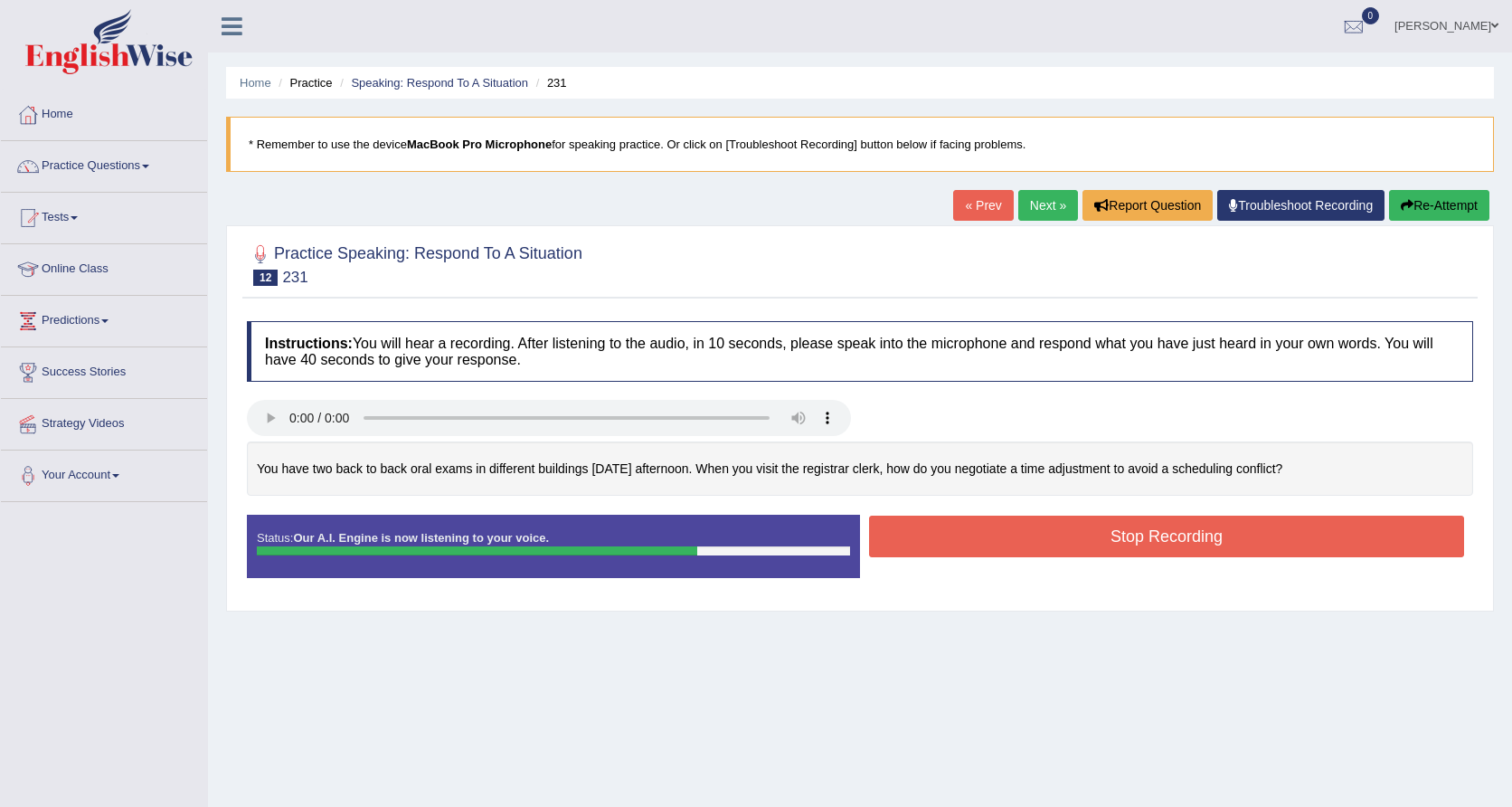
click at [1008, 550] on button "Stop Recording" at bounding box center [1166, 536] width 595 height 42
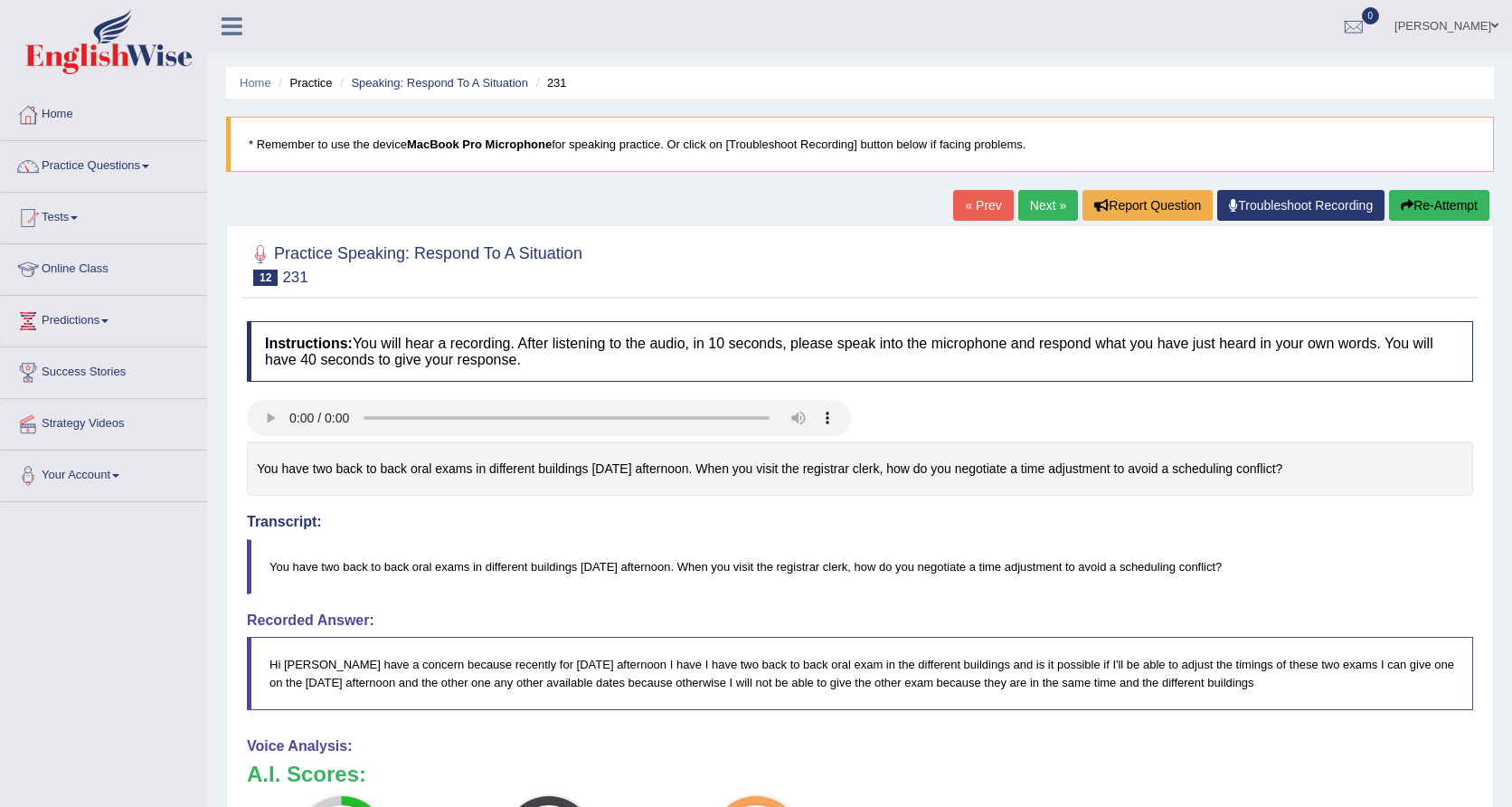
click at [1026, 206] on link "Next »" at bounding box center [1049, 206] width 60 height 31
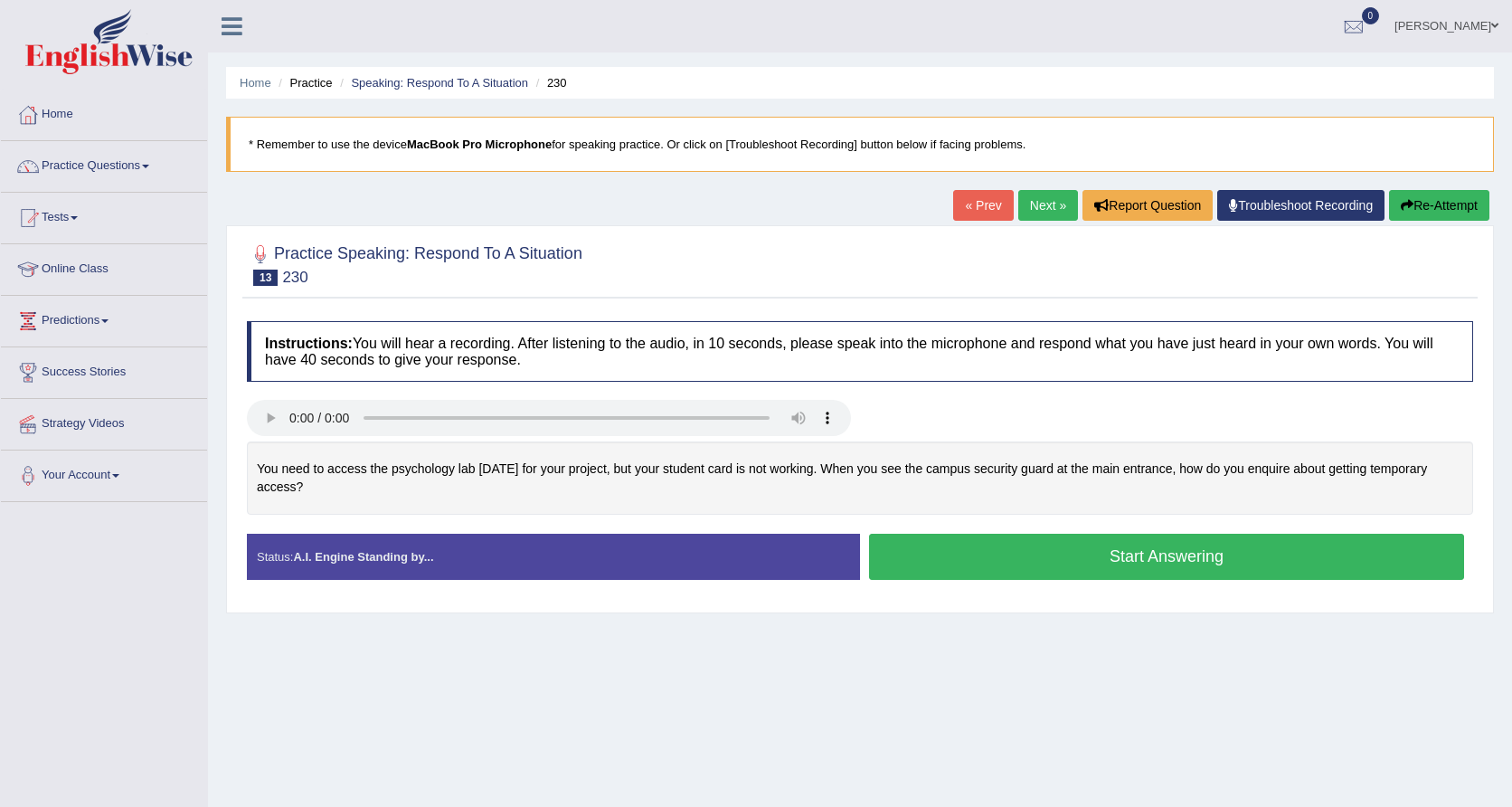
click at [923, 570] on button "Start Answering" at bounding box center [1166, 557] width 595 height 46
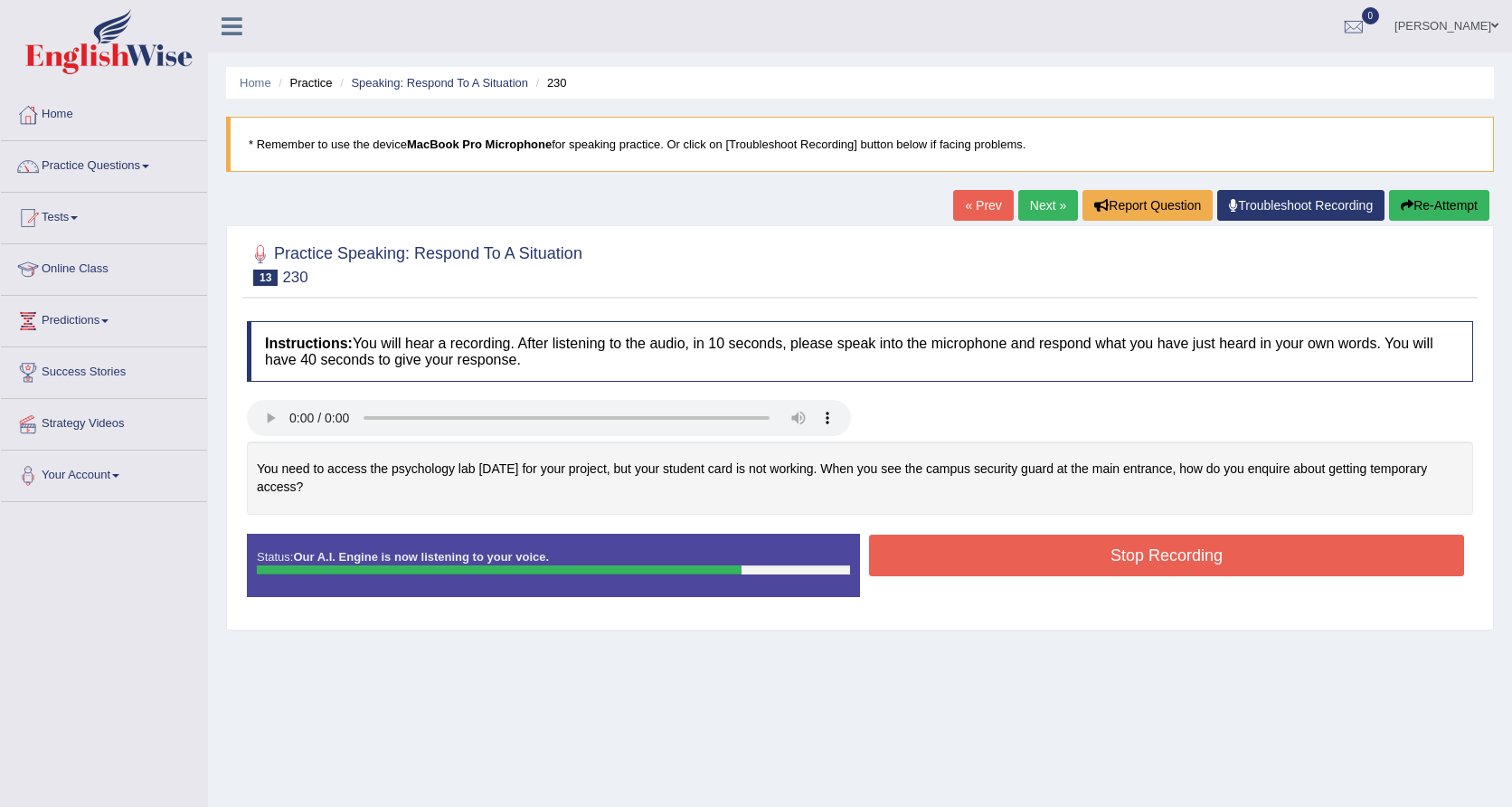
click at [998, 555] on button "Stop Recording" at bounding box center [1166, 555] width 595 height 42
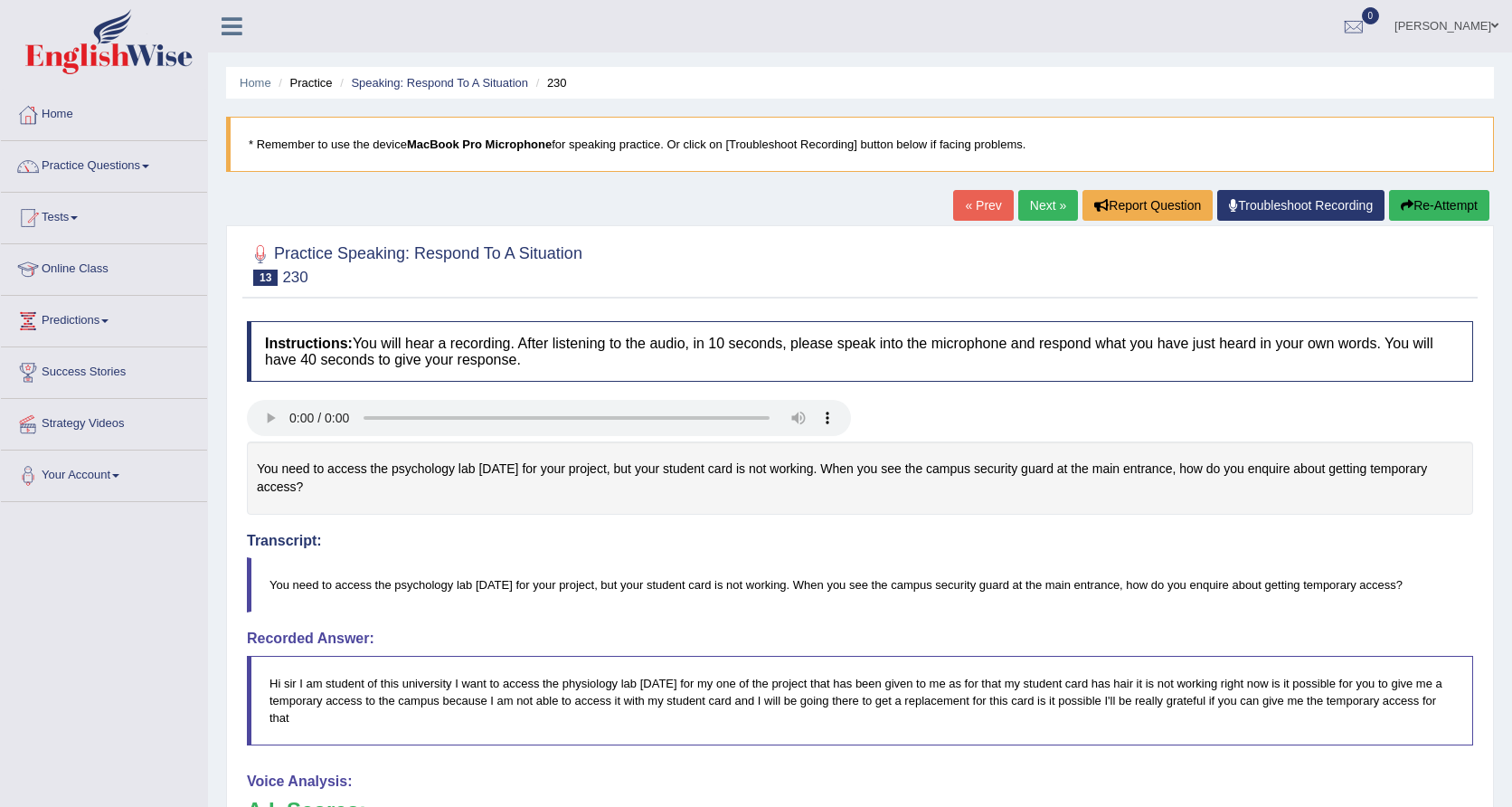
click at [1030, 203] on link "Next »" at bounding box center [1049, 206] width 60 height 31
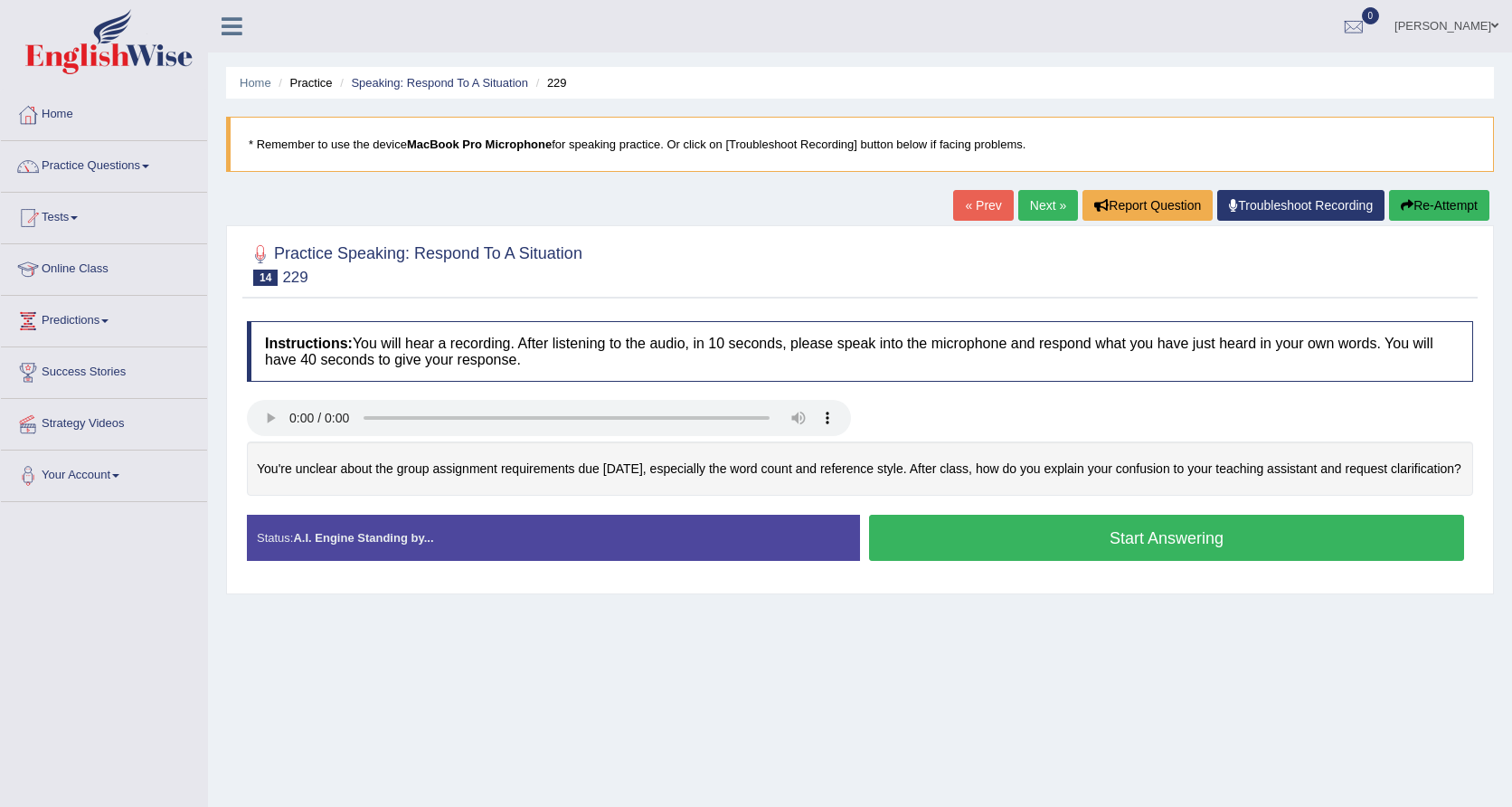
click at [1051, 558] on button "Start Answering" at bounding box center [1166, 538] width 595 height 46
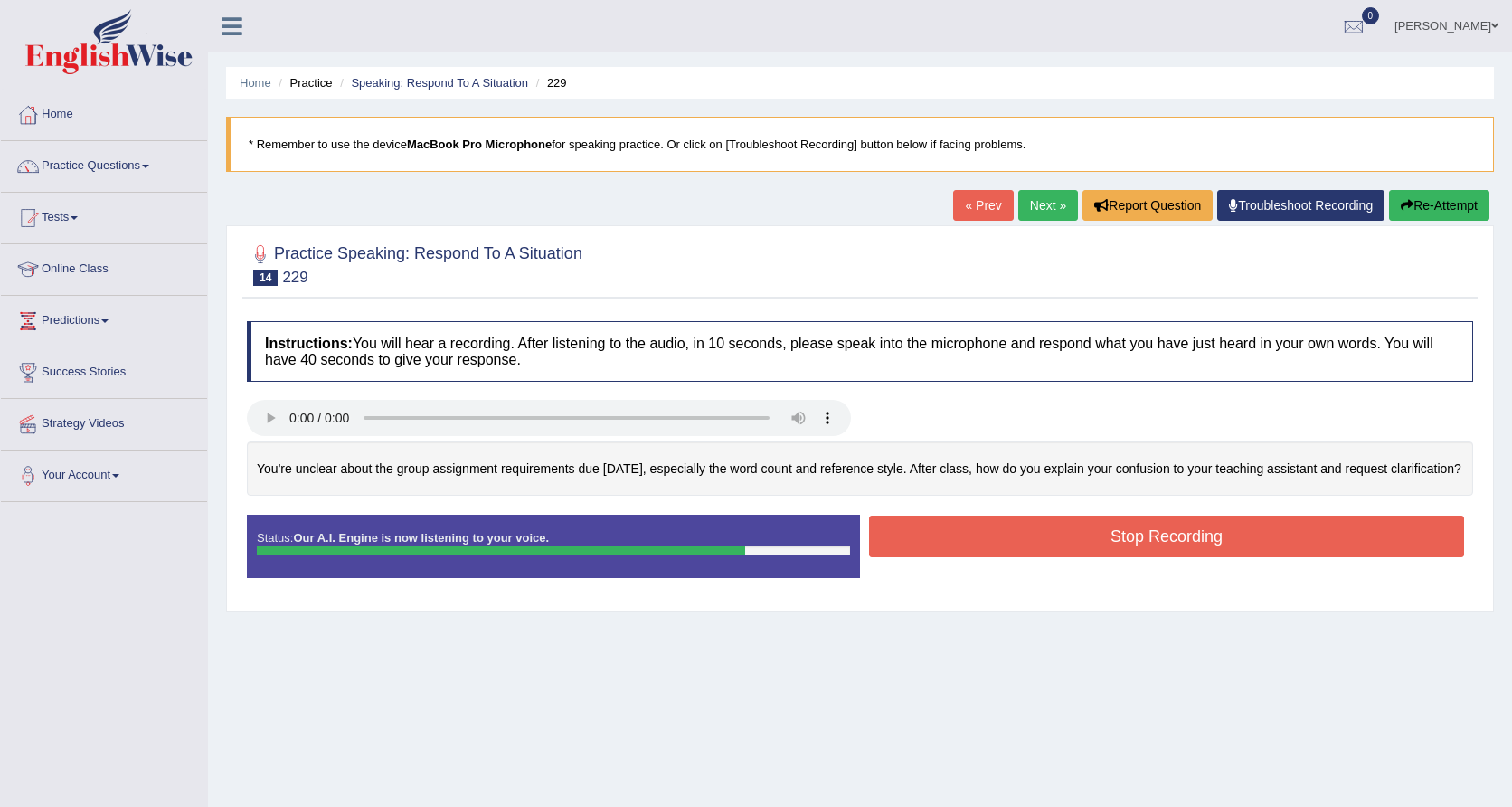
click at [1051, 557] on button "Stop Recording" at bounding box center [1166, 536] width 595 height 42
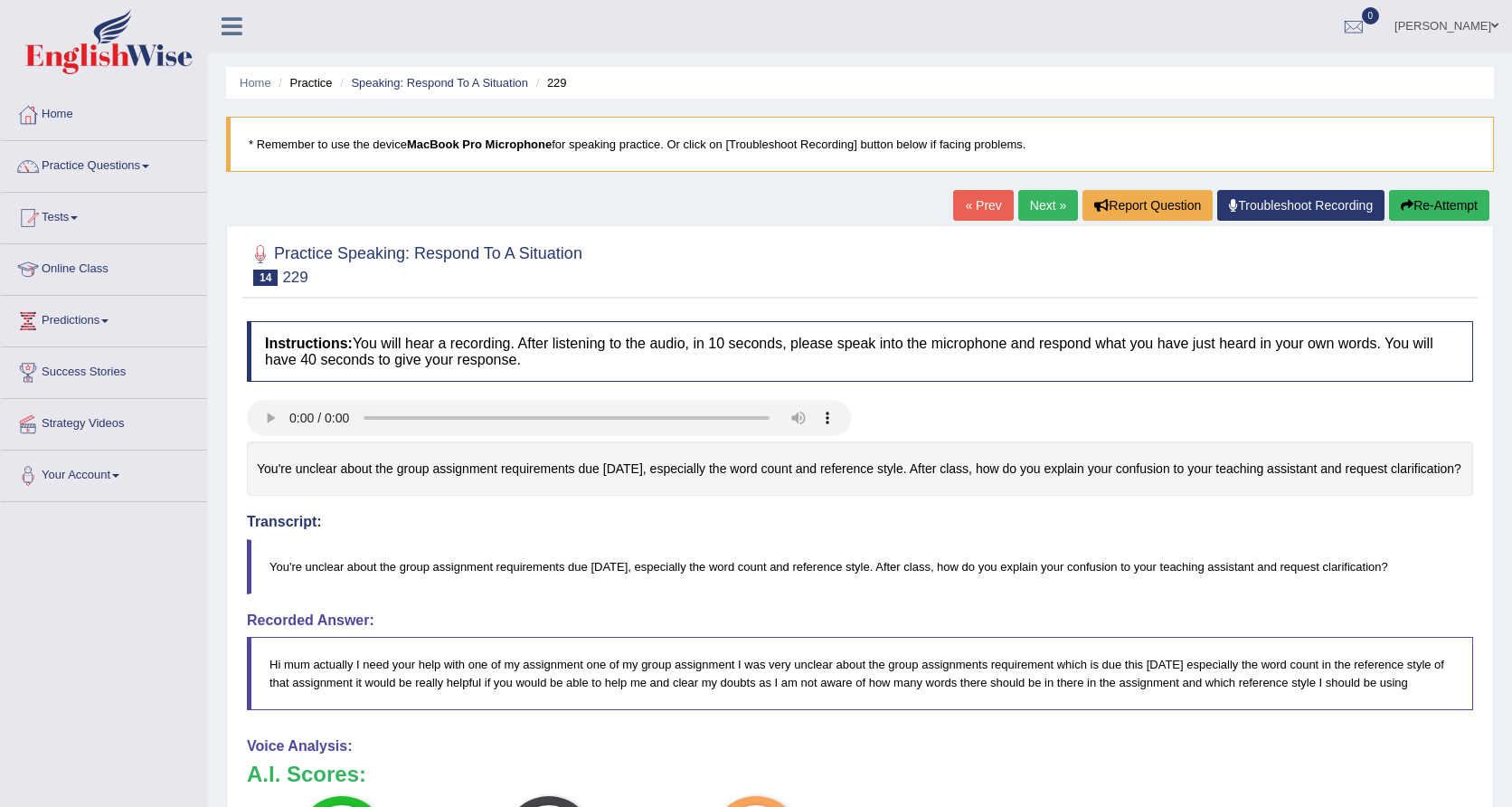
click at [1037, 212] on link "Next »" at bounding box center [1049, 206] width 60 height 31
